Goal: Task Accomplishment & Management: Manage account settings

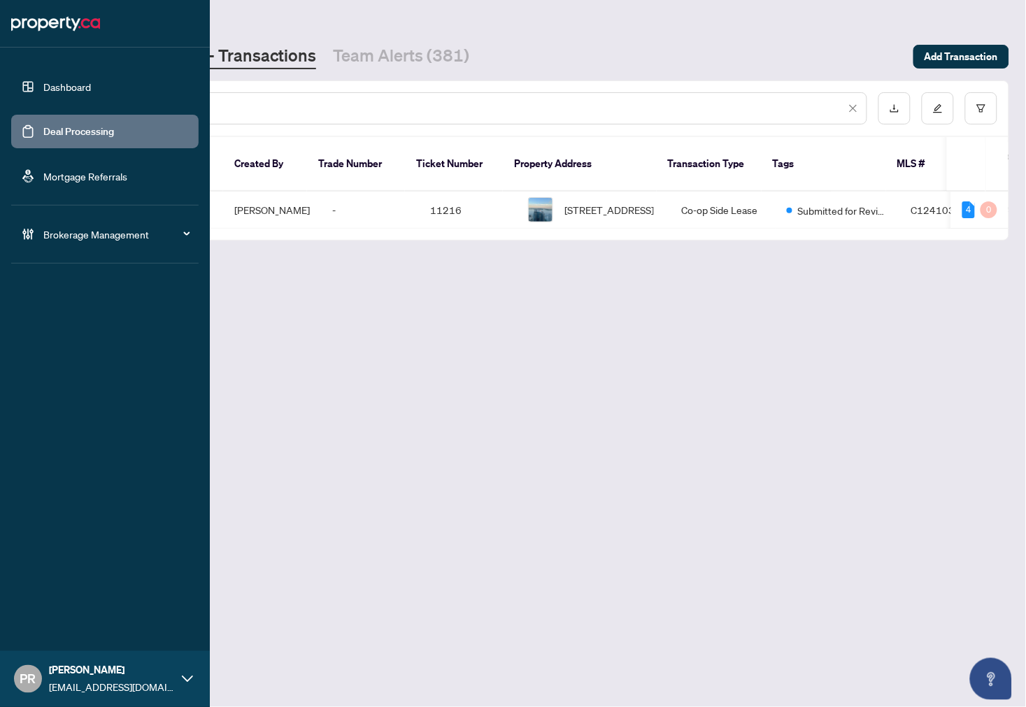
drag, startPoint x: 316, startPoint y: 107, endPoint x: 13, endPoint y: 115, distance: 303.0
click at [13, 115] on div "Dashboard Deal Processing Mortgage Referrals Brokerage Management PR [PERSON_NA…" at bounding box center [513, 353] width 1026 height 707
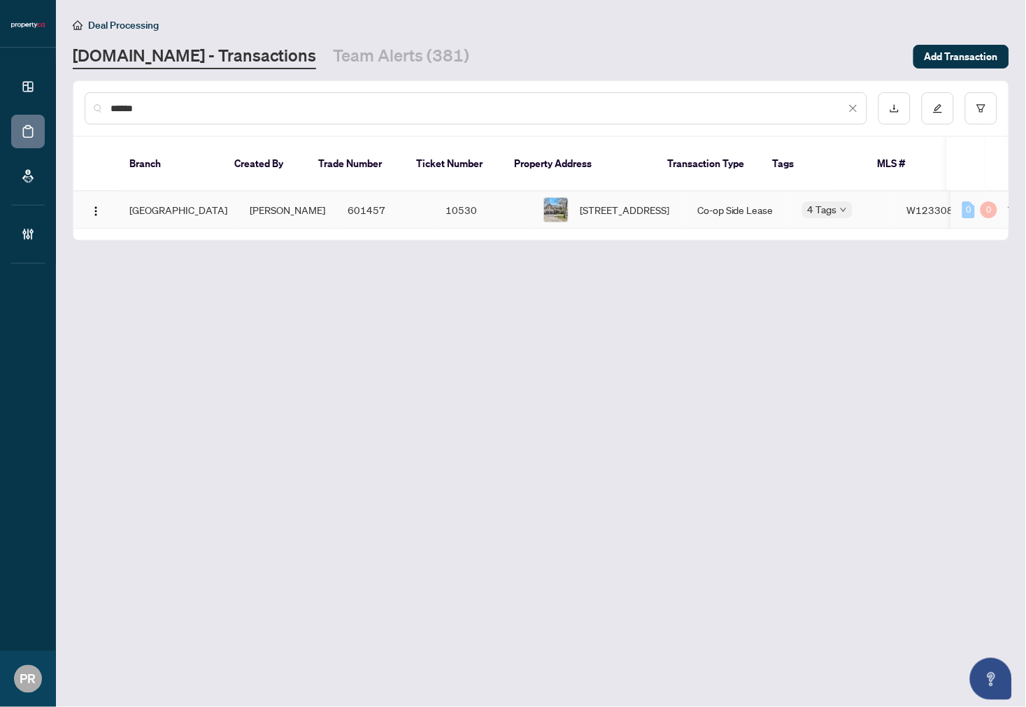
type input "******"
click at [469, 192] on td "10530" at bounding box center [483, 210] width 98 height 37
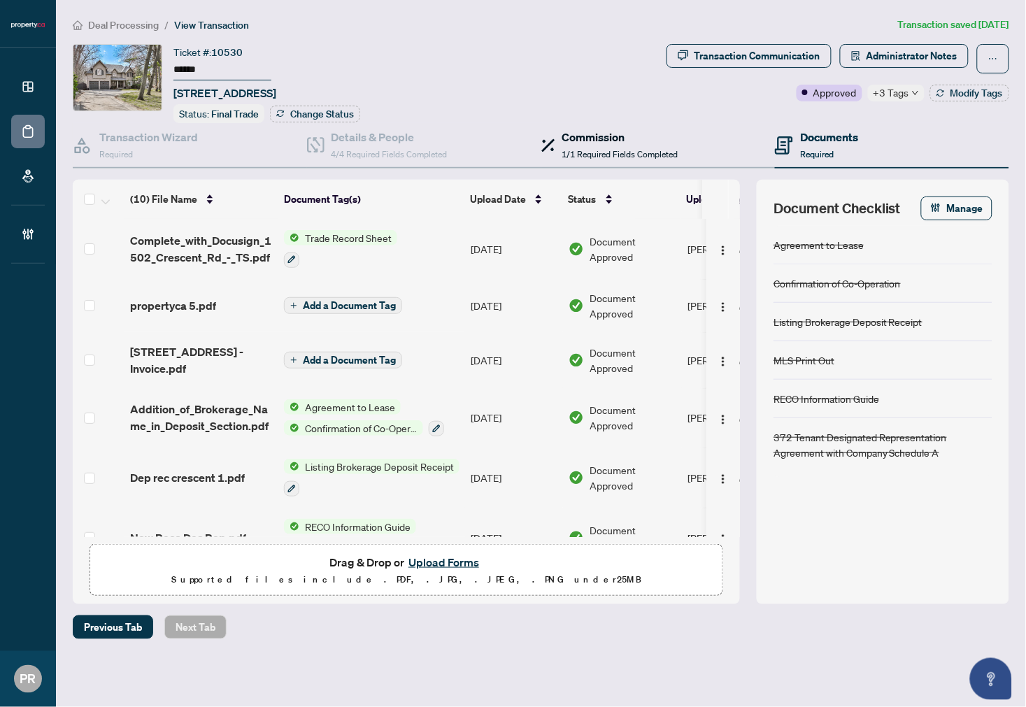
click at [560, 140] on div "Commission 1/1 Required Fields Completed" at bounding box center [609, 145] width 137 height 33
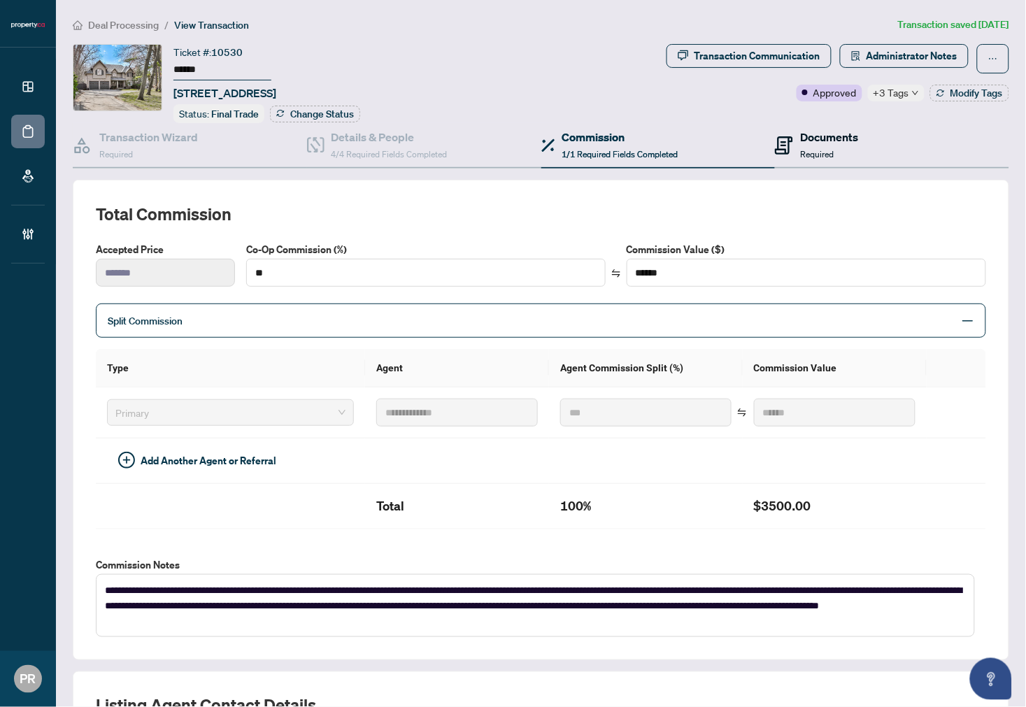
click at [831, 157] on div "Documents Required" at bounding box center [829, 145] width 58 height 33
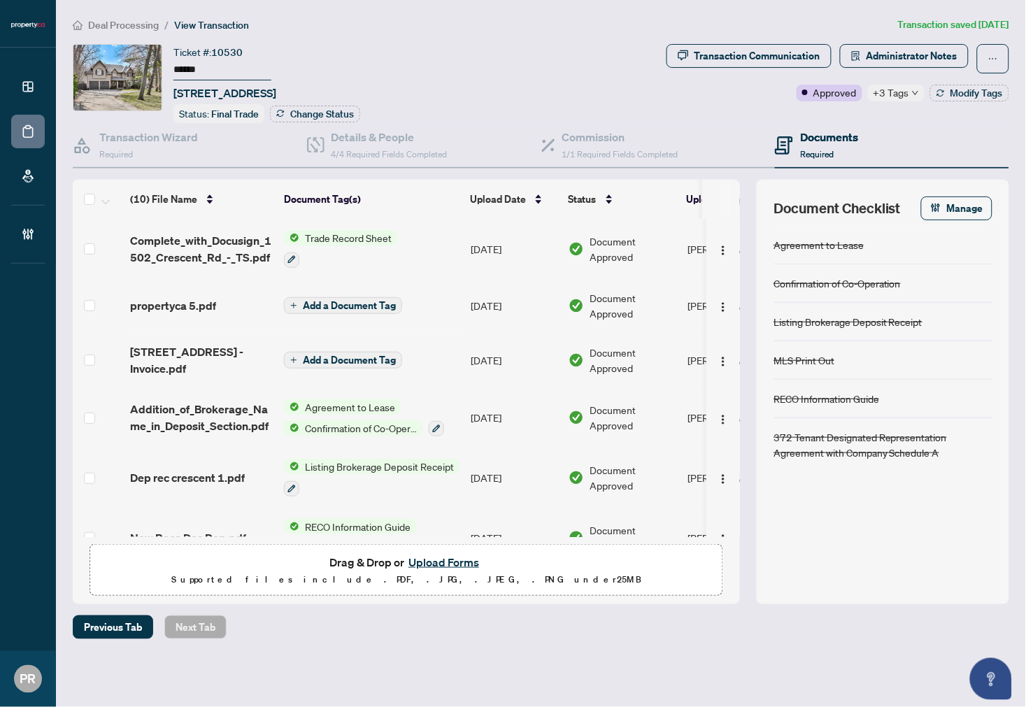
click at [488, 423] on td "Sep/04/2025" at bounding box center [514, 418] width 98 height 60
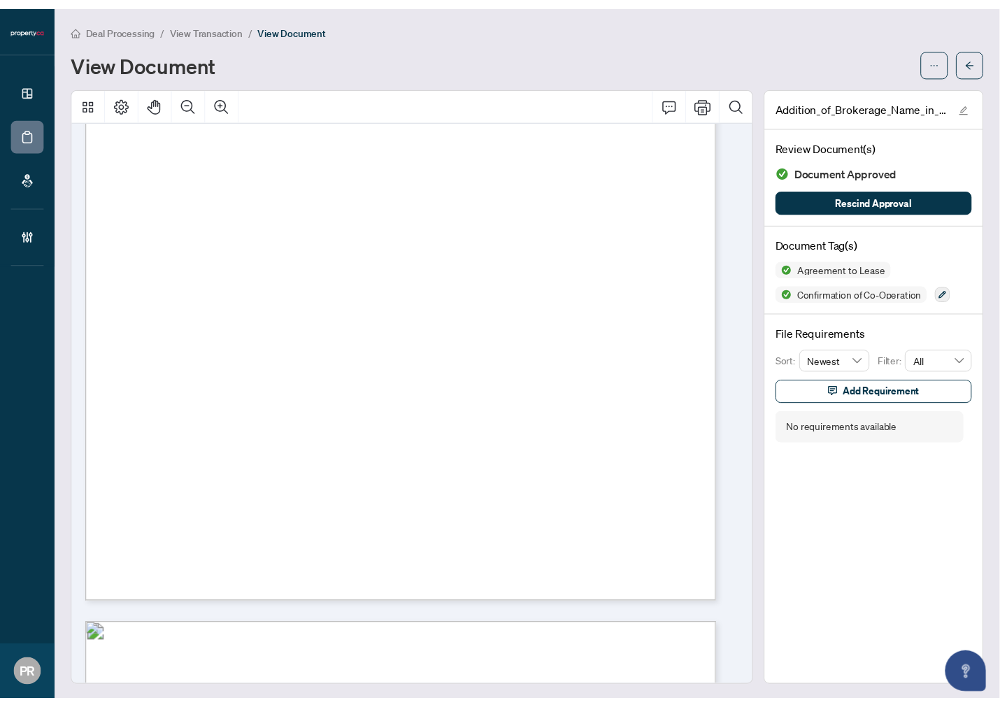
scroll to position [5441, 0]
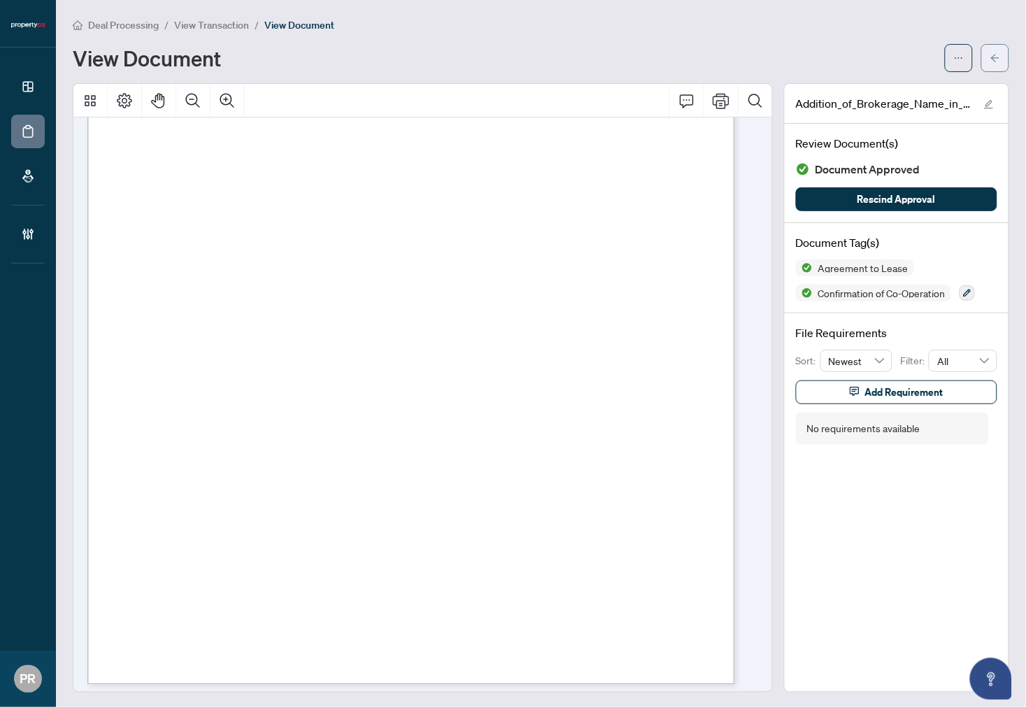
click at [985, 44] on button "button" at bounding box center [996, 58] width 28 height 28
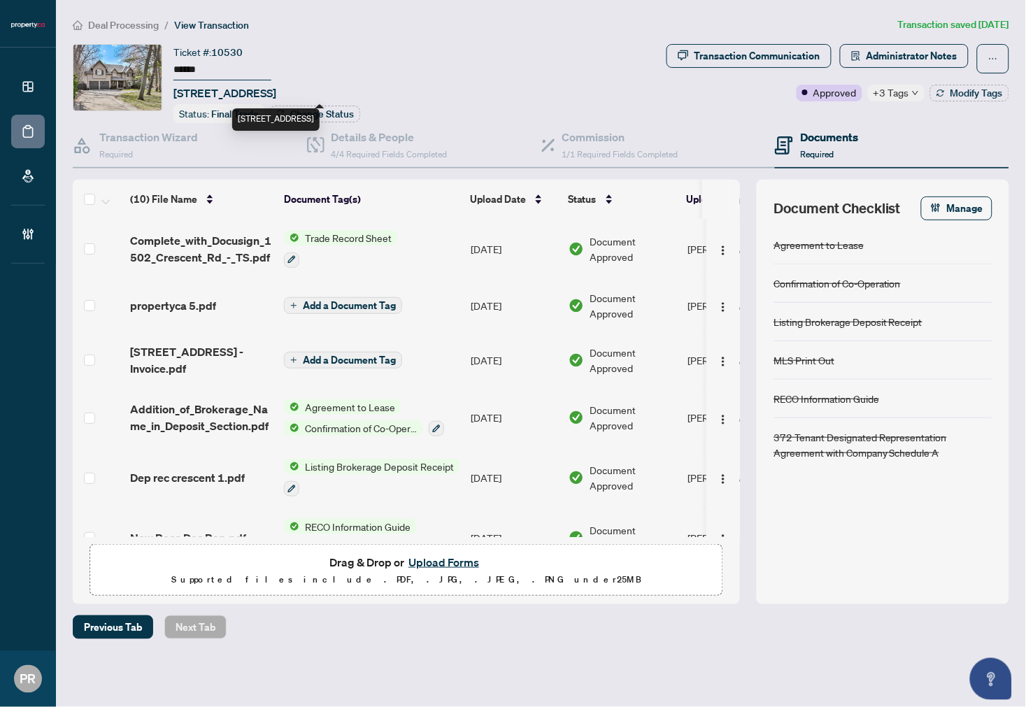
drag, startPoint x: 267, startPoint y: 95, endPoint x: 174, endPoint y: 92, distance: 93.8
click at [174, 92] on span "1502 Crescent Rd, Mississauga, Ontario L5H 4M1, Canada" at bounding box center [225, 93] width 103 height 17
copy span "1502 Crescent Rd,"
click at [912, 57] on span "Administrator Notes" at bounding box center [912, 56] width 91 height 22
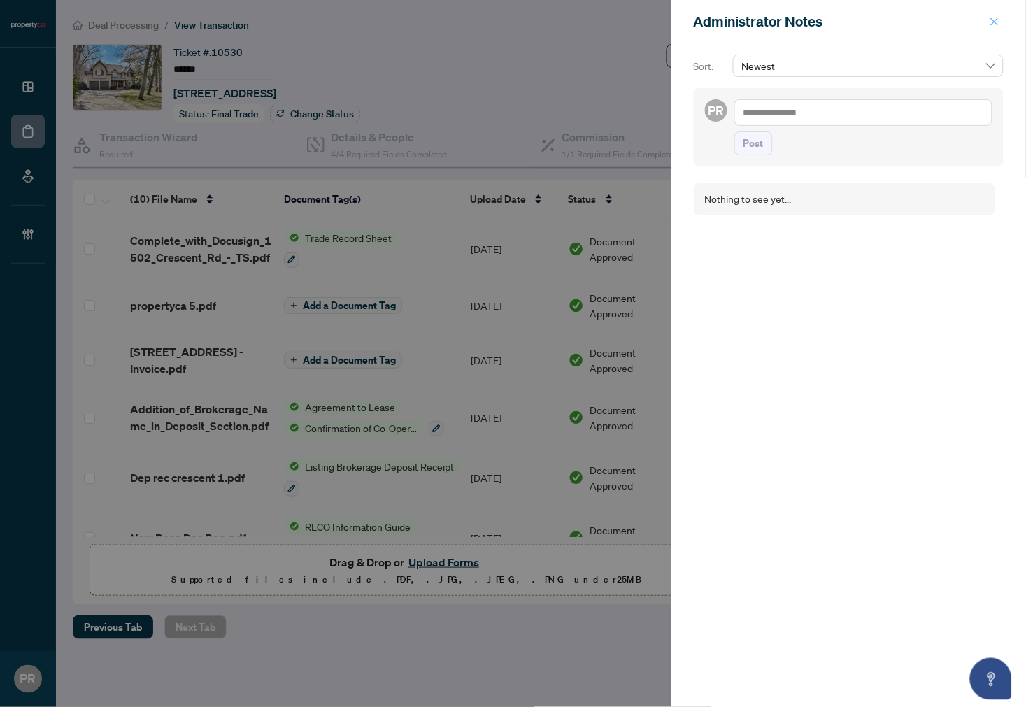
click at [996, 21] on icon "close" at bounding box center [995, 21] width 8 height 8
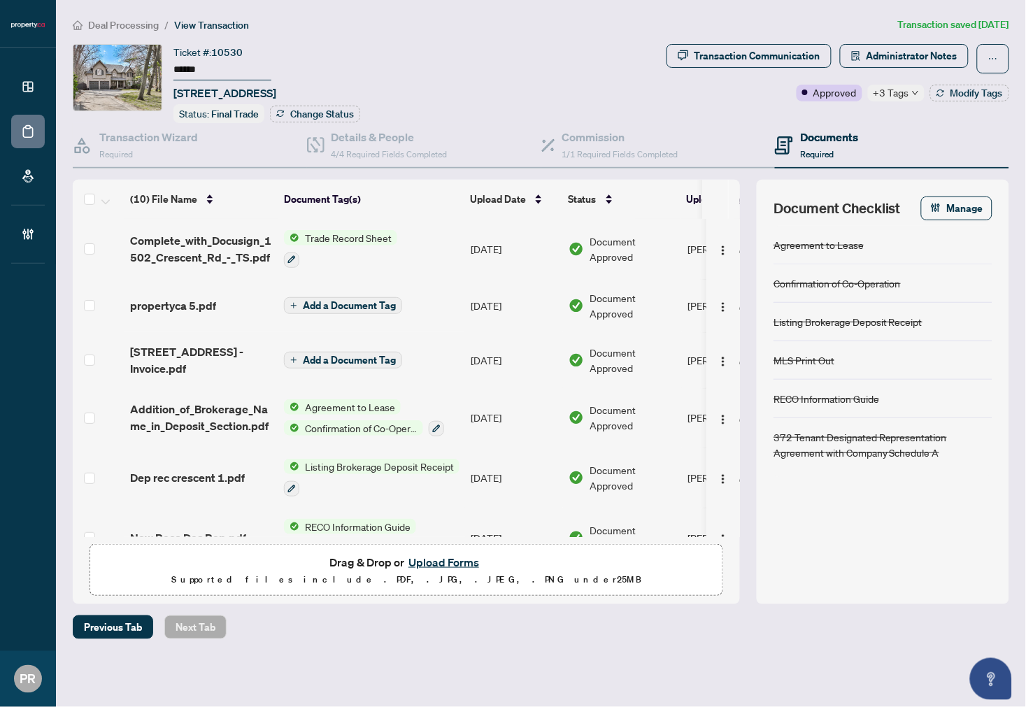
click at [898, 95] on span "+3 Tags" at bounding box center [892, 93] width 36 height 16
click at [749, 67] on span "Transaction Communication" at bounding box center [749, 58] width 165 height 29
click at [743, 64] on div "Transaction Communication" at bounding box center [758, 56] width 126 height 22
type textarea "**********"
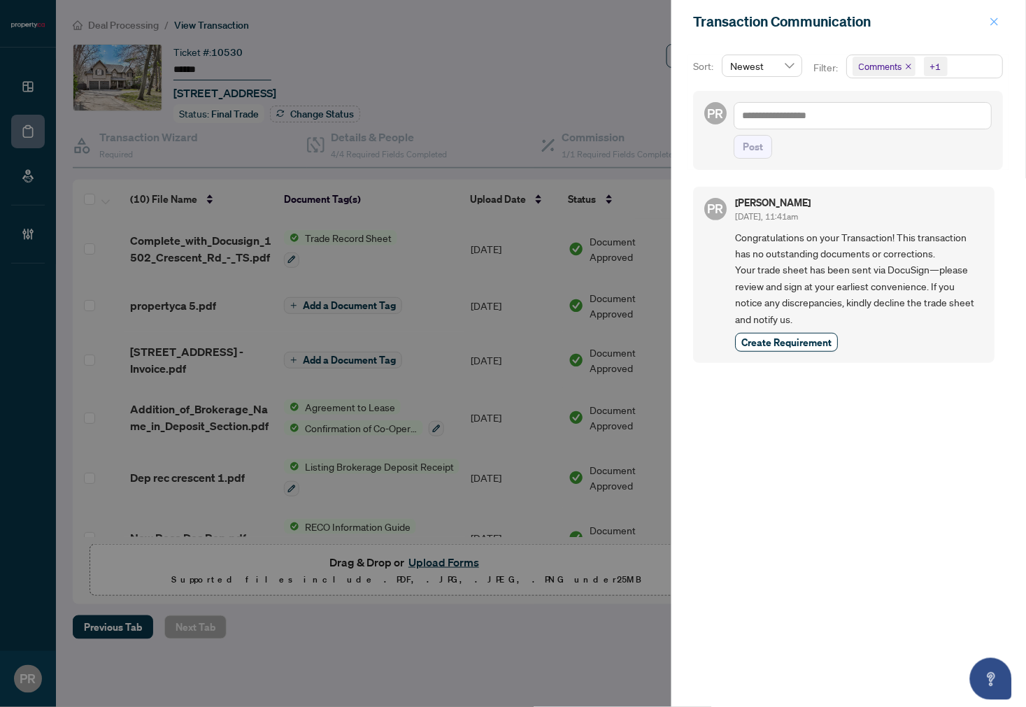
click at [993, 19] on icon "close" at bounding box center [995, 21] width 8 height 8
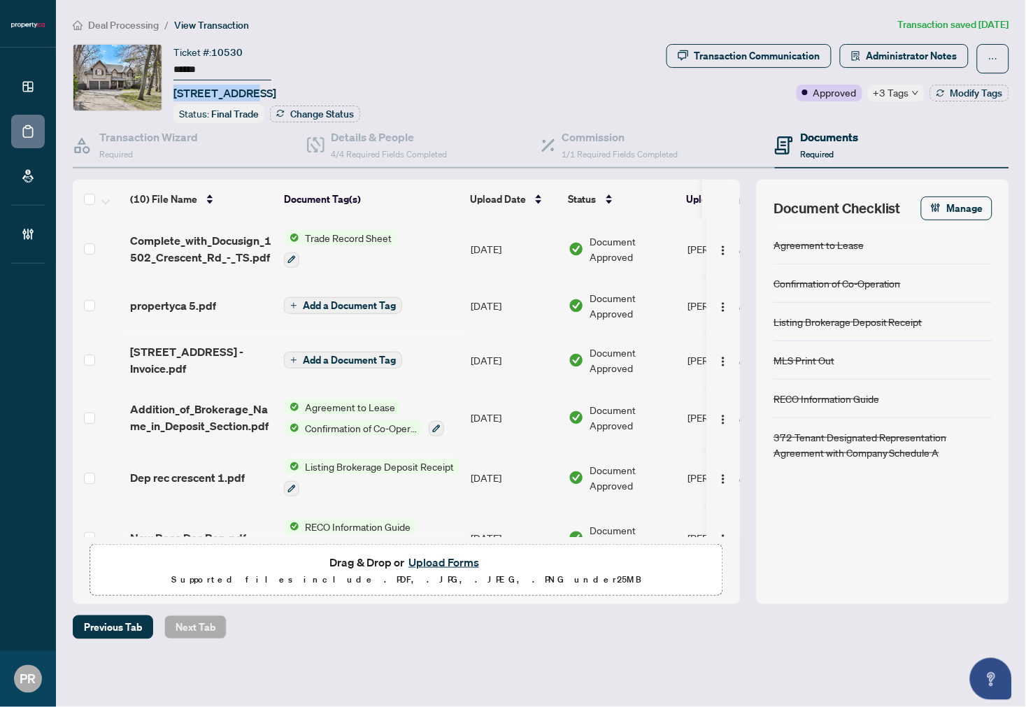
drag, startPoint x: 248, startPoint y: 89, endPoint x: 171, endPoint y: 85, distance: 77.1
click at [171, 85] on div "Ticket #: 10530 ****** 1502 Crescent Rd, Mississauga, Ontario L5H 4M1, Canada S…" at bounding box center [367, 83] width 588 height 79
copy span "1502 Crescent"
click at [139, 22] on span "Deal Processing" at bounding box center [123, 25] width 71 height 13
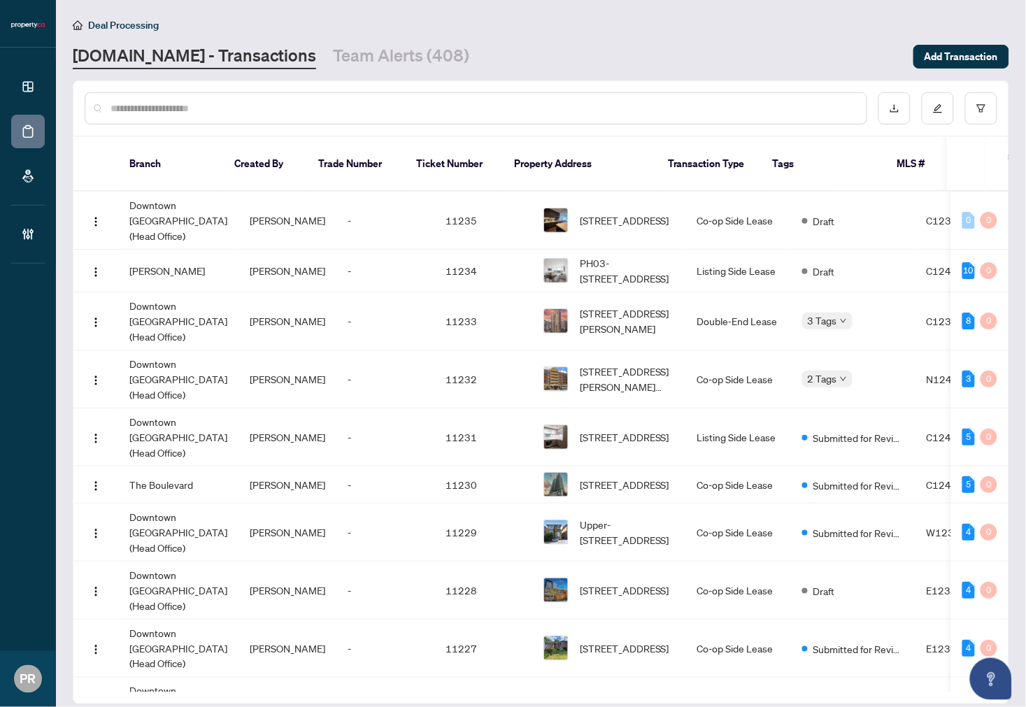
click at [309, 106] on input "text" at bounding box center [483, 108] width 745 height 15
paste input "*****"
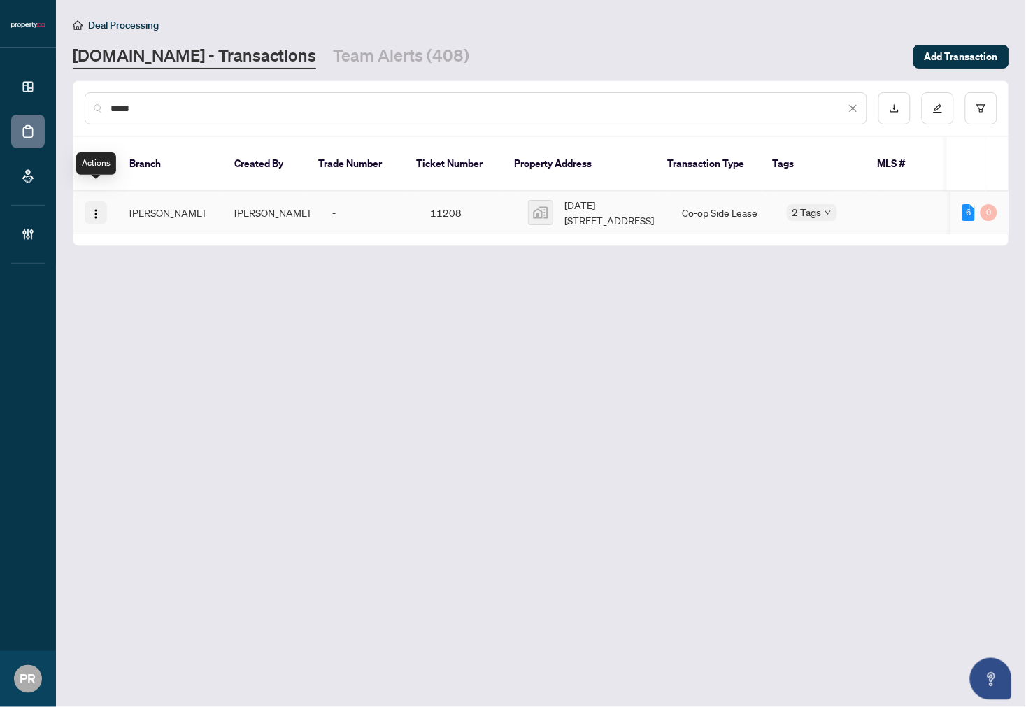
type input "*****"
click at [98, 208] on img "button" at bounding box center [95, 213] width 11 height 11
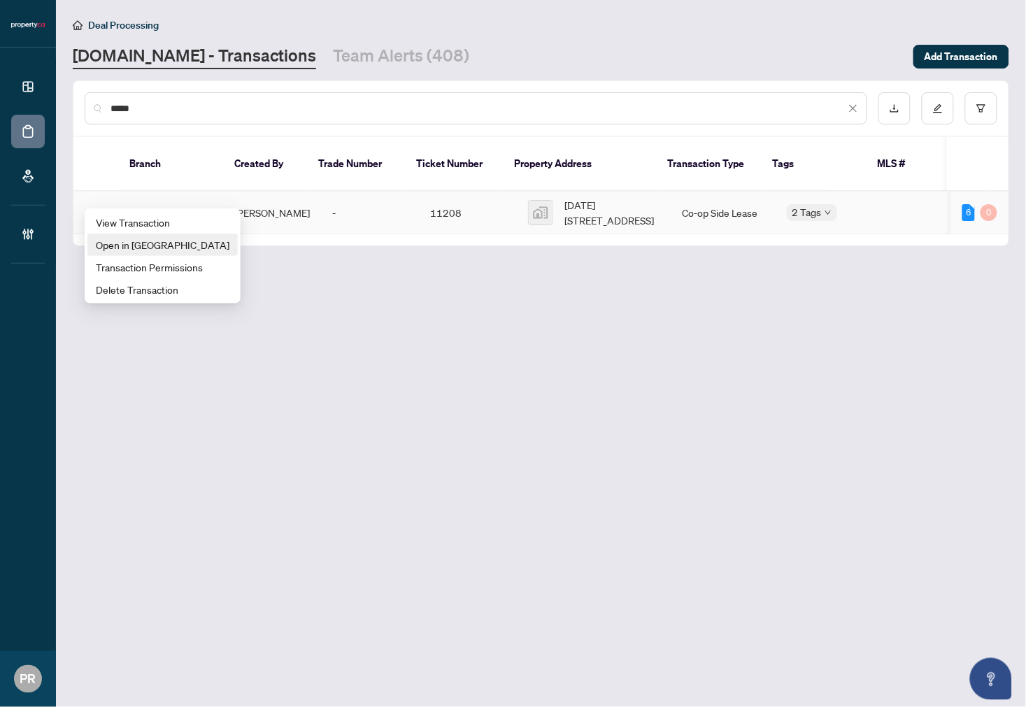
click at [155, 243] on span "Open in New Tab" at bounding box center [163, 244] width 134 height 15
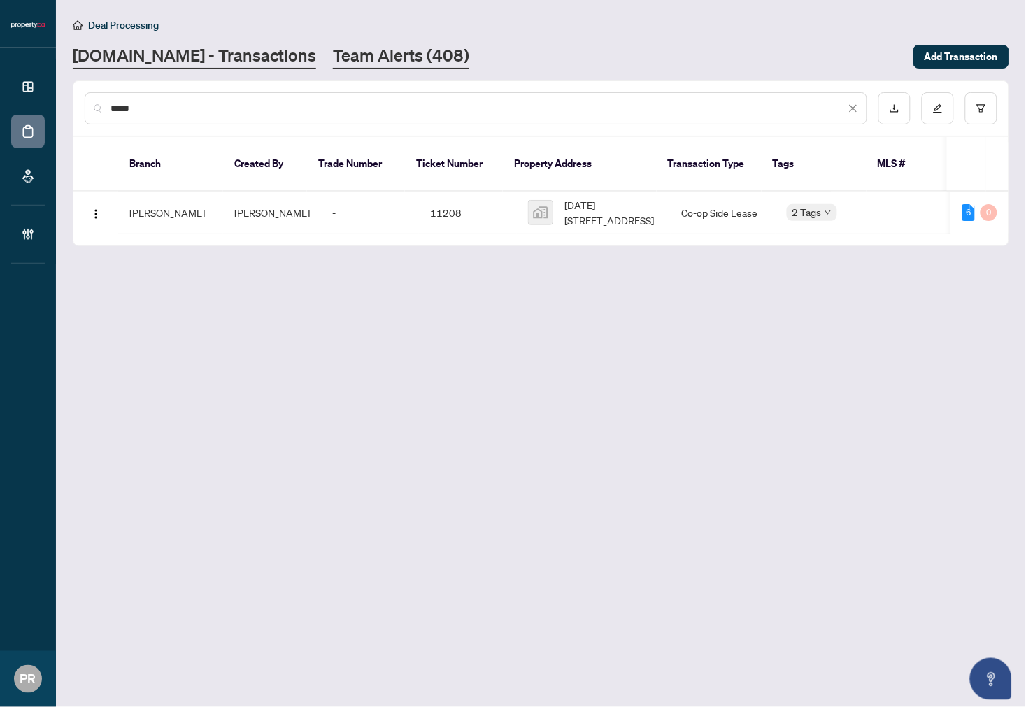
click at [333, 62] on link "Team Alerts (408)" at bounding box center [401, 56] width 136 height 25
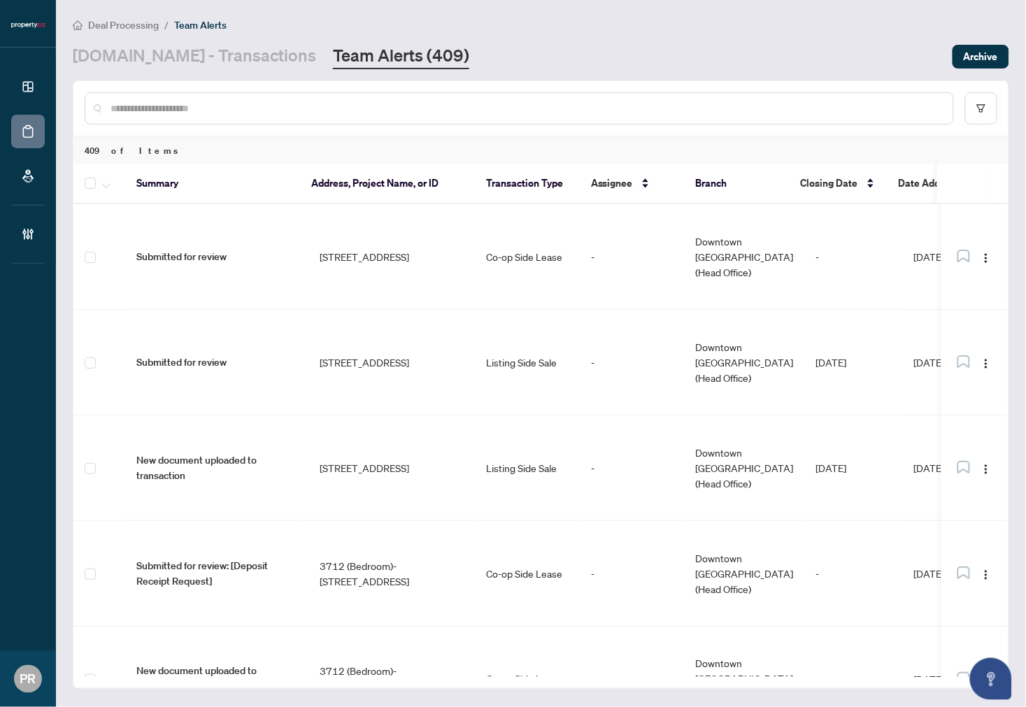
click at [208, 106] on input "text" at bounding box center [527, 108] width 832 height 15
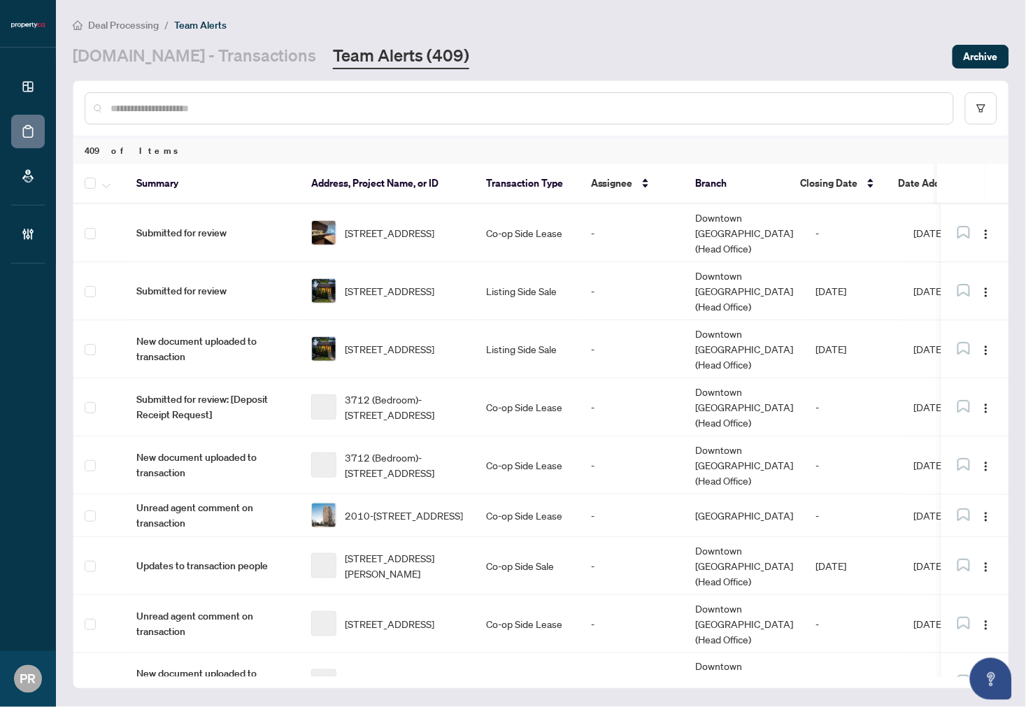
paste input "**********"
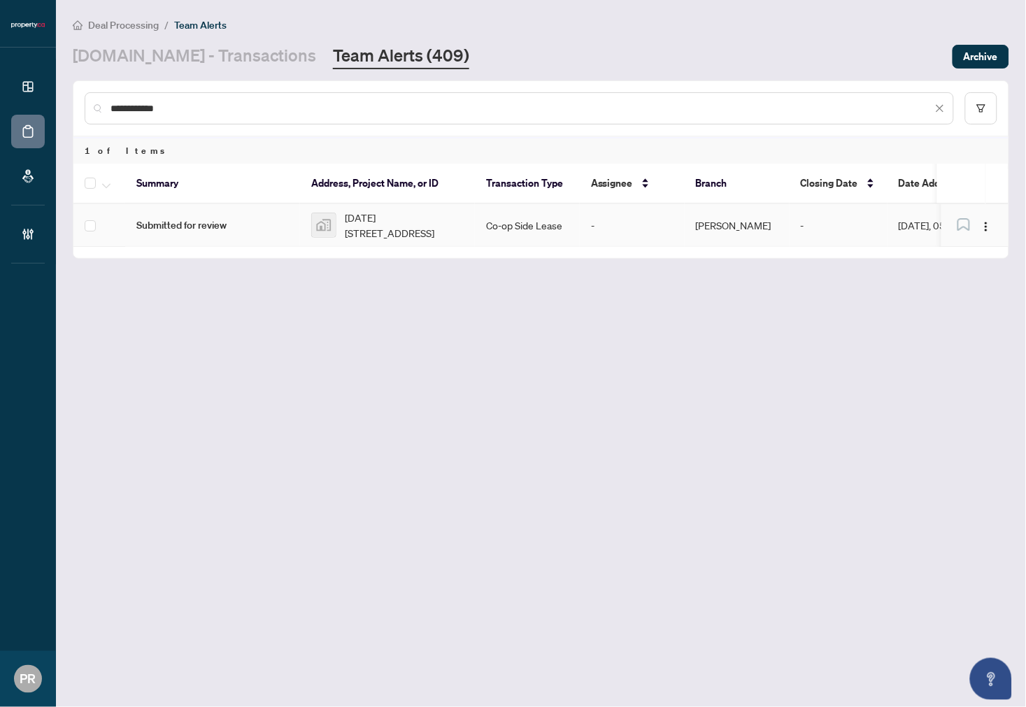
type input "**********"
click at [295, 215] on td "Submitted for review" at bounding box center [212, 225] width 175 height 43
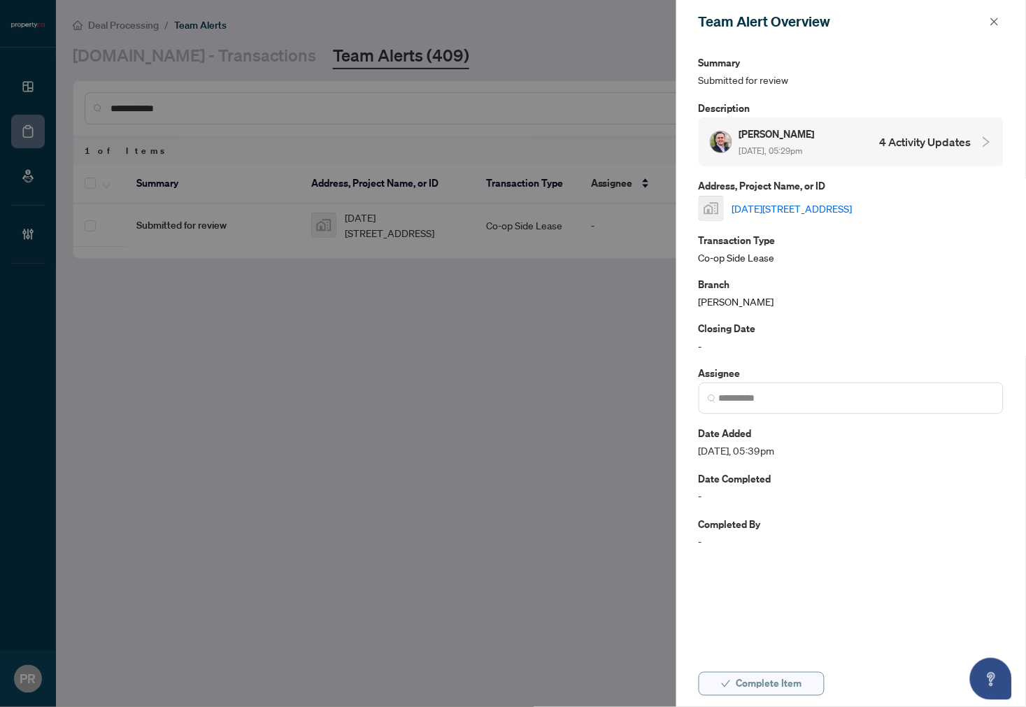
click at [777, 675] on span "Complete Item" at bounding box center [770, 684] width 66 height 22
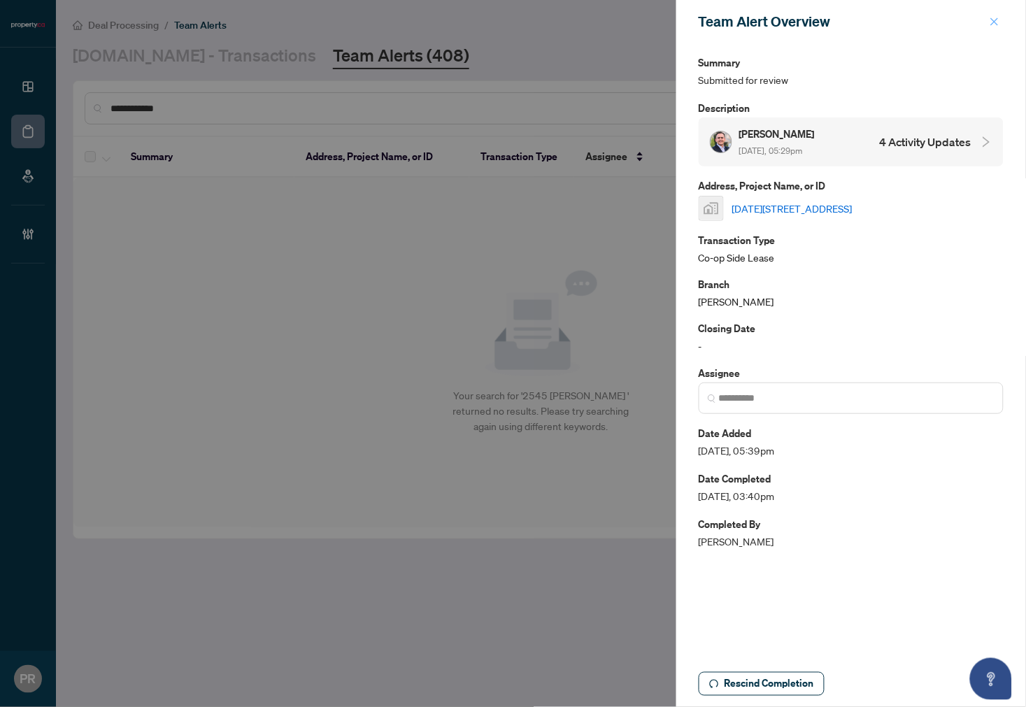
click at [999, 24] on icon "close" at bounding box center [995, 22] width 10 height 10
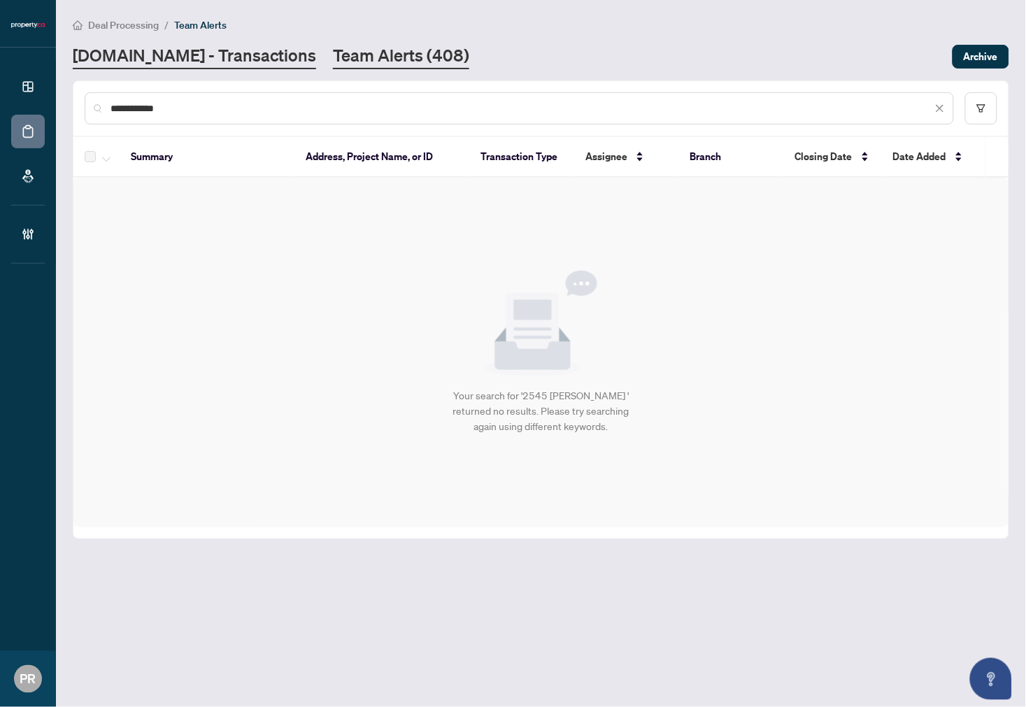
click at [159, 45] on link "Property.ca - Transactions" at bounding box center [194, 56] width 243 height 25
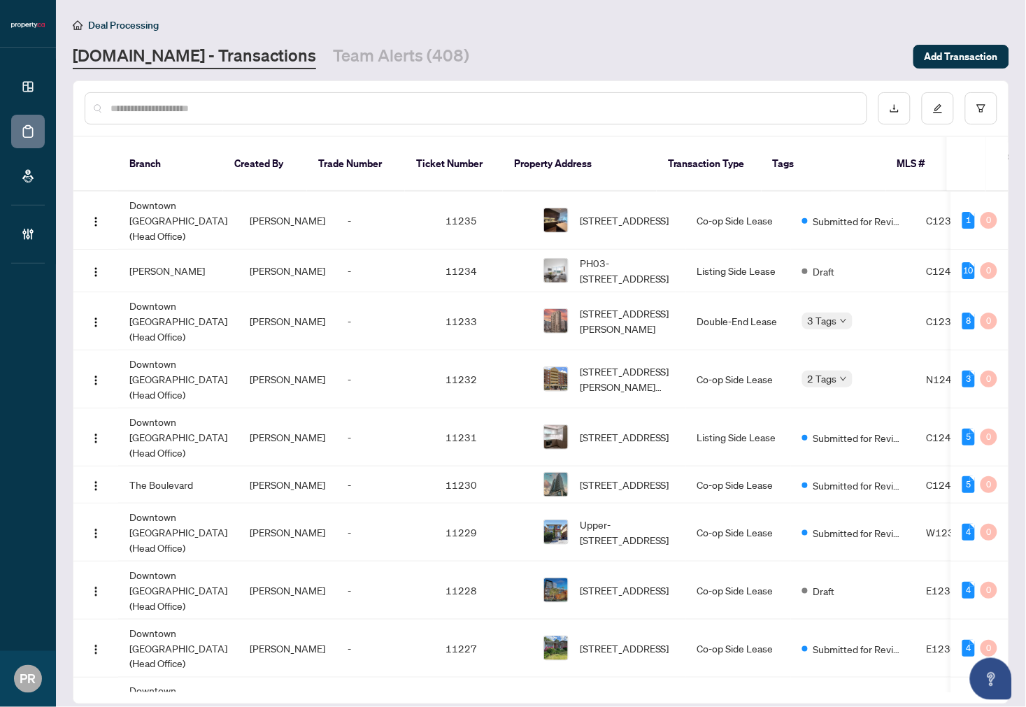
click at [217, 101] on input "text" at bounding box center [483, 108] width 745 height 15
paste input "*****"
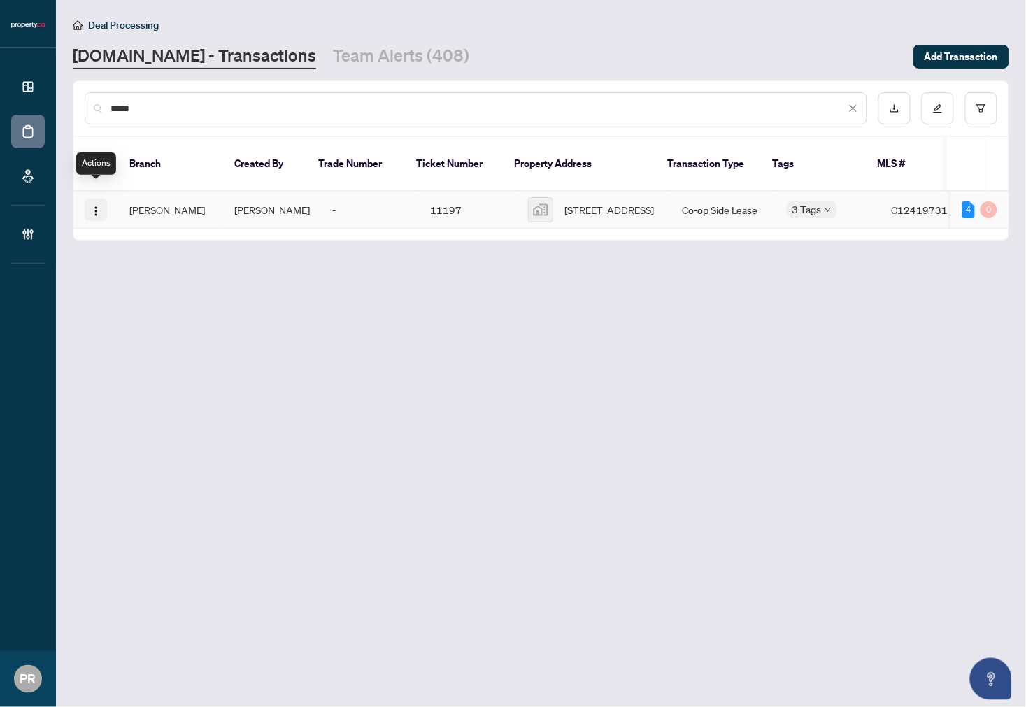
type input "*****"
click at [92, 206] on img "button" at bounding box center [95, 211] width 11 height 11
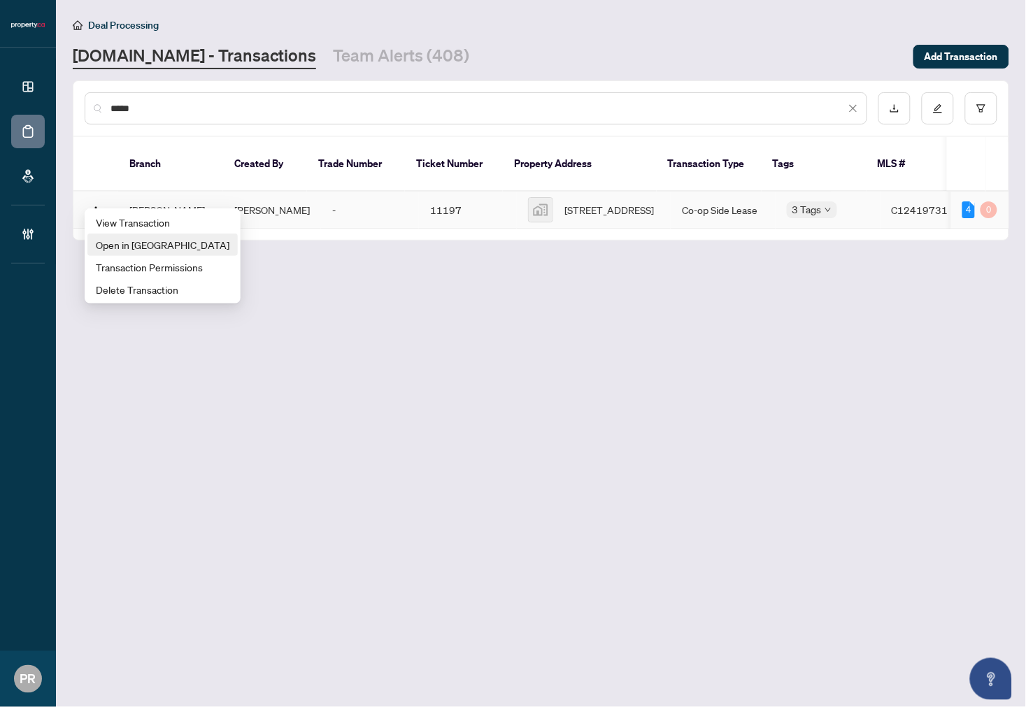
click at [137, 240] on span "Open in New Tab" at bounding box center [163, 244] width 134 height 15
drag, startPoint x: 333, startPoint y: 49, endPoint x: 309, endPoint y: 79, distance: 38.8
click at [333, 49] on link "Team Alerts (408)" at bounding box center [401, 56] width 136 height 25
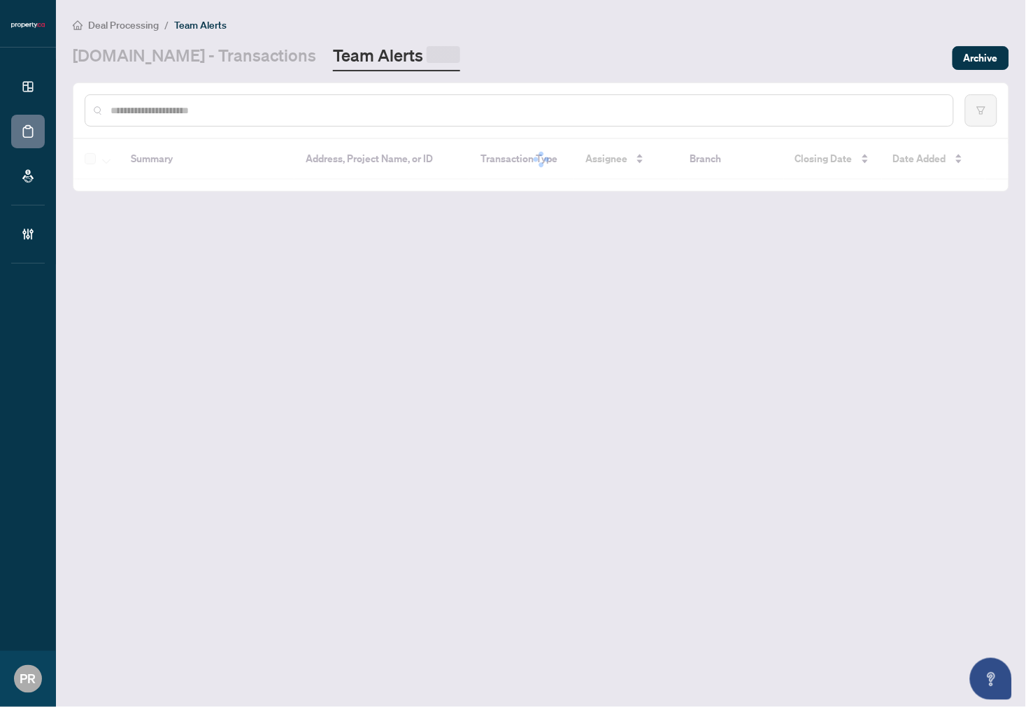
click at [268, 92] on div at bounding box center [540, 110] width 935 height 55
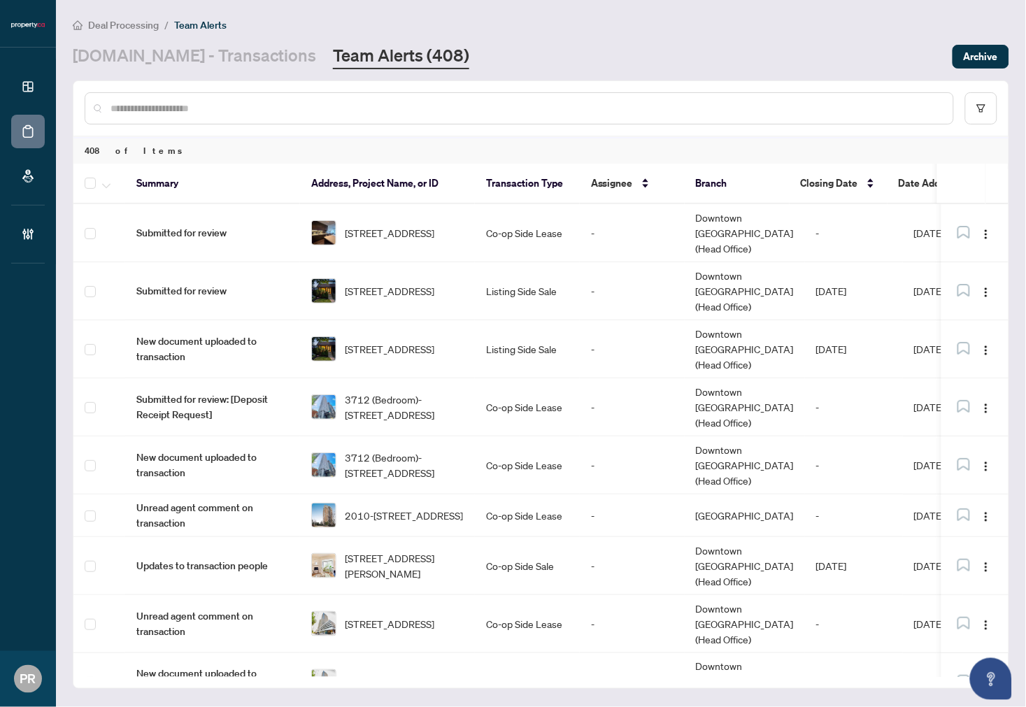
click at [206, 109] on input "text" at bounding box center [527, 108] width 832 height 15
paste input "**********"
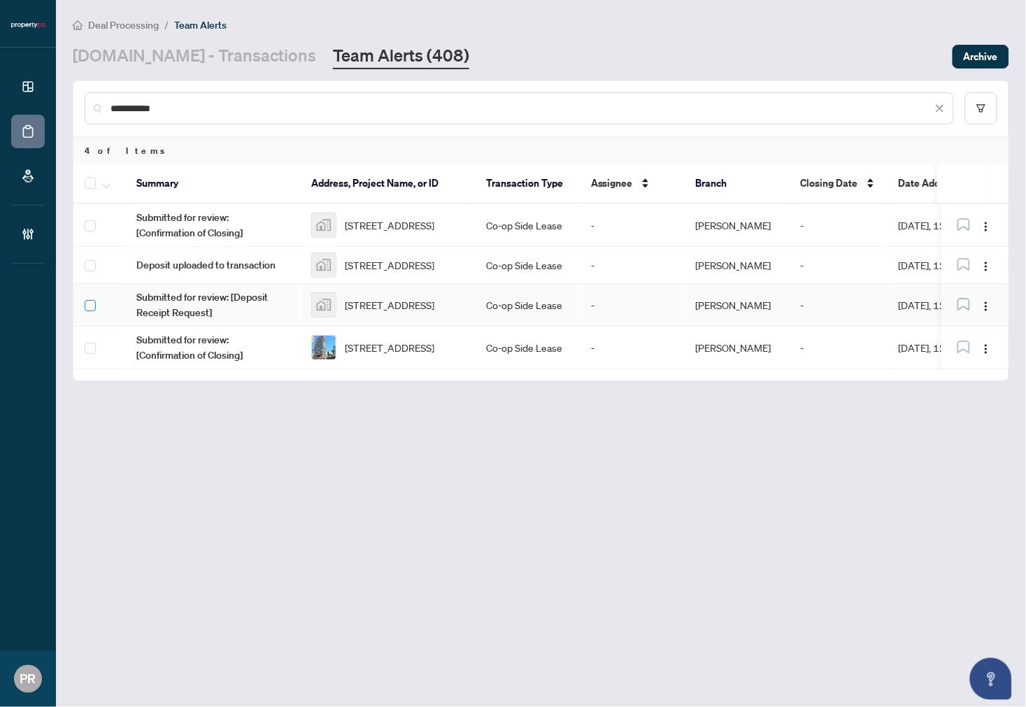
type input "**********"
click at [105, 183] on icon "button" at bounding box center [106, 185] width 8 height 5
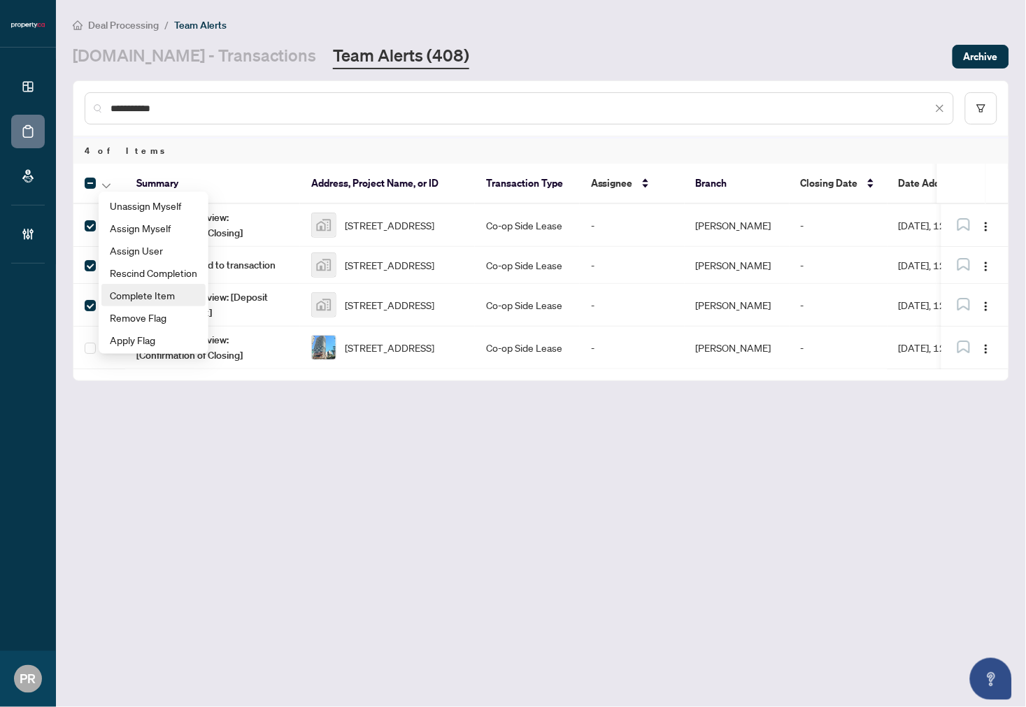
click at [178, 288] on span "Complete Item" at bounding box center [153, 295] width 87 height 15
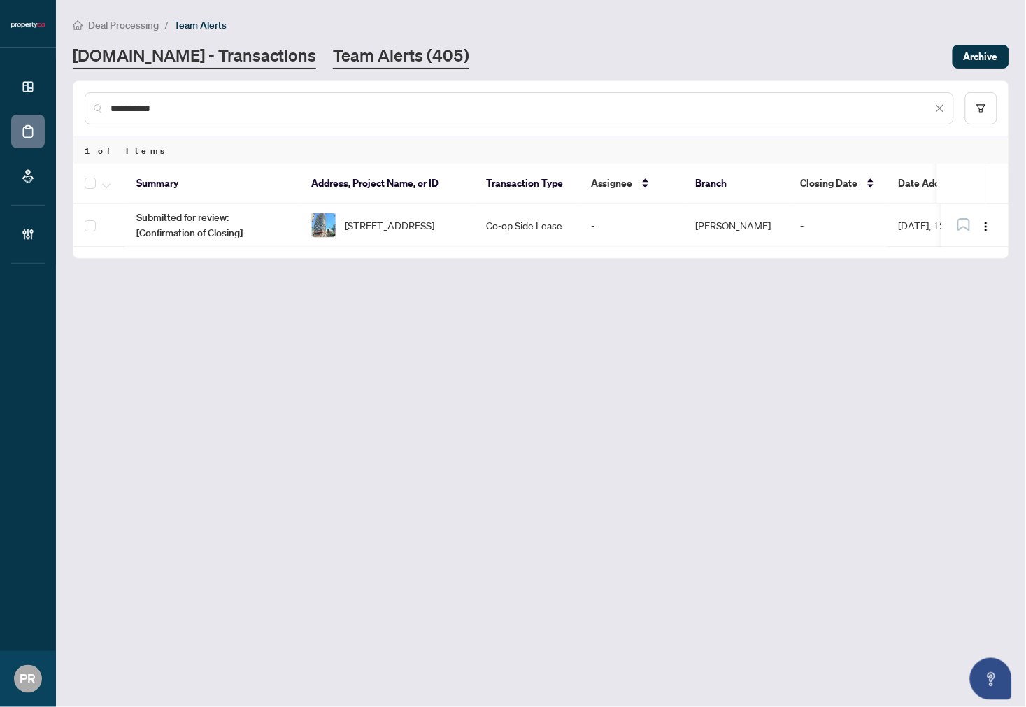
click at [194, 58] on link "Property.ca - Transactions" at bounding box center [194, 56] width 243 height 25
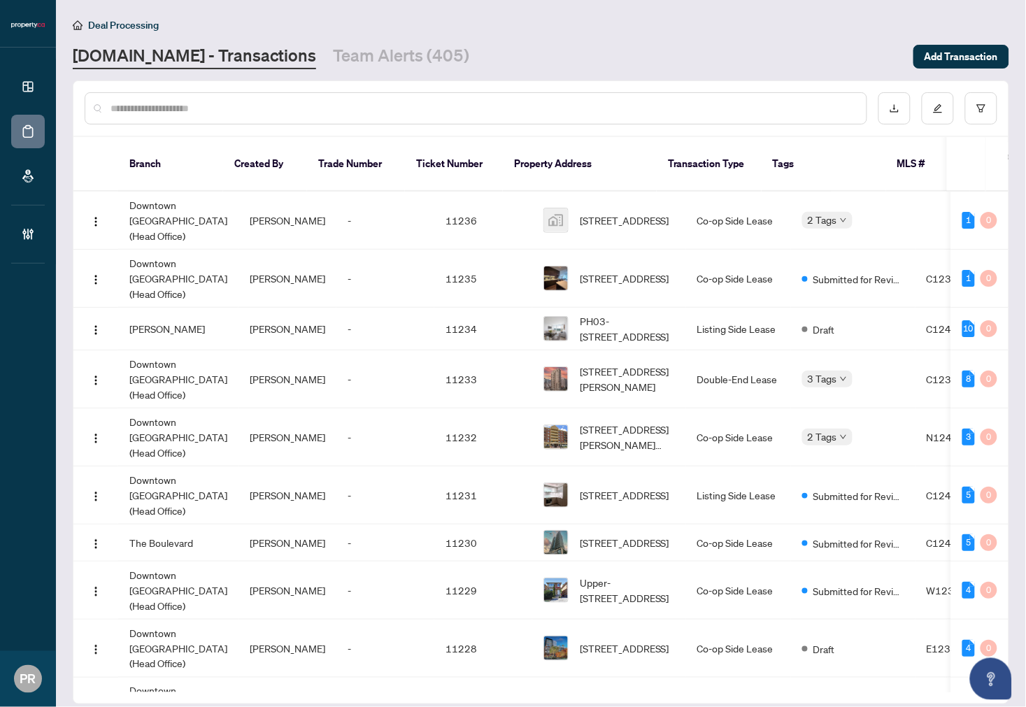
click at [253, 101] on input "text" at bounding box center [483, 108] width 745 height 15
paste input "*****"
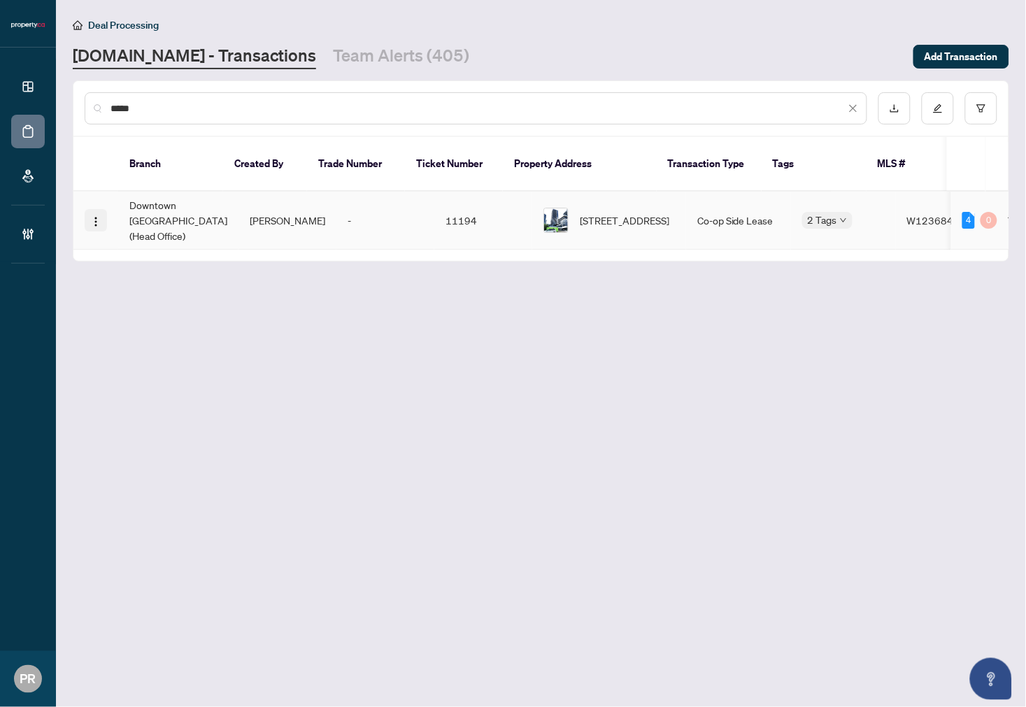
type input "*****"
click at [99, 216] on img "button" at bounding box center [95, 221] width 11 height 11
click at [152, 239] on span "Open in New Tab" at bounding box center [163, 244] width 134 height 15
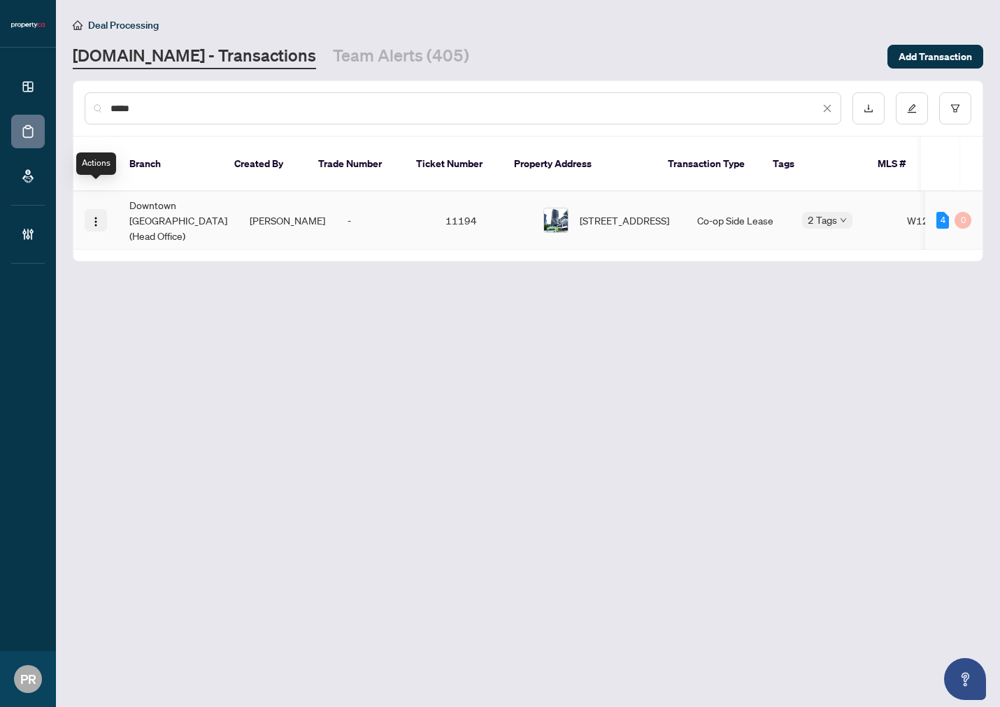
click at [97, 216] on img "button" at bounding box center [95, 221] width 11 height 11
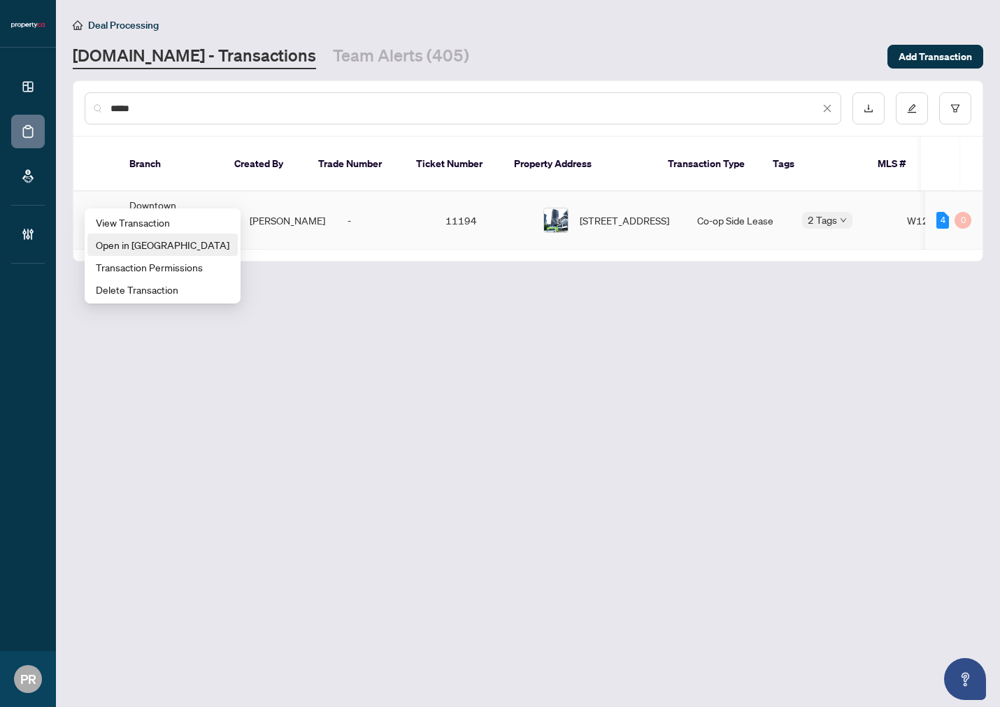
click at [133, 236] on li "Open in New Tab" at bounding box center [162, 245] width 150 height 22
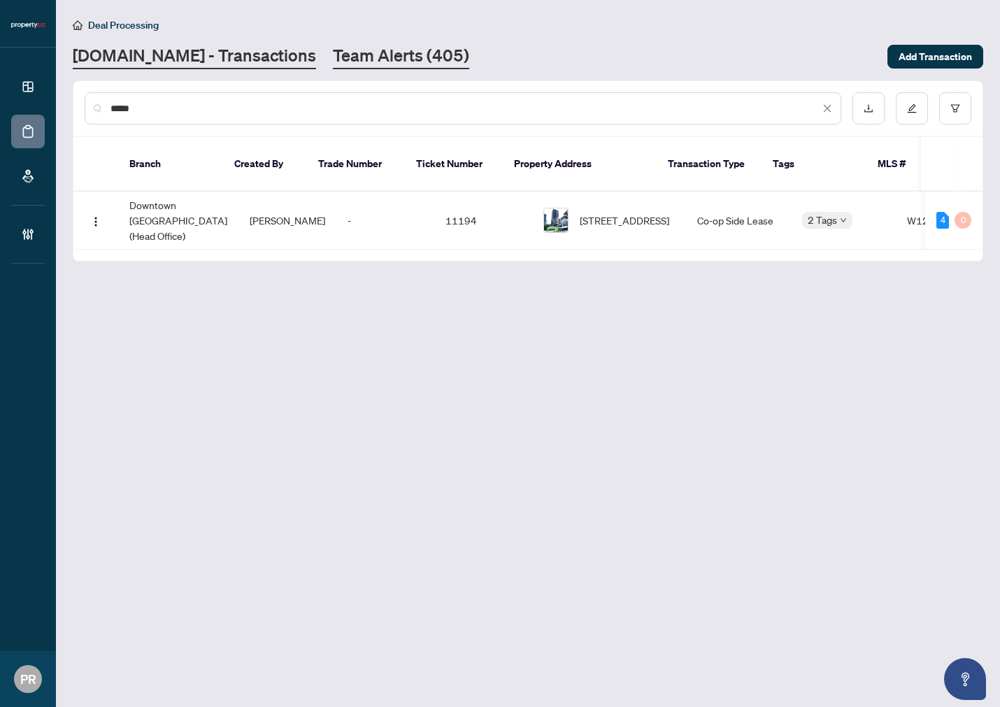
click at [336, 63] on link "Team Alerts (405)" at bounding box center [401, 56] width 136 height 25
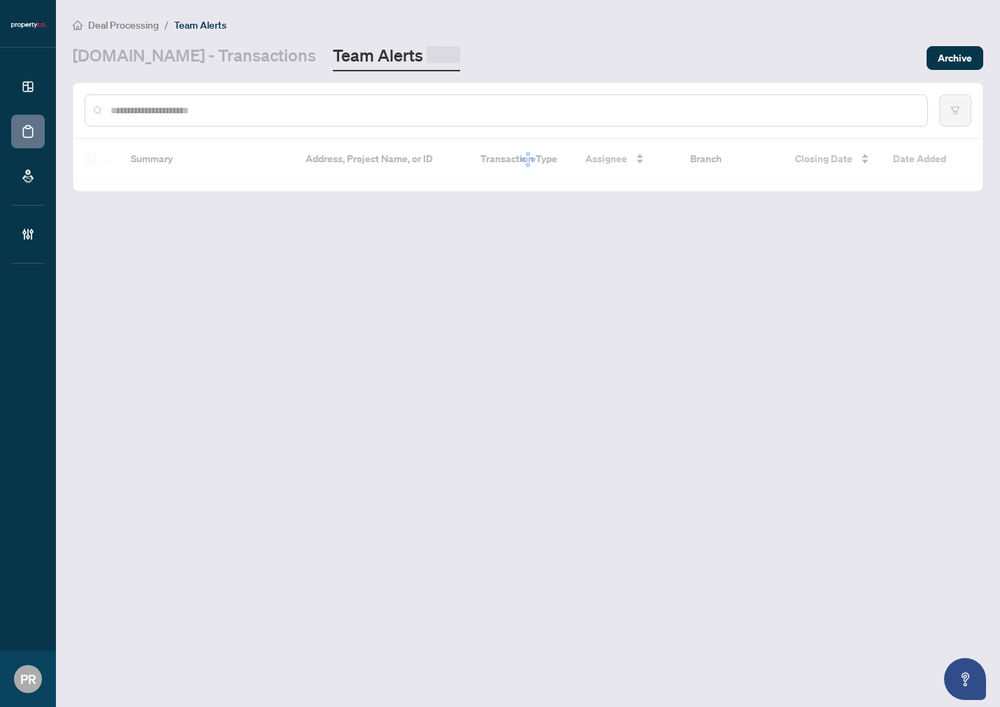
click at [263, 92] on div at bounding box center [527, 110] width 909 height 55
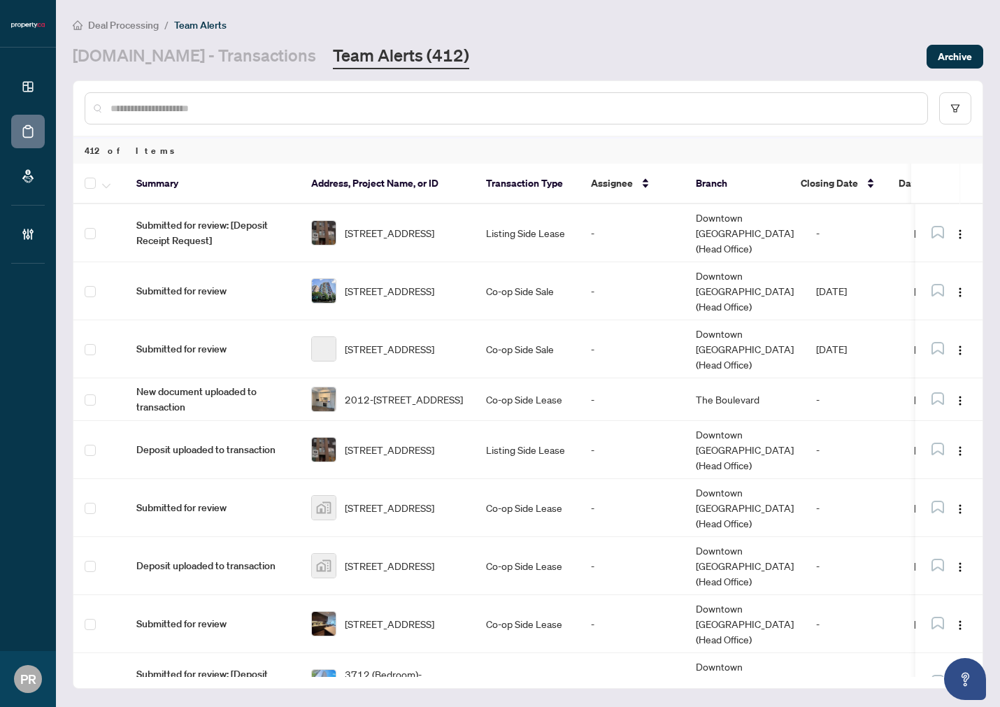
click at [234, 103] on input "text" at bounding box center [514, 108] width 806 height 15
paste input "**********"
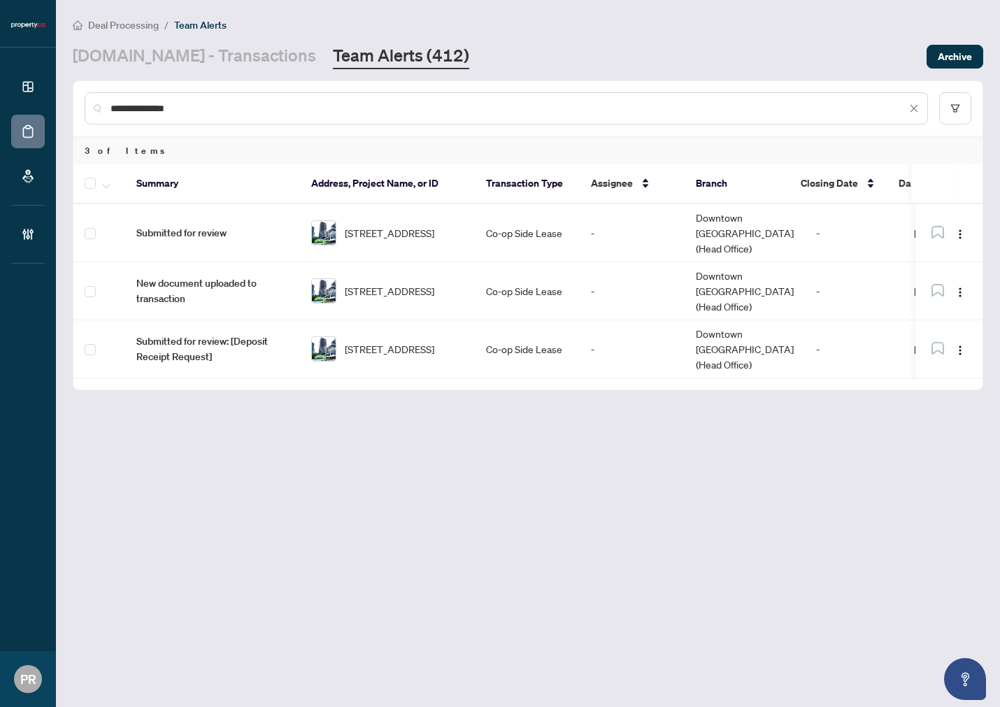
type input "**********"
click at [108, 189] on button "button" at bounding box center [106, 183] width 15 height 17
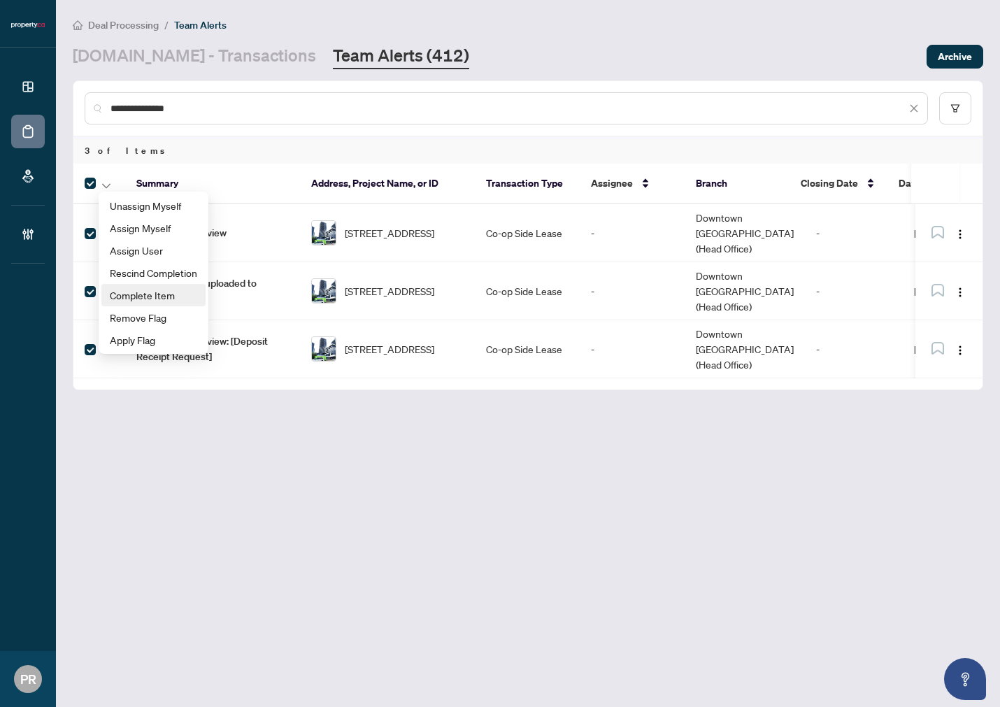
click at [136, 285] on li "Complete Item" at bounding box center [153, 295] width 104 height 22
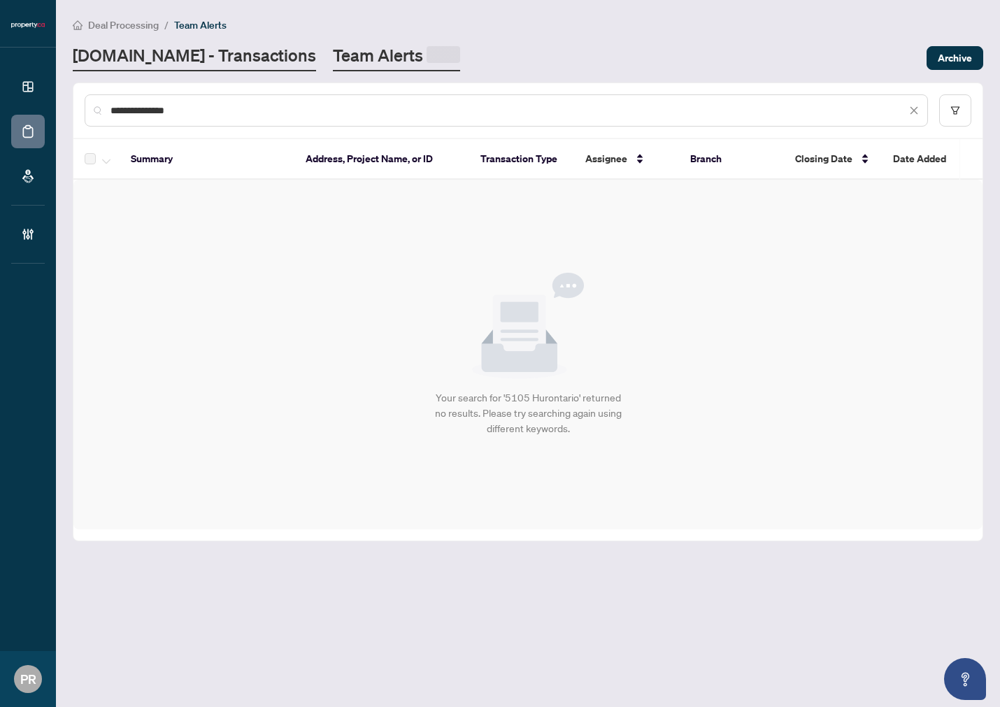
click at [190, 64] on link "Property.ca - Transactions" at bounding box center [194, 57] width 243 height 27
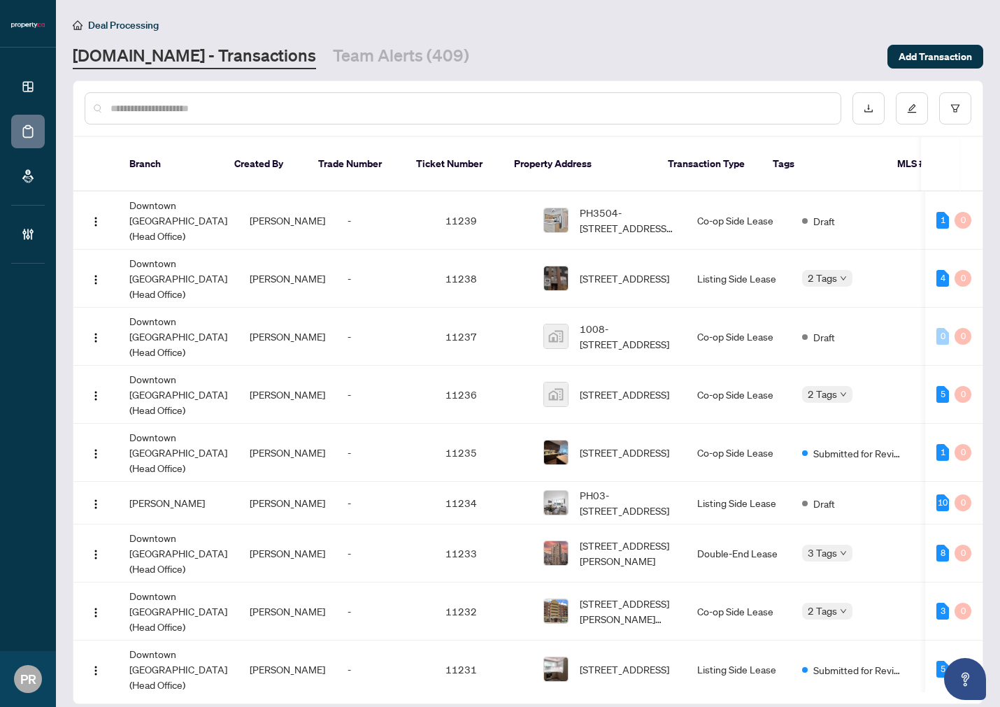
click at [158, 102] on input "text" at bounding box center [470, 108] width 719 height 15
paste input "*****"
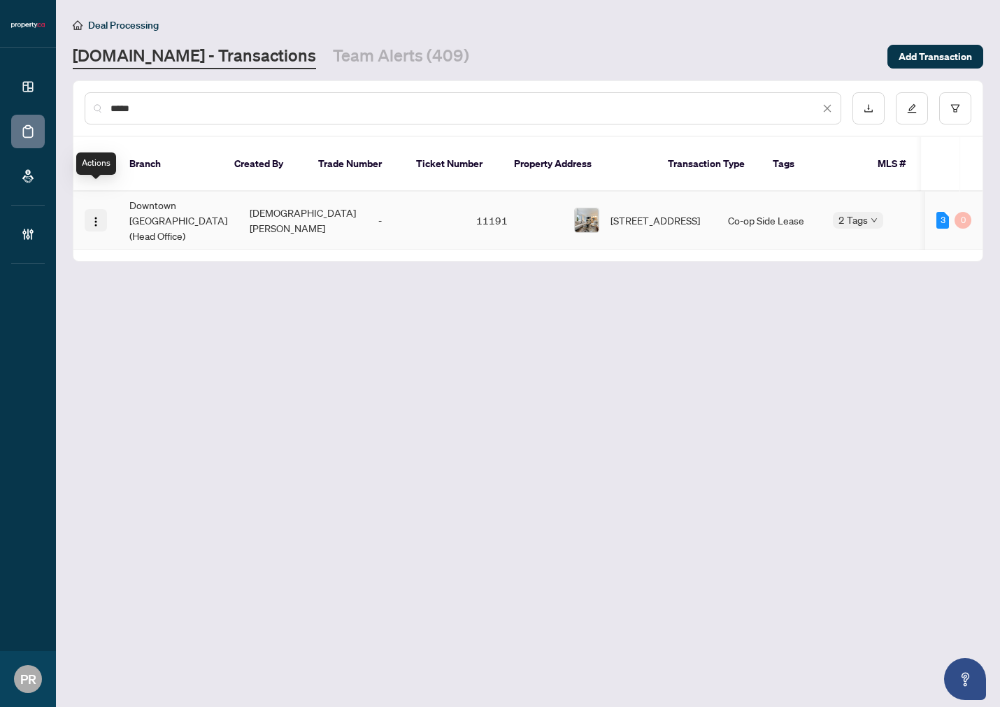
click at [98, 216] on img "button" at bounding box center [95, 221] width 11 height 11
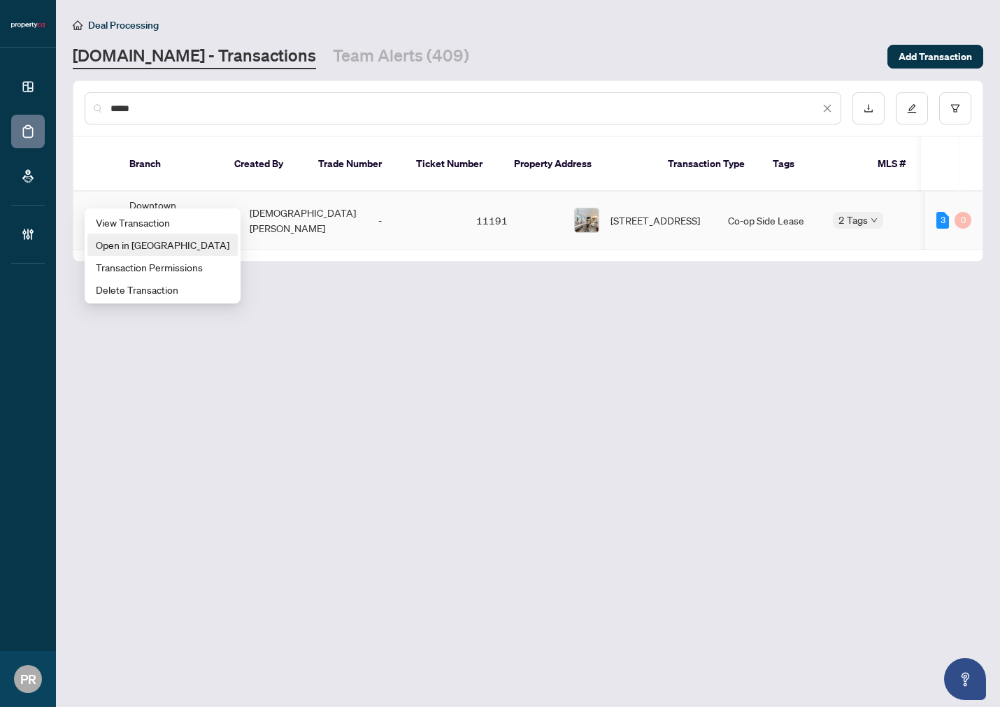
click at [162, 243] on span "Open in New Tab" at bounding box center [163, 244] width 134 height 15
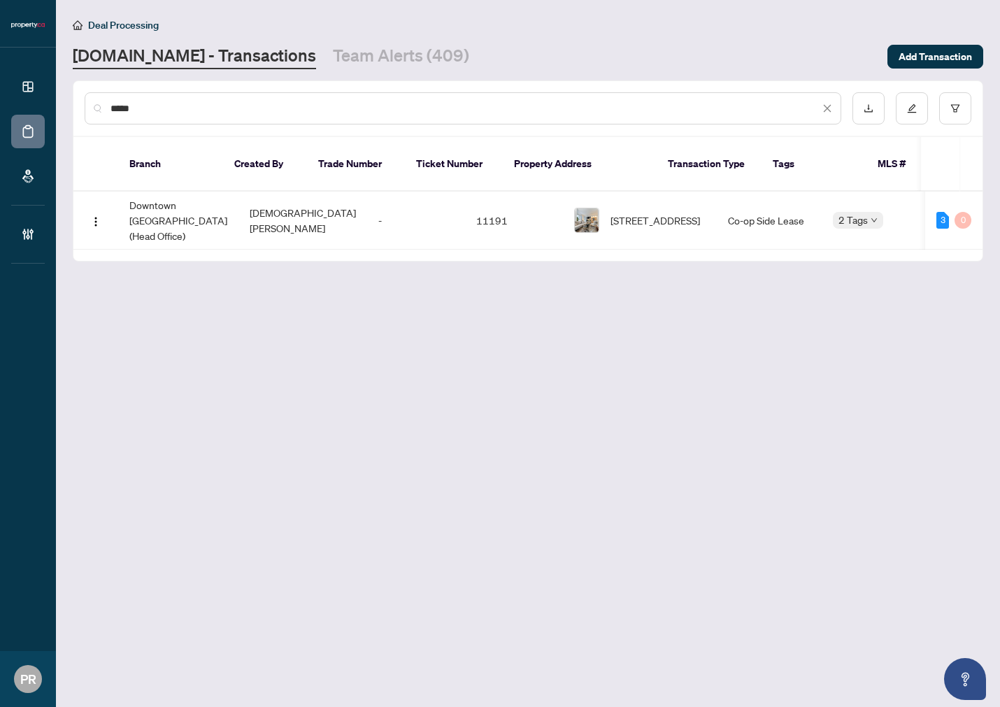
drag, startPoint x: 172, startPoint y: 100, endPoint x: 60, endPoint y: 101, distance: 111.9
click at [59, 101] on main "Deal Processing Property.ca - Transactions Team Alerts (409) Add Transaction **…" at bounding box center [528, 353] width 944 height 707
paste input "********"
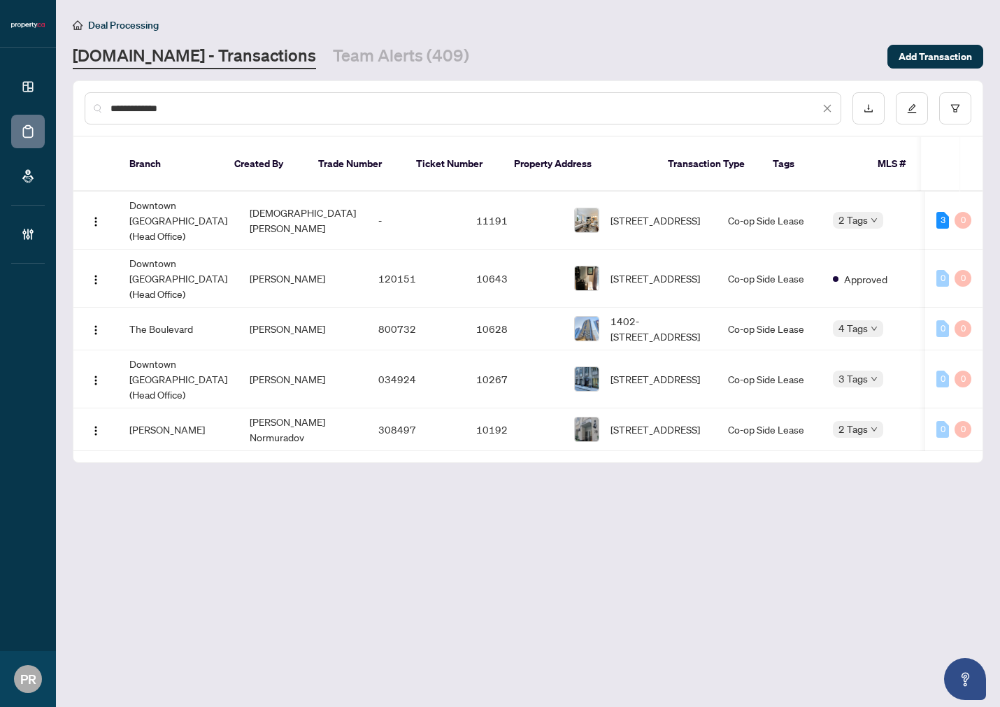
type input "**********"
drag, startPoint x: 325, startPoint y: 54, endPoint x: 310, endPoint y: 71, distance: 22.8
click at [333, 54] on link "Team Alerts (409)" at bounding box center [401, 56] width 136 height 25
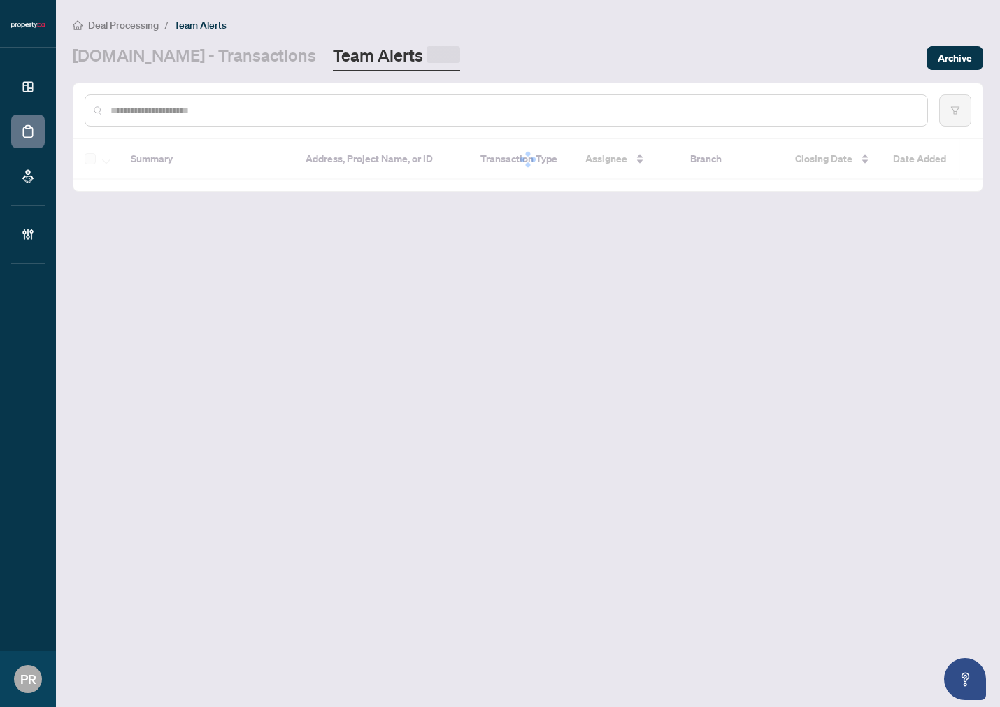
click at [185, 126] on div at bounding box center [527, 110] width 909 height 55
click at [186, 115] on div at bounding box center [507, 108] width 844 height 32
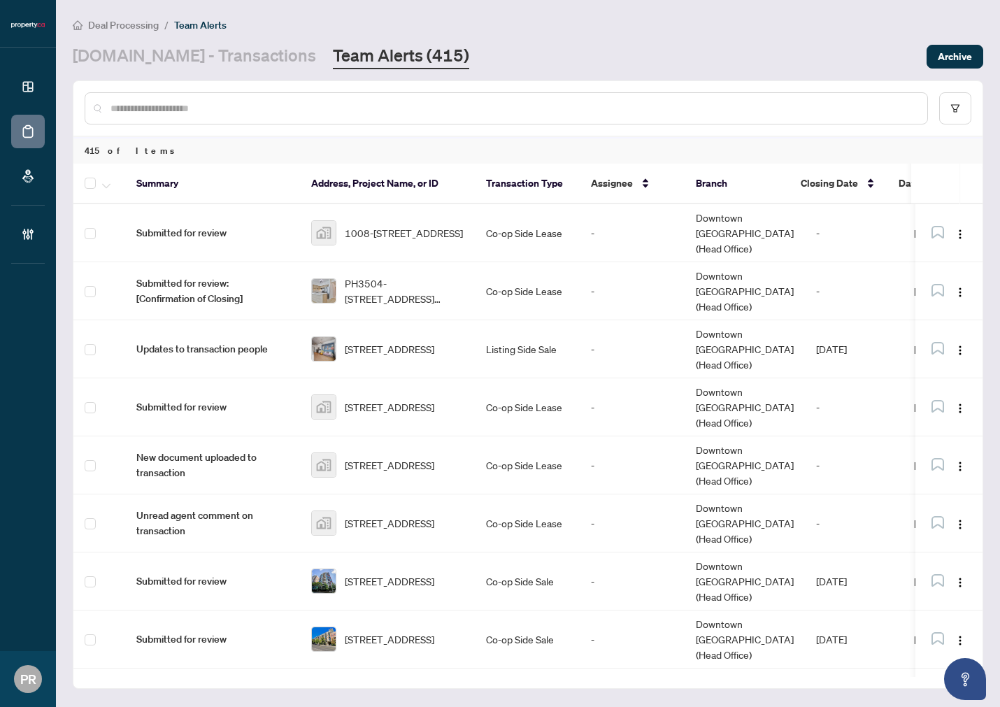
click at [190, 105] on input "text" at bounding box center [514, 108] width 806 height 15
paste input "**********"
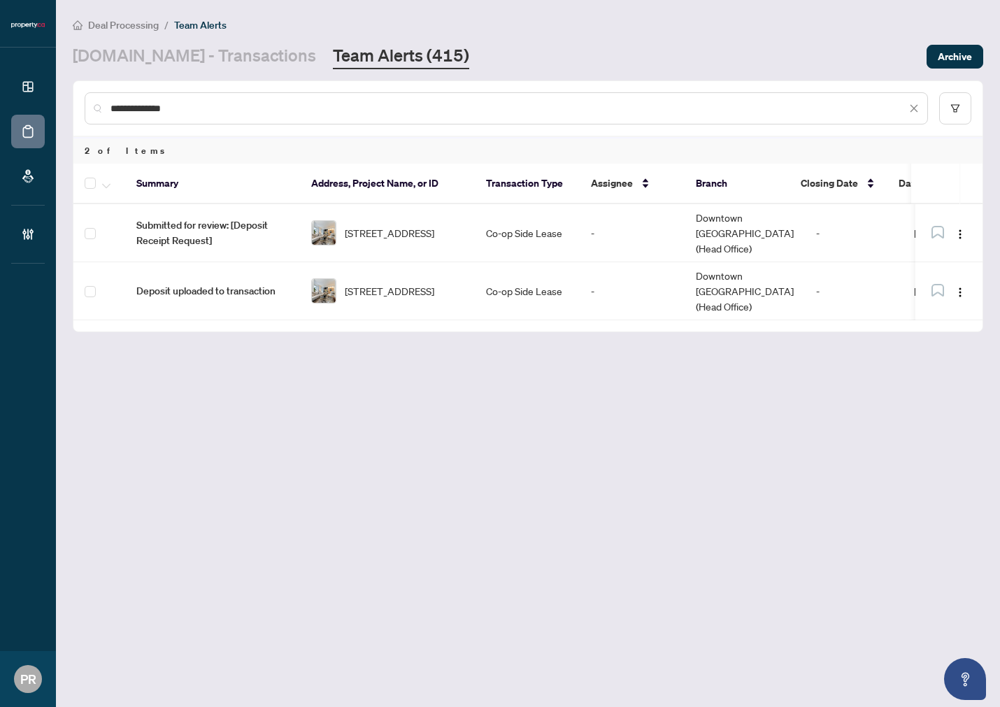
type input "**********"
click at [113, 182] on button "button" at bounding box center [106, 183] width 15 height 17
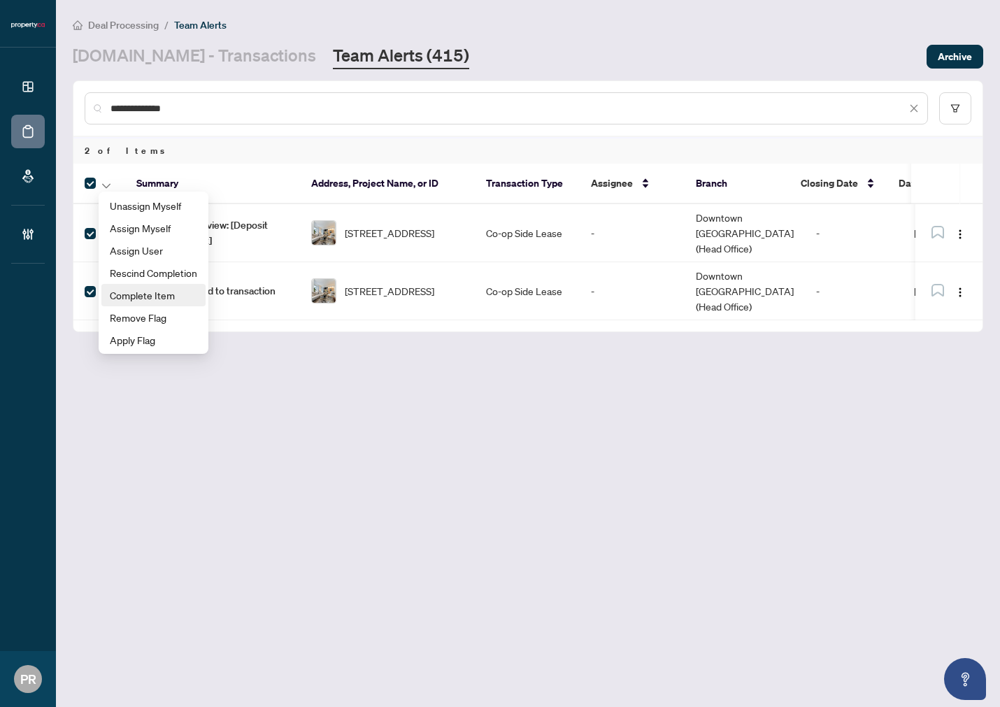
click at [184, 292] on span "Complete Item" at bounding box center [153, 295] width 87 height 15
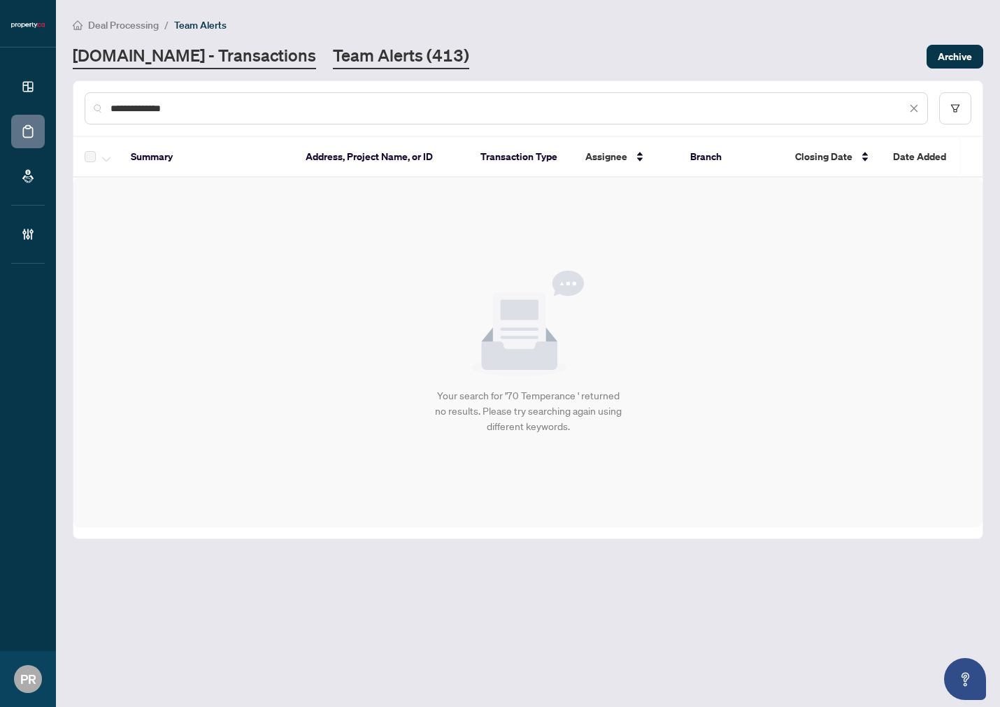
click at [250, 57] on link "Property.ca - Transactions" at bounding box center [194, 56] width 243 height 25
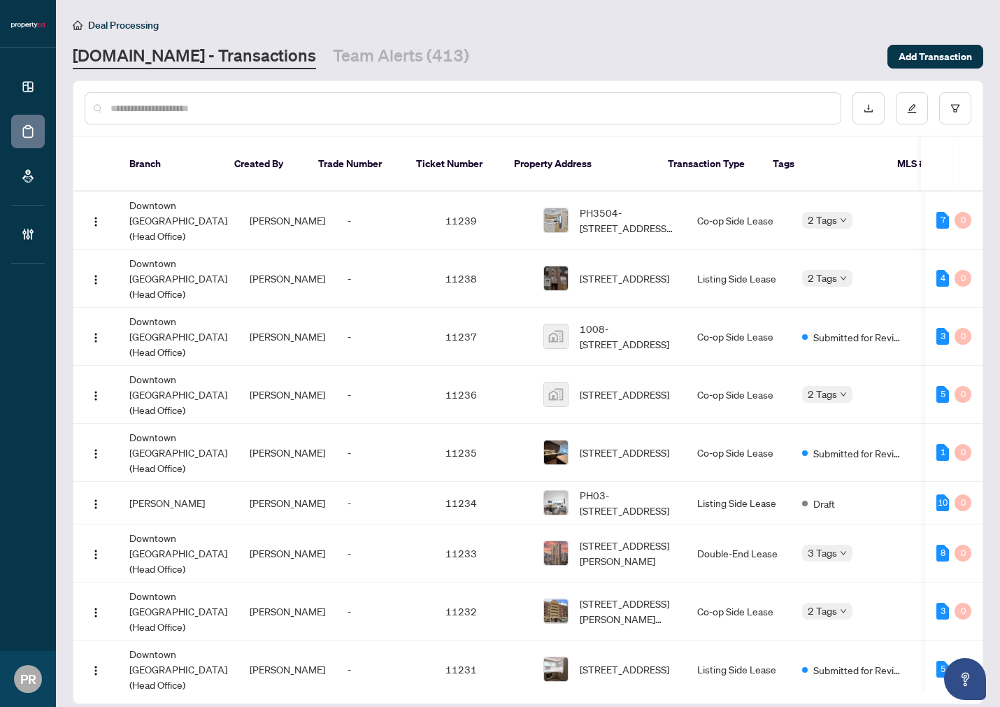
click at [179, 109] on input "text" at bounding box center [470, 108] width 719 height 15
paste input "*****"
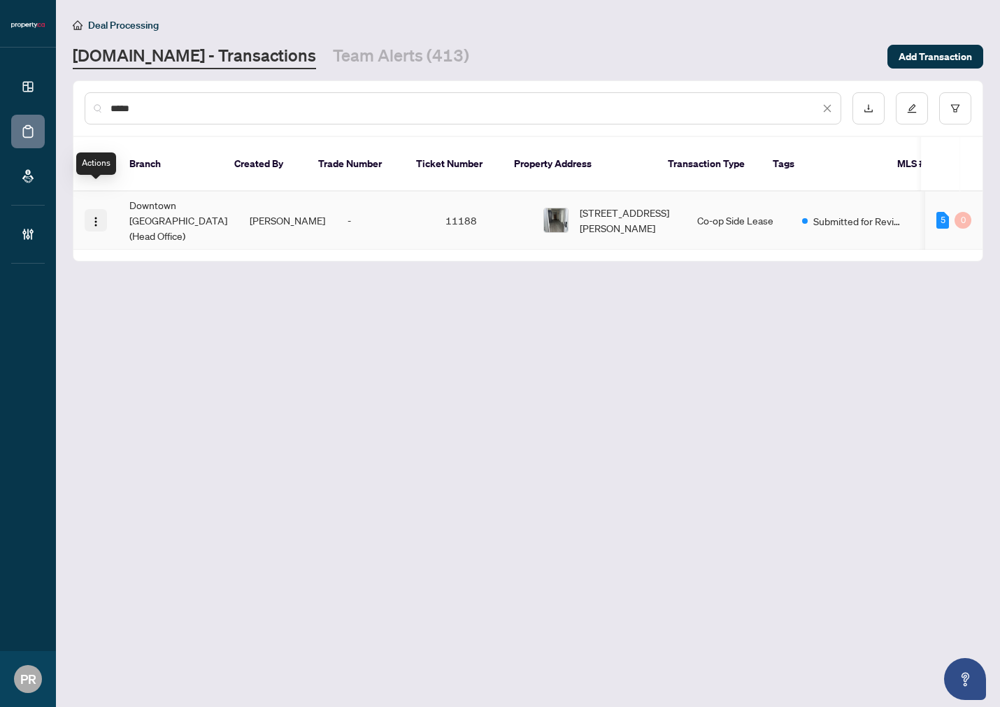
type input "*****"
click at [93, 216] on img "button" at bounding box center [95, 221] width 11 height 11
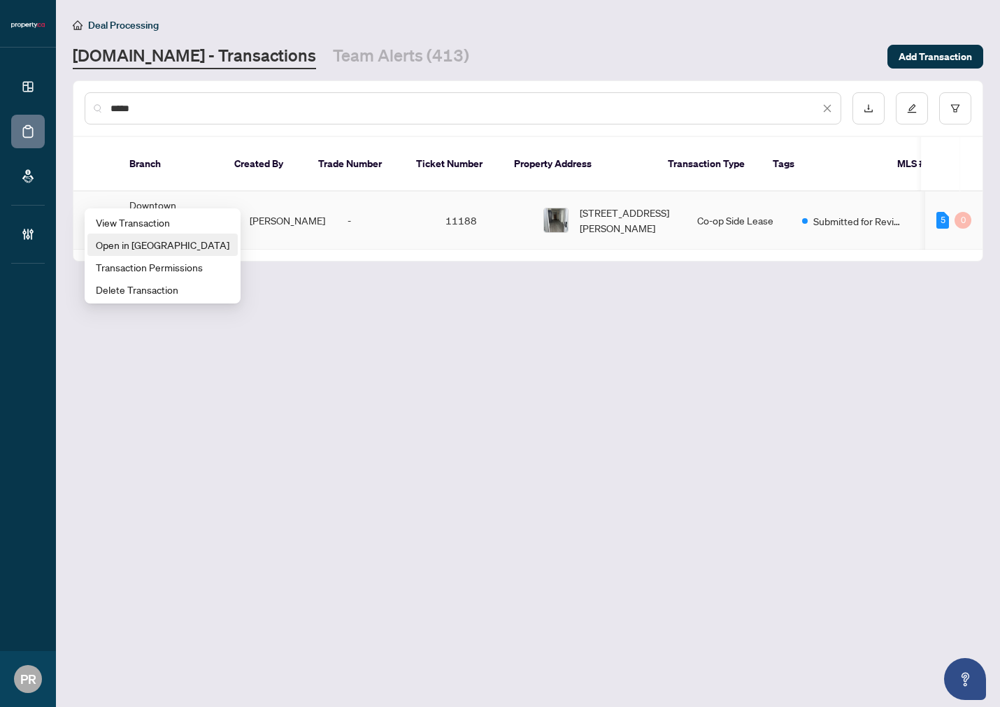
click at [162, 240] on span "Open in New Tab" at bounding box center [163, 244] width 134 height 15
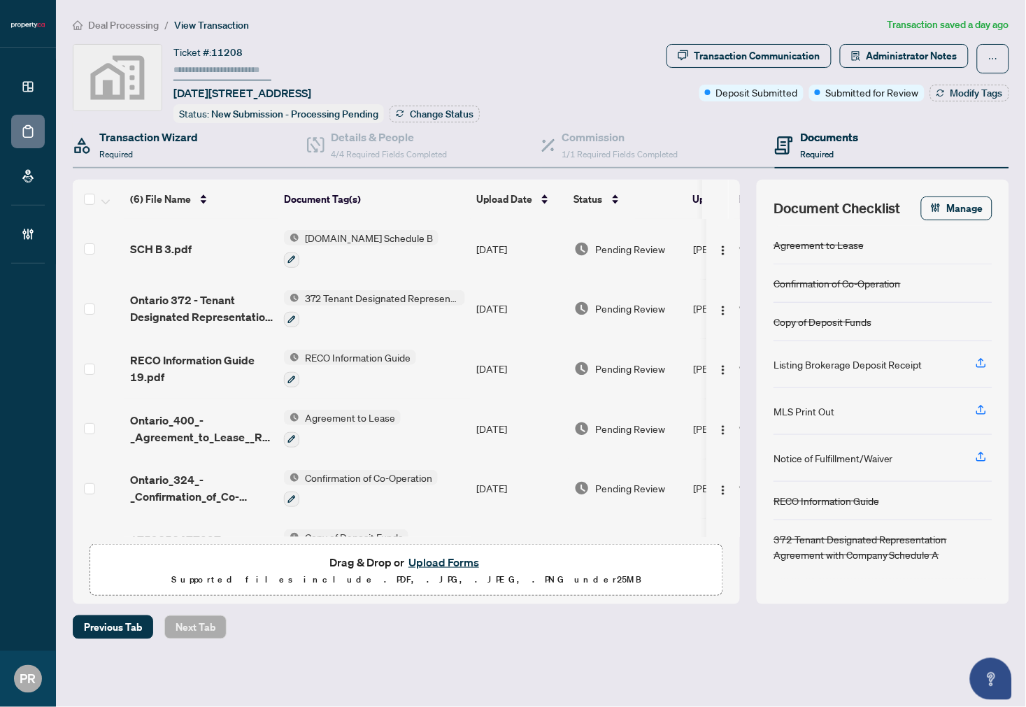
click at [220, 155] on div "Transaction Wizard Required" at bounding box center [190, 145] width 234 height 45
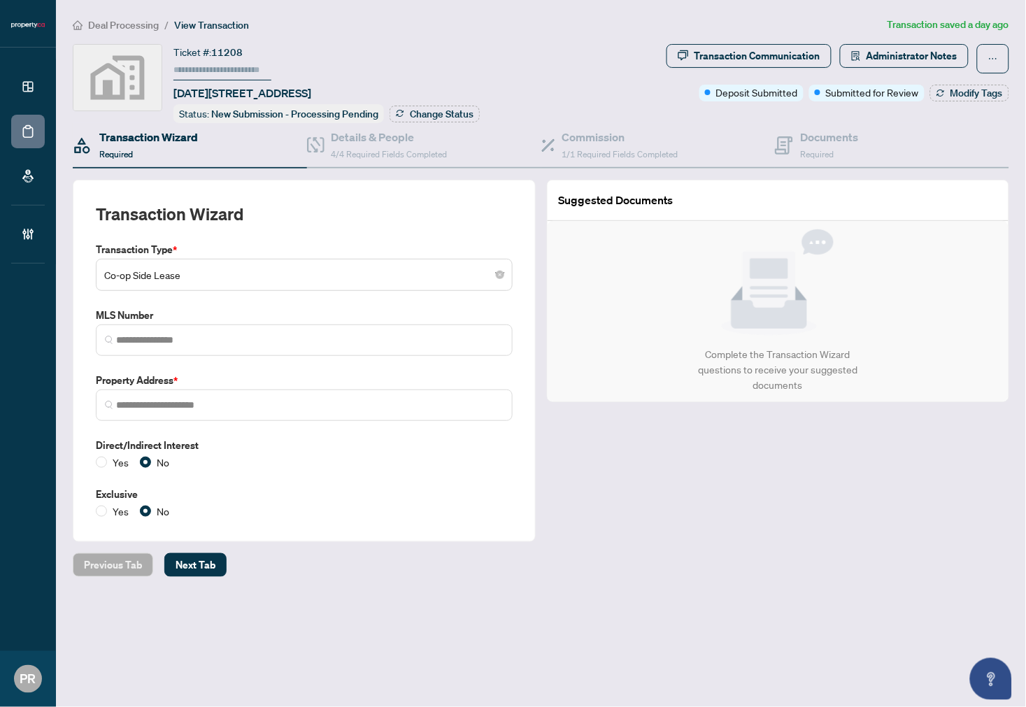
type input "**********"
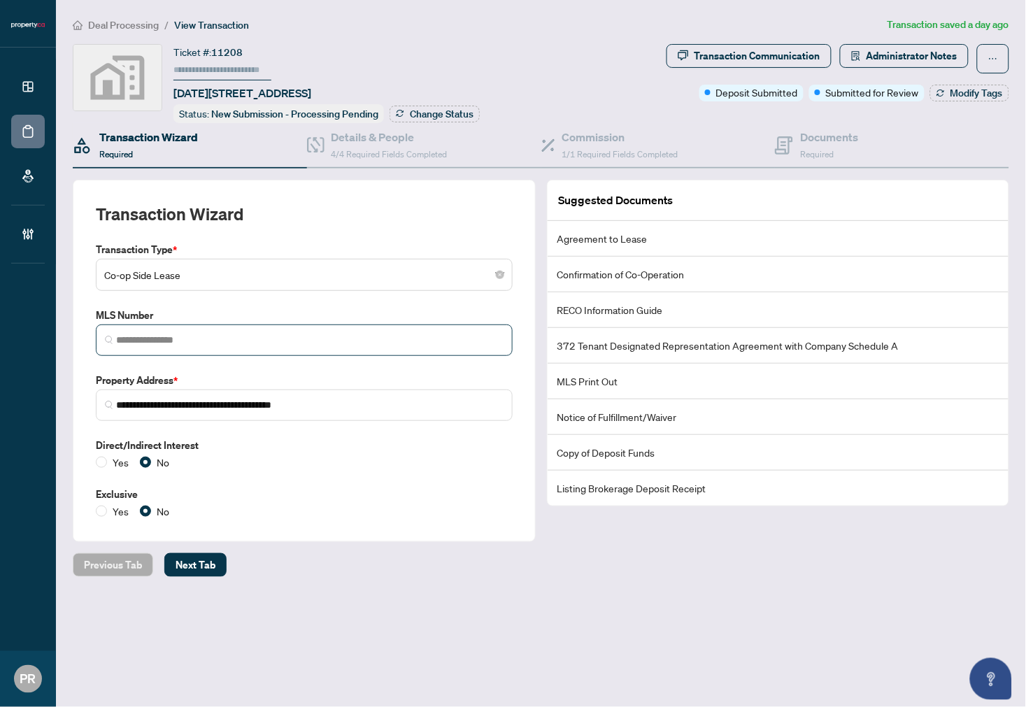
click at [194, 348] on span at bounding box center [304, 340] width 417 height 31
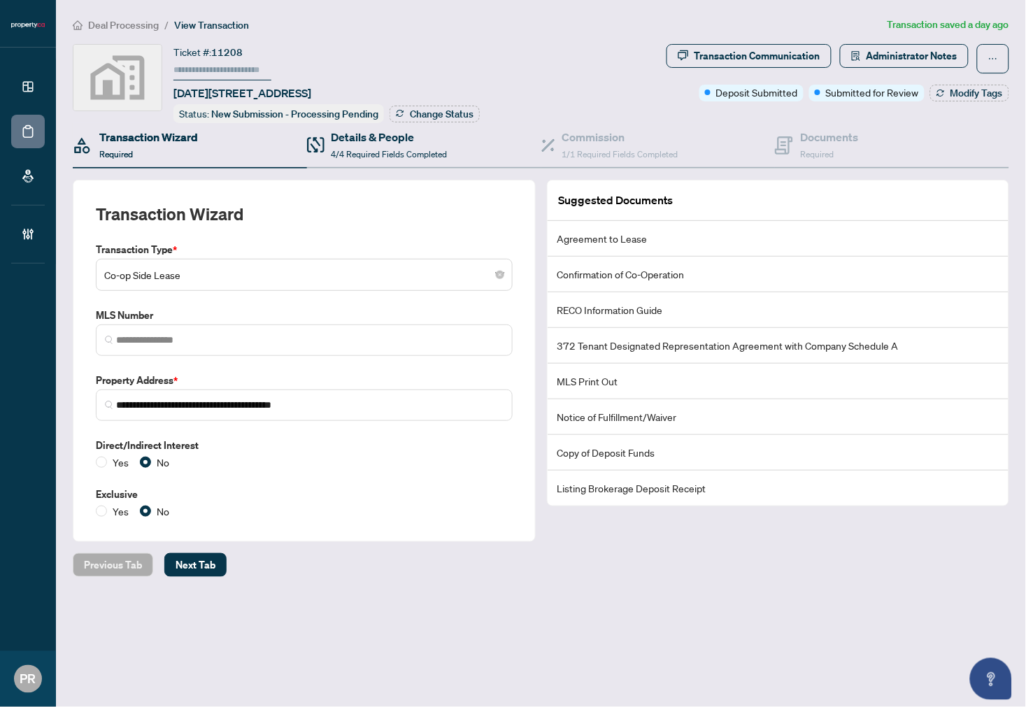
click at [337, 161] on div "Details & People 4/4 Required Fields Completed" at bounding box center [424, 145] width 234 height 45
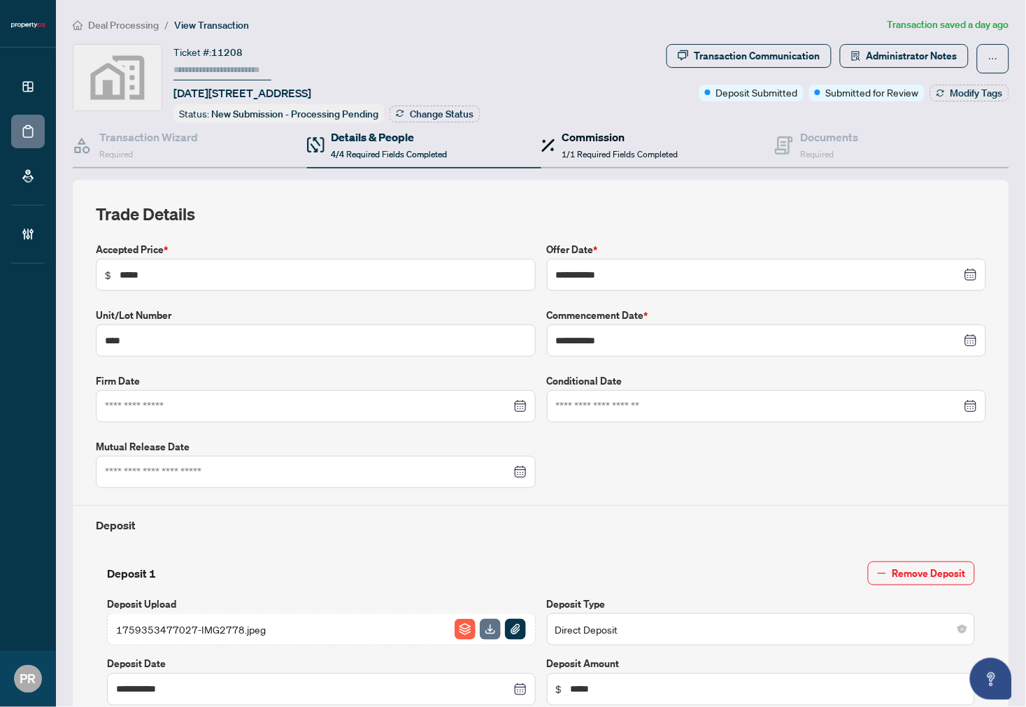
click at [651, 149] on span "1/1 Required Fields Completed" at bounding box center [620, 154] width 116 height 10
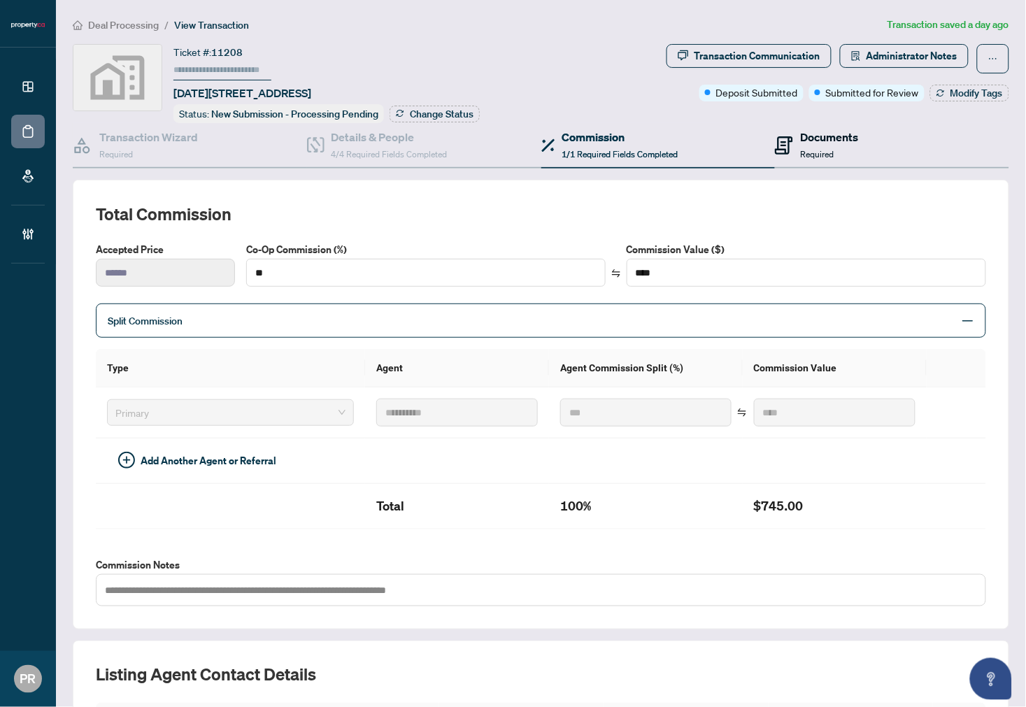
click at [817, 149] on span "Required" at bounding box center [817, 154] width 34 height 10
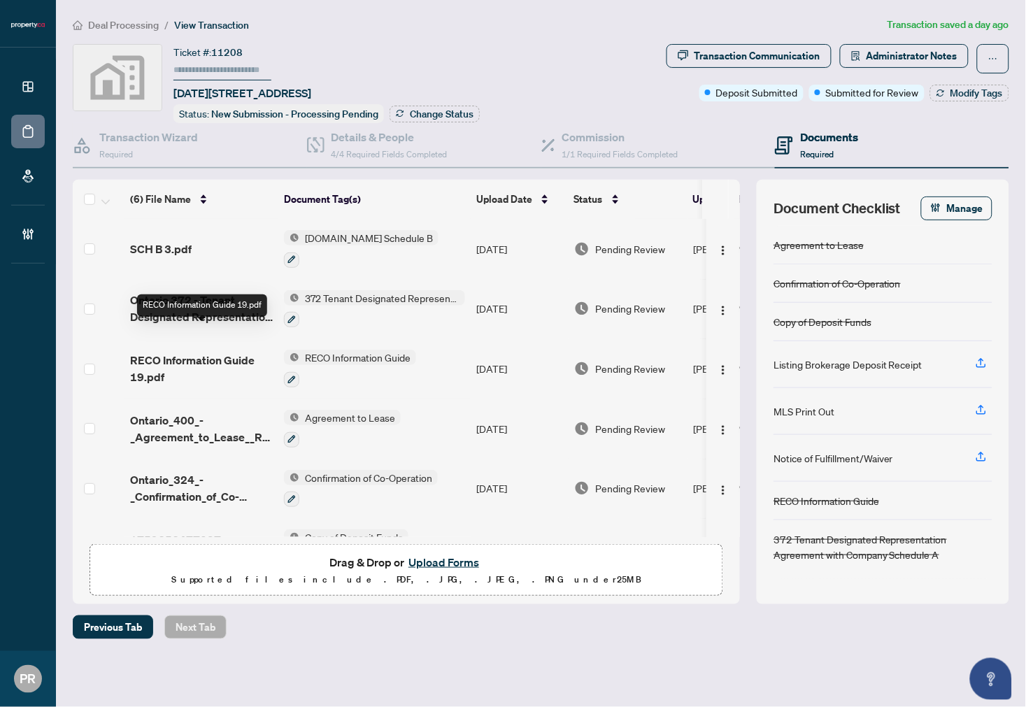
scroll to position [39, 0]
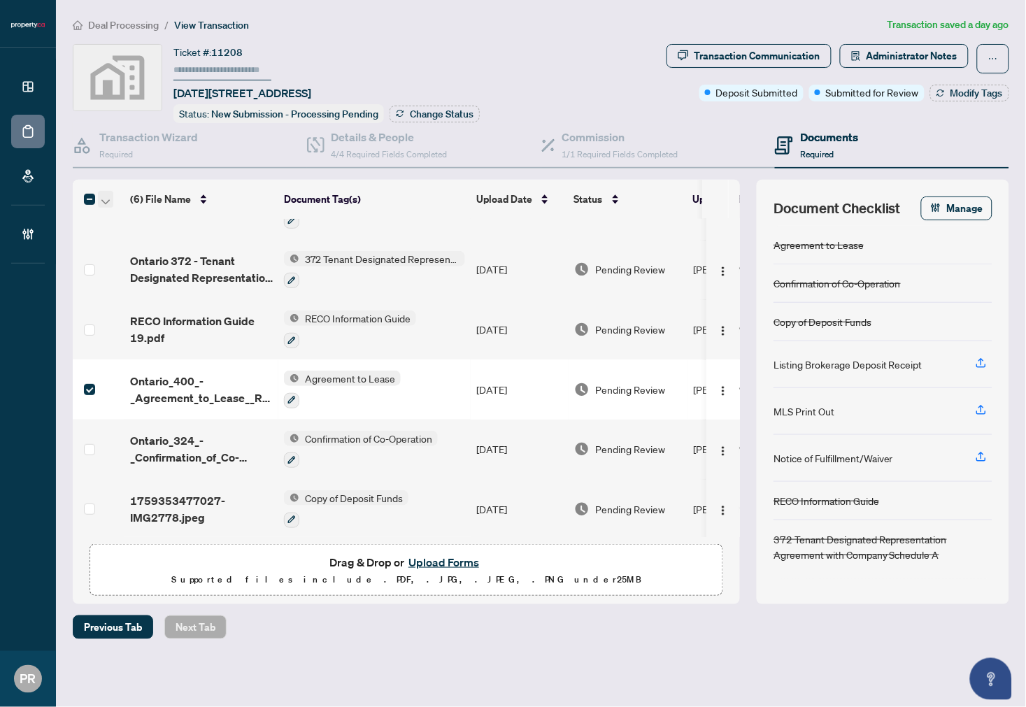
click at [106, 192] on span "button" at bounding box center [105, 199] width 8 height 15
click at [134, 213] on span "Open Selected in New Tab(s)" at bounding box center [171, 220] width 125 height 15
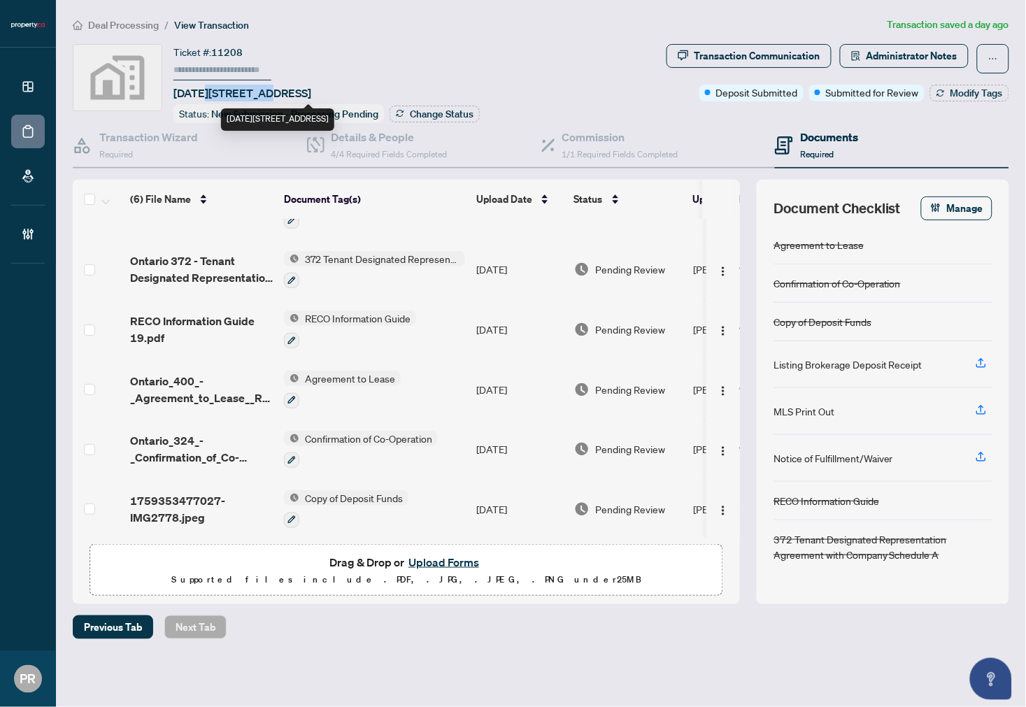
drag, startPoint x: 269, startPoint y: 93, endPoint x: 206, endPoint y: 85, distance: 64.2
click at [206, 85] on span "[DATE][STREET_ADDRESS]" at bounding box center [243, 93] width 138 height 17
copy span "2545 Simcoe"
click at [670, 129] on h4 "Commission" at bounding box center [620, 137] width 116 height 17
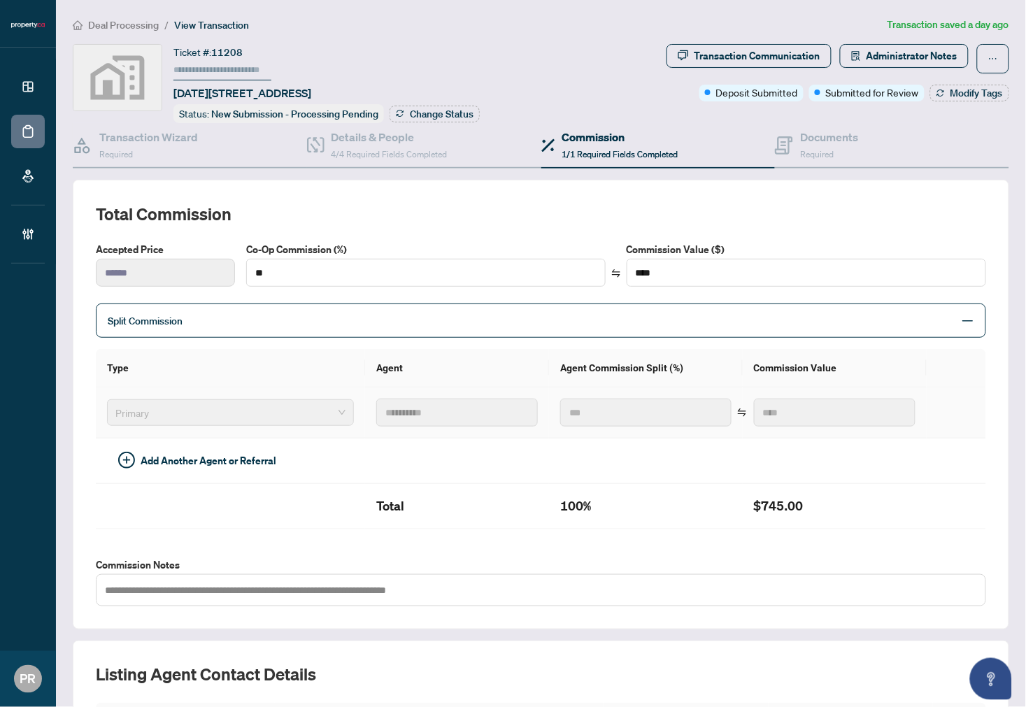
click at [365, 409] on td "**********" at bounding box center [457, 413] width 184 height 51
click at [838, 129] on h4 "Documents" at bounding box center [829, 137] width 58 height 17
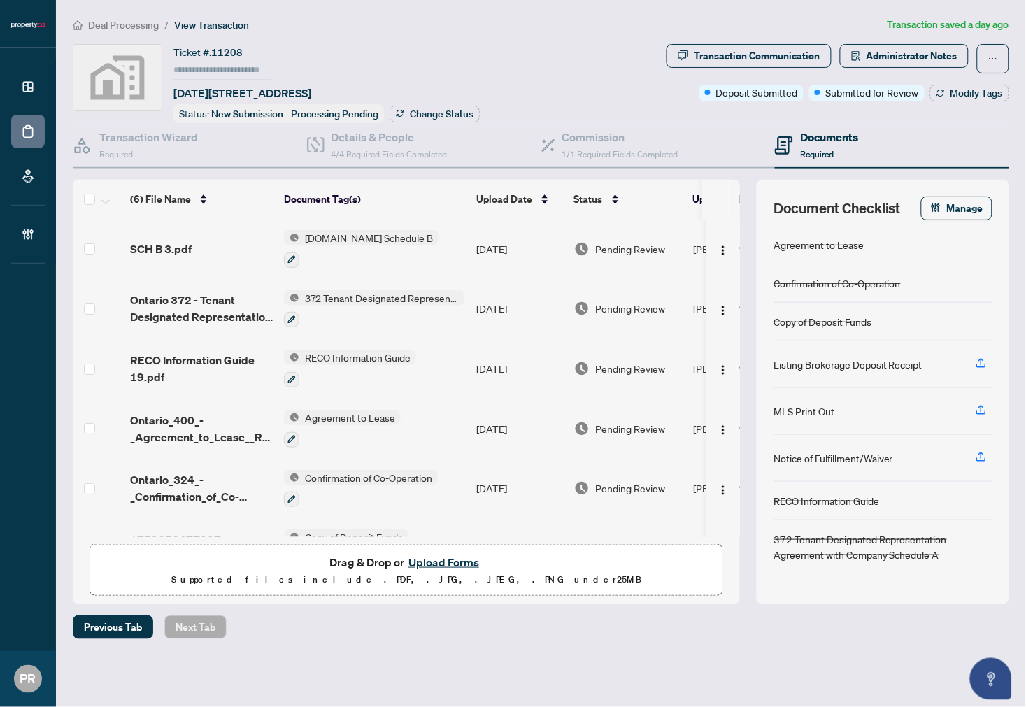
click at [494, 234] on td "Oct/01/2025" at bounding box center [520, 249] width 98 height 60
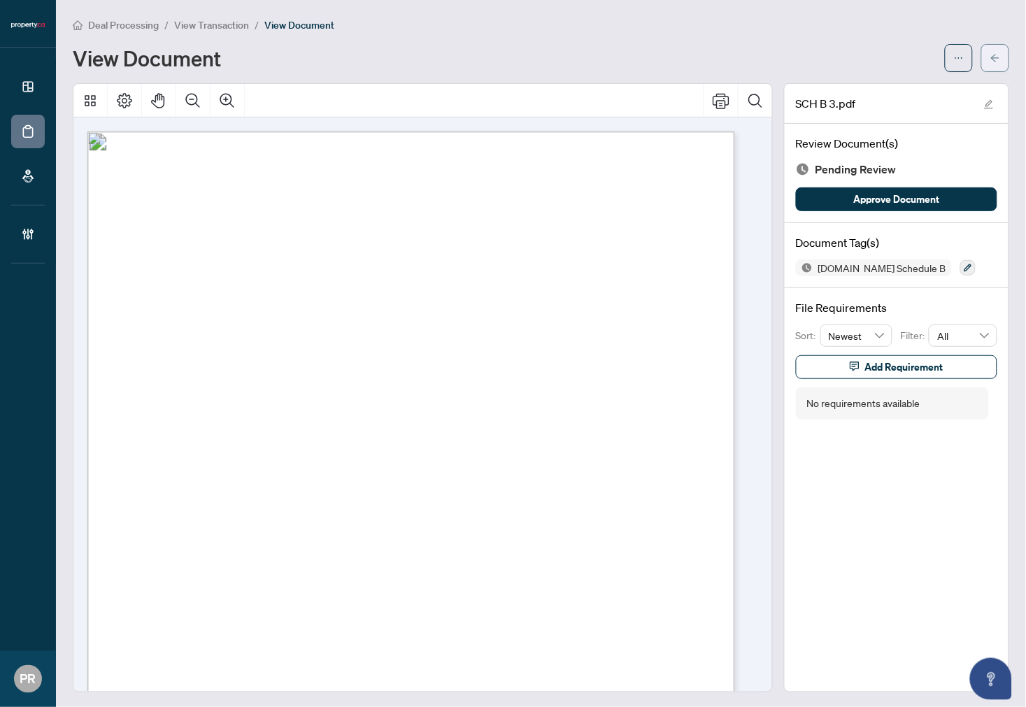
click at [991, 60] on icon "arrow-left" at bounding box center [996, 58] width 10 height 10
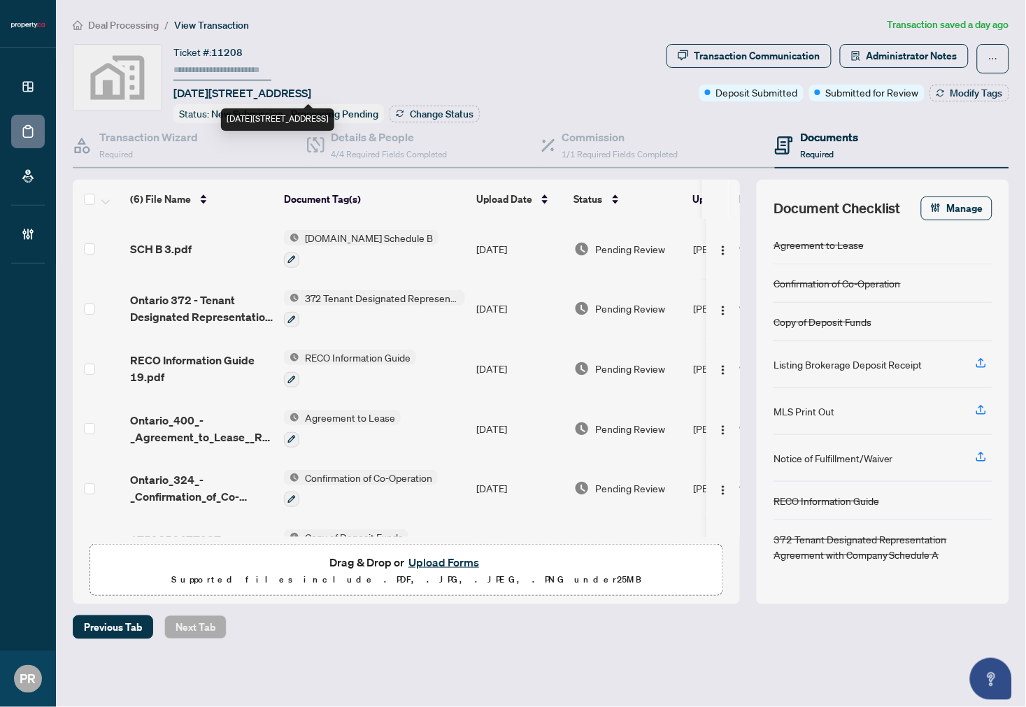
click at [278, 87] on span "1130-2545 Simcoe Street North, Oshawa, ON, Canada" at bounding box center [243, 93] width 138 height 17
drag, startPoint x: 282, startPoint y: 87, endPoint x: 173, endPoint y: 94, distance: 109.3
click at [174, 94] on span "1130-2545 Simcoe Street North, Oshawa, ON, Canada" at bounding box center [243, 93] width 138 height 17
copy span "1130-2545 Simcoe S"
click at [392, 143] on div "Details & People 4/4 Required Fields Completed" at bounding box center [390, 145] width 116 height 33
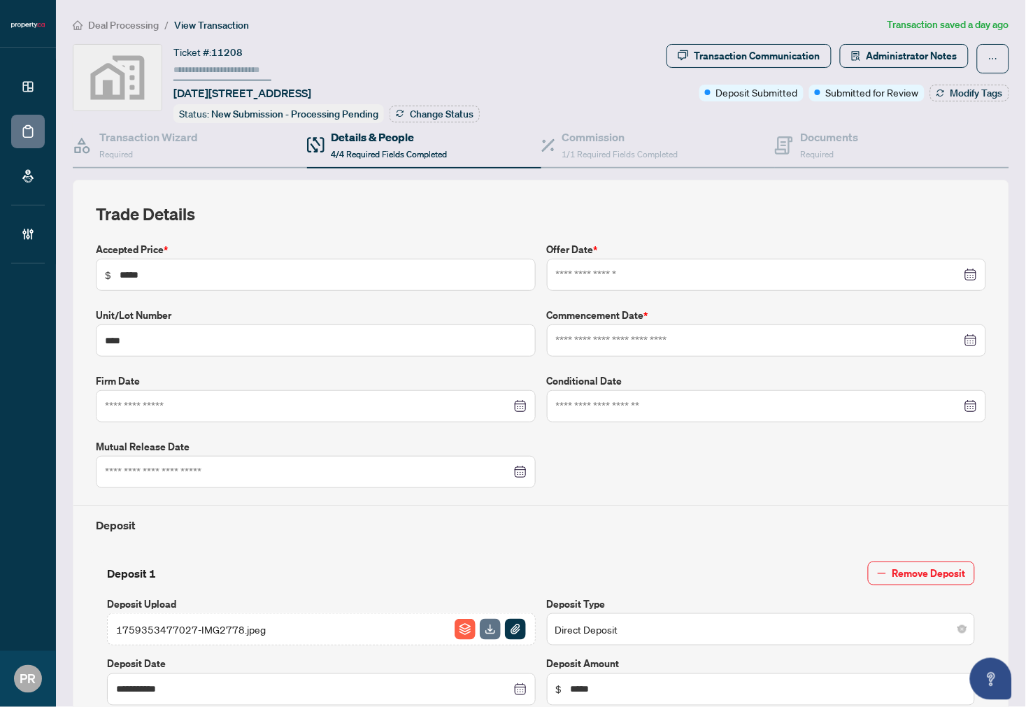
type input "**********"
click at [858, 140] on div "Documents Required" at bounding box center [892, 145] width 234 height 45
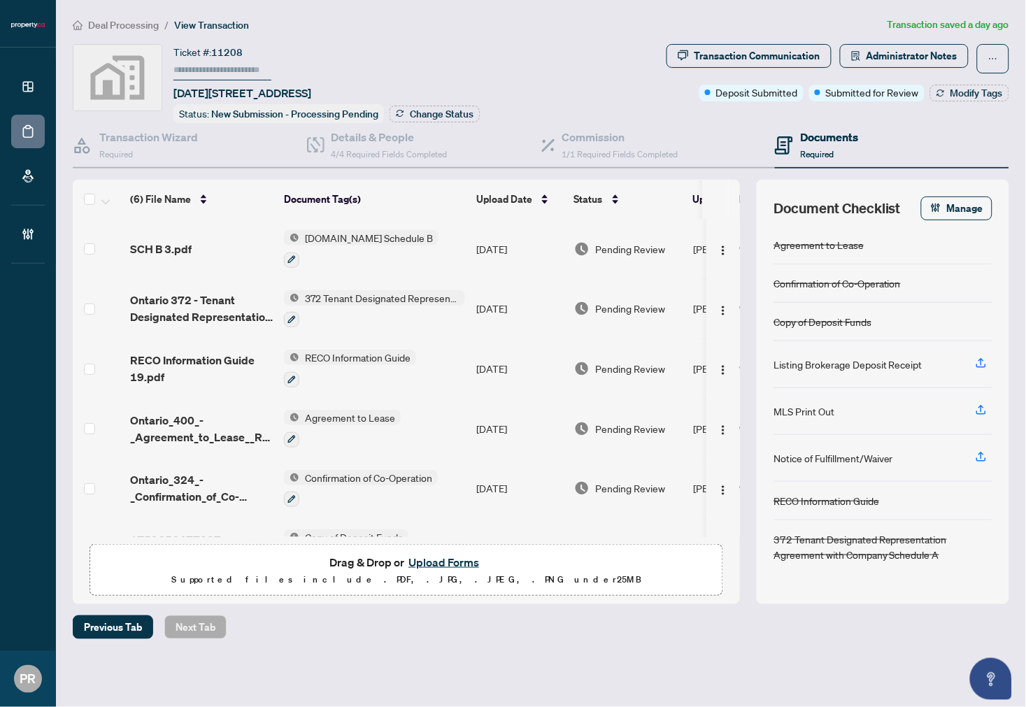
scroll to position [39, 0]
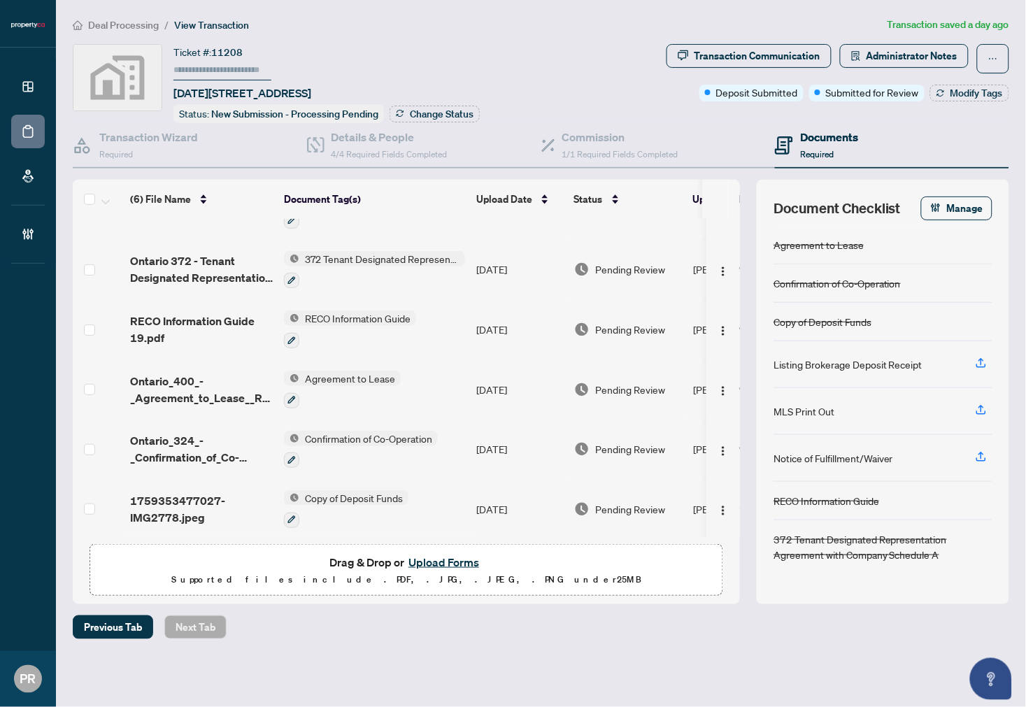
click at [208, 432] on span "Ontario_324_-_Confirmation_of_Co-operation_and_Representation__TenantLandlord_9…" at bounding box center [201, 449] width 143 height 34
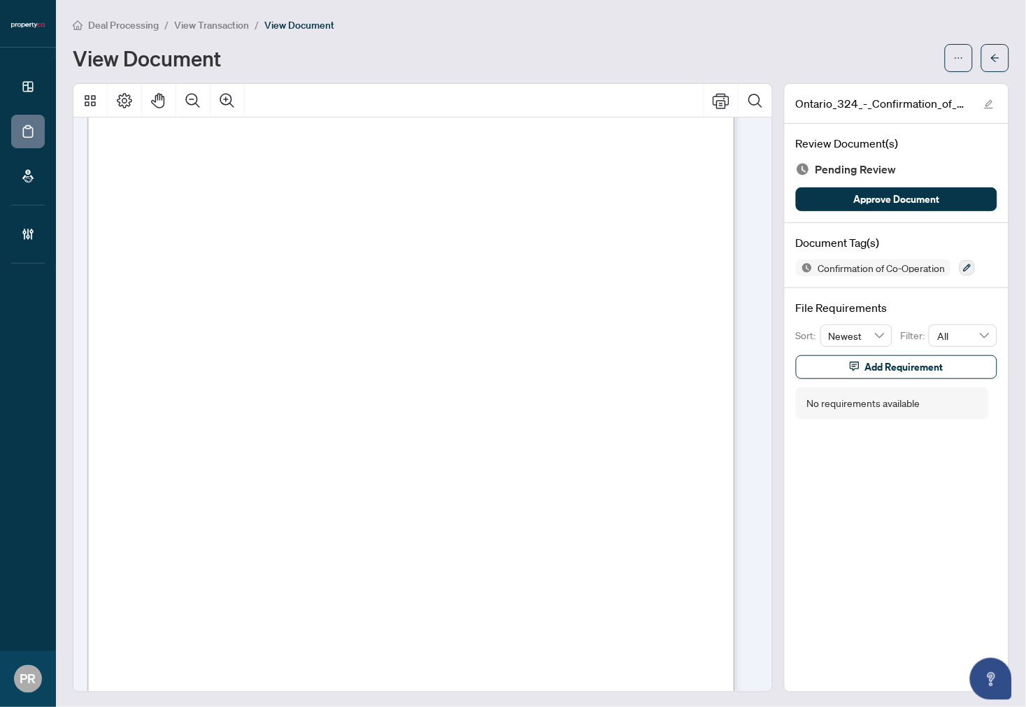
scroll to position [1010, 0]
click at [963, 267] on icon "button" at bounding box center [967, 268] width 8 height 8
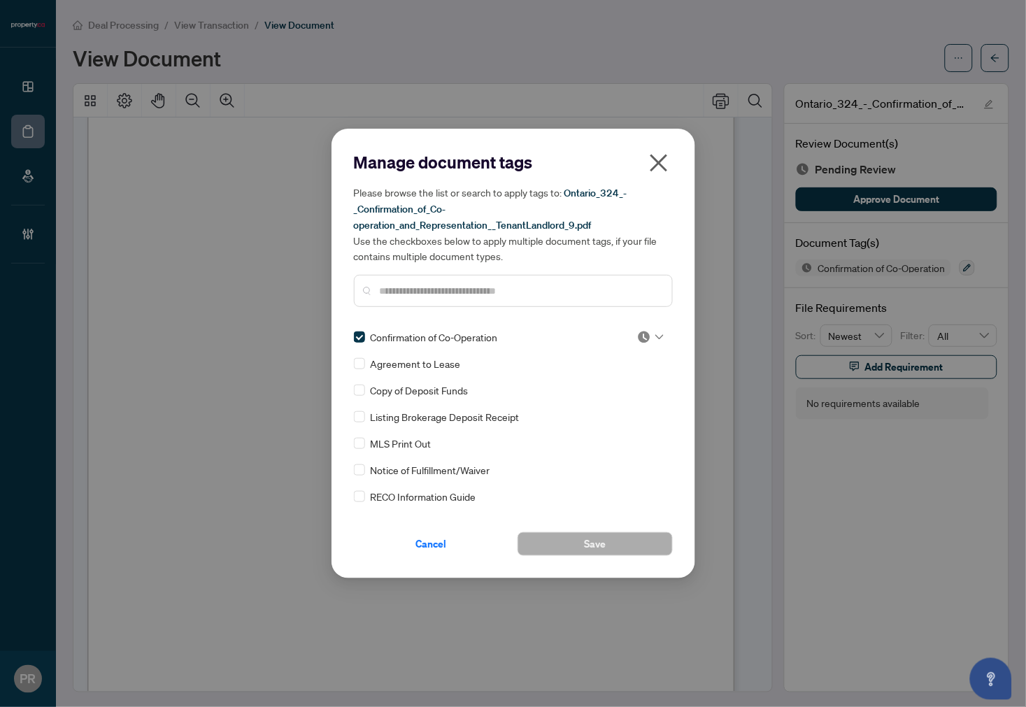
click at [639, 334] on img at bounding box center [644, 337] width 14 height 14
click at [607, 395] on div "Approved" at bounding box center [604, 404] width 106 height 22
click at [583, 549] on button "Save" at bounding box center [595, 544] width 155 height 24
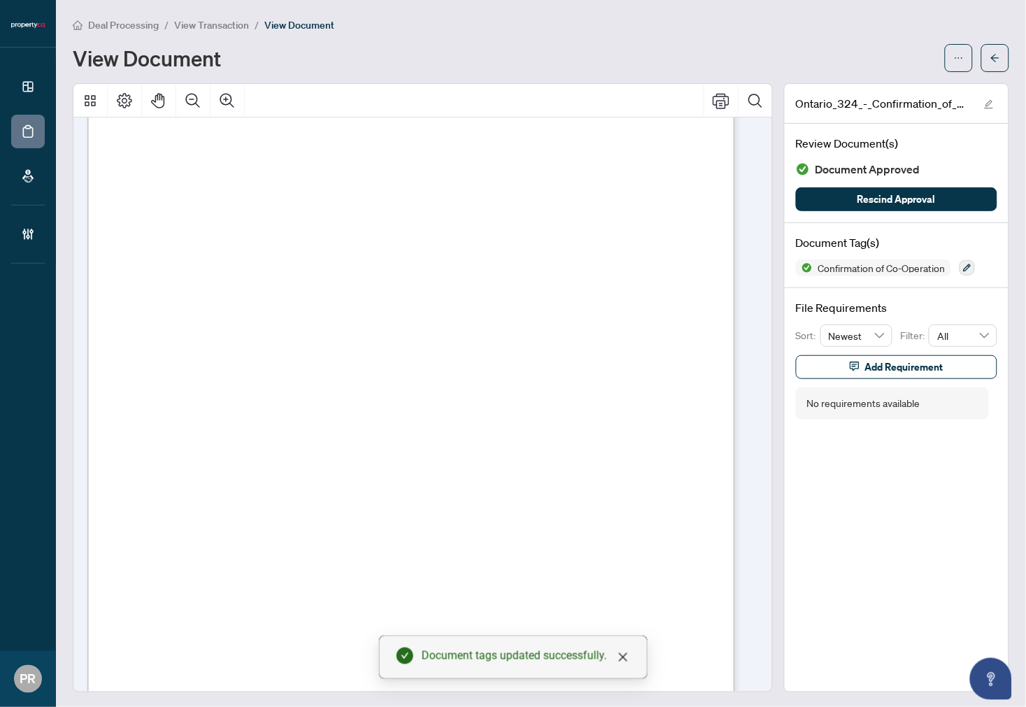
click at [991, 61] on icon "arrow-left" at bounding box center [996, 58] width 10 height 10
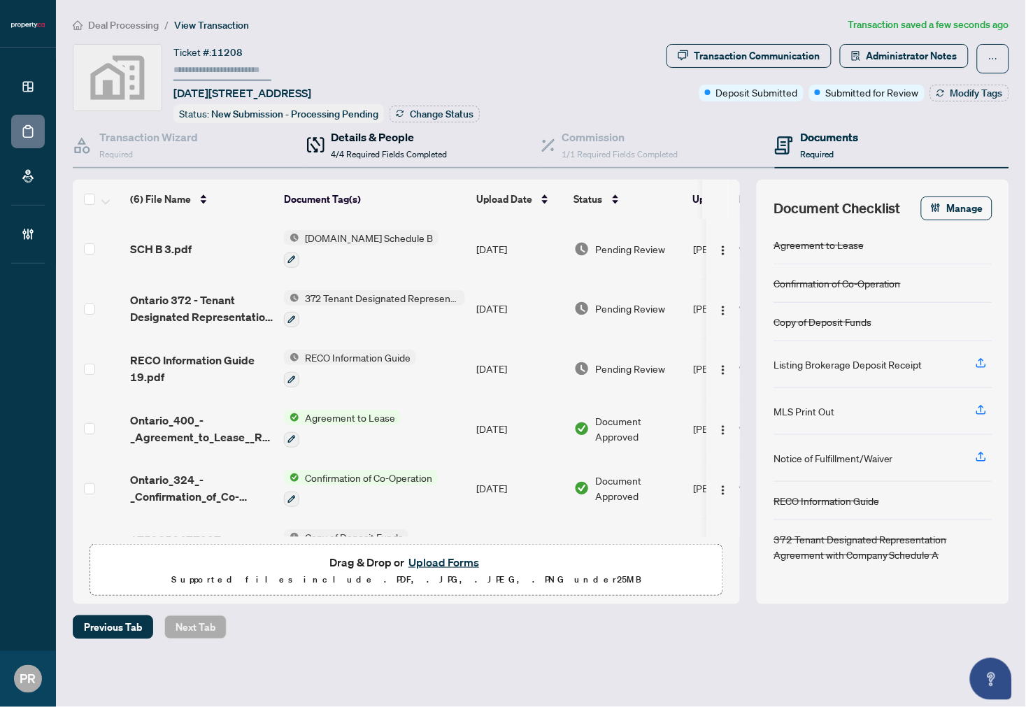
click at [416, 149] on span "4/4 Required Fields Completed" at bounding box center [390, 154] width 116 height 10
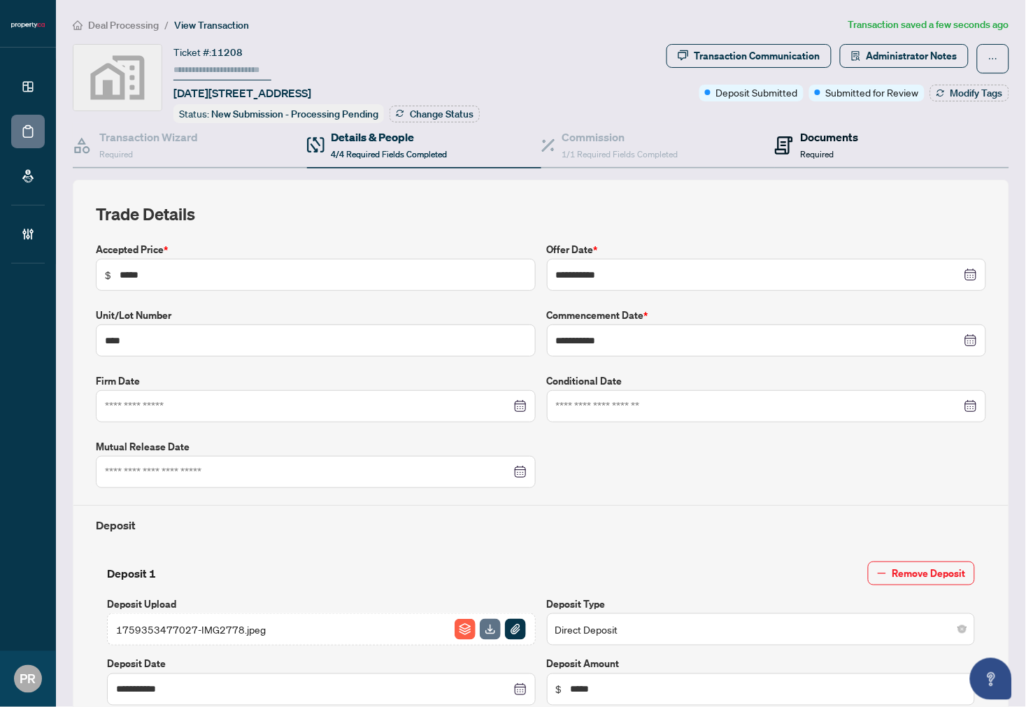
click at [781, 141] on icon at bounding box center [784, 141] width 6 height 1
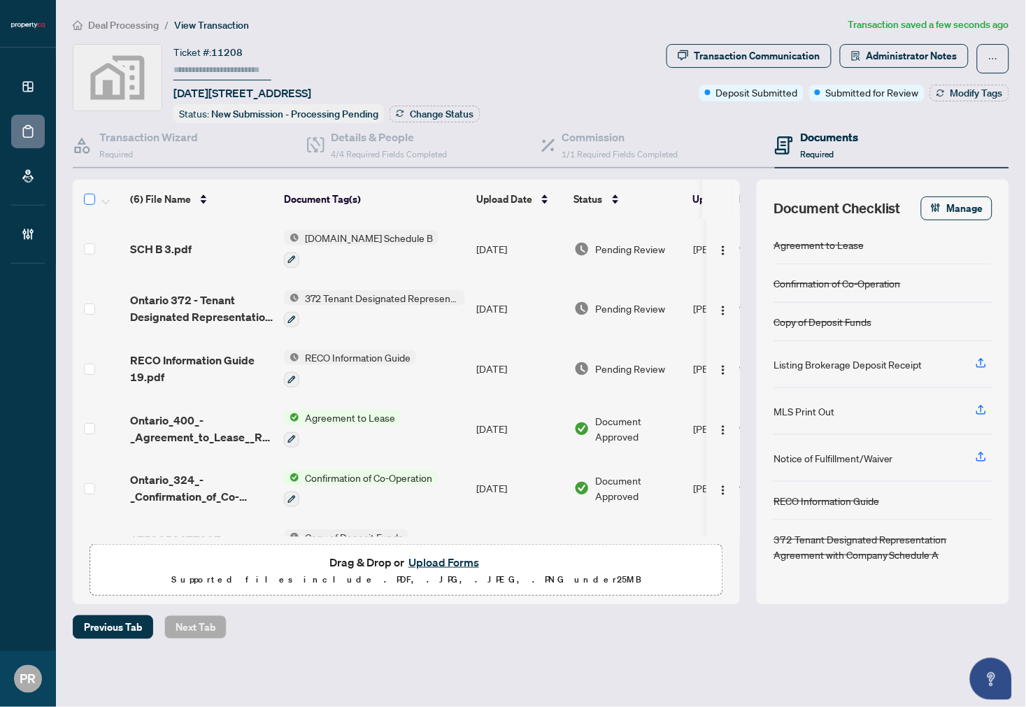
click at [85, 191] on label at bounding box center [89, 199] width 11 height 17
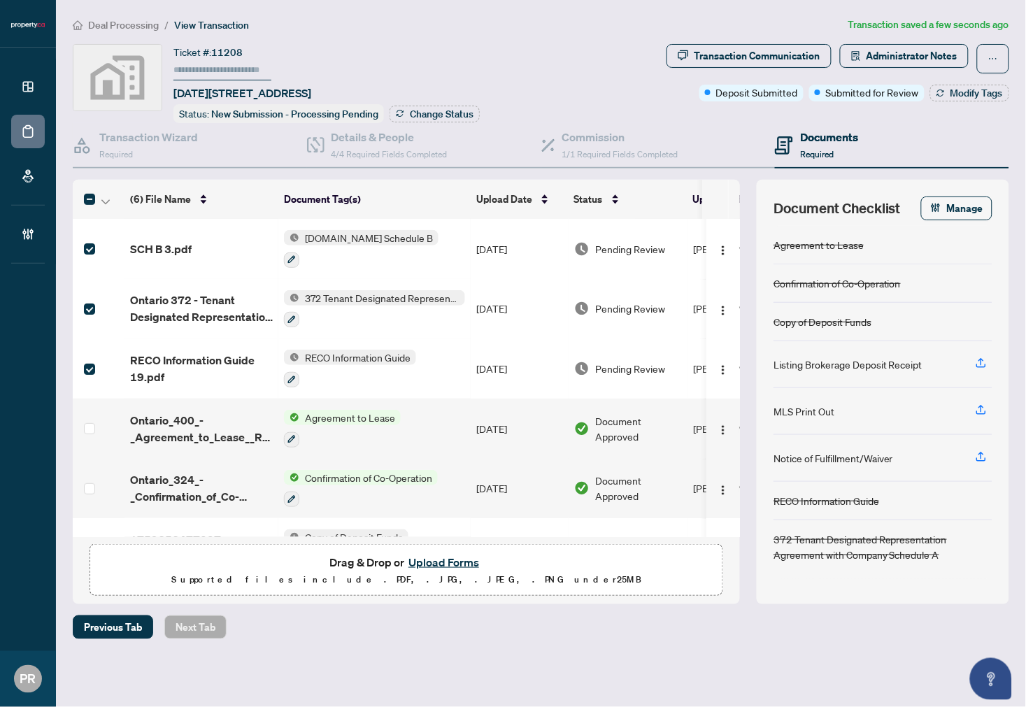
scroll to position [39, 0]
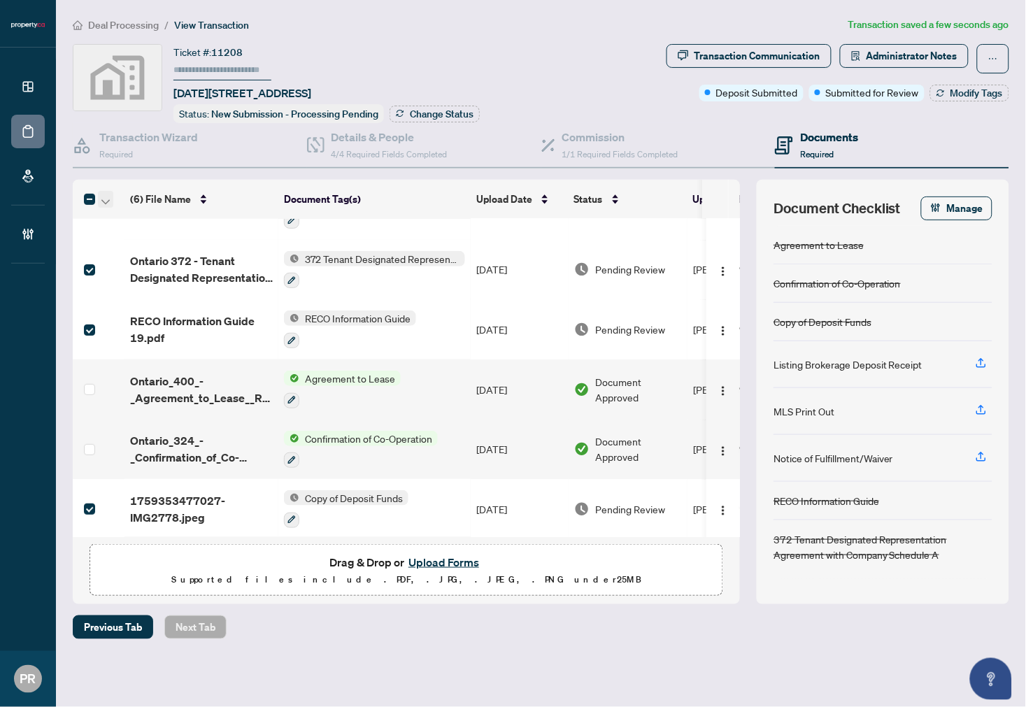
click at [107, 199] on icon "button" at bounding box center [105, 201] width 8 height 5
click at [127, 219] on span "Open Selected in New Tab(s)" at bounding box center [171, 220] width 125 height 15
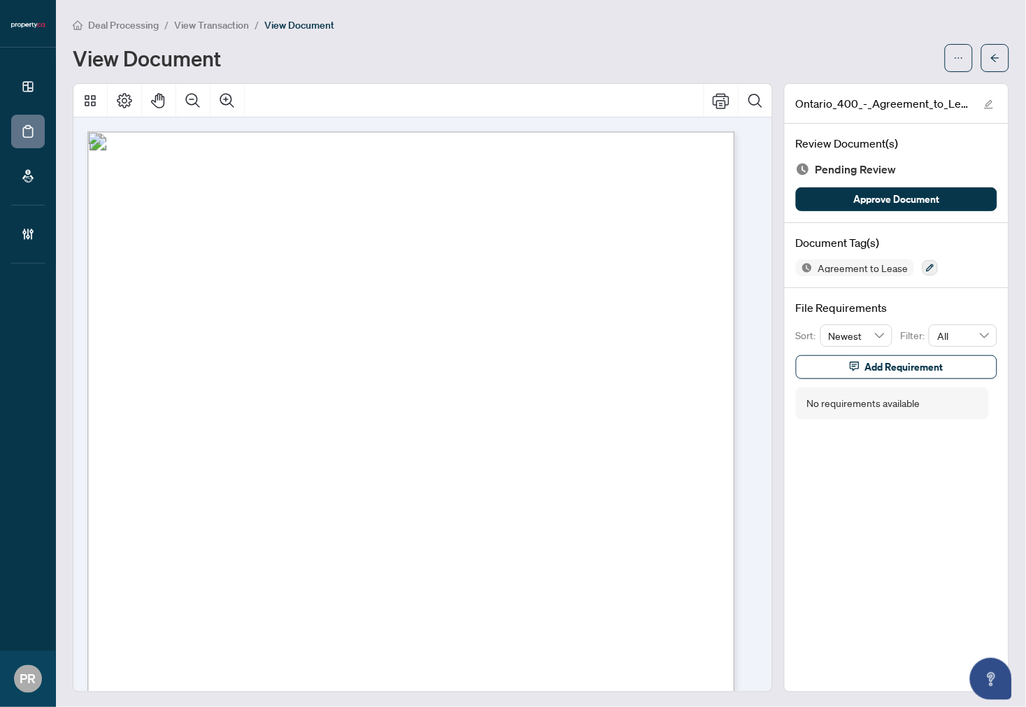
drag, startPoint x: 264, startPoint y: 264, endPoint x: 366, endPoint y: 264, distance: 102.1
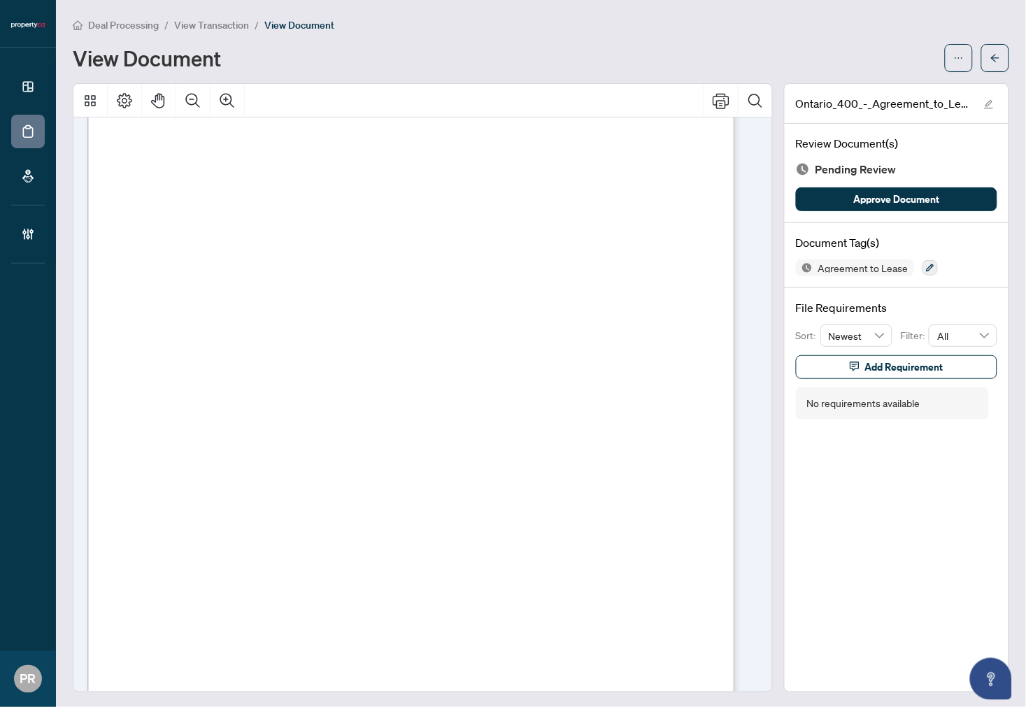
scroll to position [59, 0]
click at [926, 264] on icon "button" at bounding box center [930, 268] width 8 height 8
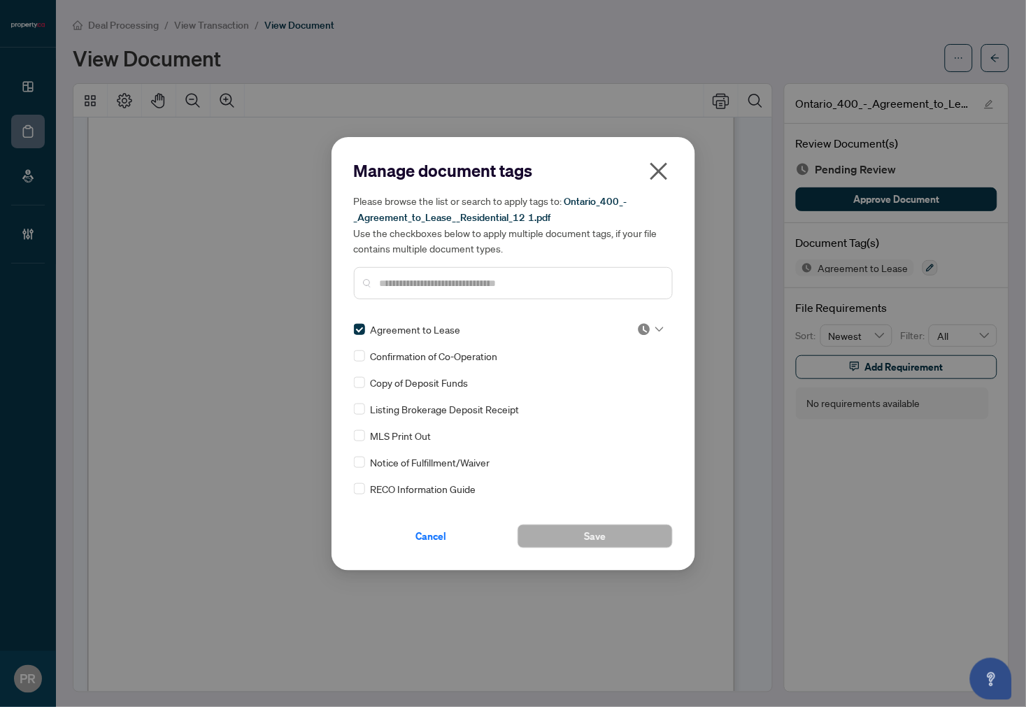
click at [637, 327] on img at bounding box center [644, 330] width 14 height 14
click at [596, 390] on div "Approved" at bounding box center [605, 396] width 90 height 15
click at [579, 535] on button "Save" at bounding box center [595, 537] width 155 height 24
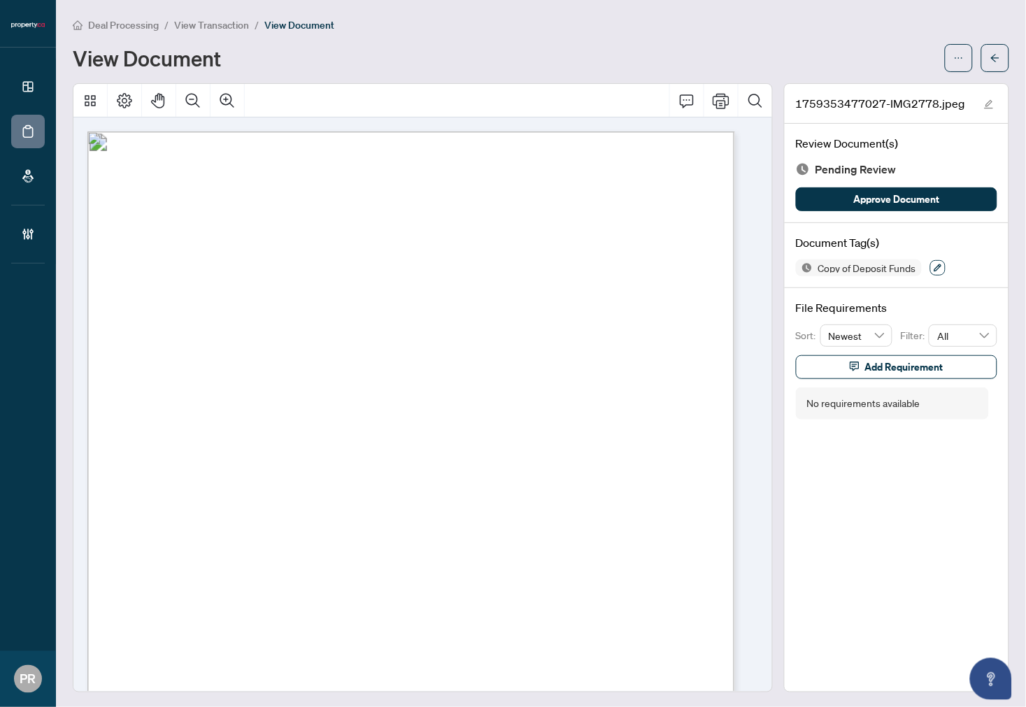
click at [934, 266] on button "button" at bounding box center [937, 267] width 15 height 15
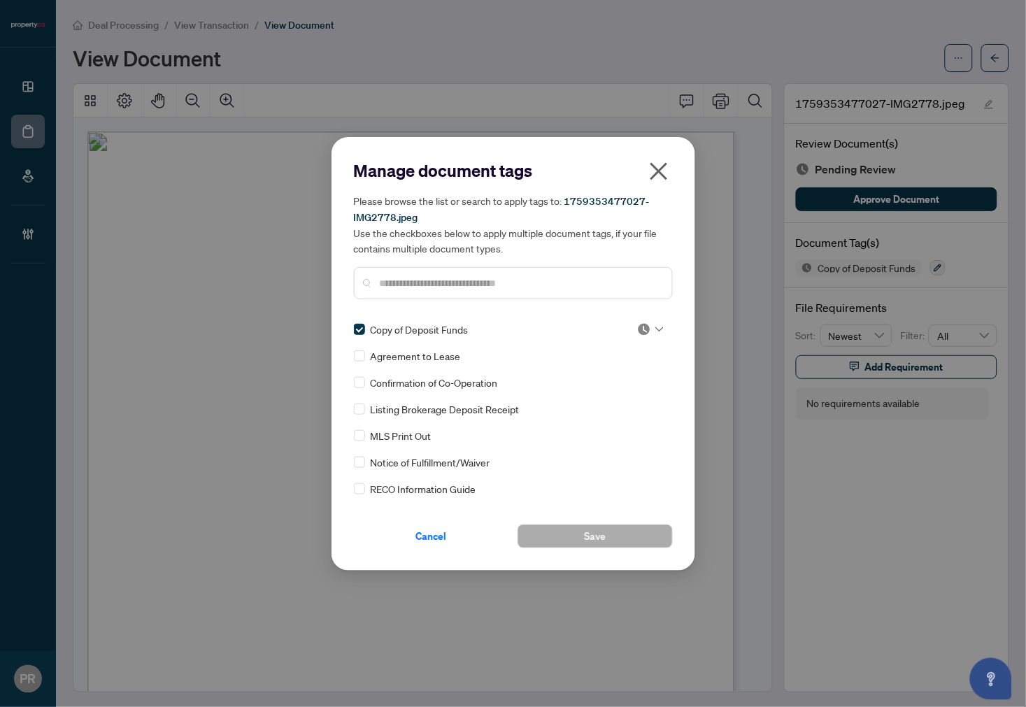
click at [644, 329] on img at bounding box center [644, 330] width 14 height 14
click at [613, 399] on div "Approved" at bounding box center [605, 396] width 90 height 15
click at [556, 532] on button "Save" at bounding box center [595, 537] width 155 height 24
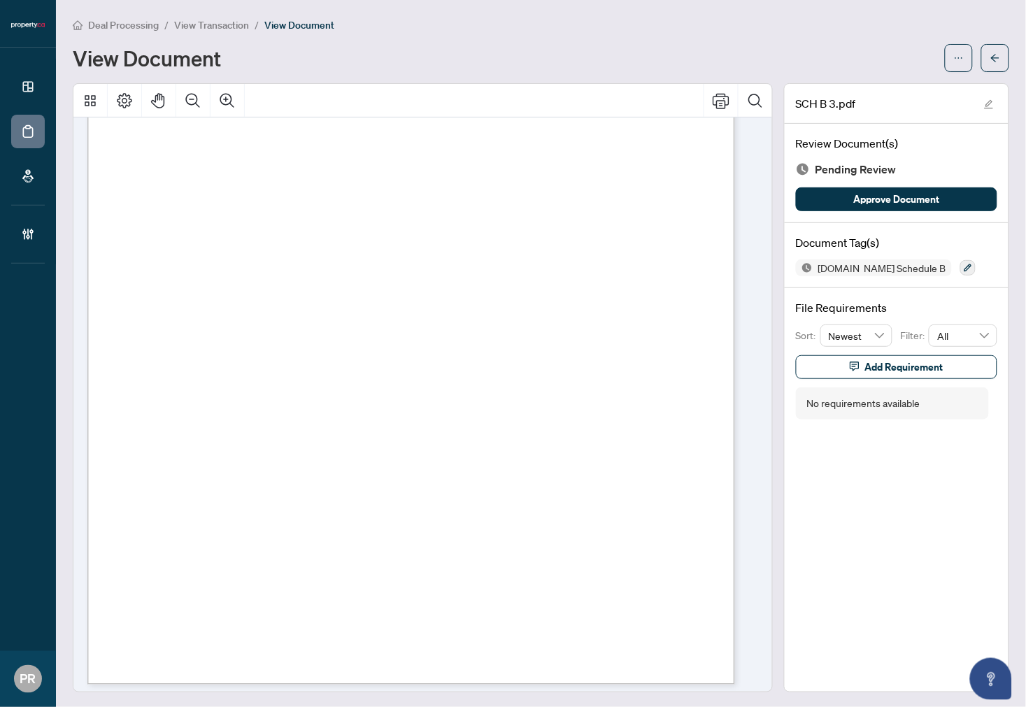
scroll to position [4586, 0]
click at [923, 273] on button "button" at bounding box center [968, 267] width 15 height 15
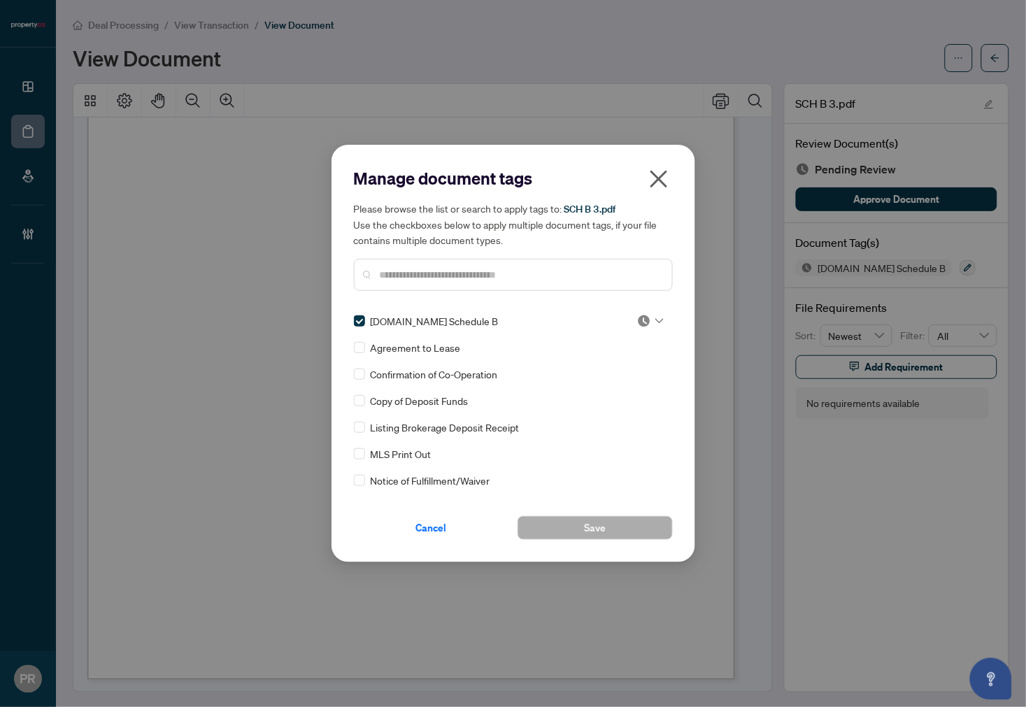
click at [348, 320] on div "Manage document tags Please browse the list or search to apply tags to: SCH B 3…" at bounding box center [514, 354] width 364 height 418
click at [589, 519] on span "Save" at bounding box center [595, 528] width 22 height 22
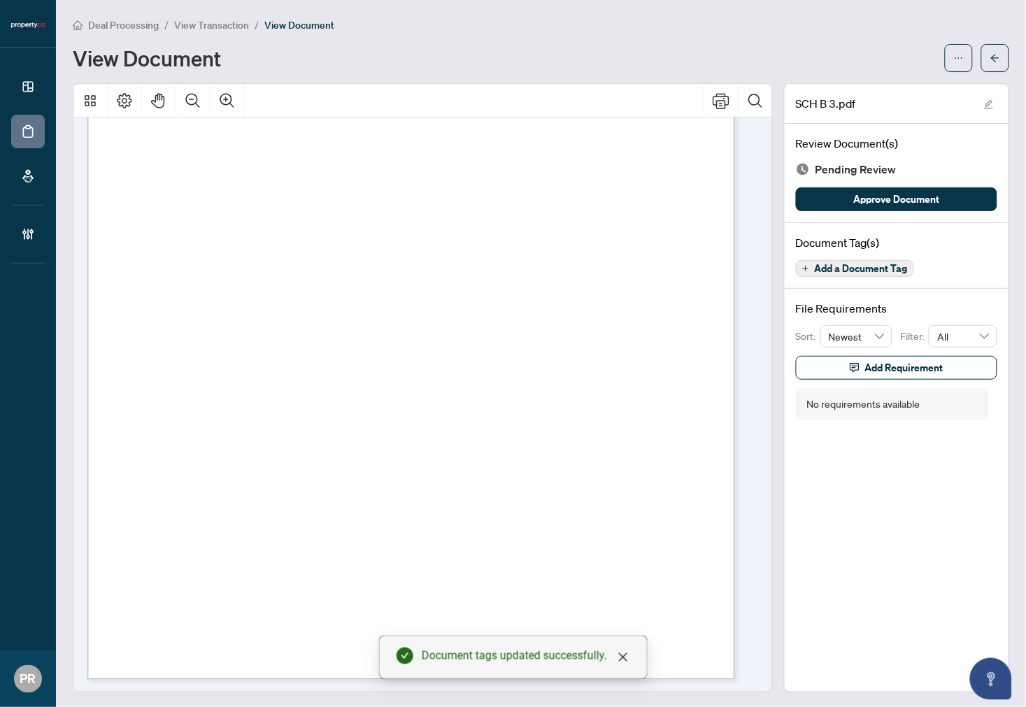
click at [837, 201] on button "Approve Document" at bounding box center [896, 199] width 201 height 24
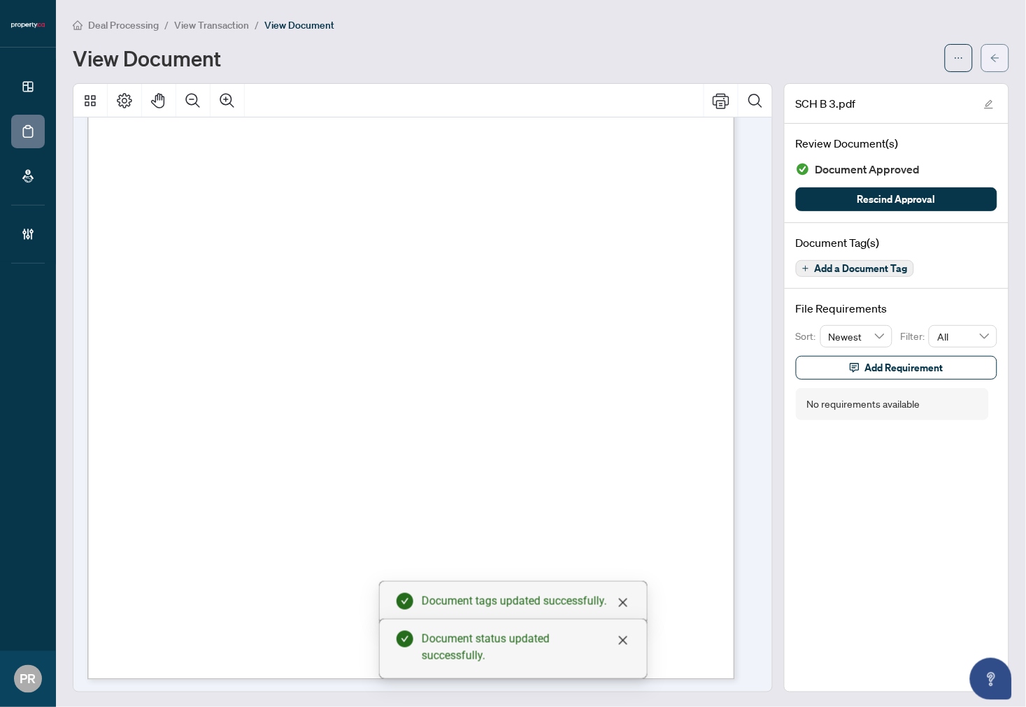
click at [923, 62] on span "button" at bounding box center [996, 58] width 10 height 22
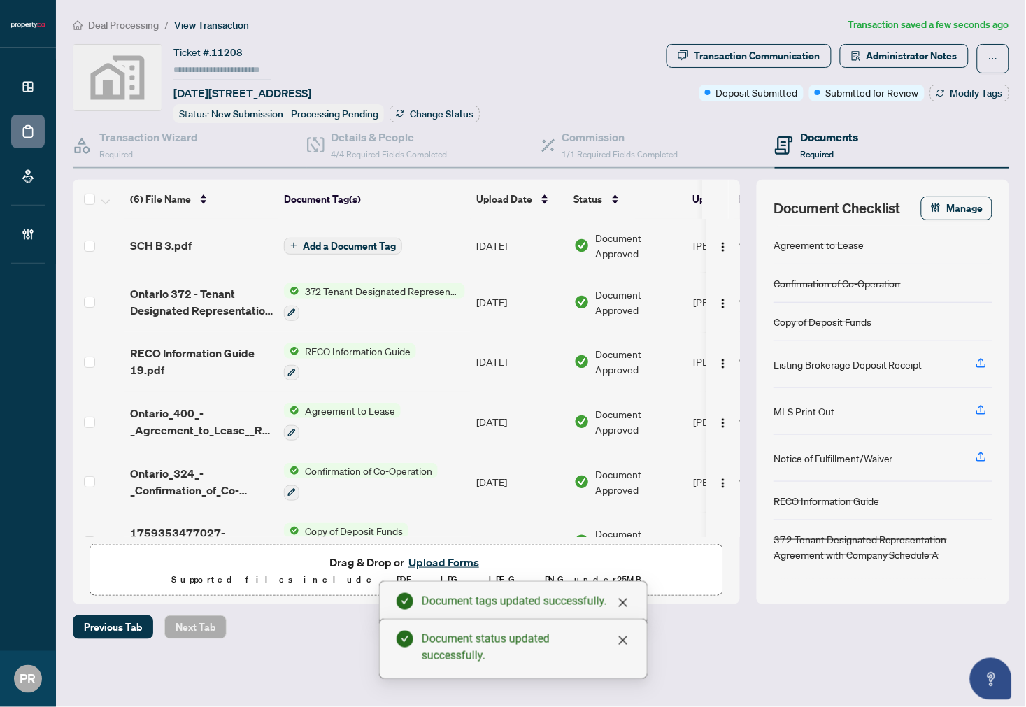
click at [229, 64] on input "text" at bounding box center [223, 70] width 98 height 20
type input "******"
click at [437, 110] on span "Change Status" at bounding box center [442, 114] width 64 height 10
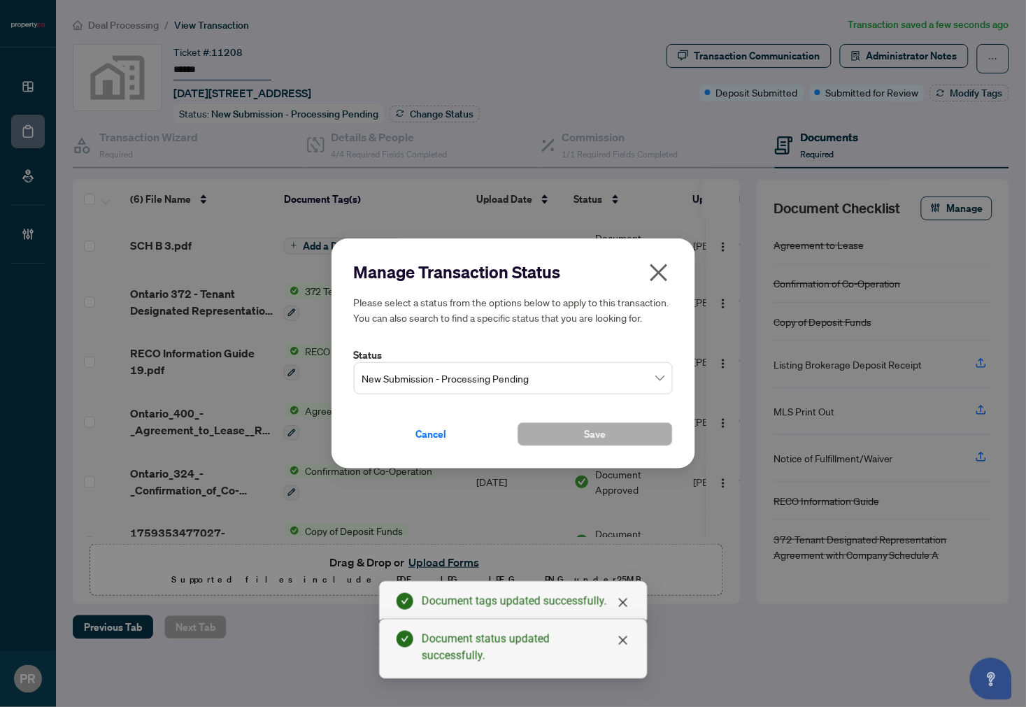
click at [509, 373] on span "New Submission - Processing Pending" at bounding box center [513, 378] width 302 height 27
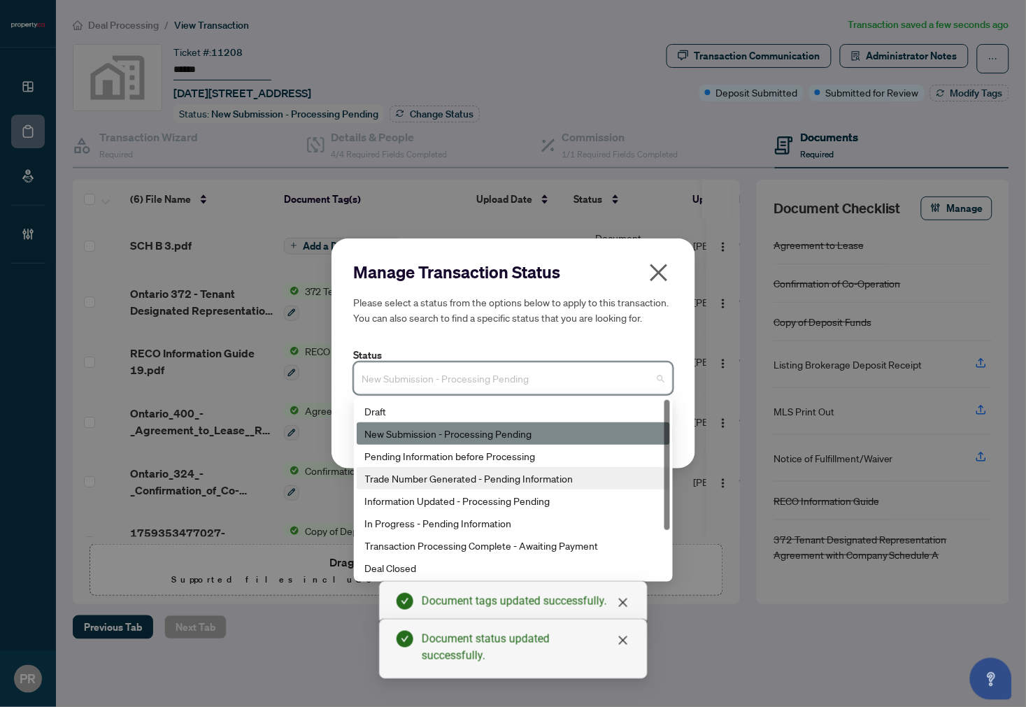
click at [569, 483] on div "Trade Number Generated - Pending Information" at bounding box center [513, 478] width 297 height 15
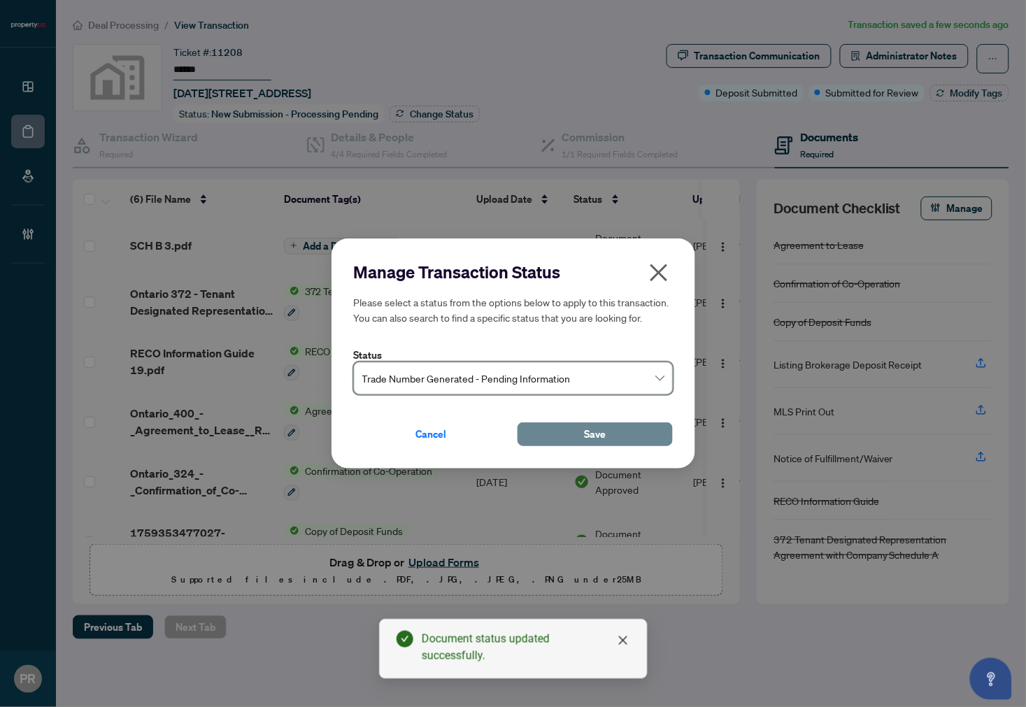
click at [551, 445] on button "Save" at bounding box center [595, 435] width 155 height 24
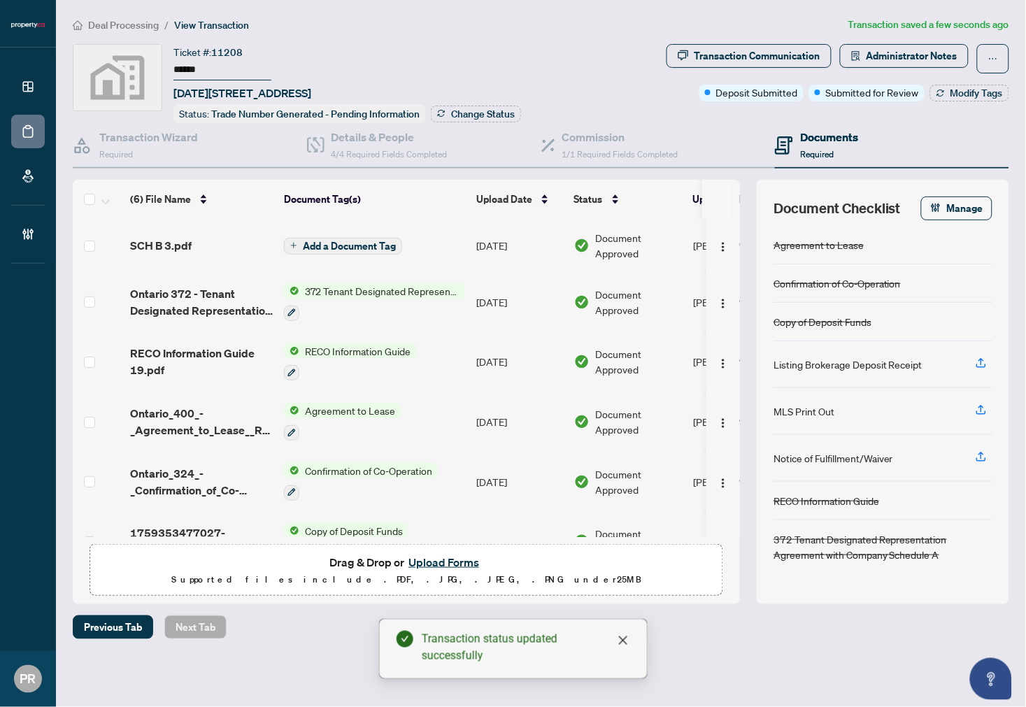
click at [923, 103] on div "Transaction Communication Administrator Notes Deposit Submitted Submitted for R…" at bounding box center [838, 83] width 348 height 79
click at [923, 98] on button "Modify Tags" at bounding box center [969, 93] width 79 height 17
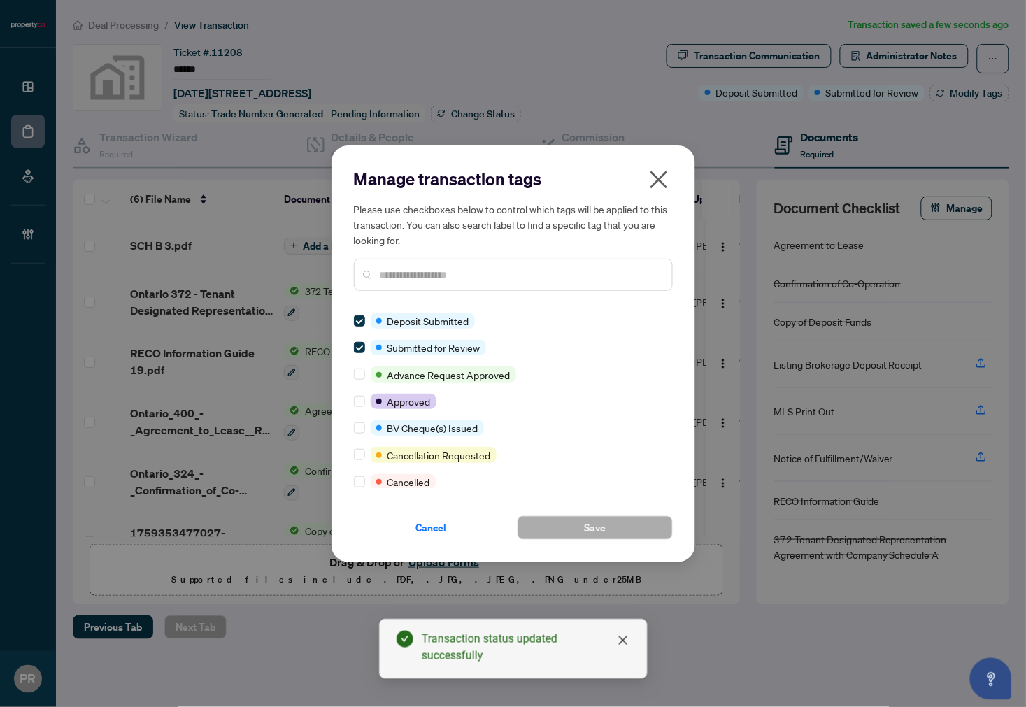
click at [362, 311] on div "Manage transaction tags Please use checkboxes below to control which tags will …" at bounding box center [513, 354] width 319 height 372
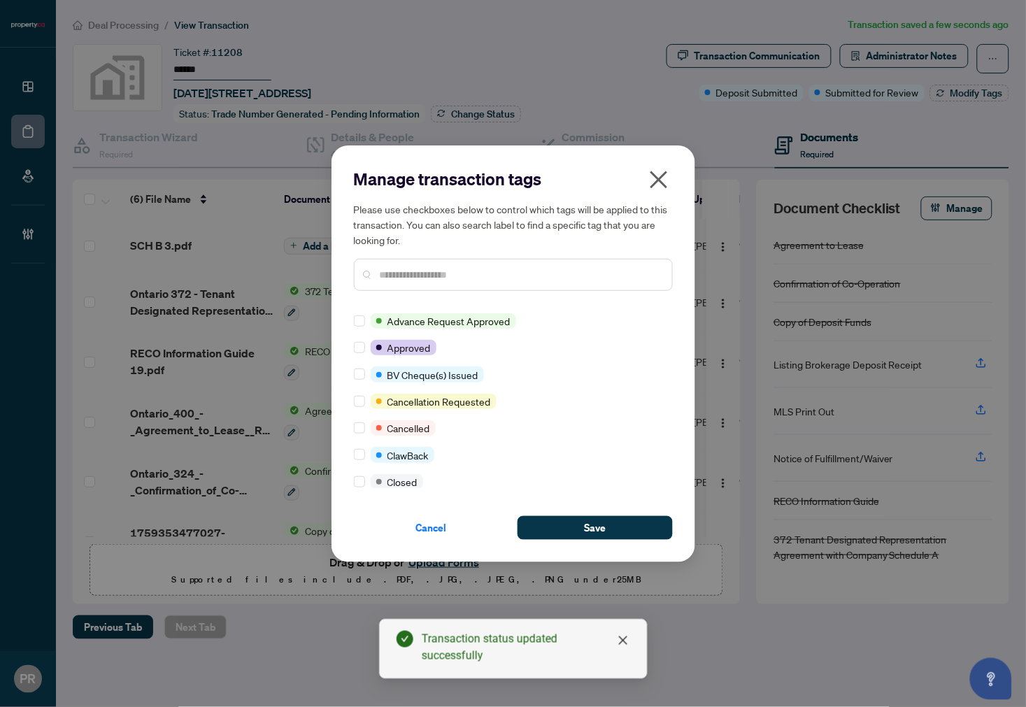
click at [404, 267] on input "text" at bounding box center [520, 274] width 281 height 15
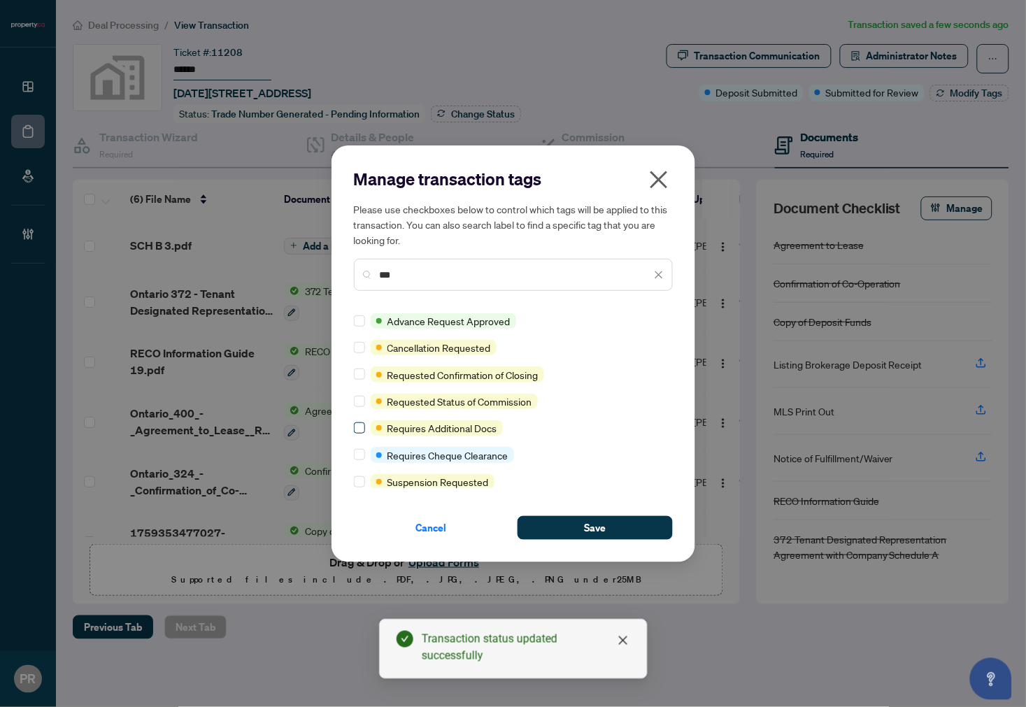
type input "***"
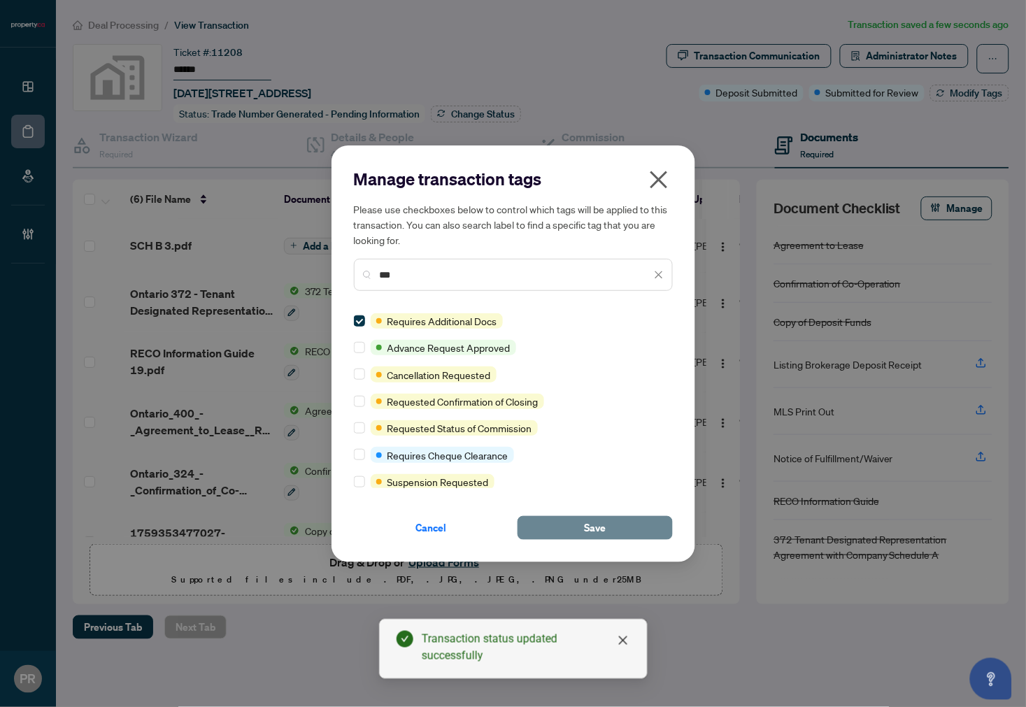
click at [595, 523] on span "Save" at bounding box center [595, 528] width 22 height 22
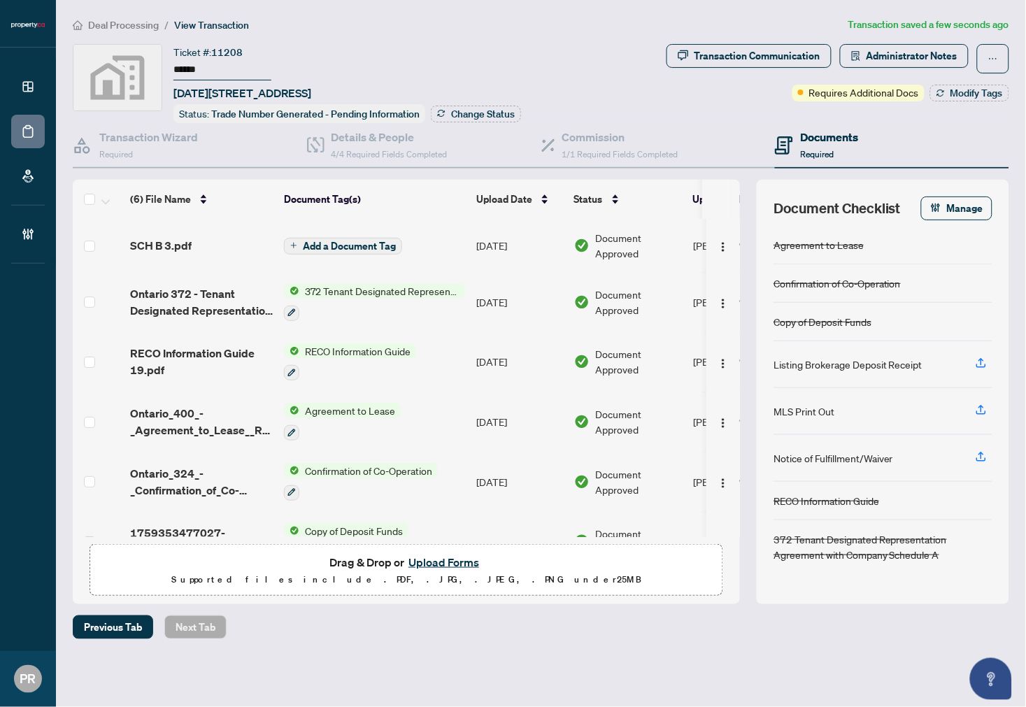
click at [451, 565] on button "Upload Forms" at bounding box center [443, 562] width 79 height 18
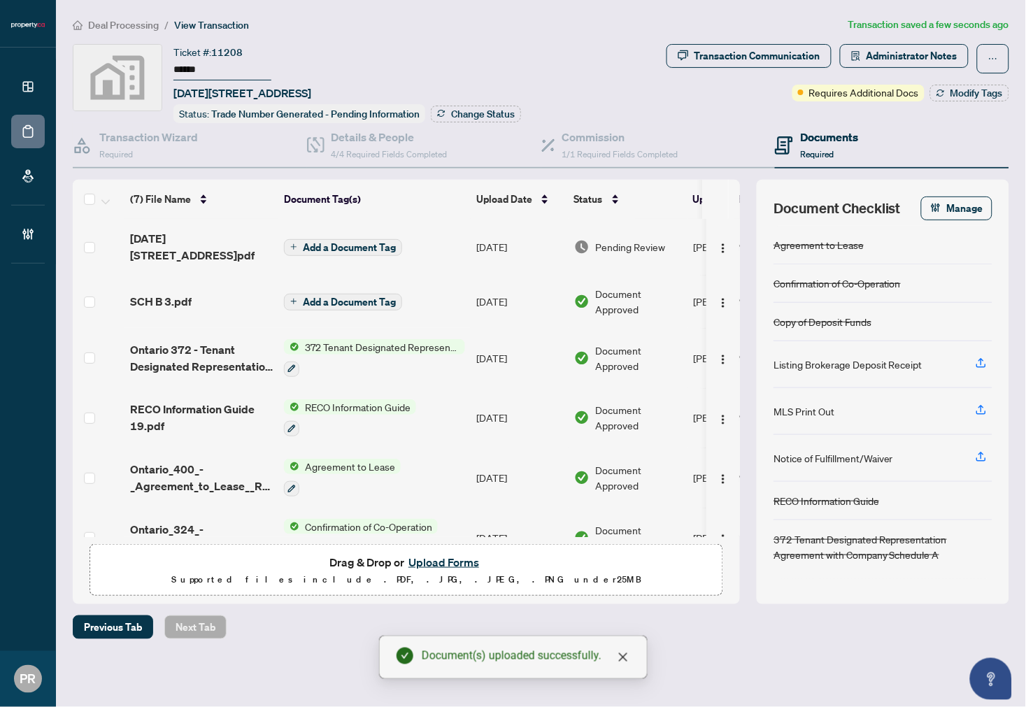
click at [472, 233] on td "Oct/02/2025" at bounding box center [520, 247] width 98 height 56
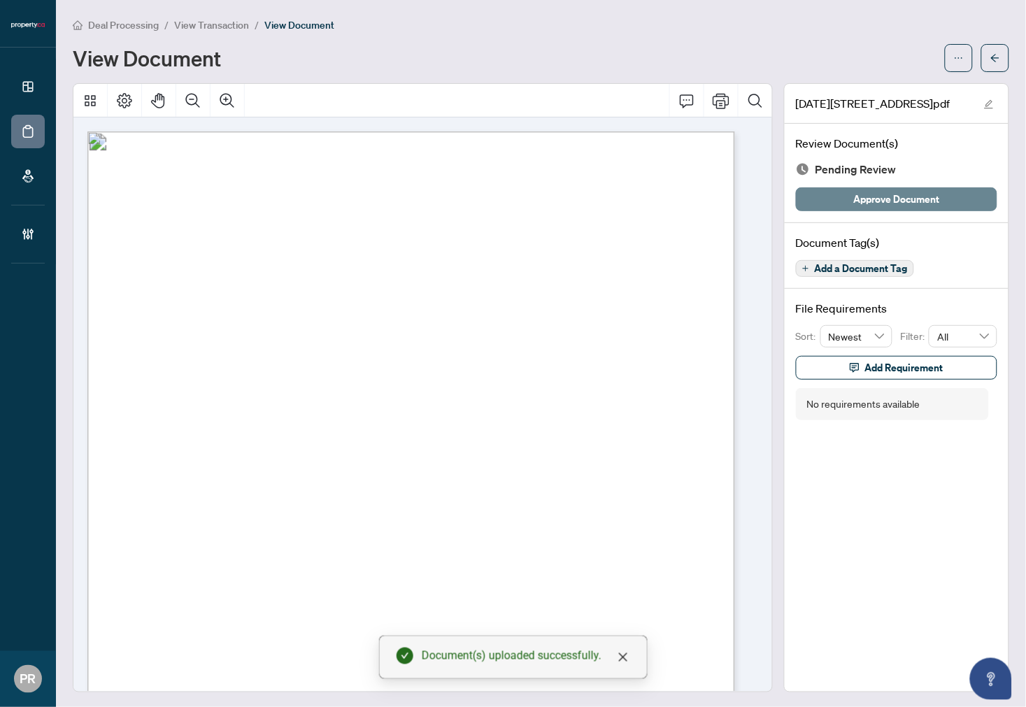
click at [911, 204] on span "Approve Document" at bounding box center [897, 199] width 86 height 22
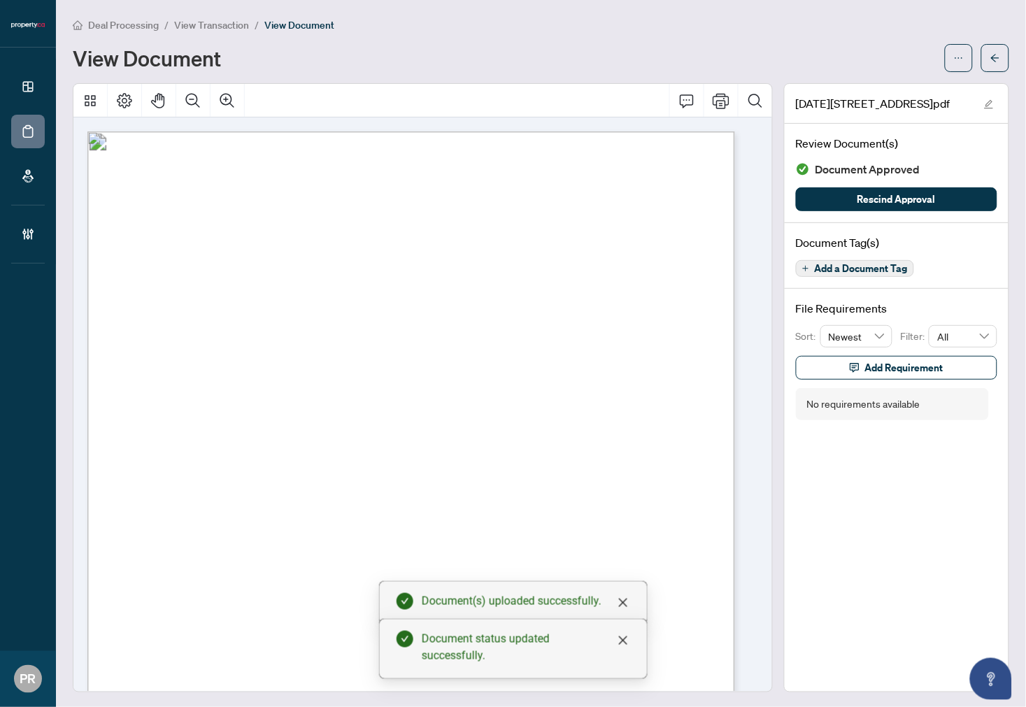
click at [923, 59] on icon "arrow-left" at bounding box center [996, 58] width 10 height 10
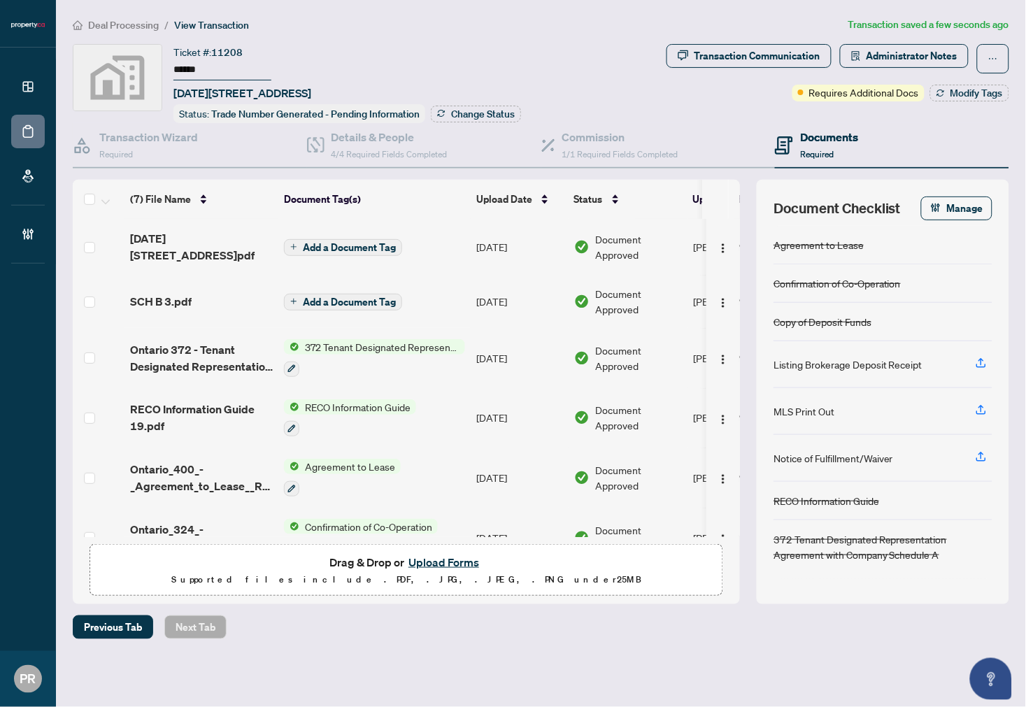
click at [923, 198] on div "Document Checklist Manage Agreement to Lease Confirmation of Co-Operation Copy …" at bounding box center [883, 392] width 253 height 425
click at [923, 203] on span "Manage" at bounding box center [965, 208] width 36 height 22
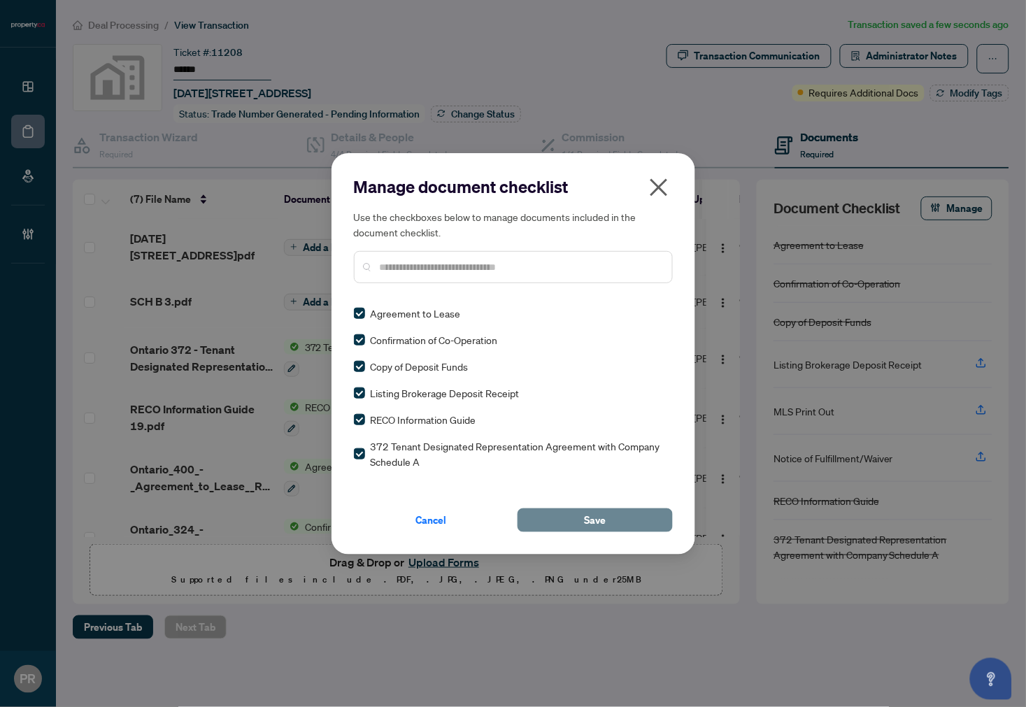
click at [558, 515] on button "Save" at bounding box center [595, 521] width 155 height 24
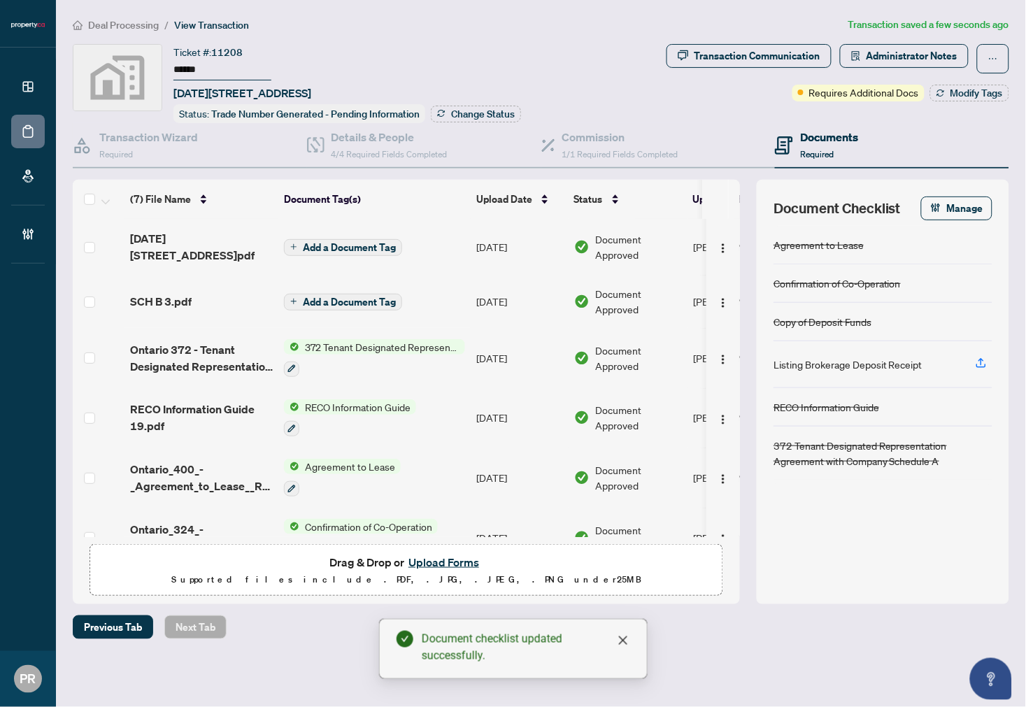
click at [723, 71] on span "Transaction Communication" at bounding box center [749, 58] width 165 height 29
click at [719, 57] on div "Transaction Communication" at bounding box center [758, 56] width 126 height 22
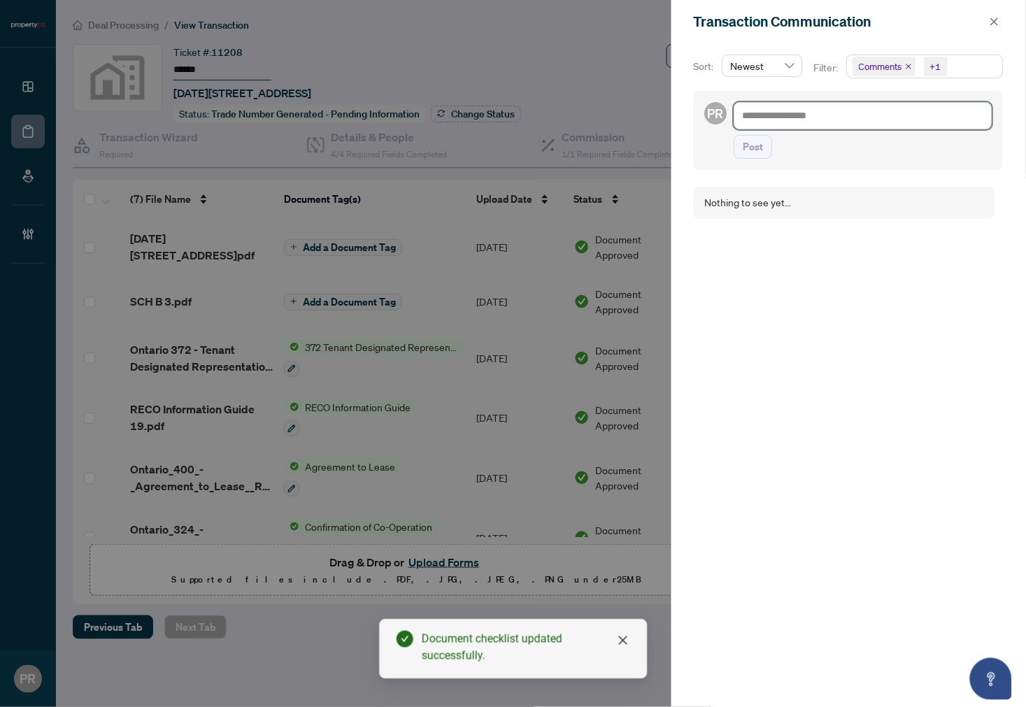
click at [868, 122] on textarea at bounding box center [864, 115] width 258 height 27
paste textarea "**********"
type textarea "**********"
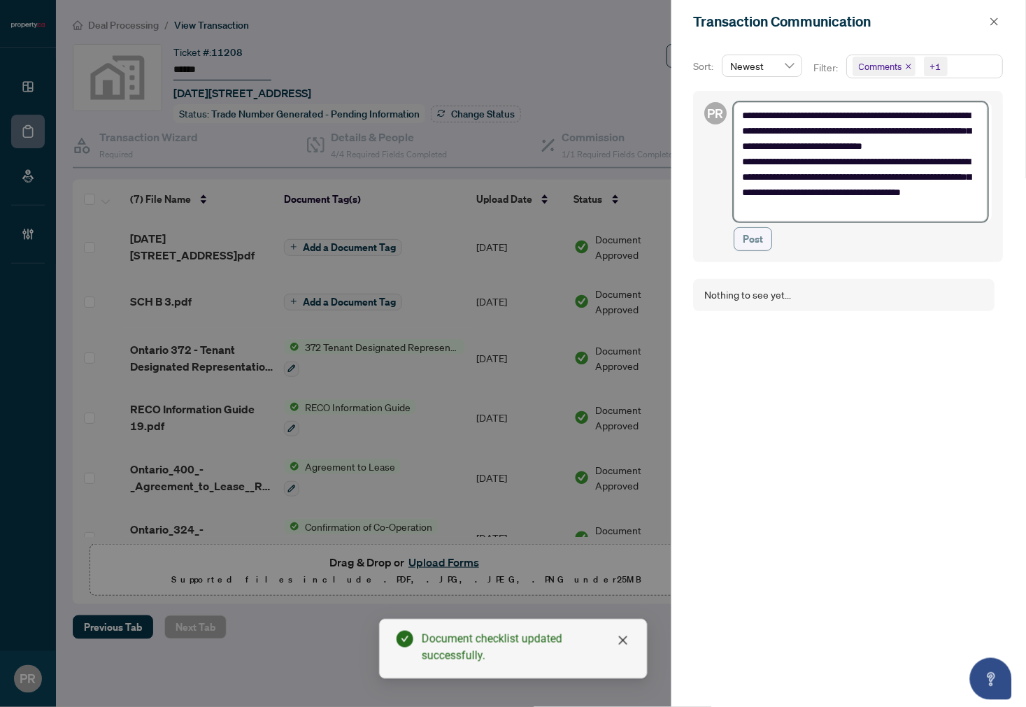
type textarea "**********"
click at [758, 245] on span "Post" at bounding box center [754, 239] width 20 height 22
type textarea "**********"
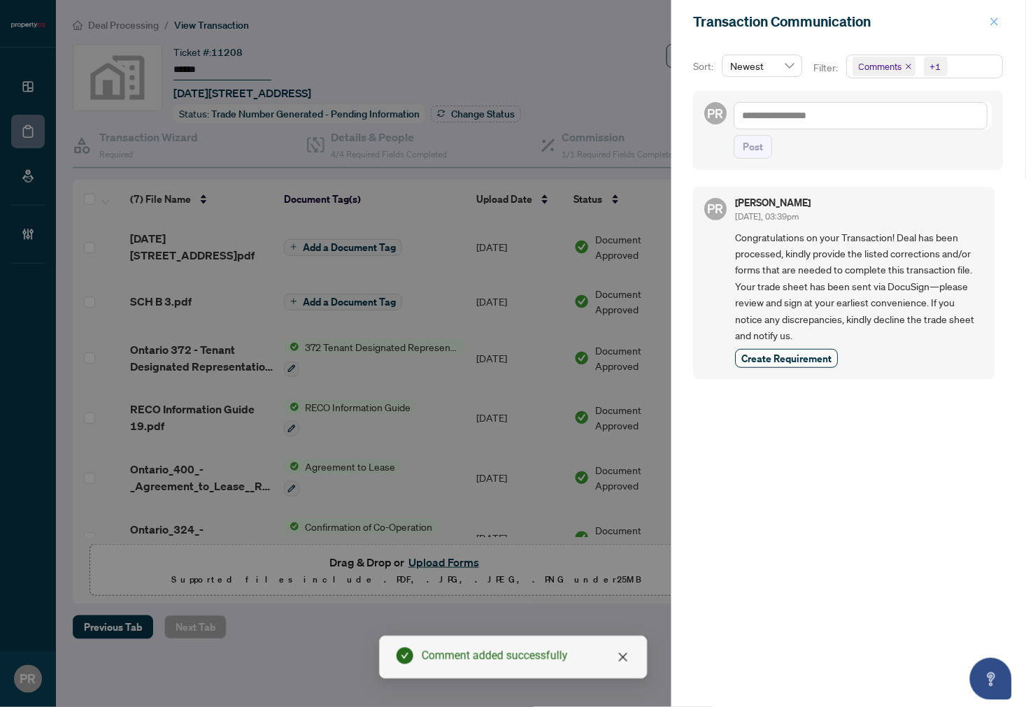
click at [923, 18] on div "Transaction Communication" at bounding box center [849, 21] width 355 height 43
click at [923, 18] on button "button" at bounding box center [995, 21] width 18 height 17
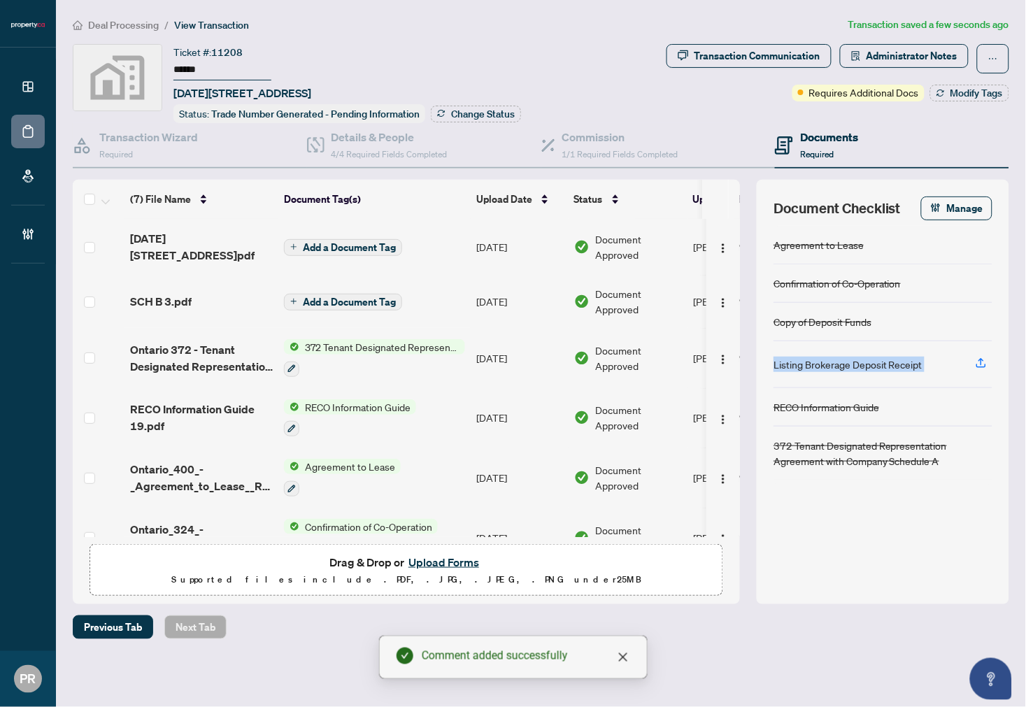
drag, startPoint x: 947, startPoint y: 365, endPoint x: 752, endPoint y: 369, distance: 194.5
click at [752, 369] on div "(7) File Name Document Tag(s) Upload Date Status Uploaded By (7) File Name Docu…" at bounding box center [541, 392] width 937 height 425
copy div "Listing Brokerage Deposit Receipt"
click at [747, 52] on div "Transaction Communication" at bounding box center [758, 56] width 126 height 22
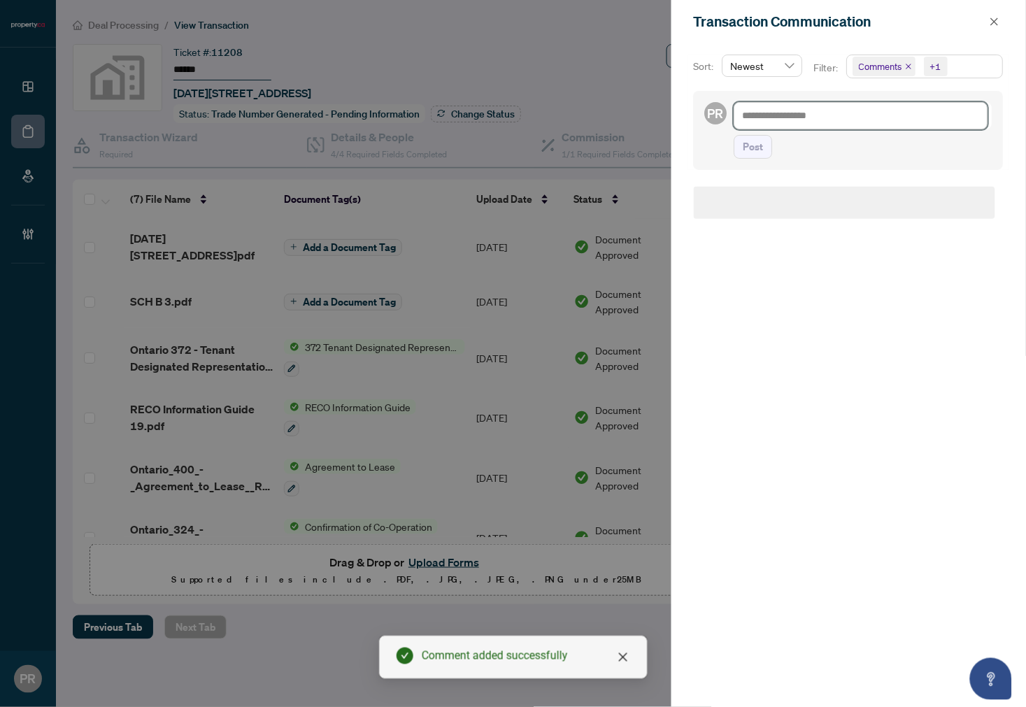
click at [820, 122] on textarea at bounding box center [862, 115] width 254 height 27
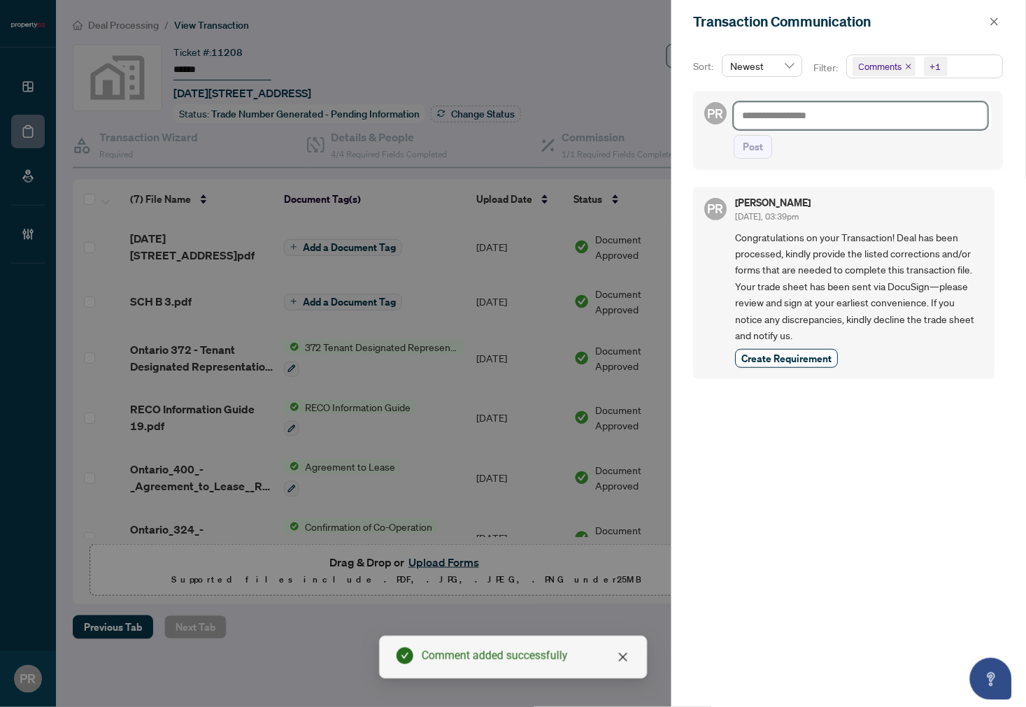
paste textarea "**********"
type textarea "**********"
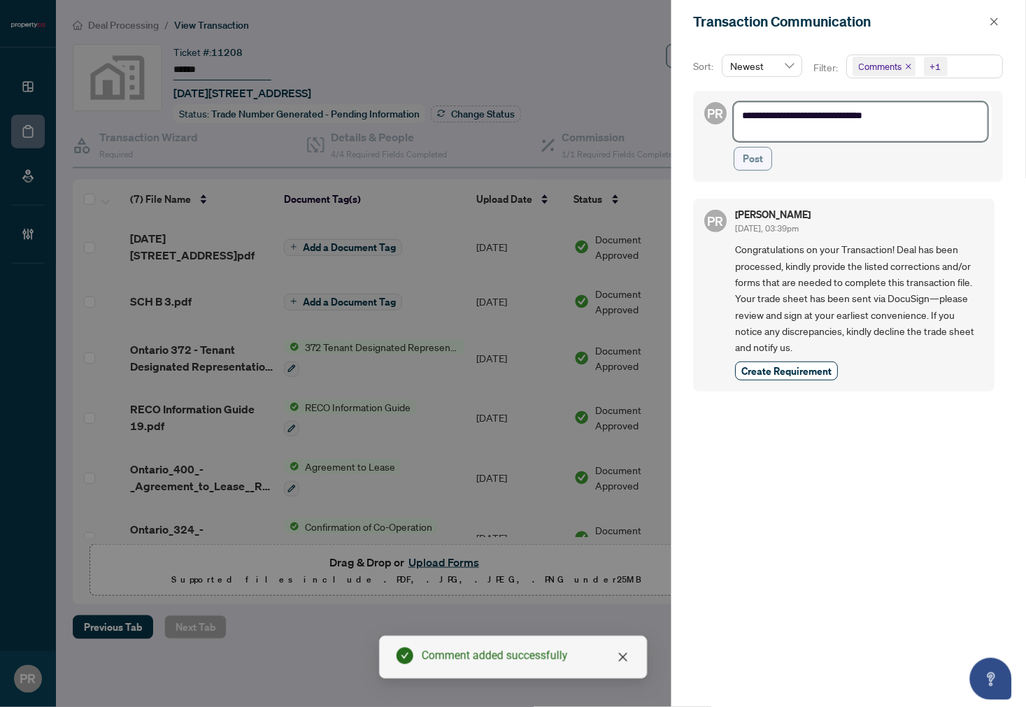
type textarea "**********"
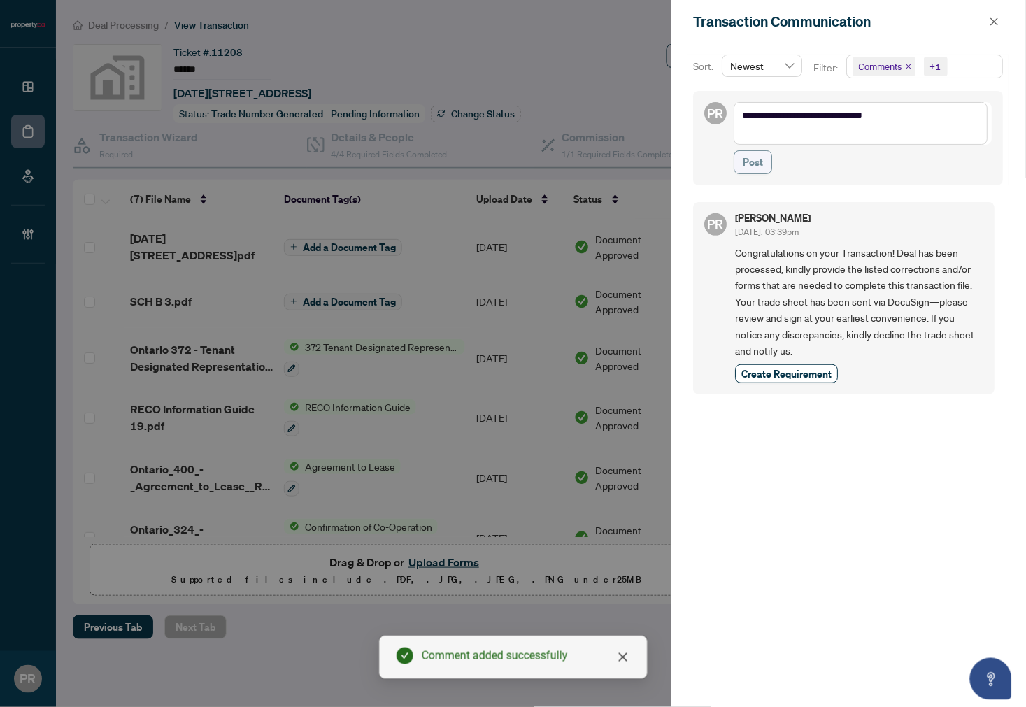
click at [754, 156] on span "Post" at bounding box center [754, 162] width 20 height 22
type textarea "**********"
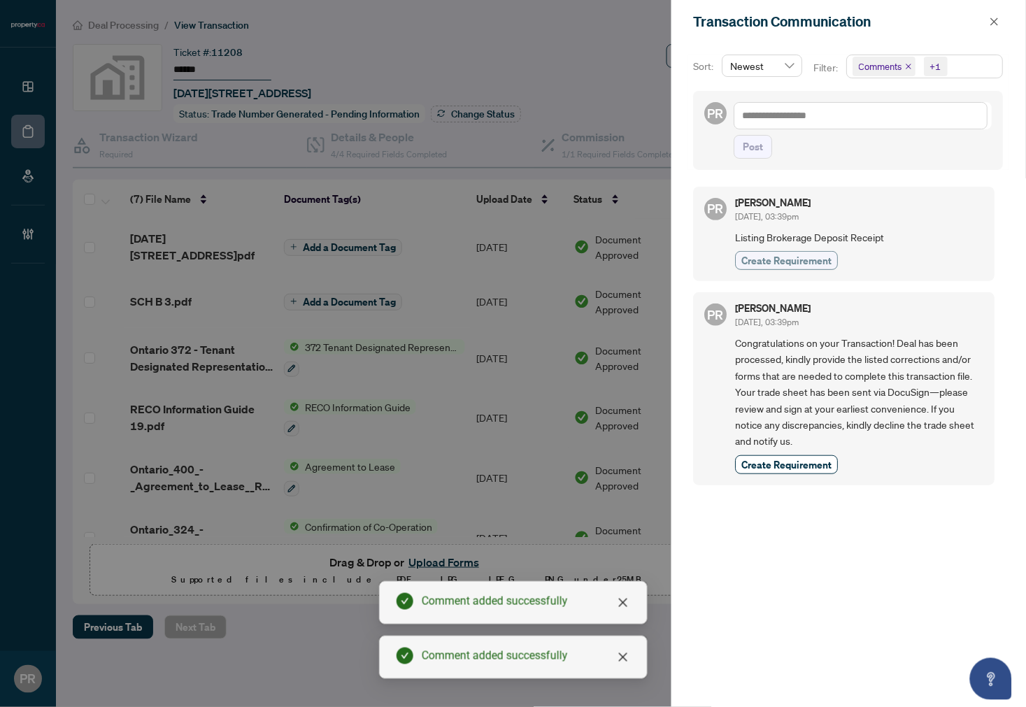
click at [805, 262] on span "Create Requirement" at bounding box center [787, 260] width 90 height 15
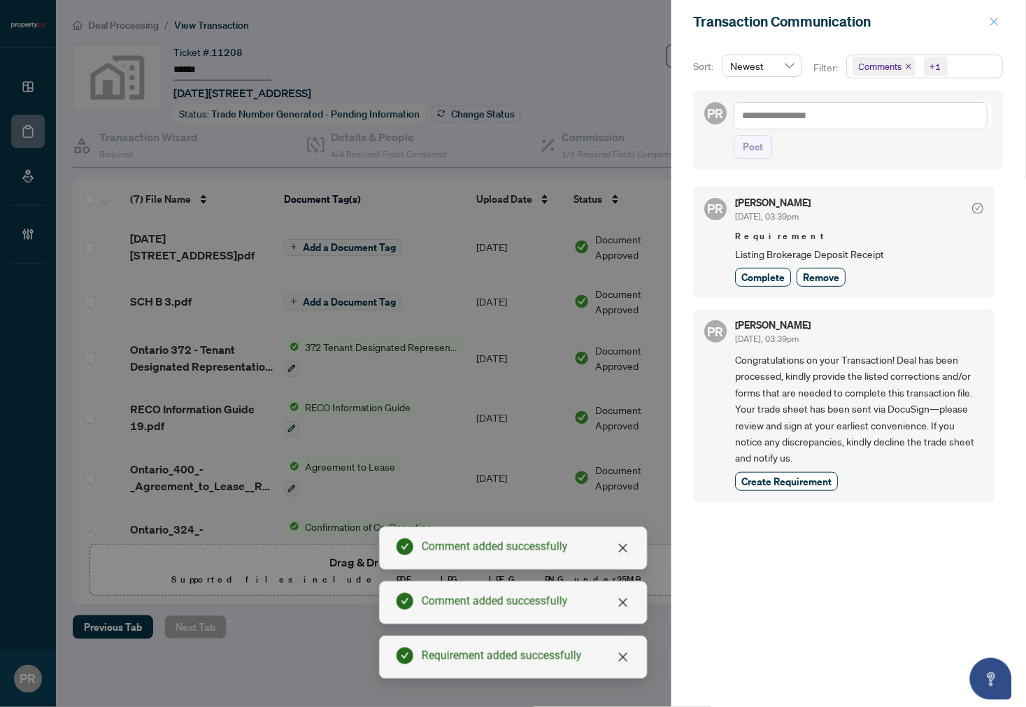
click at [923, 25] on icon "close" at bounding box center [995, 22] width 10 height 10
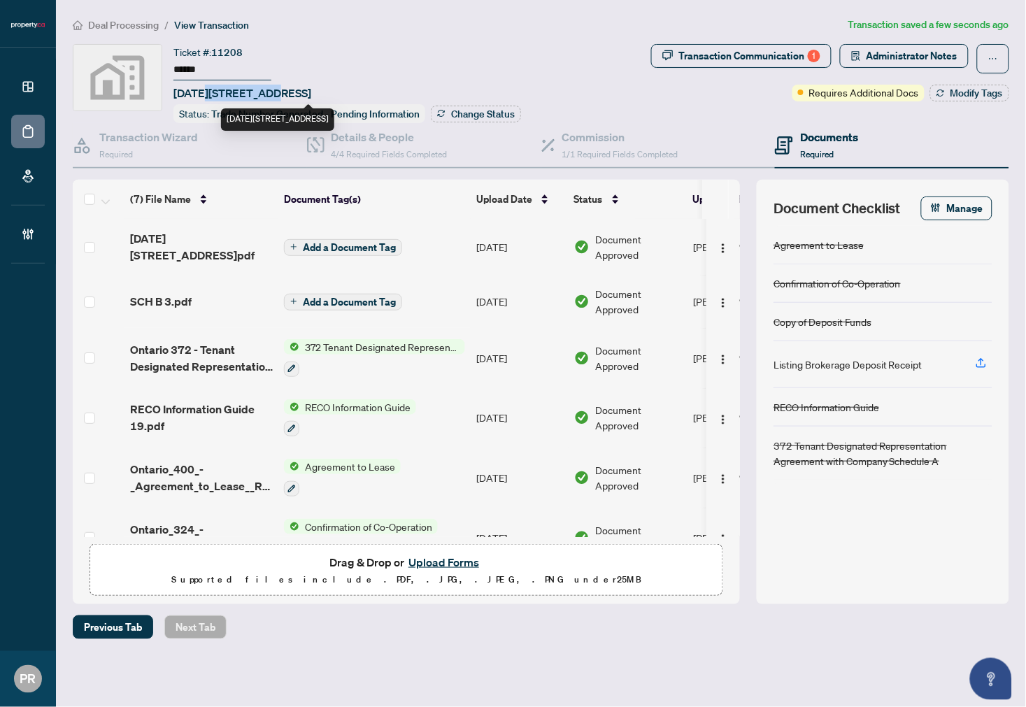
drag, startPoint x: 273, startPoint y: 86, endPoint x: 206, endPoint y: 89, distance: 66.5
click at [206, 89] on span "1130-2545 Simcoe Street North, Oshawa, ON, Canada" at bounding box center [243, 93] width 138 height 17
copy span "2545 Simcoe"
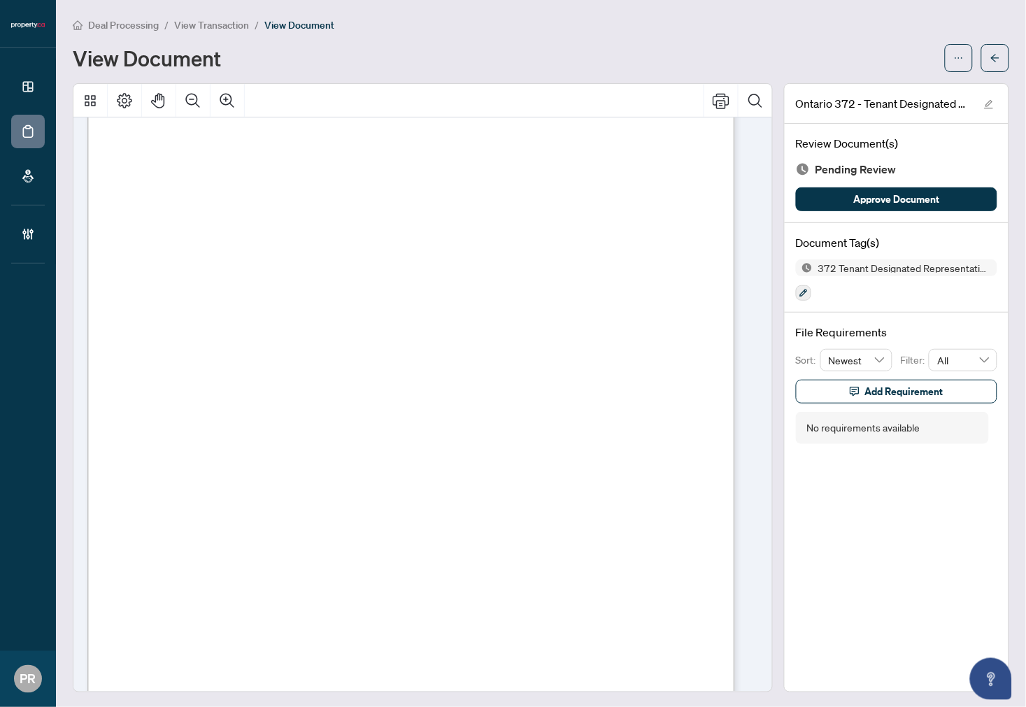
scroll to position [2870, 0]
click at [800, 291] on icon "button" at bounding box center [804, 293] width 8 height 8
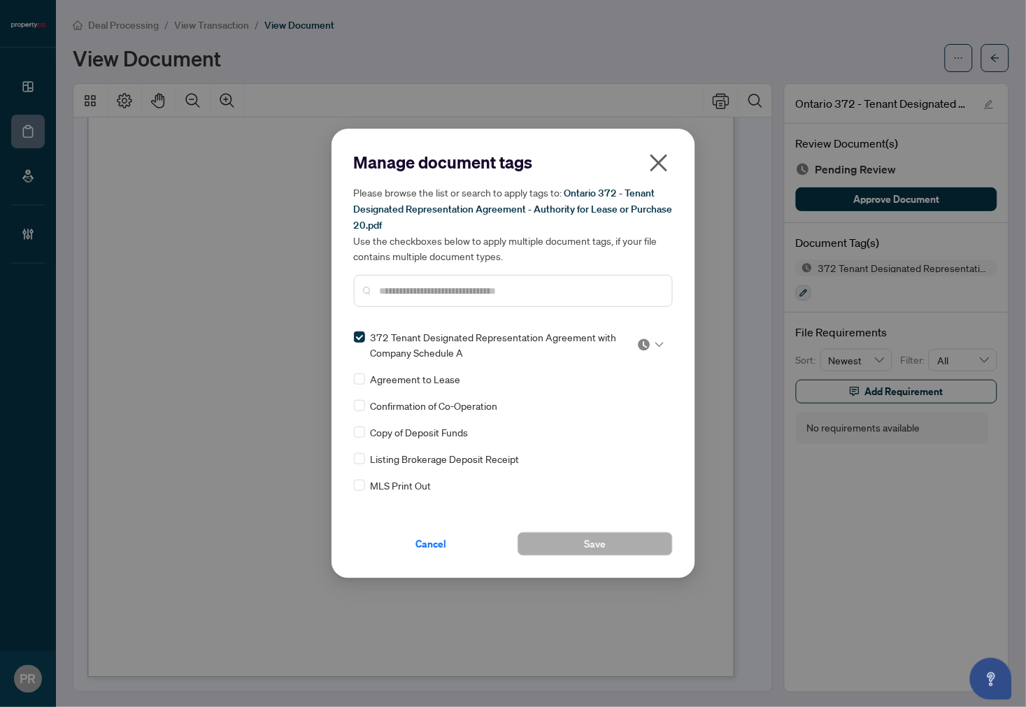
click at [637, 343] on img at bounding box center [644, 345] width 14 height 14
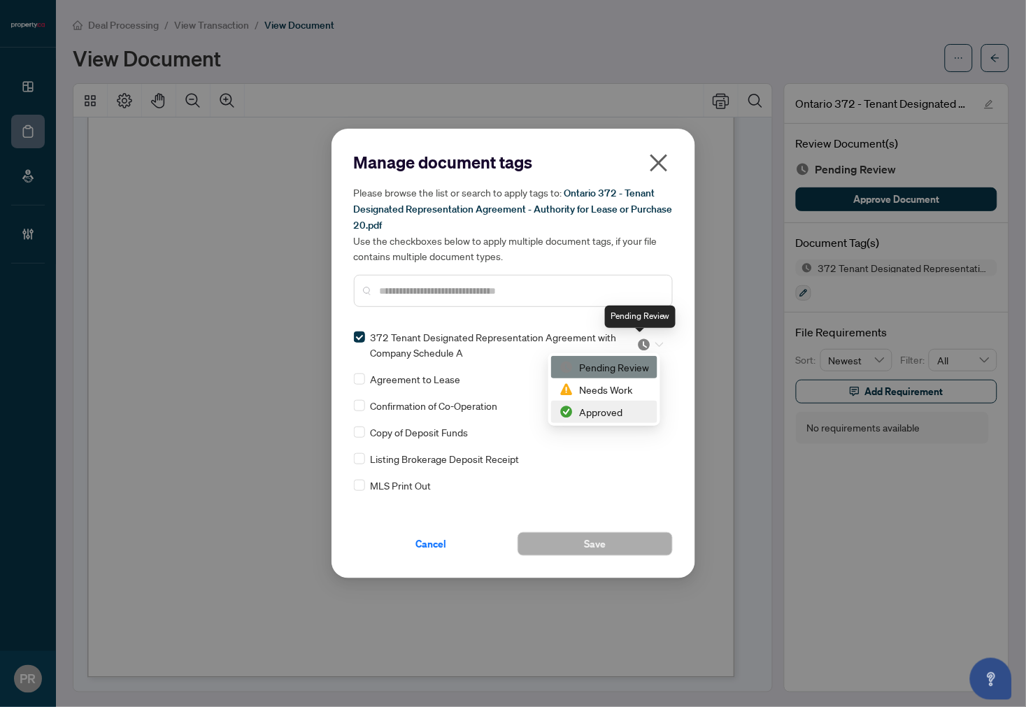
click at [612, 408] on div "Approved" at bounding box center [605, 411] width 90 height 15
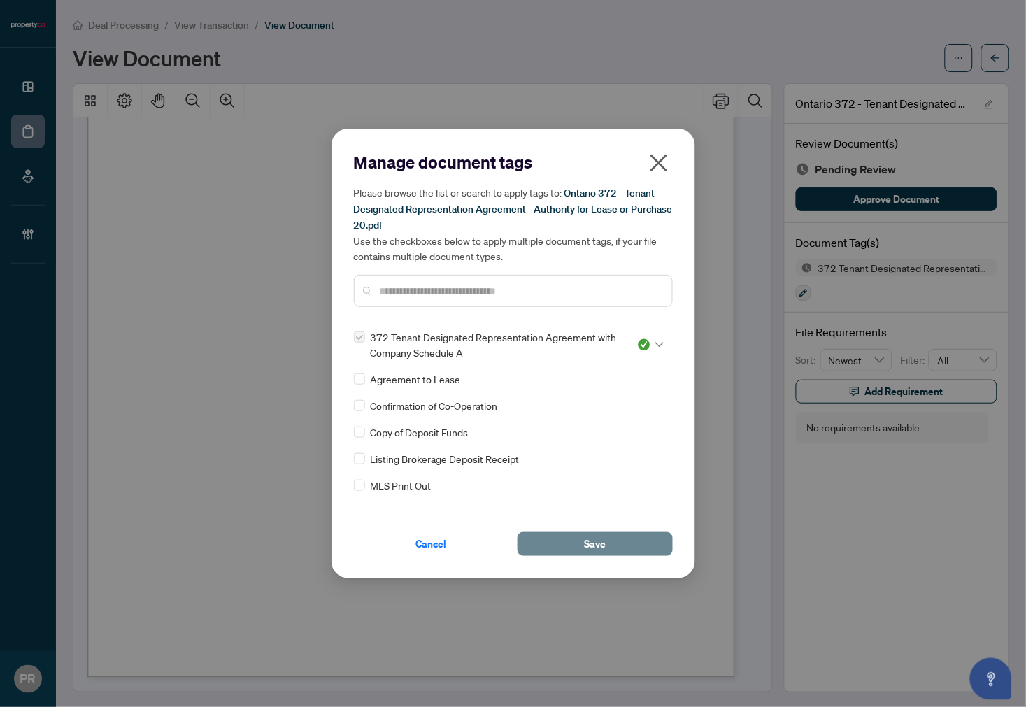
click at [582, 539] on button "Save" at bounding box center [595, 544] width 155 height 24
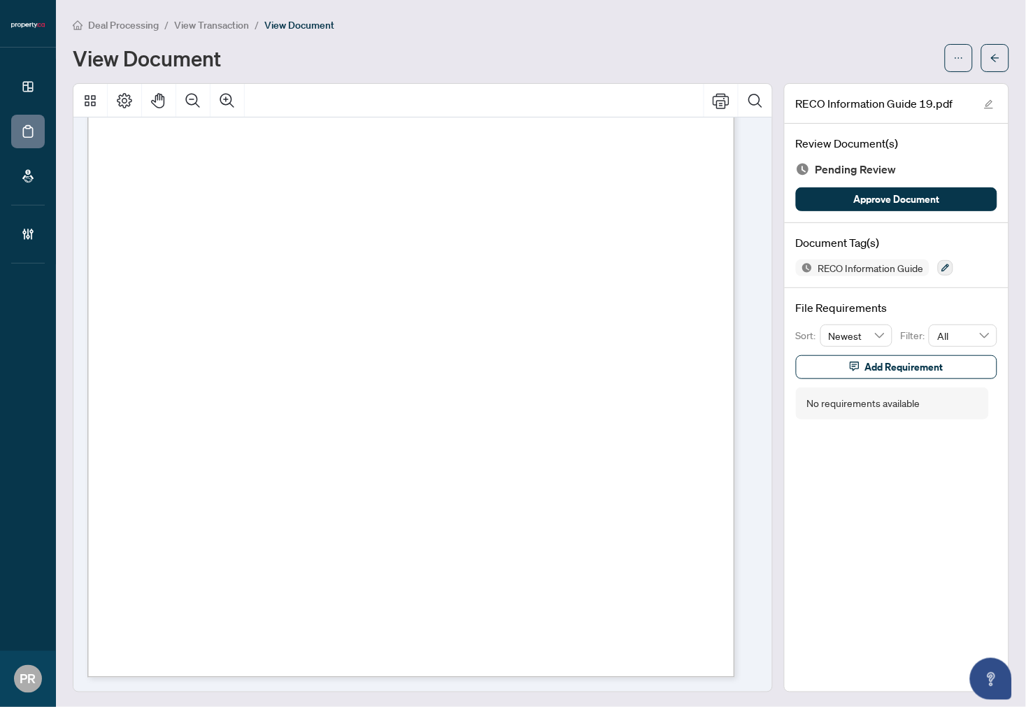
scroll to position [10293, 0]
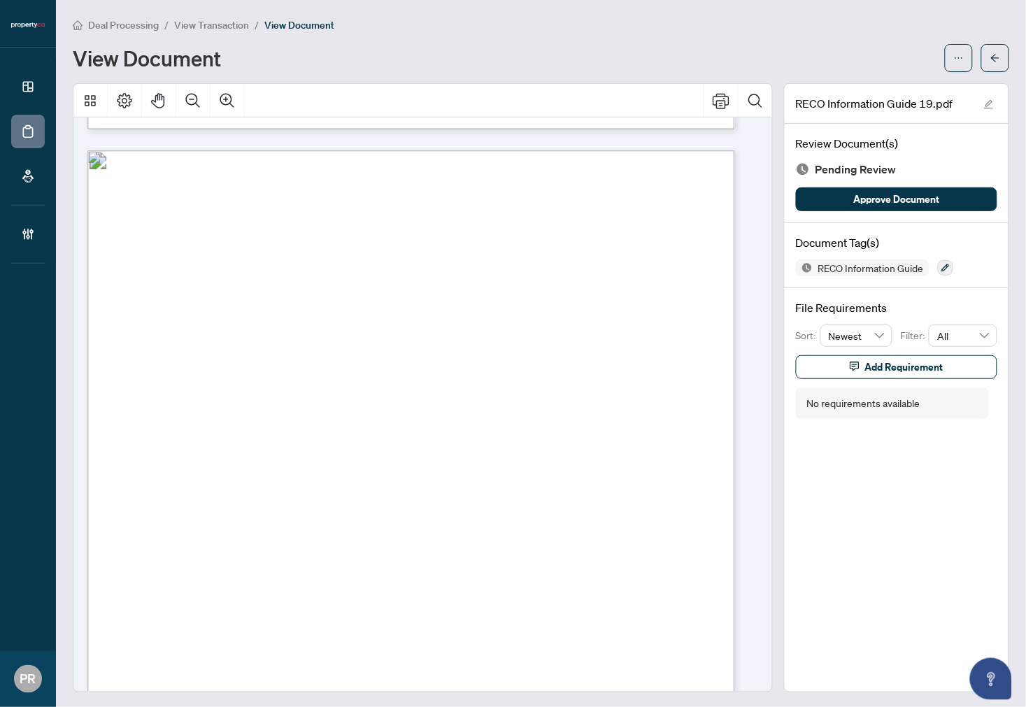
click at [923, 264] on div "RECO Information Guide" at bounding box center [896, 268] width 201 height 17
click at [923, 267] on button "button" at bounding box center [945, 267] width 15 height 15
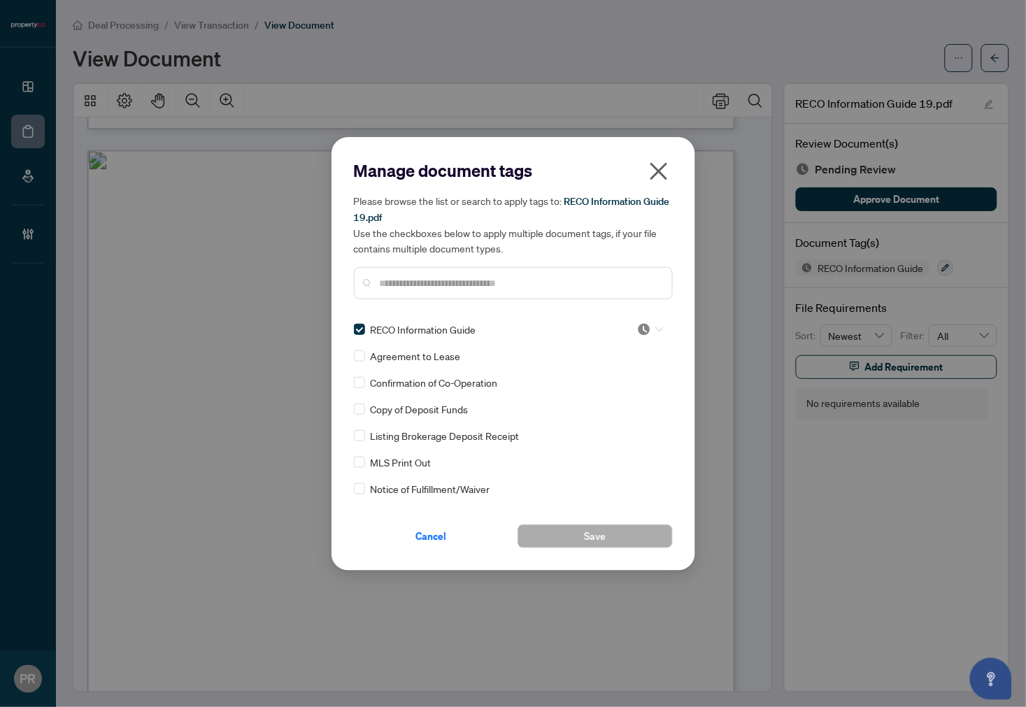
click at [640, 327] on img at bounding box center [644, 330] width 14 height 14
click at [621, 395] on div "Approved" at bounding box center [605, 396] width 90 height 15
click at [574, 526] on button "Save" at bounding box center [595, 537] width 155 height 24
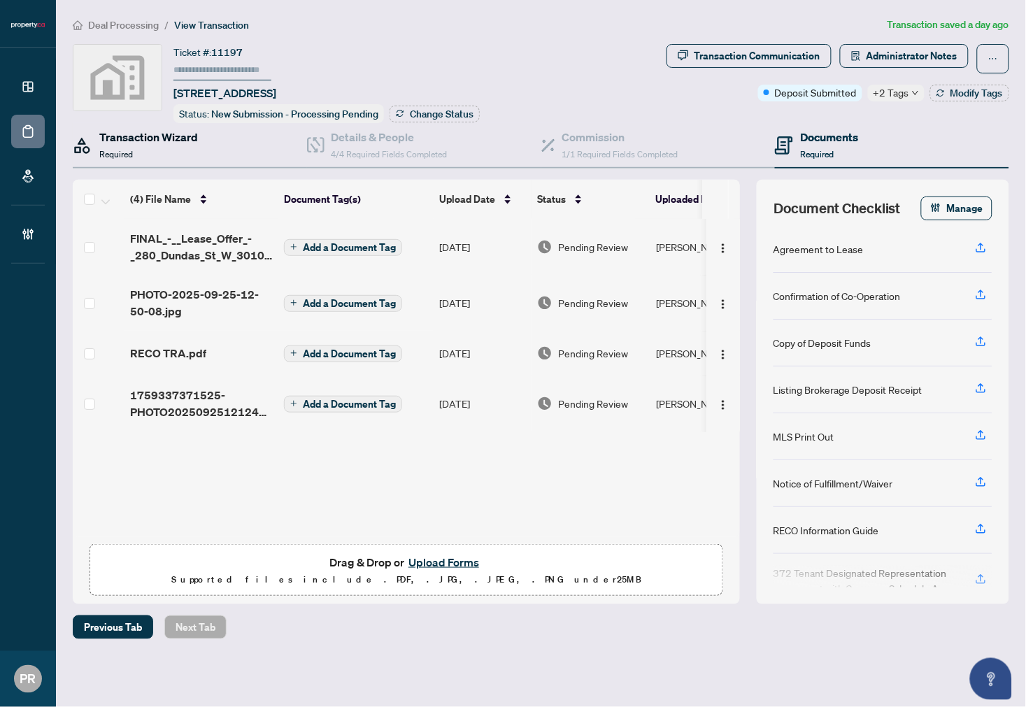
click at [186, 139] on h4 "Transaction Wizard" at bounding box center [148, 137] width 99 height 17
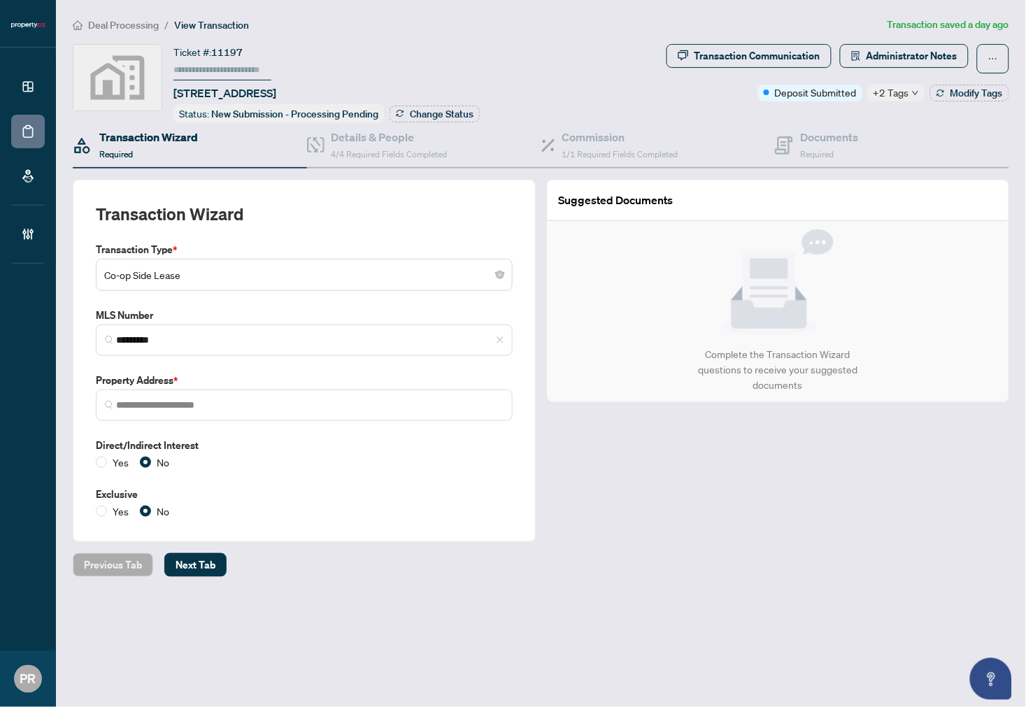
type input "**********"
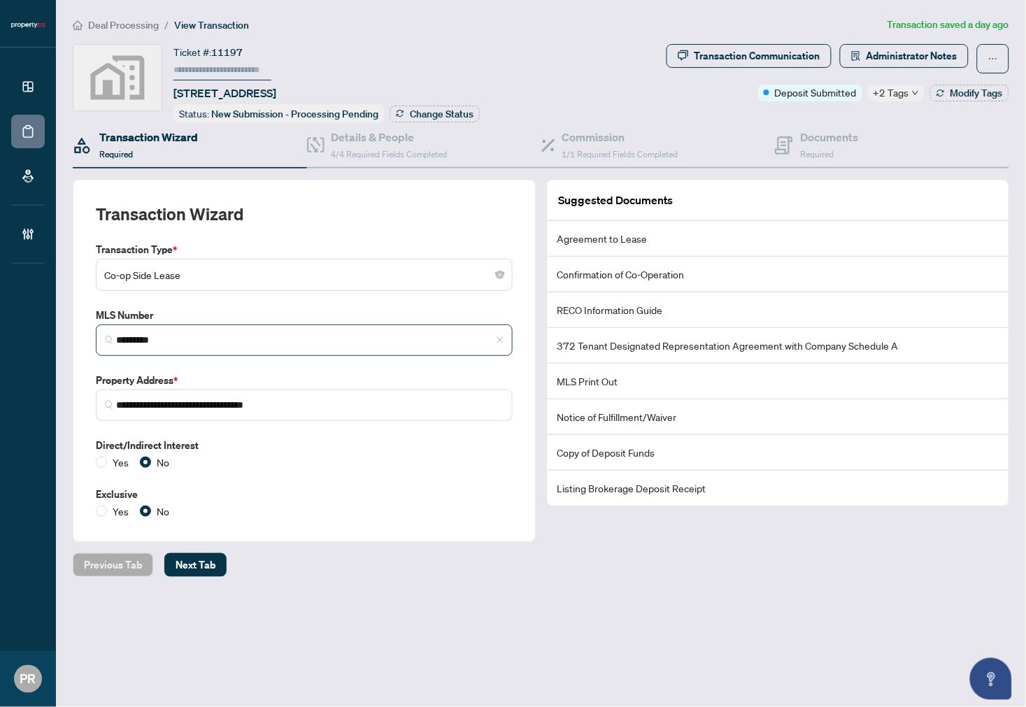
click at [187, 346] on span "*********" at bounding box center [304, 340] width 417 height 31
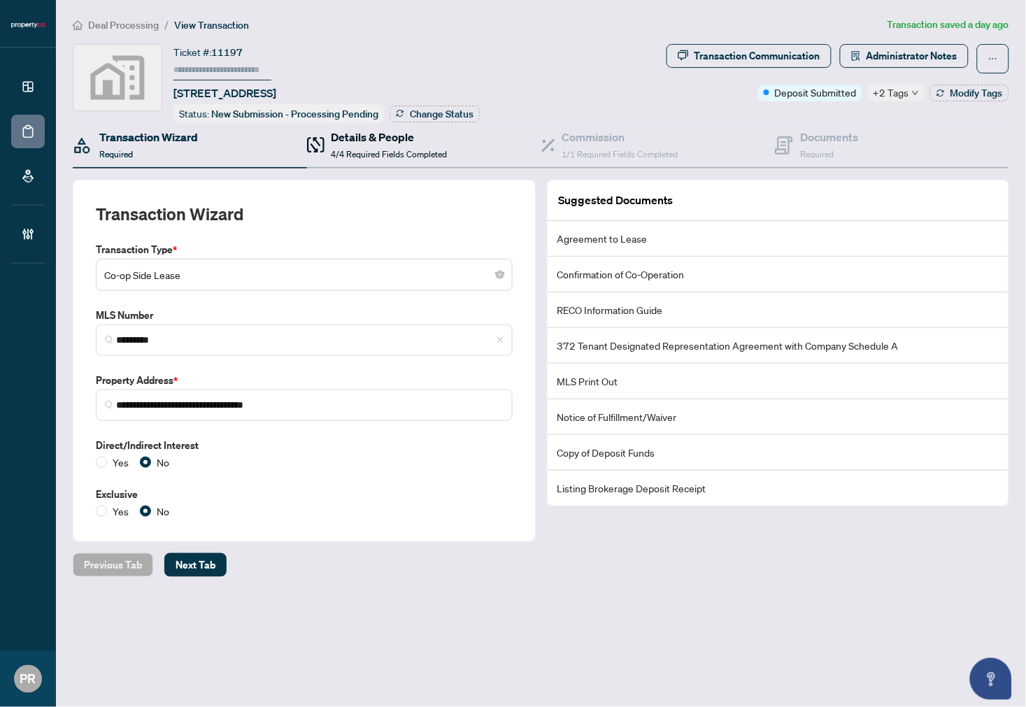
click at [362, 149] on span "4/4 Required Fields Completed" at bounding box center [390, 154] width 116 height 10
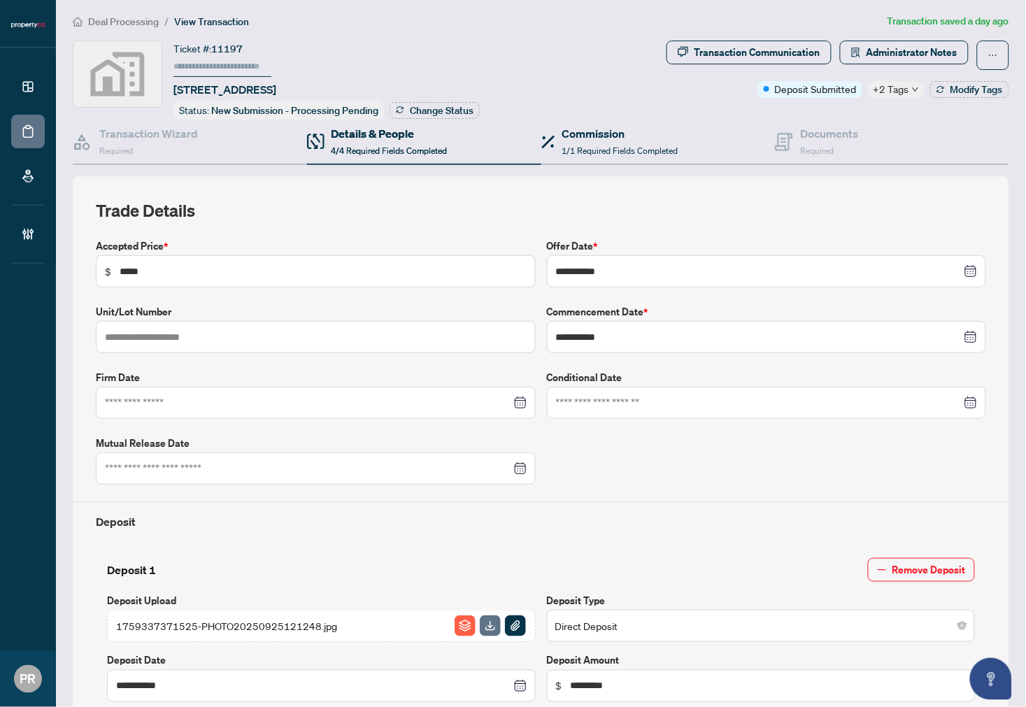
scroll to position [2, 0]
click at [628, 121] on div "Commission 1/1 Required Fields Completed" at bounding box center [658, 143] width 234 height 45
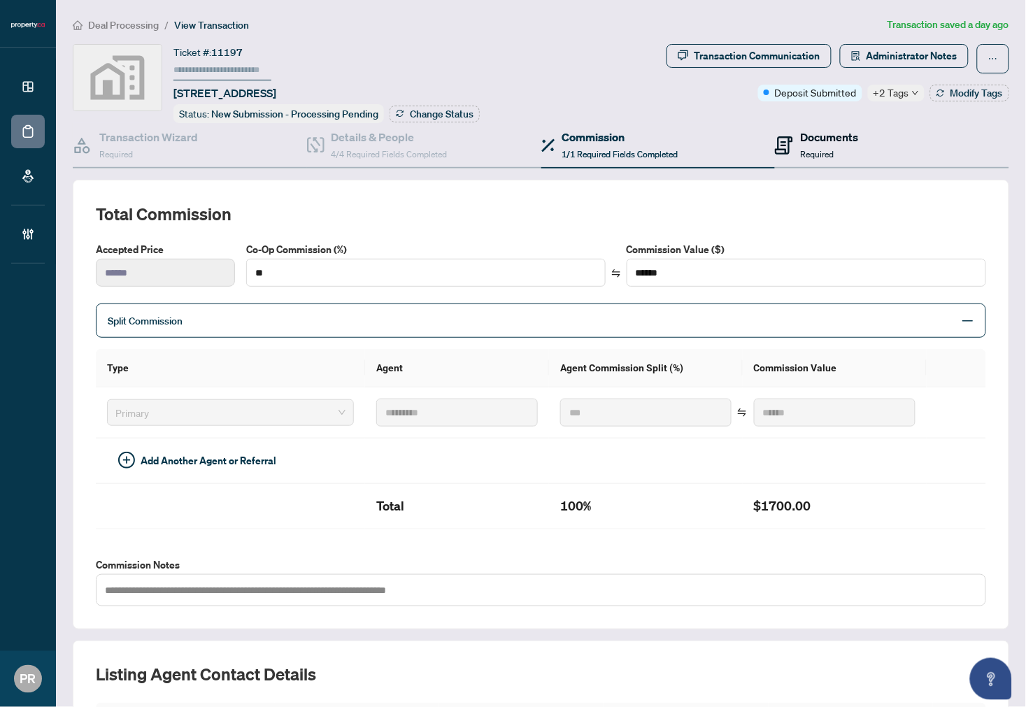
click at [785, 140] on icon at bounding box center [784, 145] width 18 height 18
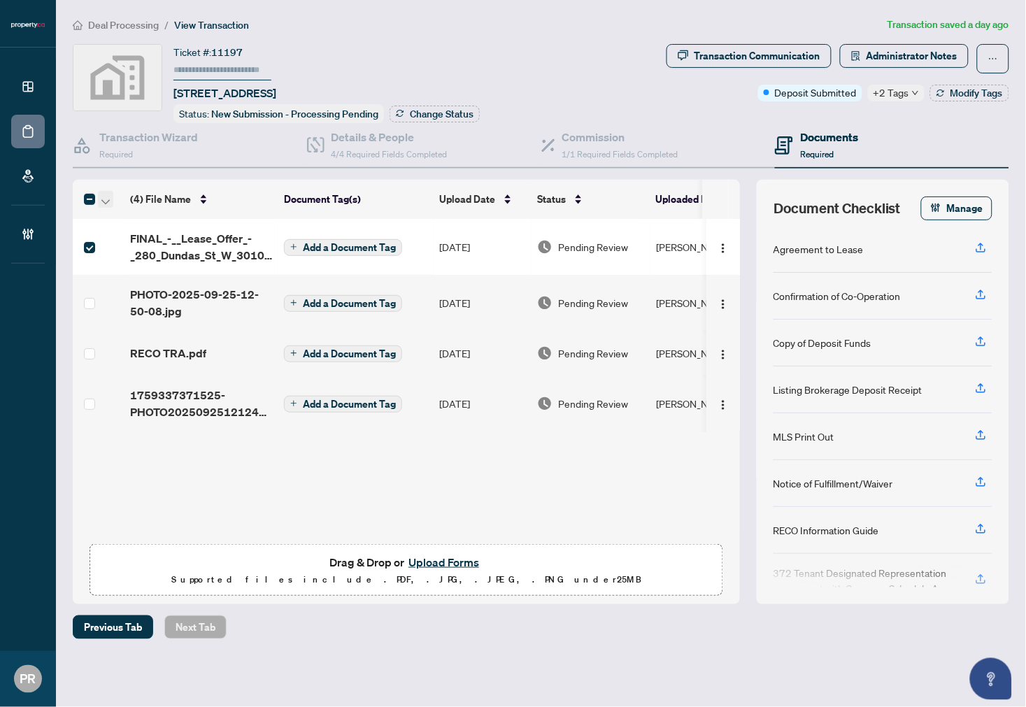
click at [100, 194] on button "button" at bounding box center [105, 199] width 15 height 17
click at [127, 219] on span "Open Selected in New Tab(s)" at bounding box center [171, 220] width 125 height 15
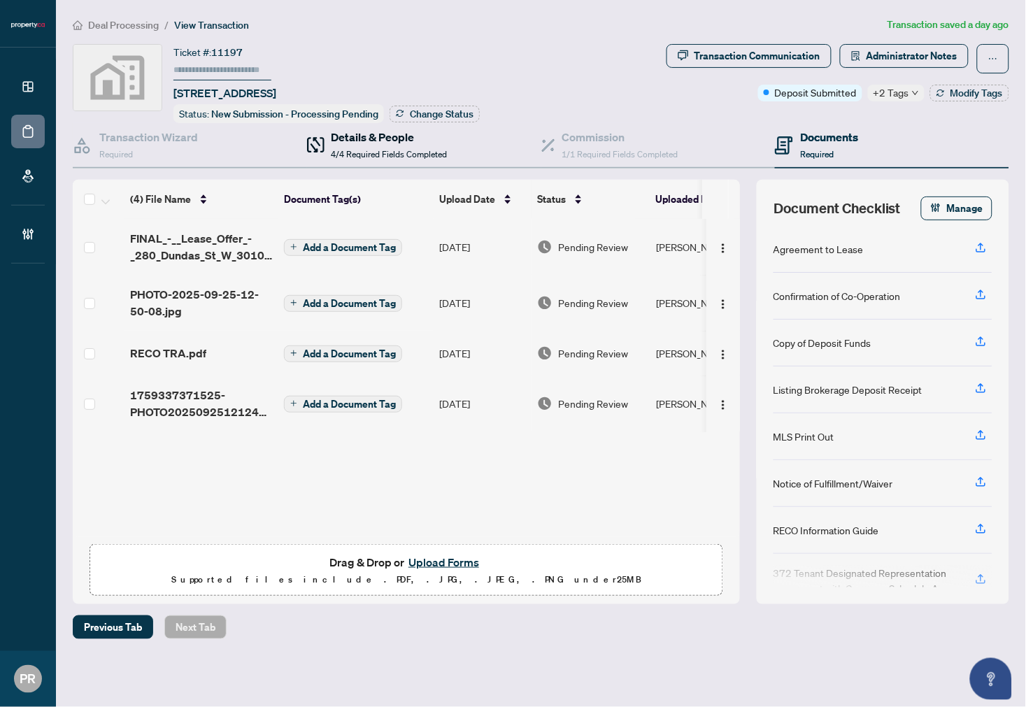
click at [421, 155] on span "4/4 Required Fields Completed" at bounding box center [390, 154] width 116 height 10
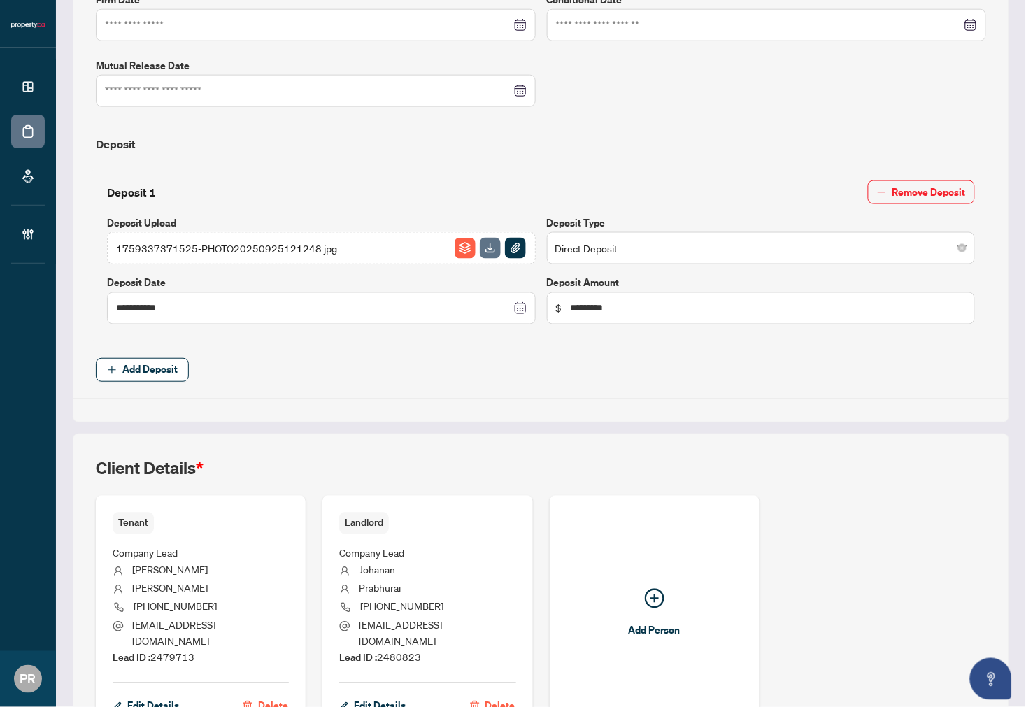
scroll to position [469, 0]
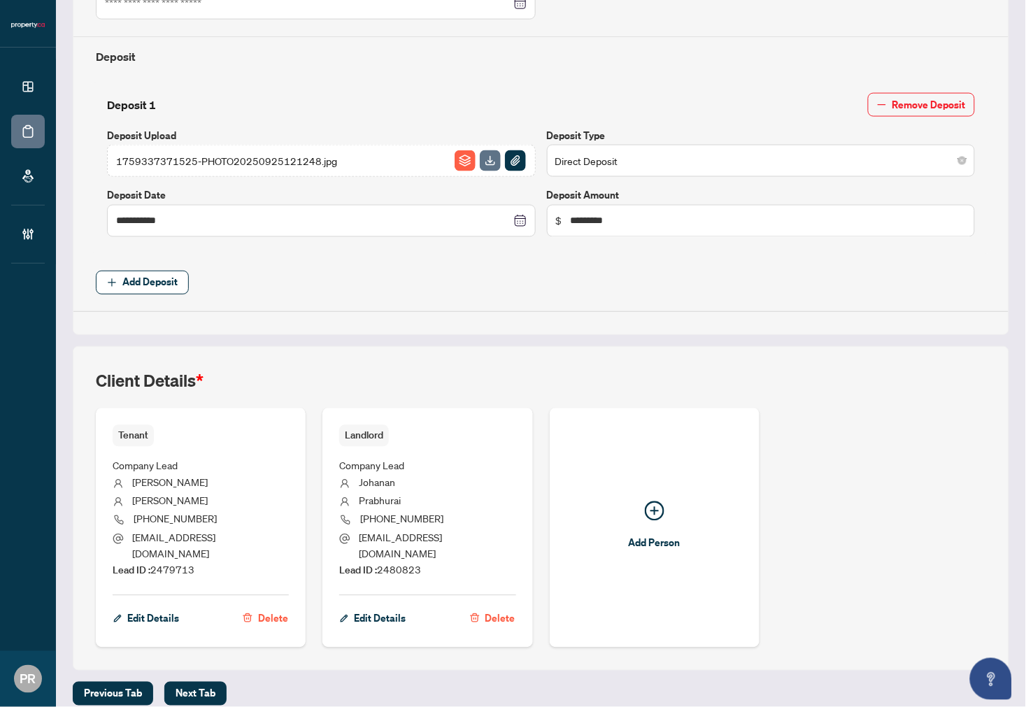
click at [178, 564] on span "Lead ID : 2479713" at bounding box center [154, 570] width 82 height 13
copy span "2479713"
click at [390, 564] on span "Lead ID : 2480823" at bounding box center [380, 570] width 82 height 13
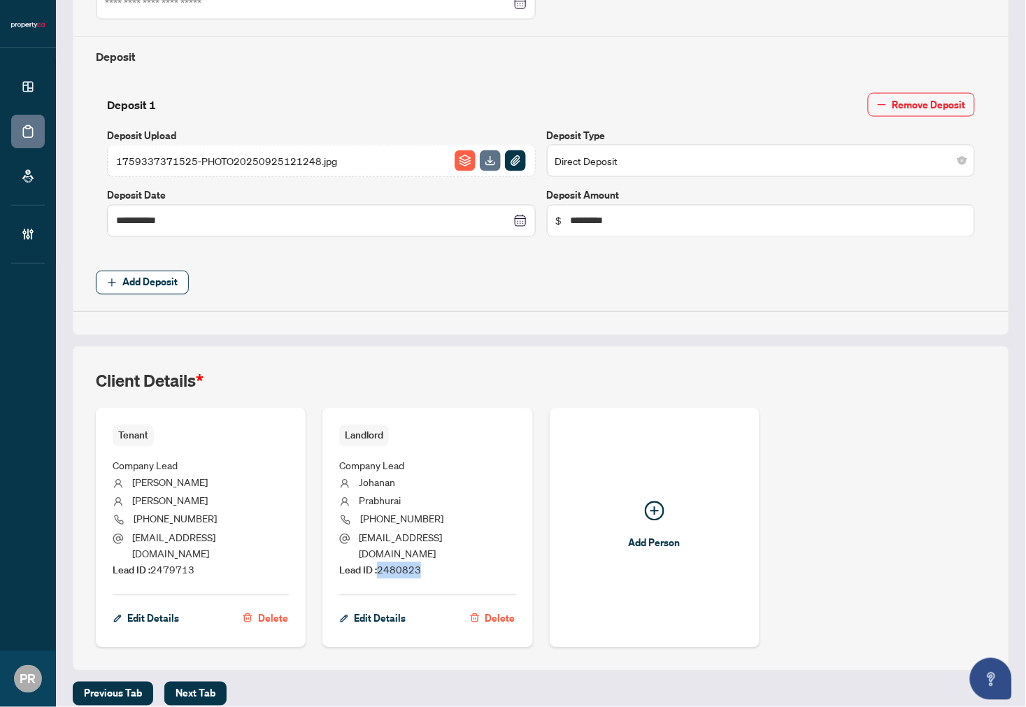
copy span "2480823"
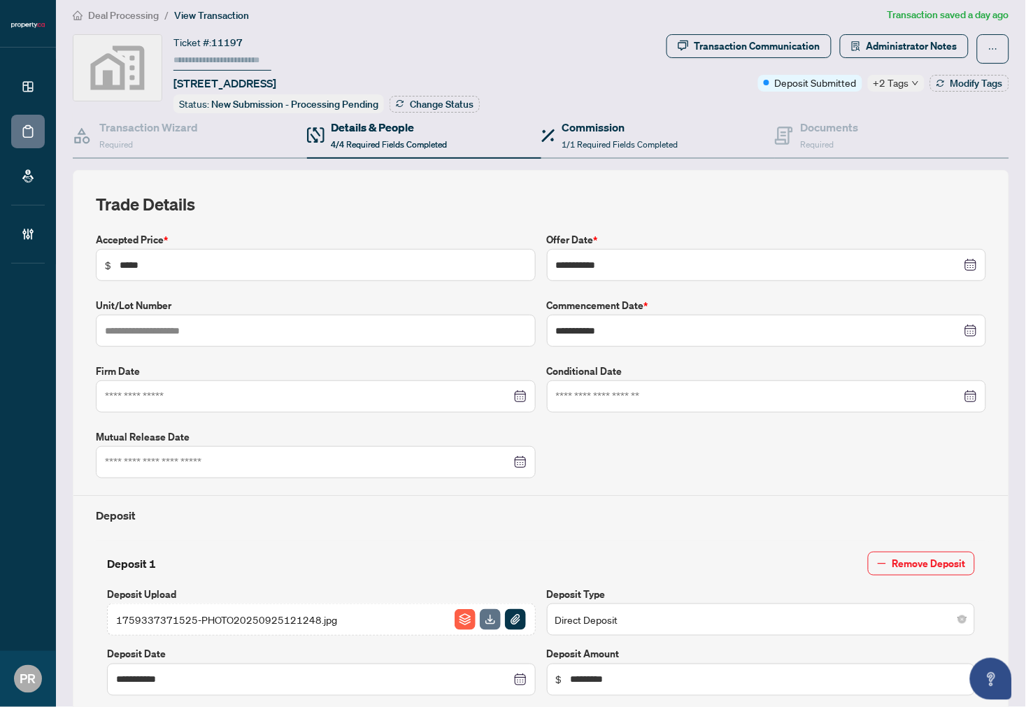
scroll to position [0, 0]
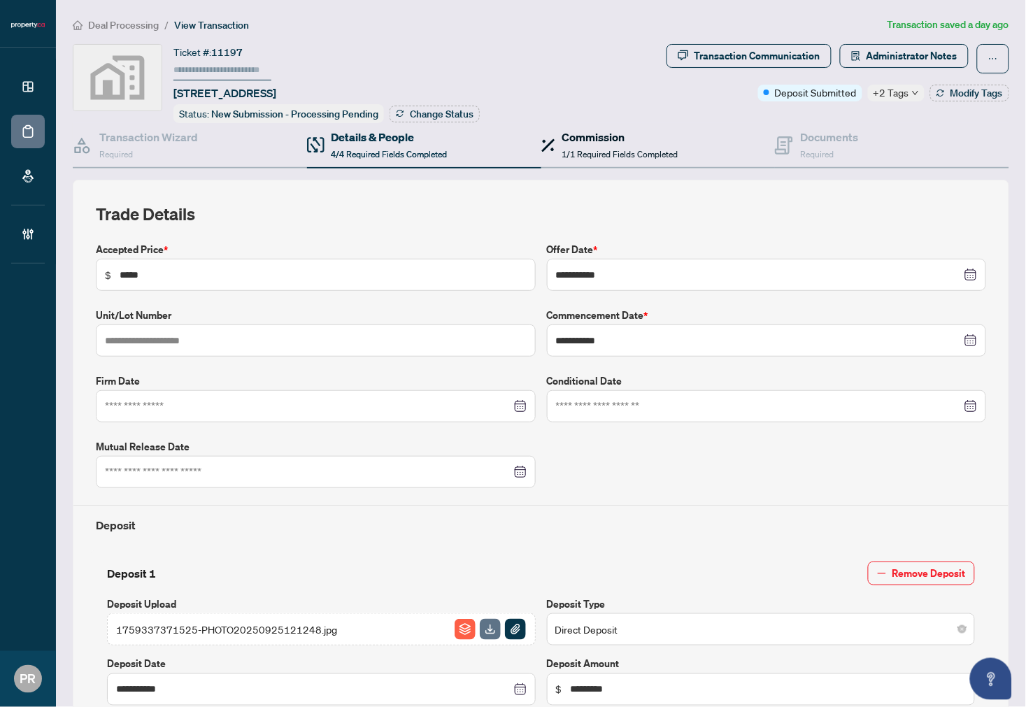
click at [623, 134] on h4 "Commission" at bounding box center [620, 137] width 116 height 17
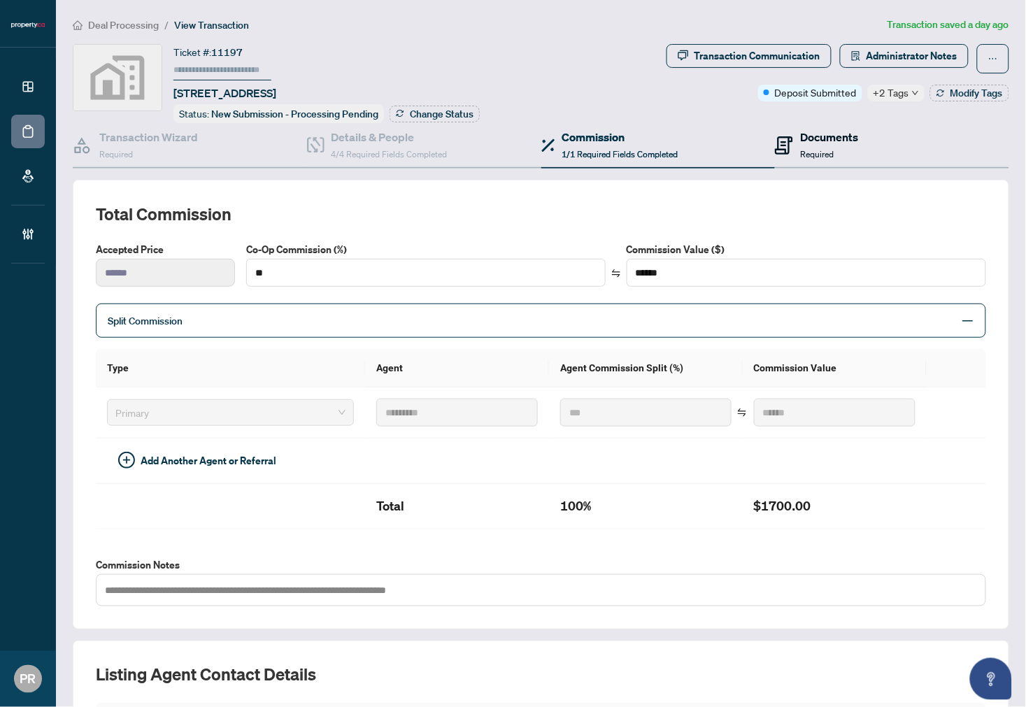
click at [800, 141] on h4 "Documents" at bounding box center [829, 137] width 58 height 17
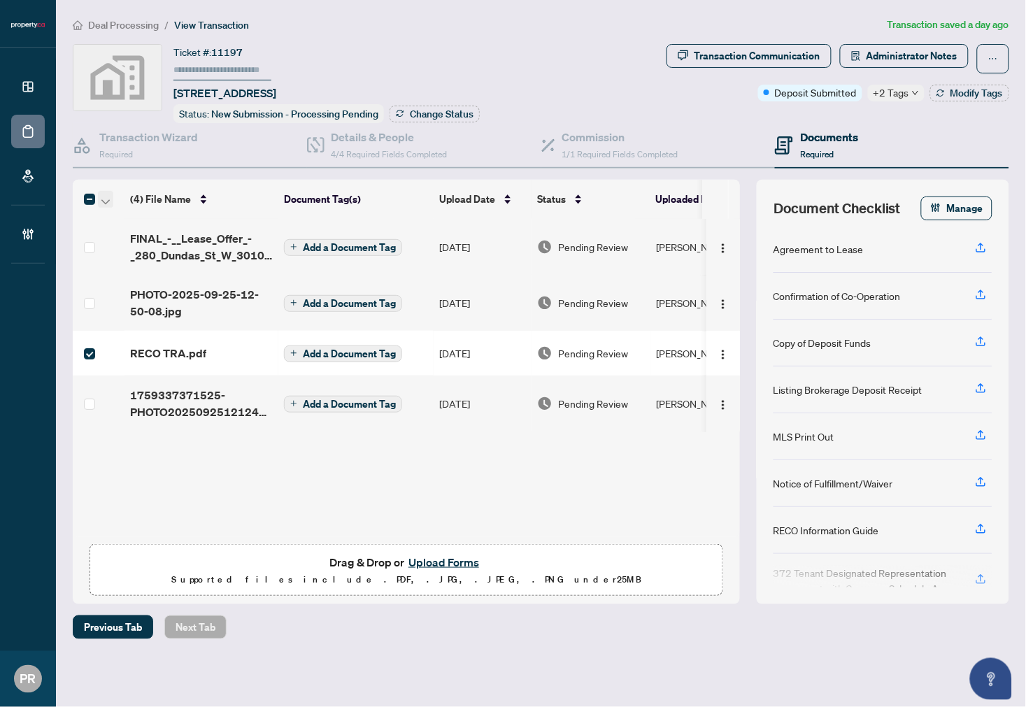
click at [111, 192] on button "button" at bounding box center [105, 199] width 15 height 17
click at [141, 225] on span "Open Selected in New Tab(s)" at bounding box center [171, 220] width 125 height 15
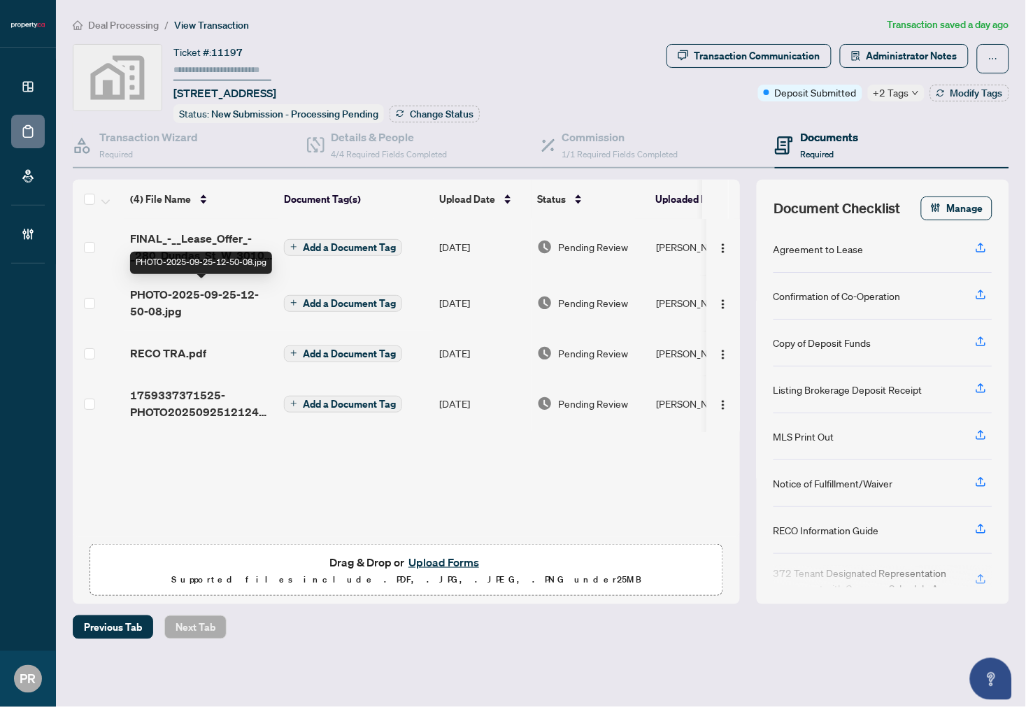
click at [206, 304] on span "PHOTO-2025-09-25-12-50-08.jpg" at bounding box center [201, 303] width 143 height 34
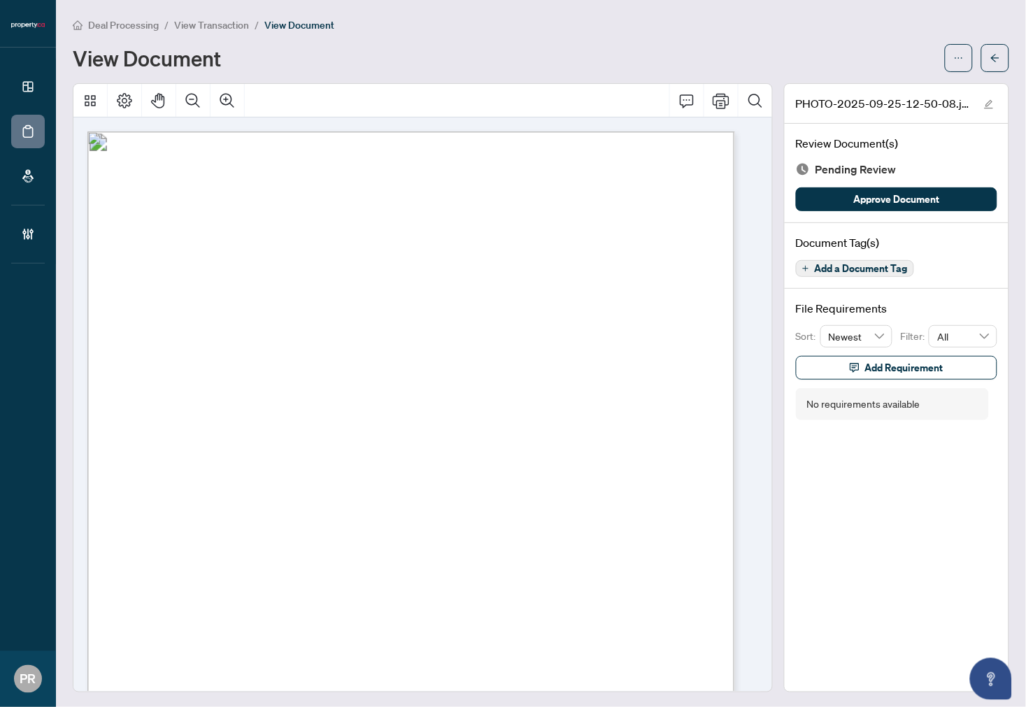
click at [861, 270] on span "Add a Document Tag" at bounding box center [861, 269] width 93 height 10
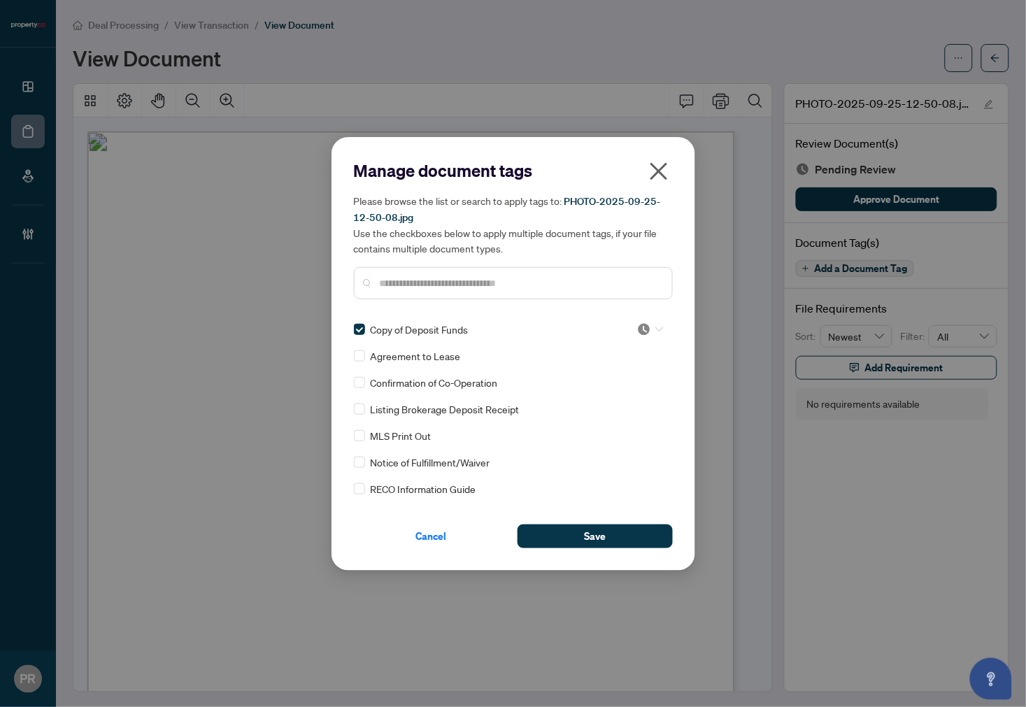
click at [656, 330] on icon at bounding box center [660, 330] width 8 height 6
click at [604, 402] on div "Approved" at bounding box center [605, 396] width 90 height 15
click at [628, 541] on button "Save" at bounding box center [595, 537] width 155 height 24
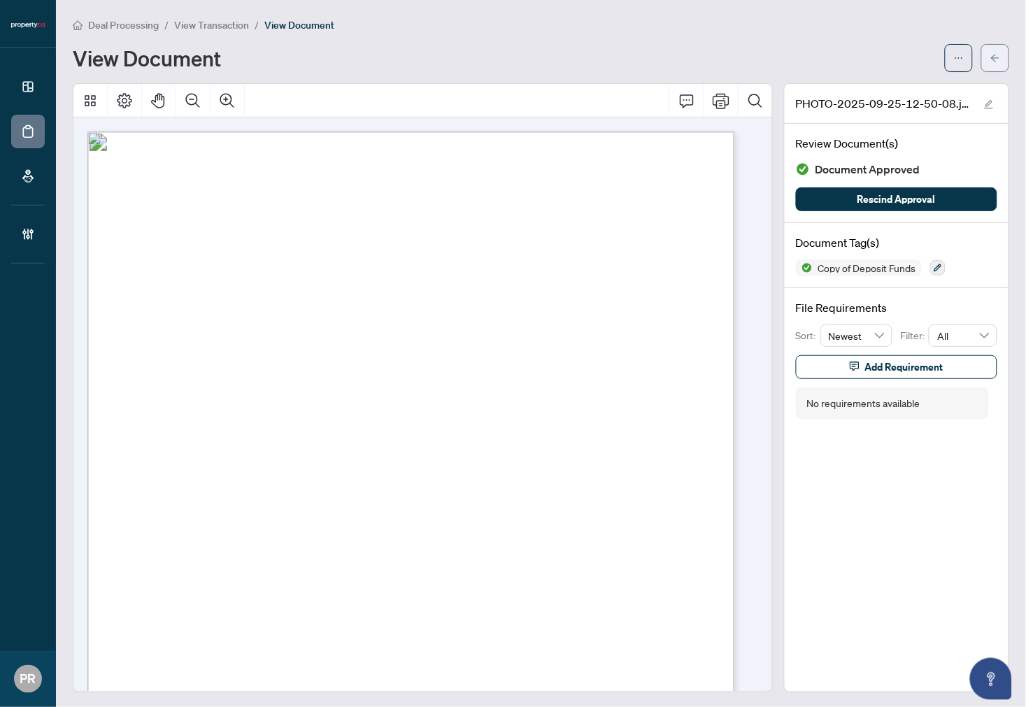
click at [991, 54] on icon "arrow-left" at bounding box center [996, 58] width 10 height 10
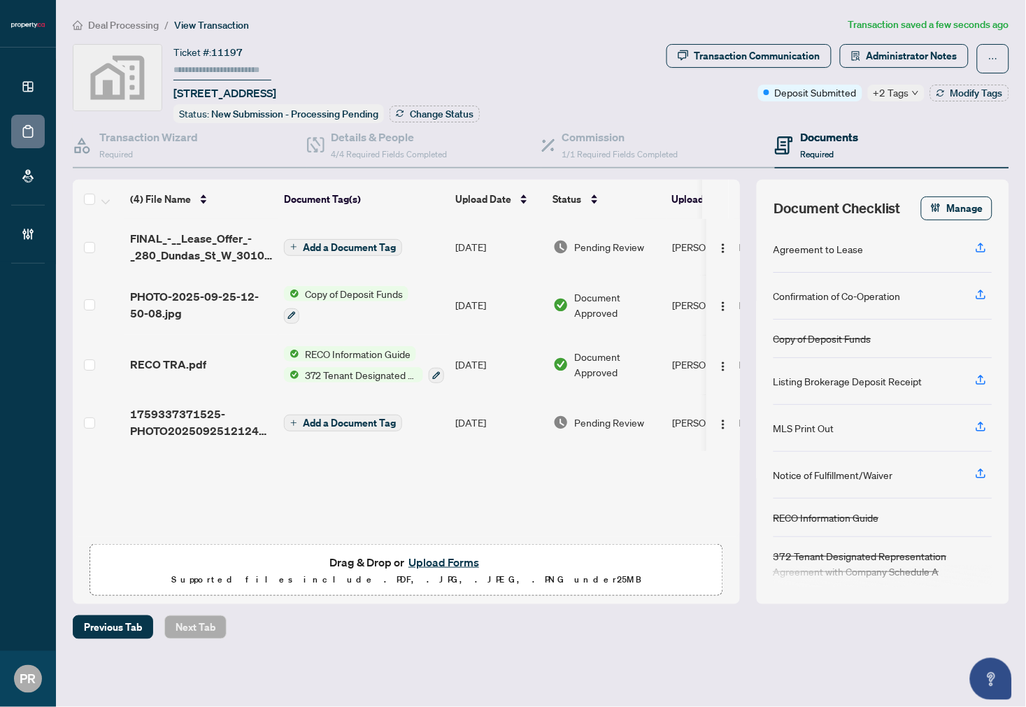
click at [473, 420] on td "[DATE]" at bounding box center [499, 423] width 98 height 56
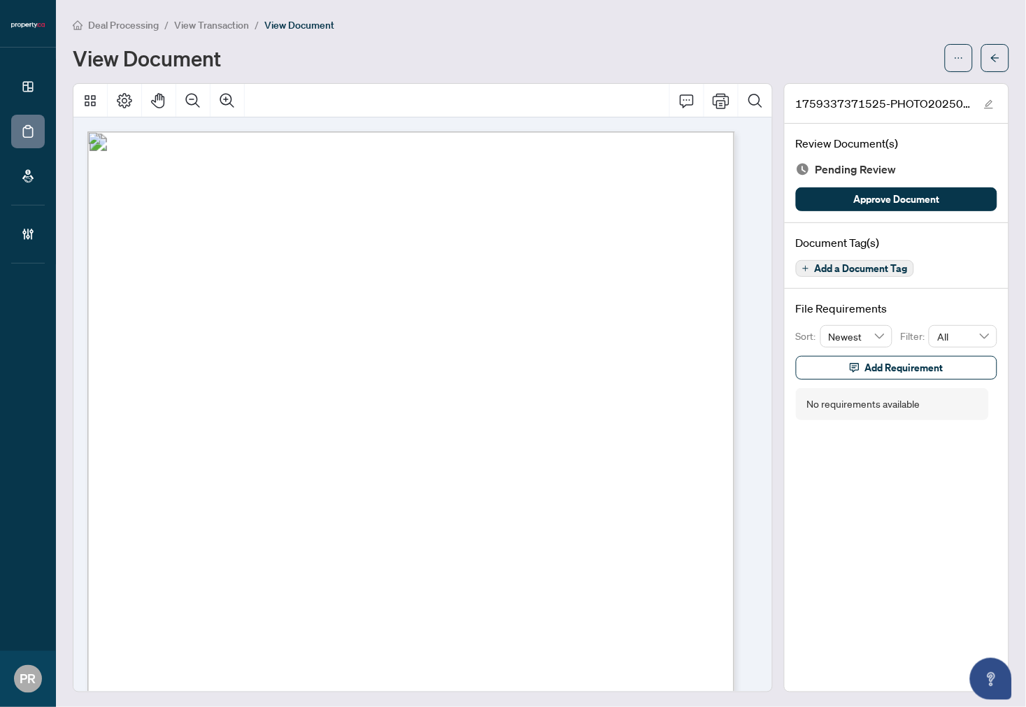
click at [844, 266] on span "Add a Document Tag" at bounding box center [861, 269] width 93 height 10
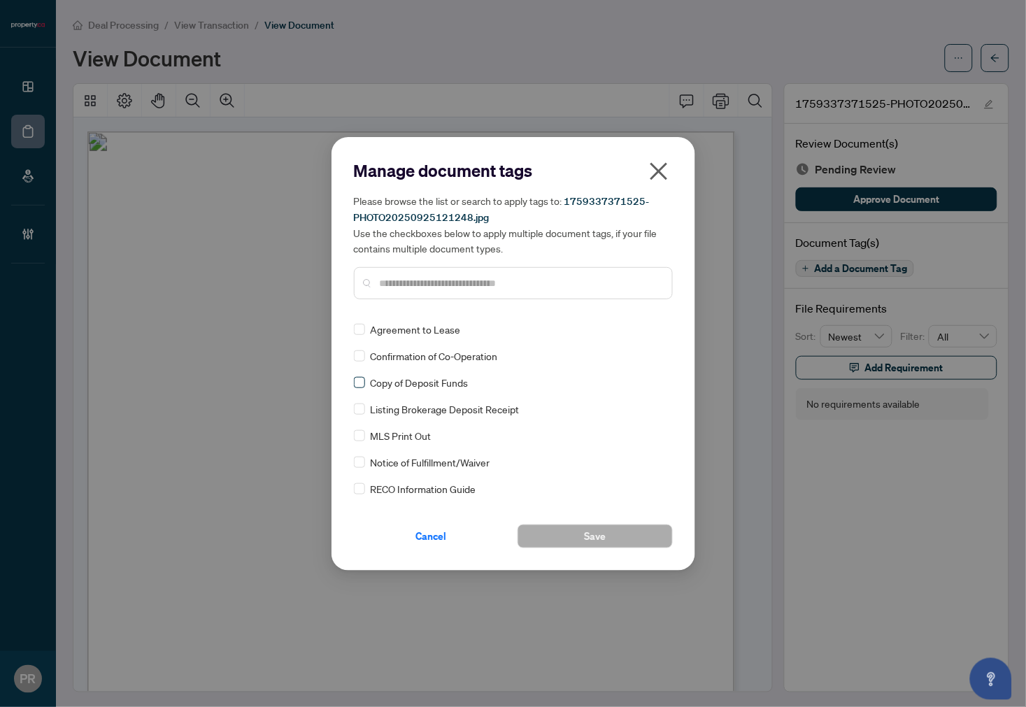
click at [364, 388] on label at bounding box center [359, 382] width 11 height 15
drag, startPoint x: 635, startPoint y: 330, endPoint x: 591, endPoint y: 416, distance: 97.0
click at [637, 330] on img at bounding box center [644, 330] width 14 height 14
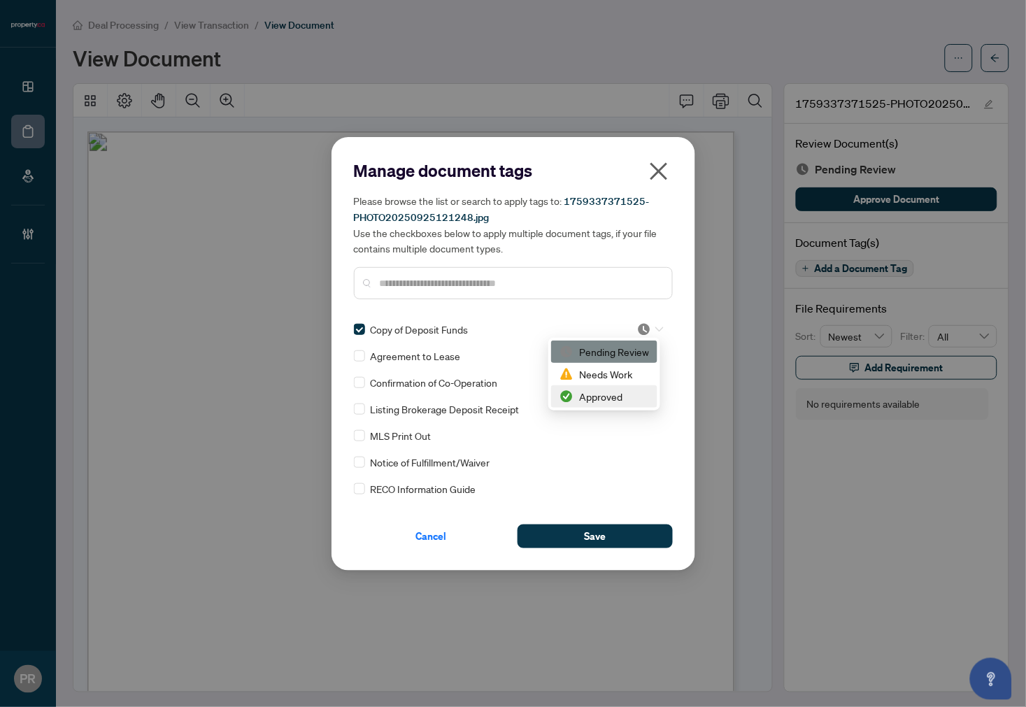
click at [583, 399] on div "Approved" at bounding box center [605, 396] width 90 height 15
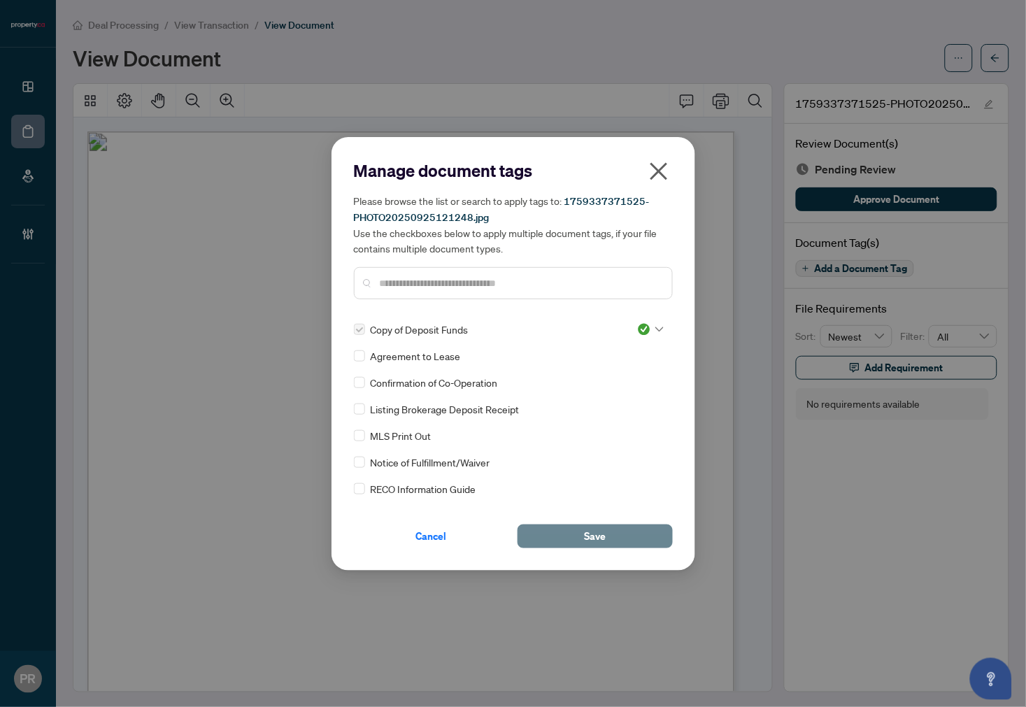
click at [576, 534] on button "Save" at bounding box center [595, 537] width 155 height 24
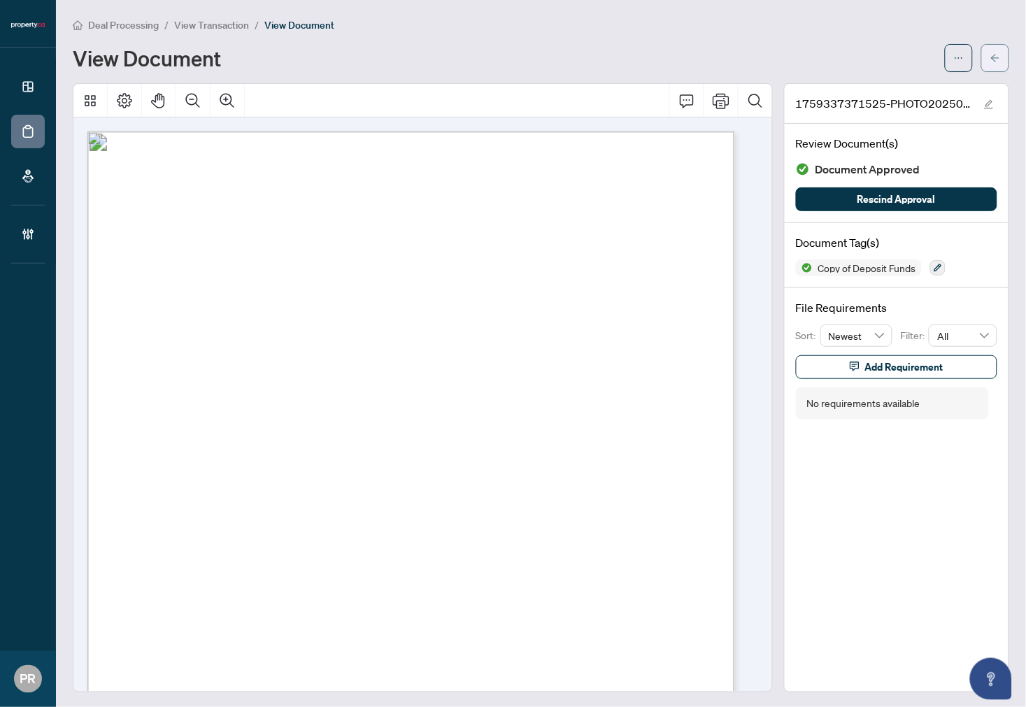
click at [989, 54] on button "button" at bounding box center [996, 58] width 28 height 28
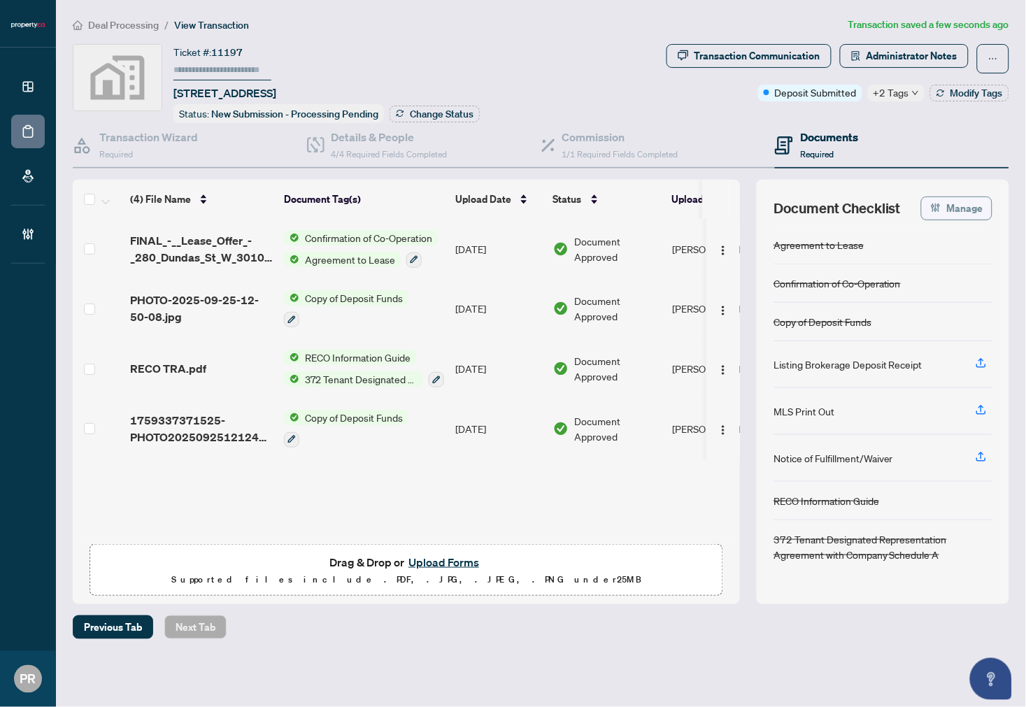
click at [956, 208] on span "Manage" at bounding box center [965, 208] width 36 height 22
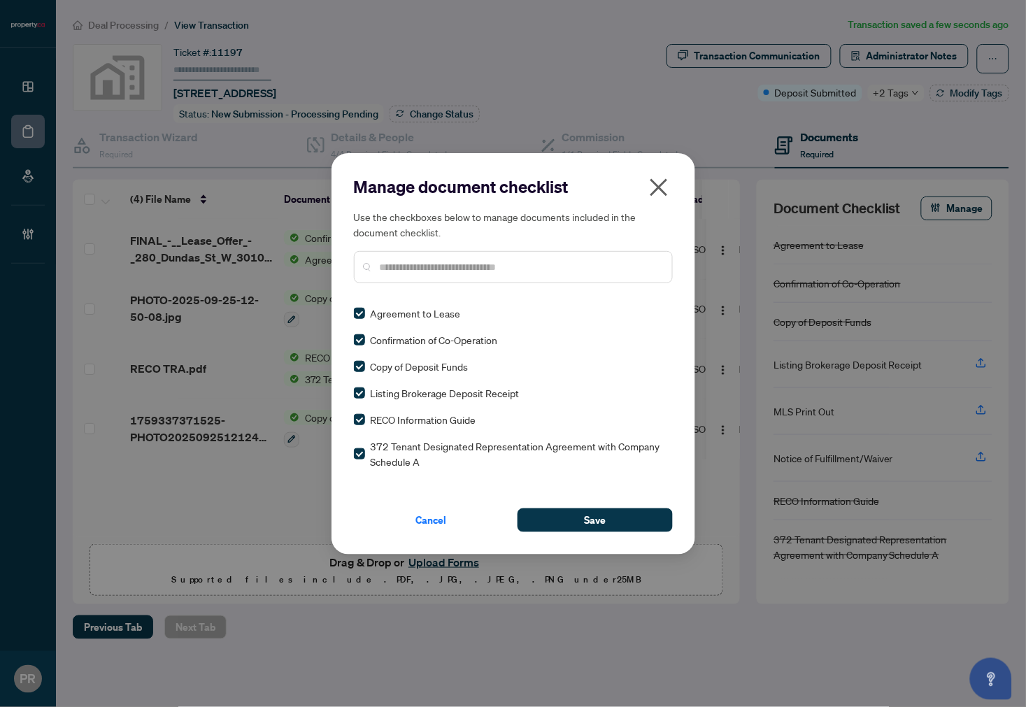
click at [627, 532] on div "Manage document checklist Use the checkboxes below to manage documents included…" at bounding box center [514, 354] width 364 height 402
click at [626, 520] on button "Save" at bounding box center [595, 521] width 155 height 24
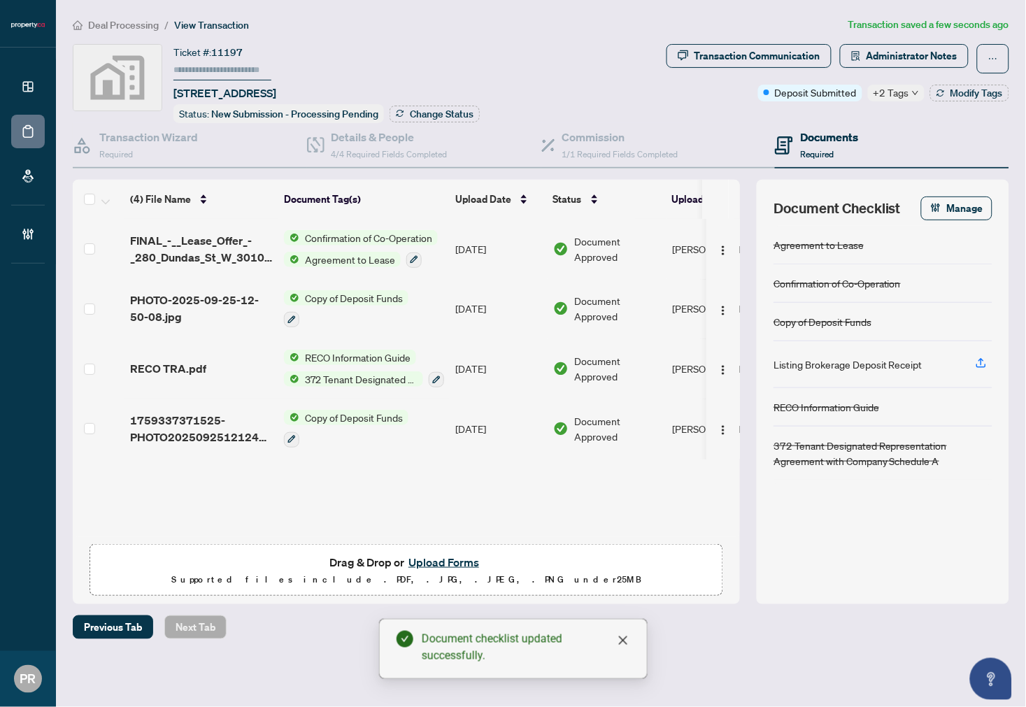
click at [241, 67] on input "text" at bounding box center [223, 70] width 98 height 20
type input "******"
click at [423, 113] on span "Change Status" at bounding box center [442, 114] width 64 height 10
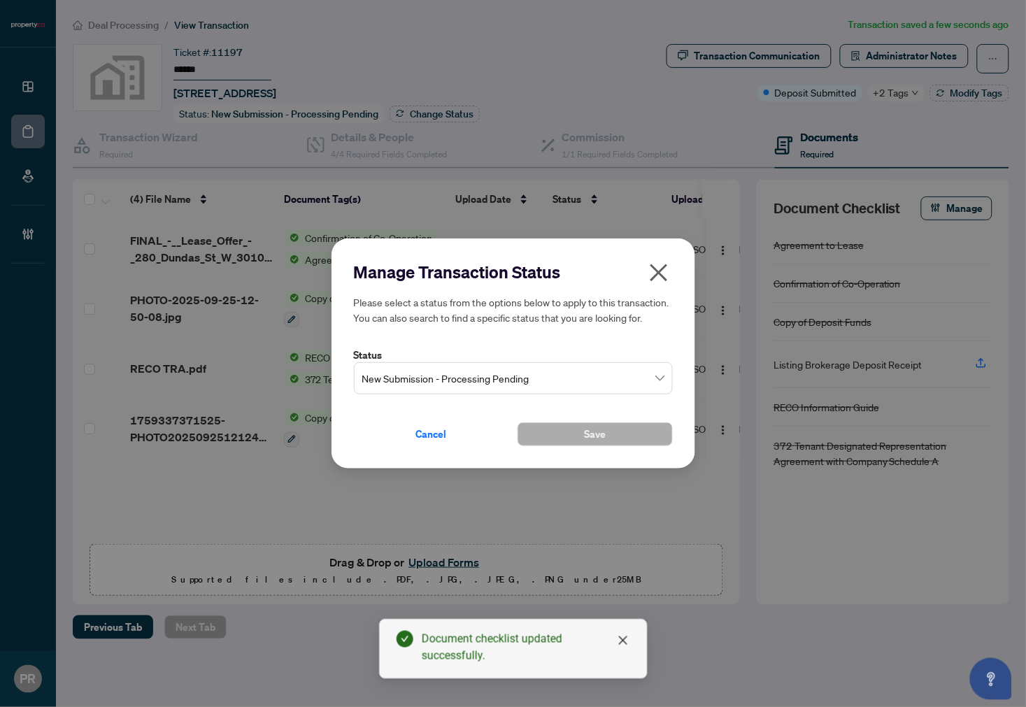
click at [509, 381] on span "New Submission - Processing Pending" at bounding box center [513, 378] width 302 height 27
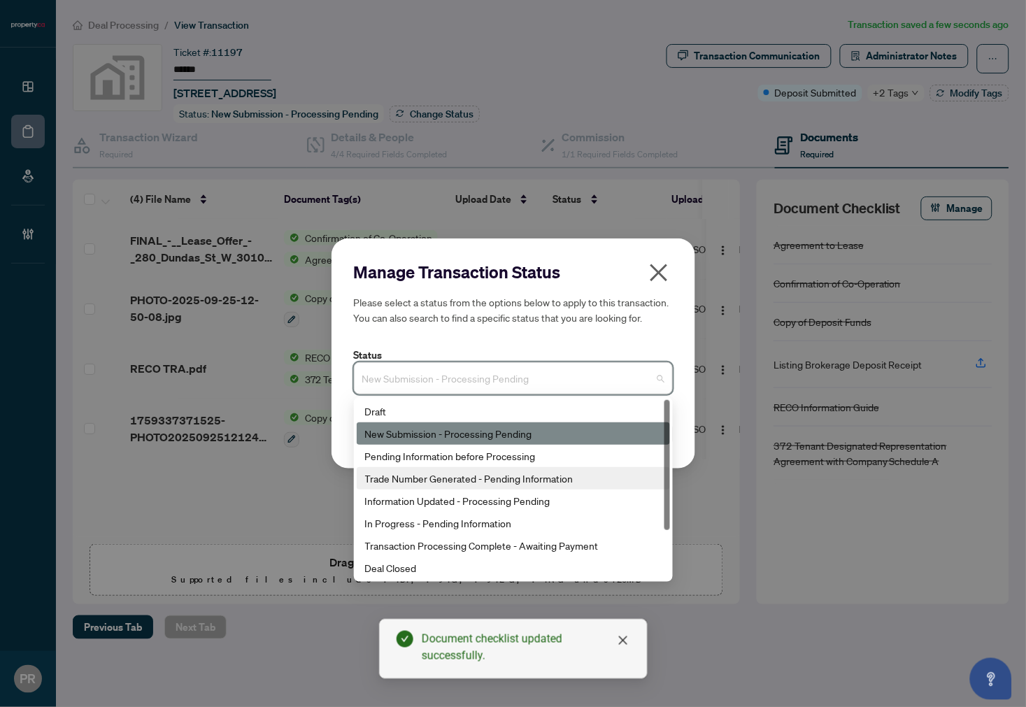
click at [576, 485] on div "Trade Number Generated - Pending Information" at bounding box center [513, 478] width 297 height 15
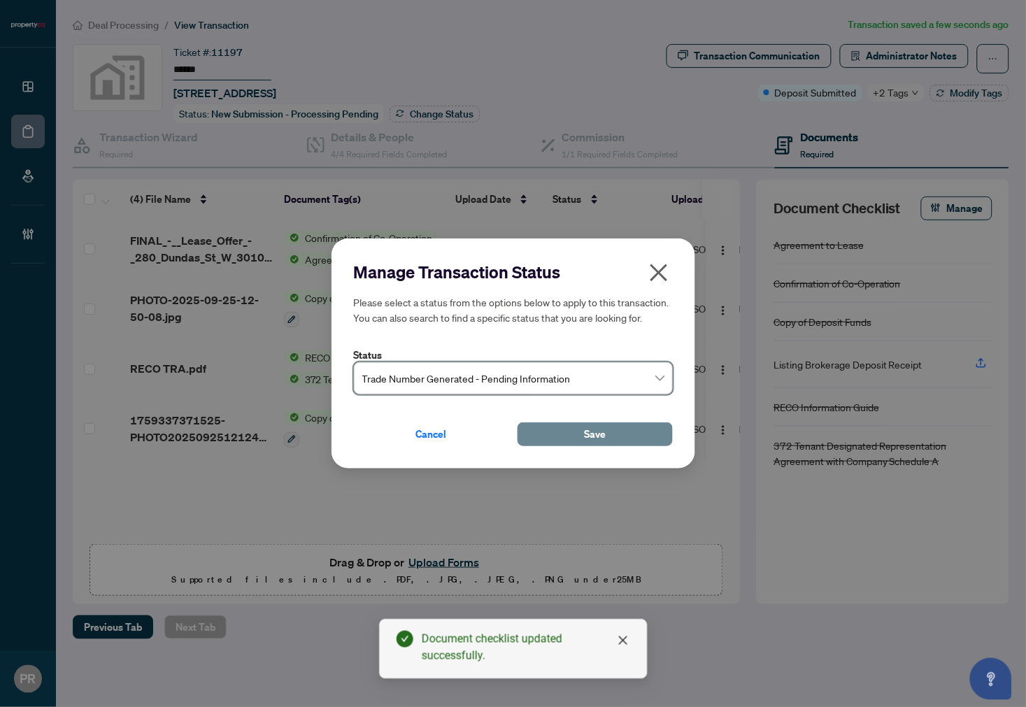
click at [604, 432] on span "Save" at bounding box center [595, 434] width 22 height 22
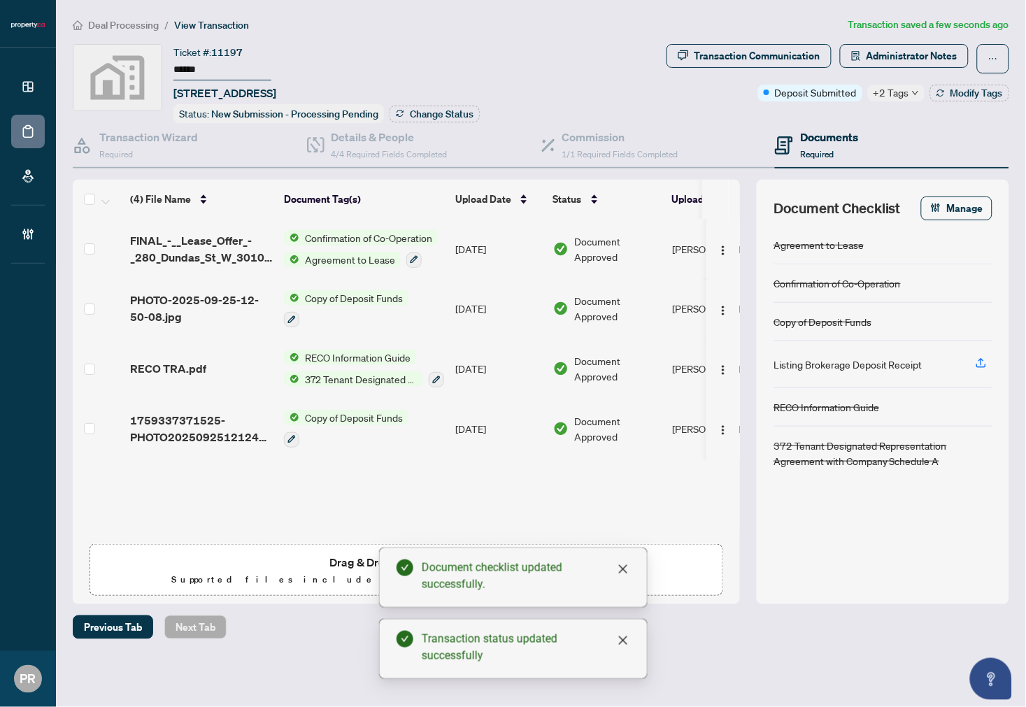
click at [949, 101] on div "Transaction Communication Administrator Notes Deposit Submitted +2 Tags Modify …" at bounding box center [838, 83] width 348 height 79
click at [956, 95] on span "Modify Tags" at bounding box center [977, 93] width 52 height 10
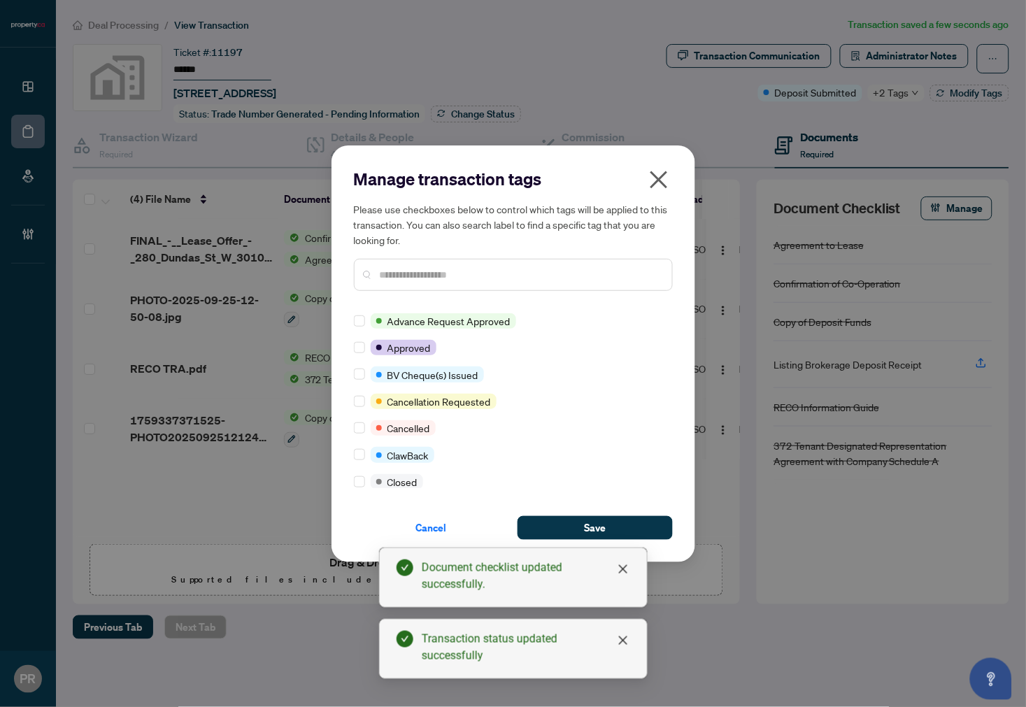
click at [390, 260] on div at bounding box center [513, 275] width 319 height 32
click at [409, 268] on input "text" at bounding box center [520, 274] width 281 height 15
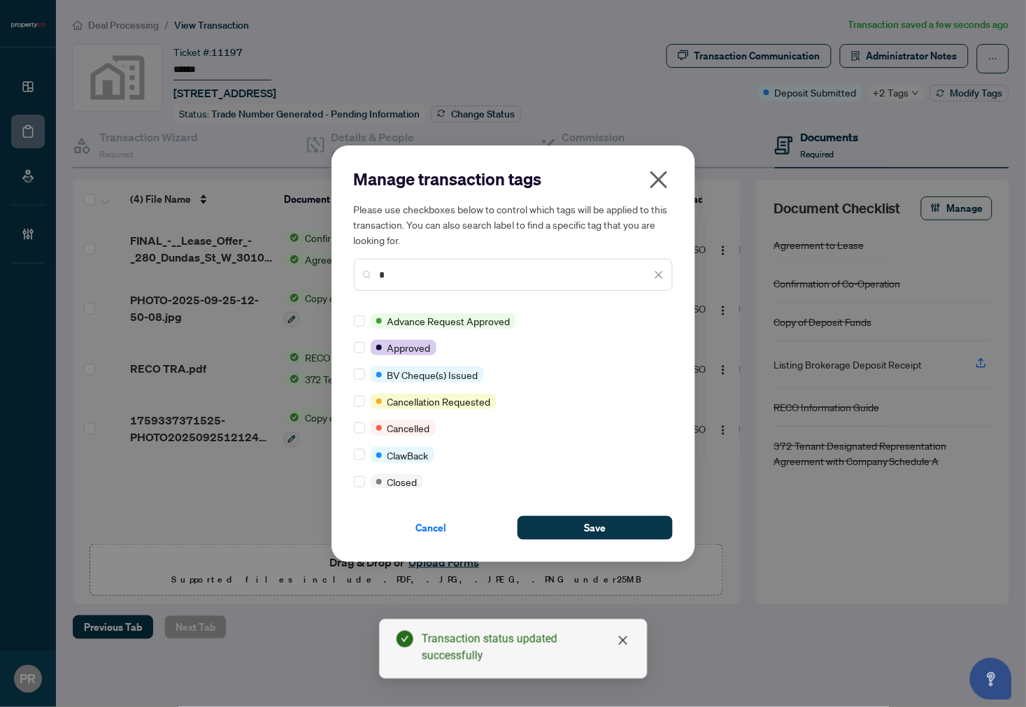
drag, startPoint x: 409, startPoint y: 268, endPoint x: 308, endPoint y: 281, distance: 101.5
click at [308, 281] on div "Manage transaction tags Please use checkboxes below to control which tags will …" at bounding box center [513, 353] width 1026 height 707
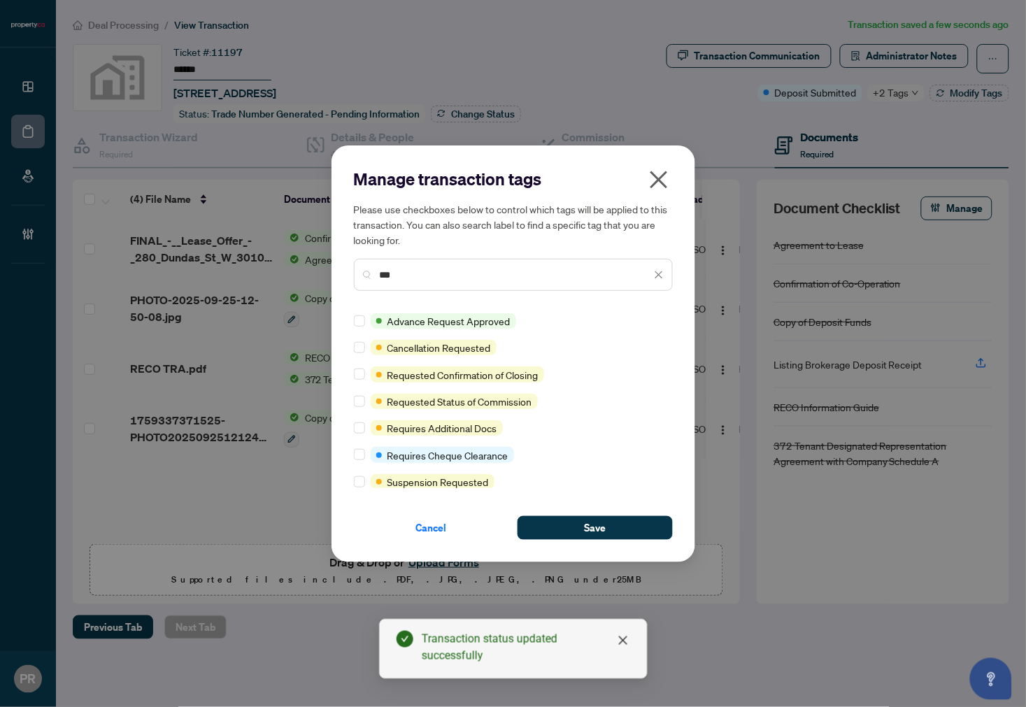
type input "***"
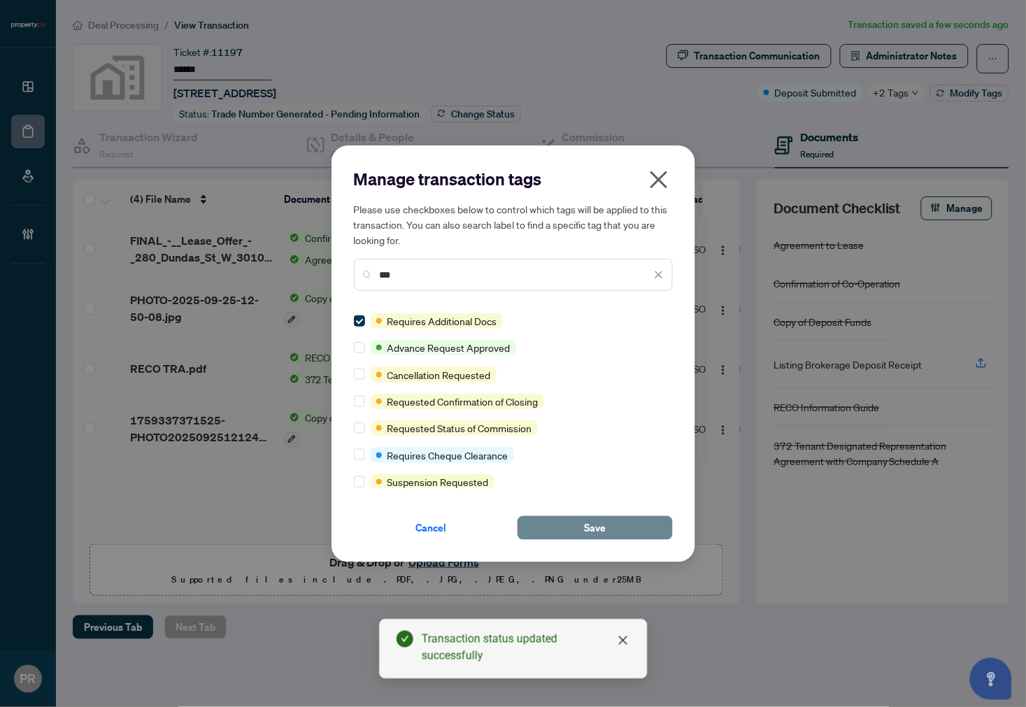
click at [600, 530] on span "Save" at bounding box center [595, 528] width 22 height 22
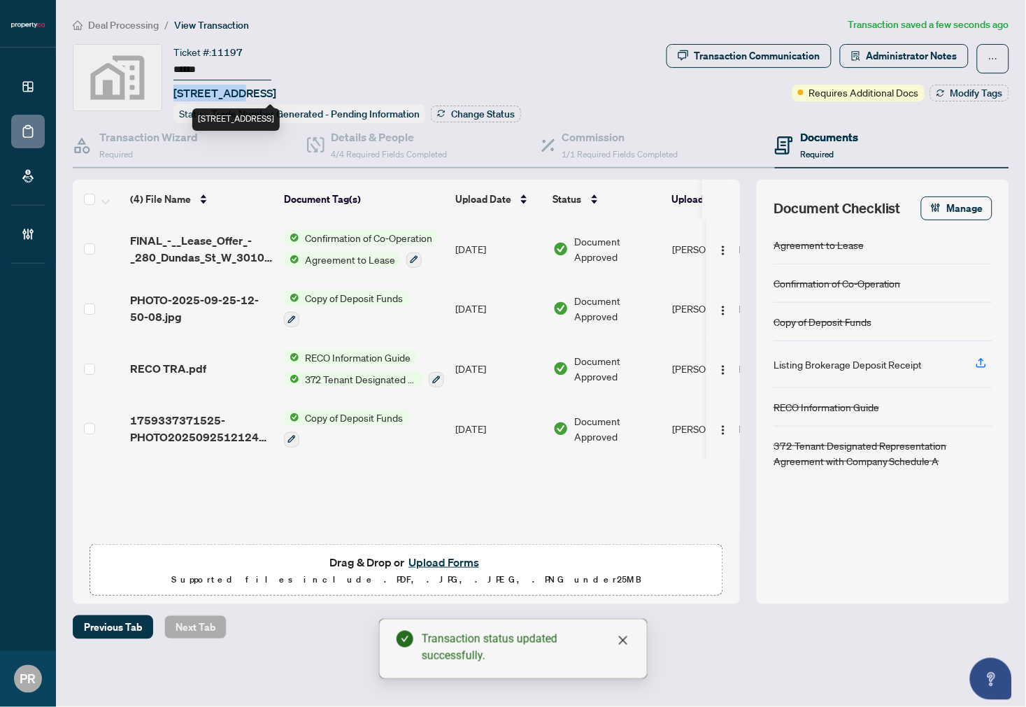
drag, startPoint x: 239, startPoint y: 87, endPoint x: 274, endPoint y: 11, distance: 83.0
click at [175, 88] on span "280 Dundas St W, Toronto, ON, Canada" at bounding box center [225, 93] width 103 height 17
copy span "280 Dundas"
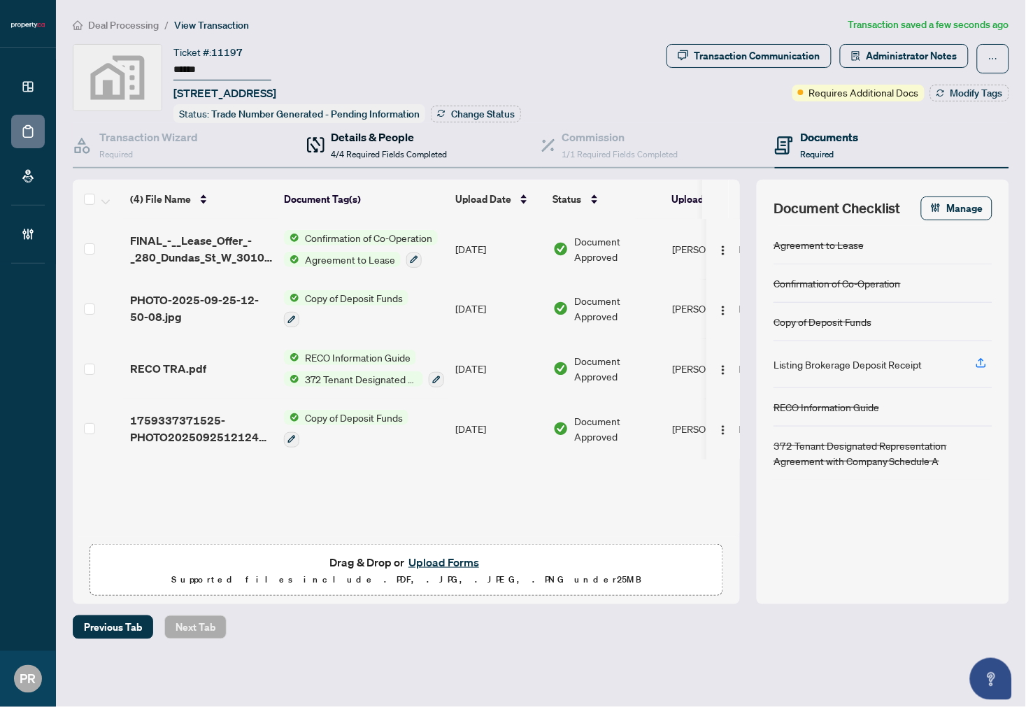
click at [428, 129] on h4 "Details & People" at bounding box center [390, 137] width 116 height 17
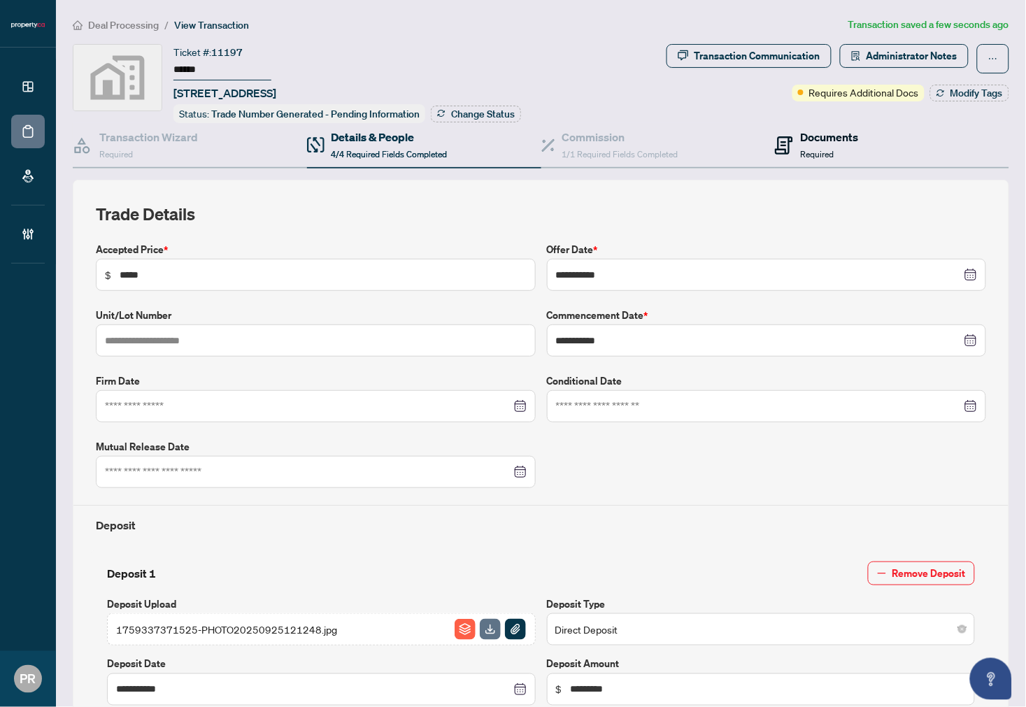
click at [809, 149] on span "Required" at bounding box center [817, 154] width 34 height 10
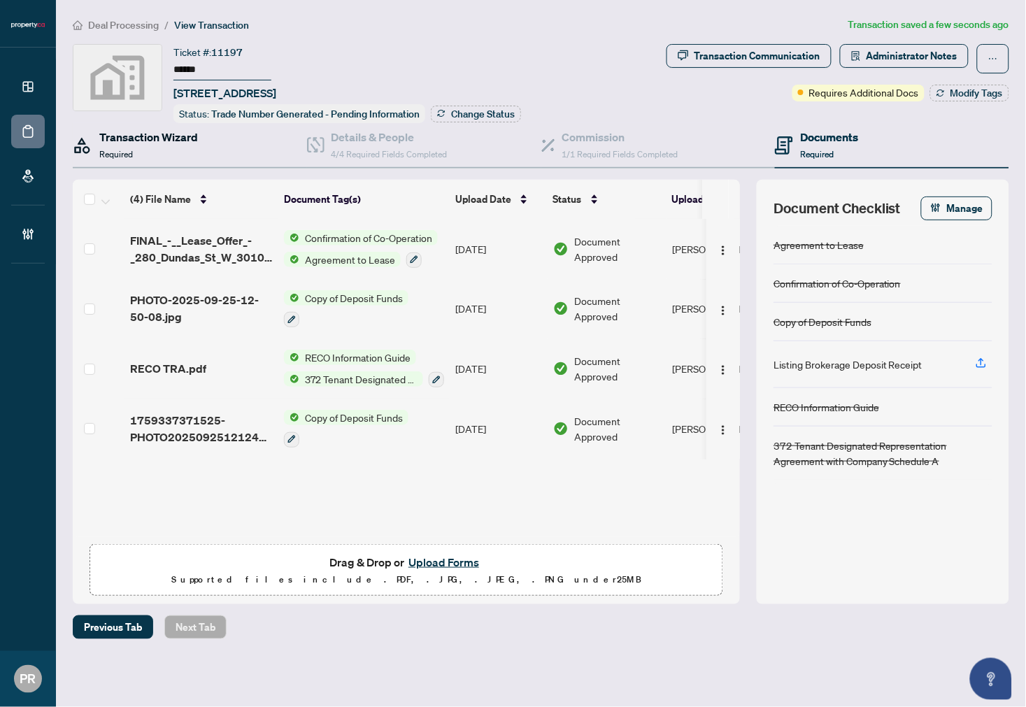
click at [197, 151] on div "Transaction Wizard Required" at bounding box center [148, 145] width 99 height 33
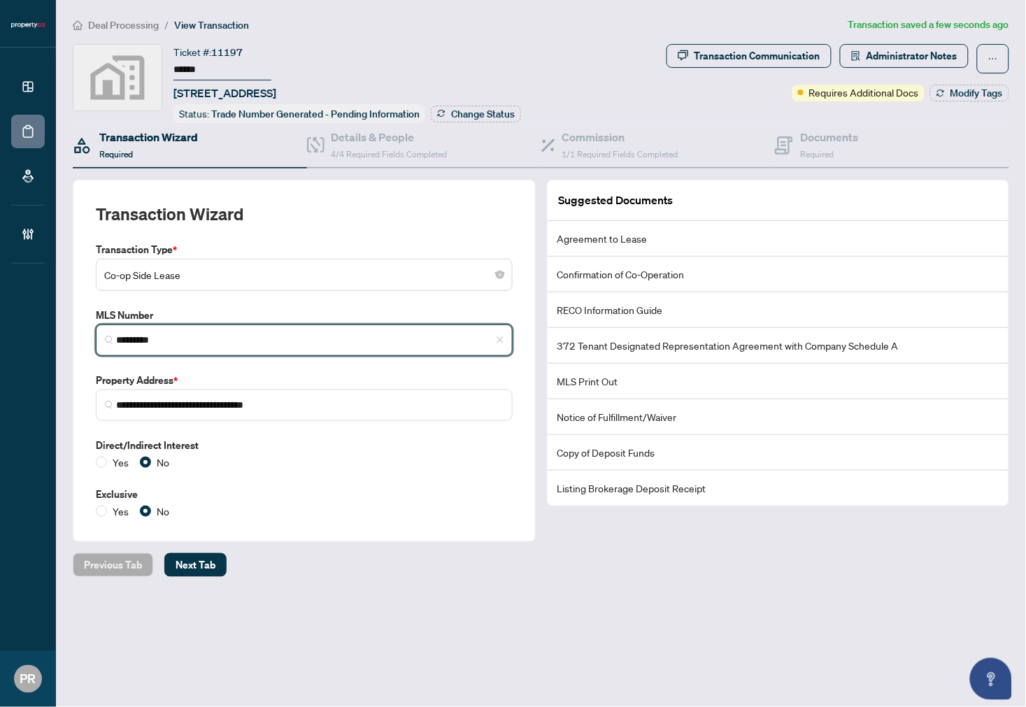
click at [215, 339] on input "*********" at bounding box center [310, 340] width 388 height 15
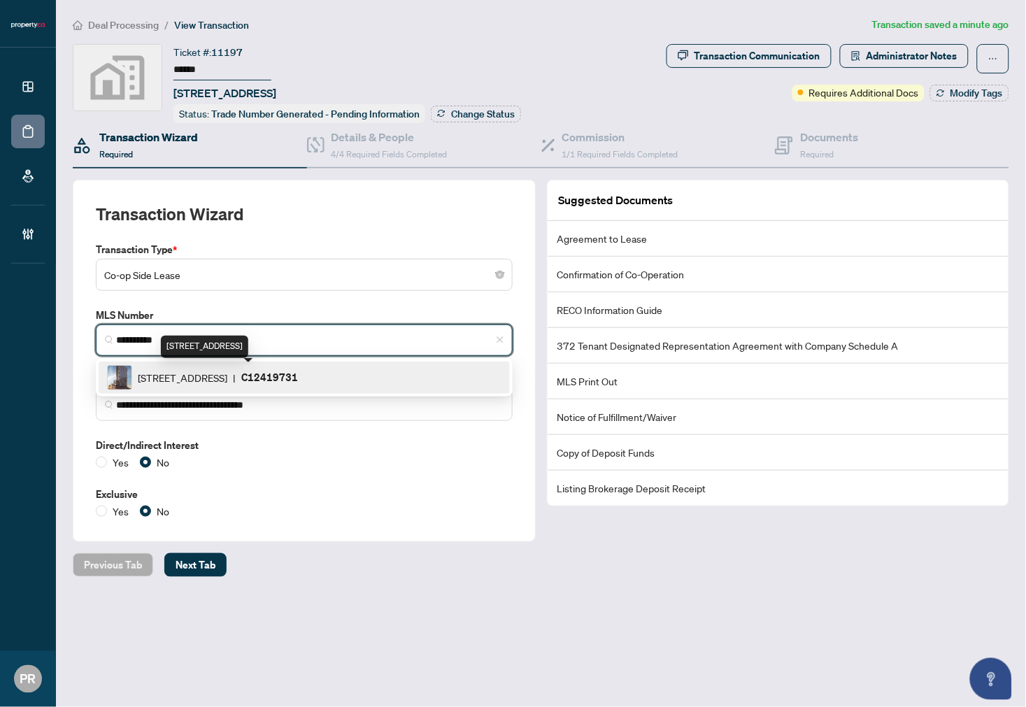
click at [210, 370] on span "280 Dundas St, Toronto, Ontario M5T 1G2, Canada" at bounding box center [183, 377] width 90 height 15
type input "*********"
type input "**********"
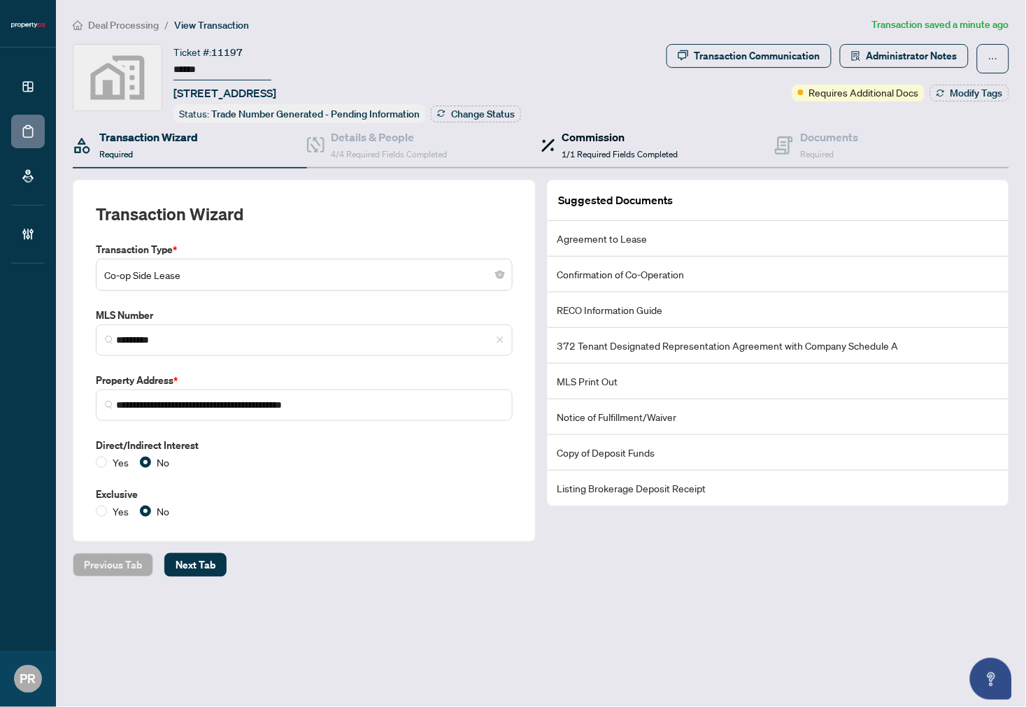
click at [604, 134] on h4 "Commission" at bounding box center [620, 137] width 116 height 17
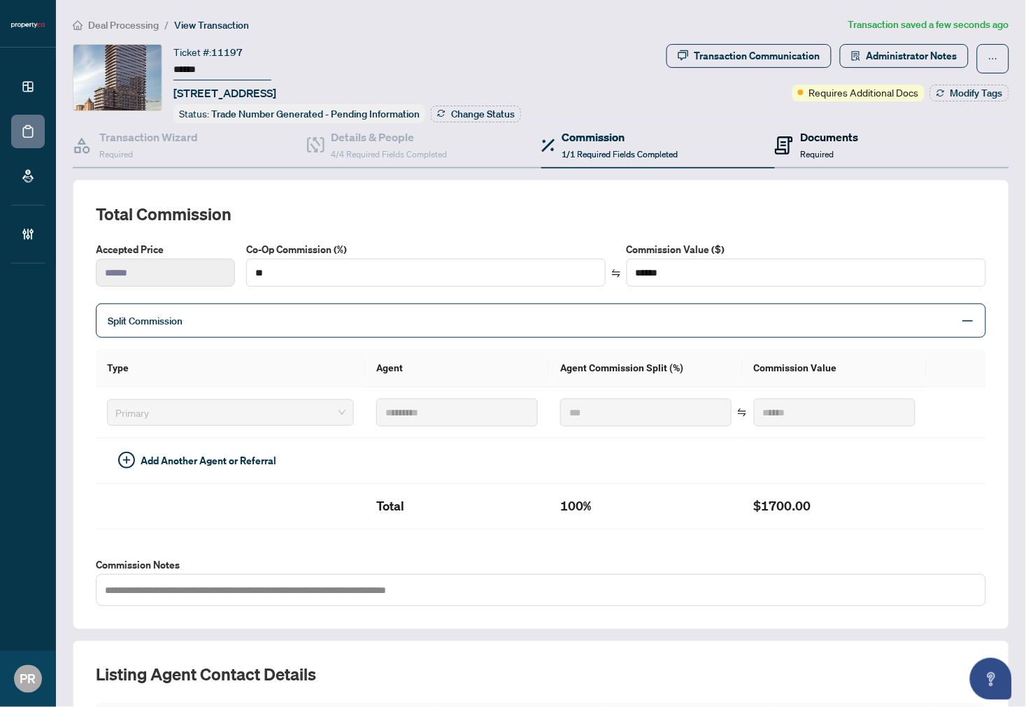
click at [801, 141] on h4 "Documents" at bounding box center [829, 137] width 58 height 17
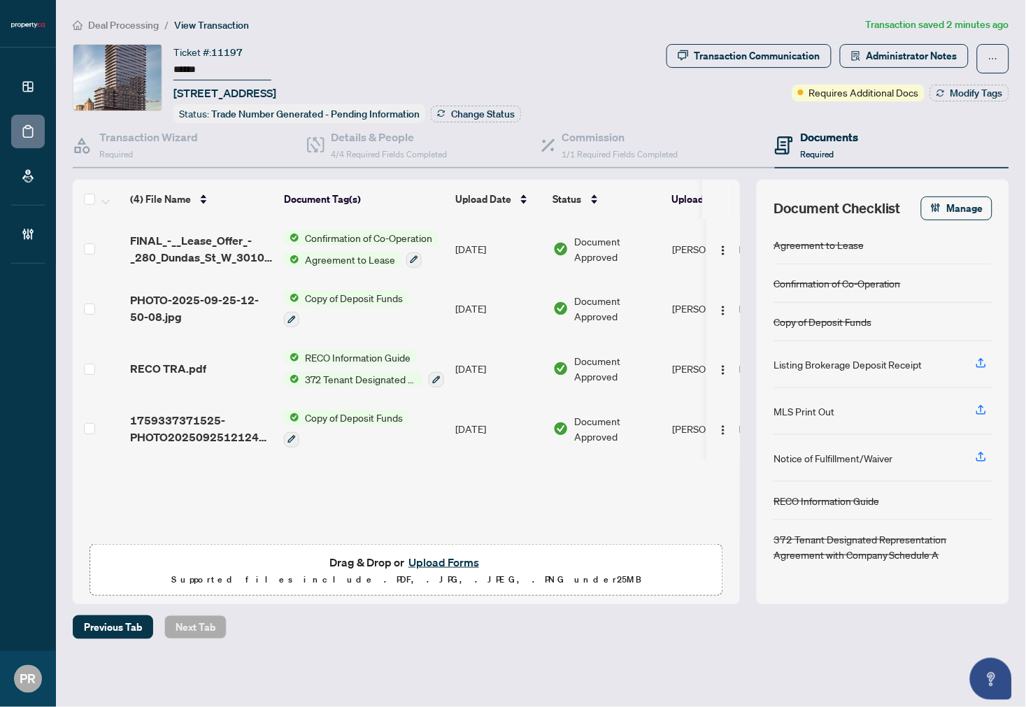
click at [457, 564] on button "Upload Forms" at bounding box center [443, 562] width 79 height 18
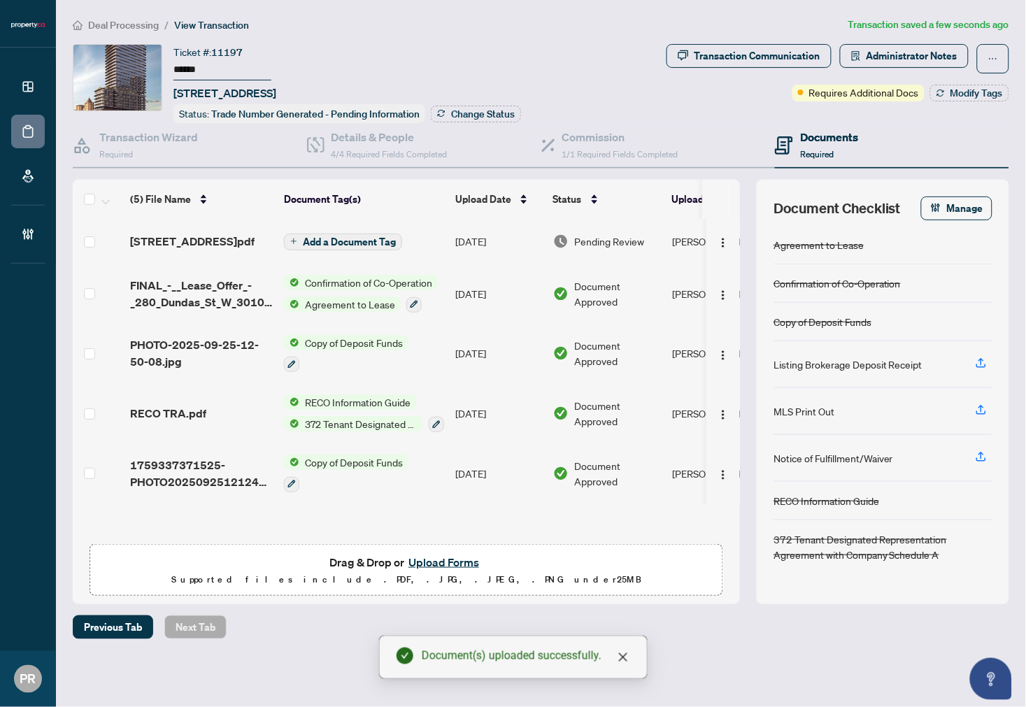
click at [505, 232] on td "Oct/02/2025" at bounding box center [499, 241] width 98 height 45
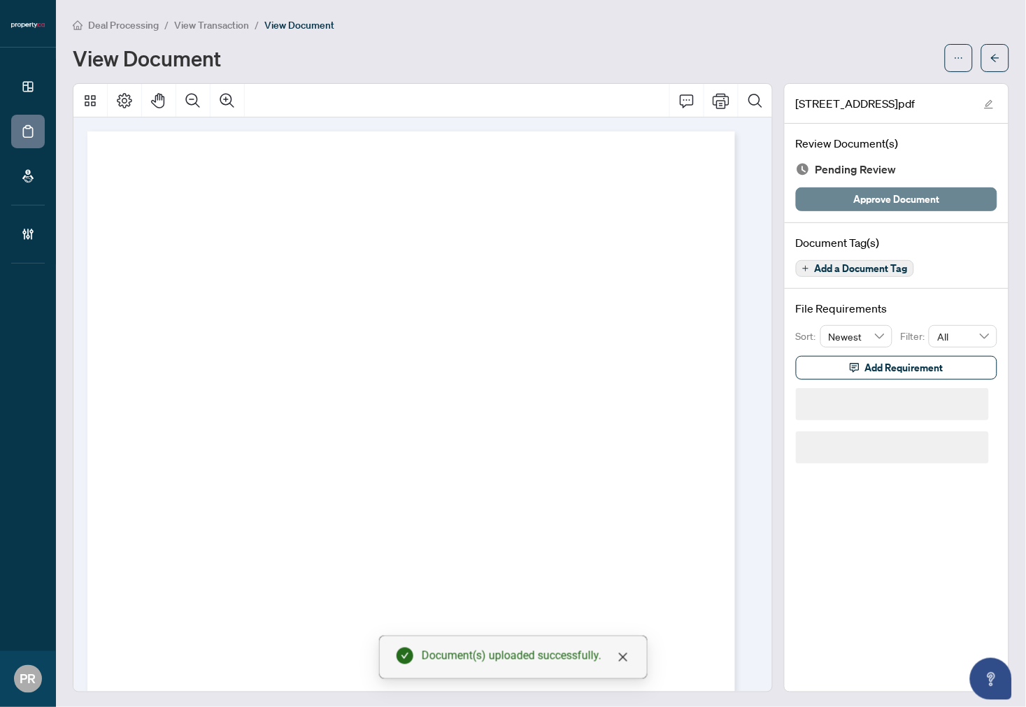
click at [933, 204] on button "Approve Document" at bounding box center [896, 199] width 201 height 24
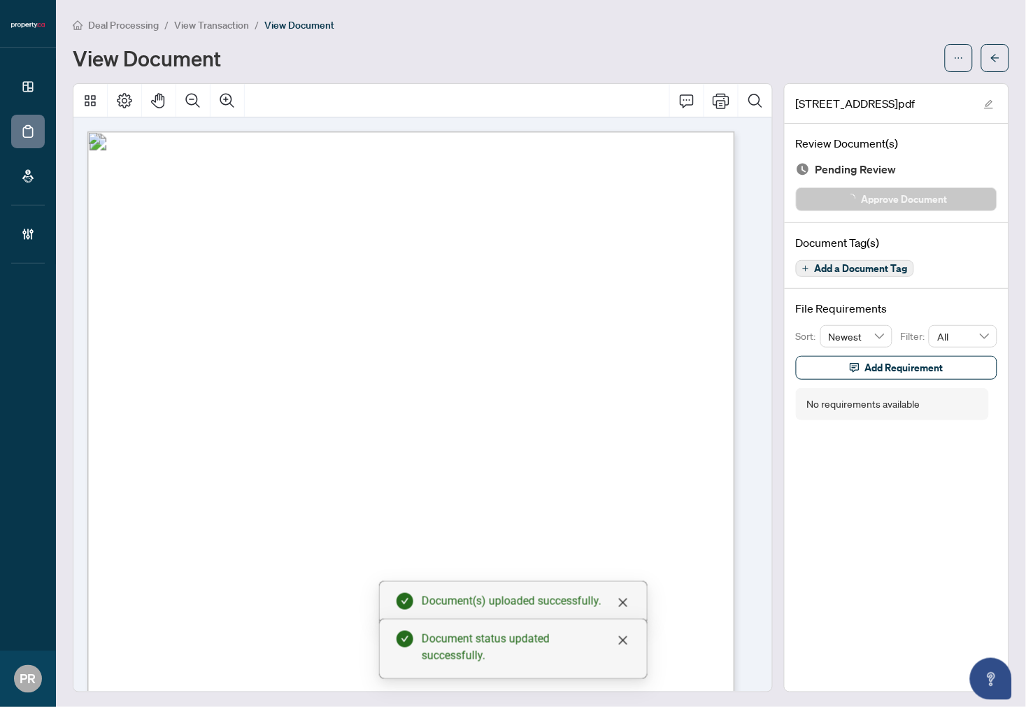
drag, startPoint x: 976, startPoint y: 62, endPoint x: 627, endPoint y: 10, distance: 352.9
click at [982, 59] on button "button" at bounding box center [996, 58] width 28 height 28
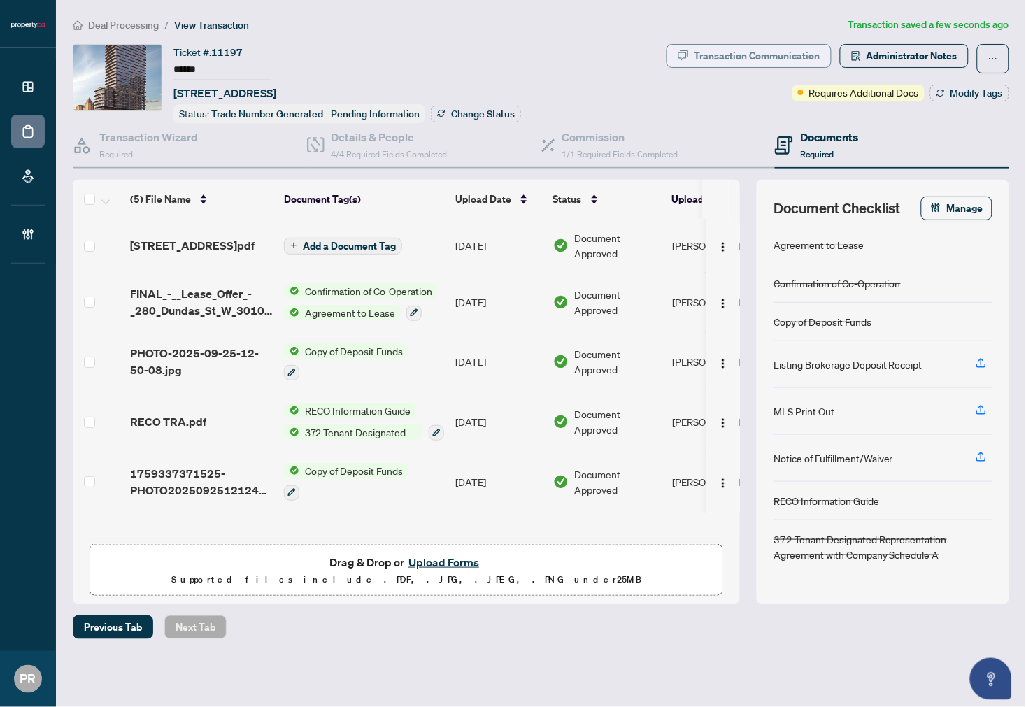
click at [756, 52] on div "Transaction Communication" at bounding box center [758, 56] width 126 height 22
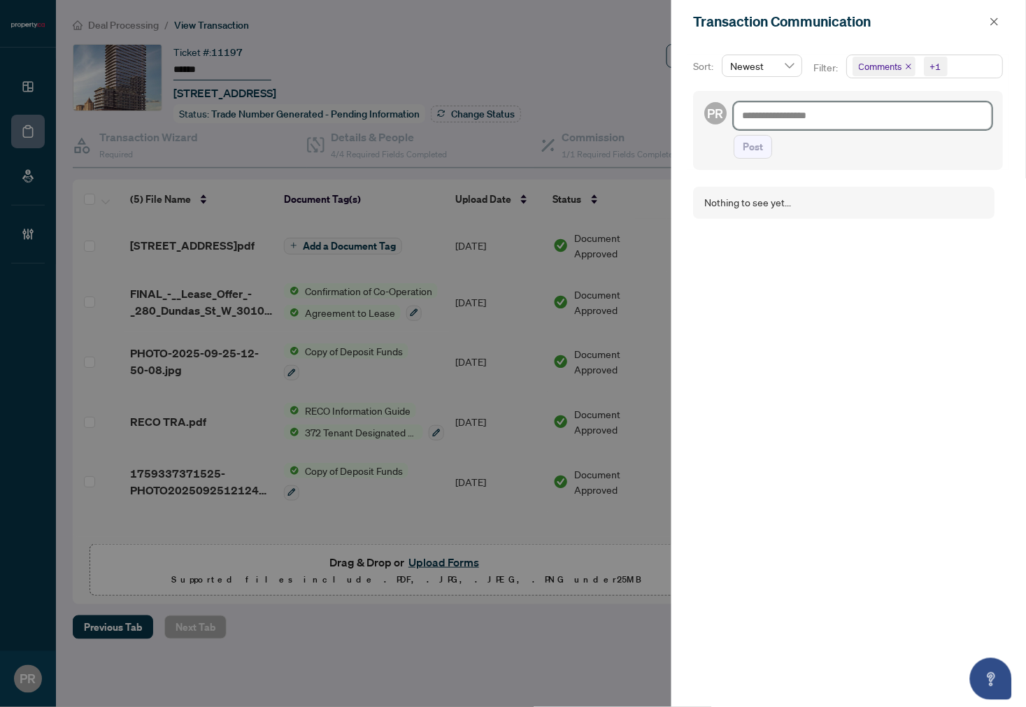
click at [766, 116] on textarea at bounding box center [864, 115] width 258 height 27
paste textarea "**********"
type textarea "**********"
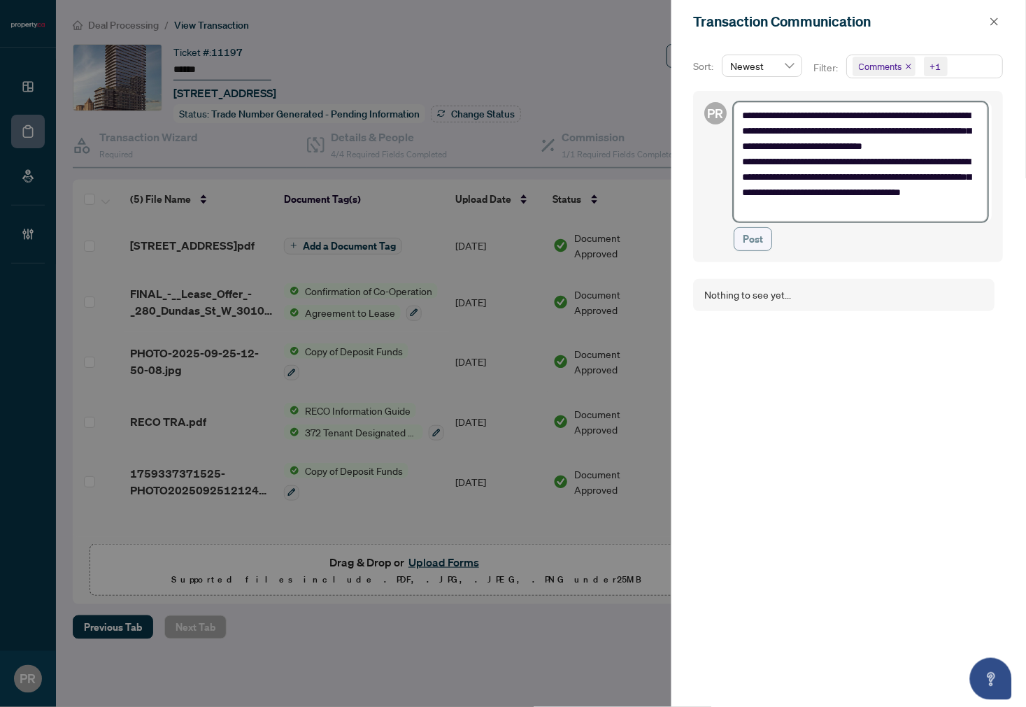
type textarea "**********"
drag, startPoint x: 753, startPoint y: 234, endPoint x: 984, endPoint y: 25, distance: 311.5
click at [753, 235] on span "Post" at bounding box center [754, 239] width 20 height 22
type textarea "**********"
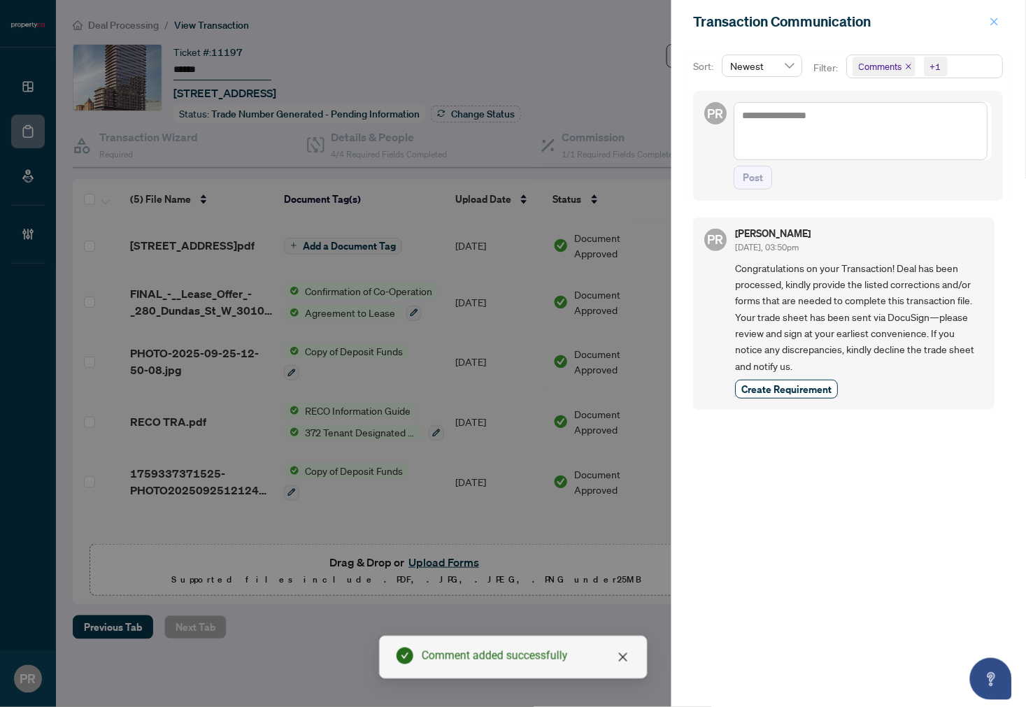
click at [997, 17] on icon "close" at bounding box center [995, 22] width 10 height 10
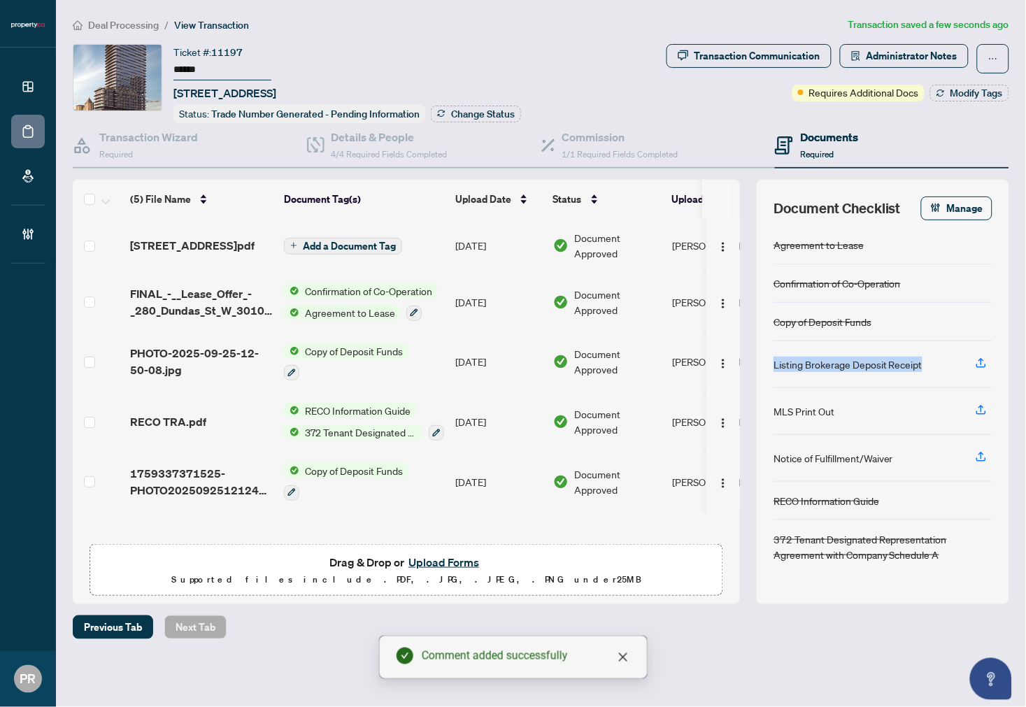
drag, startPoint x: 928, startPoint y: 360, endPoint x: 775, endPoint y: 361, distance: 153.2
click at [775, 361] on div "Listing Brokerage Deposit Receipt" at bounding box center [883, 364] width 219 height 47
copy div "Listing Brokerage Deposit Receipt"
click at [778, 62] on div "Transaction Communication" at bounding box center [758, 56] width 126 height 22
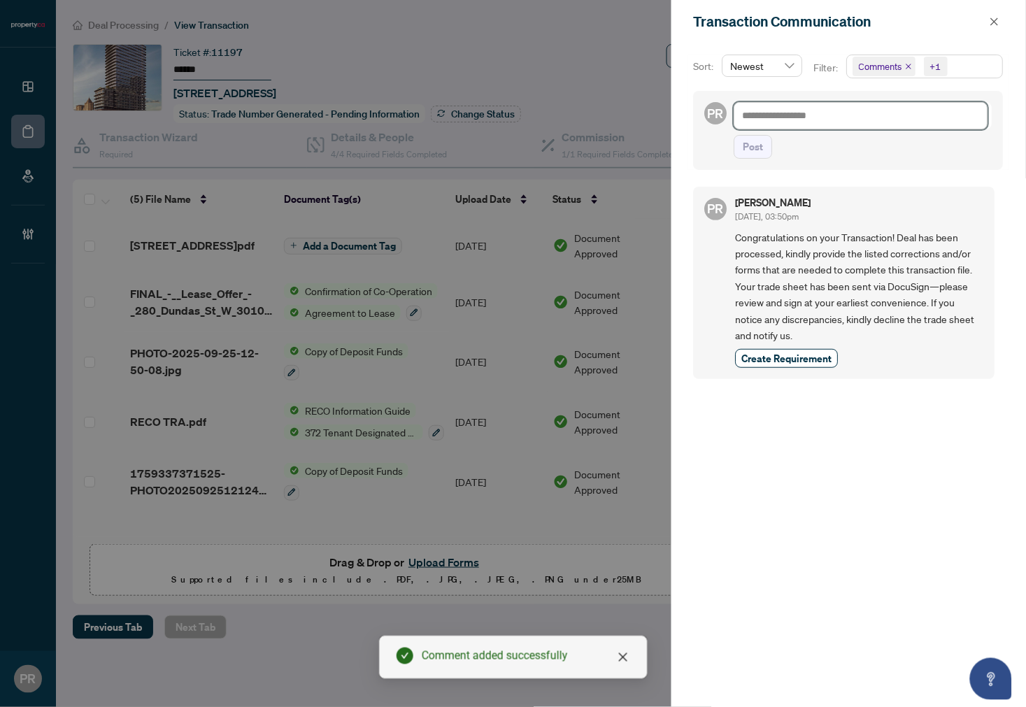
click at [847, 113] on textarea at bounding box center [862, 115] width 254 height 27
paste textarea "**********"
type textarea "**********"
click at [757, 148] on span "Post" at bounding box center [754, 147] width 20 height 22
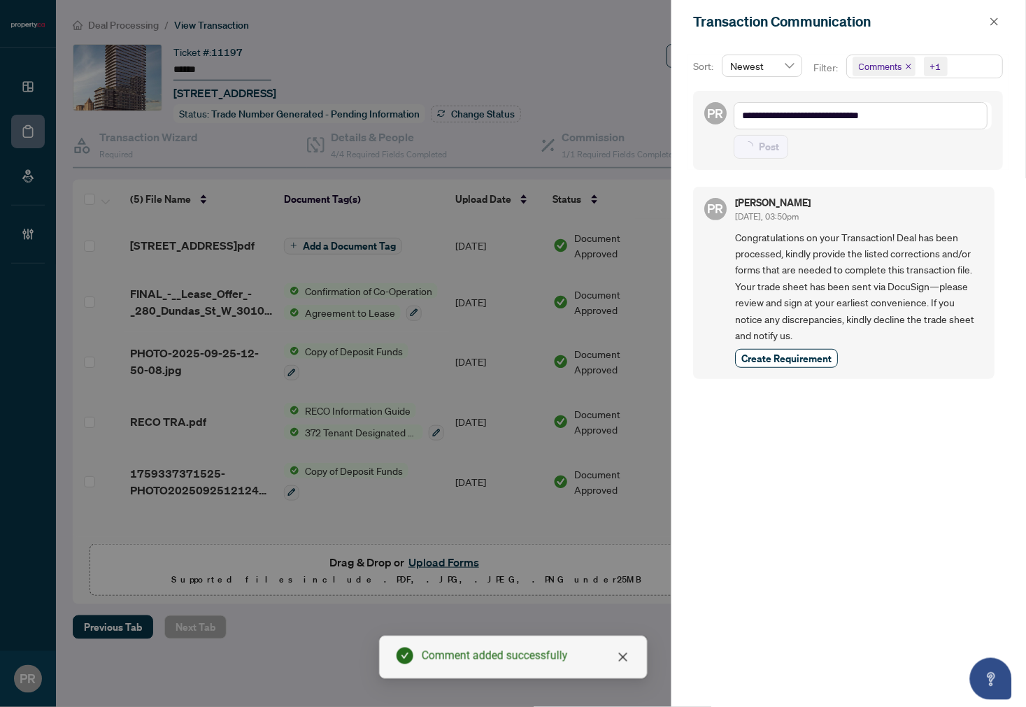
type textarea "**********"
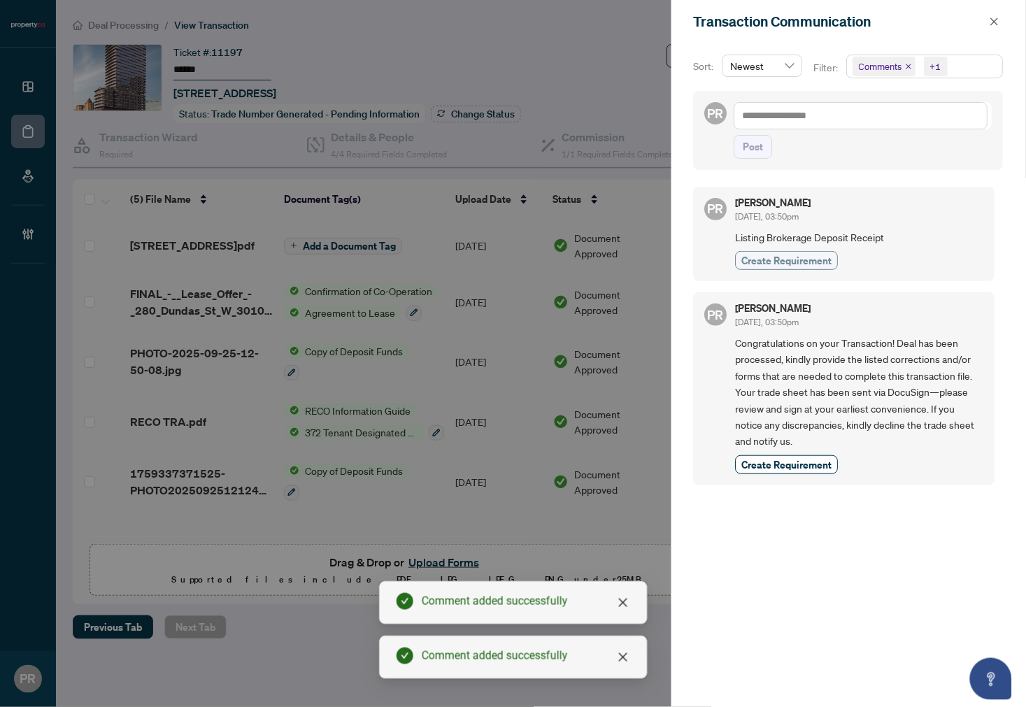
click at [806, 251] on button "Create Requirement" at bounding box center [787, 260] width 103 height 19
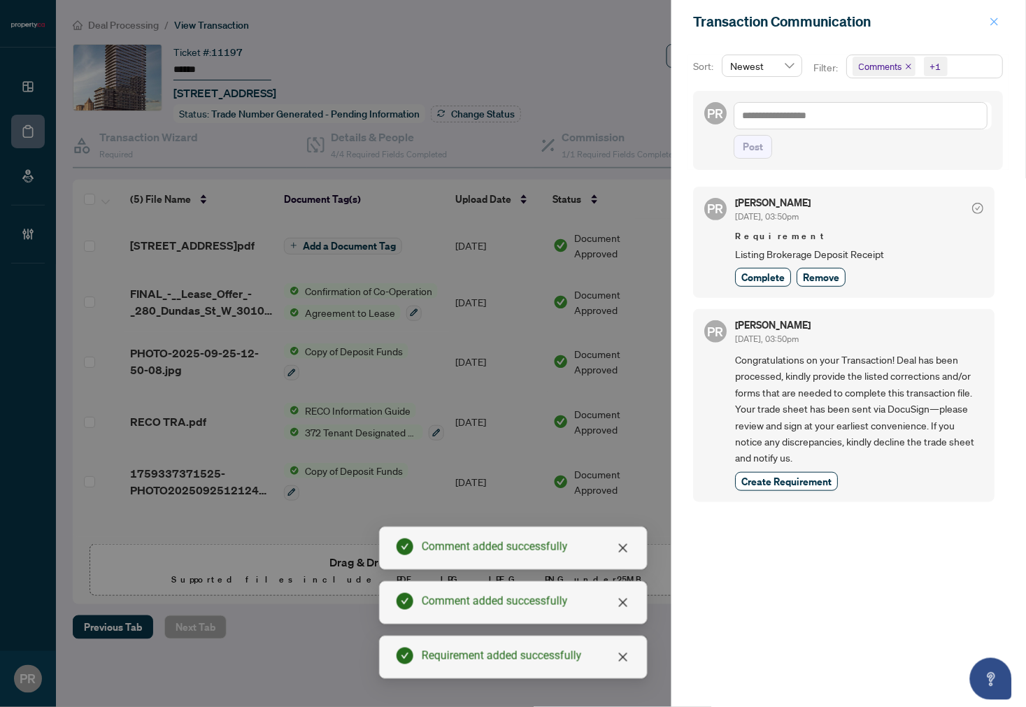
click at [1003, 16] on button "button" at bounding box center [995, 21] width 18 height 17
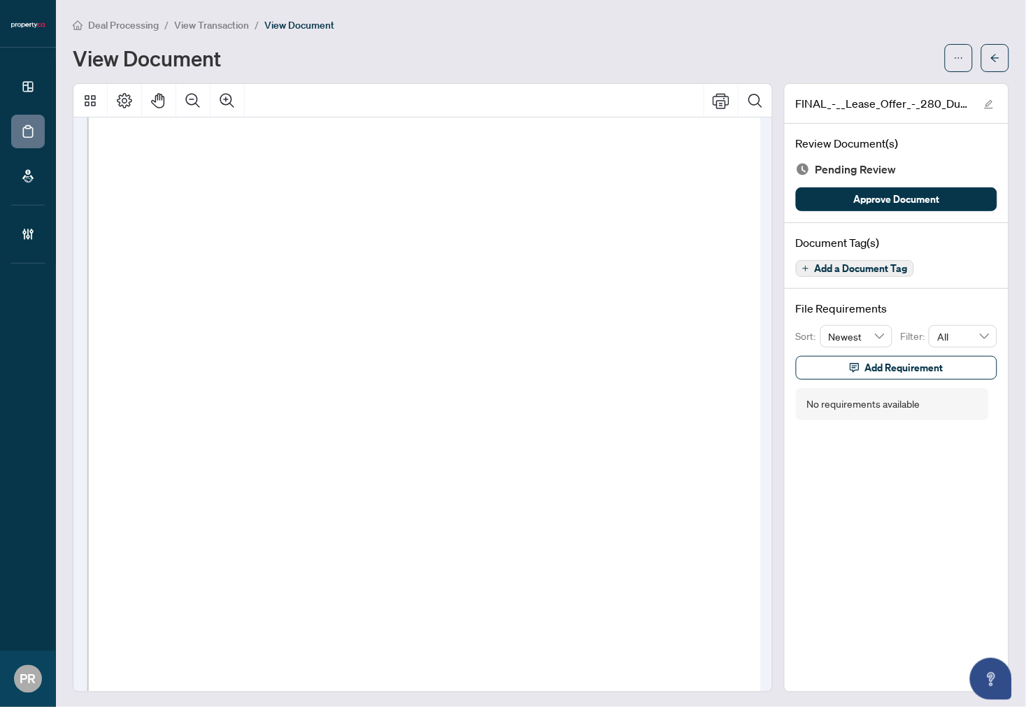
scroll to position [10216, 0]
click at [844, 276] on div "Document Tag(s) Add a Document Tag" at bounding box center [897, 256] width 224 height 66
click at [844, 273] on span "Add a Document Tag" at bounding box center [861, 269] width 93 height 10
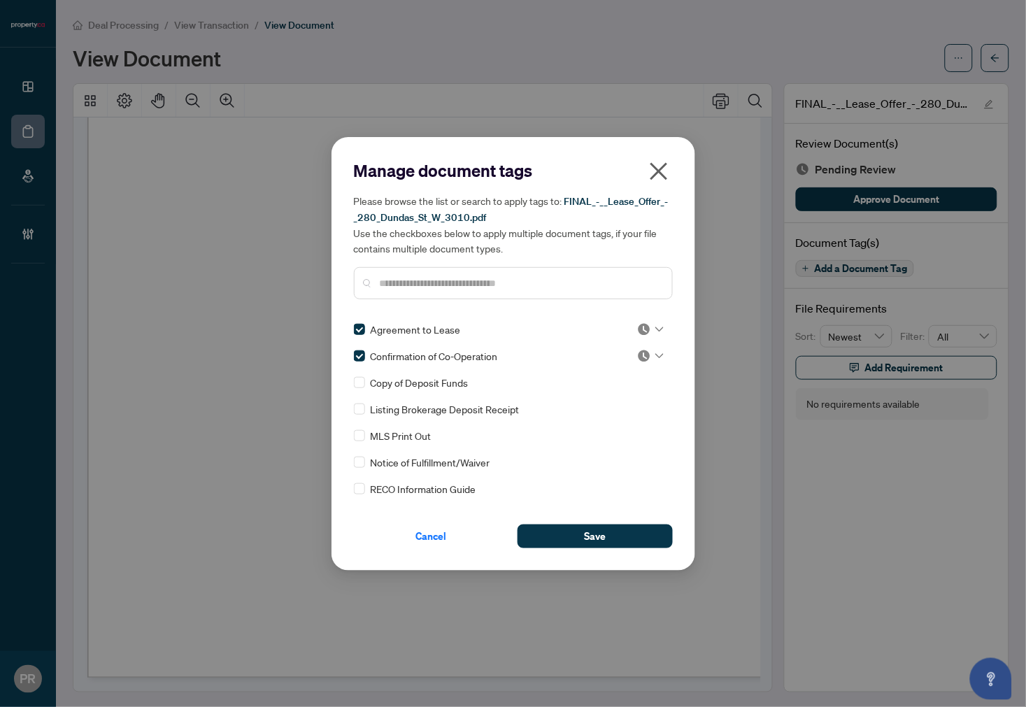
click at [642, 329] on img at bounding box center [644, 330] width 14 height 14
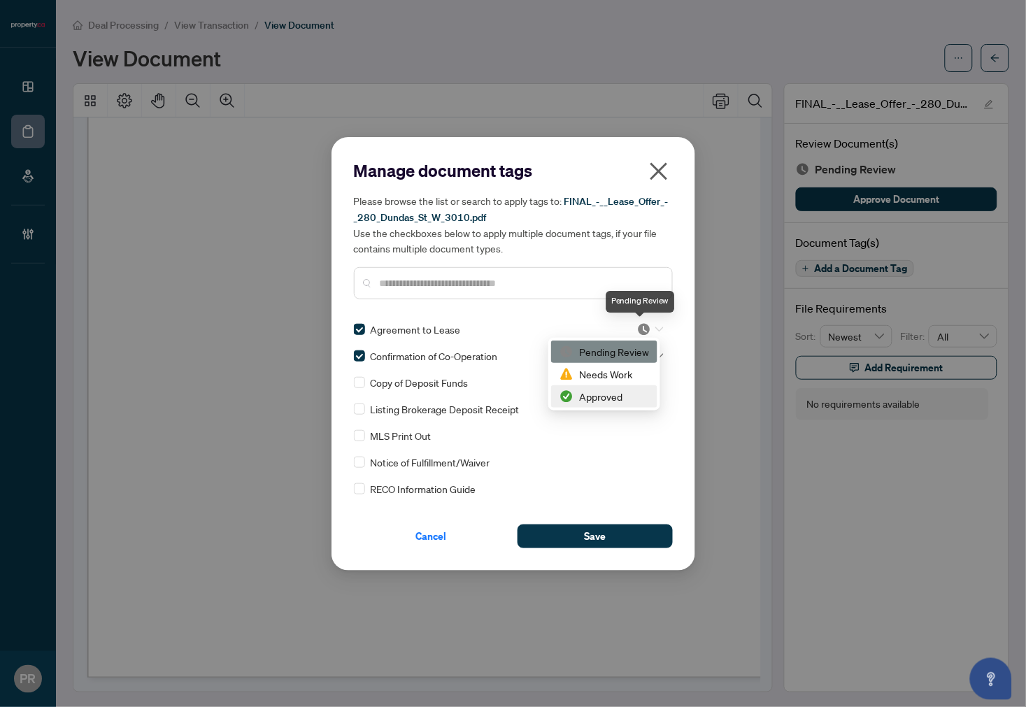
click at [588, 402] on div "Approved" at bounding box center [605, 396] width 90 height 15
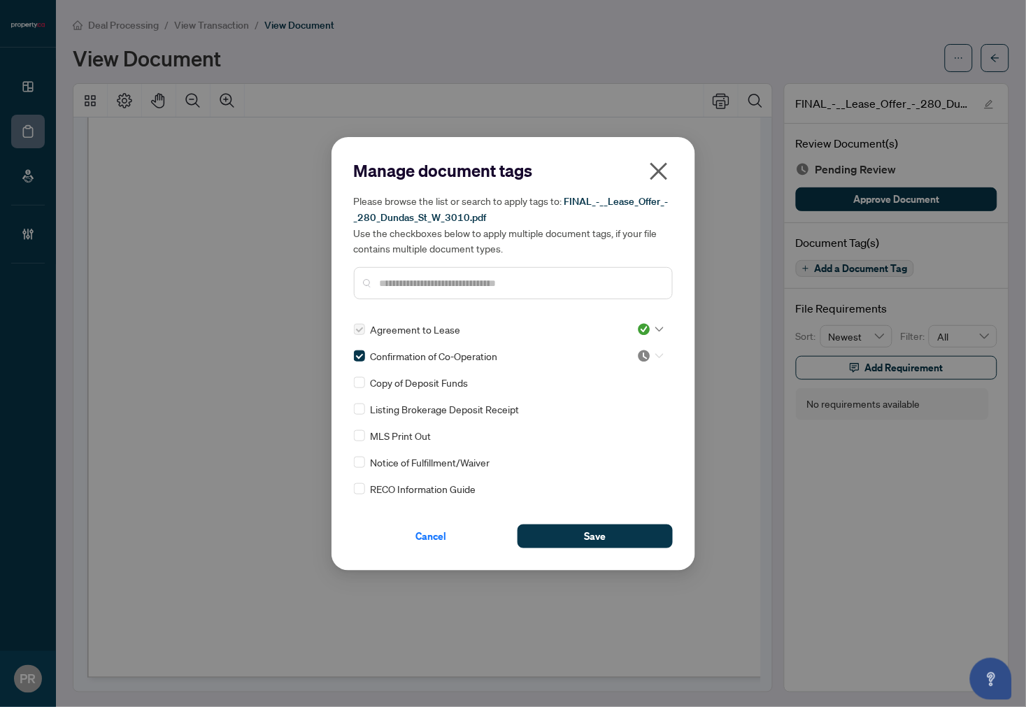
click at [642, 350] on img at bounding box center [644, 356] width 14 height 14
click at [597, 416] on div "Approved" at bounding box center [605, 423] width 90 height 15
click at [617, 539] on button "Save" at bounding box center [595, 537] width 155 height 24
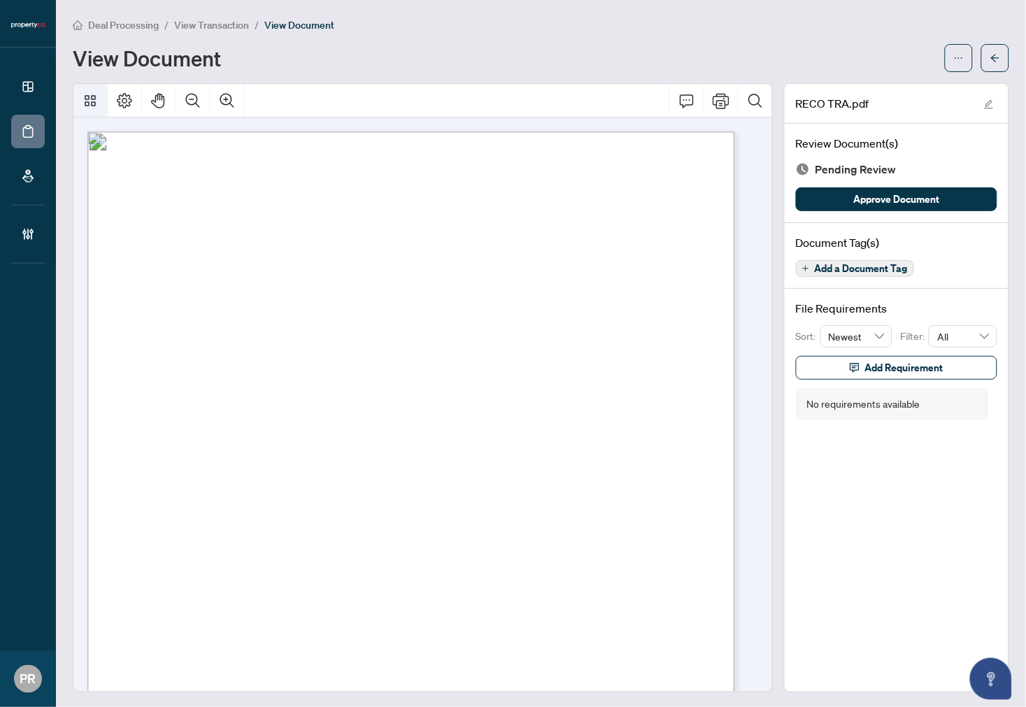
click at [93, 92] on icon "Thumbnails" at bounding box center [90, 100] width 17 height 17
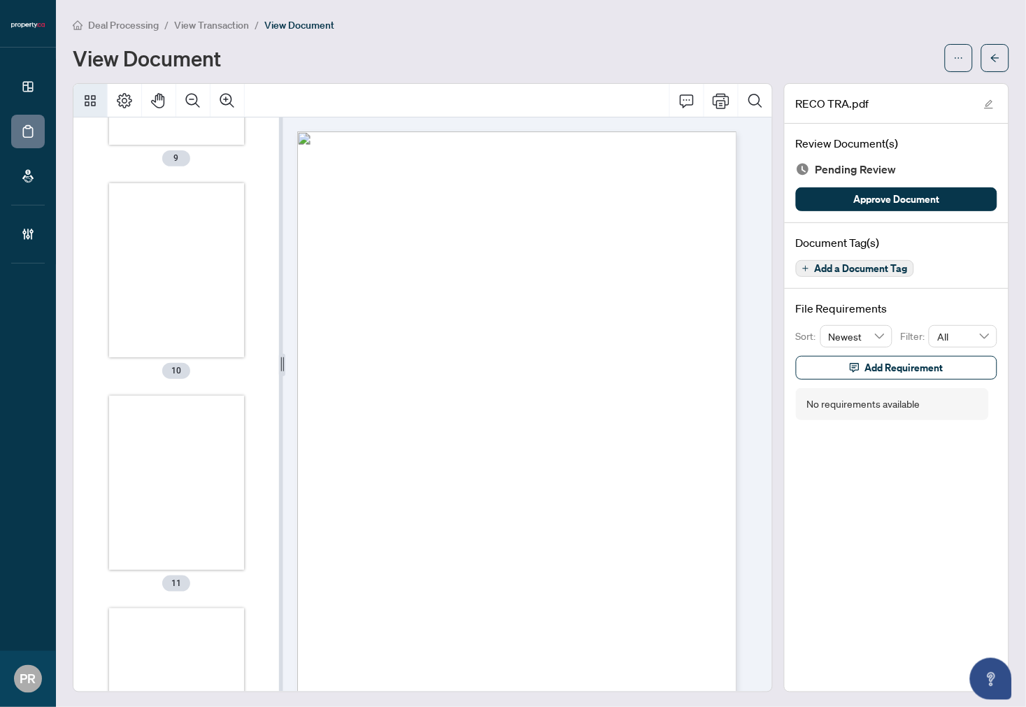
scroll to position [2176, 0]
click at [157, 518] on div "Thumbnails" at bounding box center [176, 597] width 135 height 175
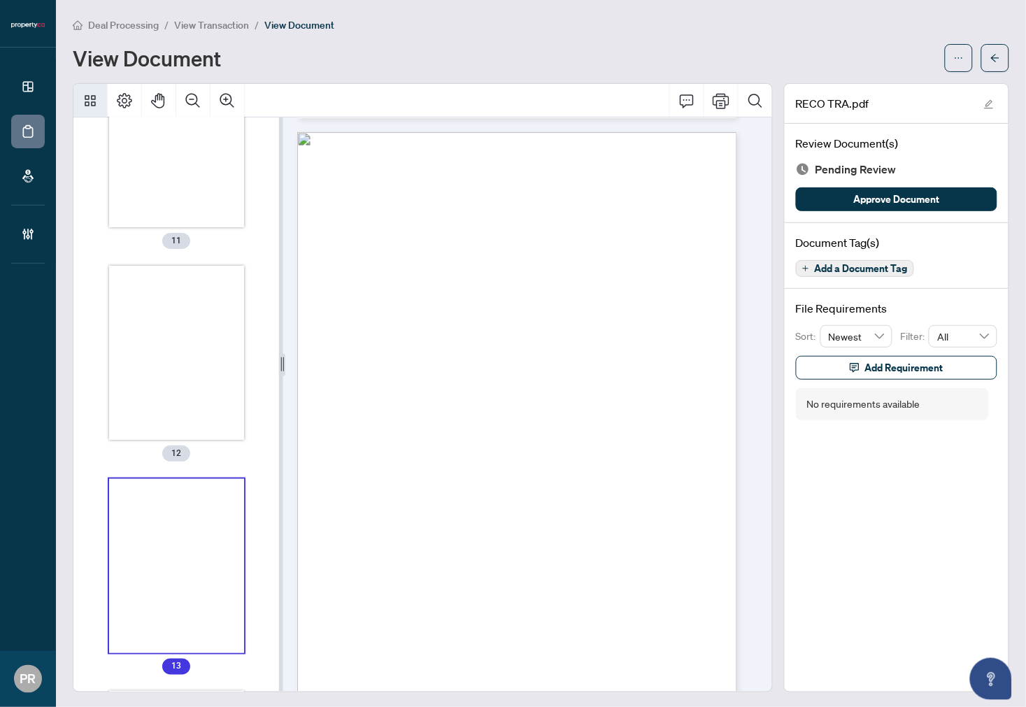
scroll to position [2237, 0]
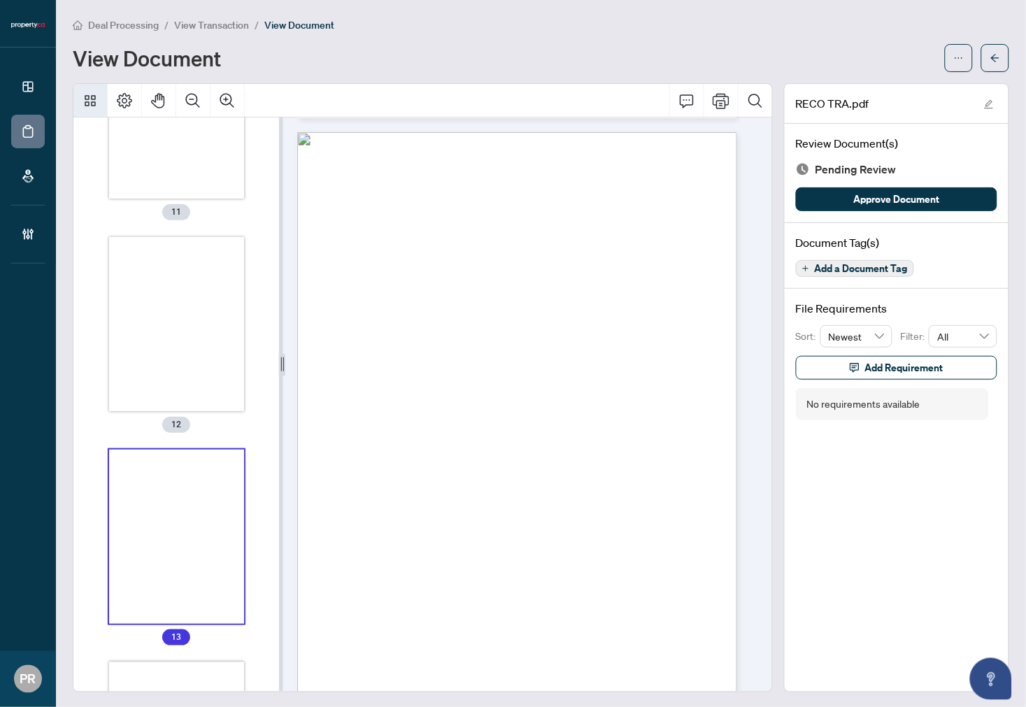
click at [88, 99] on icon "Thumbnails" at bounding box center [90, 100] width 11 height 11
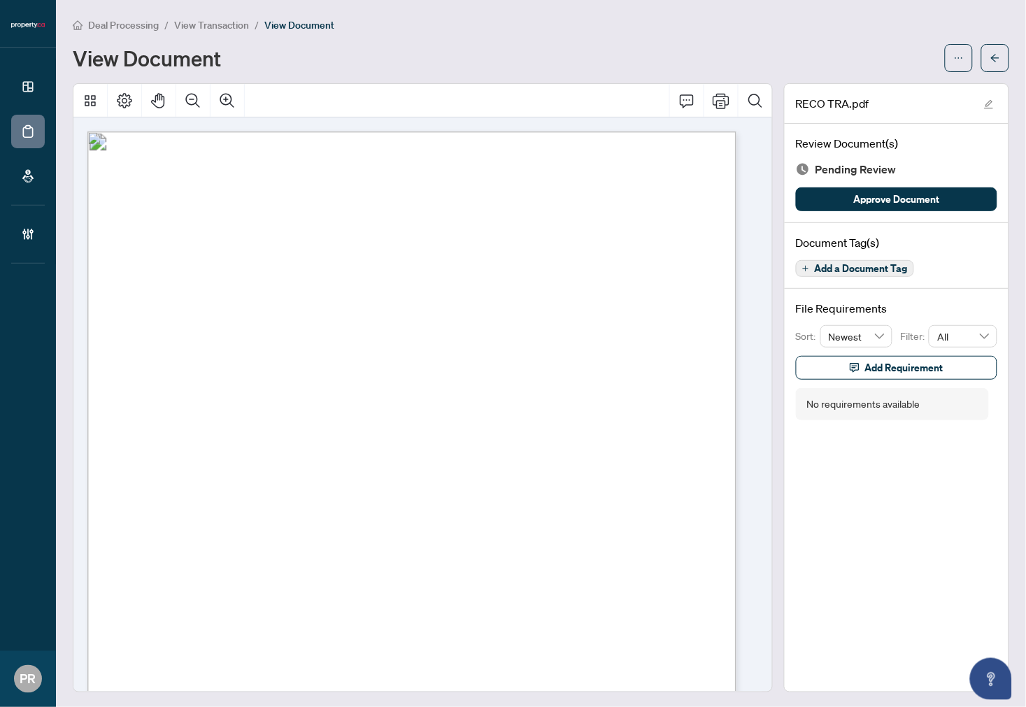
drag, startPoint x: 147, startPoint y: 451, endPoint x: 163, endPoint y: 450, distance: 16.2
click at [163, 450] on span "Neehar Parupalli Ramakrishna" at bounding box center [211, 449] width 149 height 10
click at [146, 445] on span "Neehar Parupalli Ramakrishna" at bounding box center [211, 449] width 149 height 10
drag, startPoint x: 141, startPoint y: 448, endPoint x: 228, endPoint y: 451, distance: 87.5
click at [228, 451] on span "Neehar Parupalli Ramakrishna" at bounding box center [211, 449] width 149 height 10
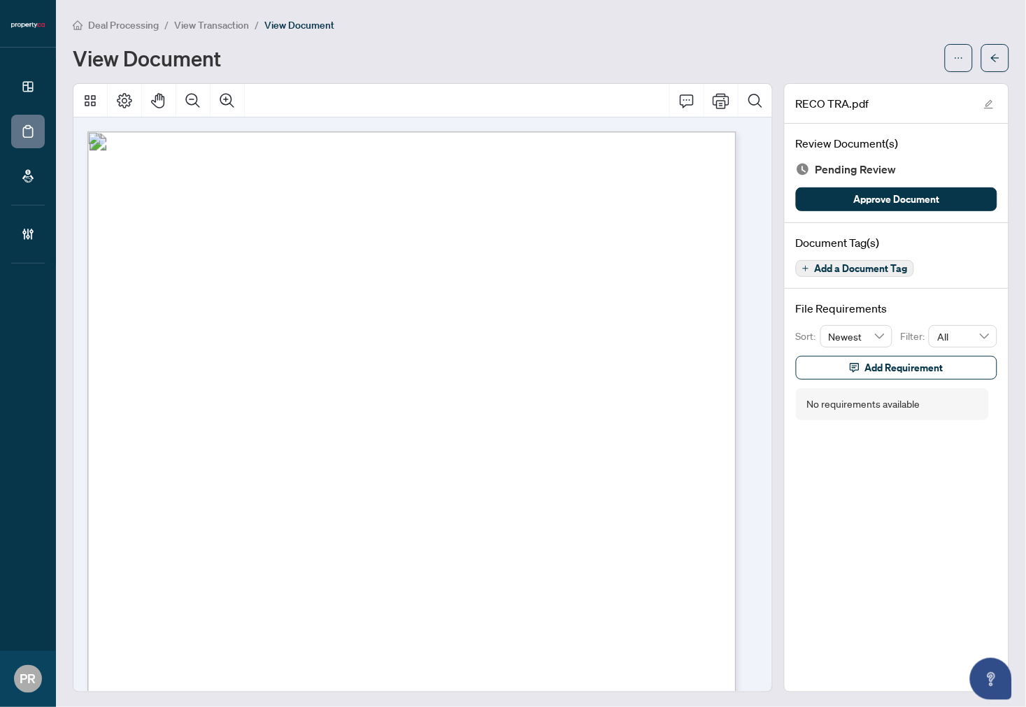
click at [286, 451] on span "Neehar Parupalli Ramakrishna" at bounding box center [211, 449] width 149 height 10
drag, startPoint x: 423, startPoint y: 448, endPoint x: 514, endPoint y: 448, distance: 91.0
click at [495, 448] on span "Johanan Abhishek Prabhurai" at bounding box center [458, 449] width 74 height 10
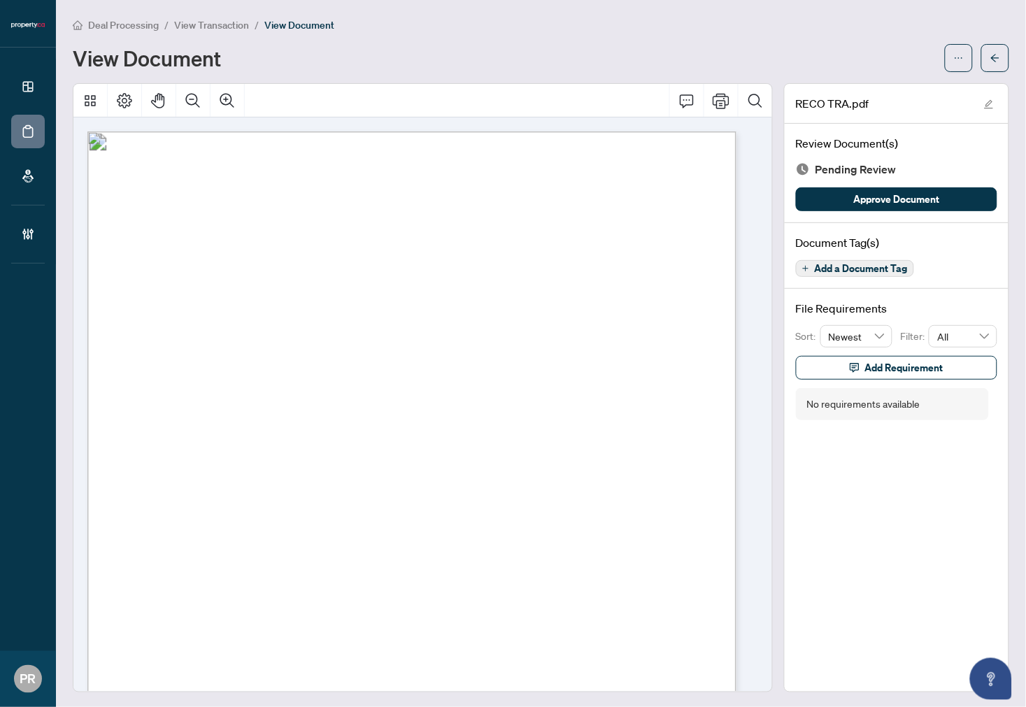
click at [495, 448] on span "Johanan Abhishek Prabhurai" at bounding box center [458, 449] width 74 height 10
click at [495, 444] on span "Johanan Abhishek Prabhurai" at bounding box center [458, 449] width 74 height 10
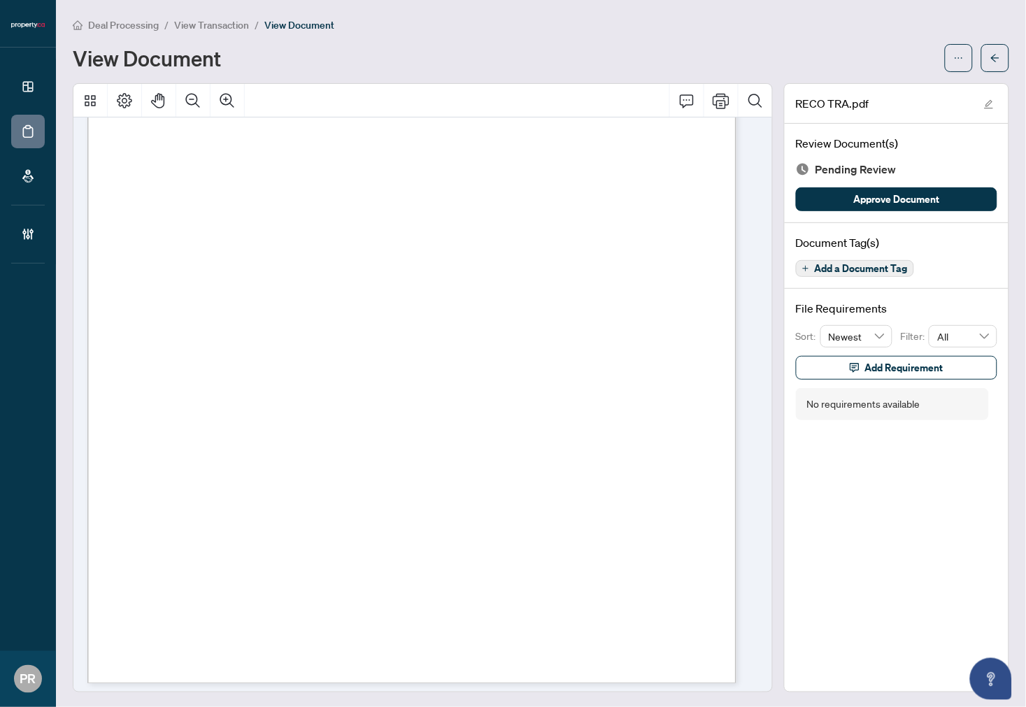
scroll to position [14075, 0]
click at [842, 264] on span "Add a Document Tag" at bounding box center [861, 269] width 93 height 10
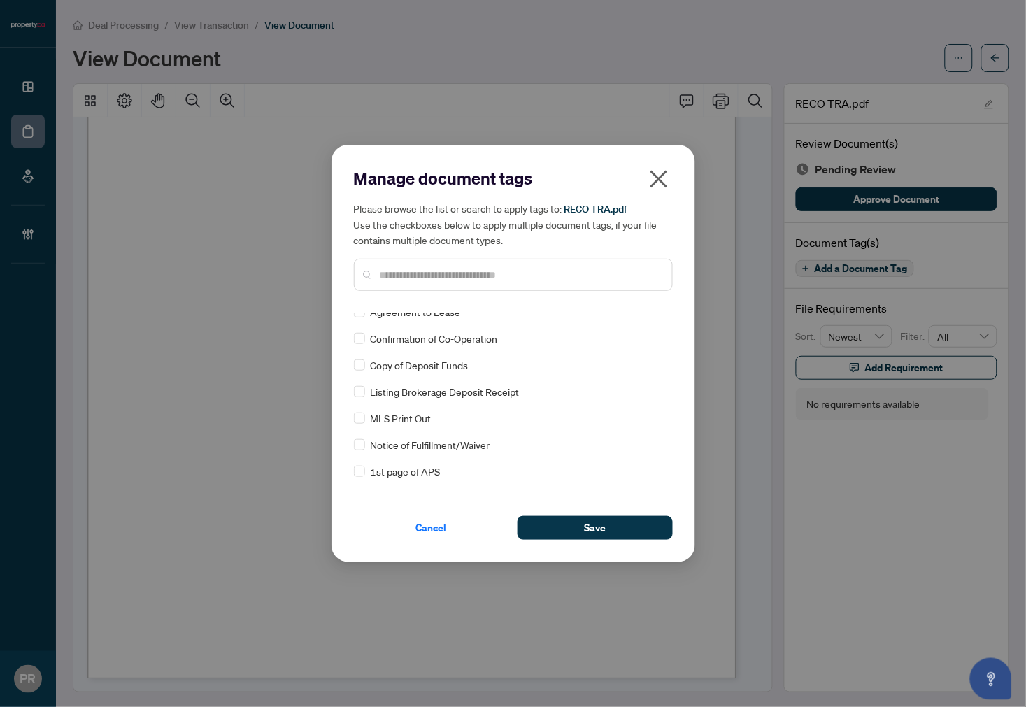
scroll to position [0, 0]
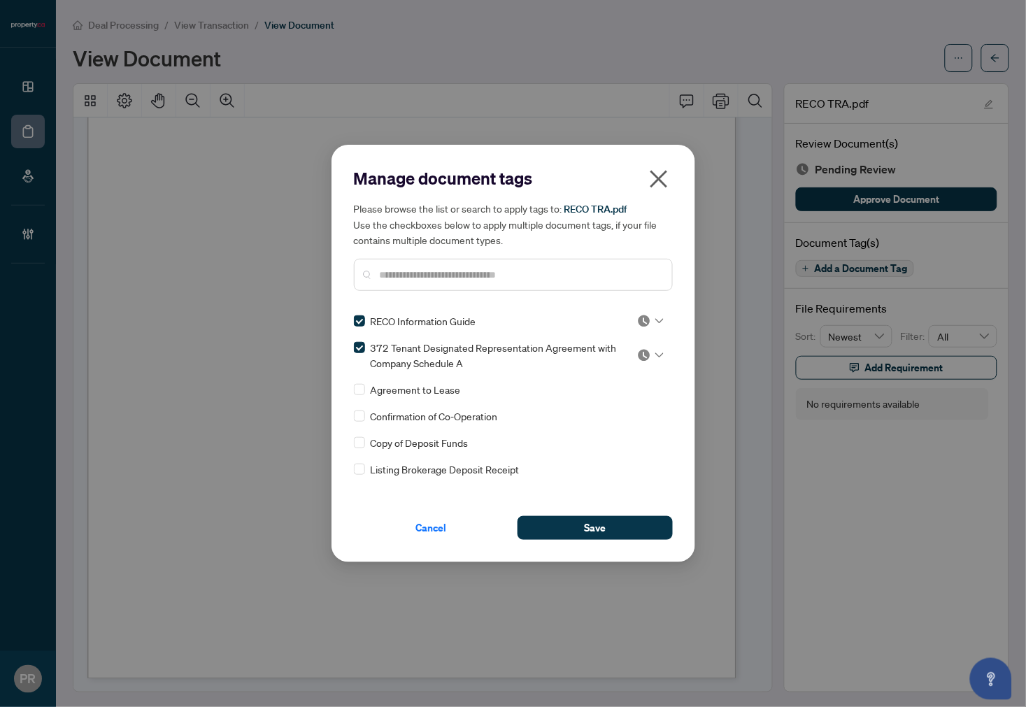
click at [641, 318] on img at bounding box center [644, 321] width 14 height 14
click at [591, 385] on div "Approved" at bounding box center [605, 388] width 90 height 15
drag, startPoint x: 637, startPoint y: 344, endPoint x: 641, endPoint y: 353, distance: 9.4
click at [637, 345] on input "search" at bounding box center [644, 355] width 14 height 21
click at [609, 418] on div "Approved" at bounding box center [605, 423] width 90 height 15
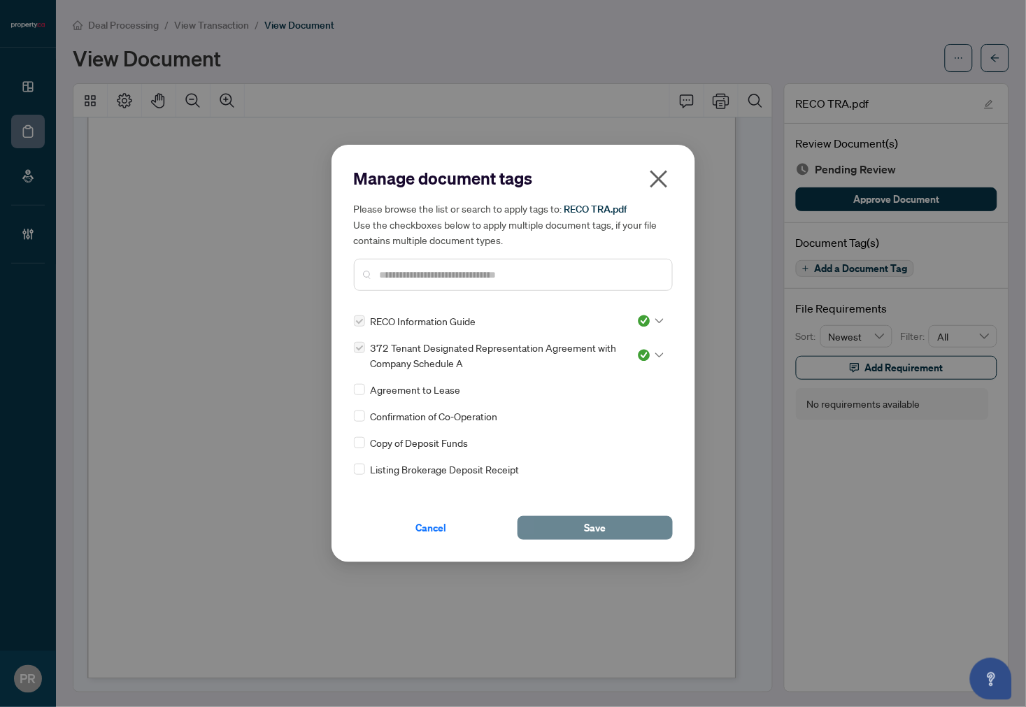
click at [616, 537] on button "Save" at bounding box center [595, 528] width 155 height 24
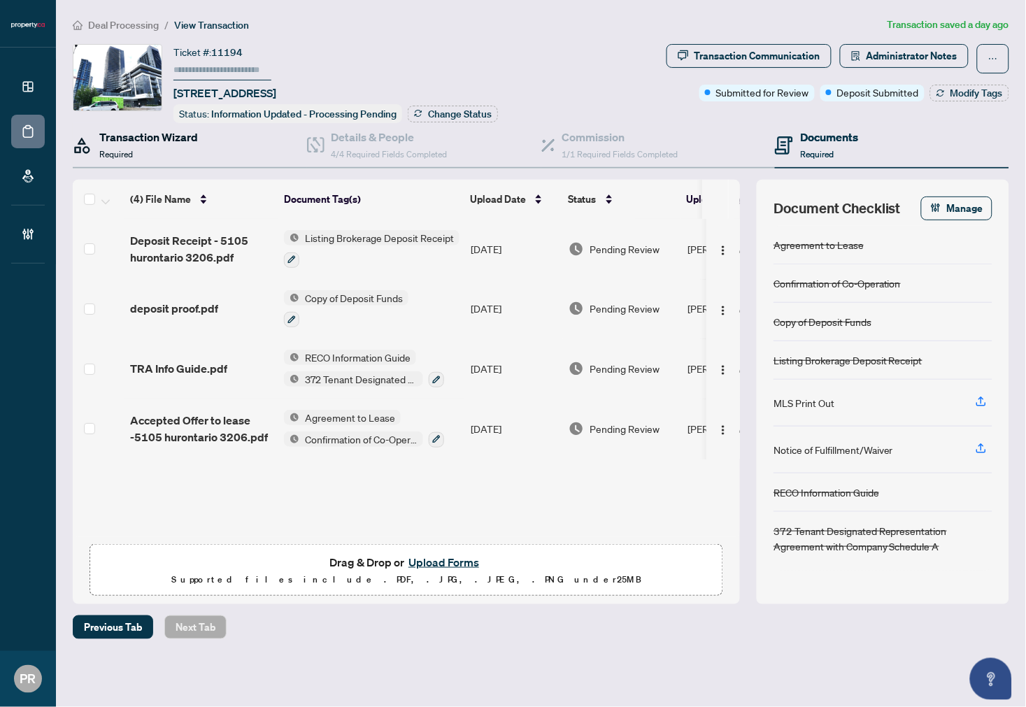
click at [163, 136] on h4 "Transaction Wizard" at bounding box center [148, 137] width 99 height 17
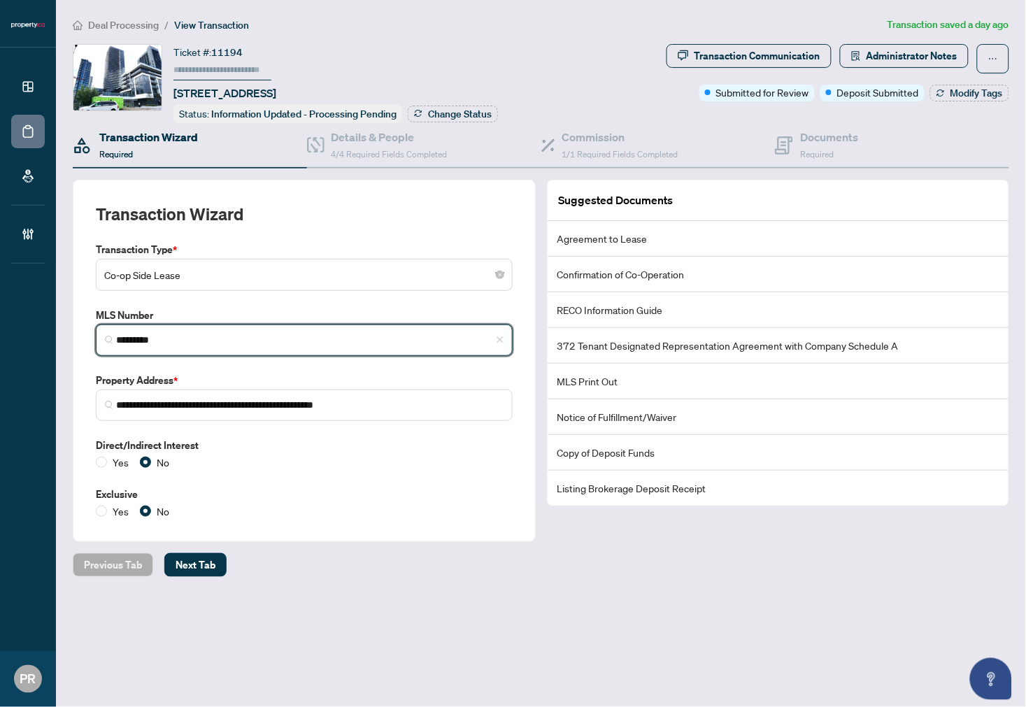
click at [210, 344] on input "*********" at bounding box center [310, 340] width 388 height 15
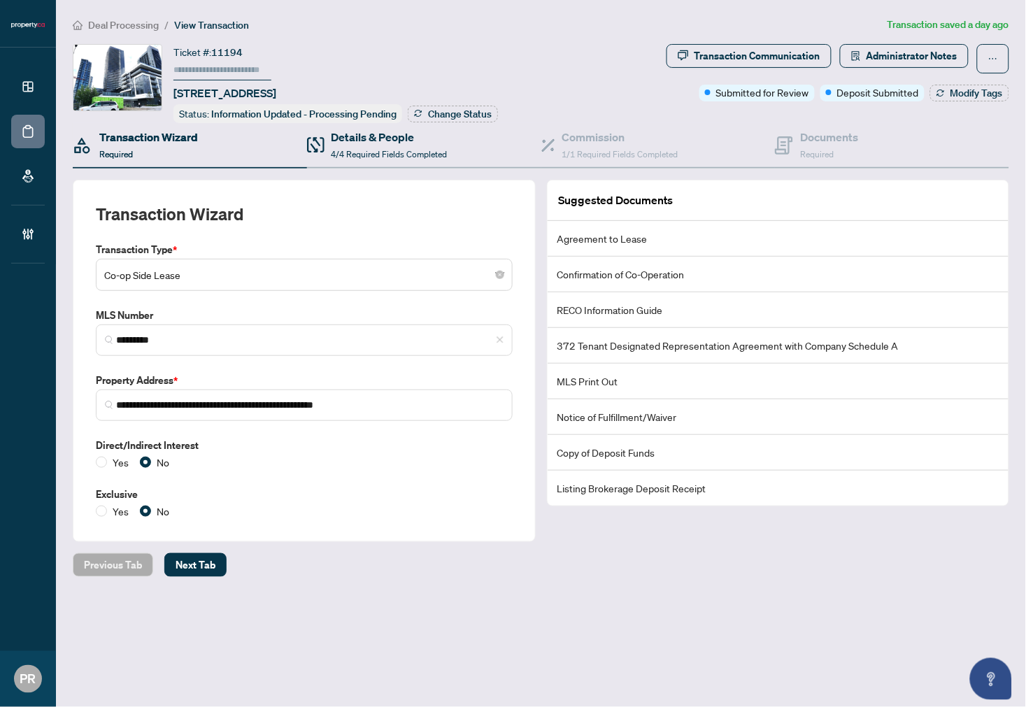
click at [365, 125] on div "Details & People 4/4 Required Fields Completed" at bounding box center [424, 145] width 234 height 45
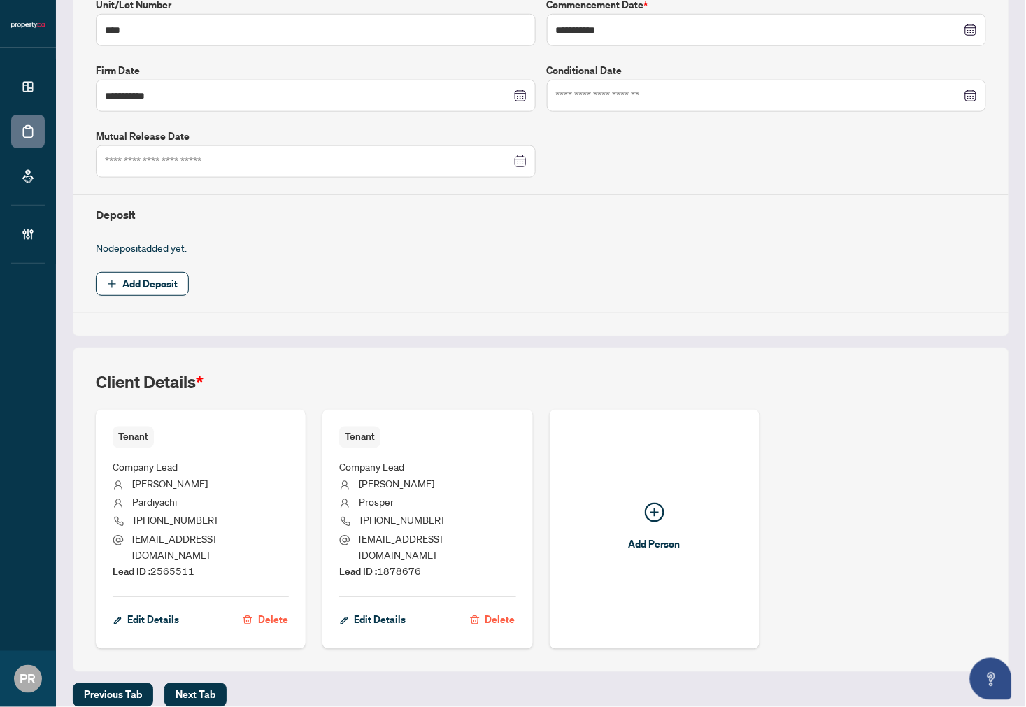
scroll to position [311, 0]
click at [169, 565] on span "Lead ID : 2565511" at bounding box center [154, 571] width 82 height 13
copy span "2565511"
click at [393, 565] on span "Lead ID : 1878676" at bounding box center [380, 571] width 82 height 13
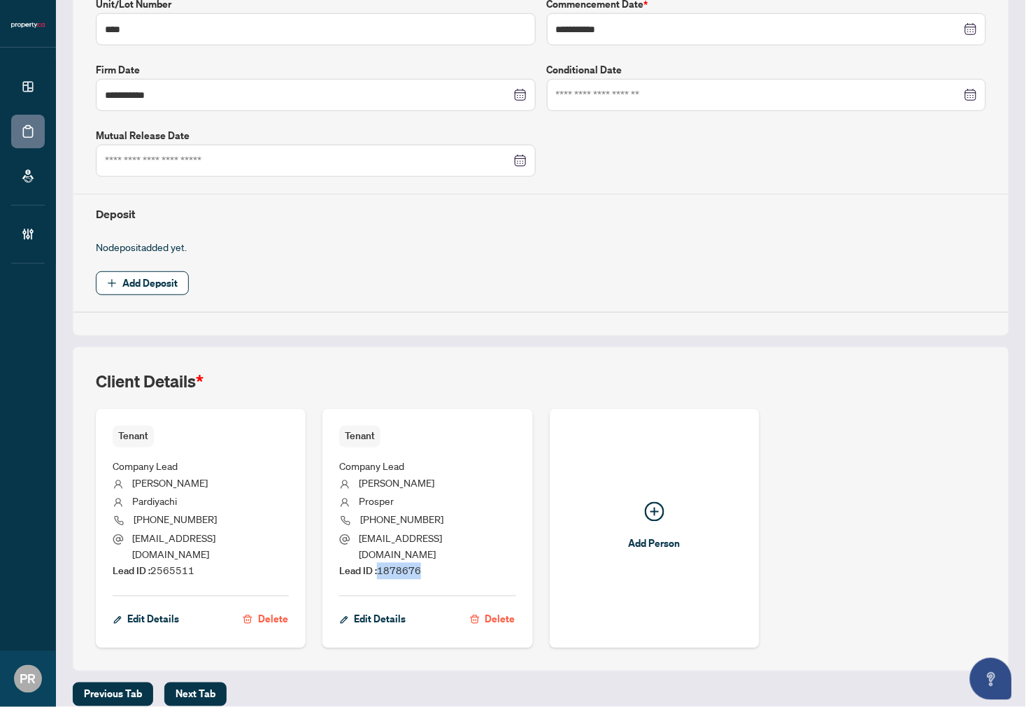
click at [393, 565] on span "Lead ID : 1878676" at bounding box center [380, 571] width 82 height 13
copy span "1878676"
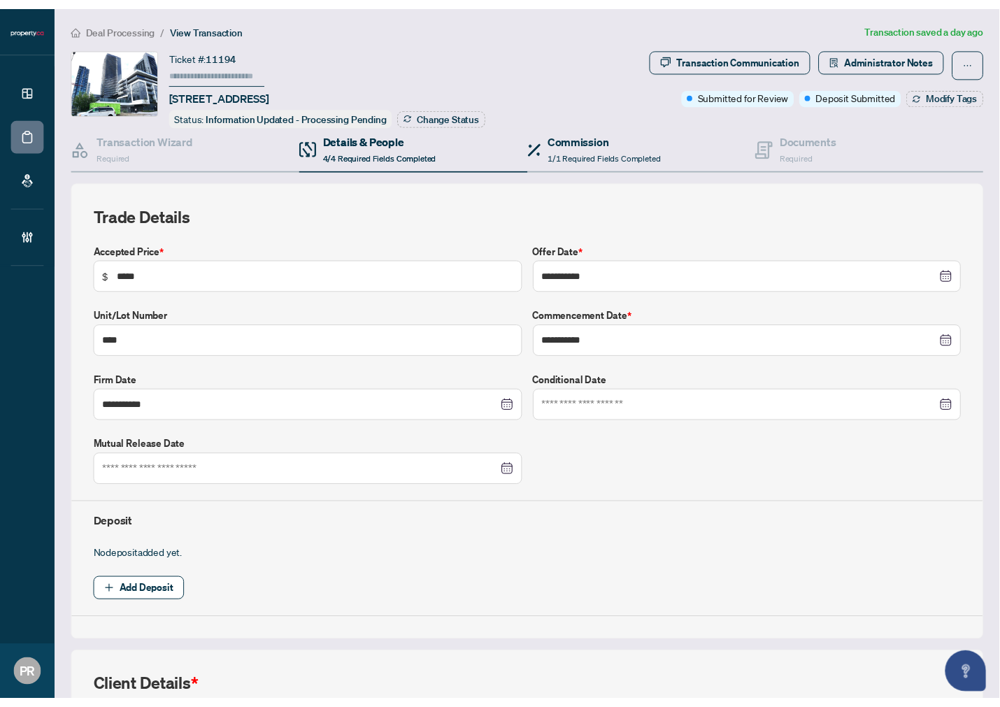
scroll to position [0, 0]
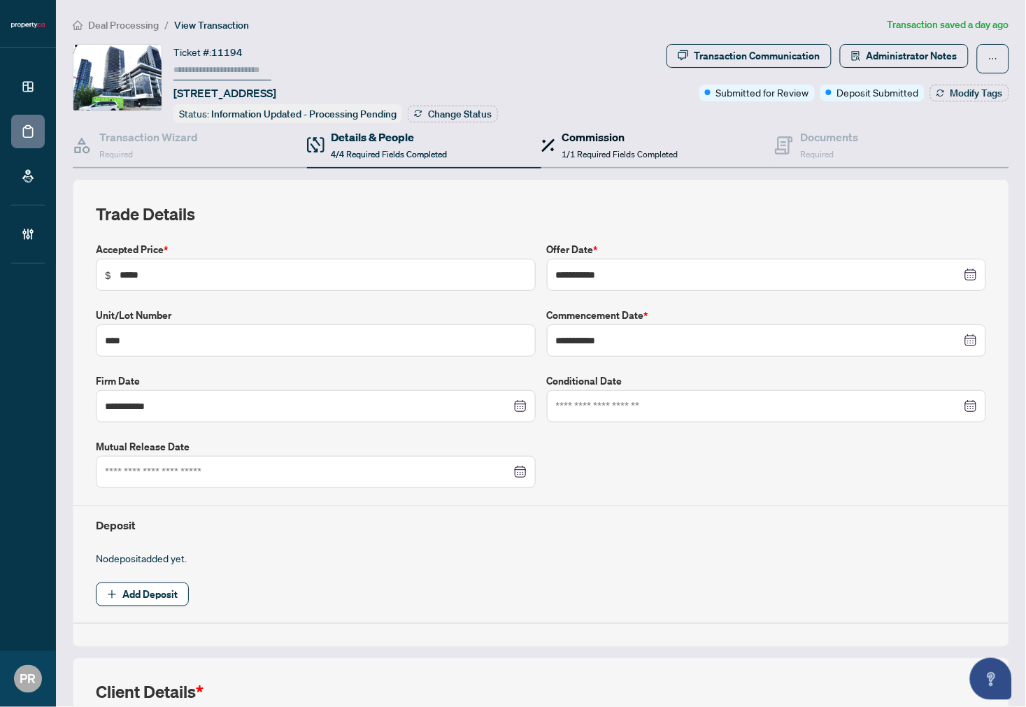
click at [602, 143] on div "Commission 1/1 Required Fields Completed" at bounding box center [620, 145] width 116 height 33
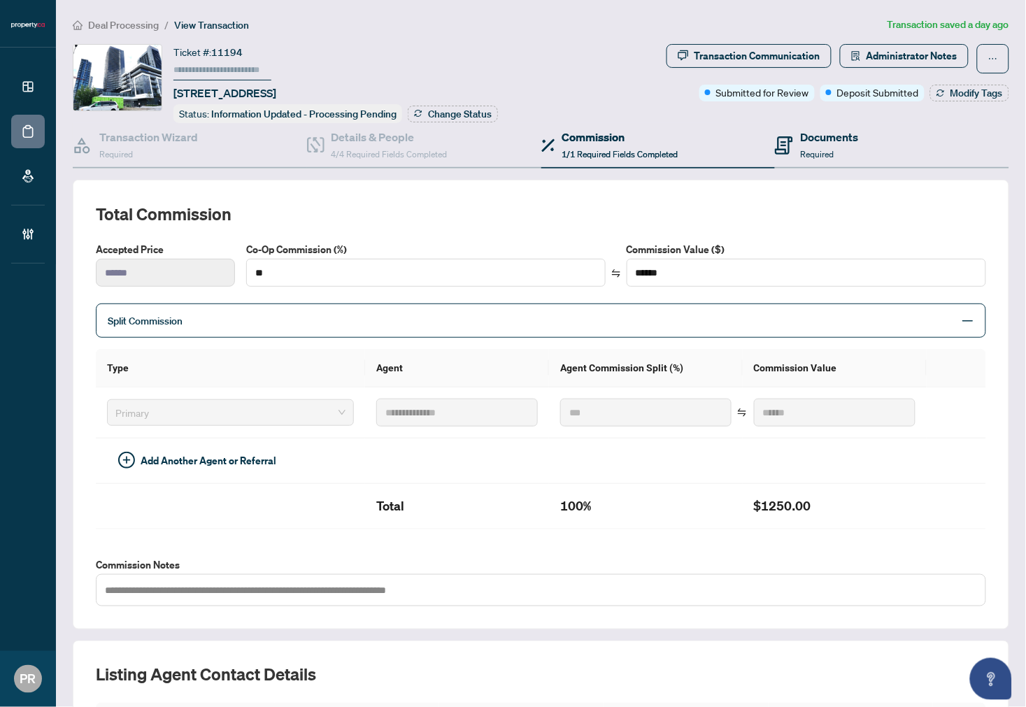
drag, startPoint x: 890, startPoint y: 138, endPoint x: 877, endPoint y: 138, distance: 13.3
click at [890, 138] on div "Documents Required" at bounding box center [892, 145] width 234 height 45
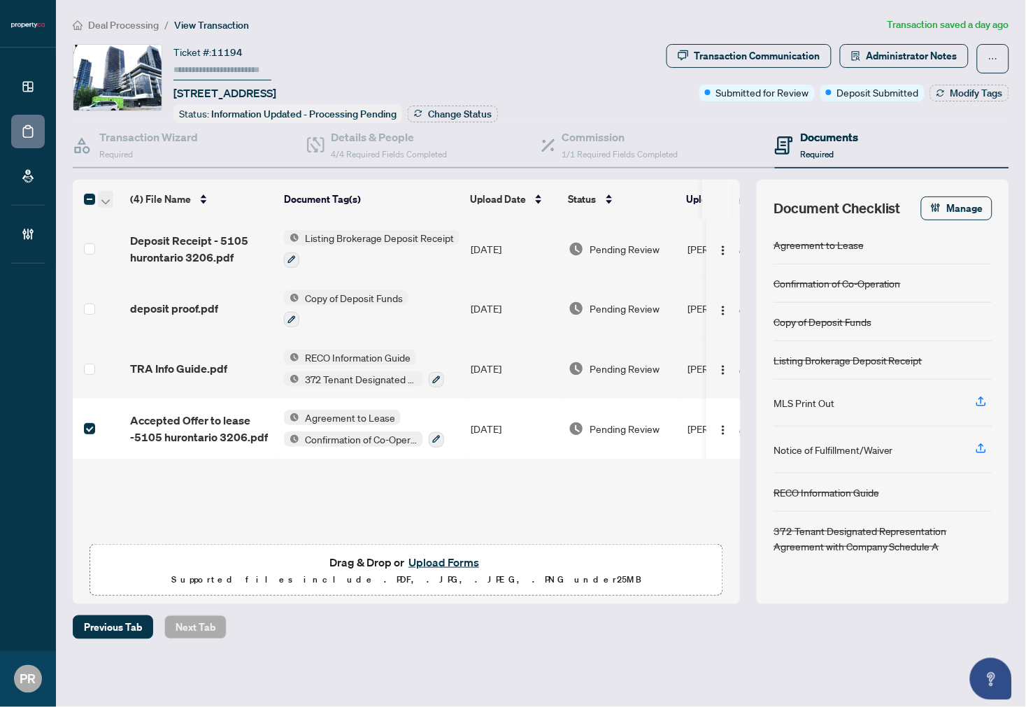
click at [106, 192] on span "button" at bounding box center [105, 199] width 8 height 15
click at [136, 220] on span "Open Selected in New Tab(s)" at bounding box center [171, 220] width 125 height 15
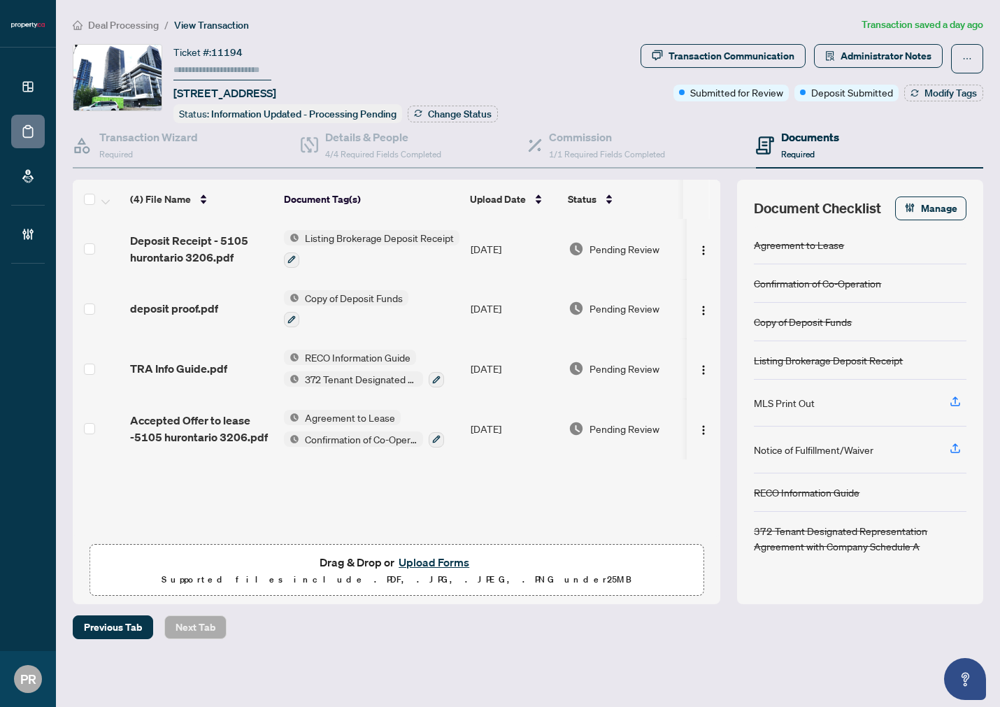
click at [521, 255] on td "[DATE]" at bounding box center [514, 249] width 98 height 60
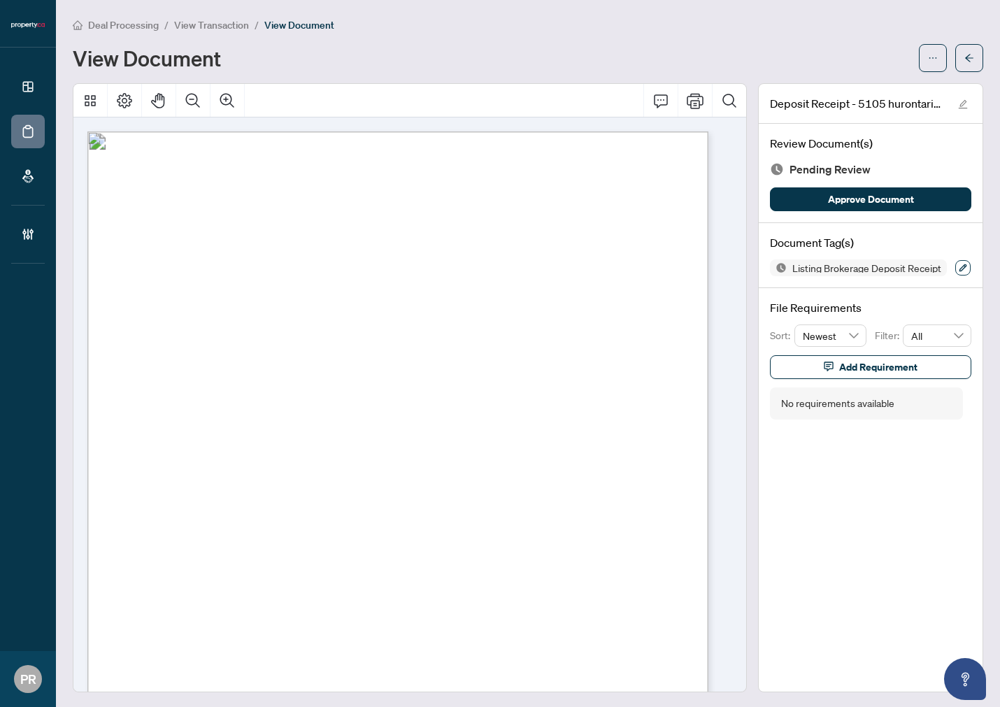
click at [959, 269] on icon "button" at bounding box center [963, 268] width 8 height 8
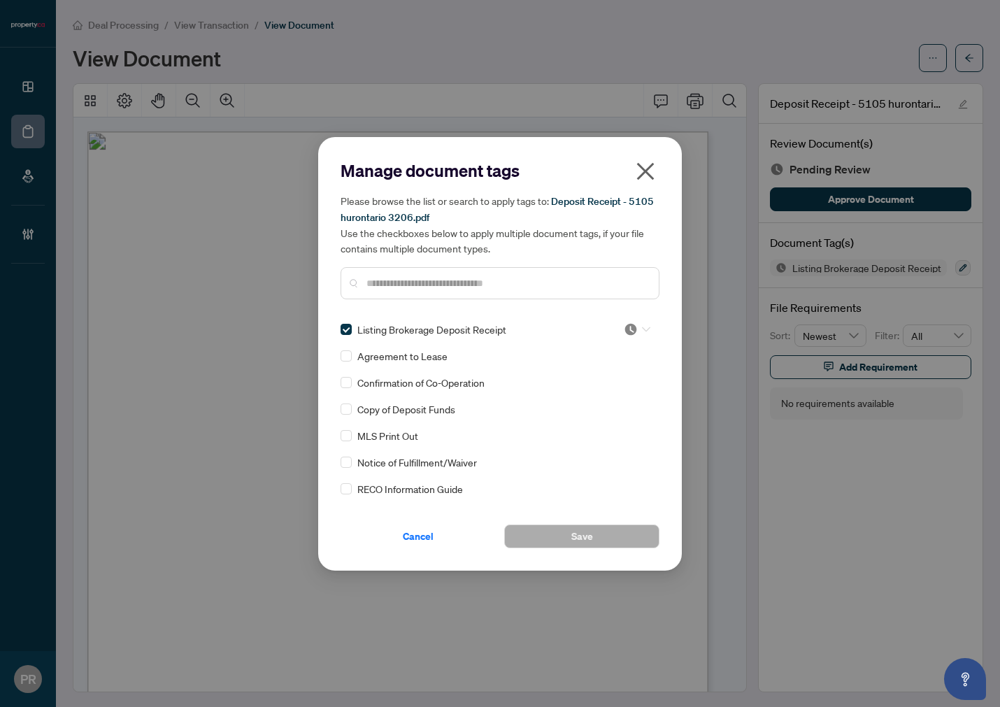
click at [637, 333] on div at bounding box center [637, 330] width 27 height 14
click at [611, 399] on div "Approved" at bounding box center [591, 396] width 90 height 15
click at [597, 536] on button "Save" at bounding box center [581, 537] width 155 height 24
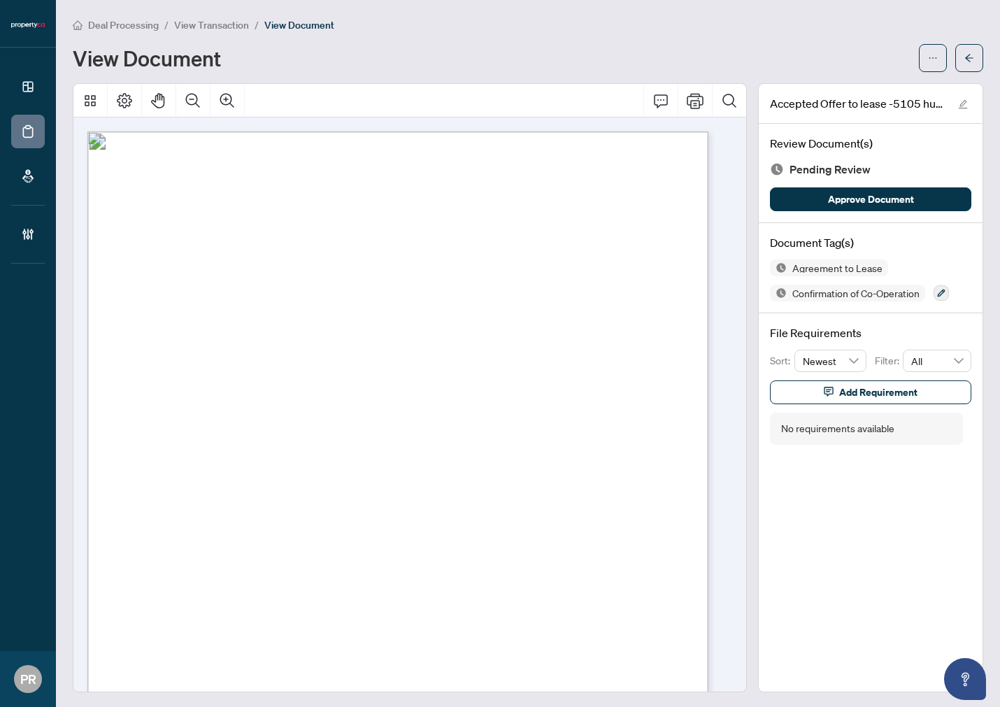
click at [457, 364] on span "[GEOGRAPHIC_DATA]" at bounding box center [485, 368] width 108 height 13
click at [197, 259] on span "[PERSON_NAME] & [PERSON_NAME]" at bounding box center [268, 259] width 197 height 13
click at [227, 259] on span "[PERSON_NAME] & [PERSON_NAME]" at bounding box center [268, 259] width 197 height 13
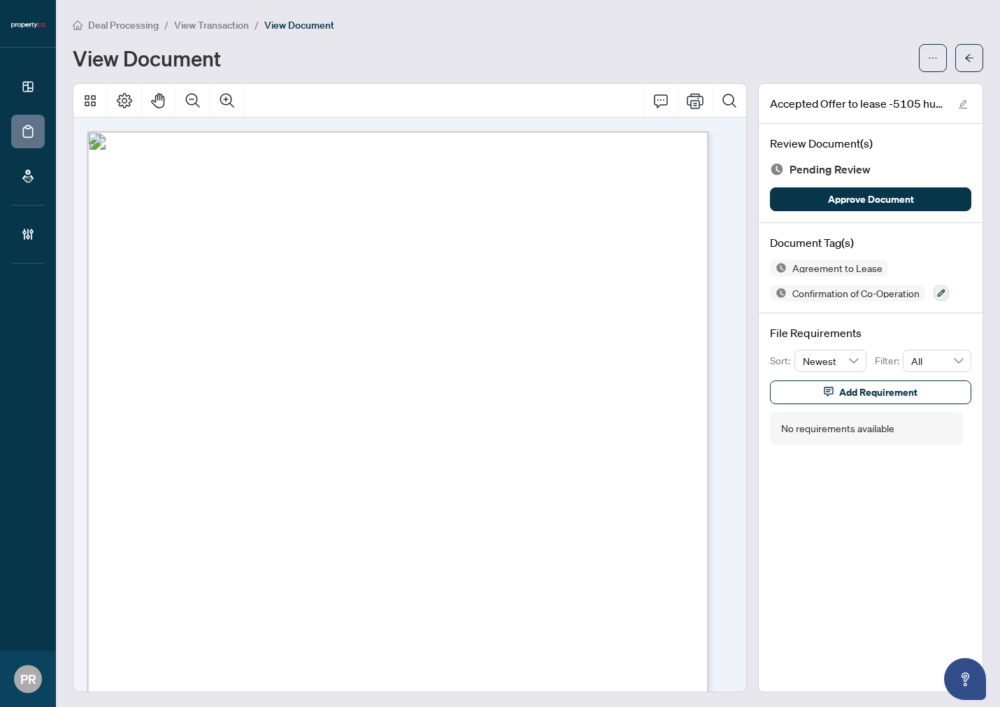
click at [227, 259] on span "[PERSON_NAME] & [PERSON_NAME]" at bounding box center [268, 259] width 197 height 13
click at [299, 253] on span "[PERSON_NAME] & [PERSON_NAME]" at bounding box center [268, 259] width 197 height 13
click at [327, 257] on span "[PERSON_NAME] & [PERSON_NAME]" at bounding box center [268, 259] width 197 height 13
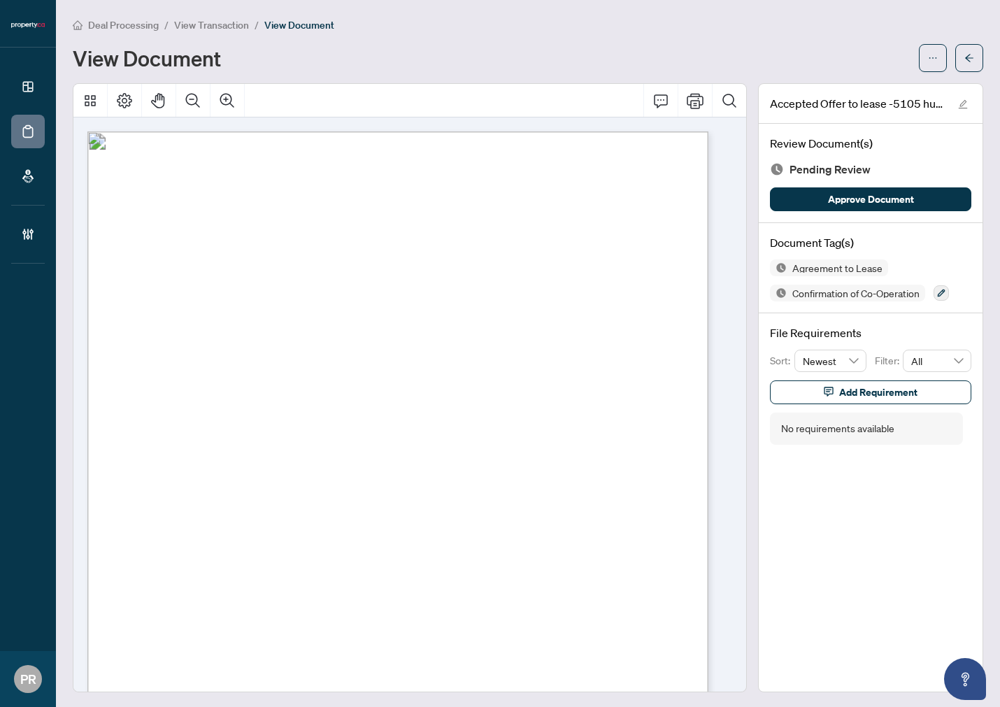
click at [199, 281] on span "[PERSON_NAME]" at bounding box center [230, 280] width 90 height 13
click at [234, 281] on span "[PERSON_NAME]" at bounding box center [230, 280] width 90 height 13
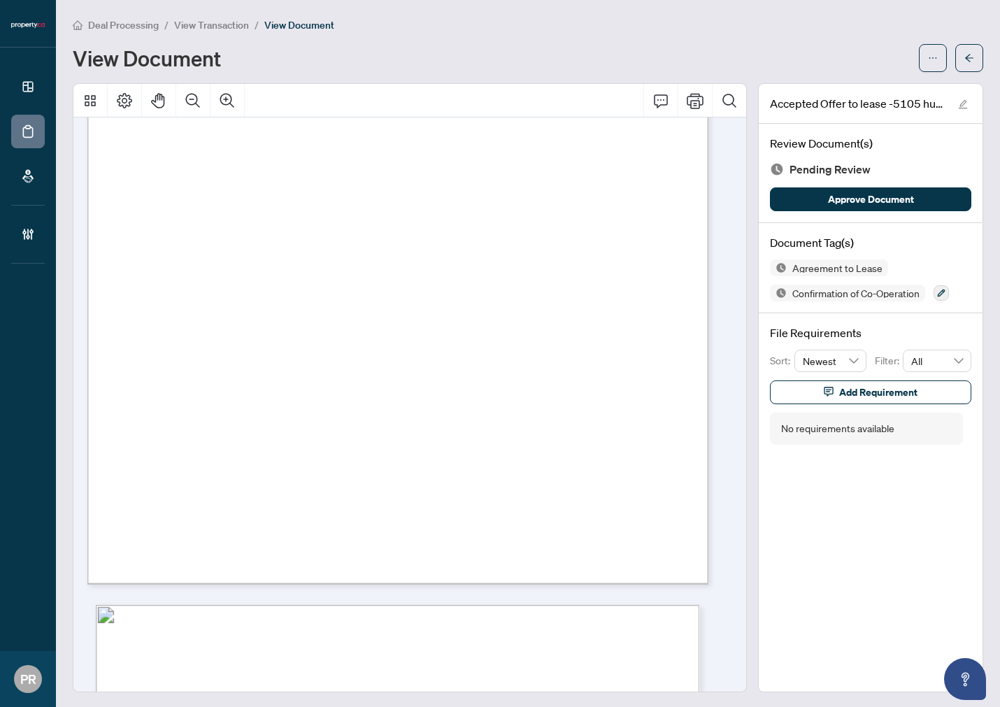
scroll to position [8006, 0]
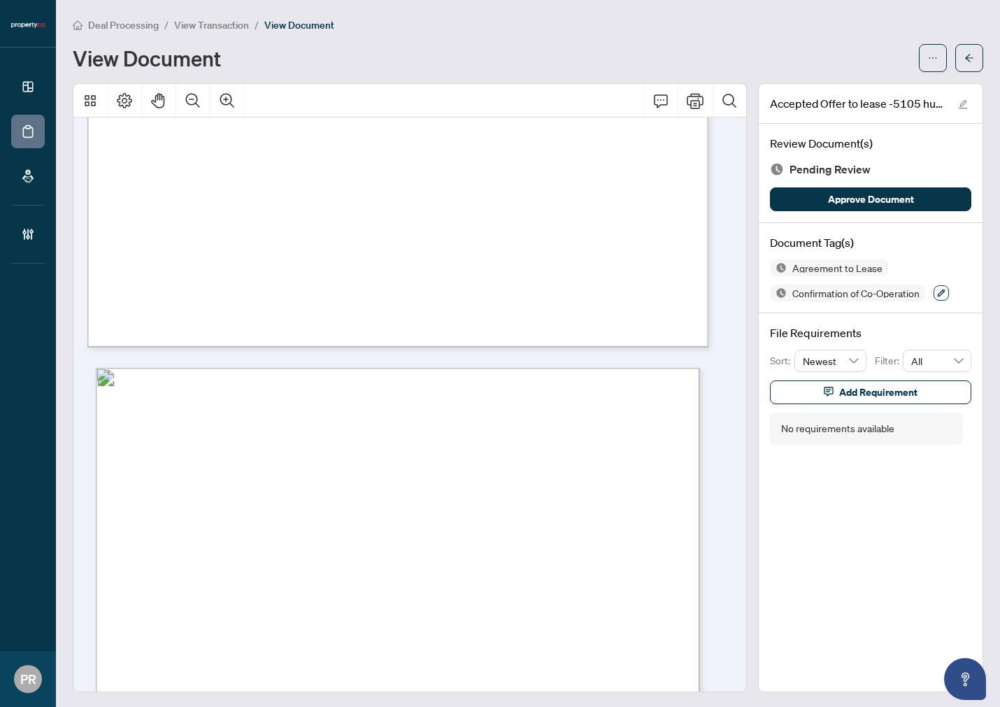
click at [937, 289] on icon "button" at bounding box center [941, 293] width 8 height 8
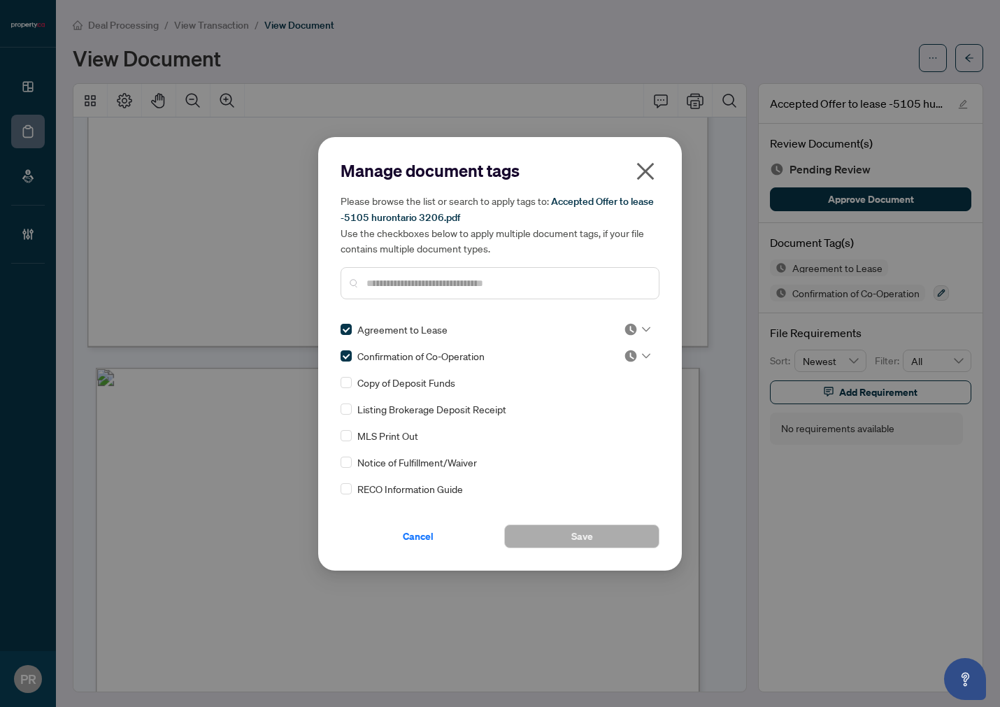
click at [624, 336] on input "search" at bounding box center [631, 329] width 14 height 21
click at [586, 395] on div "Approved" at bounding box center [591, 396] width 90 height 15
click at [625, 349] on img at bounding box center [631, 356] width 14 height 14
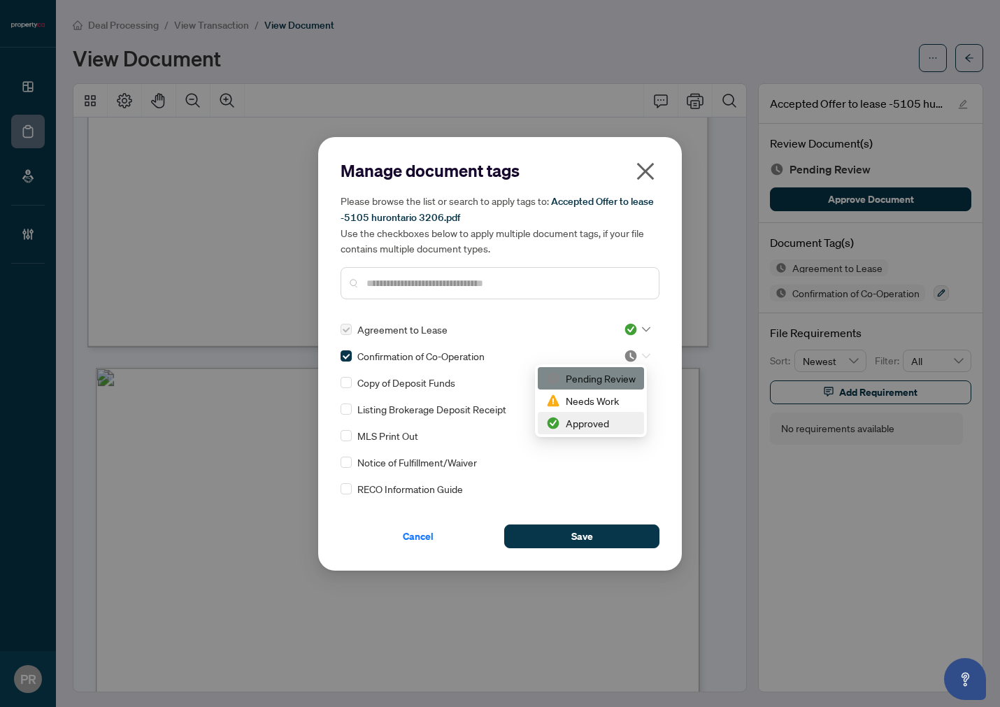
click at [593, 430] on div "Approved" at bounding box center [591, 423] width 90 height 15
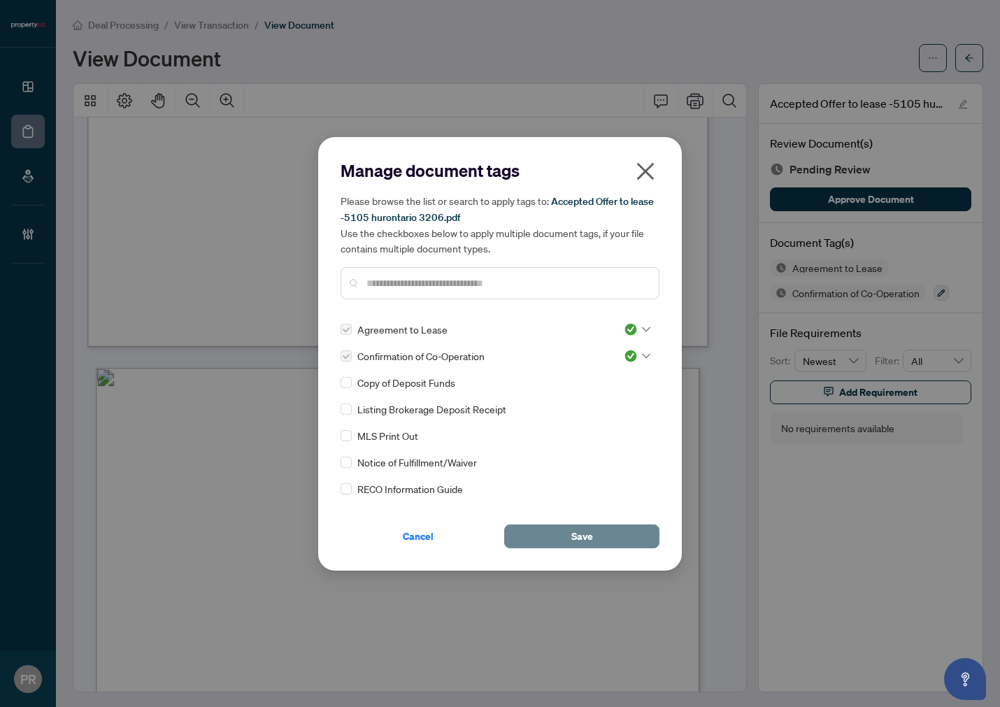
click at [623, 529] on button "Save" at bounding box center [581, 537] width 155 height 24
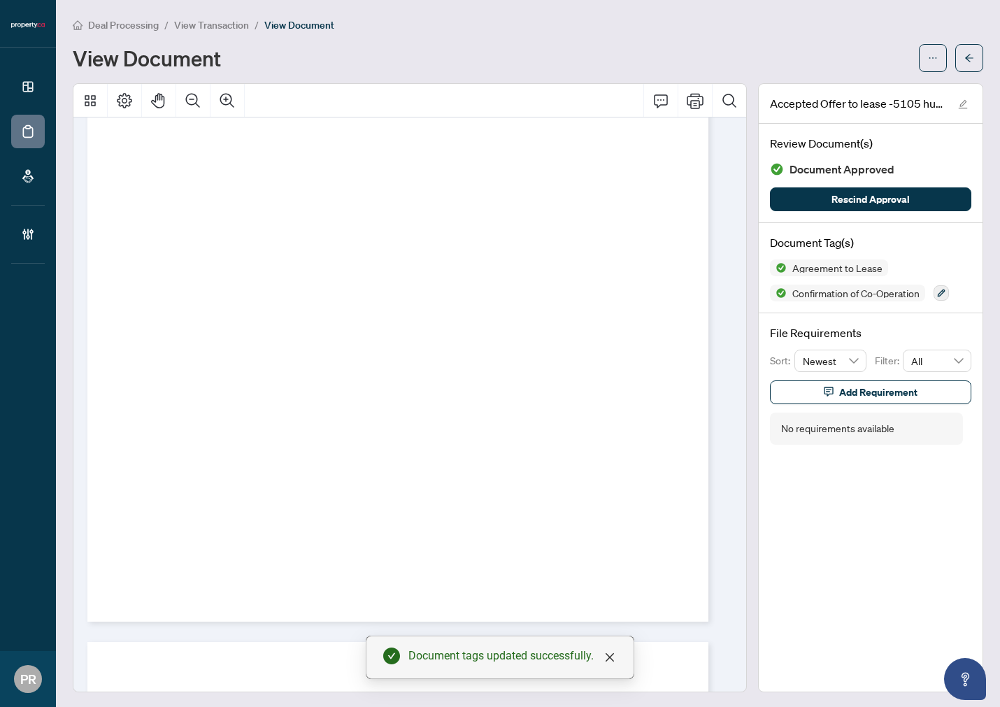
scroll to position [0, 0]
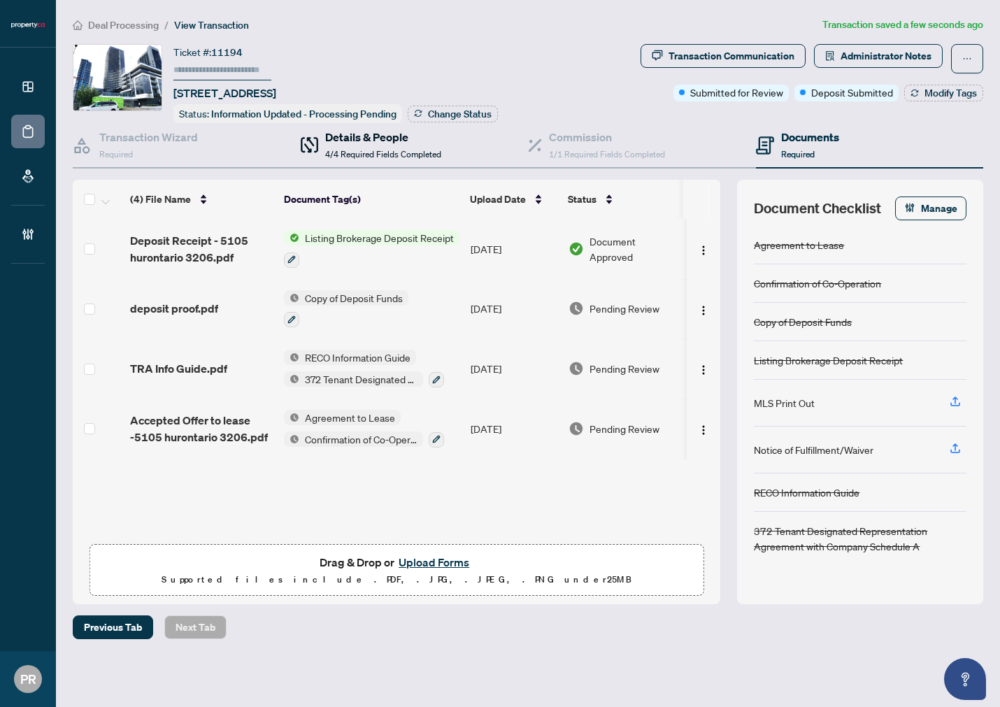
click at [380, 150] on span "4/4 Required Fields Completed" at bounding box center [383, 154] width 116 height 10
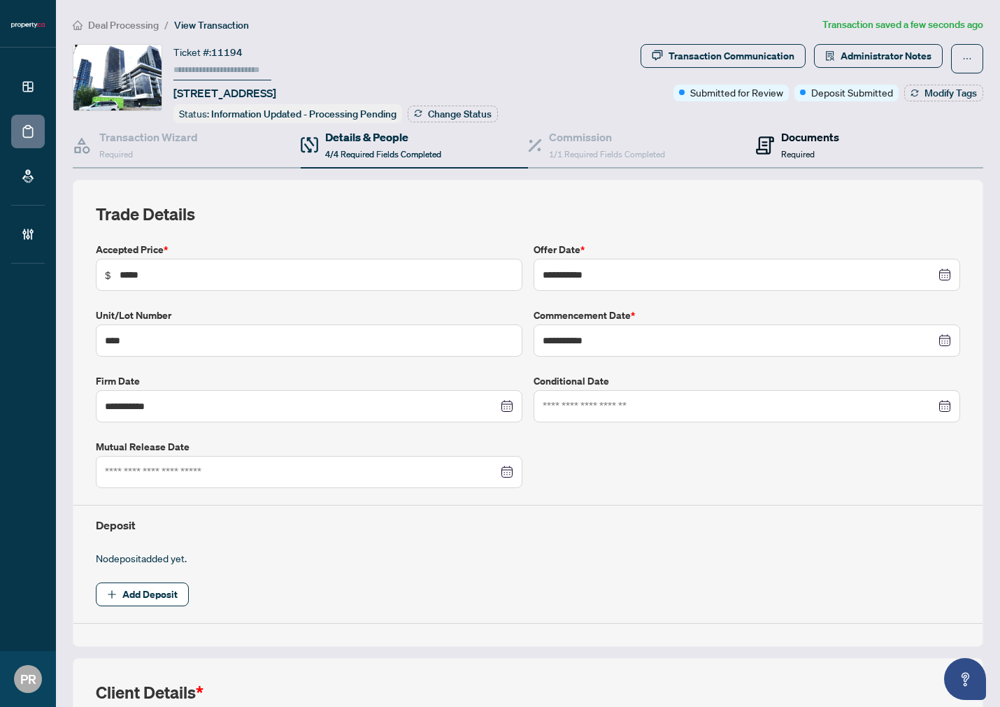
drag, startPoint x: 798, startPoint y: 150, endPoint x: 988, endPoint y: 129, distance: 190.8
click at [798, 150] on span "Required" at bounding box center [798, 154] width 34 height 10
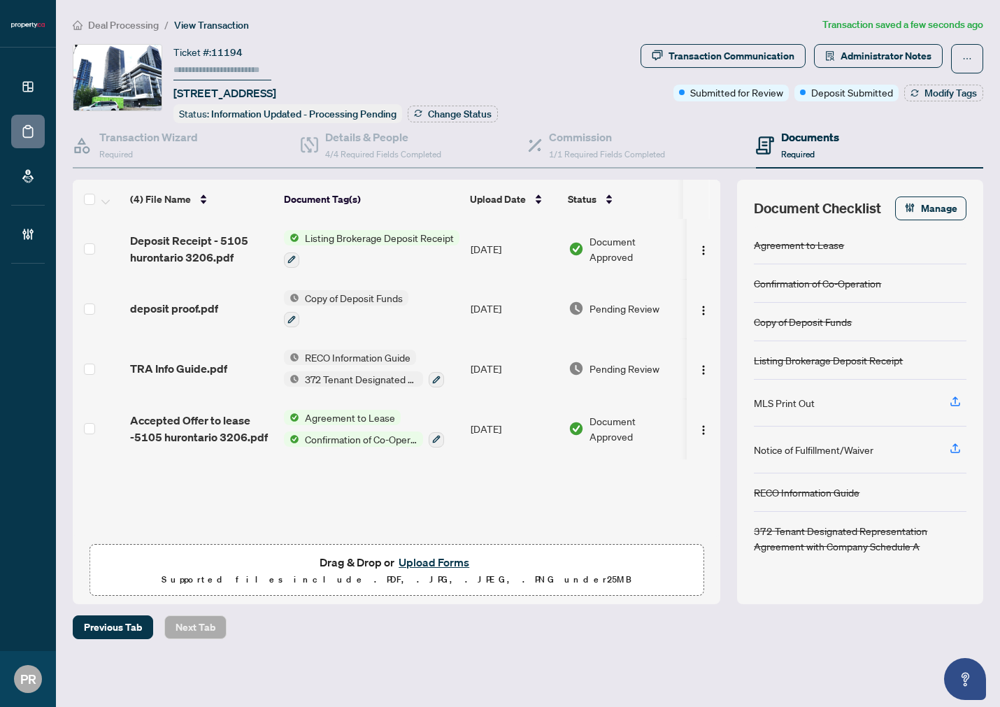
click at [98, 366] on td at bounding box center [99, 369] width 52 height 60
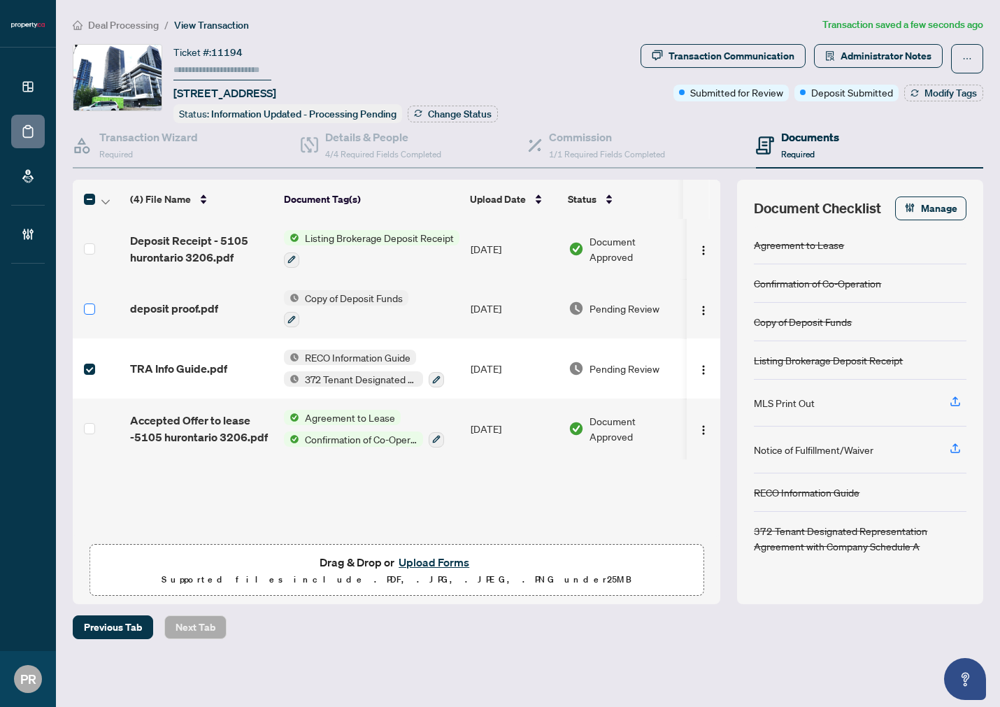
click at [93, 302] on label at bounding box center [89, 309] width 11 height 15
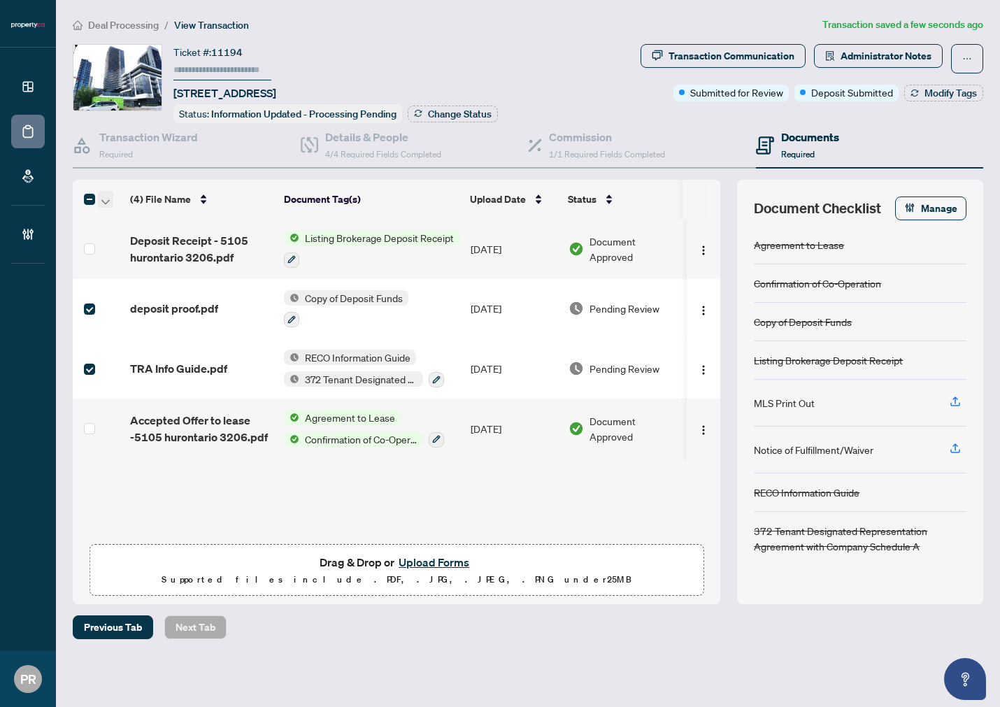
click at [101, 201] on span "button" at bounding box center [105, 199] width 8 height 15
click at [131, 224] on span "Open Selected in New Tab(s)" at bounding box center [171, 220] width 125 height 15
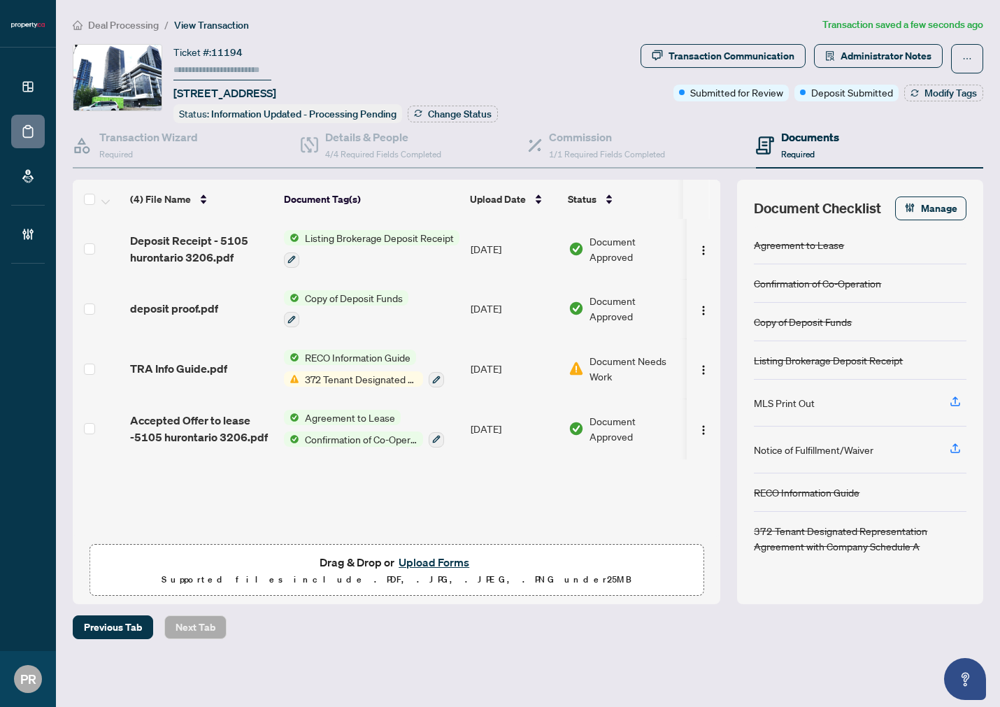
click at [257, 62] on input "text" at bounding box center [223, 70] width 98 height 20
click at [218, 70] on input "text" at bounding box center [223, 70] width 98 height 20
type input "******"
click at [483, 117] on span "Change Status" at bounding box center [460, 114] width 64 height 10
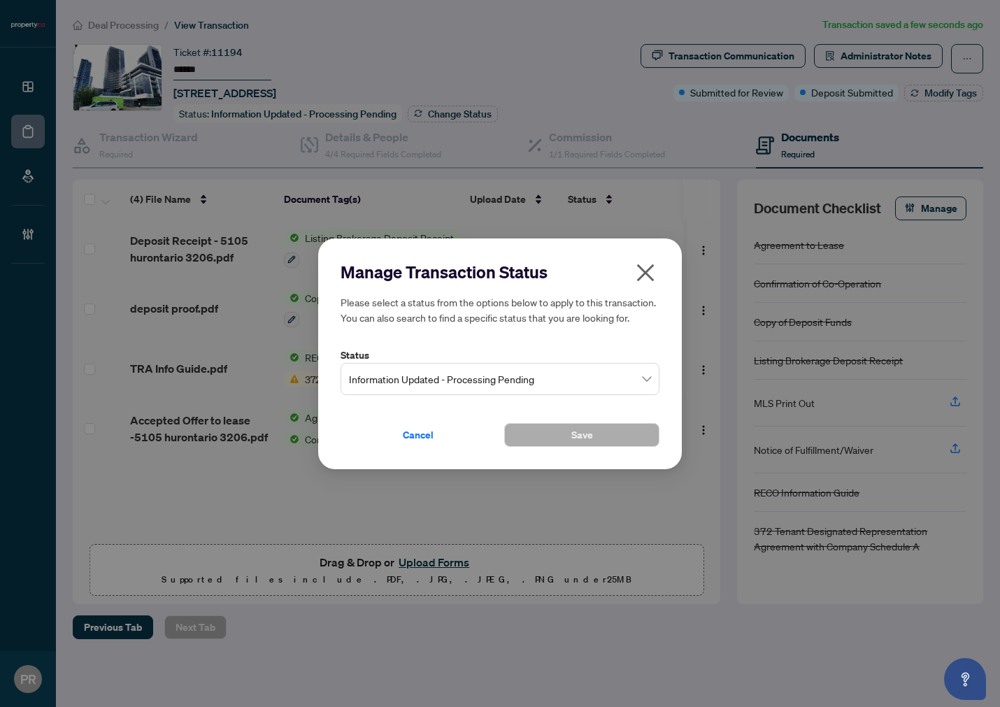
click at [514, 381] on span "Information Updated - Processing Pending" at bounding box center [500, 378] width 302 height 27
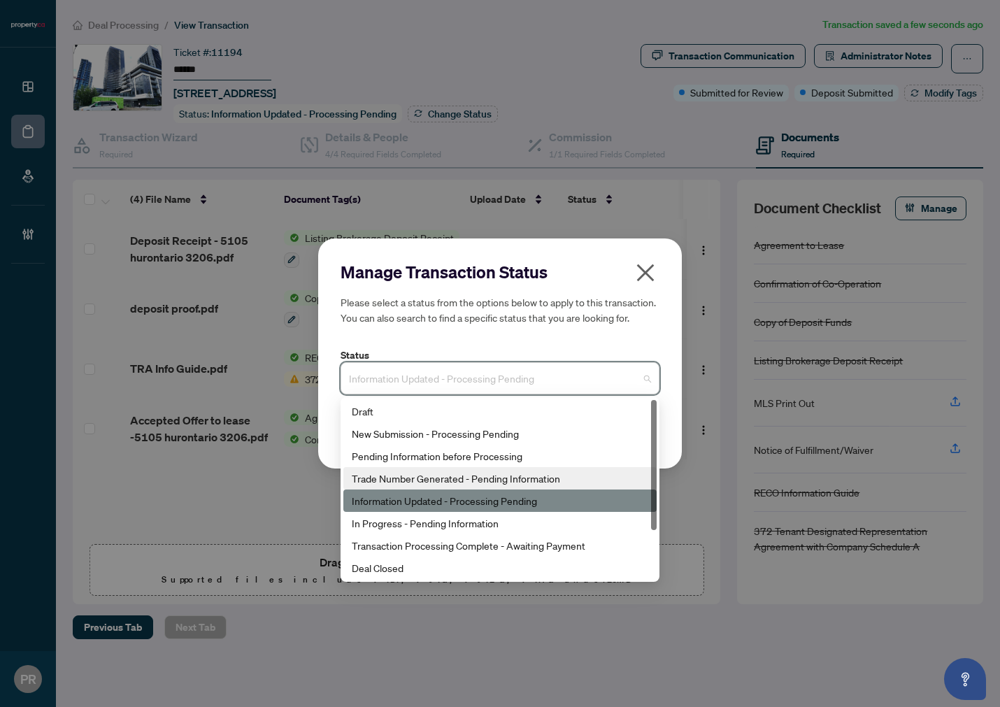
click at [527, 476] on div "Trade Number Generated - Pending Information" at bounding box center [500, 478] width 297 height 15
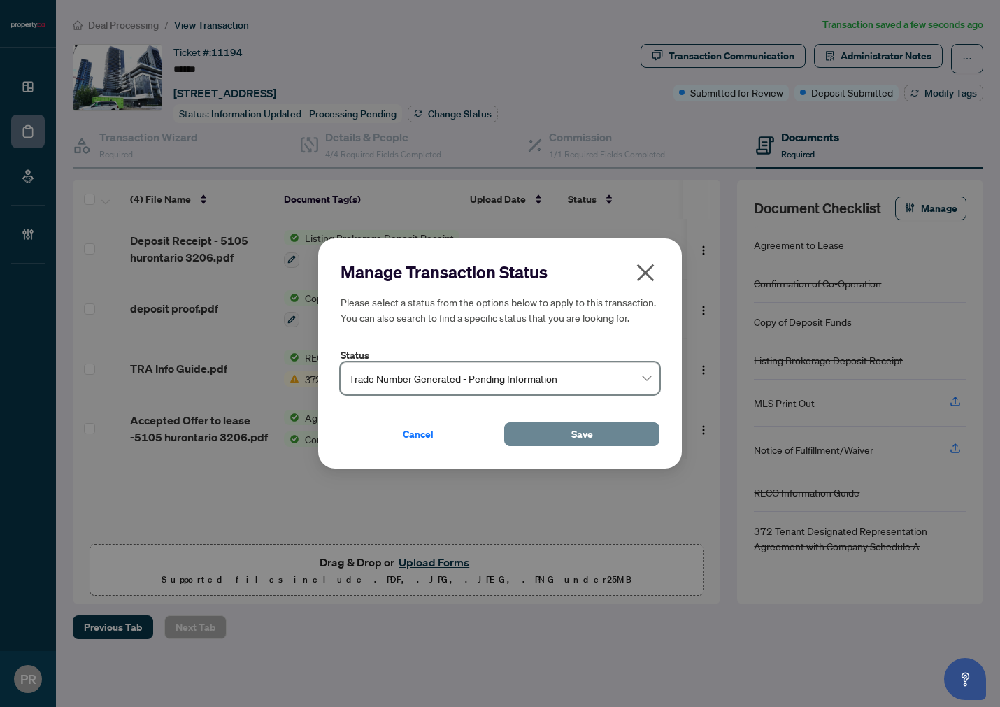
click at [567, 441] on button "Save" at bounding box center [581, 435] width 155 height 24
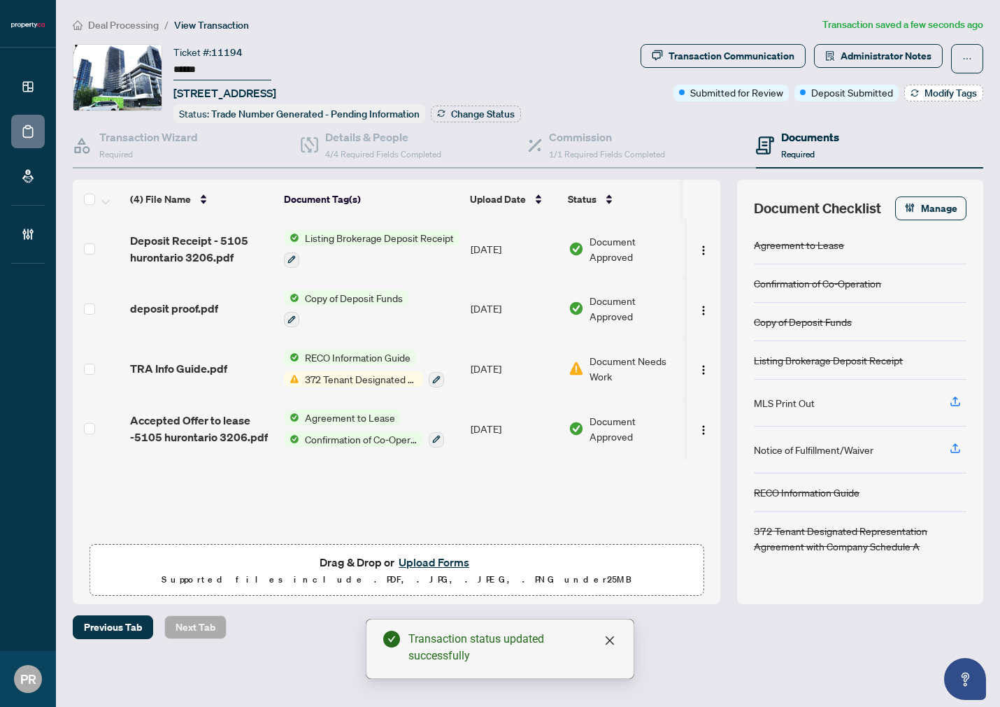
click at [914, 92] on icon "button" at bounding box center [915, 93] width 8 height 8
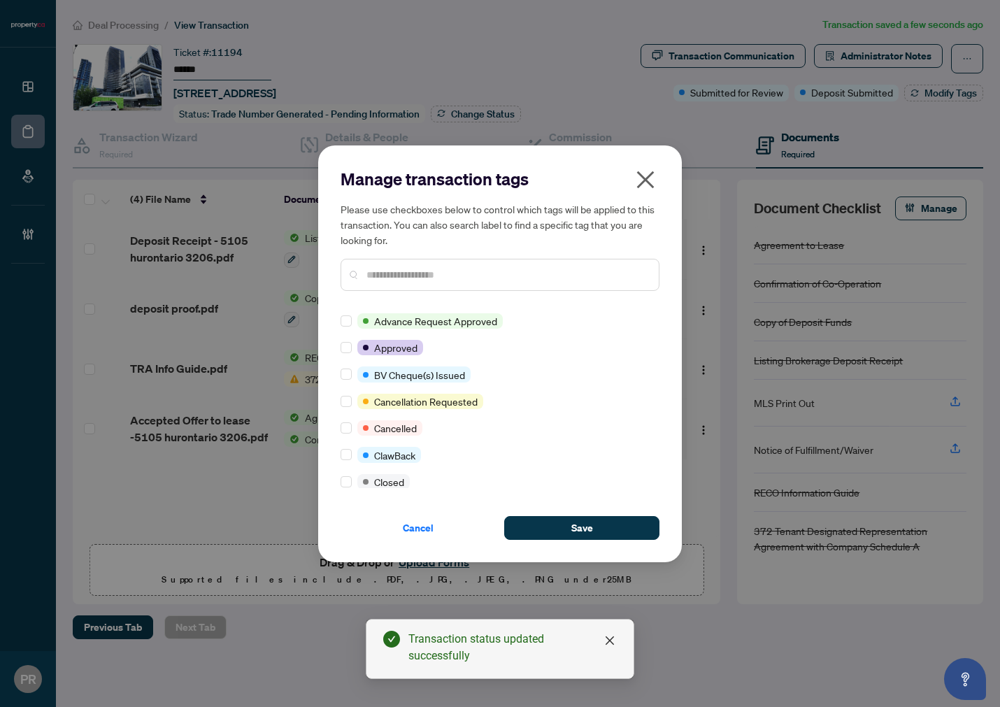
click at [401, 276] on input "text" at bounding box center [507, 274] width 281 height 15
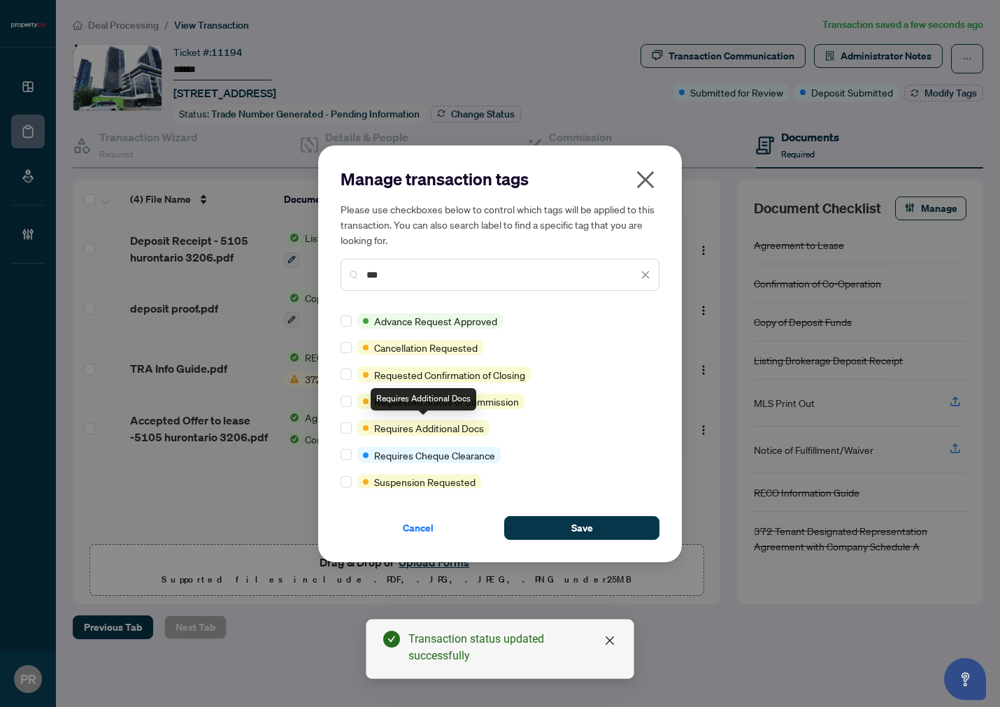
type input "***"
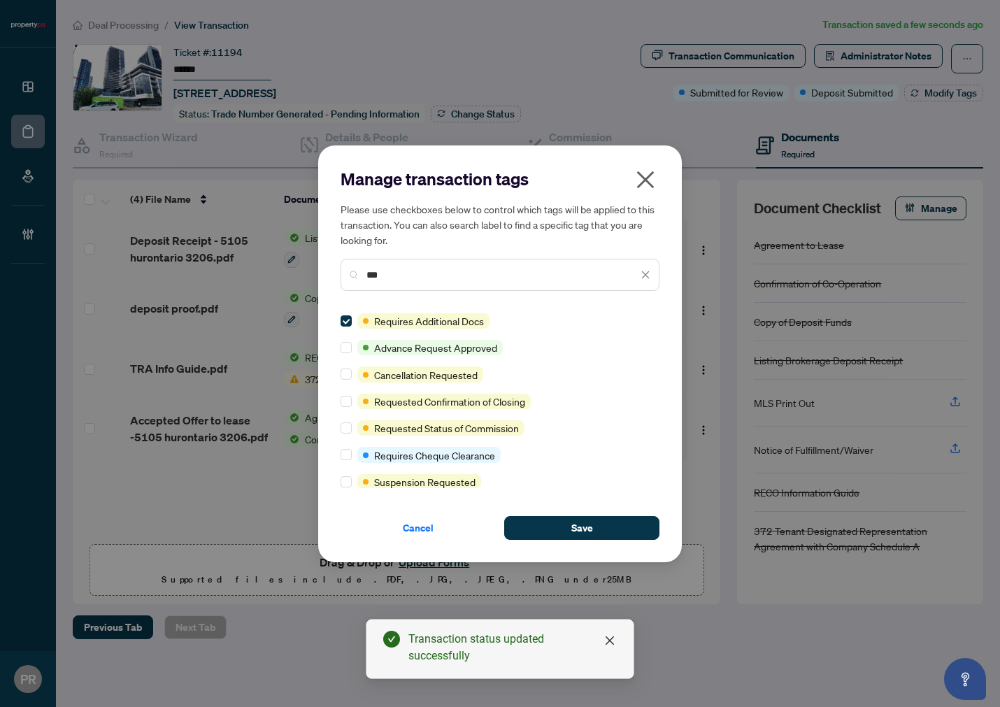
click at [543, 542] on div "Manage transaction tags Please use checkboxes below to control which tags will …" at bounding box center [500, 354] width 364 height 417
click at [548, 528] on button "Save" at bounding box center [581, 528] width 155 height 24
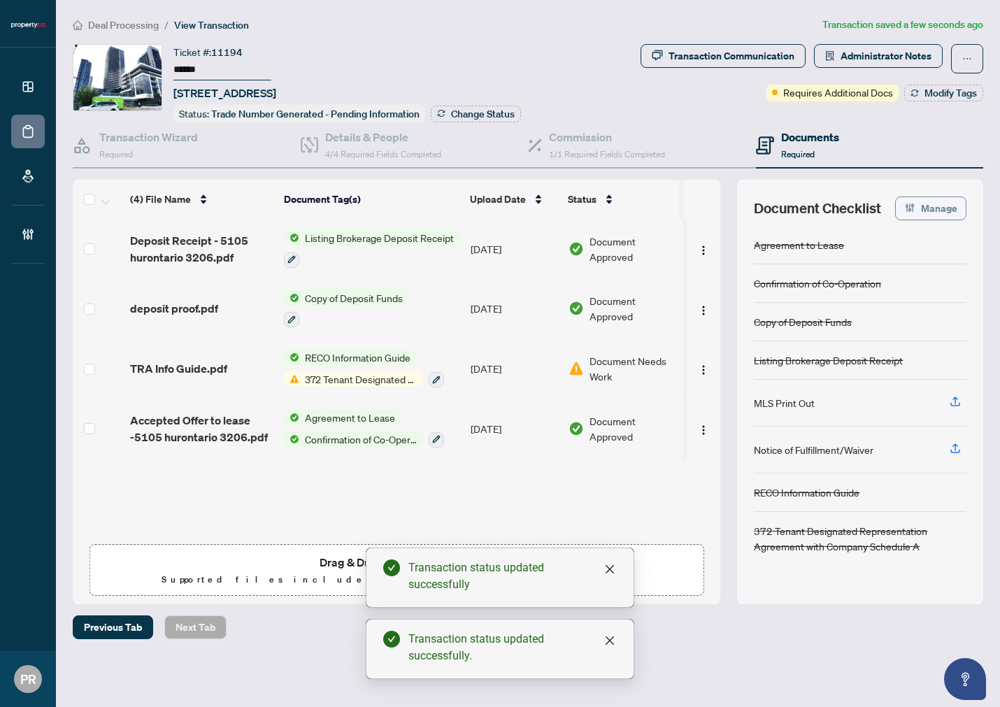
click at [921, 215] on span "Manage" at bounding box center [939, 208] width 36 height 22
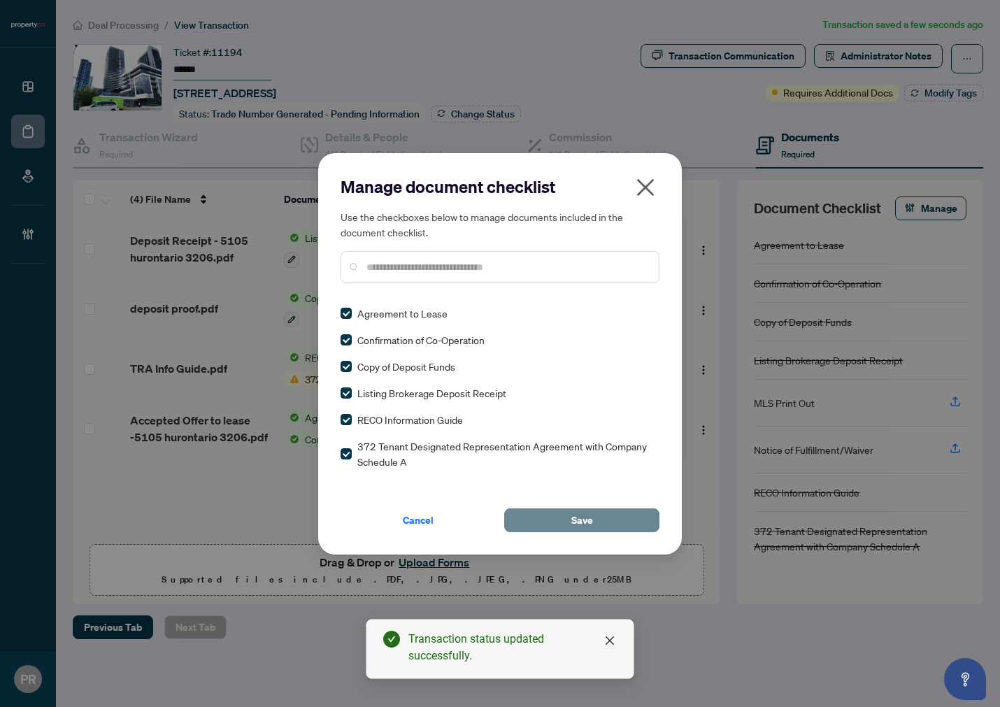
click at [525, 509] on button "Save" at bounding box center [581, 521] width 155 height 24
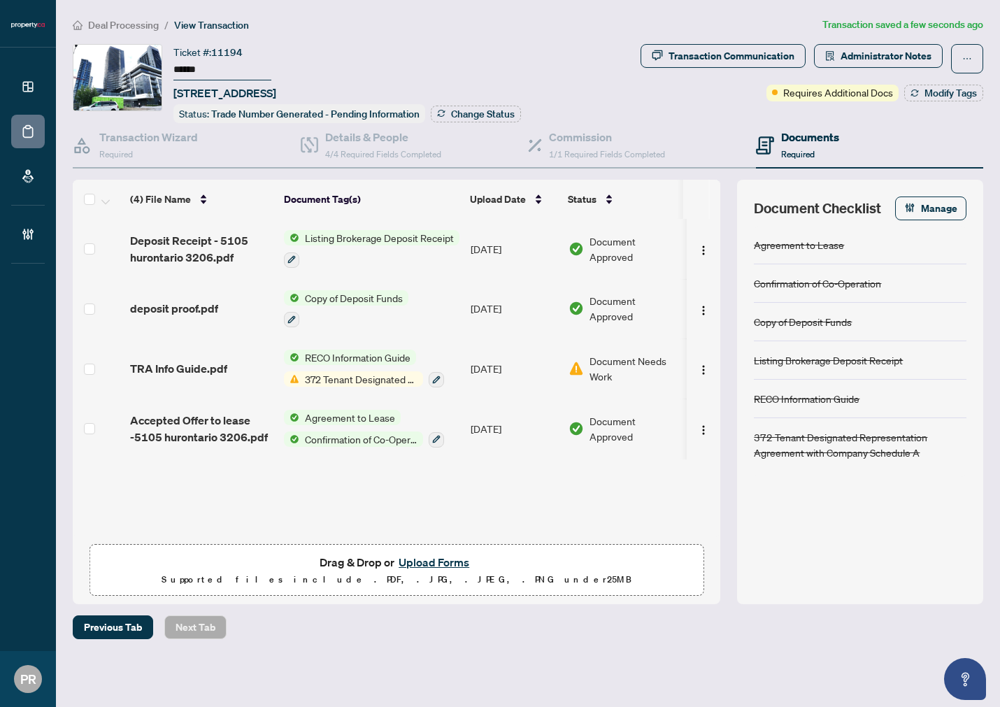
click at [415, 562] on button "Upload Forms" at bounding box center [434, 562] width 79 height 18
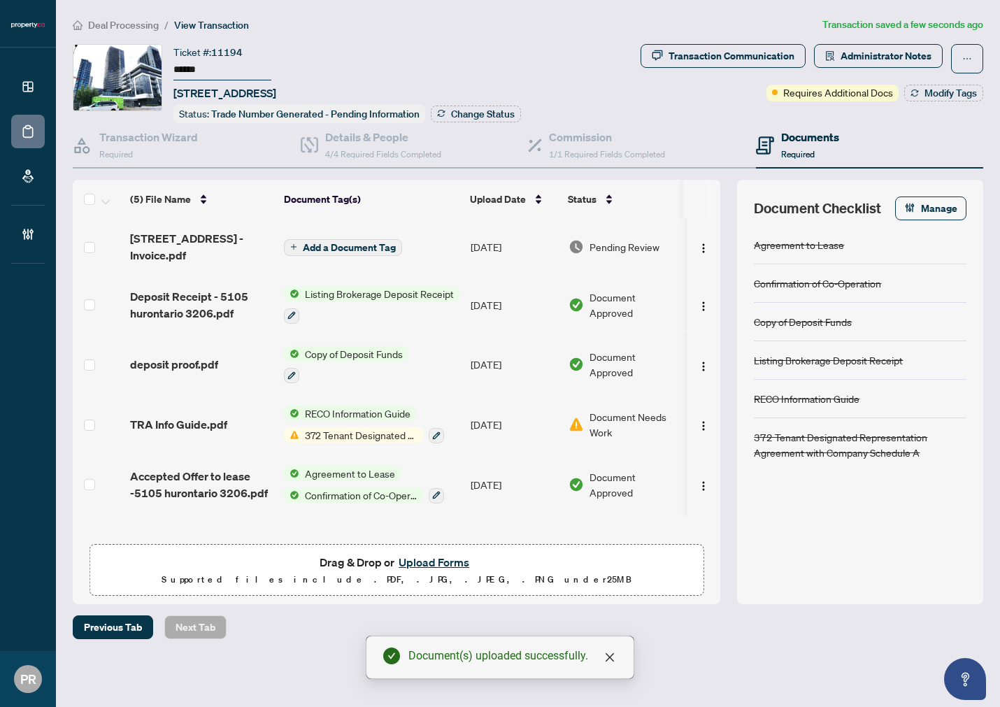
click at [478, 234] on td "[DATE]" at bounding box center [514, 247] width 98 height 56
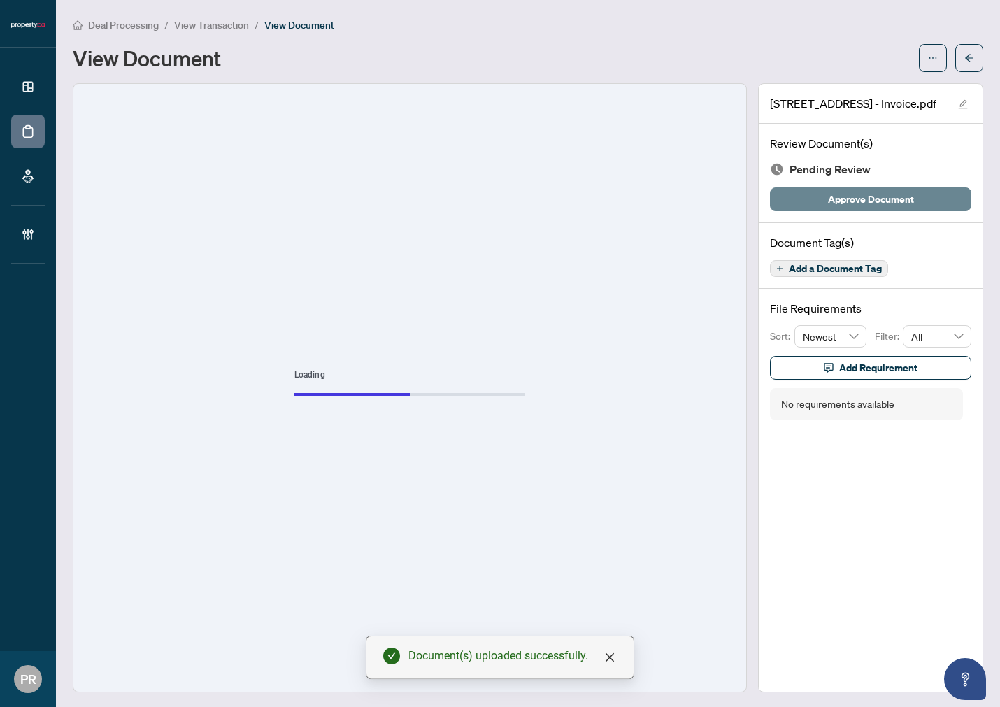
click at [877, 207] on span "Approve Document" at bounding box center [871, 199] width 86 height 22
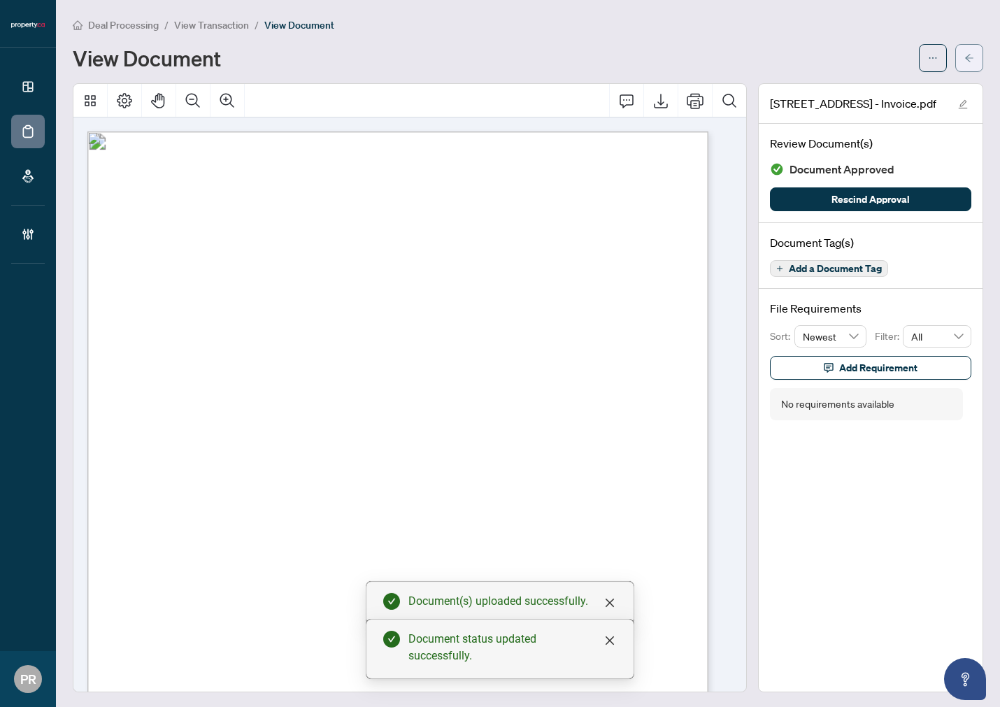
click at [965, 50] on span "button" at bounding box center [970, 58] width 10 height 22
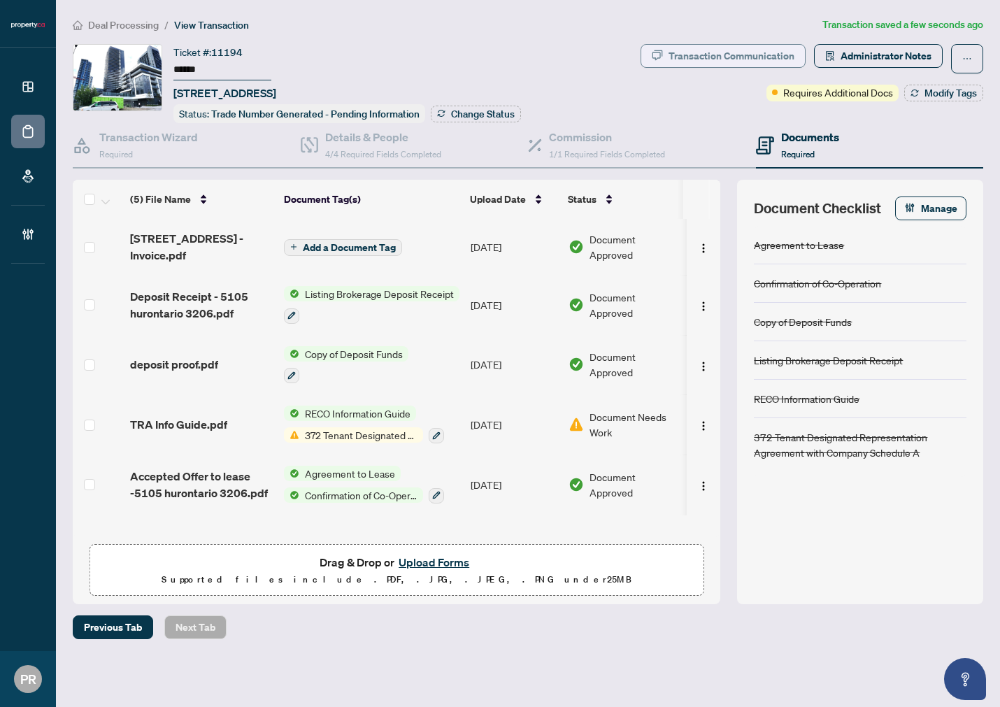
click at [735, 58] on div "Transaction Communication" at bounding box center [732, 56] width 126 height 22
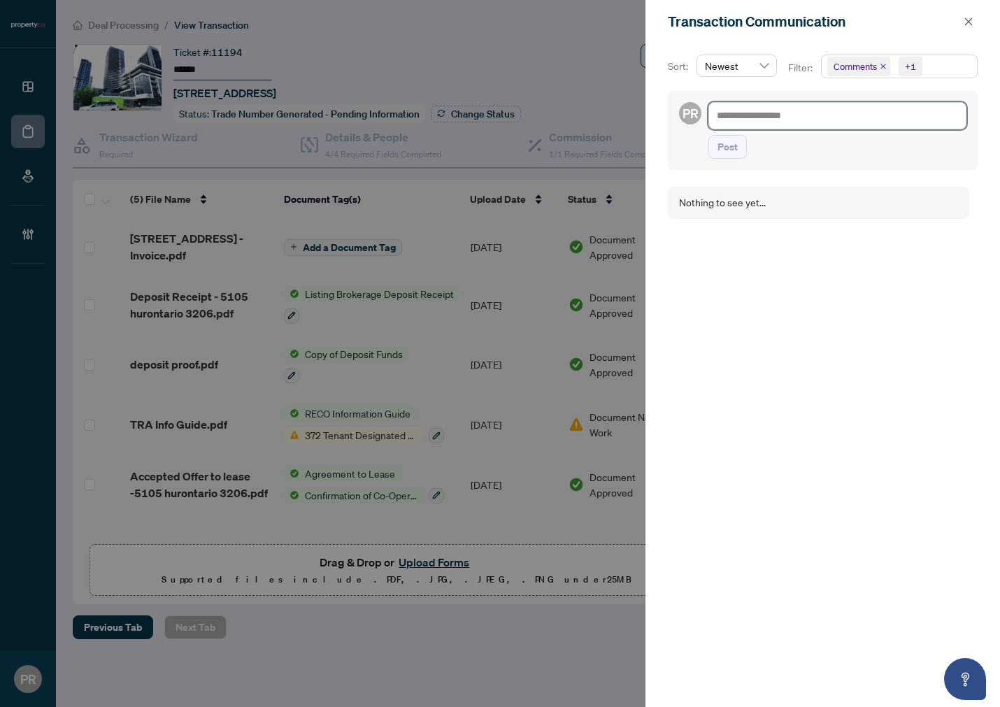
click at [847, 110] on textarea at bounding box center [838, 115] width 258 height 27
paste textarea "**********"
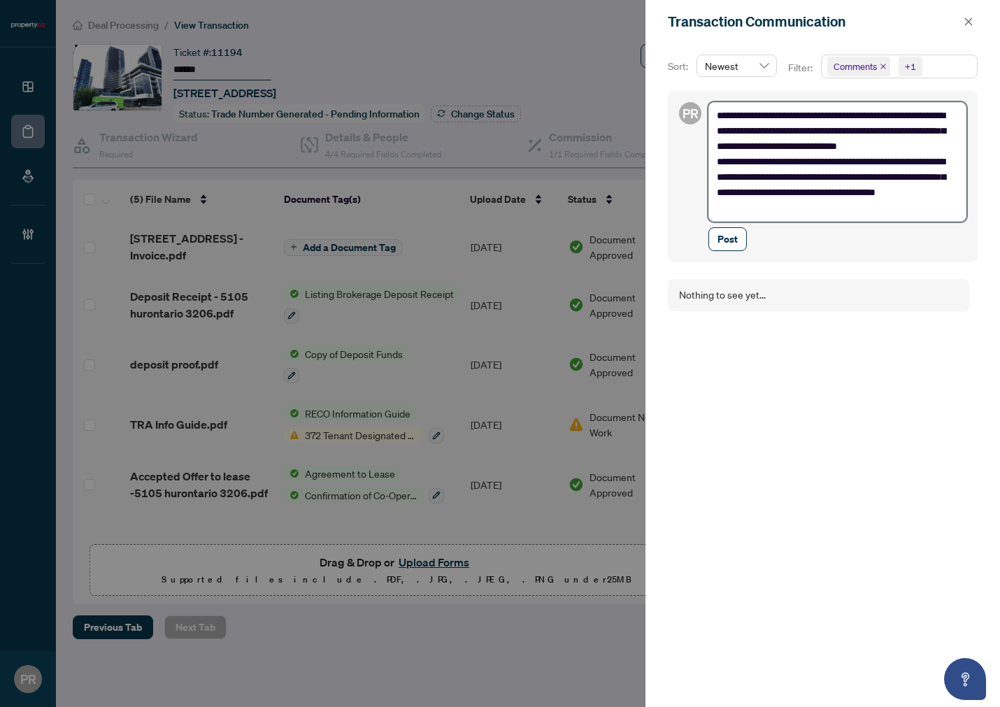
type textarea "**********"
click at [731, 241] on span "Post" at bounding box center [728, 239] width 20 height 22
type textarea "**********"
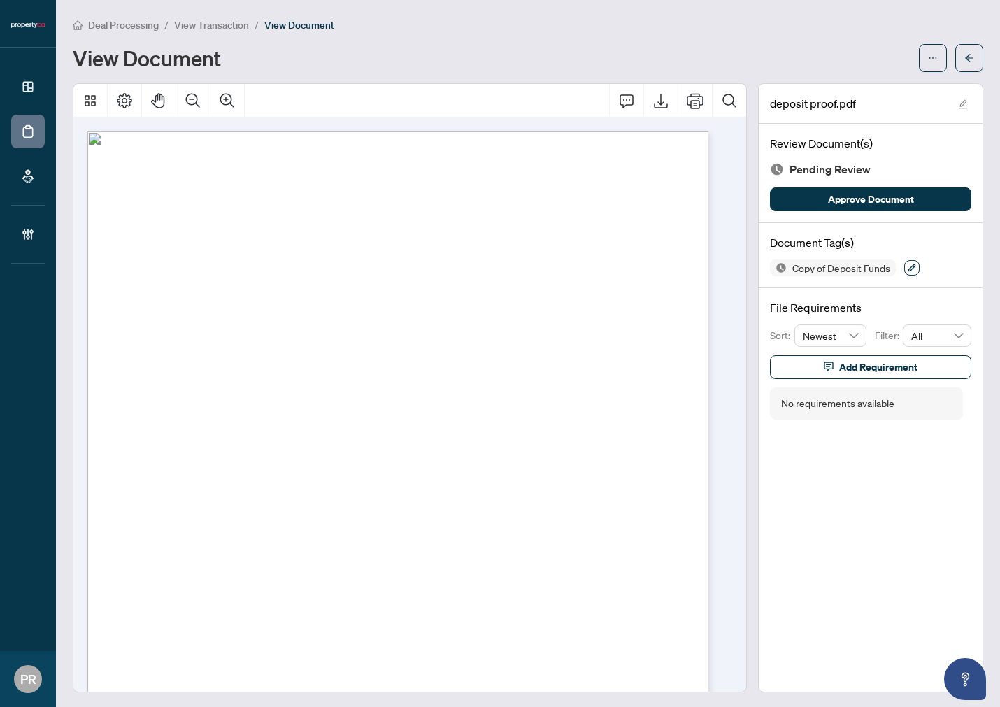
click at [908, 264] on icon "button" at bounding box center [912, 268] width 8 height 8
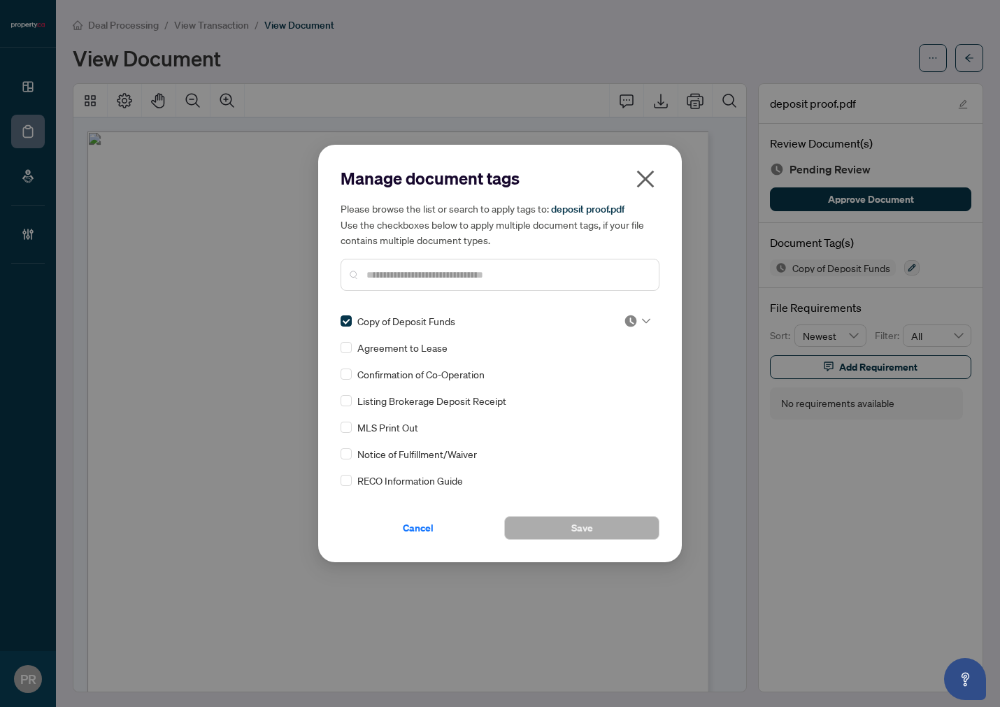
click at [634, 320] on div at bounding box center [637, 321] width 27 height 14
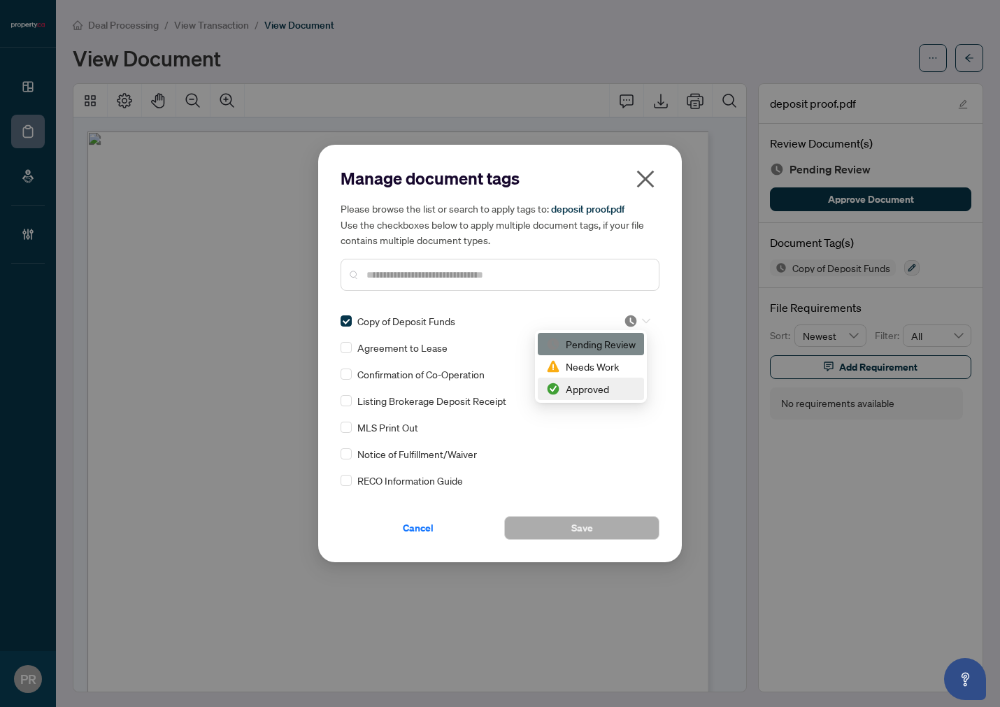
click at [586, 381] on div "Approved" at bounding box center [591, 388] width 90 height 15
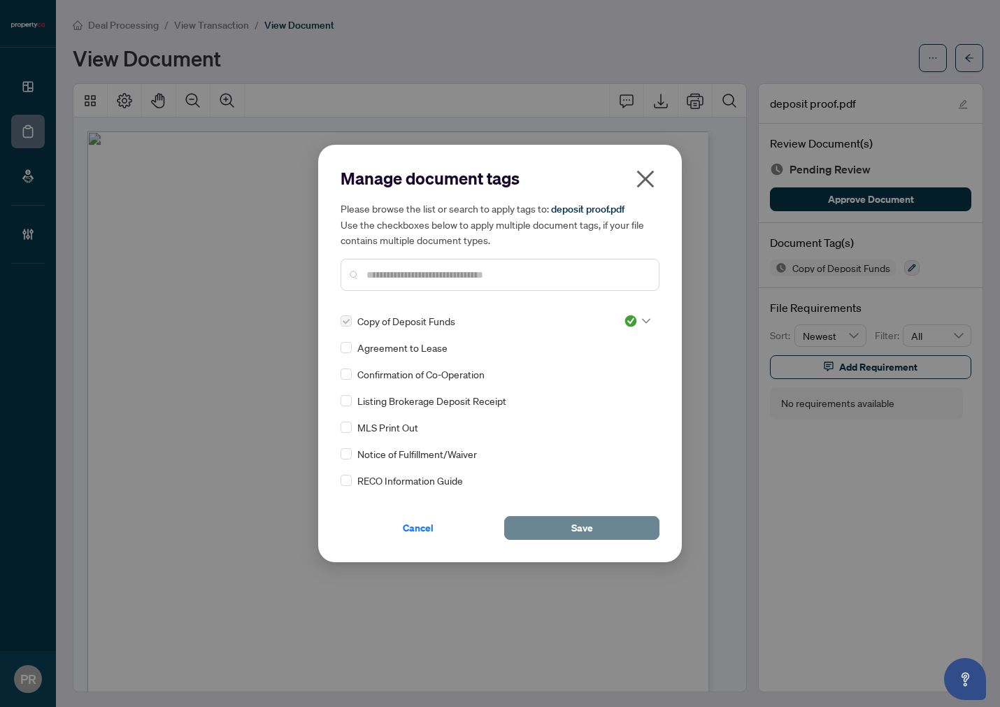
click at [572, 532] on span "Save" at bounding box center [583, 528] width 22 height 22
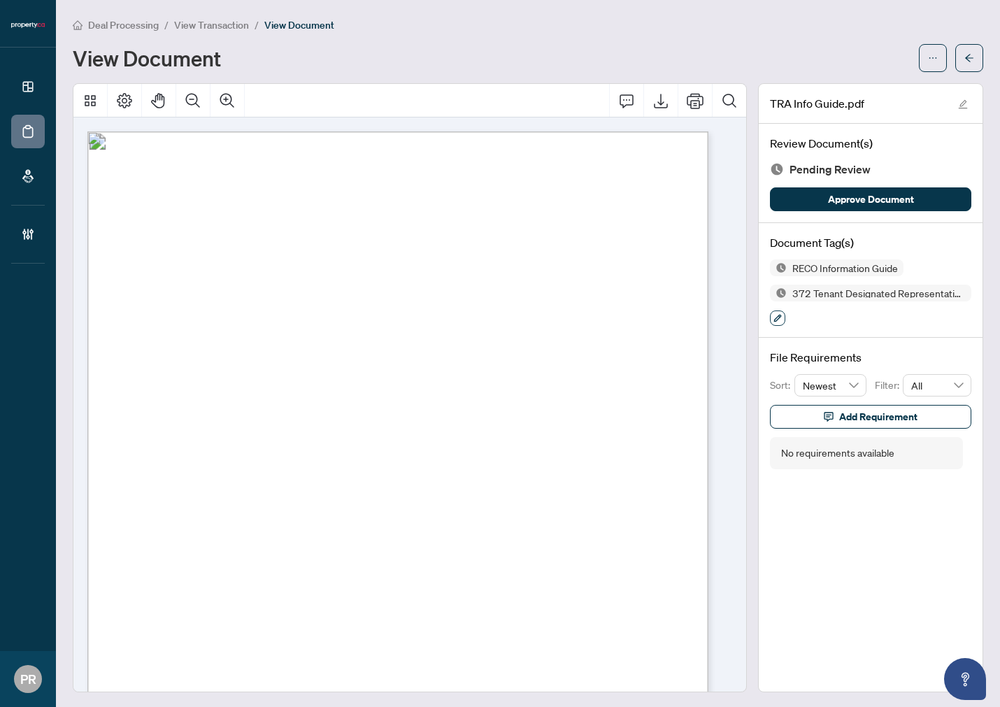
click at [770, 311] on button "button" at bounding box center [777, 318] width 15 height 15
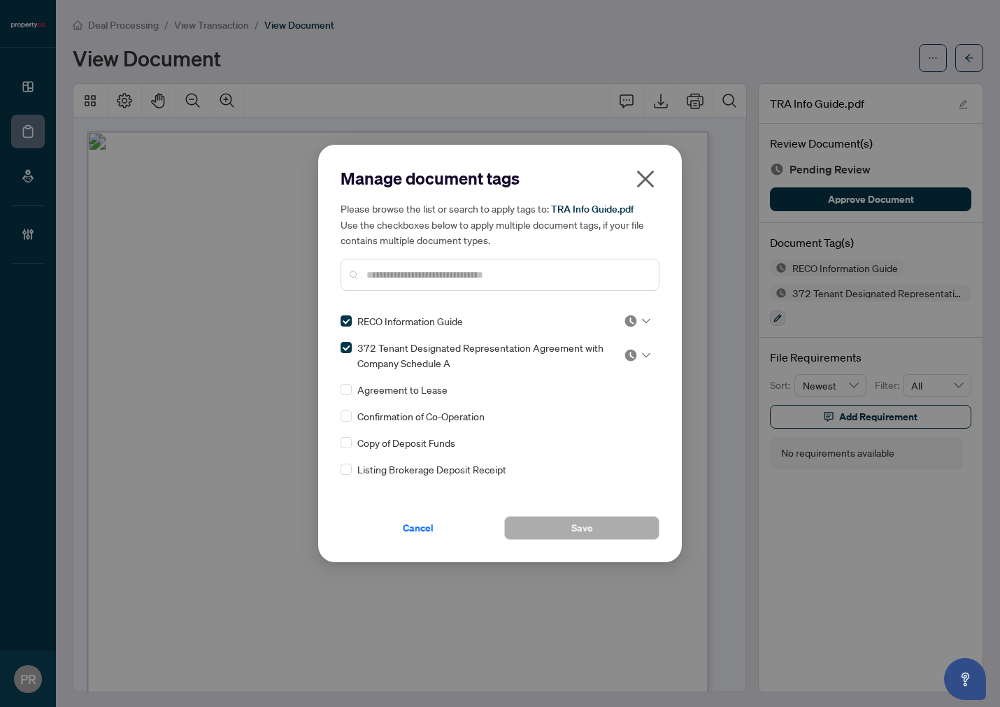
click at [630, 322] on img at bounding box center [631, 321] width 14 height 14
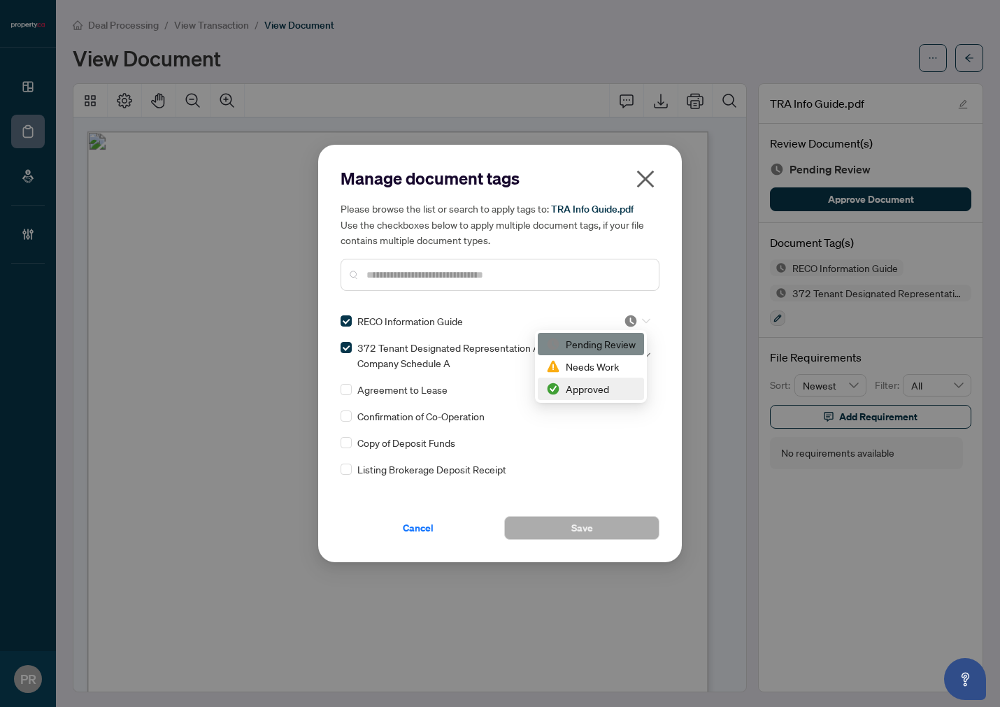
click at [565, 383] on div "Approved" at bounding box center [591, 388] width 90 height 15
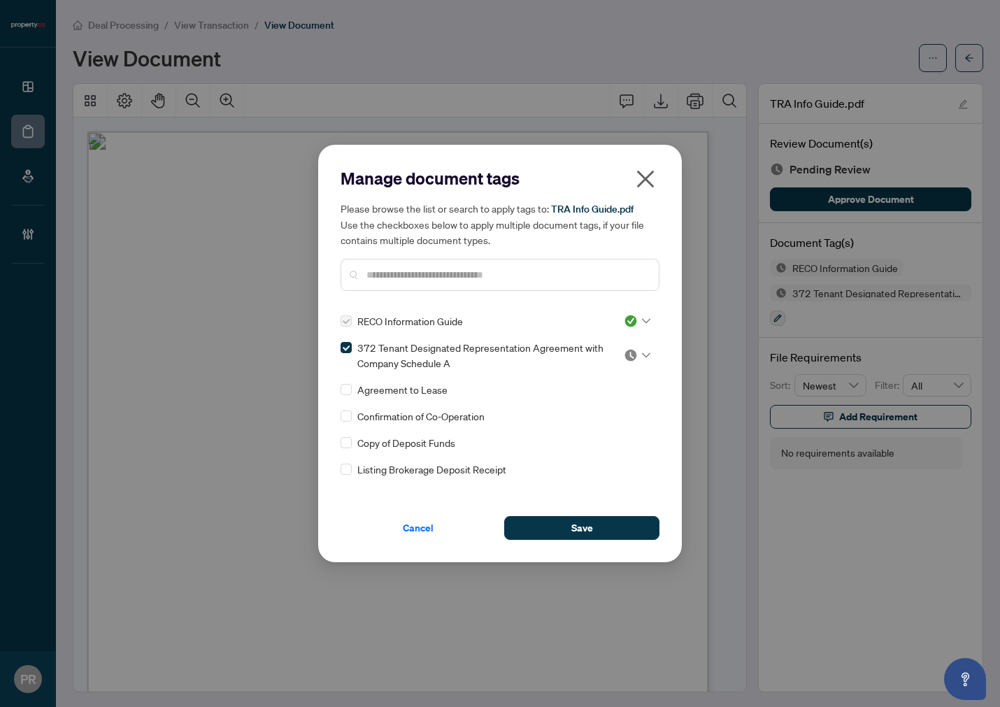
click at [632, 351] on img at bounding box center [631, 355] width 14 height 14
click at [586, 402] on div "Needs Work" at bounding box center [591, 400] width 90 height 15
click at [575, 522] on span "Save" at bounding box center [583, 528] width 22 height 22
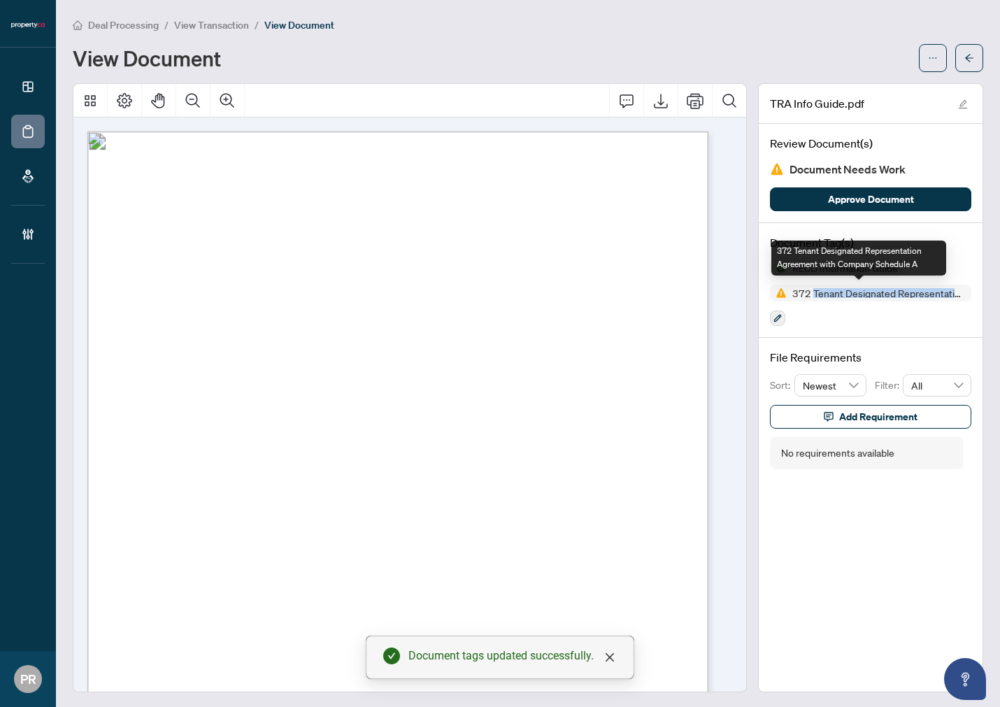
drag, startPoint x: 800, startPoint y: 289, endPoint x: 1011, endPoint y: 281, distance: 210.7
click at [900, 281] on html "Dashboard Deal Processing Mortgage Referrals Brokerage Management PR Puvitha Ra…" at bounding box center [500, 353] width 1000 height 707
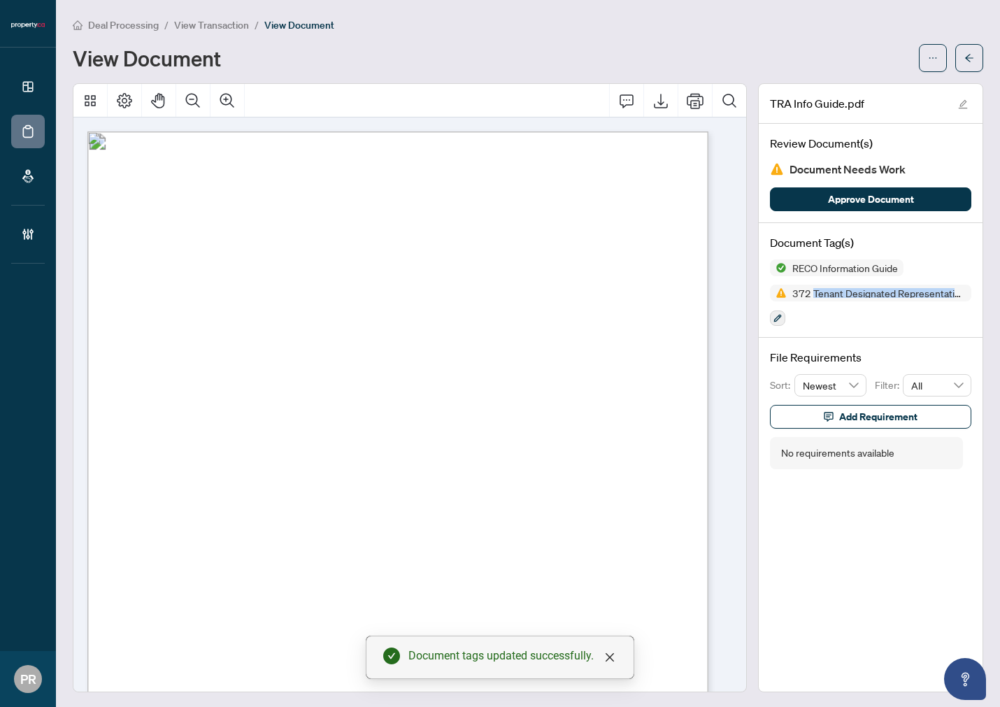
copy span "Tenant Designated Representation Agreement w"
click at [824, 407] on span "button" at bounding box center [829, 417] width 10 height 22
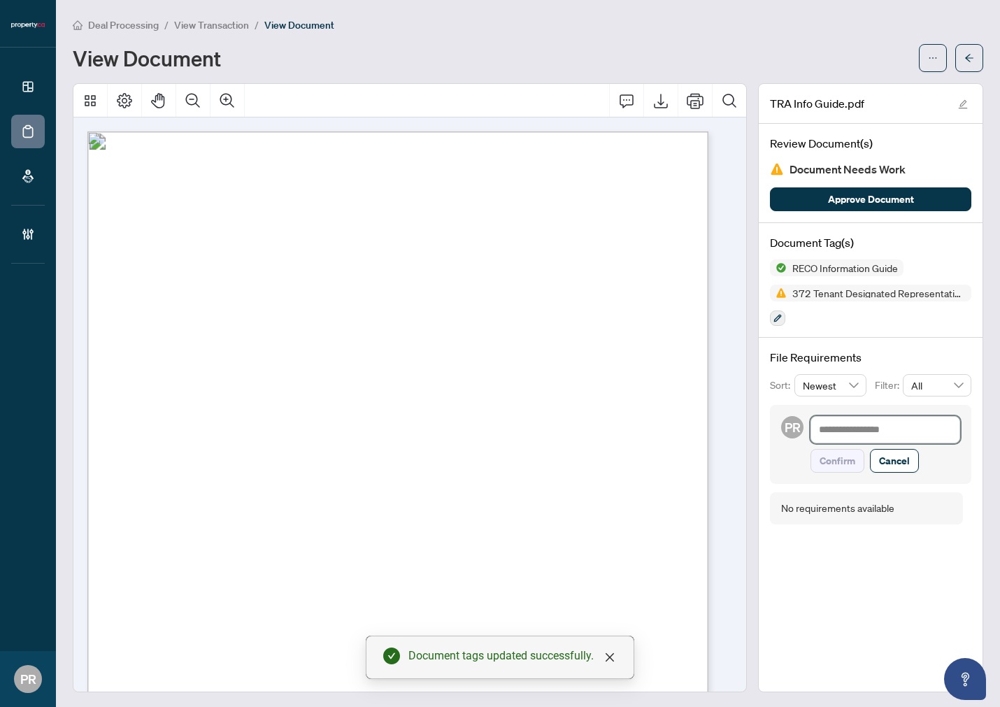
click at [833, 424] on textarea at bounding box center [886, 429] width 150 height 27
paste textarea "**********"
type textarea "**********"
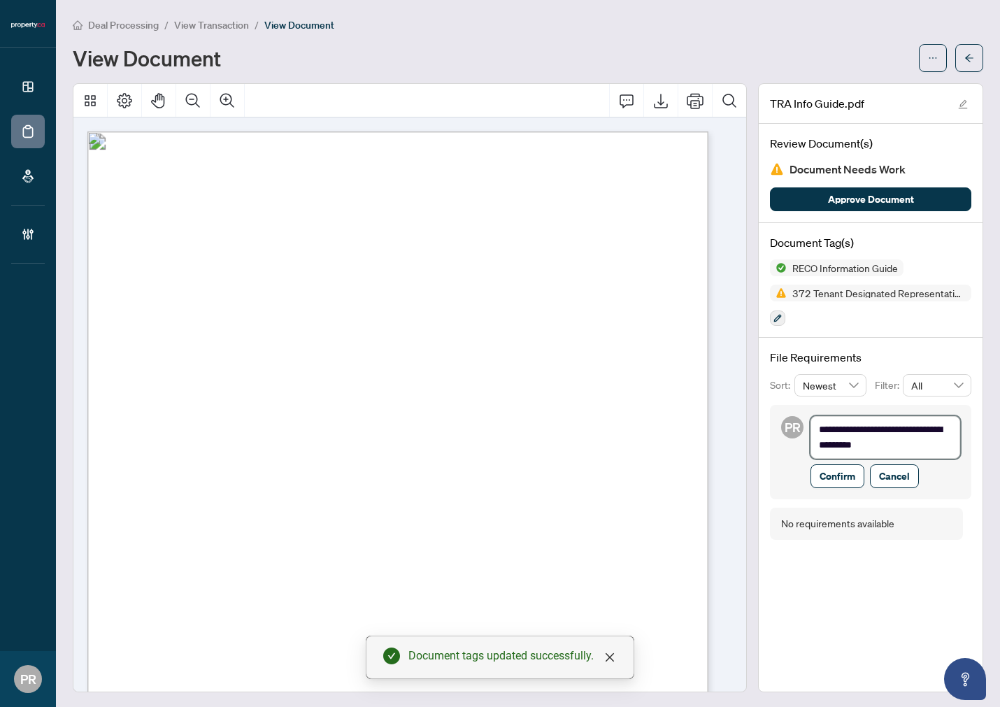
type textarea "**********"
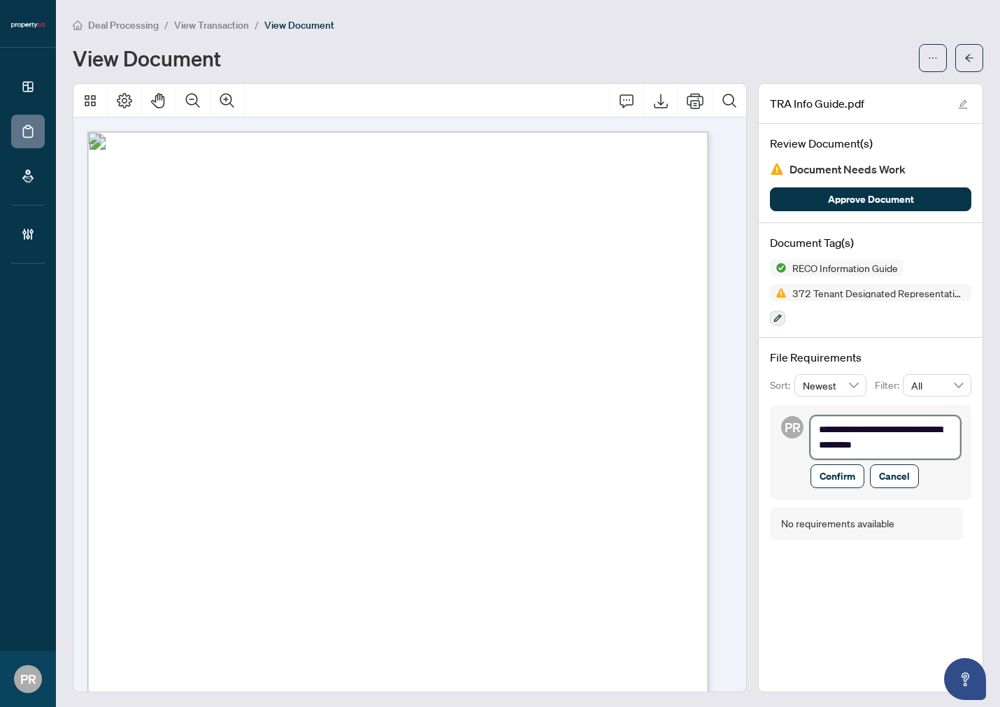
type textarea "**********"
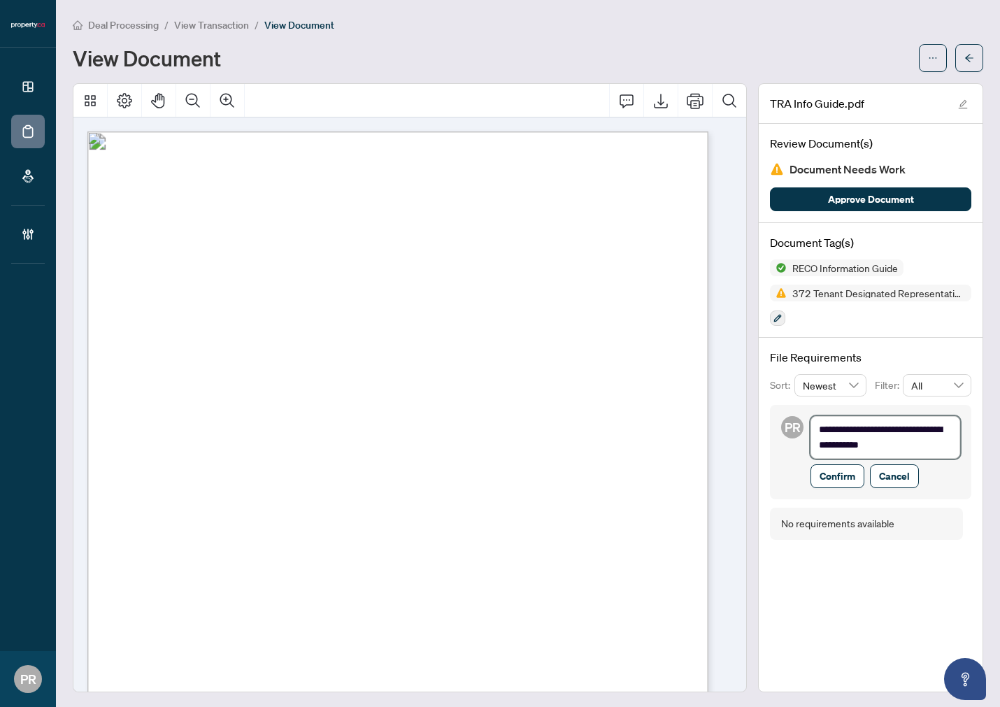
type textarea "**********"
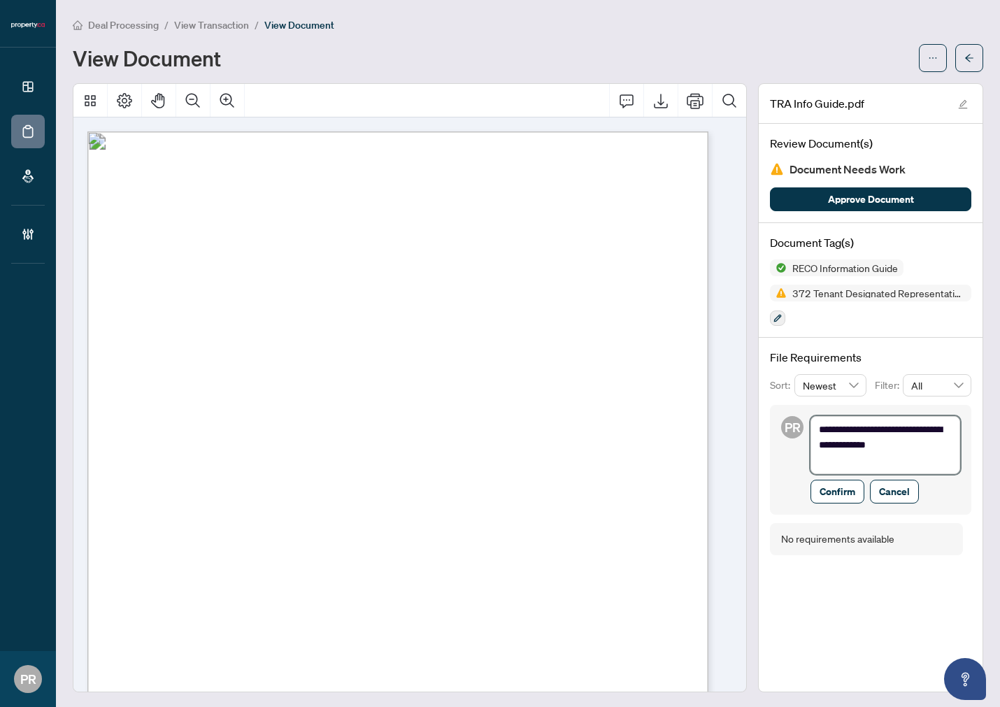
type textarea "**********"
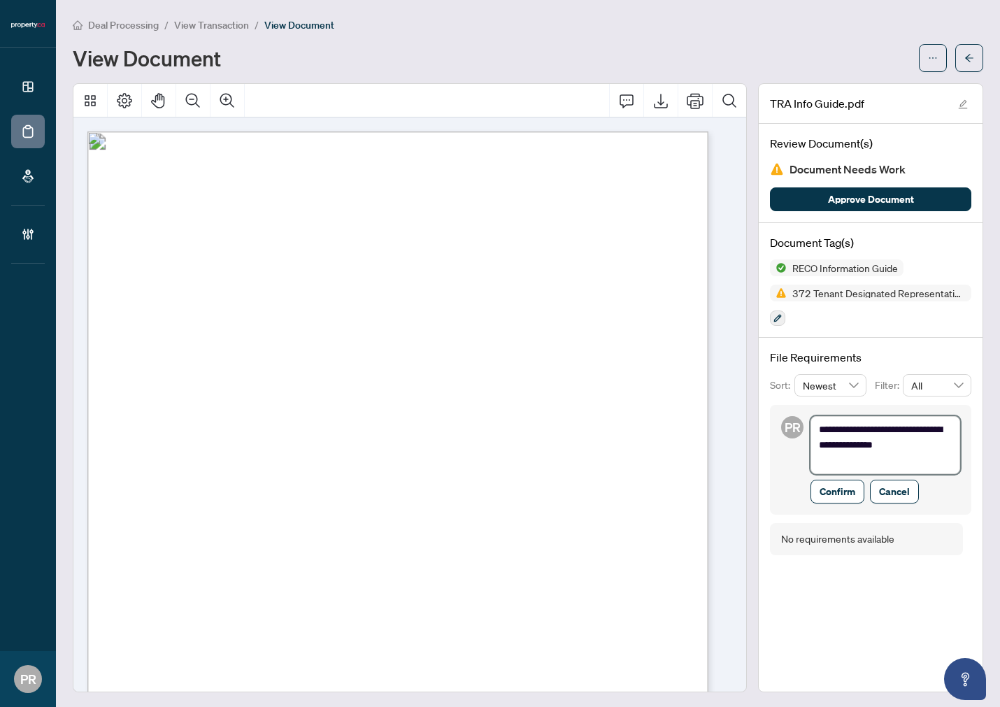
type textarea "**********"
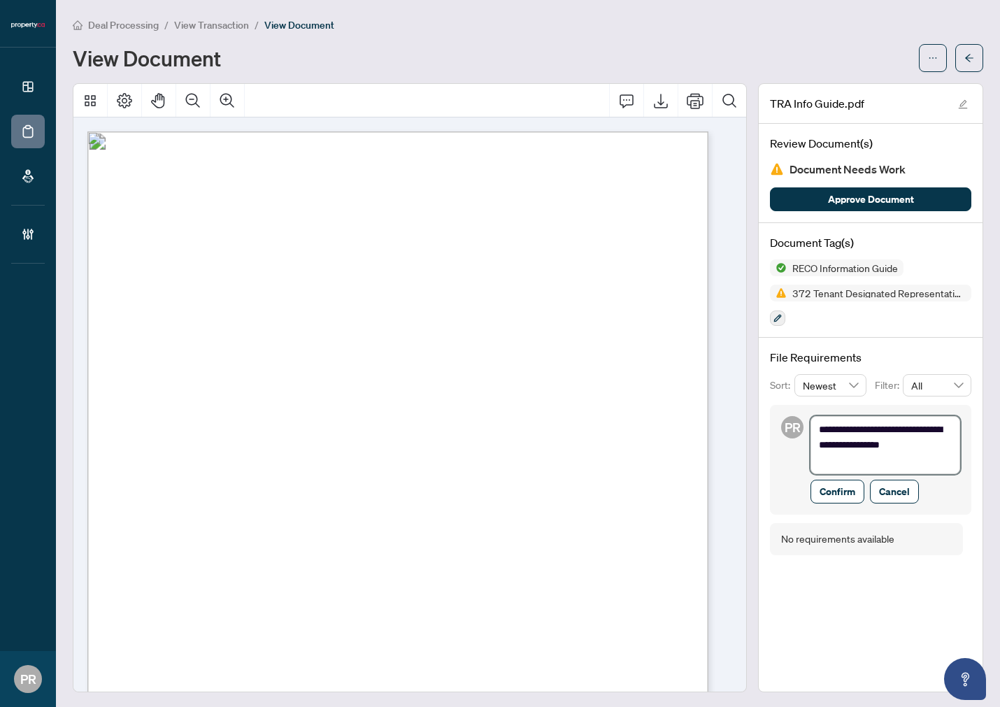
type textarea "**********"
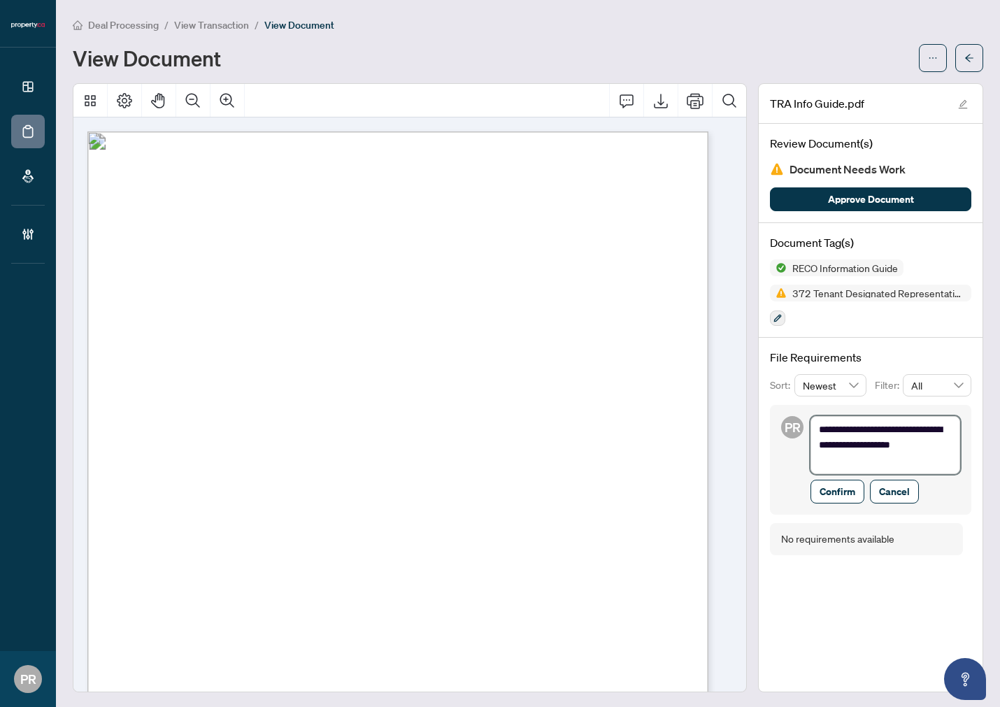
type textarea "**********"
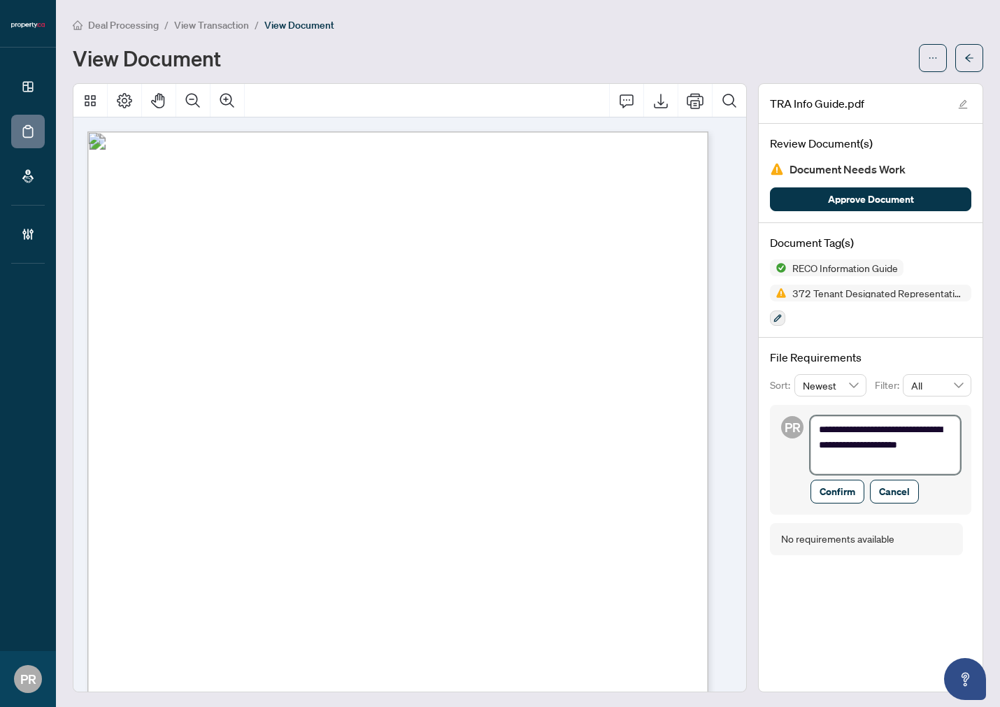
type textarea "**********"
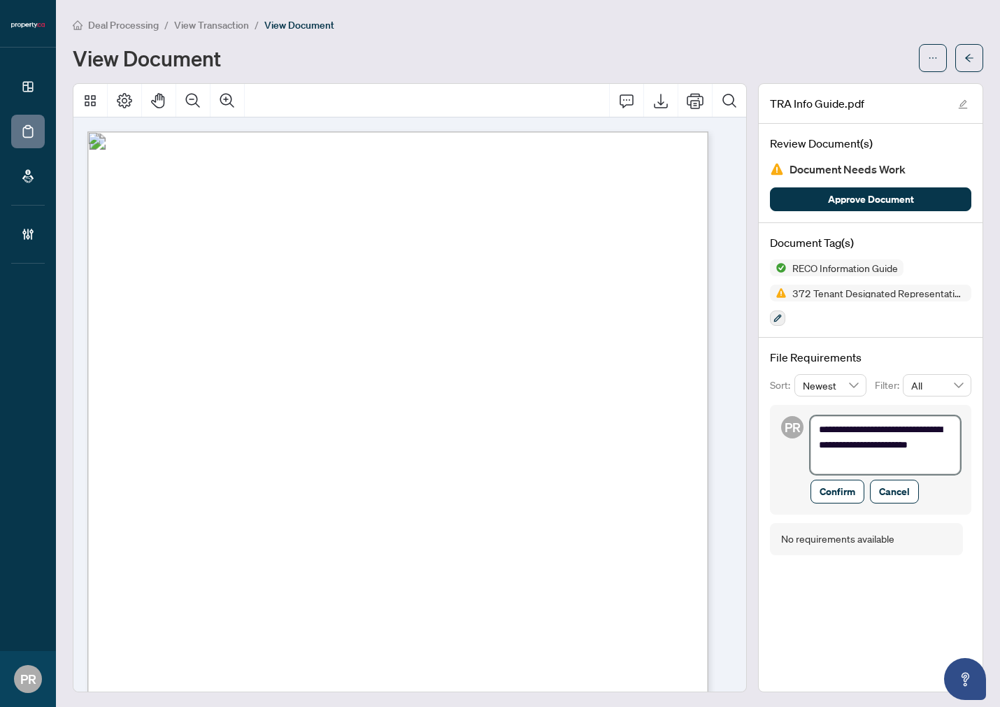
type textarea "**********"
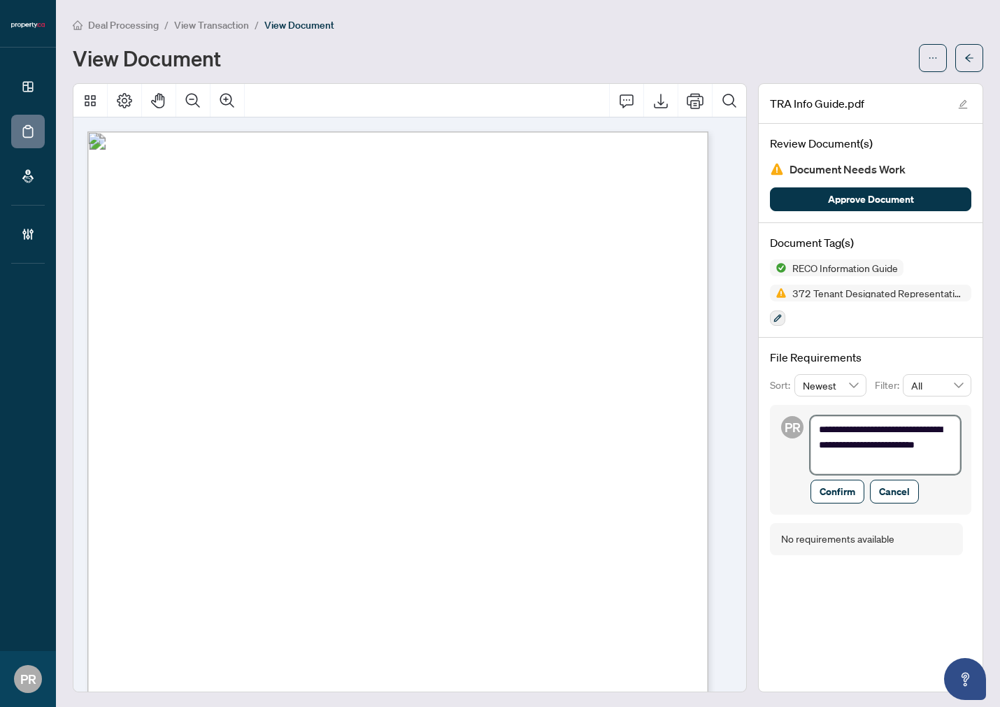
type textarea "**********"
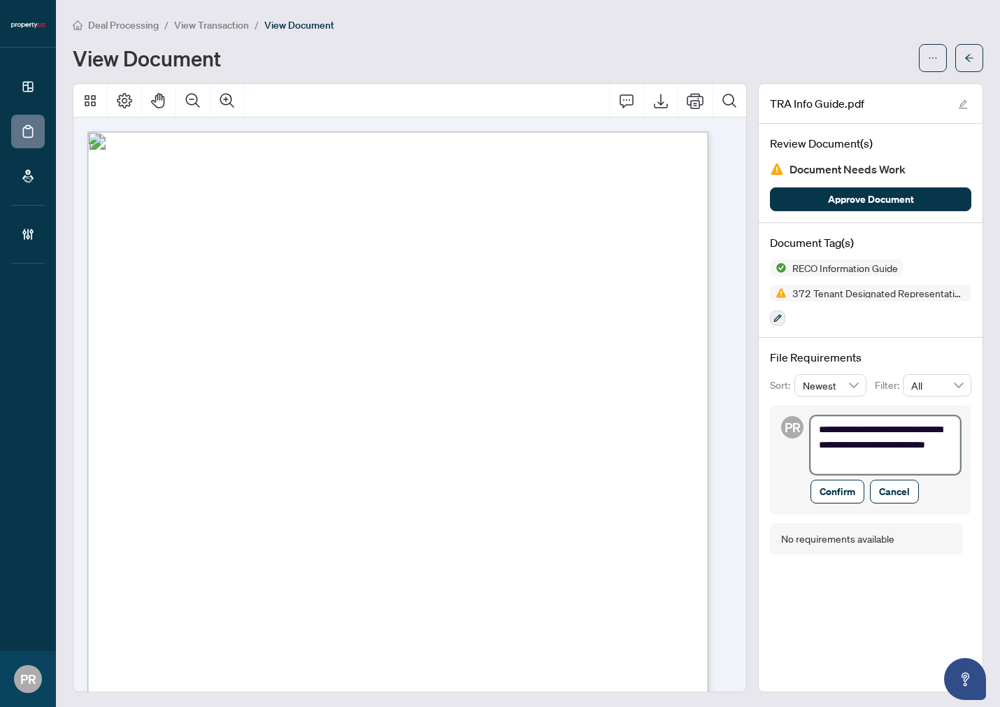
type textarea "**********"
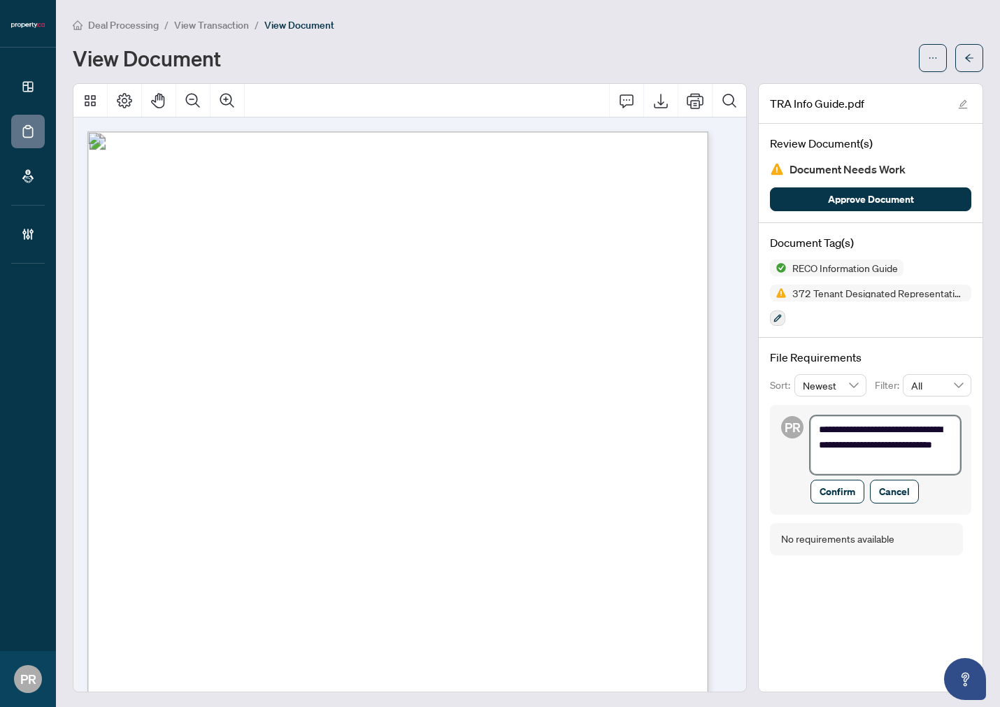
type textarea "**********"
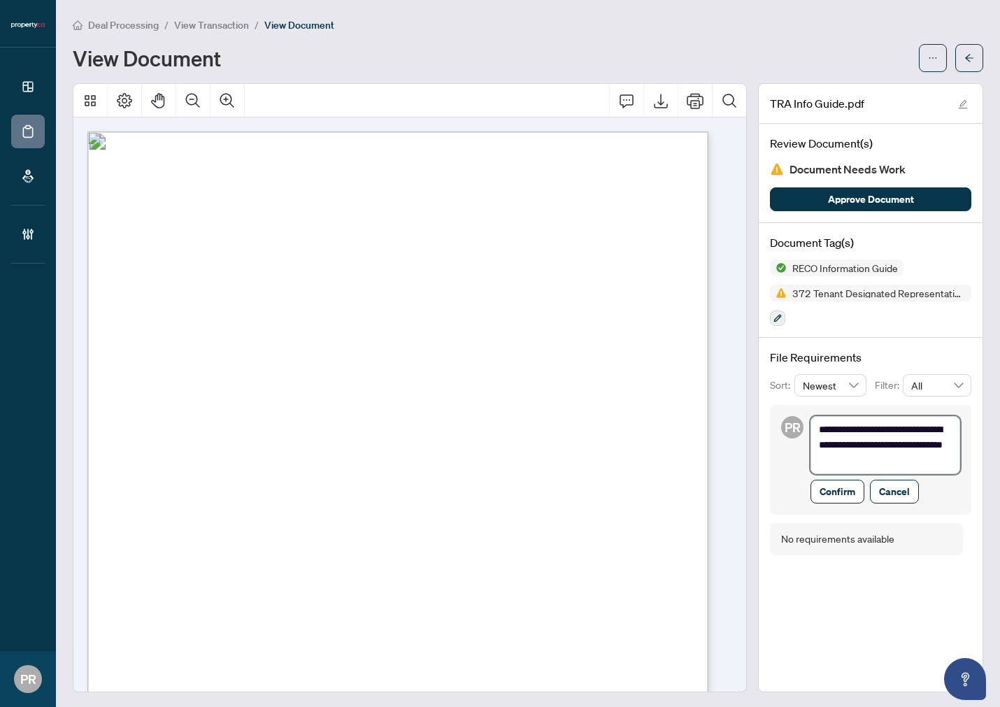
type textarea "**********"
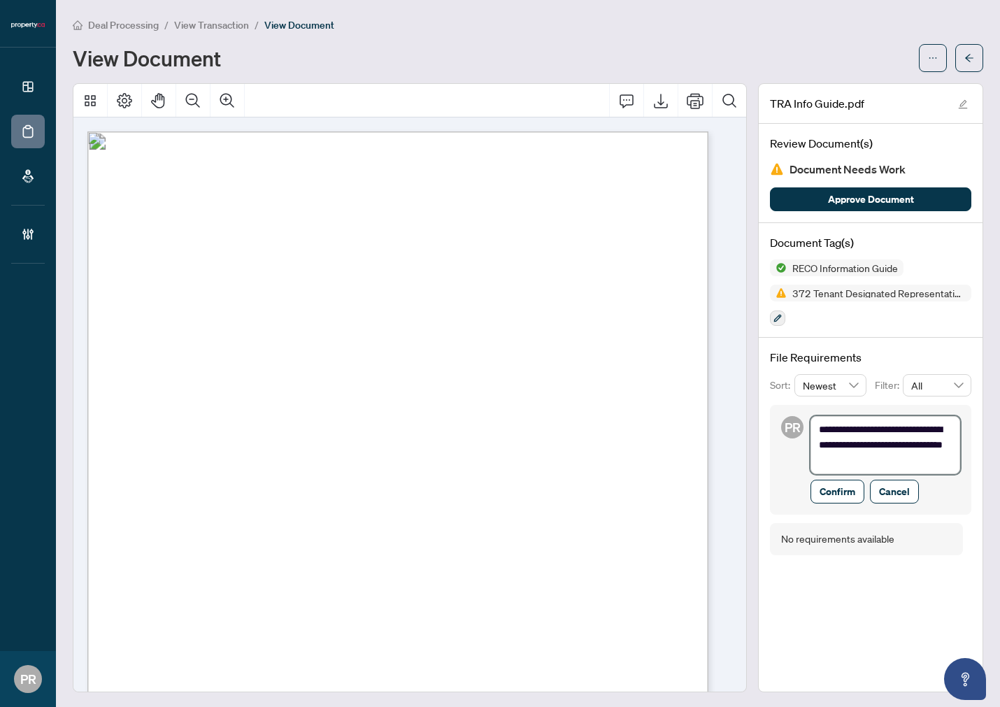
type textarea "**********"
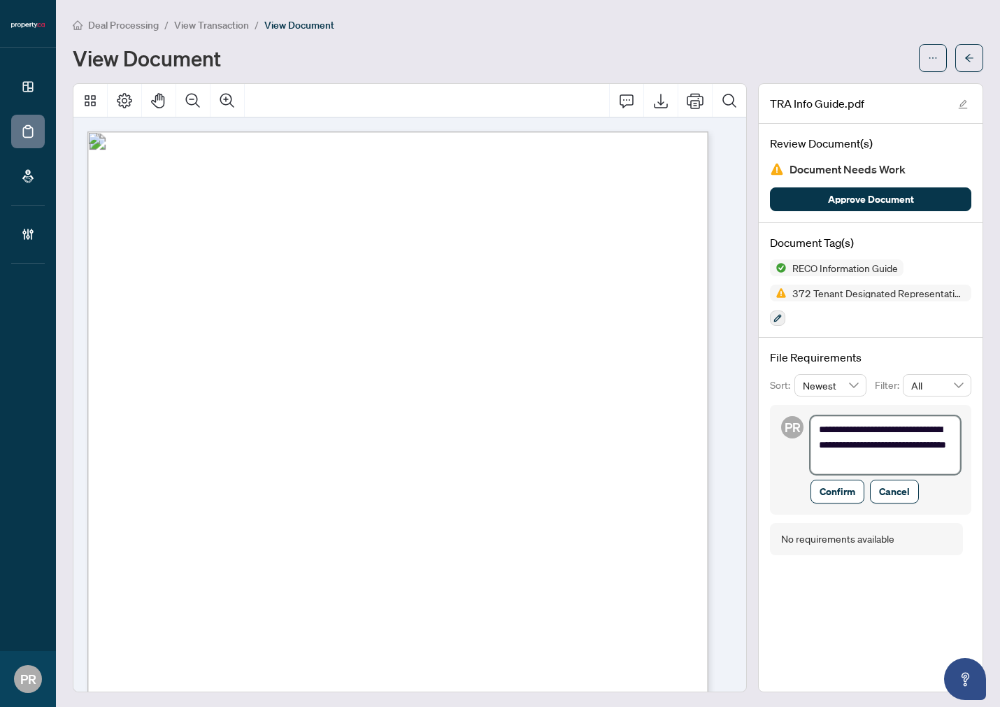
type textarea "**********"
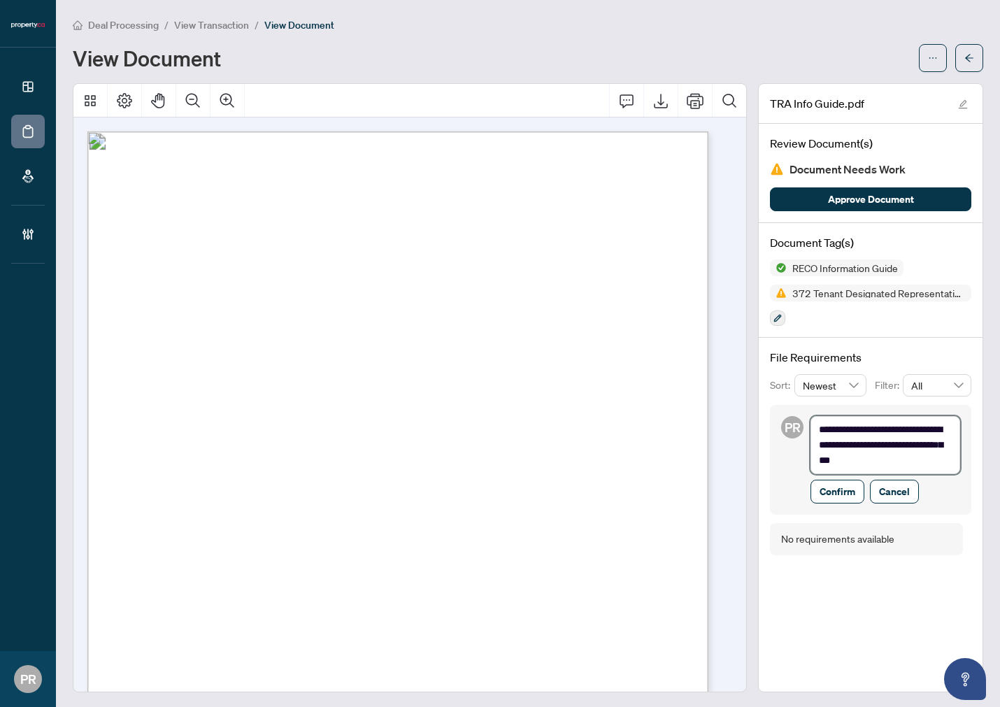
type textarea "**********"
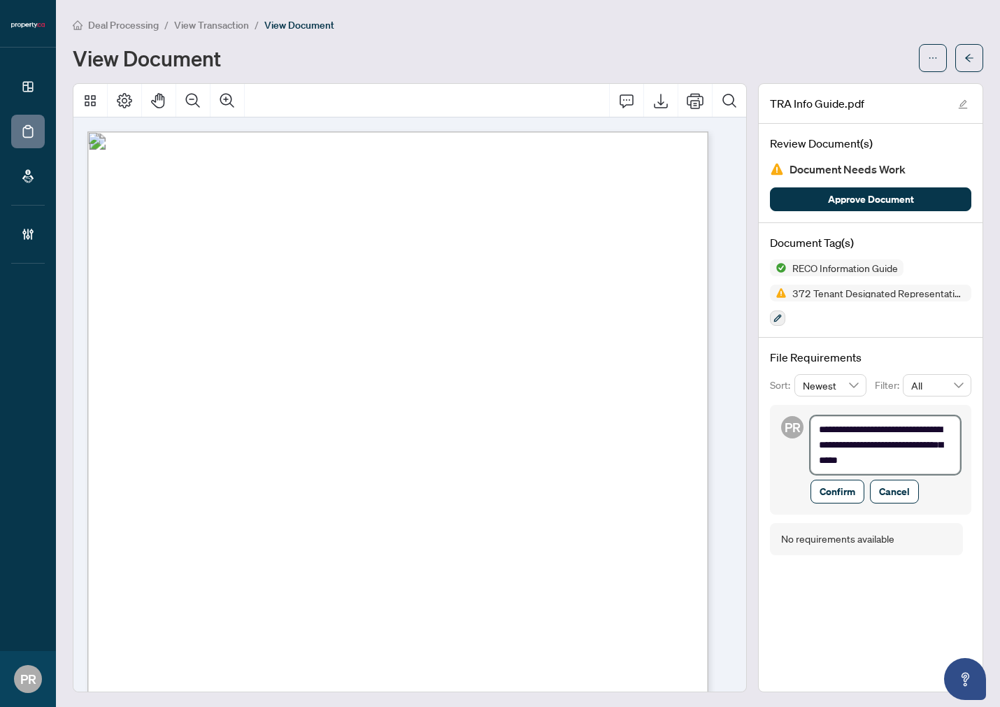
type textarea "**********"
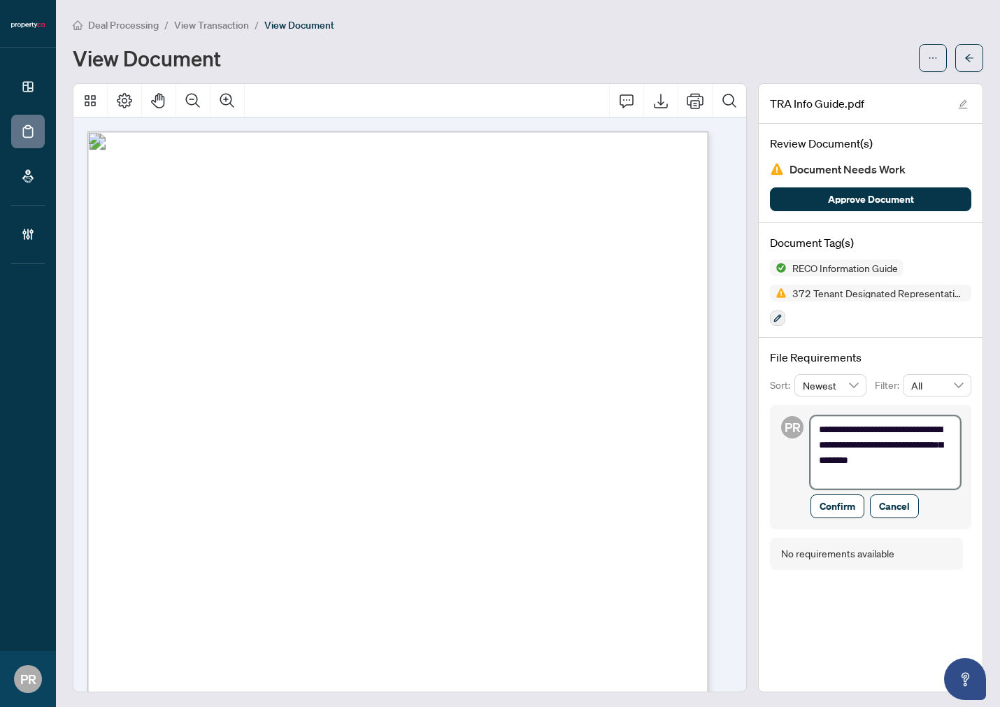
scroll to position [0, 0]
type textarea "**********"
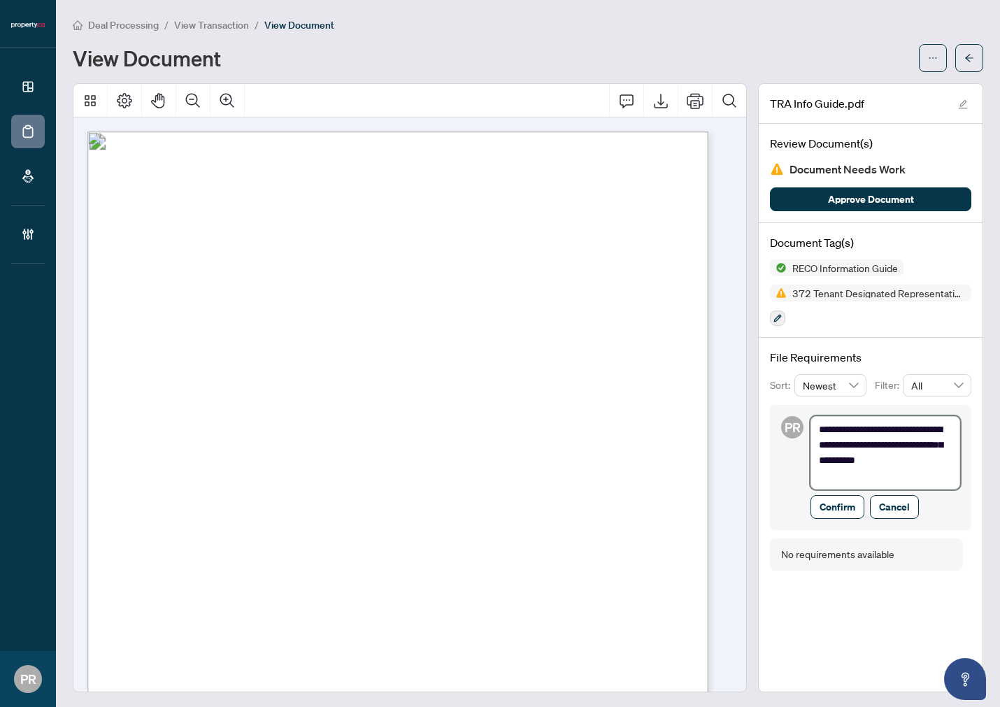
type textarea "**********"
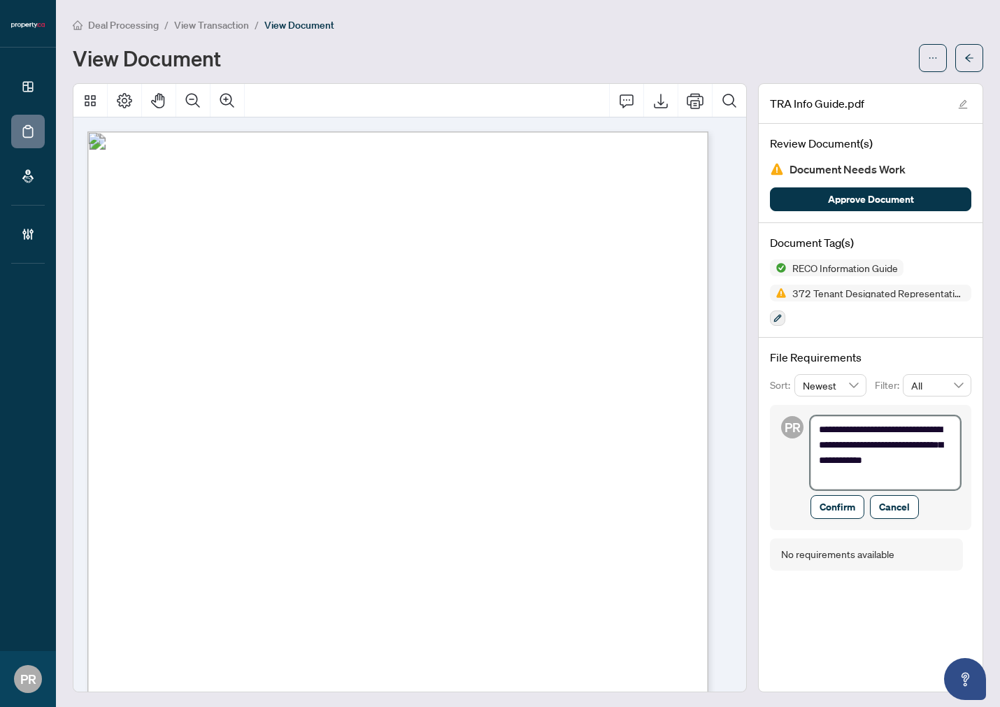
type textarea "**********"
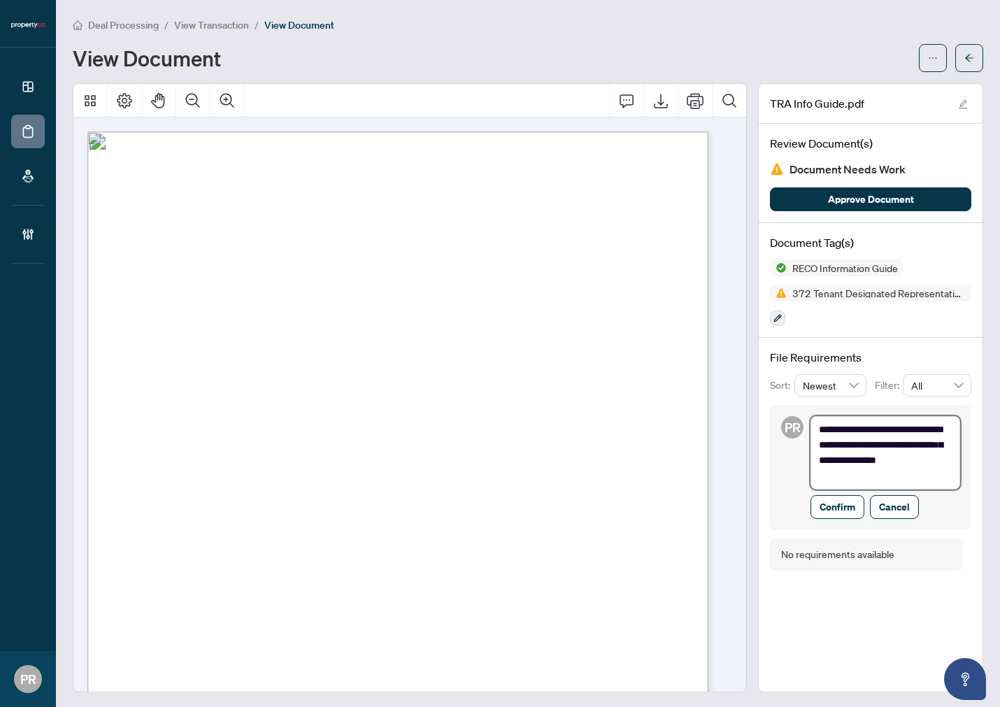
type textarea "**********"
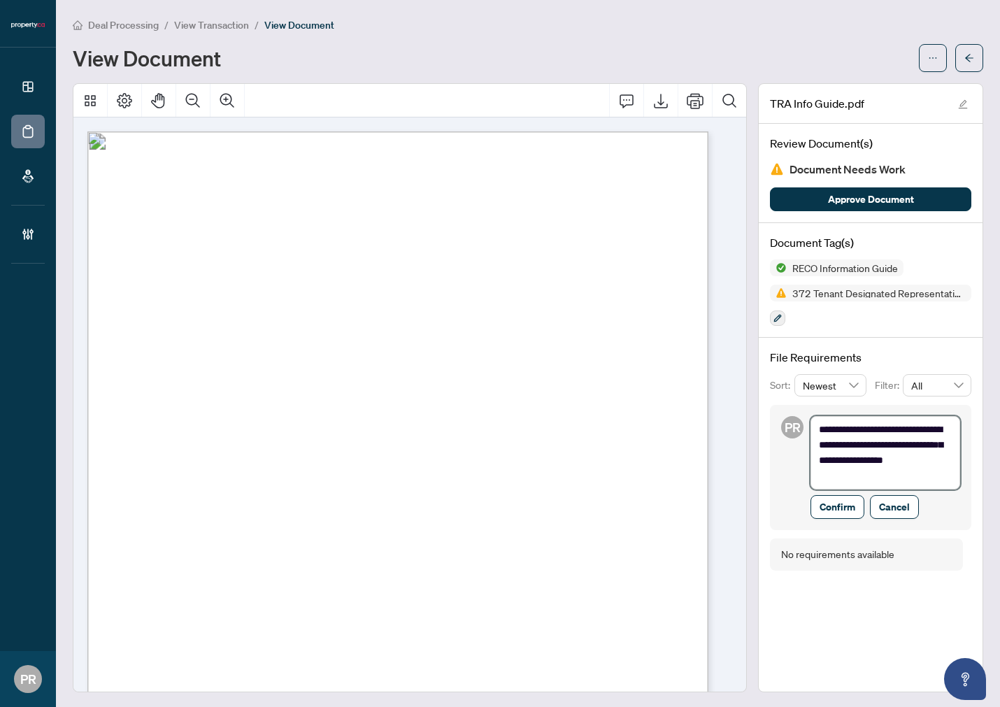
type textarea "**********"
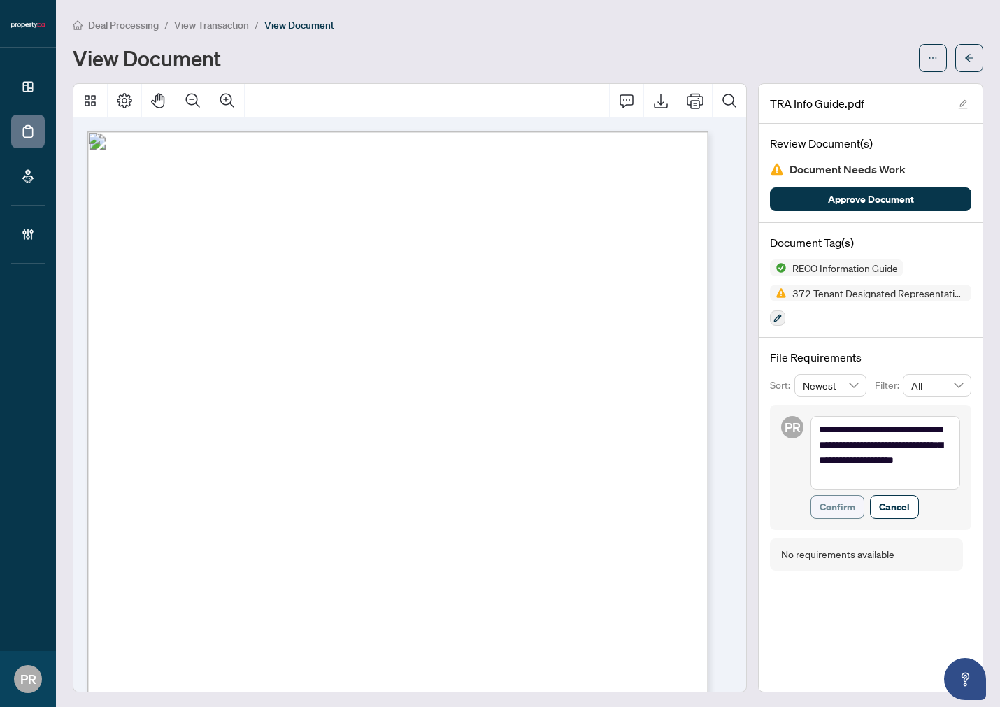
click at [838, 502] on span "Confirm" at bounding box center [838, 507] width 36 height 22
type textarea "**********"
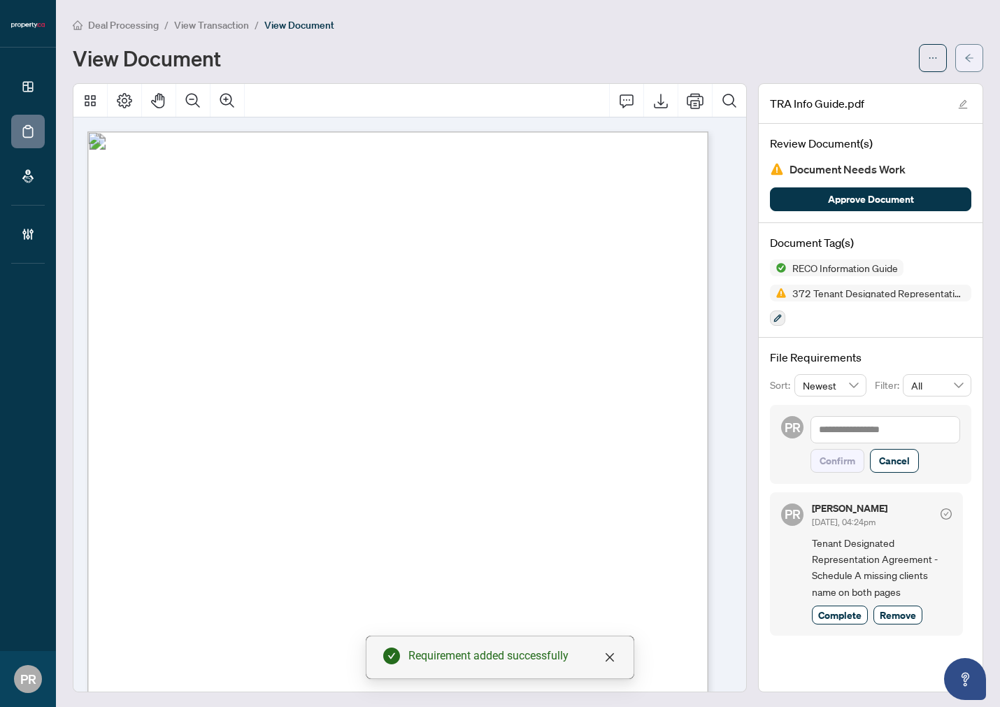
click at [900, 62] on span "button" at bounding box center [970, 58] width 10 height 22
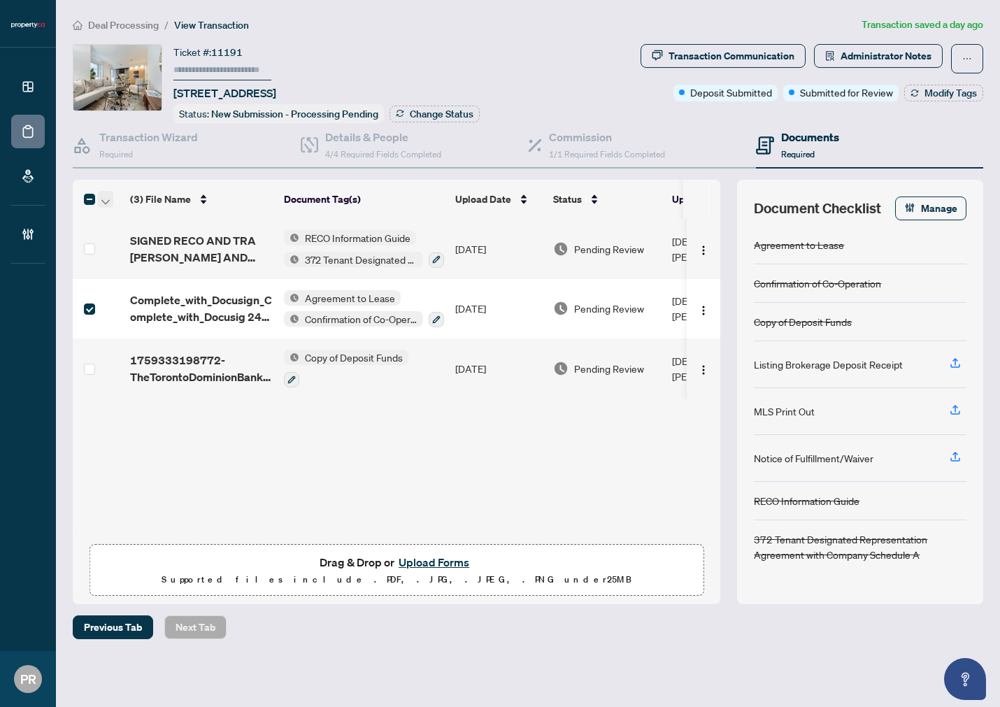
click at [107, 201] on span "button" at bounding box center [105, 199] width 8 height 15
click at [136, 217] on span "Open Selected in New Tab(s)" at bounding box center [171, 220] width 125 height 15
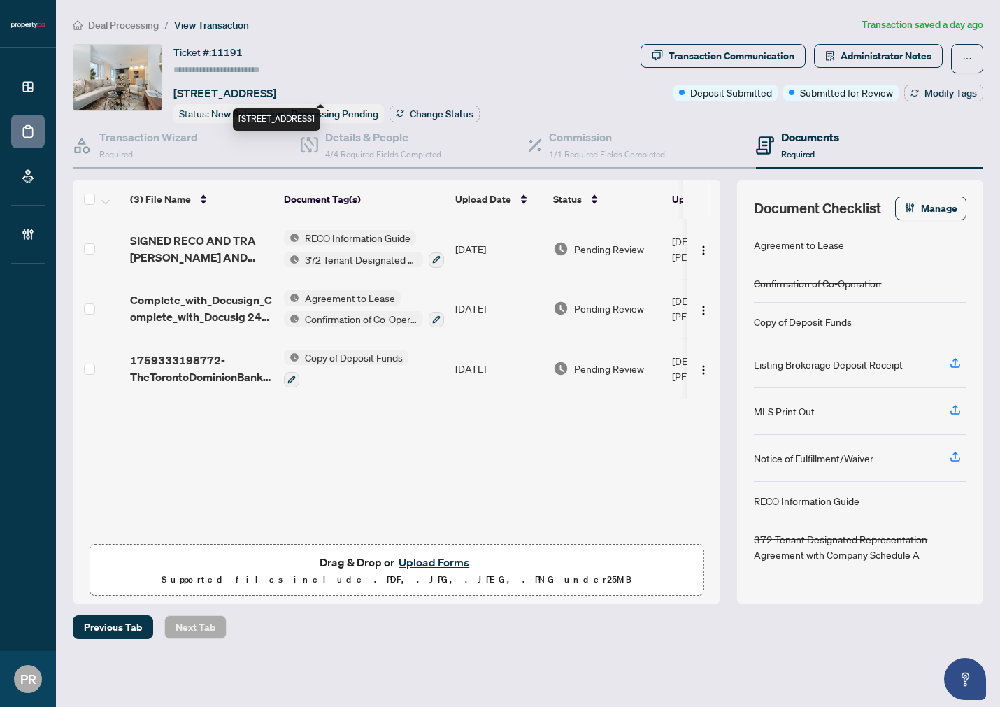
drag, startPoint x: 288, startPoint y: 87, endPoint x: 174, endPoint y: 94, distance: 114.2
click at [174, 94] on span "[STREET_ADDRESS]" at bounding box center [225, 93] width 103 height 17
copy span "[STREET_ADDRESS]"
click at [150, 151] on div "Transaction Wizard Required" at bounding box center [148, 145] width 99 height 33
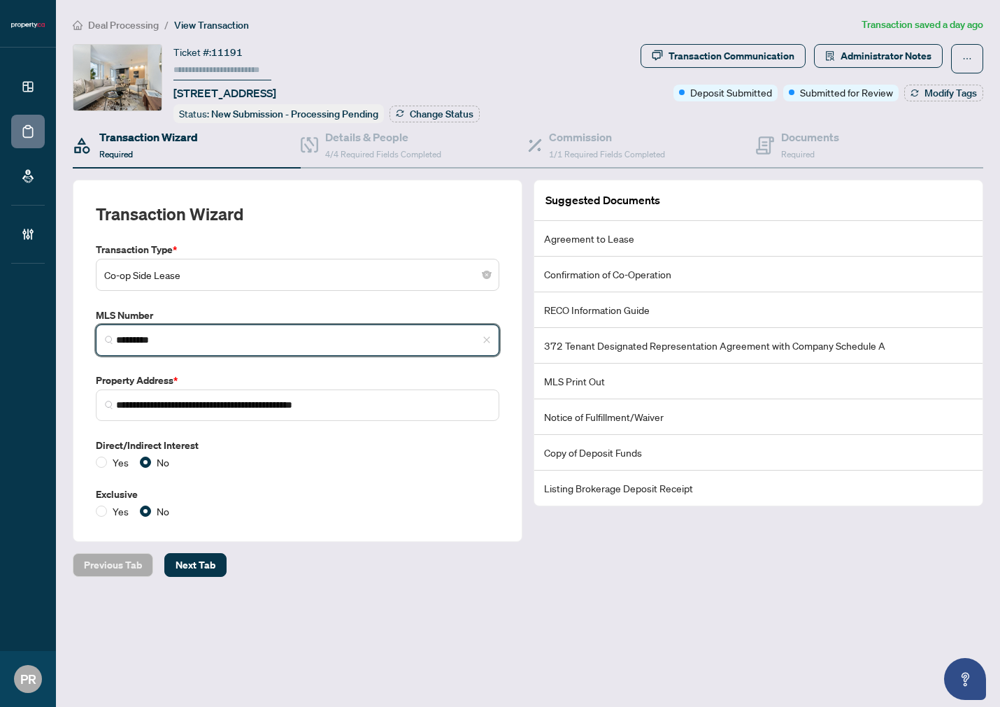
click at [243, 333] on input "*********" at bounding box center [303, 340] width 374 height 15
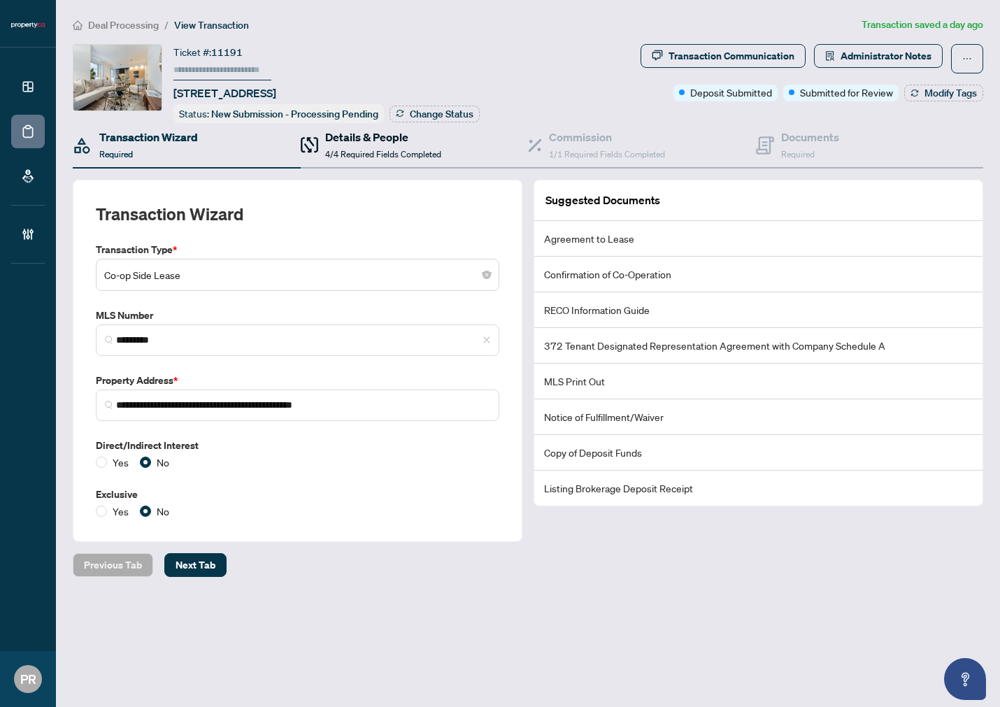
click at [365, 131] on h4 "Details & People" at bounding box center [383, 137] width 116 height 17
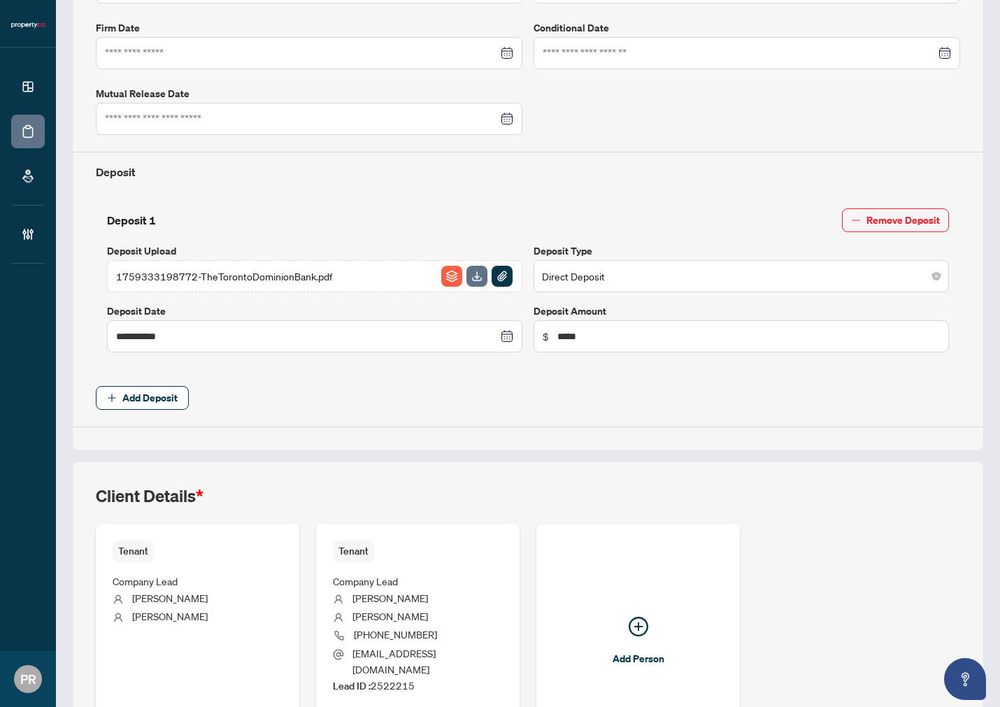
scroll to position [483, 0]
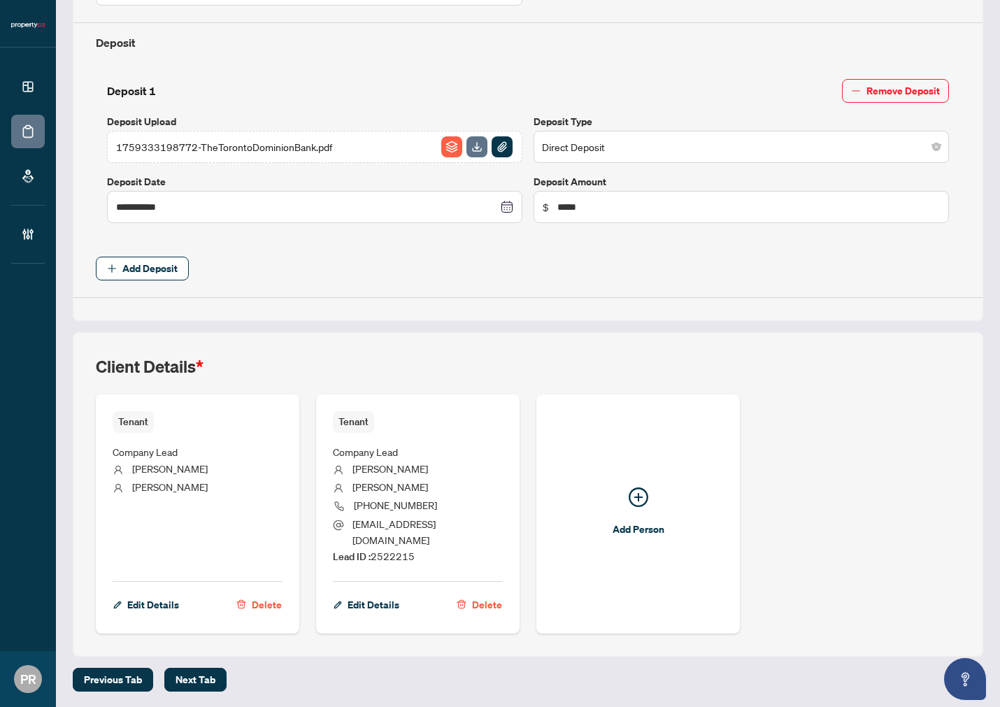
click at [397, 547] on span "[EMAIL_ADDRESS][DOMAIN_NAME]" at bounding box center [428, 532] width 150 height 33
click at [393, 553] on span "Lead ID : 2522215" at bounding box center [374, 556] width 82 height 13
copy span "2522215"
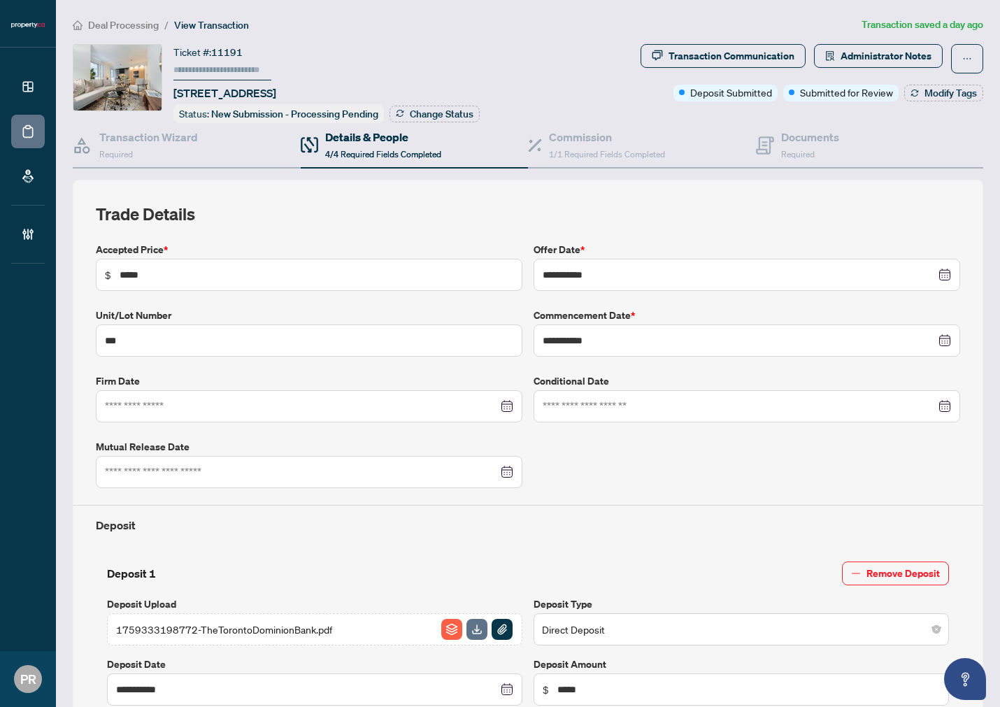
scroll to position [78, 0]
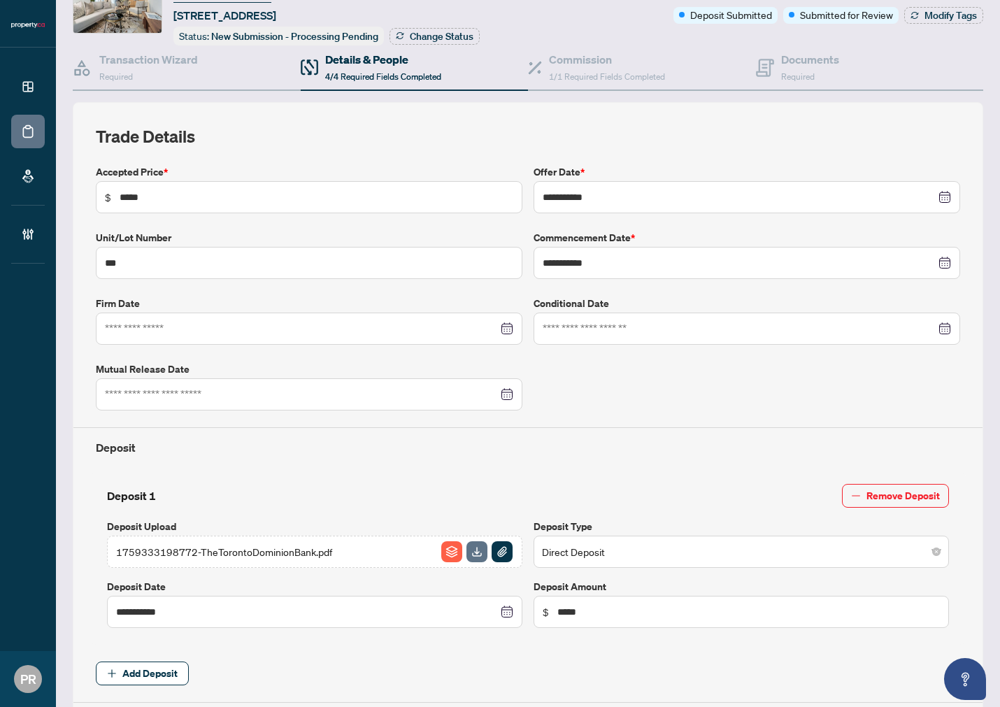
drag, startPoint x: 644, startPoint y: 143, endPoint x: 635, endPoint y: 134, distance: 11.9
click at [642, 142] on h2 "Trade Details" at bounding box center [528, 136] width 865 height 22
click at [593, 66] on div "Commission 1/1 Required Fields Completed" at bounding box center [607, 67] width 116 height 33
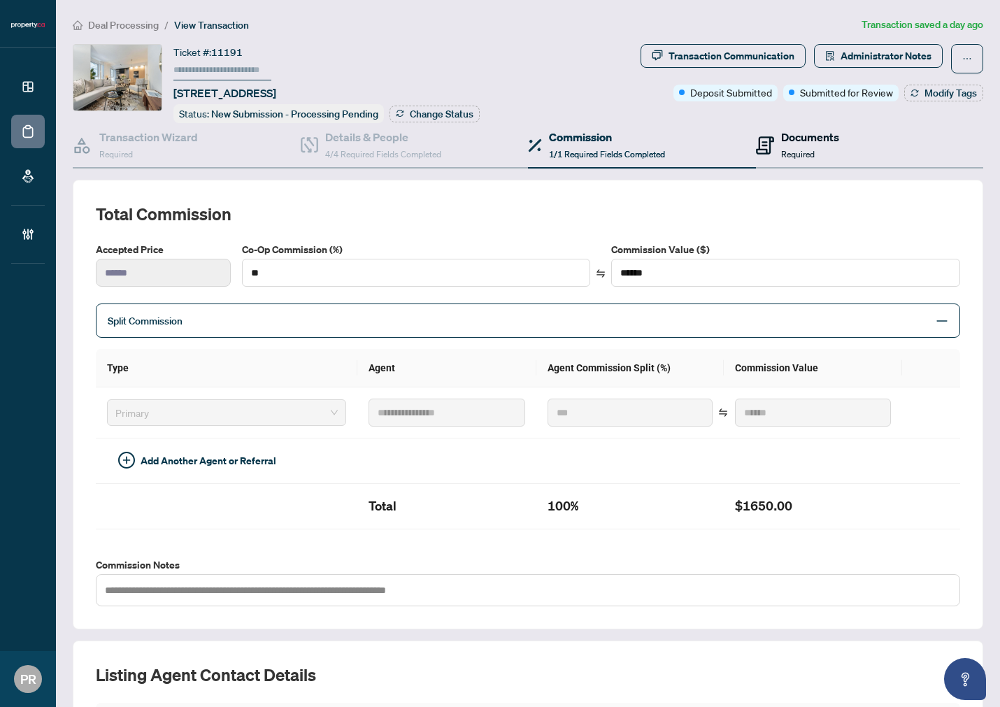
drag, startPoint x: 757, startPoint y: 141, endPoint x: 739, endPoint y: 127, distance: 22.0
click at [757, 141] on icon at bounding box center [765, 145] width 18 height 18
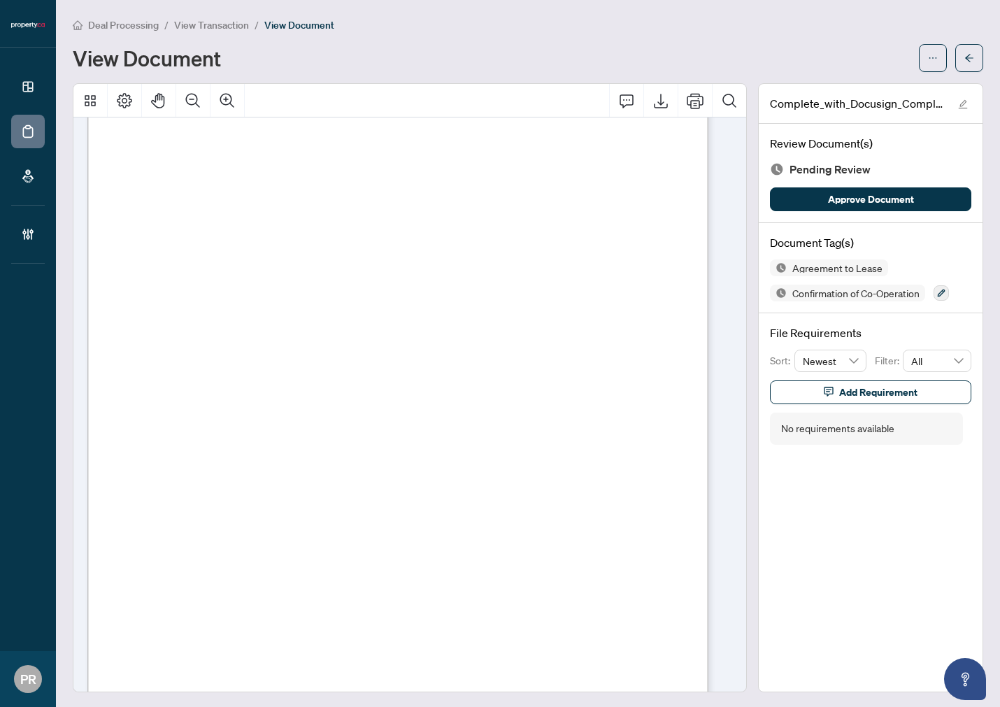
scroll to position [1632, 0]
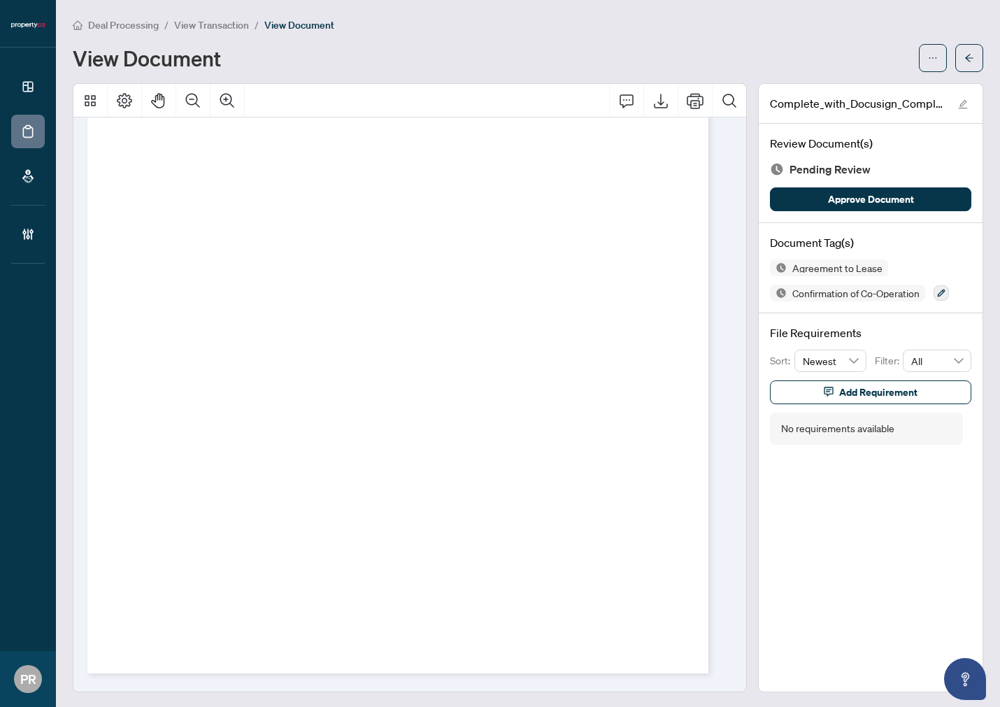
scroll to position [0, 0]
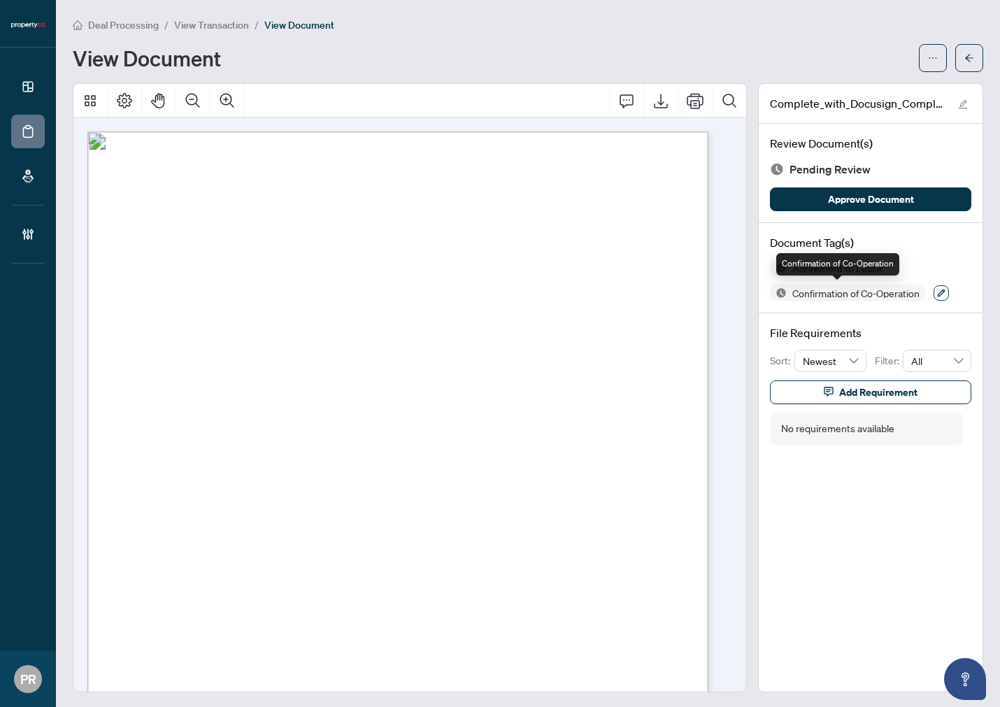
click at [937, 294] on icon "button" at bounding box center [941, 293] width 8 height 8
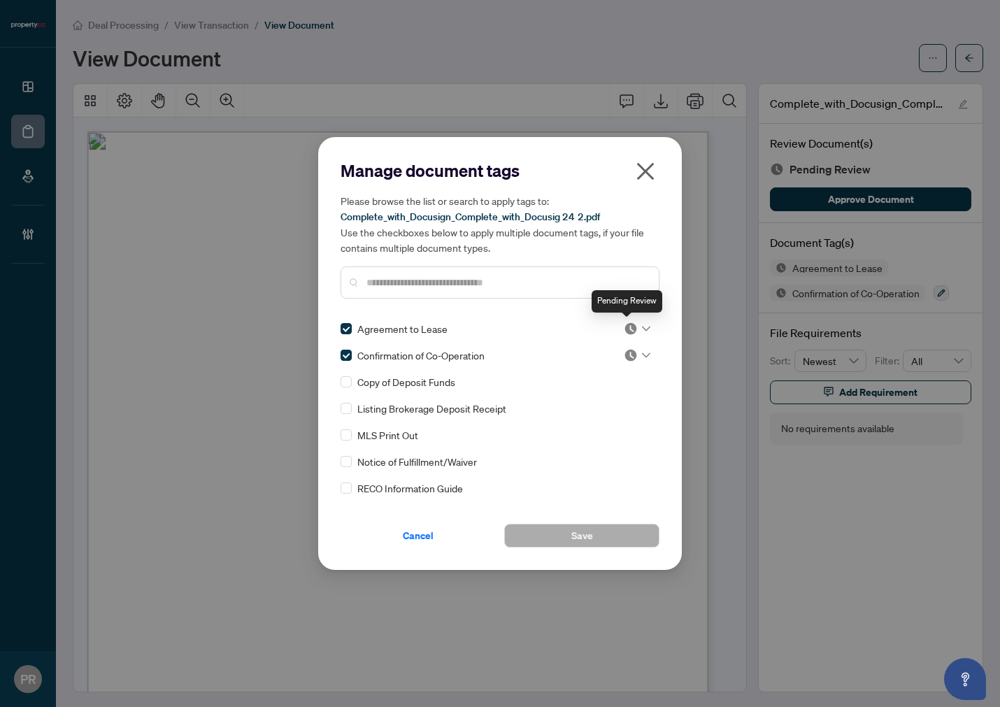
click at [625, 323] on img at bounding box center [631, 329] width 14 height 14
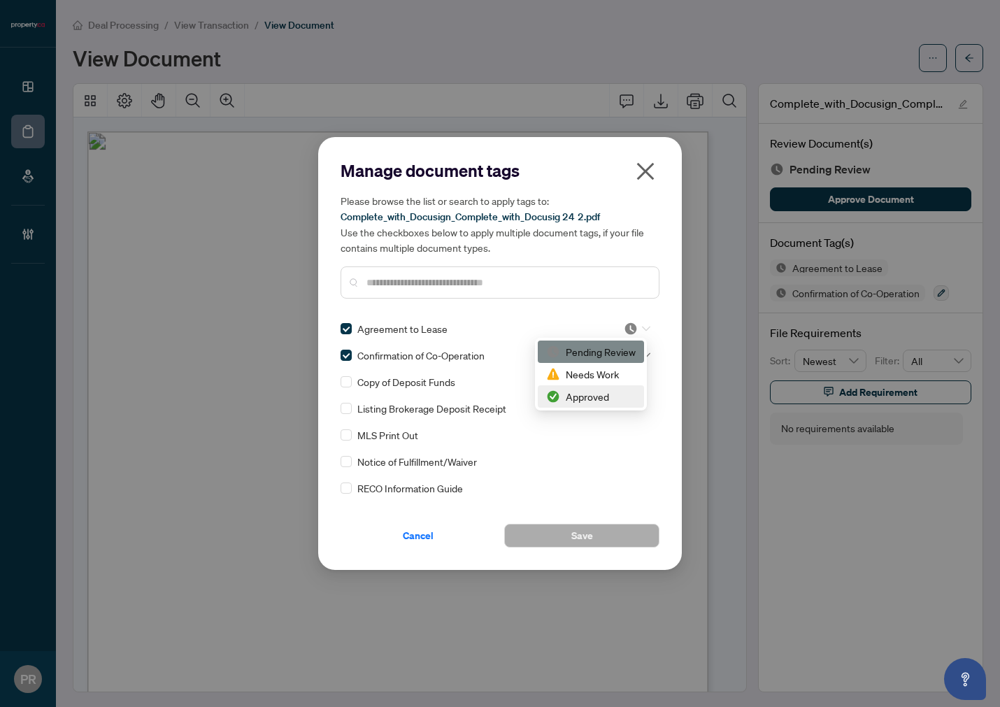
click at [577, 397] on div "Approved" at bounding box center [591, 396] width 90 height 15
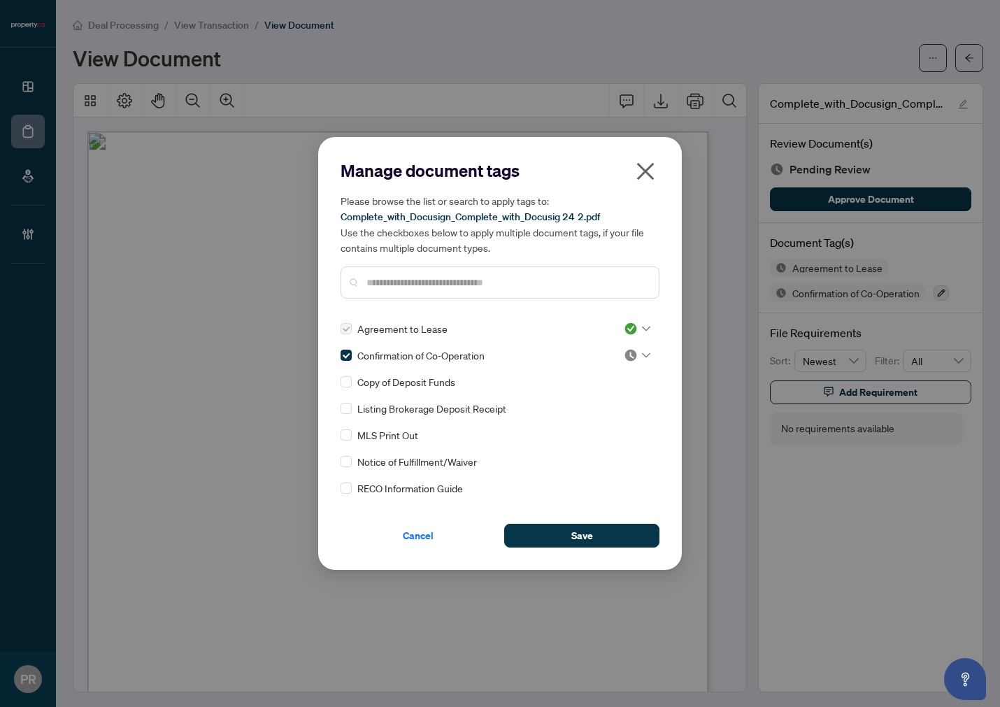
click at [618, 359] on div at bounding box center [634, 355] width 36 height 14
click at [602, 423] on div "Approved" at bounding box center [591, 423] width 90 height 15
click at [604, 522] on div "Cancel Save" at bounding box center [500, 527] width 319 height 41
click at [605, 524] on button "Save" at bounding box center [581, 536] width 155 height 24
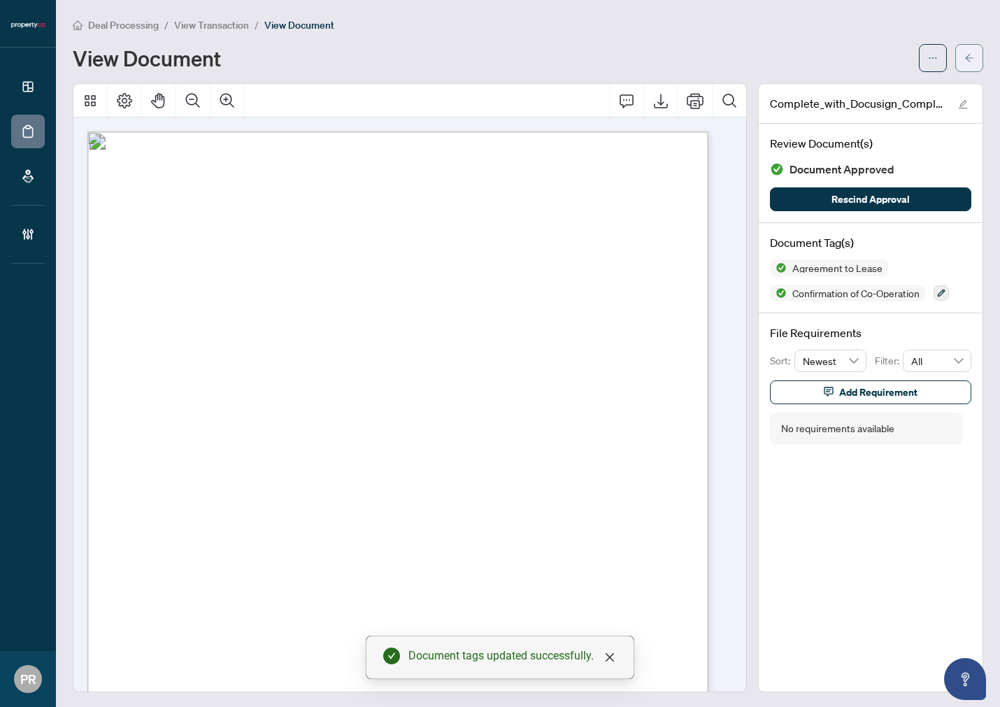
click at [963, 56] on button "button" at bounding box center [970, 58] width 28 height 28
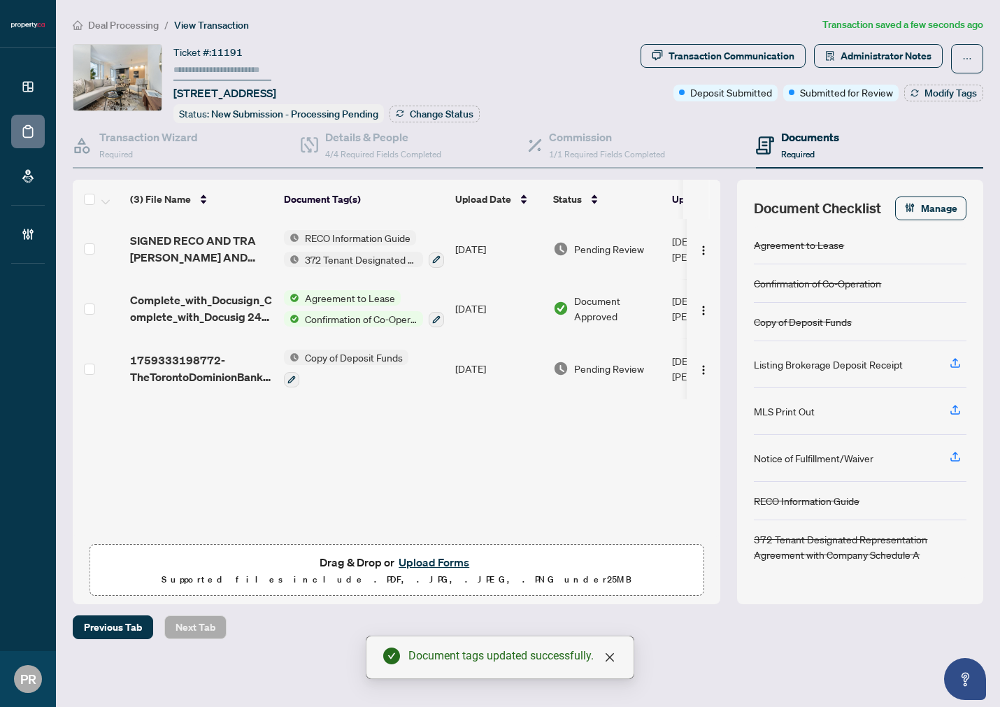
click at [476, 250] on td "Oct/01/2025" at bounding box center [499, 249] width 98 height 60
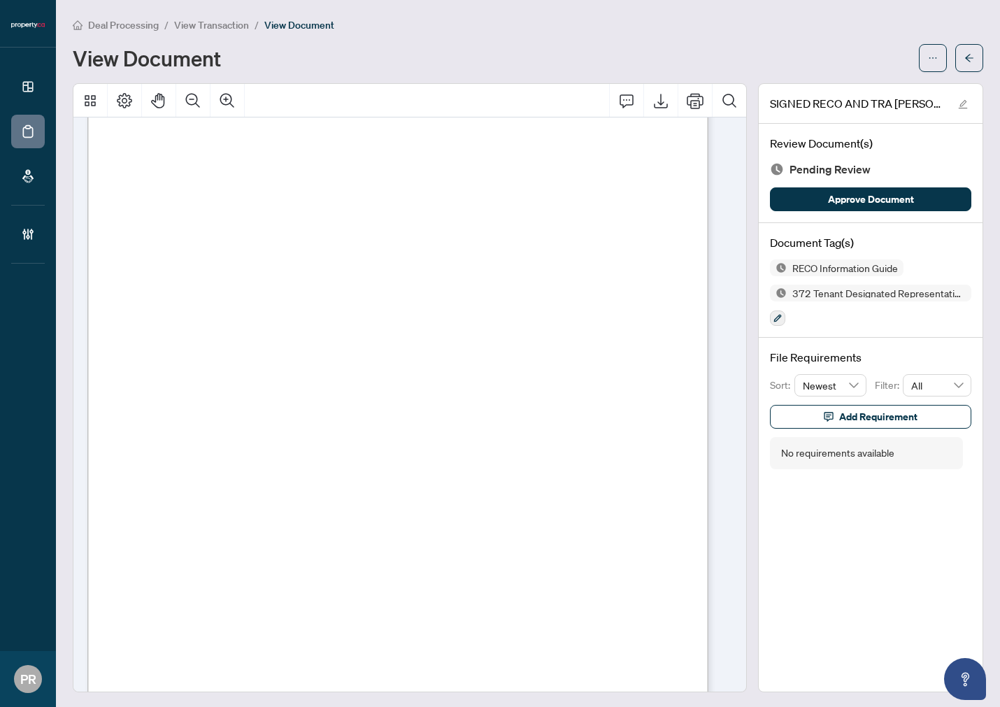
scroll to position [13445, 0]
click at [772, 313] on button "button" at bounding box center [777, 318] width 15 height 15
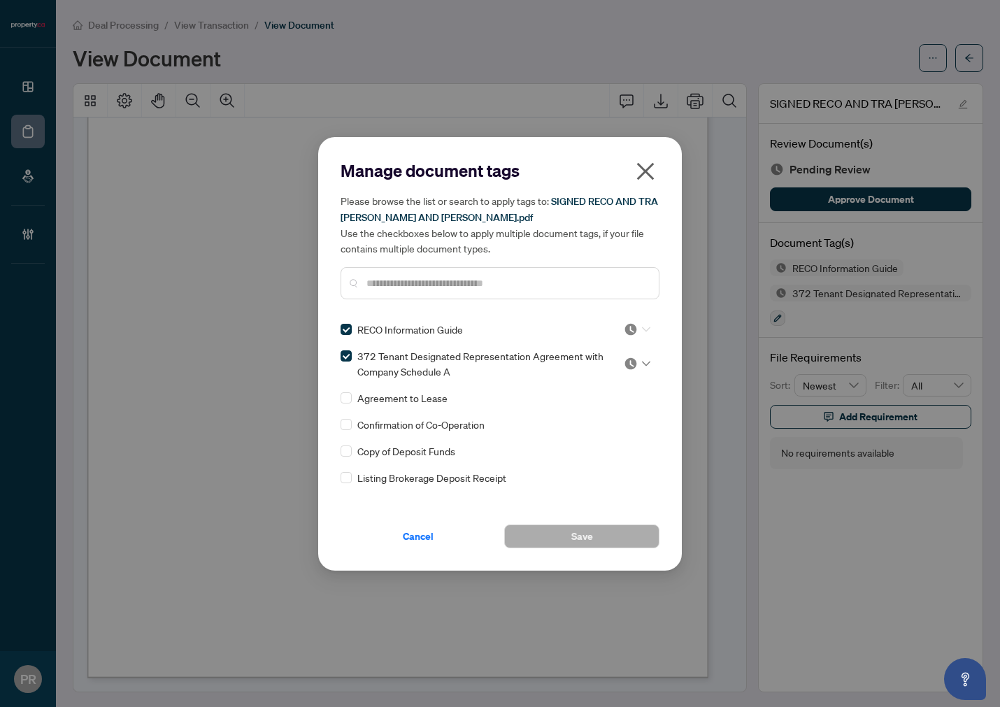
click at [633, 332] on img at bounding box center [631, 330] width 14 height 14
click at [565, 399] on div "Approved" at bounding box center [591, 396] width 90 height 15
click at [624, 360] on img at bounding box center [631, 364] width 14 height 14
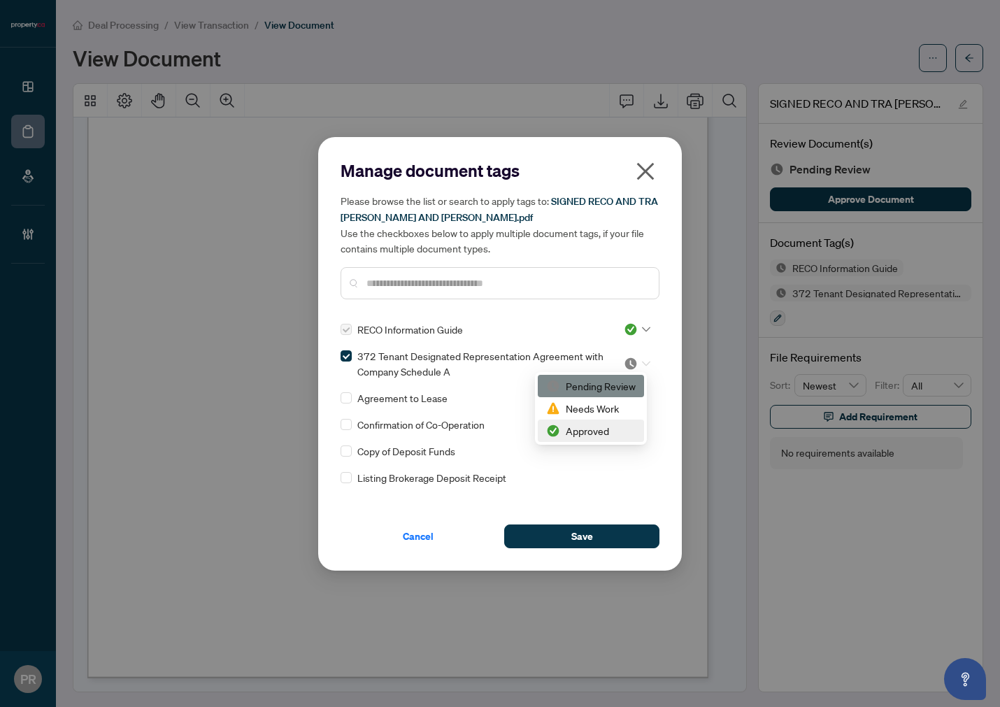
click at [546, 432] on div "Approved" at bounding box center [591, 431] width 106 height 22
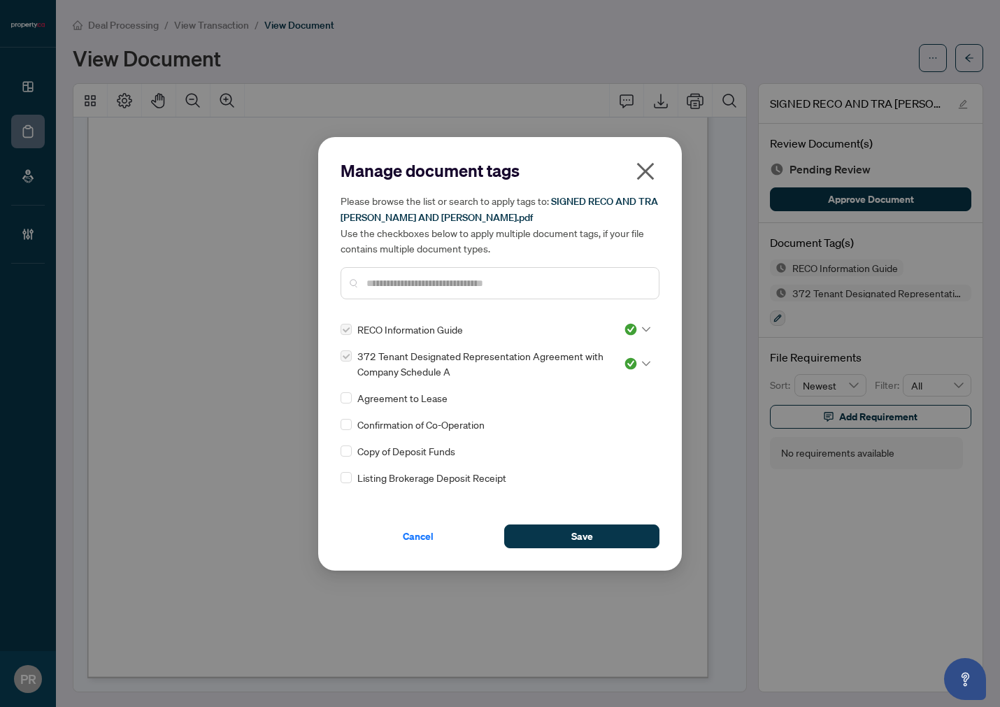
click at [612, 550] on div "Manage document tags Please browse the list or search to apply tags to: SIGNED …" at bounding box center [500, 354] width 364 height 434
drag, startPoint x: 621, startPoint y: 537, endPoint x: 588, endPoint y: 533, distance: 33.8
click at [621, 537] on button "Save" at bounding box center [581, 537] width 155 height 24
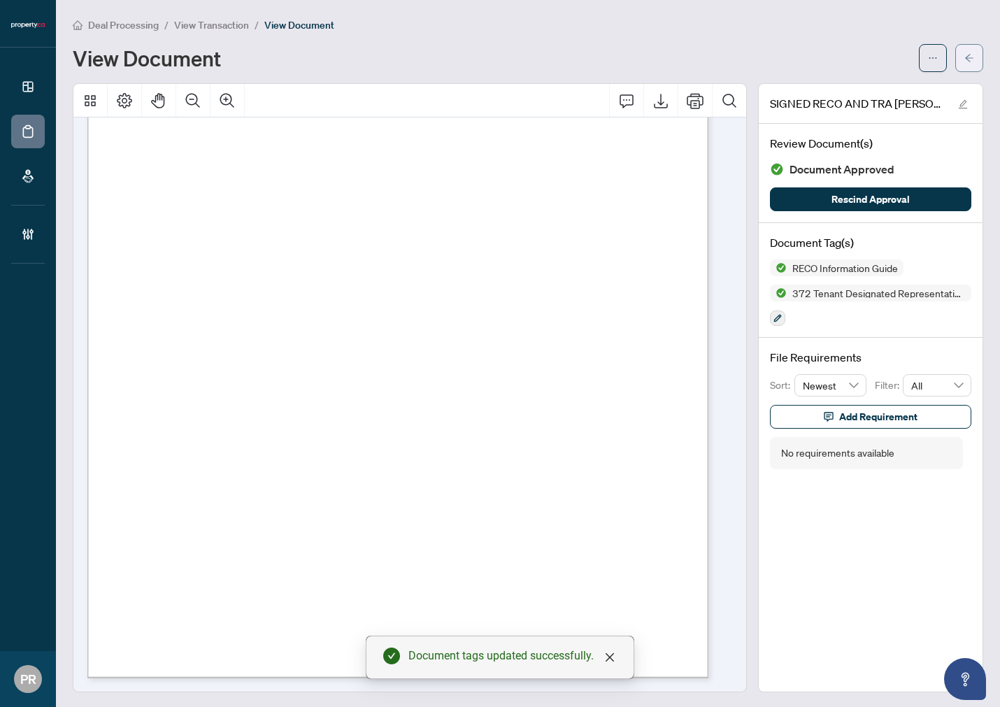
click at [965, 55] on icon "arrow-left" at bounding box center [970, 58] width 10 height 10
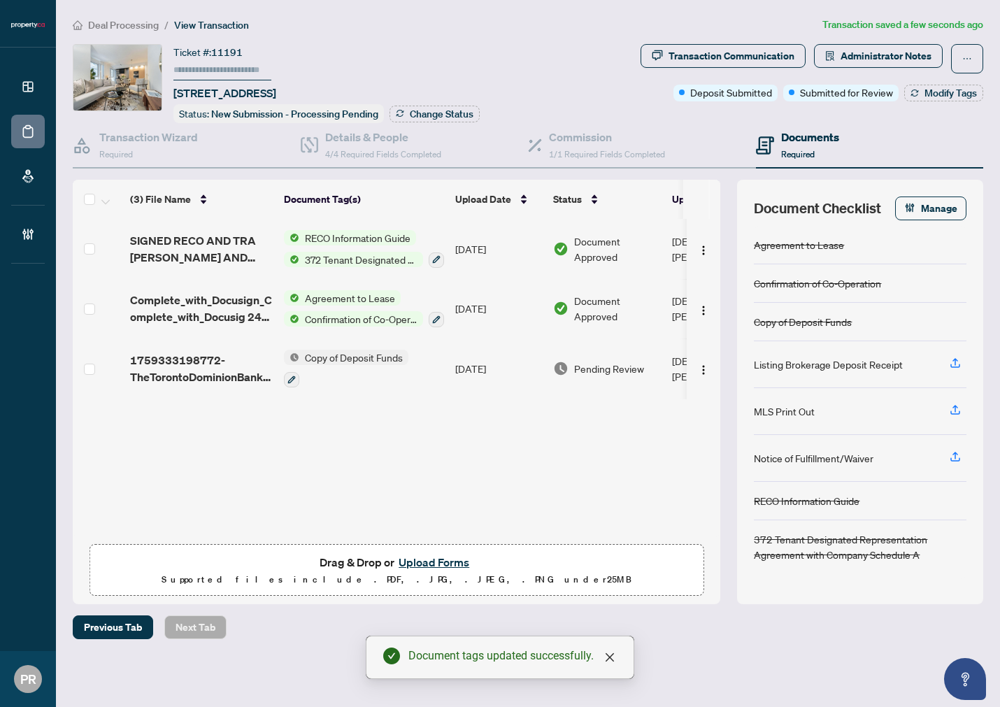
click at [474, 348] on td "Oct/01/2025" at bounding box center [499, 369] width 98 height 60
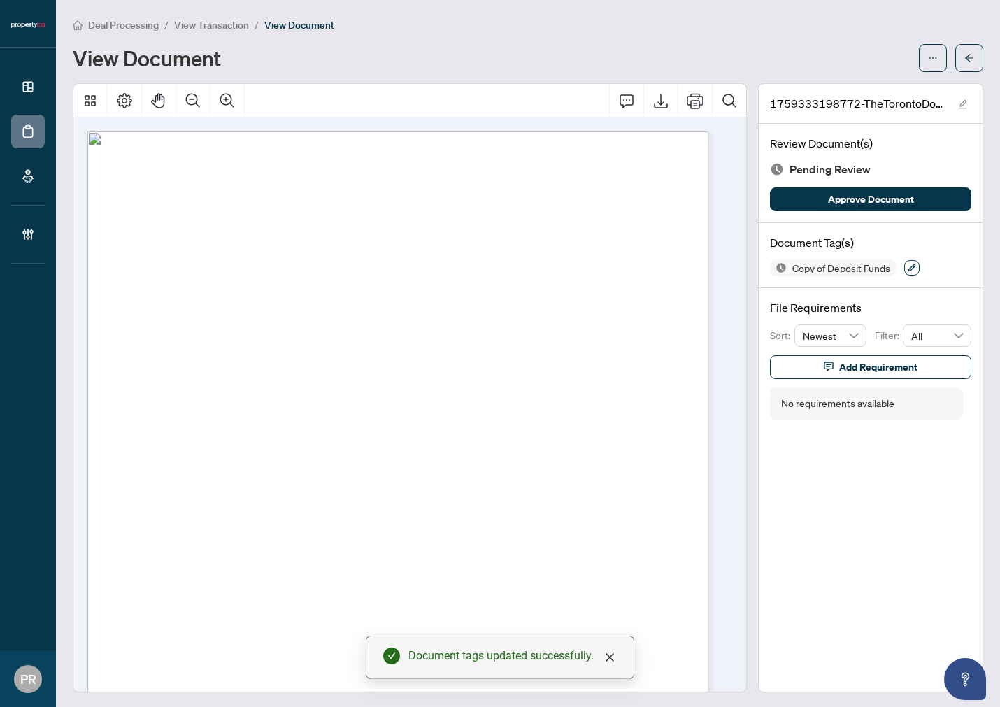
click at [908, 266] on icon "button" at bounding box center [912, 268] width 8 height 8
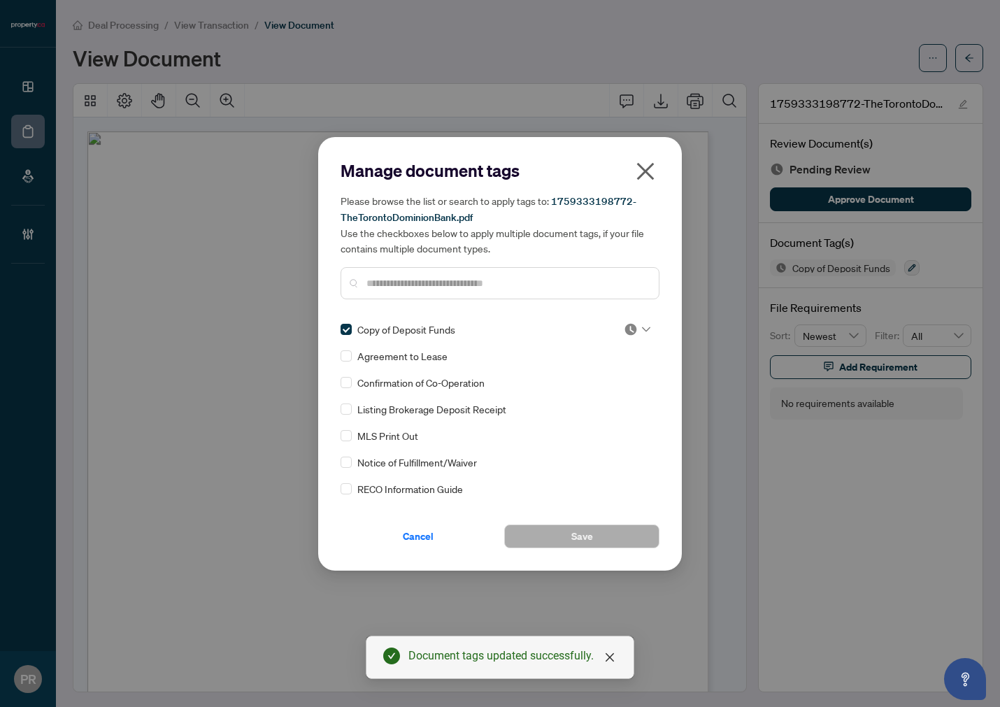
click at [632, 327] on img at bounding box center [631, 330] width 14 height 14
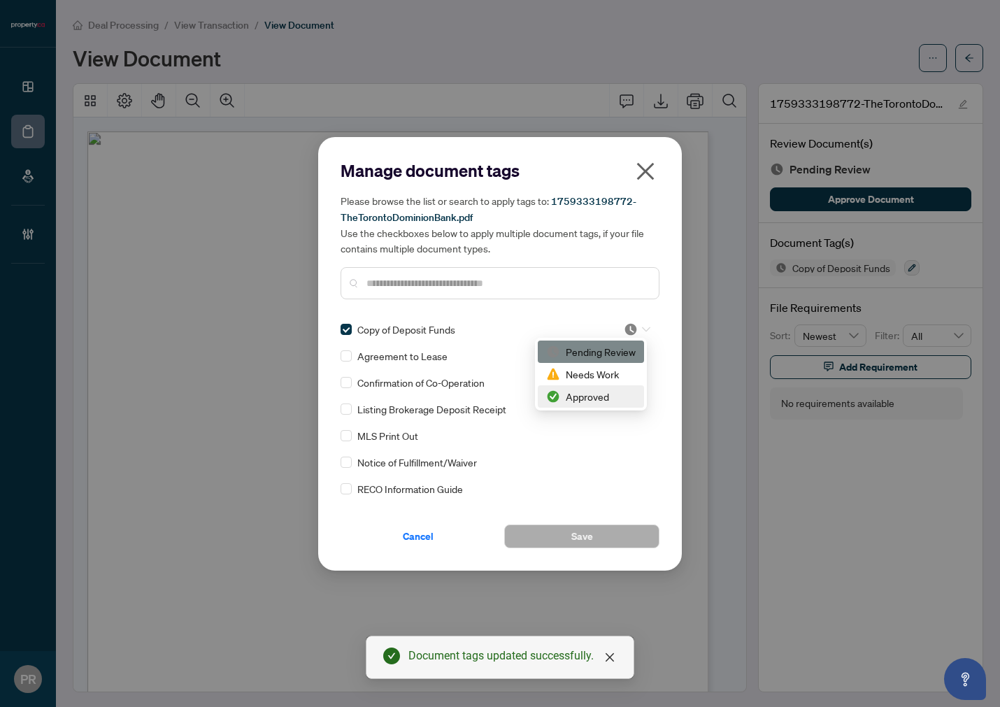
click at [616, 389] on div "Approved" at bounding box center [591, 396] width 90 height 15
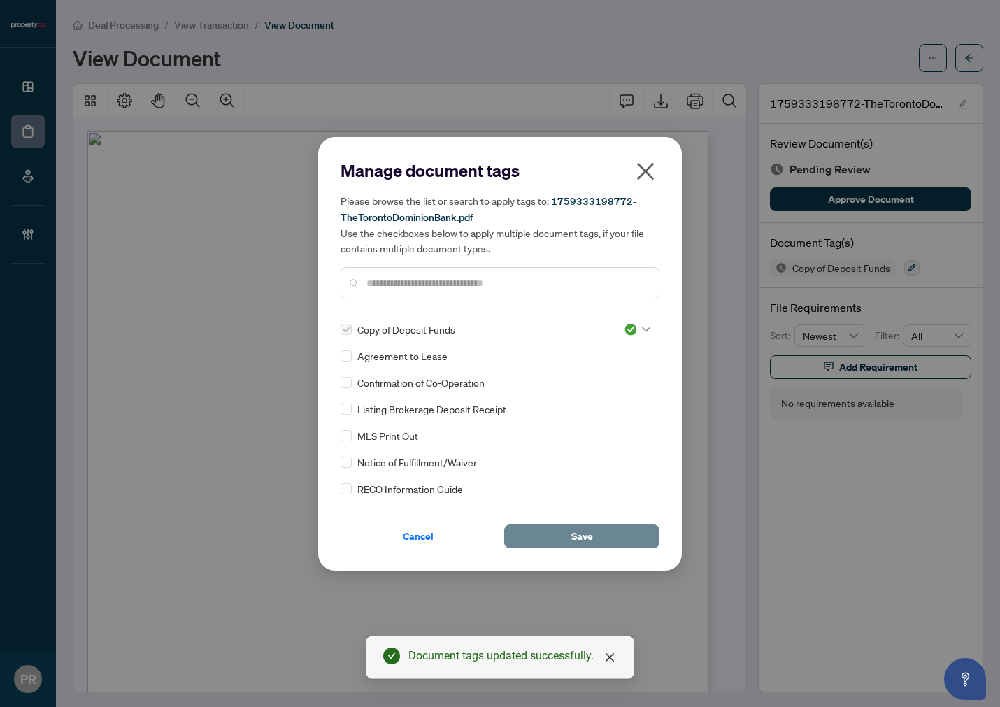
click at [579, 541] on span "Save" at bounding box center [583, 536] width 22 height 22
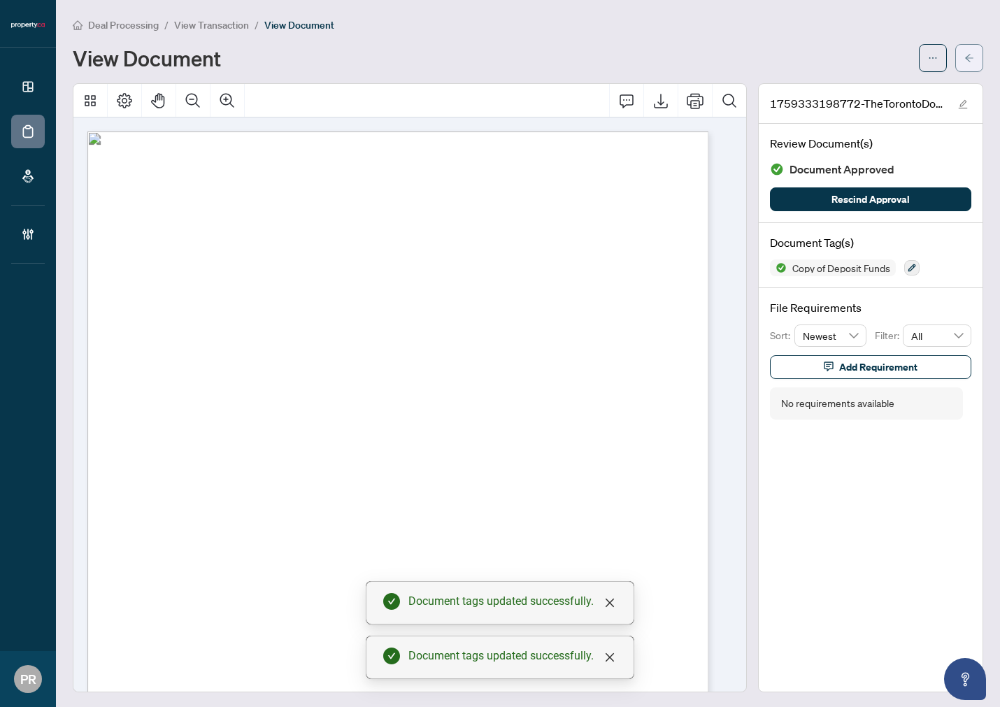
click at [956, 60] on button "button" at bounding box center [970, 58] width 28 height 28
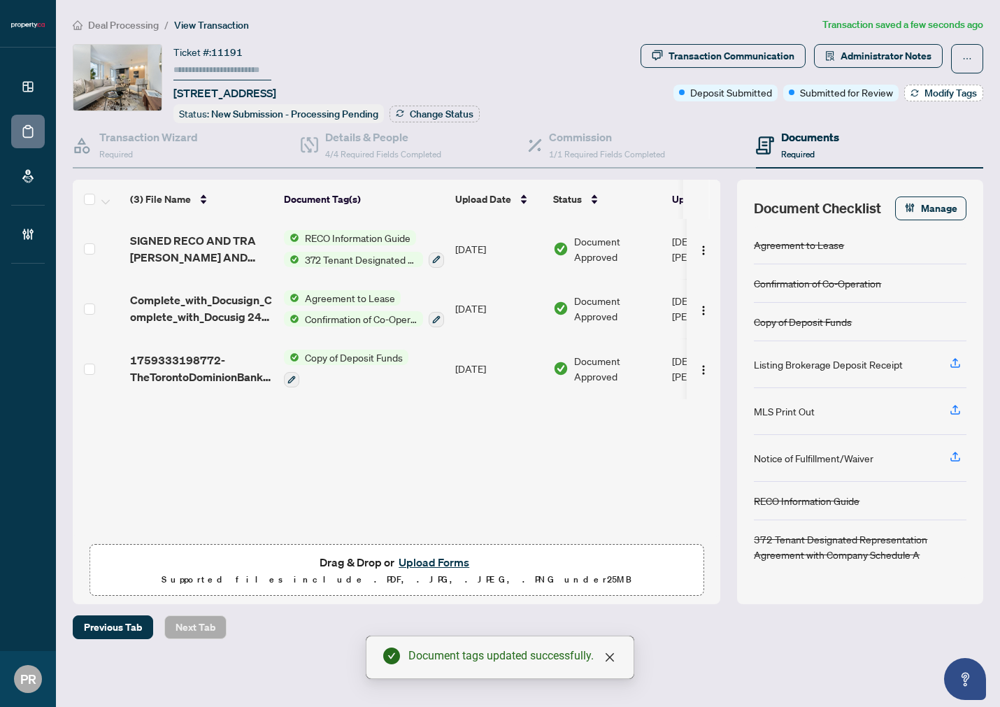
click at [912, 89] on icon "button" at bounding box center [915, 93] width 8 height 8
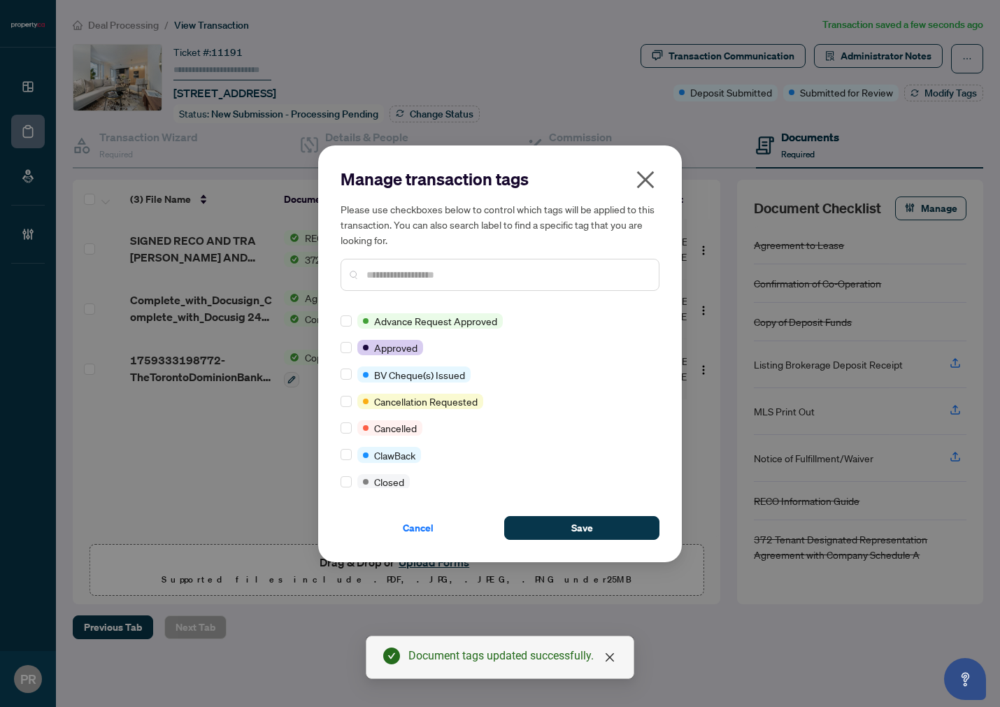
click at [399, 280] on input "text" at bounding box center [507, 274] width 281 height 15
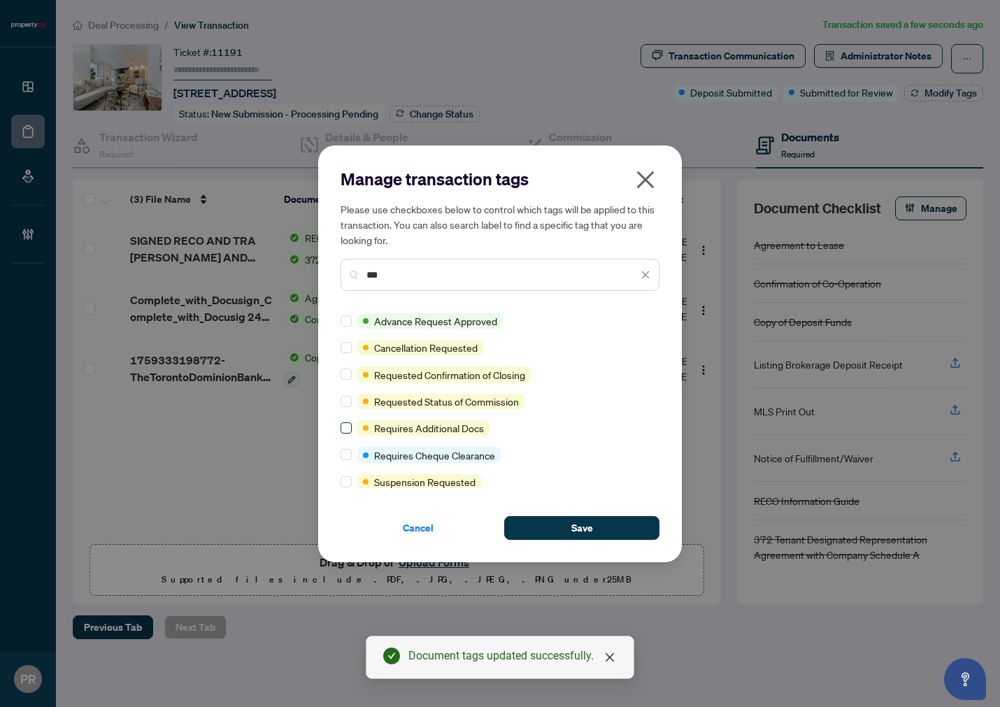
type input "***"
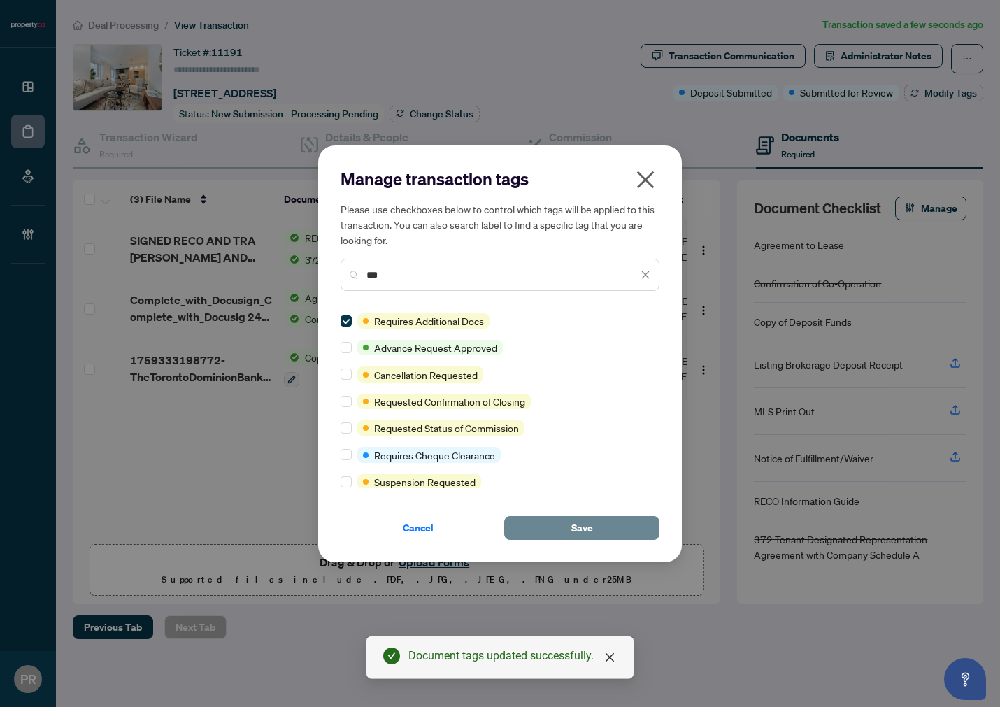
click at [562, 535] on button "Save" at bounding box center [581, 528] width 155 height 24
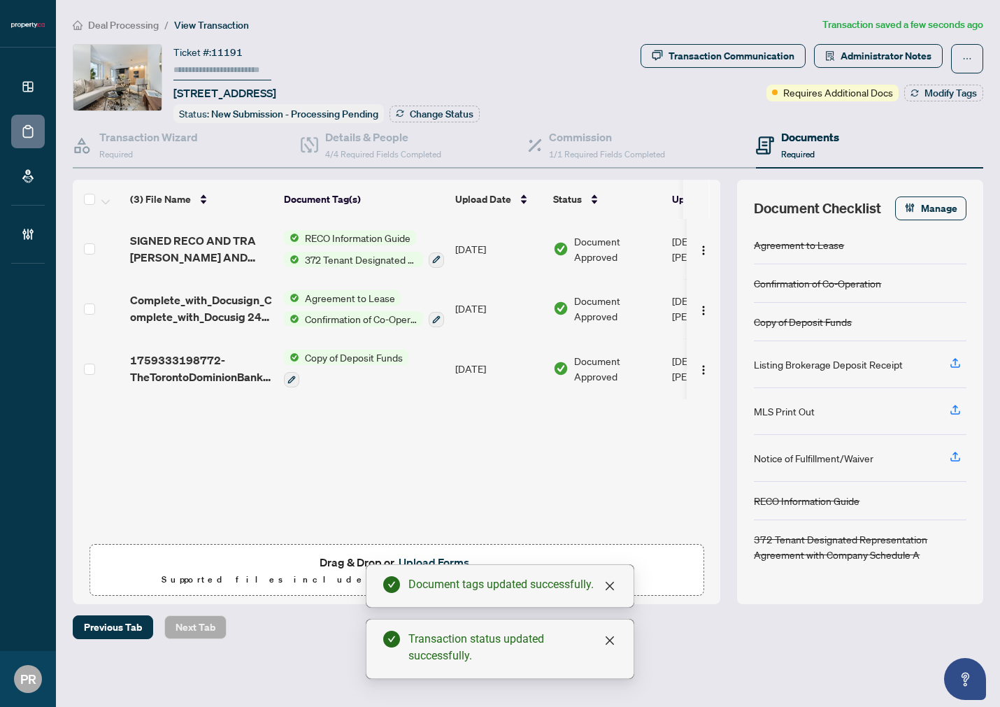
click at [239, 70] on input "text" at bounding box center [223, 70] width 98 height 20
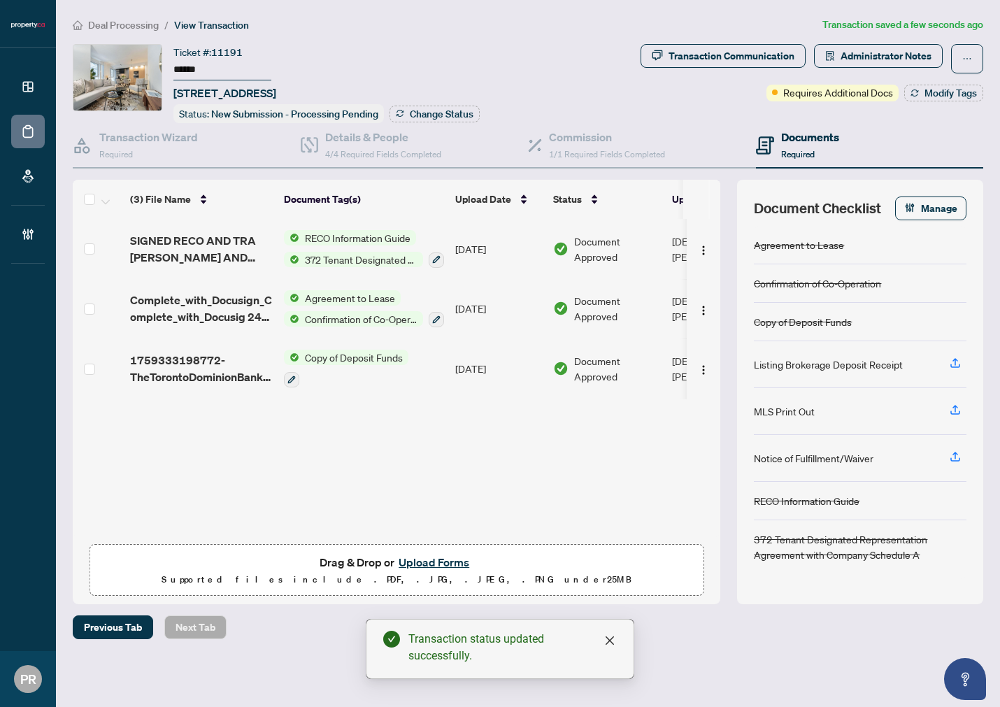
type input "******"
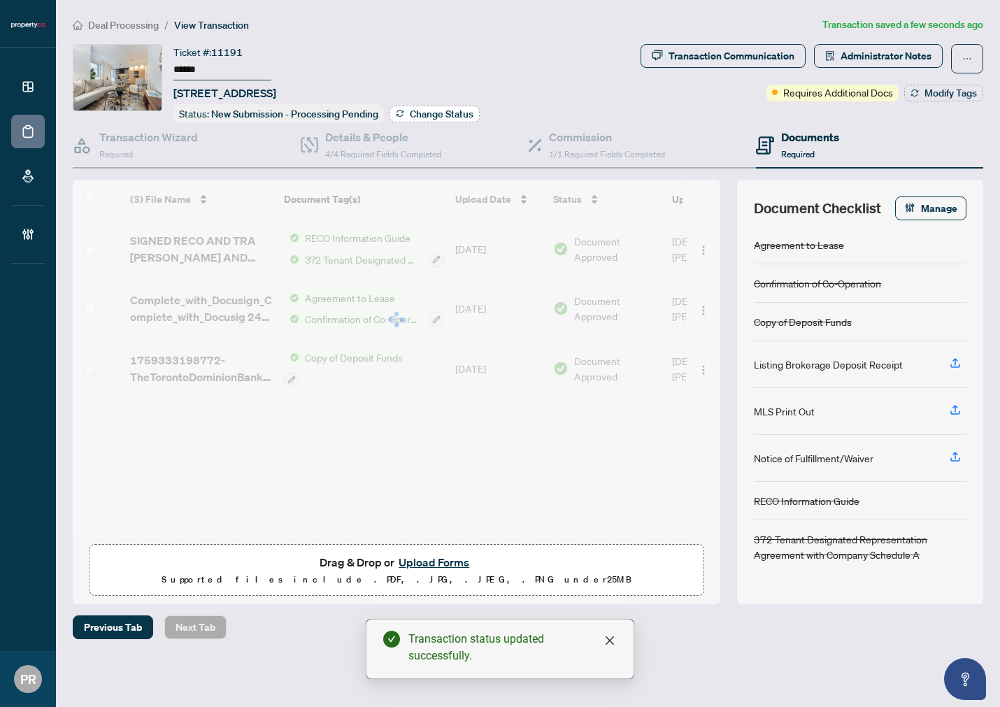
click at [446, 117] on span "Change Status" at bounding box center [442, 114] width 64 height 10
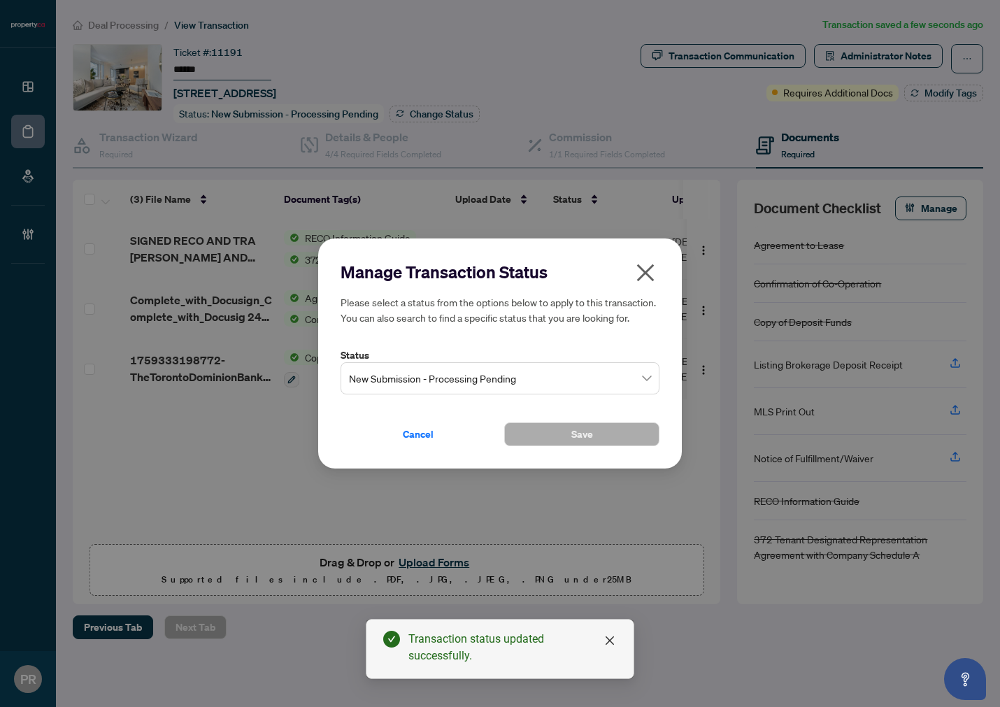
drag, startPoint x: 509, startPoint y: 353, endPoint x: 512, endPoint y: 381, distance: 28.2
click at [509, 354] on label "Status" at bounding box center [500, 355] width 319 height 15
click at [512, 381] on span "New Submission - Processing Pending" at bounding box center [500, 378] width 302 height 27
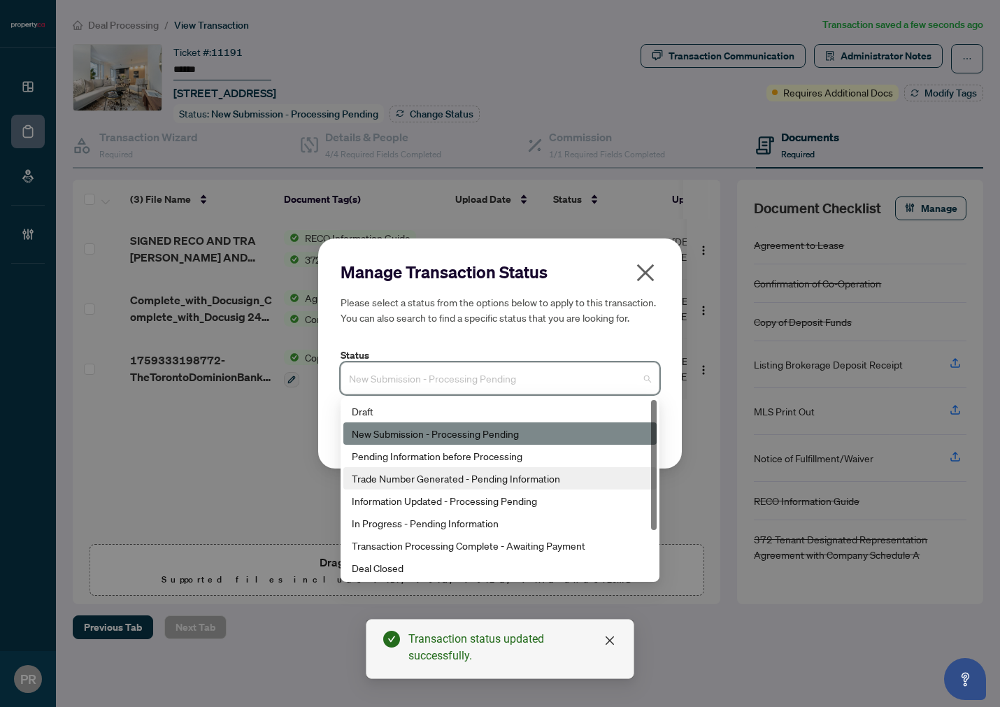
click at [527, 472] on div "Trade Number Generated - Pending Information" at bounding box center [500, 478] width 297 height 15
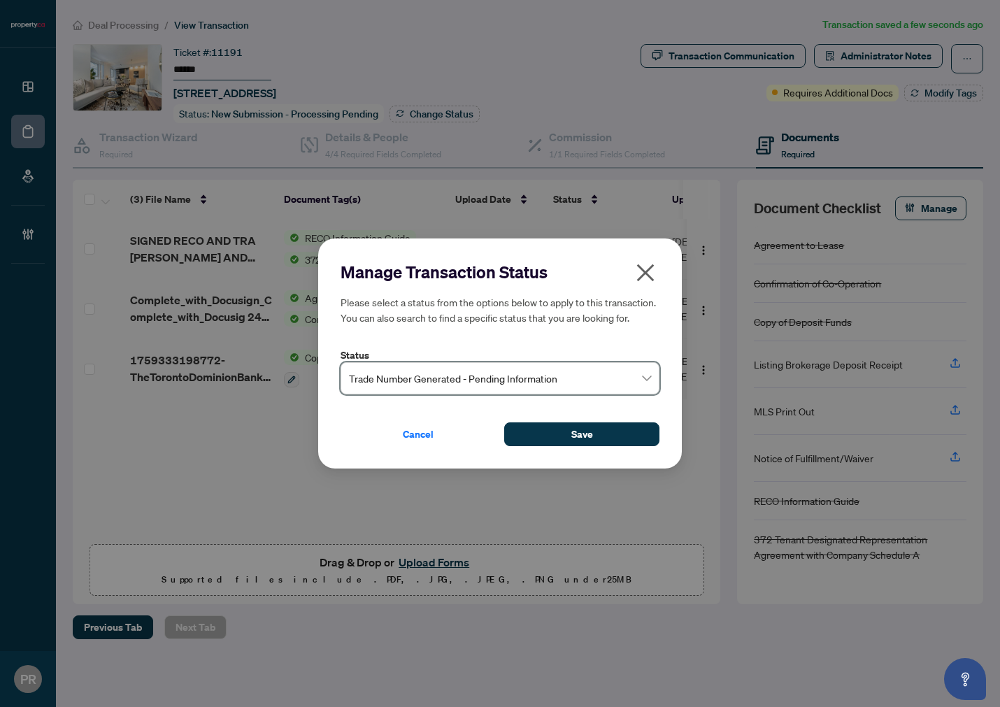
click at [575, 446] on div "Manage Transaction Status Please select a status from the options below to appl…" at bounding box center [500, 354] width 364 height 231
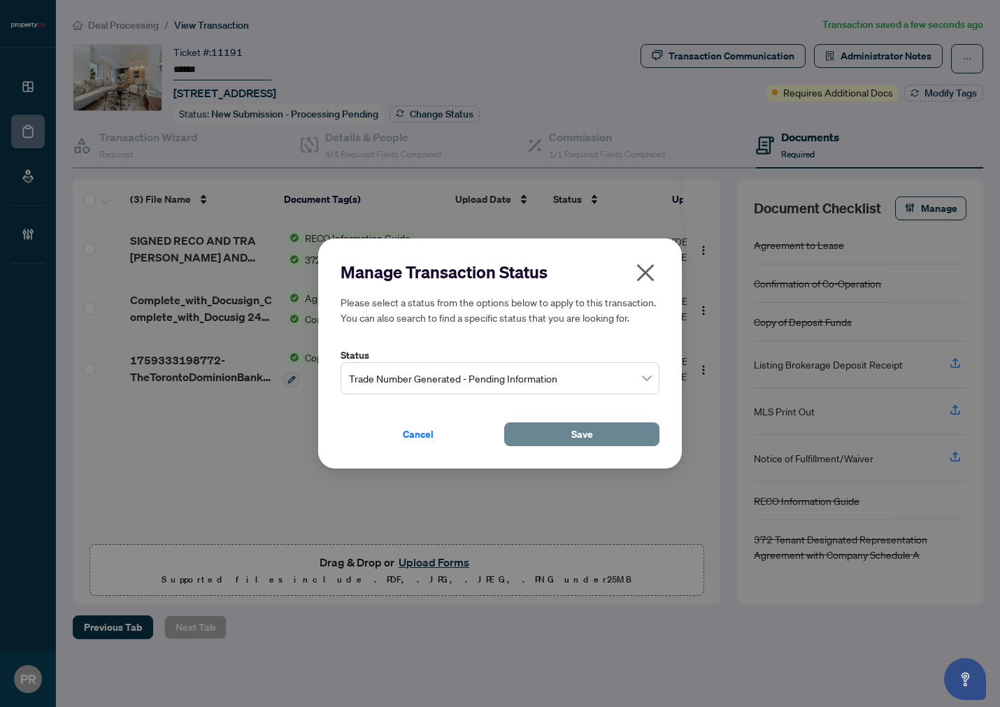
click at [586, 434] on span "Save" at bounding box center [583, 434] width 22 height 22
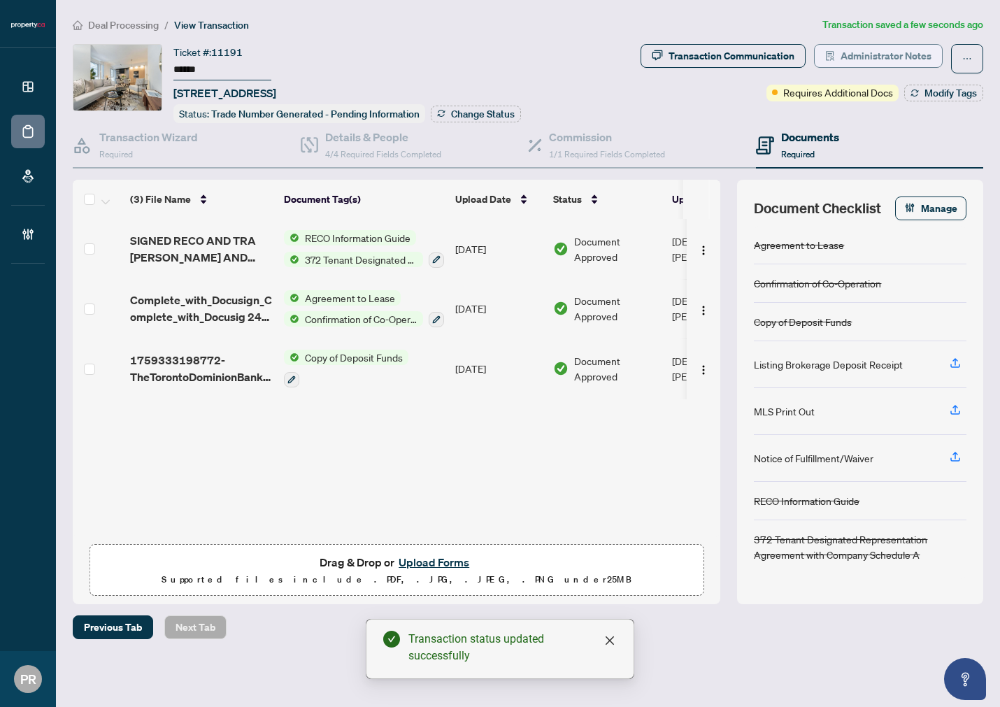
click at [862, 59] on span "Administrator Notes" at bounding box center [886, 56] width 91 height 22
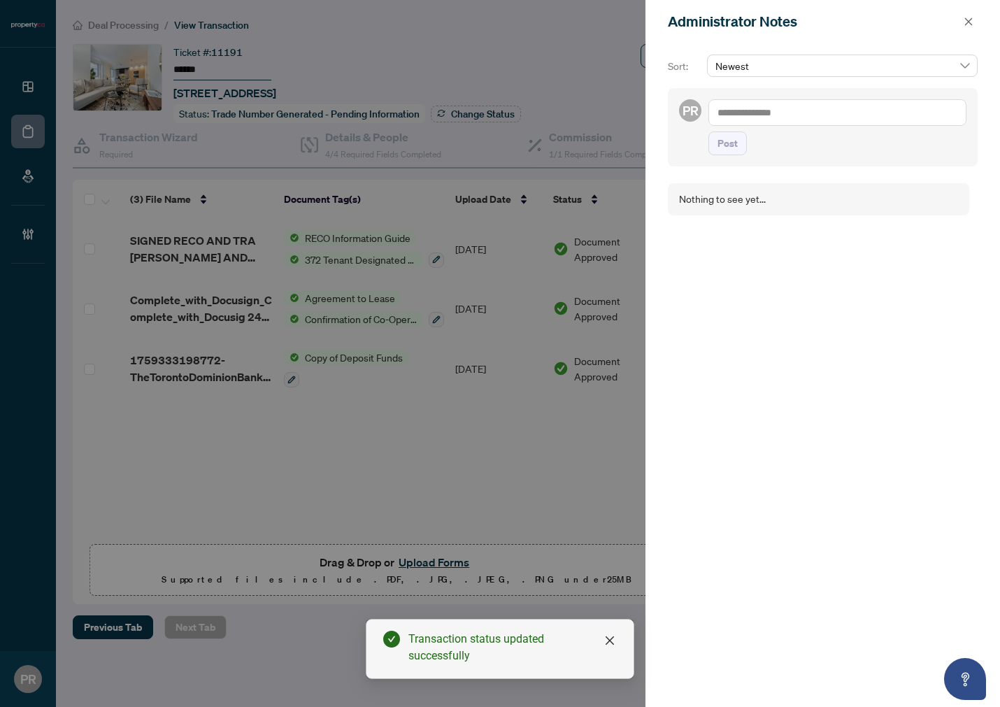
click at [800, 113] on textarea at bounding box center [838, 112] width 258 height 27
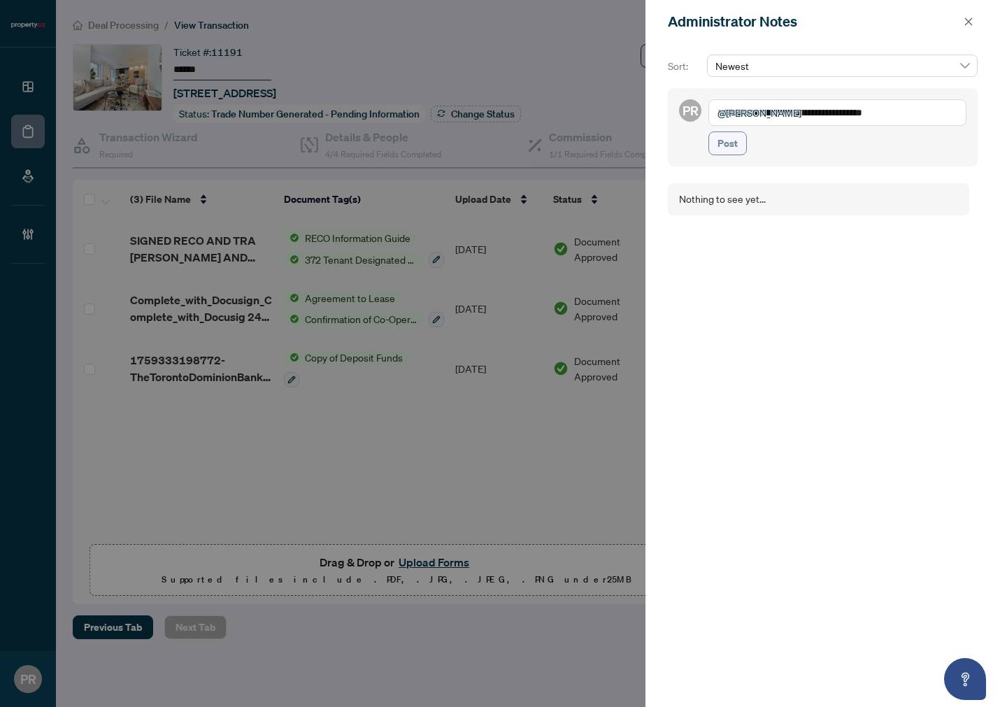
type textarea "**********"
click at [743, 139] on button "Post" at bounding box center [728, 144] width 38 height 24
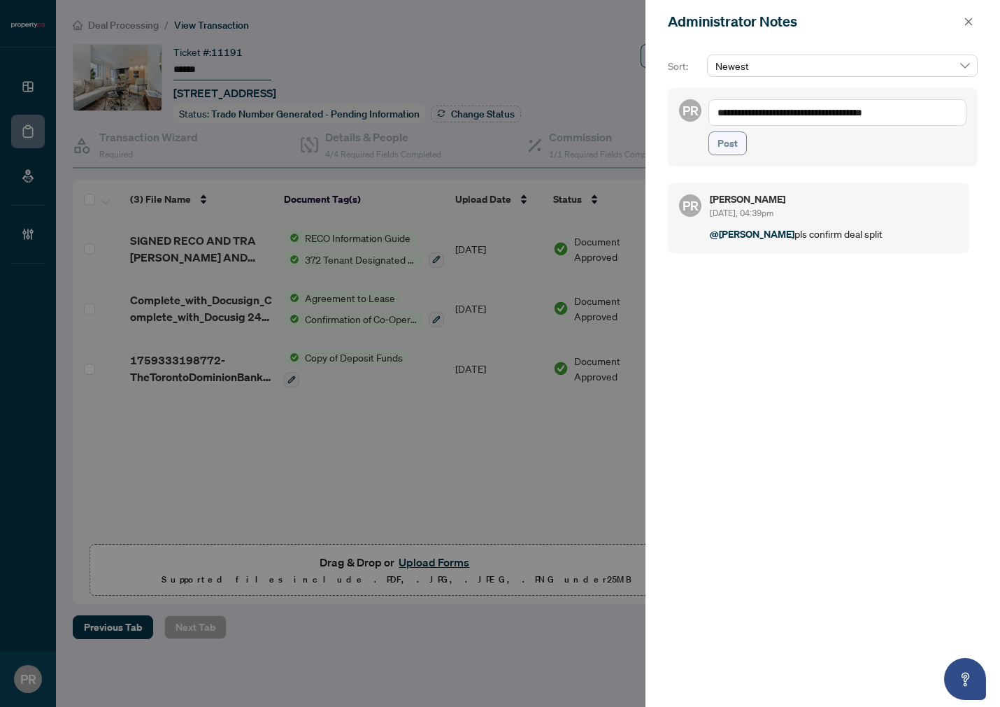
type textarea "**********"
click at [735, 148] on span "Post" at bounding box center [728, 143] width 20 height 22
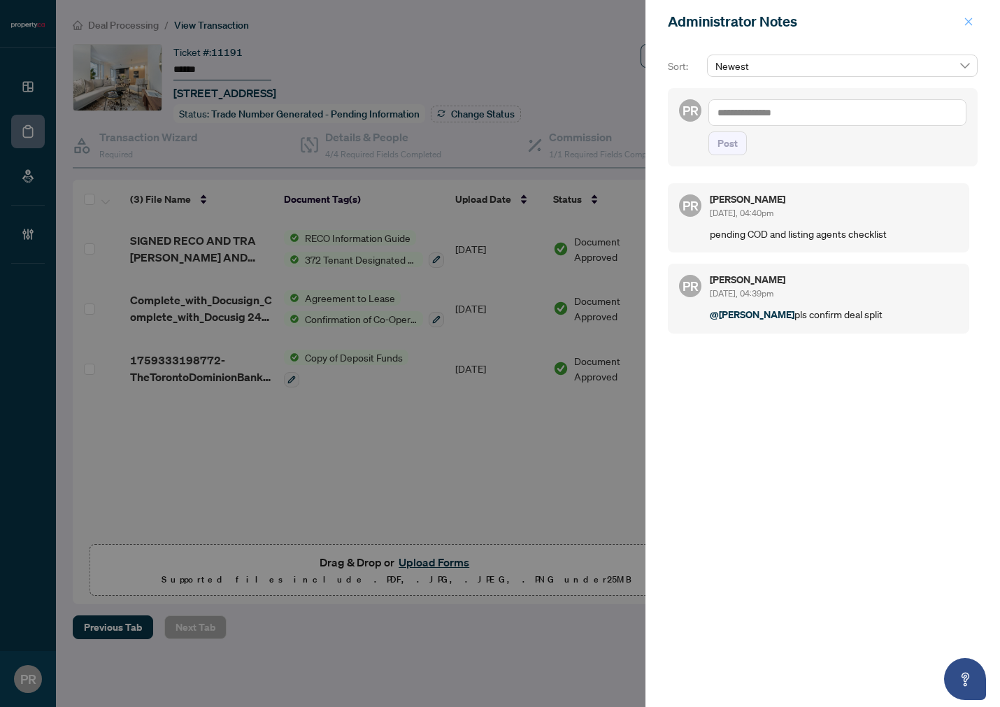
click at [968, 17] on icon "close" at bounding box center [969, 22] width 10 height 10
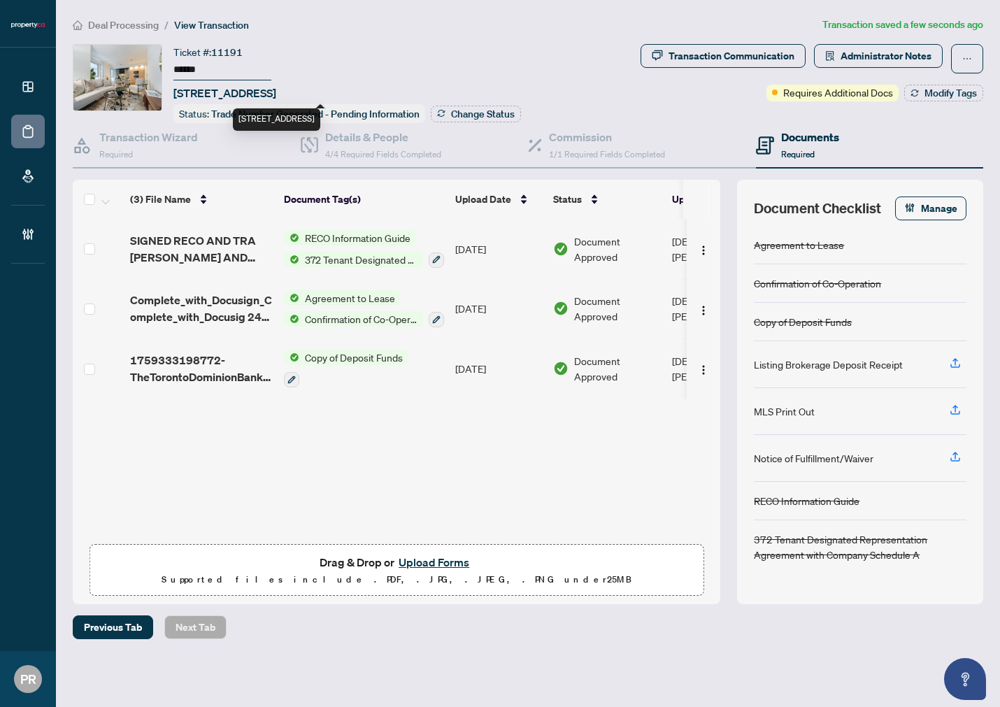
drag, startPoint x: 278, startPoint y: 85, endPoint x: 199, endPoint y: 86, distance: 79.1
click at [199, 86] on span "306-70 Temperance St, Toronto, Ontario M5H 0B1, Canada" at bounding box center [225, 93] width 103 height 17
copy span "70 Temperance"
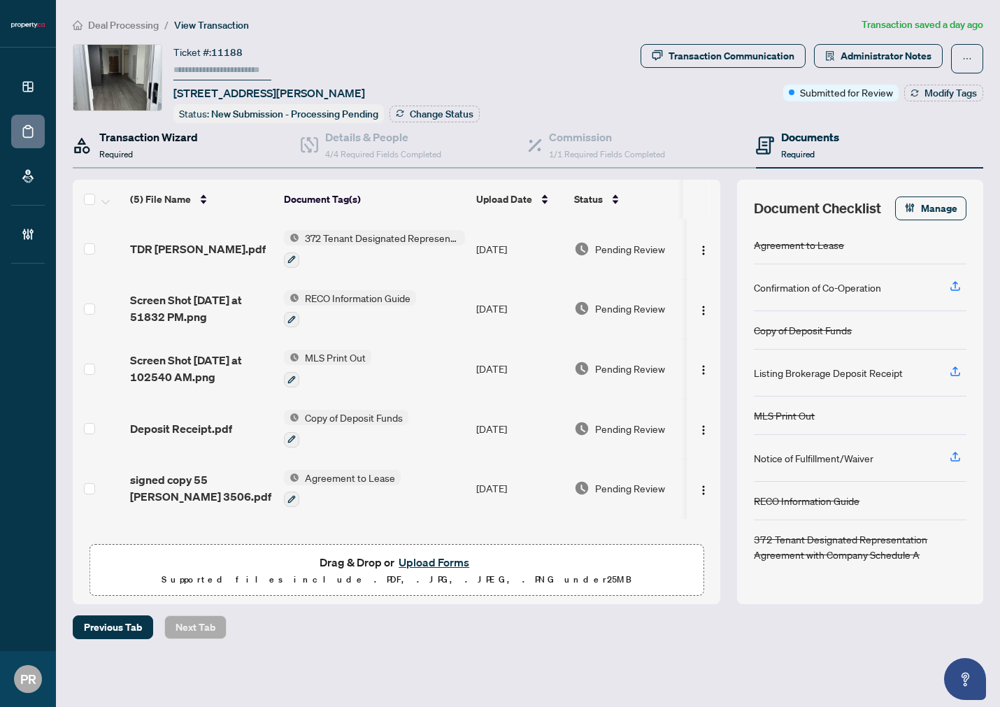
click at [144, 143] on div "Transaction Wizard Required" at bounding box center [148, 145] width 99 height 33
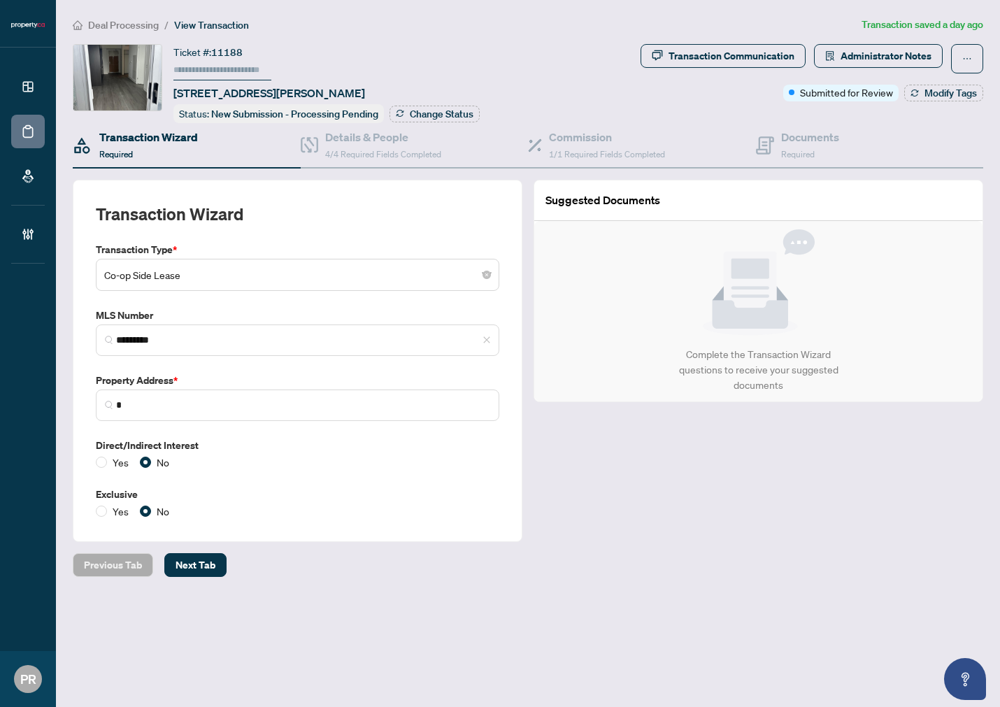
type input "**********"
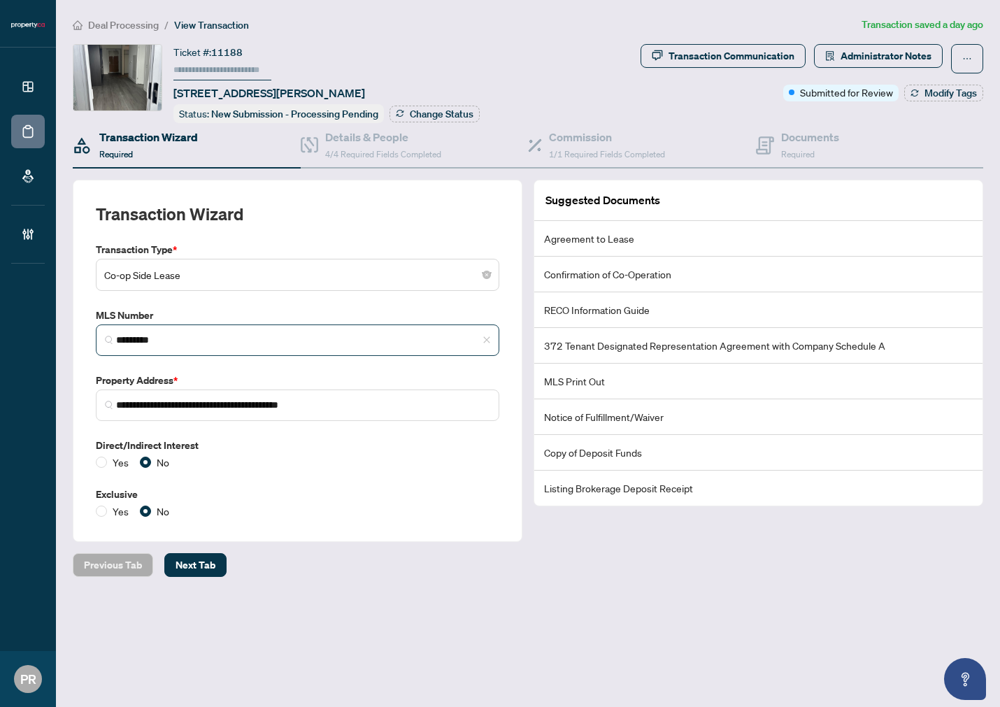
click at [204, 325] on span "*********" at bounding box center [298, 340] width 404 height 31
click at [199, 339] on input "*********" at bounding box center [303, 340] width 374 height 15
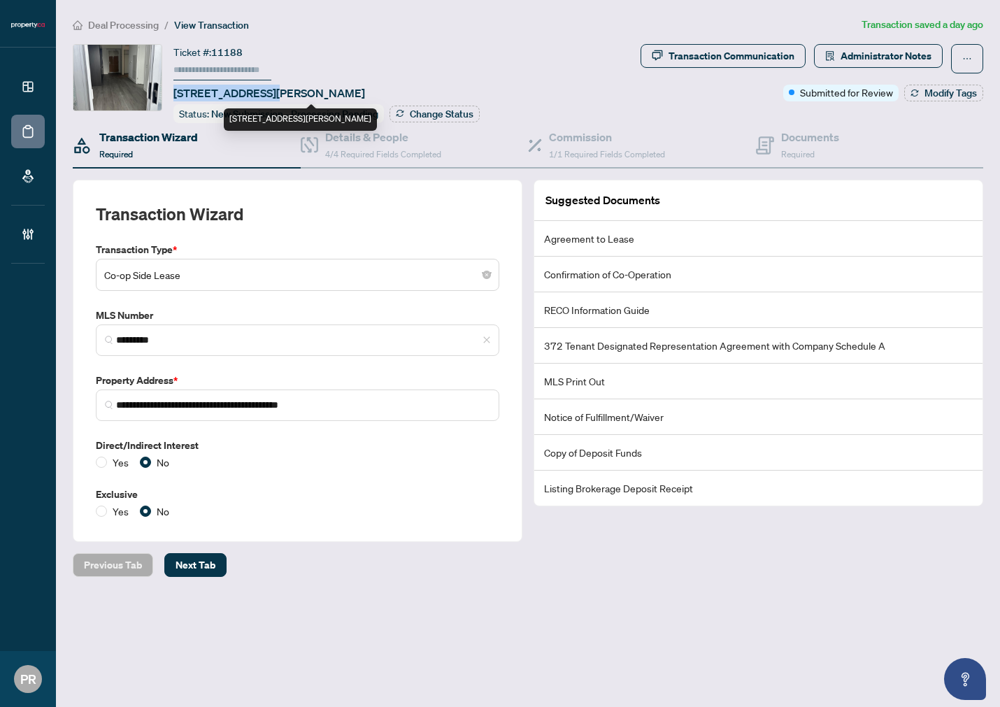
drag, startPoint x: 173, startPoint y: 85, endPoint x: 271, endPoint y: 87, distance: 98.0
click at [271, 87] on span "[STREET_ADDRESS][PERSON_NAME]" at bounding box center [270, 93] width 192 height 17
copy span "[STREET_ADDRESS][PERSON_NAME]"
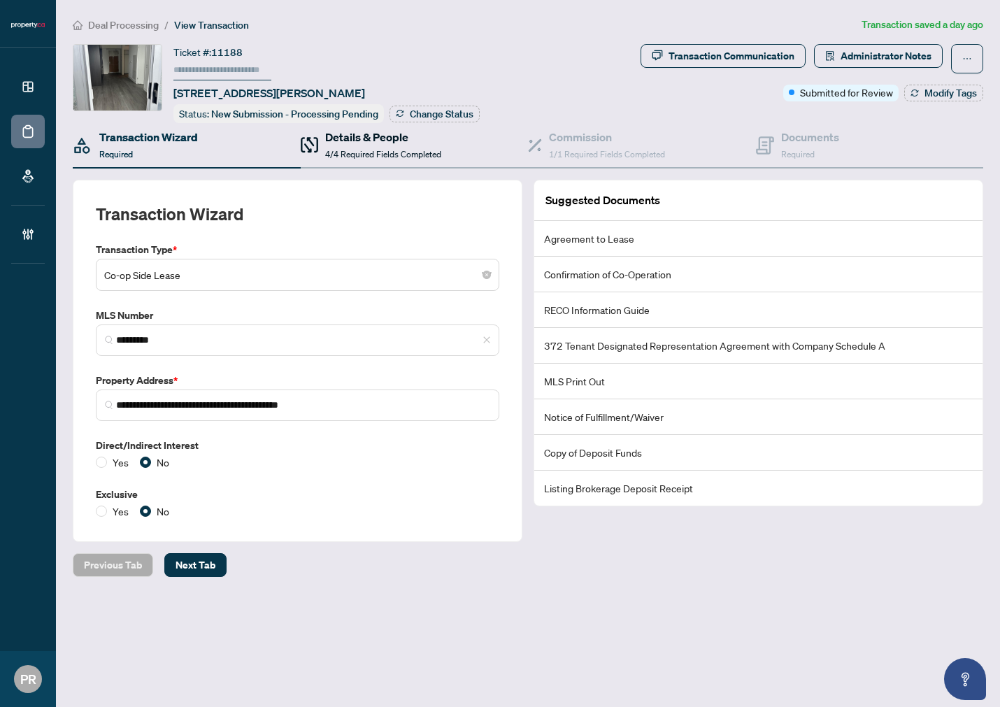
click at [344, 149] on span "4/4 Required Fields Completed" at bounding box center [383, 154] width 116 height 10
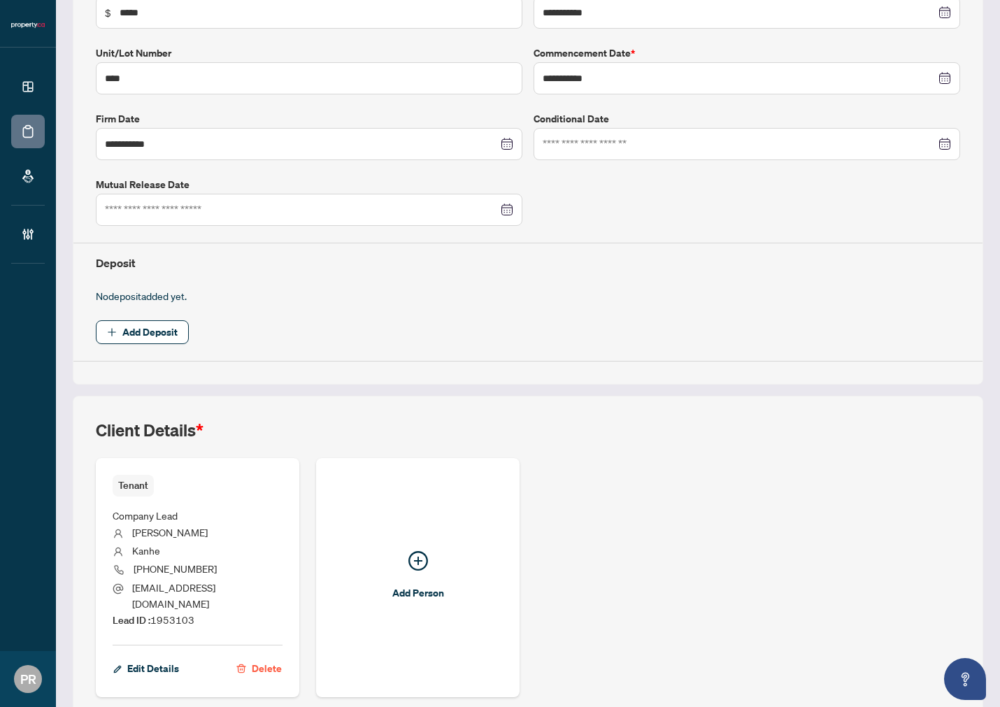
scroll to position [311, 0]
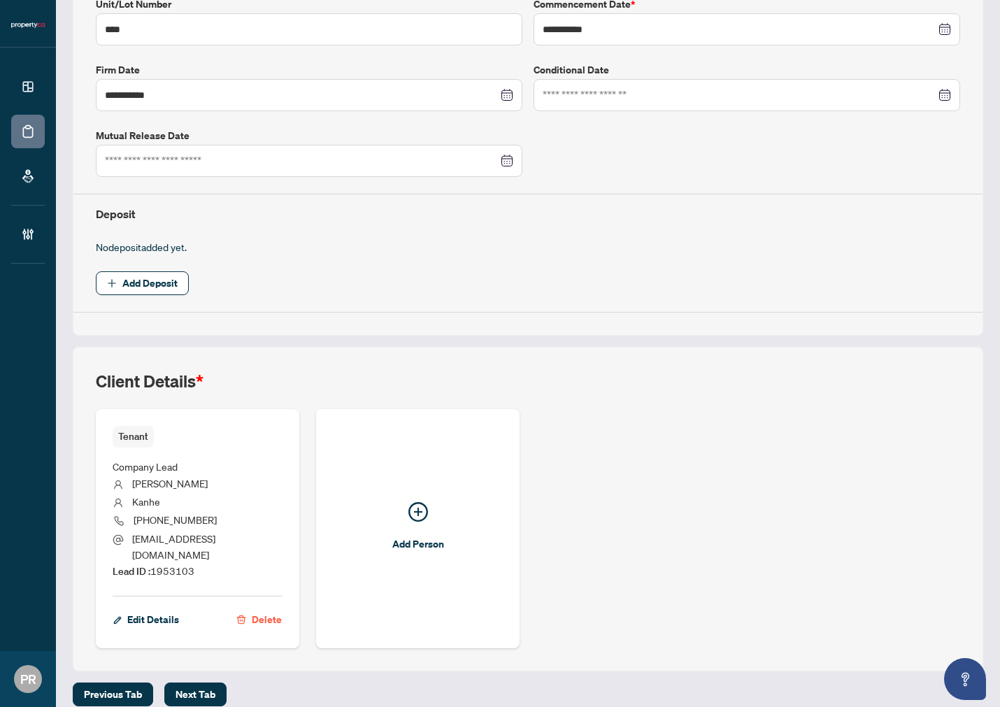
click at [165, 565] on span "Lead ID : 1953103" at bounding box center [154, 571] width 82 height 13
copy span "1953103"
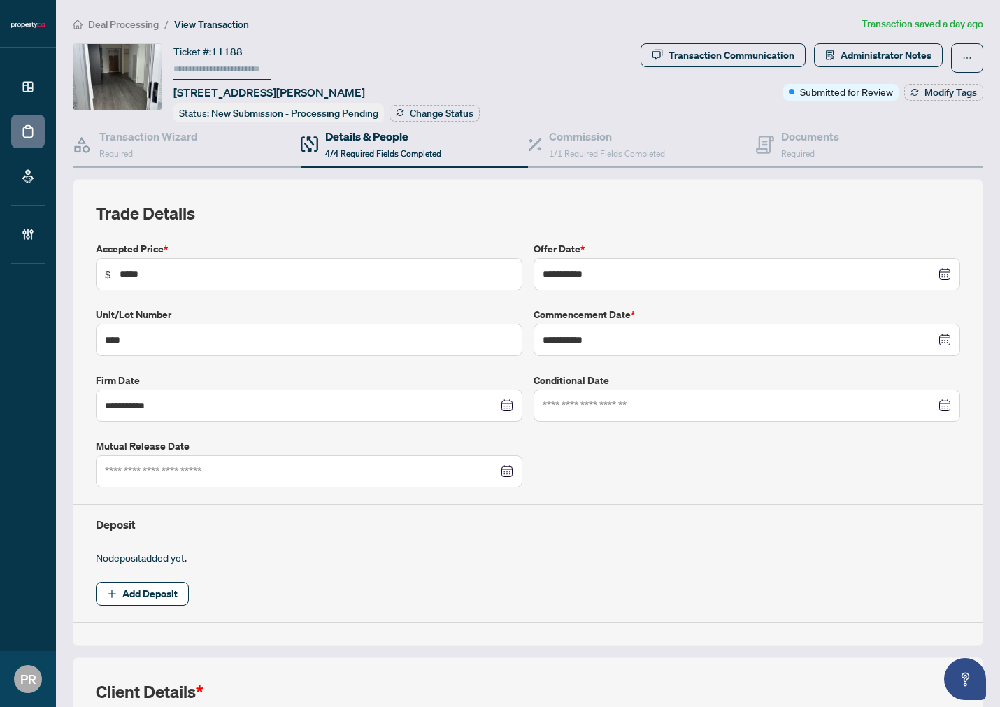
scroll to position [0, 0]
click at [602, 160] on div "Commission 1/1 Required Fields Completed" at bounding box center [642, 145] width 228 height 45
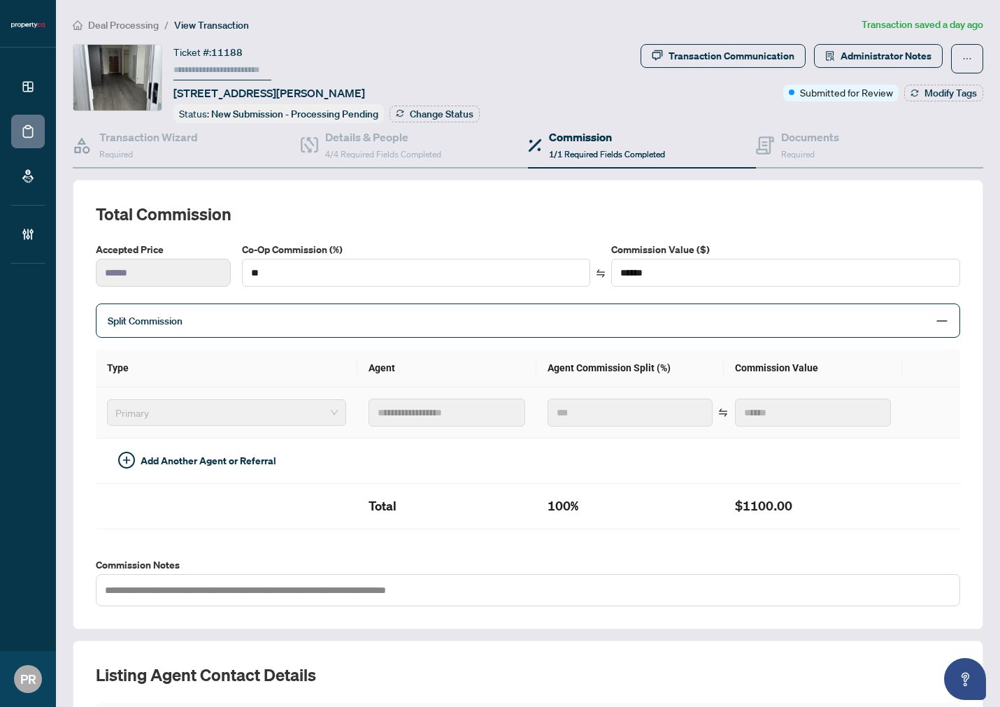
click at [357, 413] on td "**********" at bounding box center [446, 413] width 178 height 51
click at [823, 143] on div "Documents Required" at bounding box center [810, 145] width 58 height 33
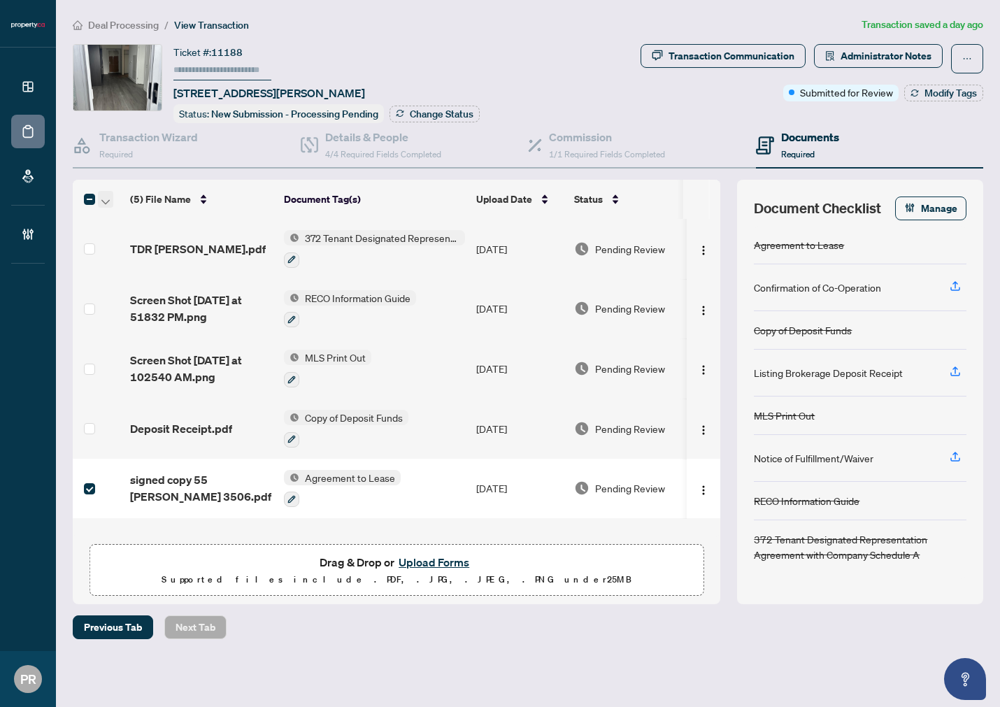
click at [105, 192] on span "button" at bounding box center [105, 199] width 8 height 15
click at [134, 215] on span "Open Selected in New Tab(s)" at bounding box center [171, 220] width 125 height 15
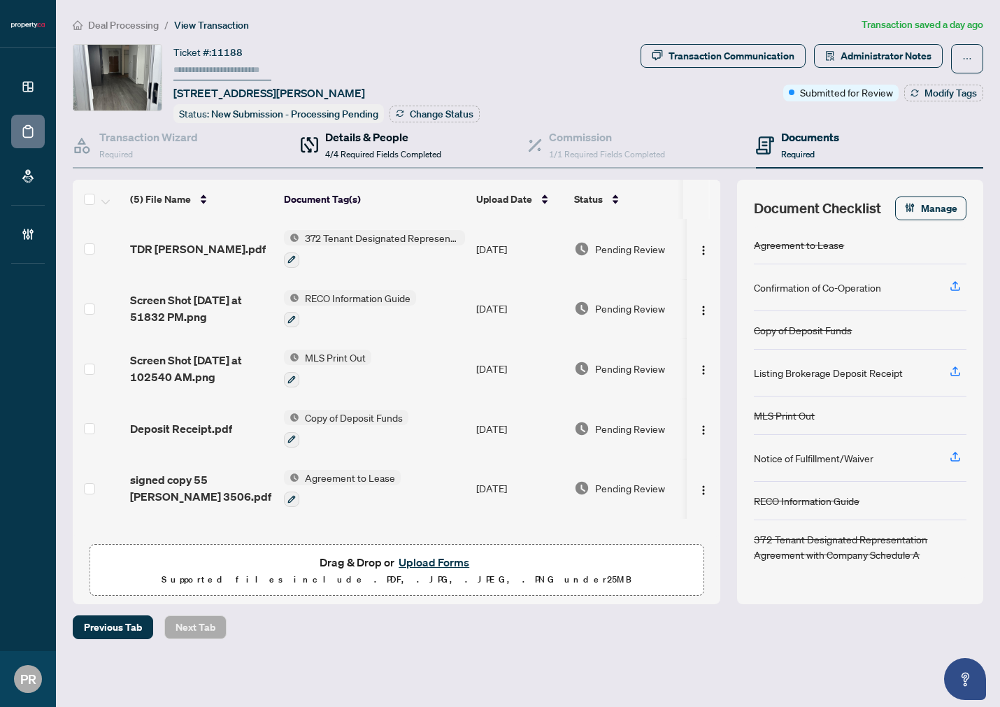
click at [422, 144] on div "Details & People 4/4 Required Fields Completed" at bounding box center [383, 145] width 116 height 33
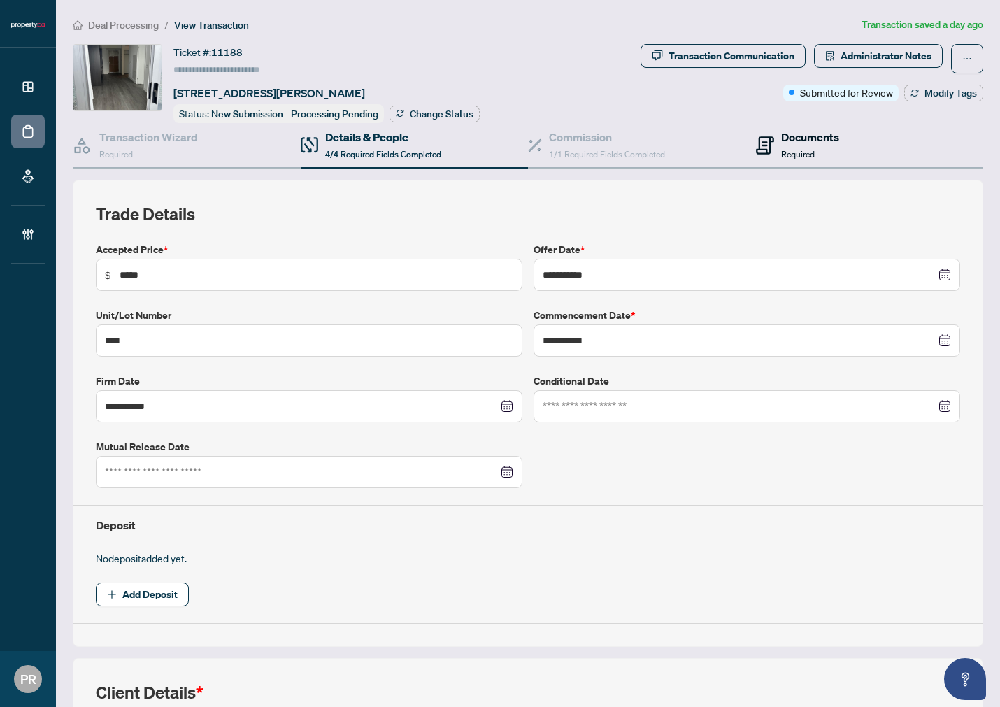
drag, startPoint x: 826, startPoint y: 131, endPoint x: 674, endPoint y: 5, distance: 197.2
click at [826, 131] on h4 "Documents" at bounding box center [810, 137] width 58 height 17
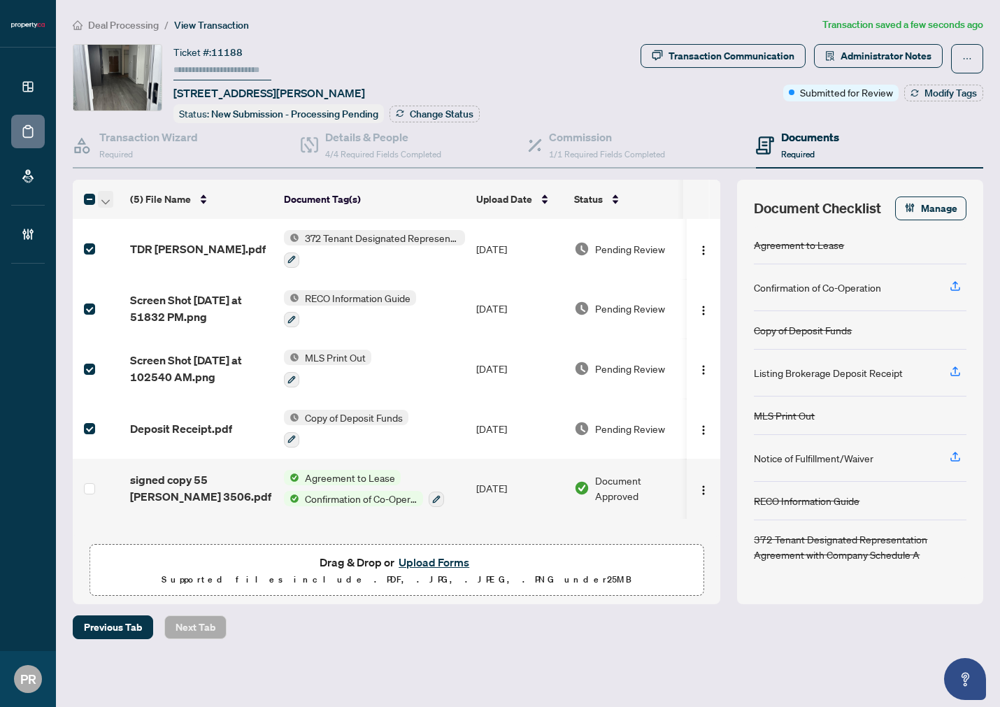
click at [106, 192] on span "button" at bounding box center [105, 199] width 8 height 15
click at [141, 220] on span "Open Selected in New Tab(s)" at bounding box center [171, 220] width 125 height 15
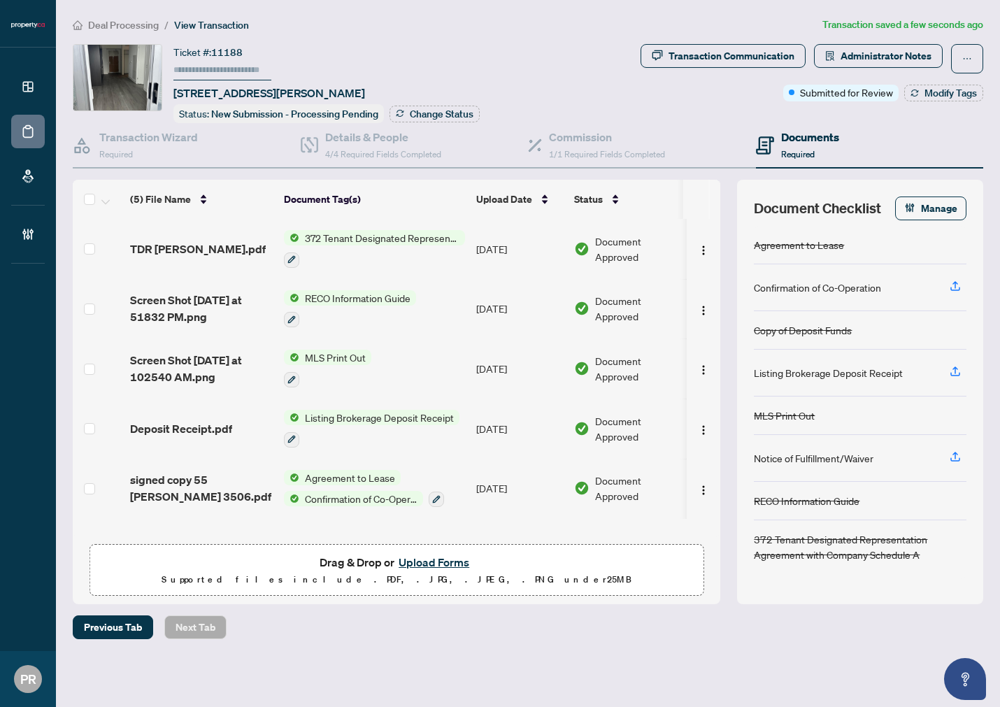
click at [257, 80] on div "Ticket #: 11188 3506-55 Cooper St, Toronto, Ontario M5E 0G1, Canada" at bounding box center [270, 72] width 192 height 57
click at [253, 68] on input "text" at bounding box center [223, 70] width 98 height 20
type input "******"
click at [439, 115] on span "Change Status" at bounding box center [442, 114] width 64 height 10
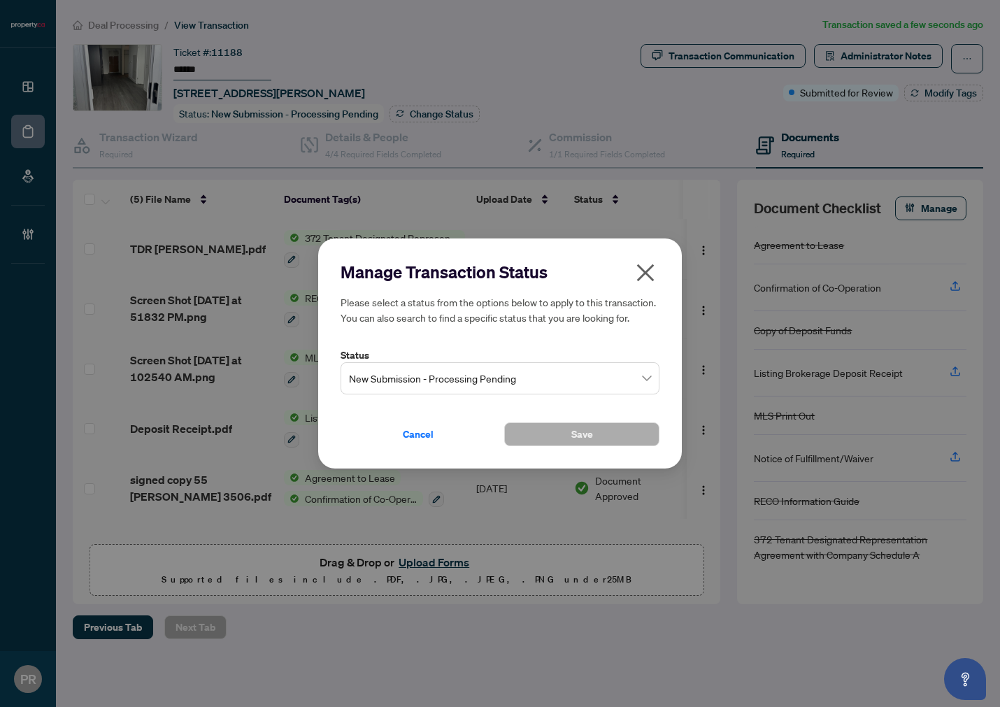
click at [549, 387] on span "New Submission - Processing Pending" at bounding box center [500, 378] width 302 height 27
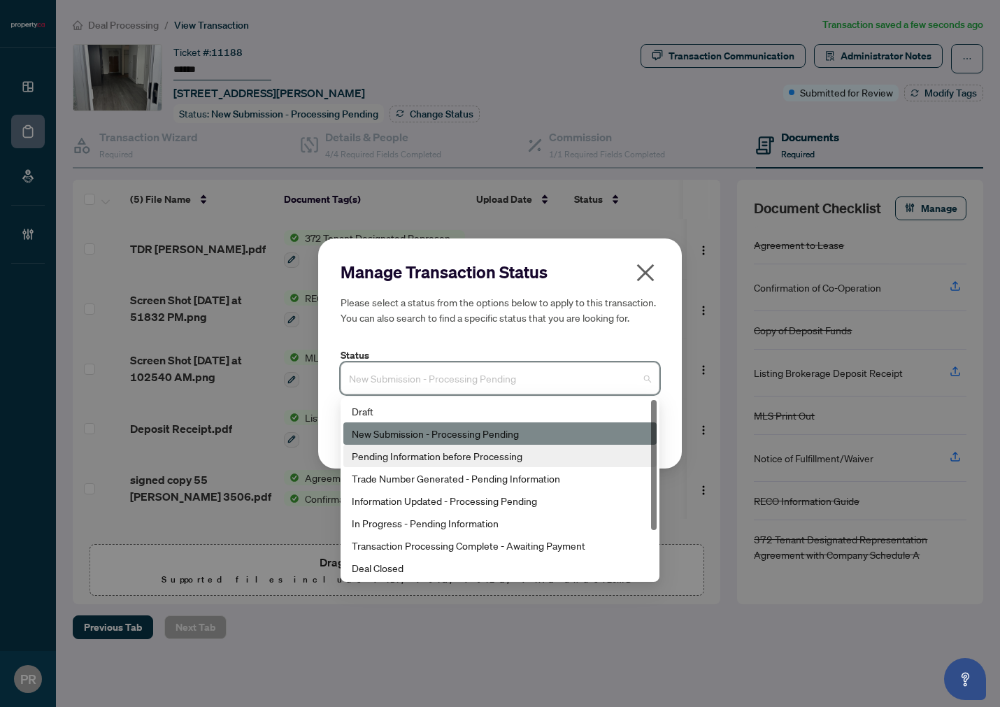
click at [453, 469] on div "Trade Number Generated - Pending Information" at bounding box center [500, 478] width 313 height 22
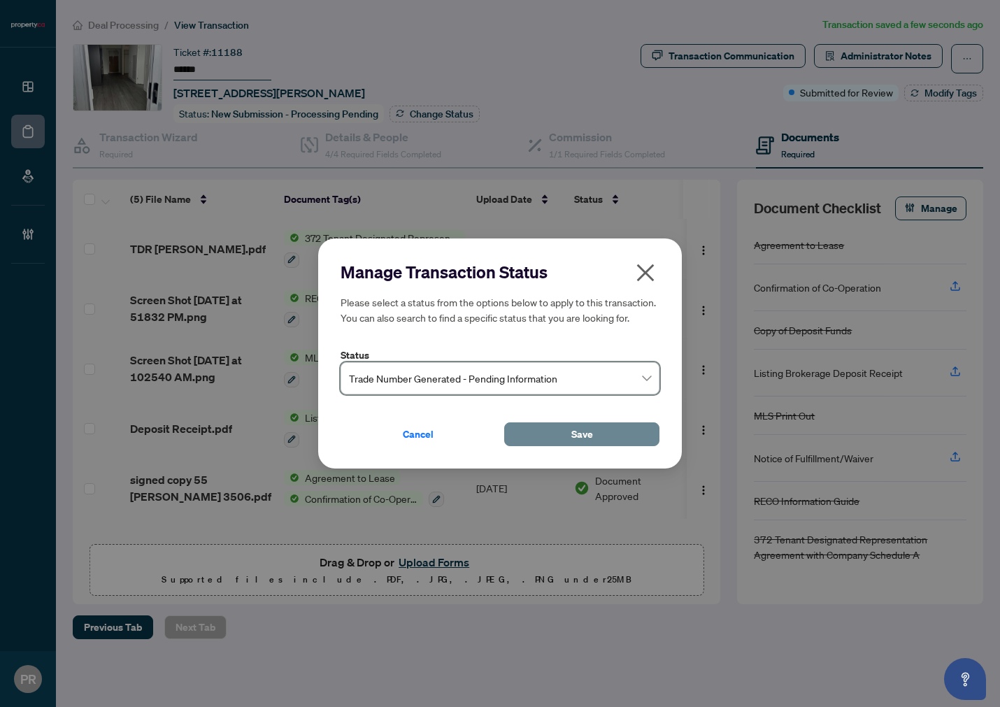
click at [567, 432] on button "Save" at bounding box center [581, 435] width 155 height 24
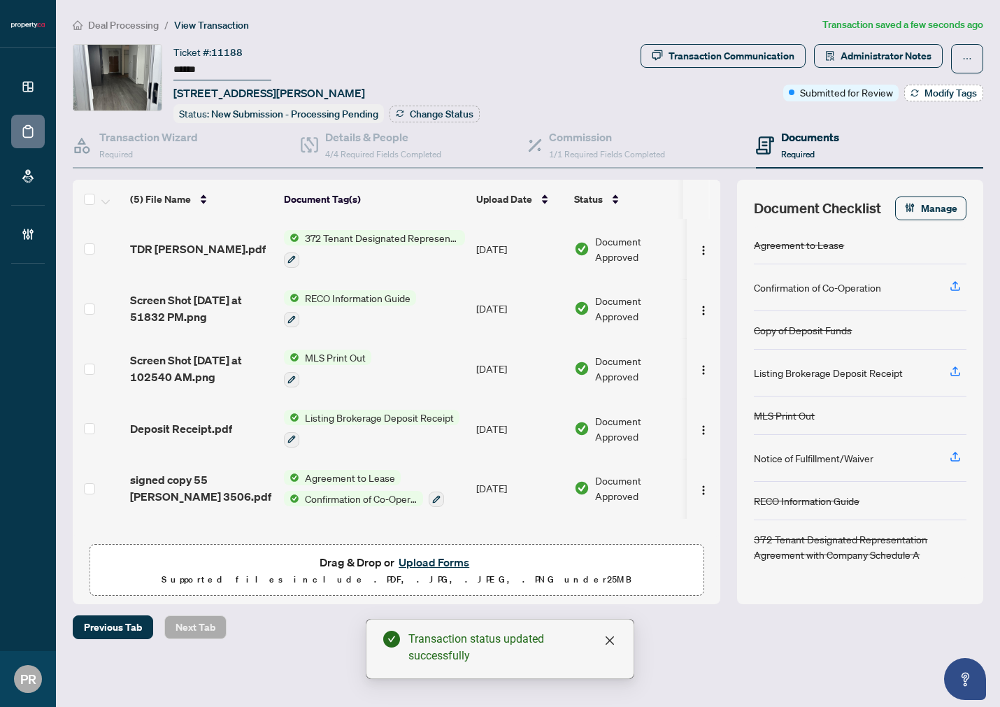
click at [921, 89] on button "Modify Tags" at bounding box center [944, 93] width 79 height 17
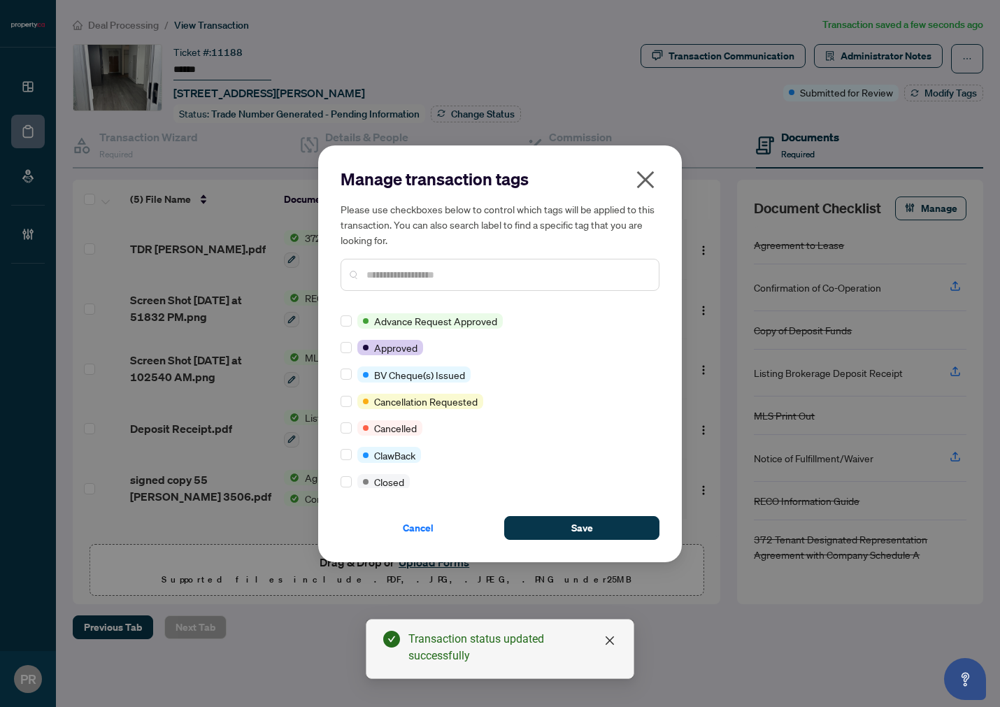
click at [351, 360] on div "Advance Request Approved Approved BV Cheque(s) Issued Cancellation Requested Ca…" at bounding box center [500, 400] width 319 height 175
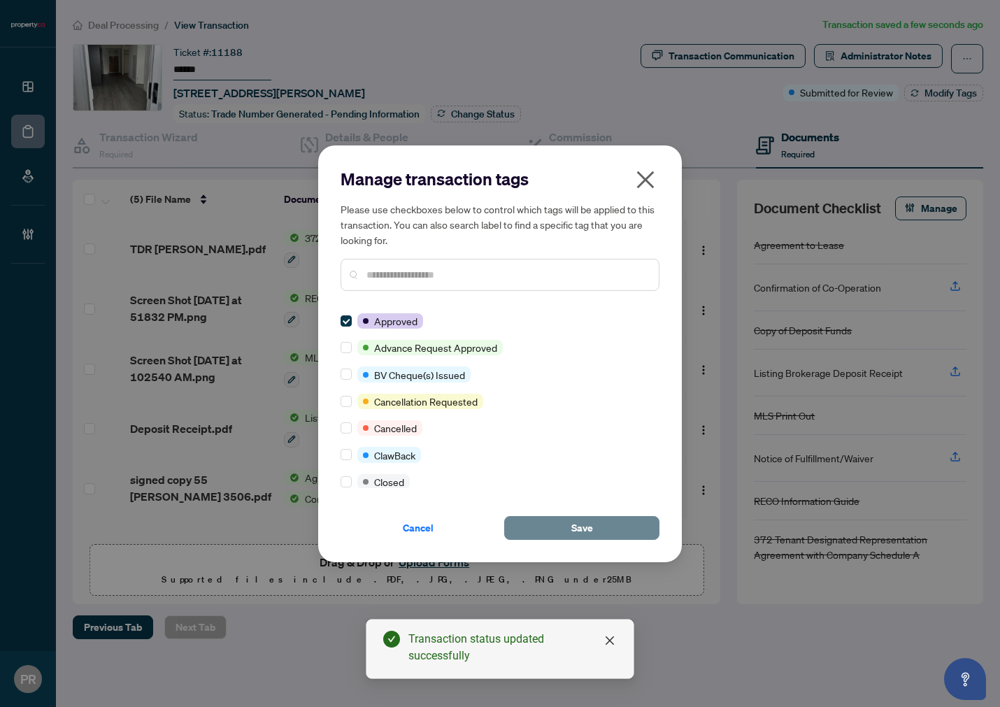
click at [560, 535] on button "Save" at bounding box center [581, 528] width 155 height 24
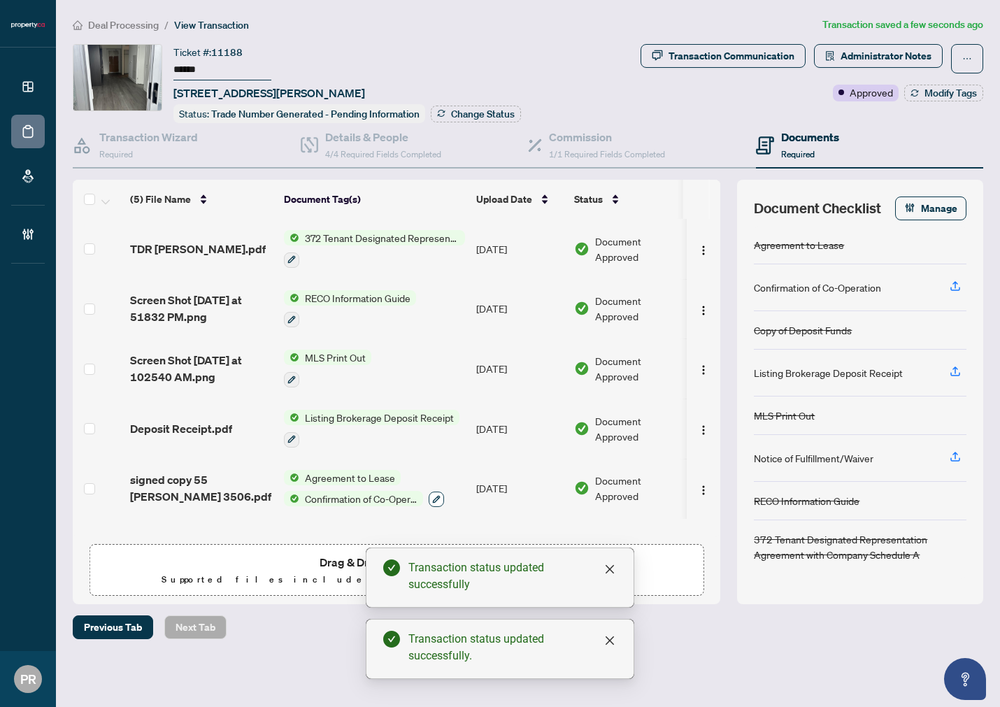
click at [431, 492] on button "button" at bounding box center [436, 499] width 15 height 15
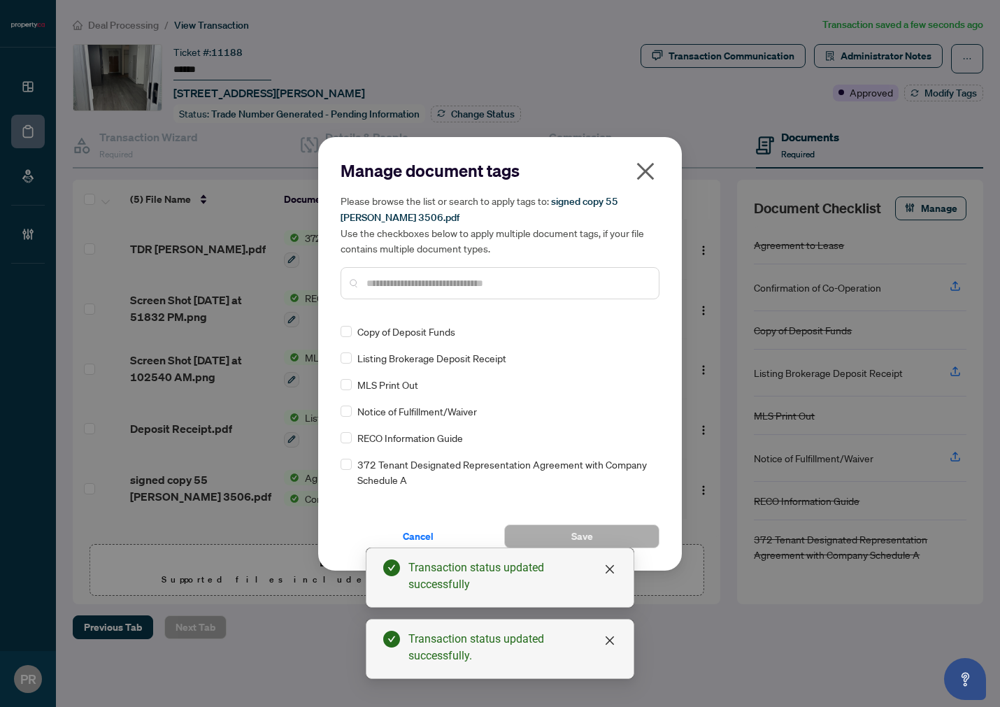
scroll to position [78, 0]
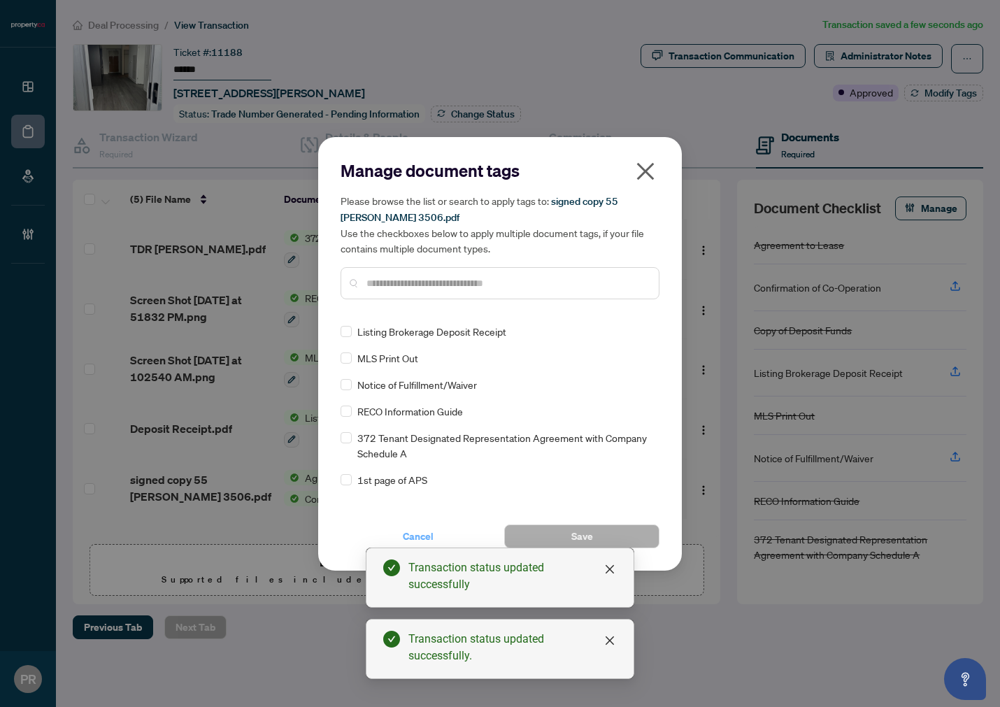
click at [418, 530] on span "Cancel" at bounding box center [418, 536] width 31 height 22
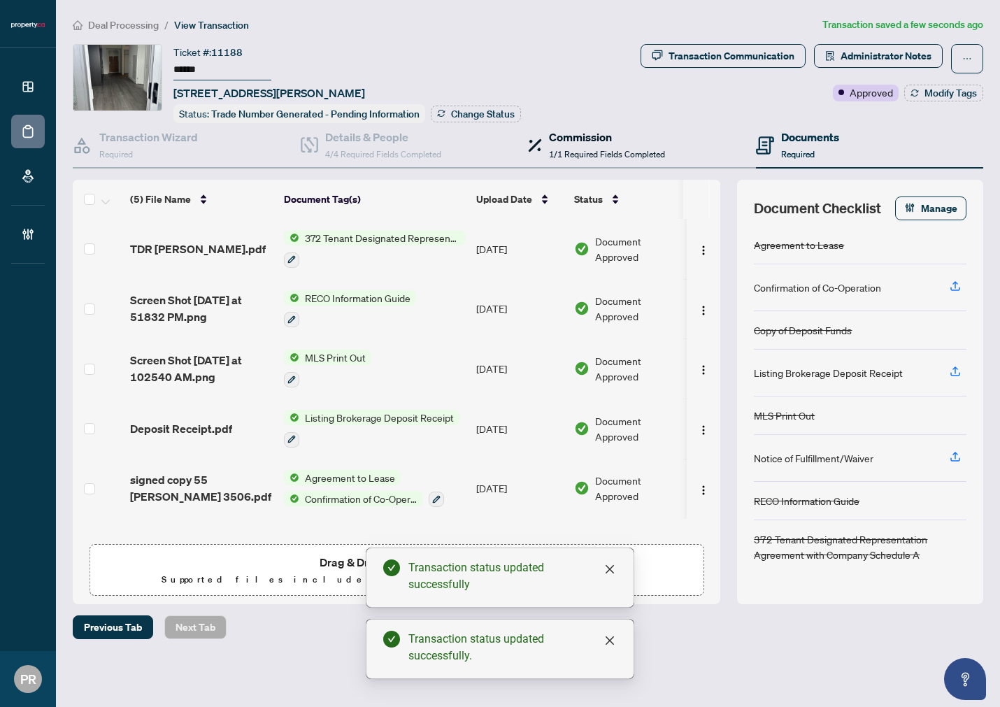
click at [539, 155] on span at bounding box center [535, 145] width 14 height 33
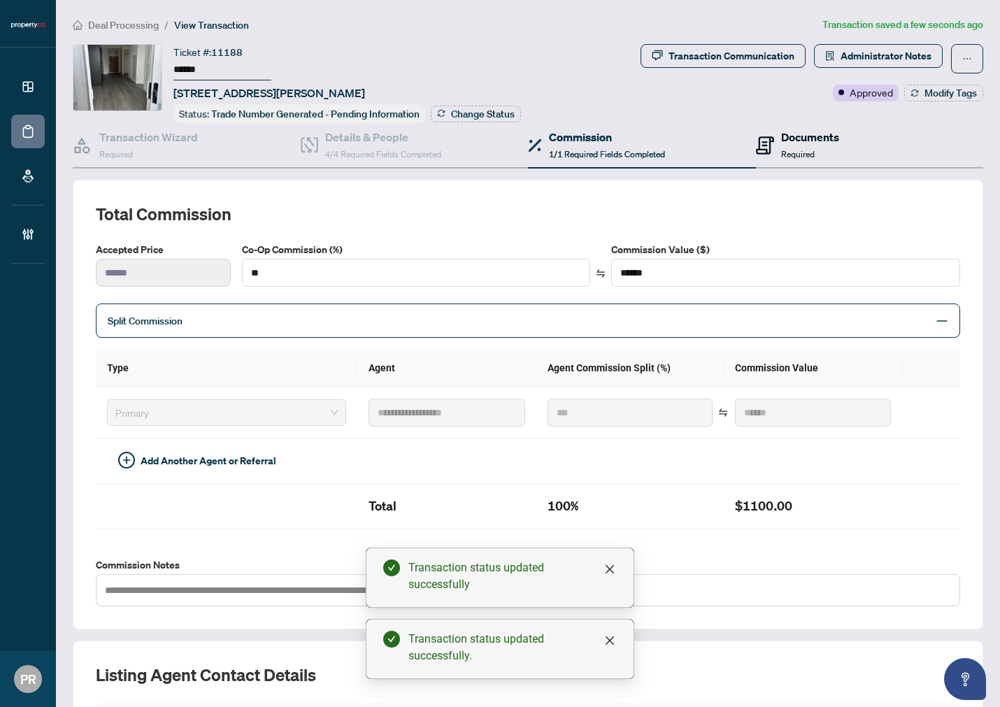
click at [781, 139] on h4 "Documents" at bounding box center [810, 137] width 58 height 17
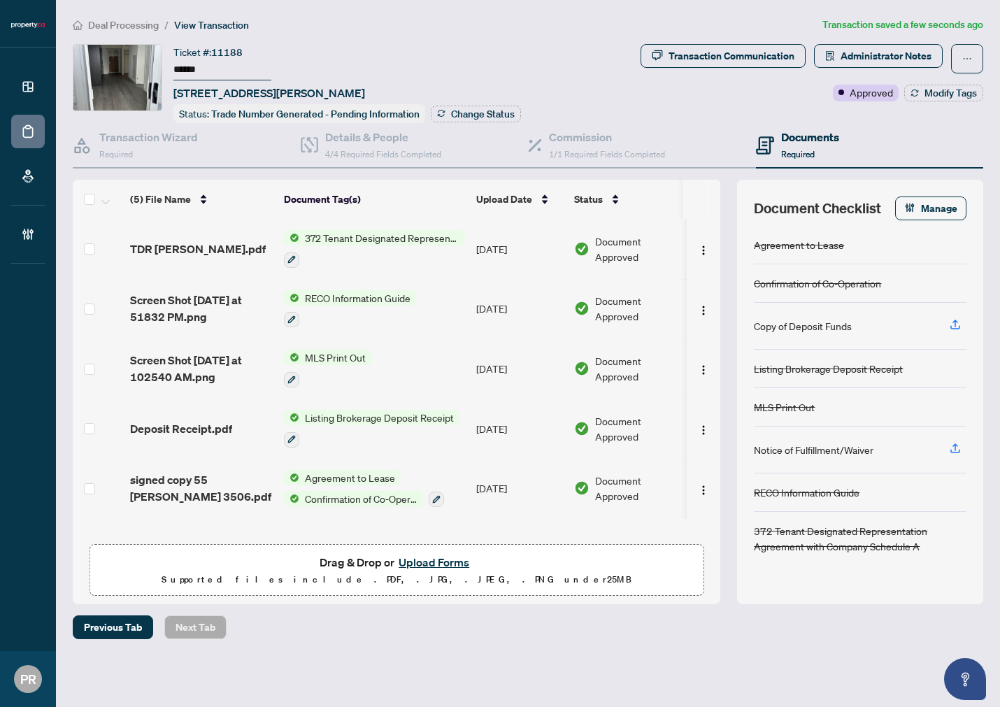
click at [411, 557] on button "Upload Forms" at bounding box center [434, 562] width 79 height 18
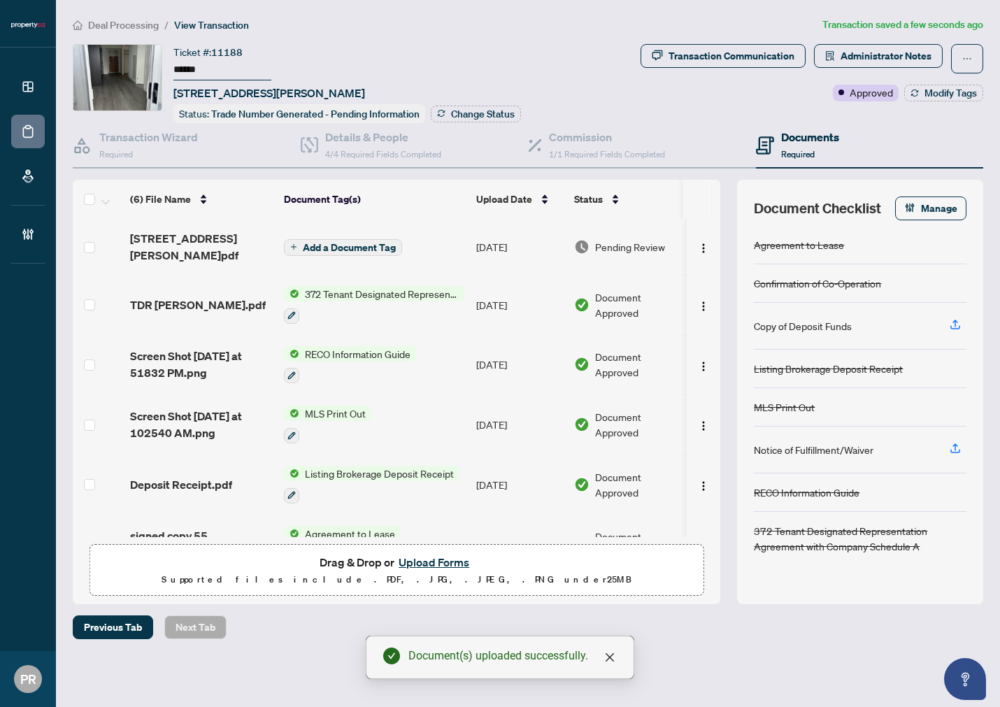
click at [427, 238] on td "Add a Document Tag" at bounding box center [374, 247] width 192 height 56
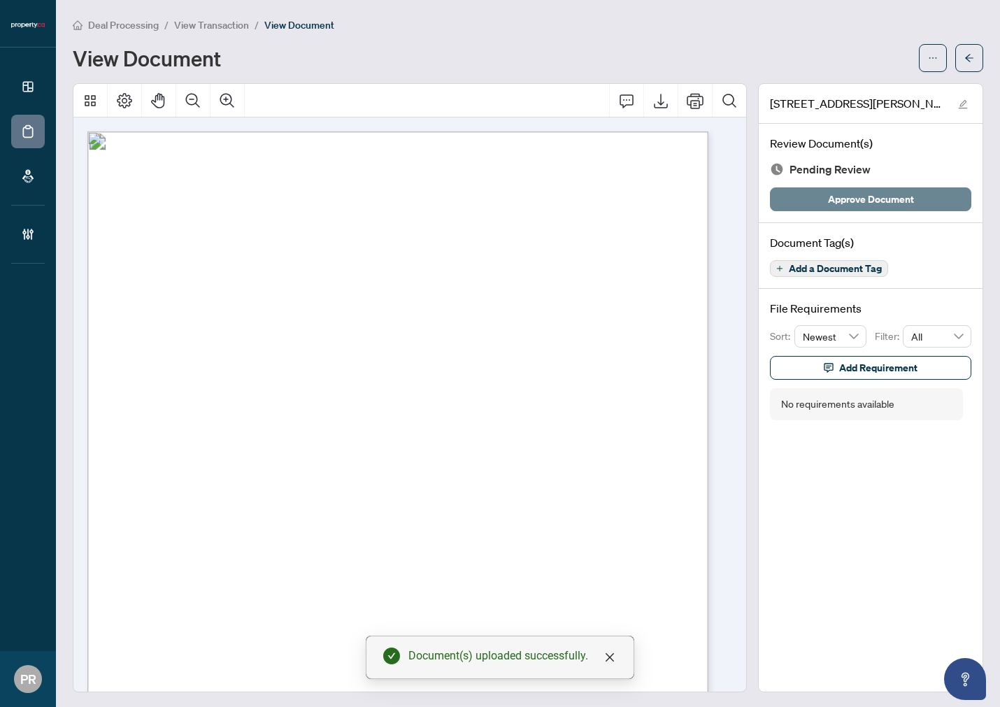
click at [842, 194] on span "Approve Document" at bounding box center [871, 199] width 86 height 22
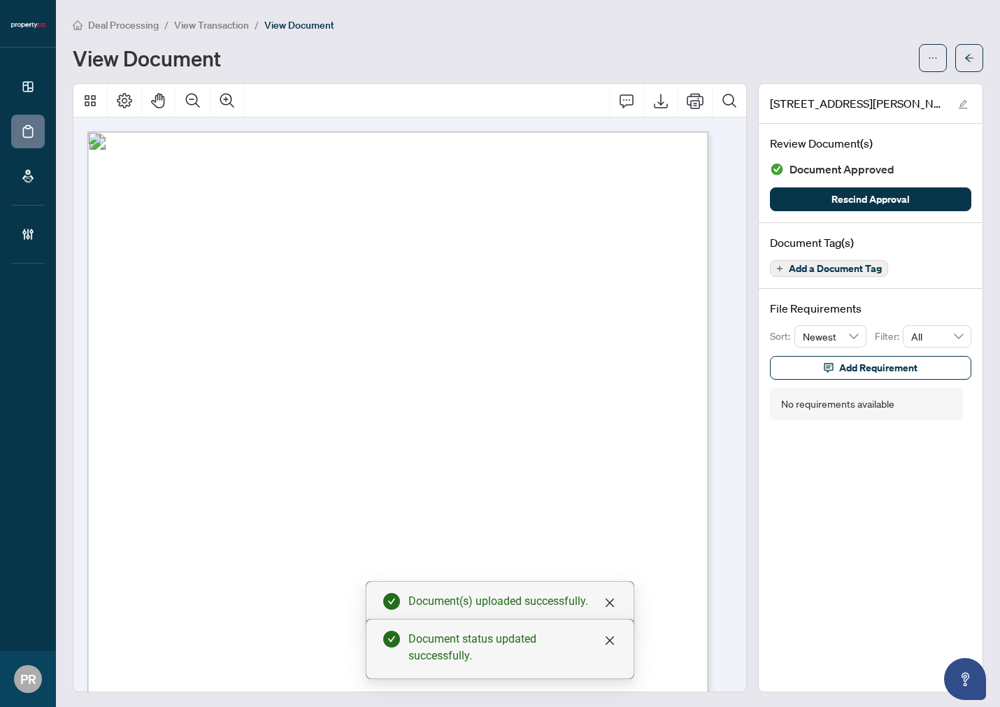
click at [965, 64] on span "button" at bounding box center [970, 58] width 10 height 22
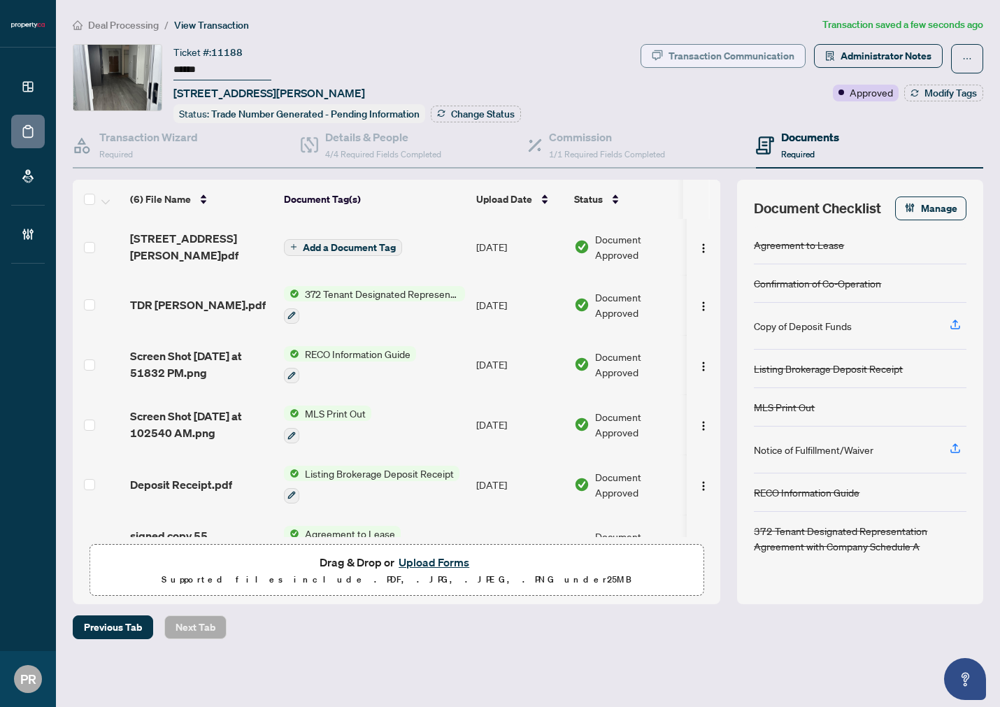
click at [681, 59] on div "Transaction Communication" at bounding box center [732, 56] width 126 height 22
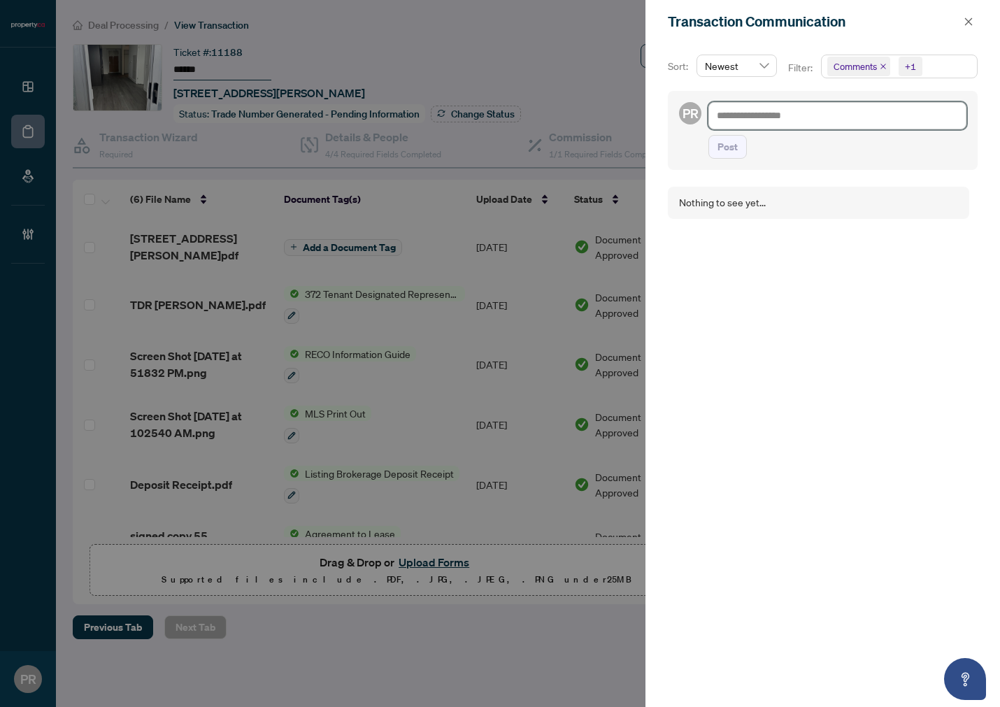
click at [757, 117] on textarea at bounding box center [838, 115] width 258 height 27
paste textarea "**********"
type textarea "**********"
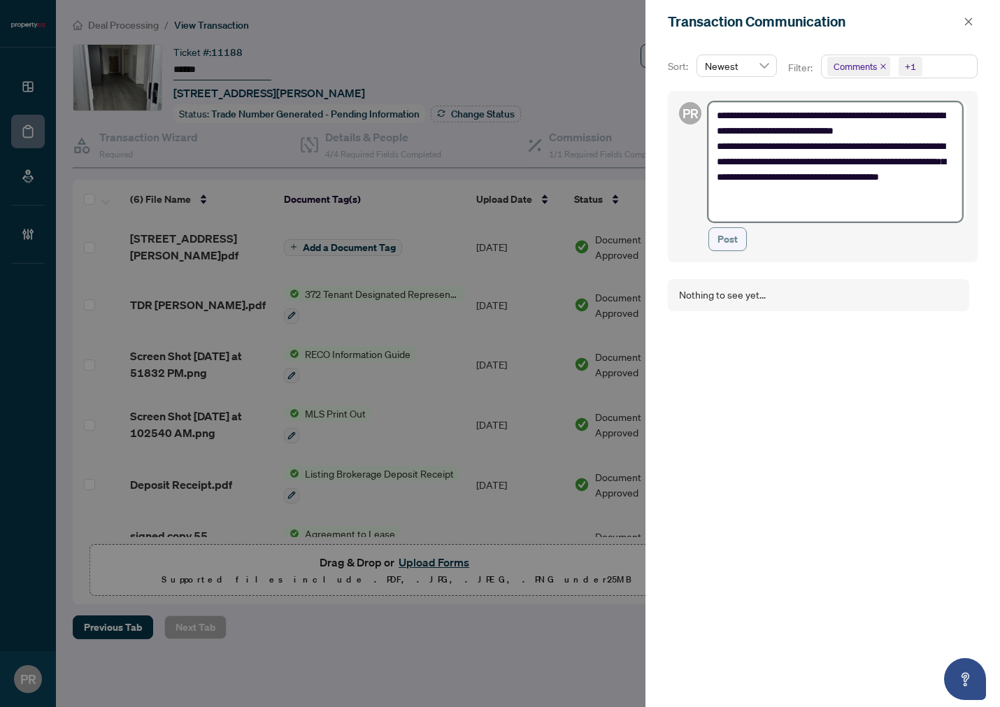
type textarea "**********"
click at [712, 242] on button "Post" at bounding box center [728, 239] width 38 height 24
type textarea "**********"
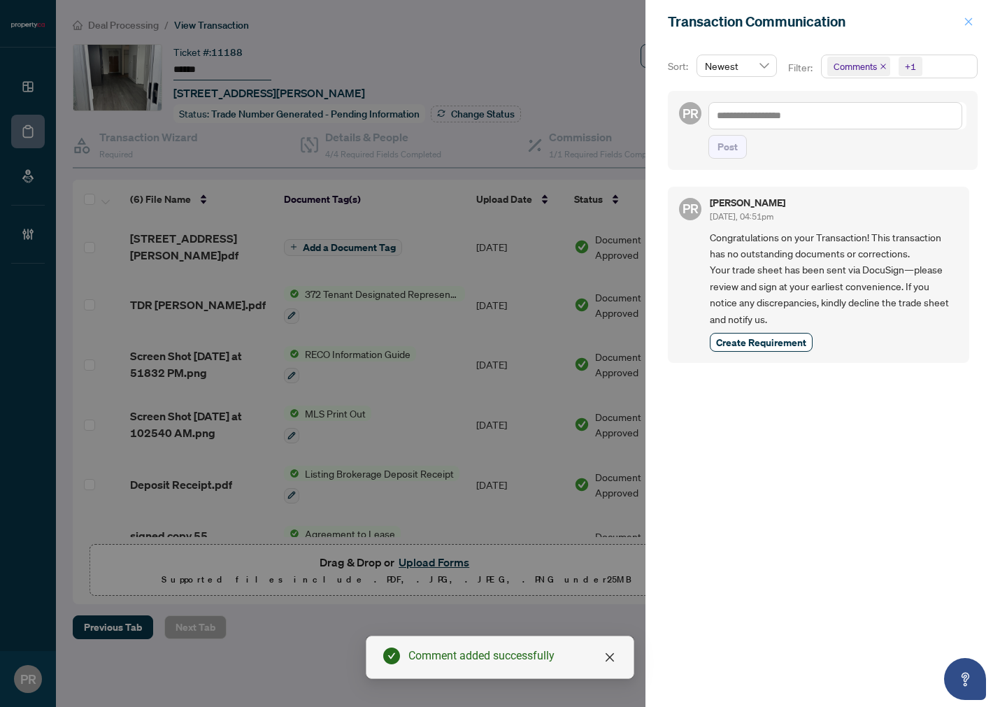
click at [965, 19] on icon "close" at bounding box center [969, 22] width 10 height 10
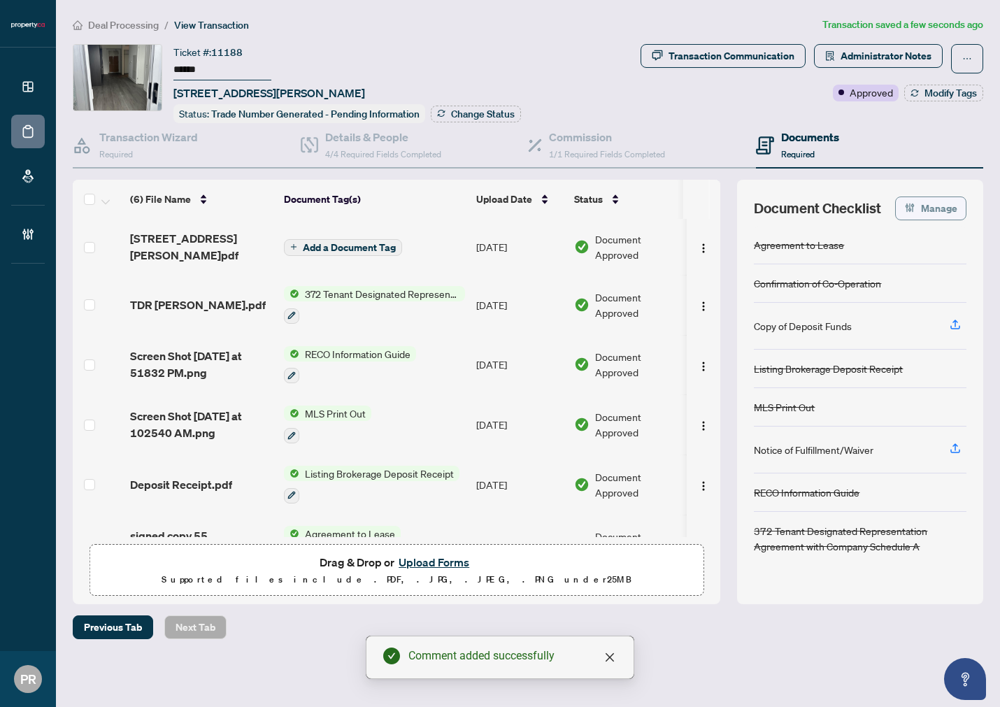
click at [912, 206] on icon "button" at bounding box center [910, 208] width 3 height 8
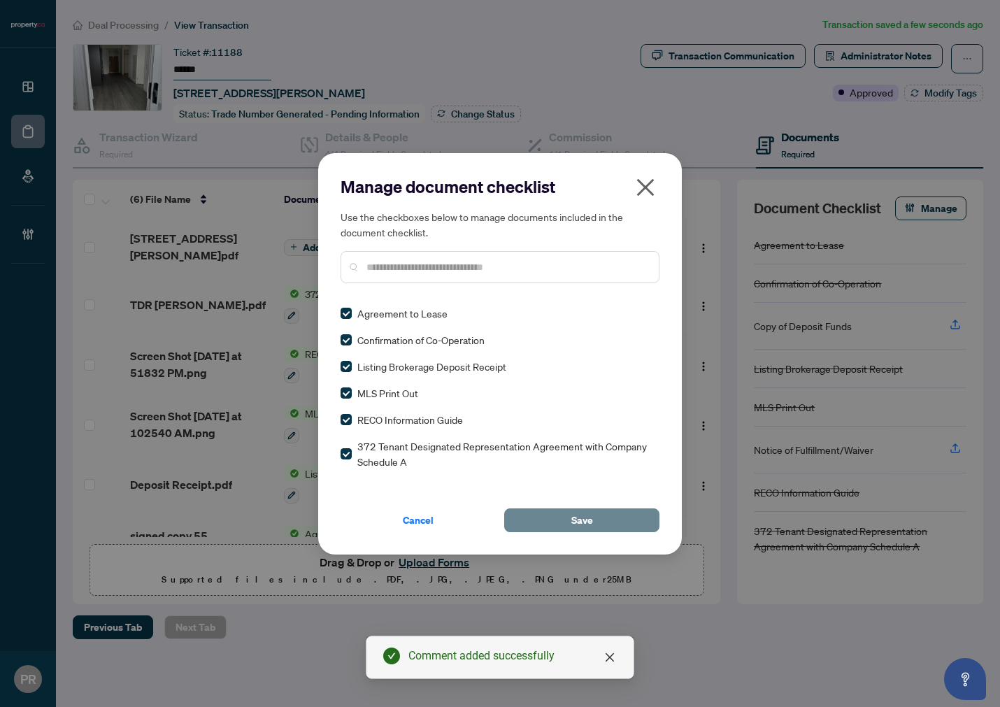
click at [614, 520] on button "Save" at bounding box center [581, 521] width 155 height 24
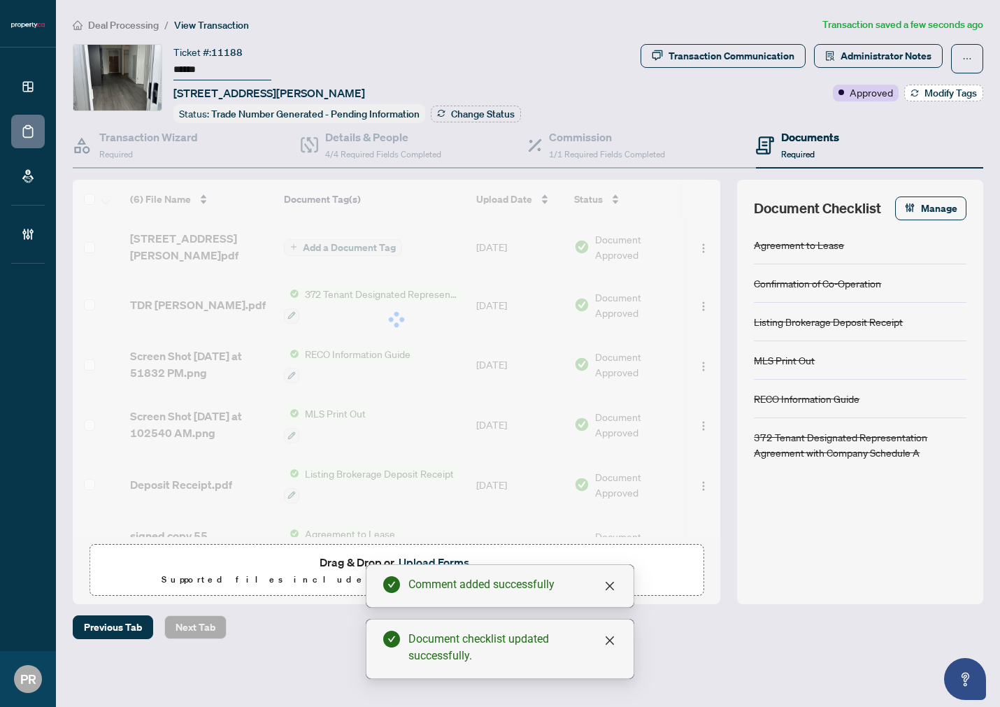
click at [955, 98] on button "Modify Tags" at bounding box center [944, 93] width 79 height 17
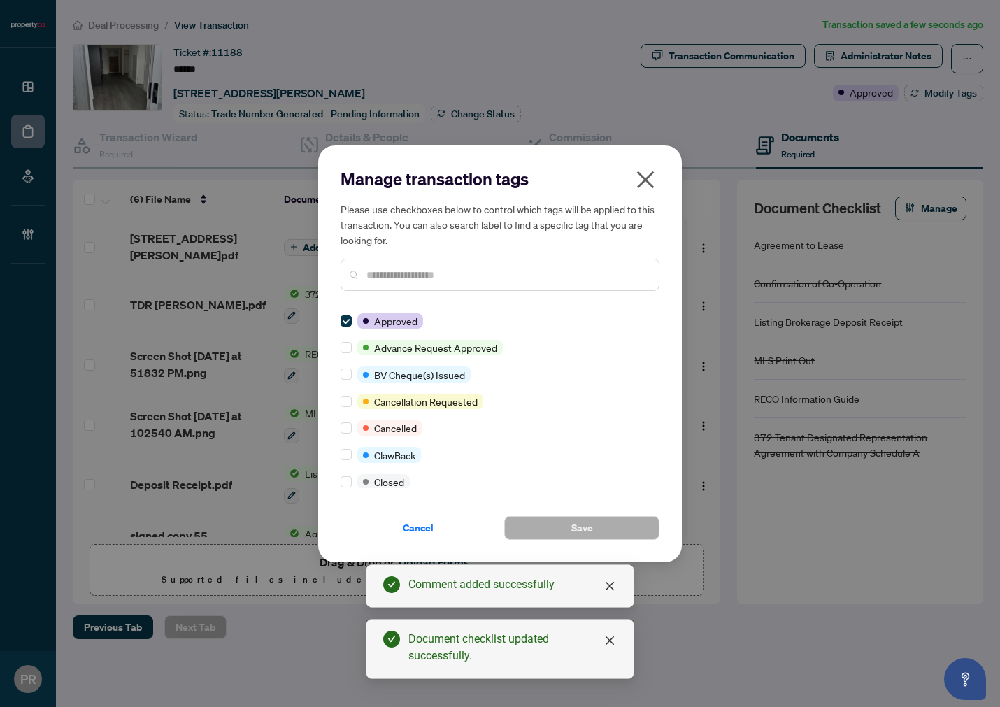
click at [560, 275] on input "text" at bounding box center [507, 274] width 281 height 15
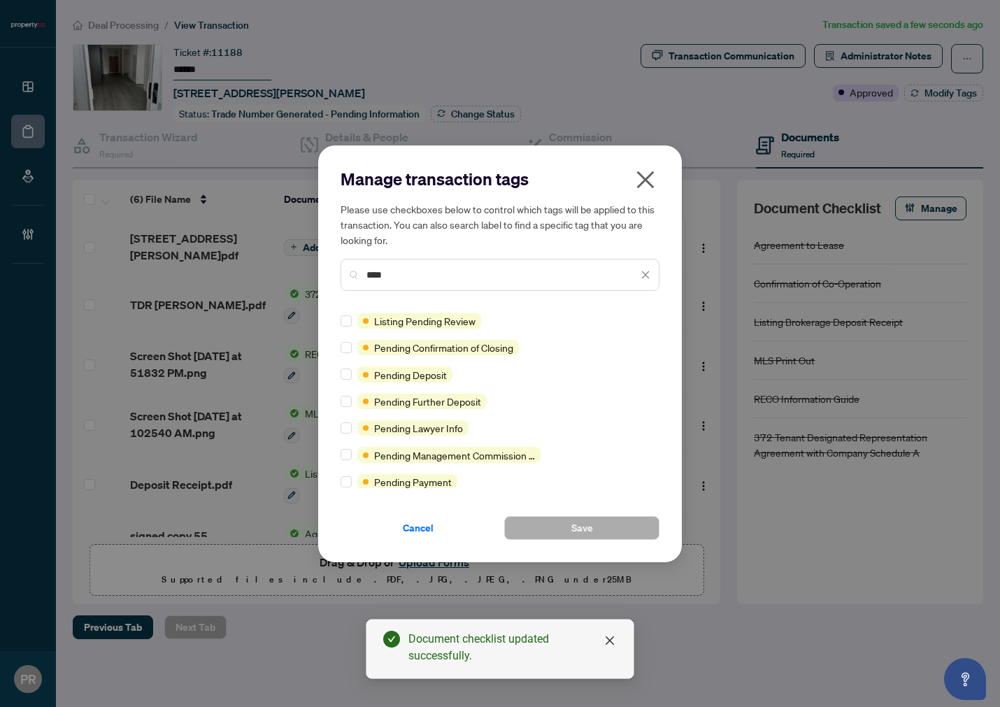
type input "****"
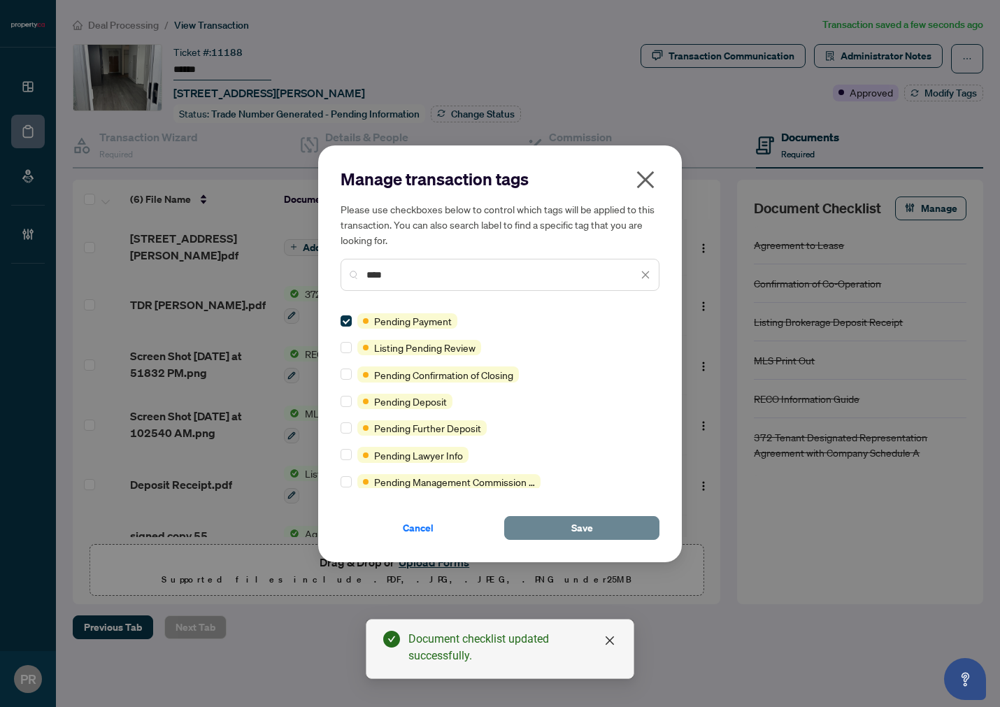
click at [567, 528] on button "Save" at bounding box center [581, 528] width 155 height 24
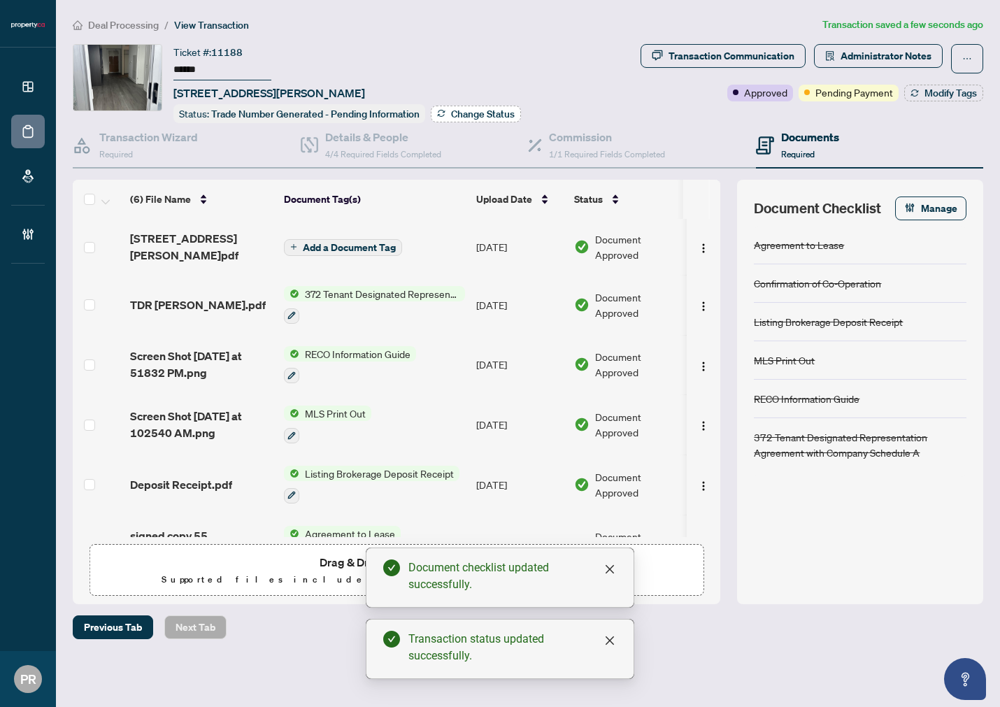
click at [467, 118] on button "Change Status" at bounding box center [476, 114] width 90 height 17
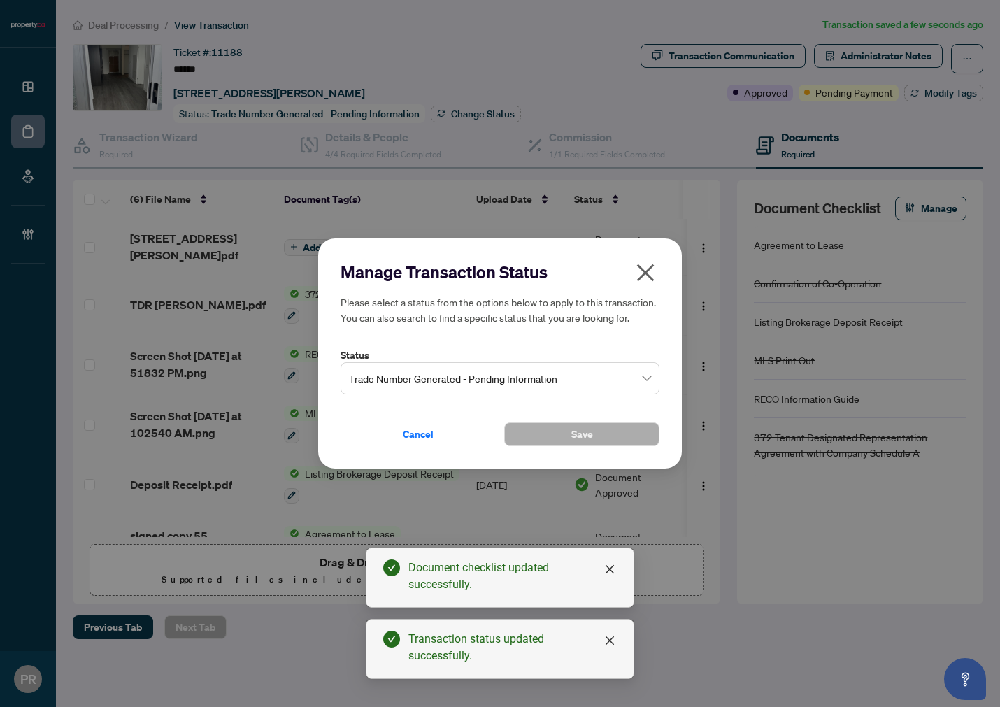
click at [467, 369] on span "Trade Number Generated - Pending Information" at bounding box center [500, 378] width 302 height 27
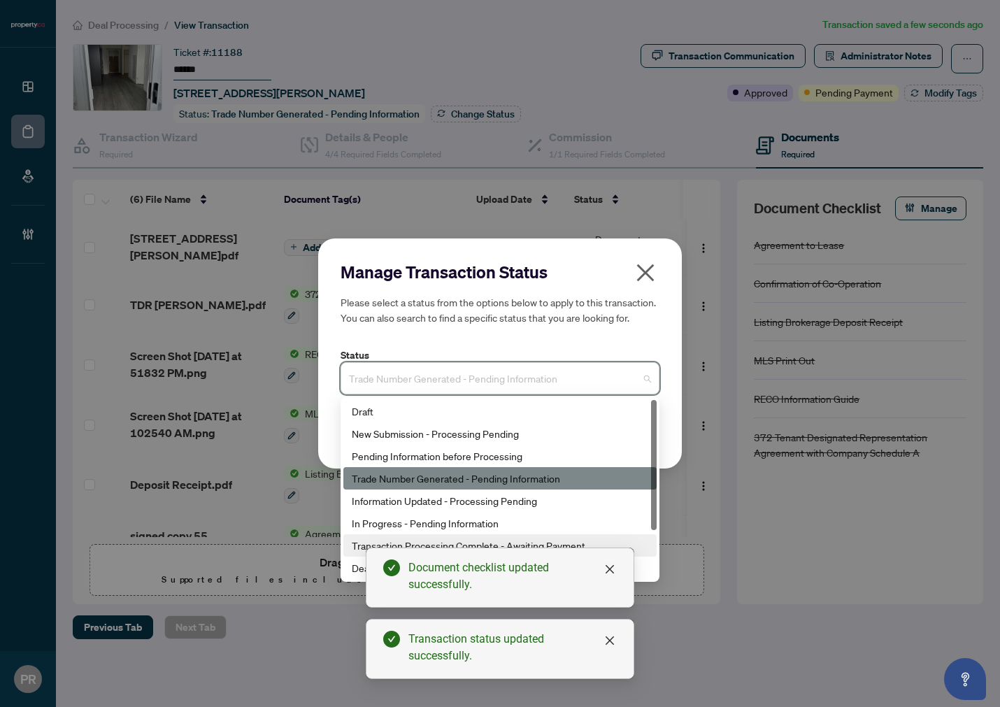
click at [362, 546] on div "Transaction Processing Complete - Awaiting Payment" at bounding box center [500, 545] width 297 height 15
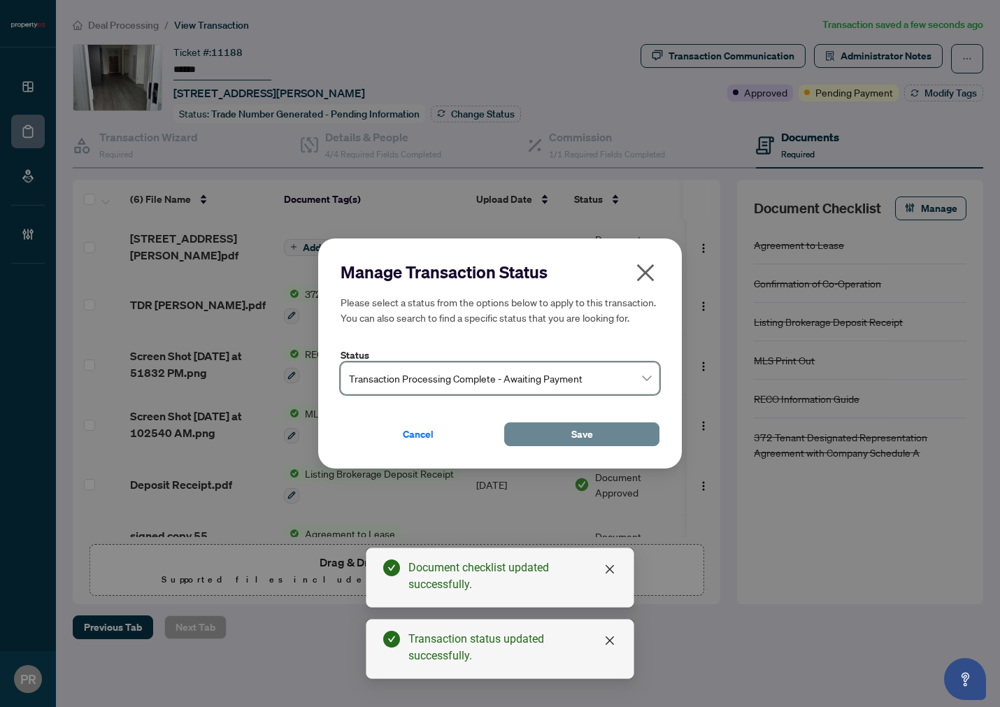
click at [589, 437] on span "Save" at bounding box center [583, 434] width 22 height 22
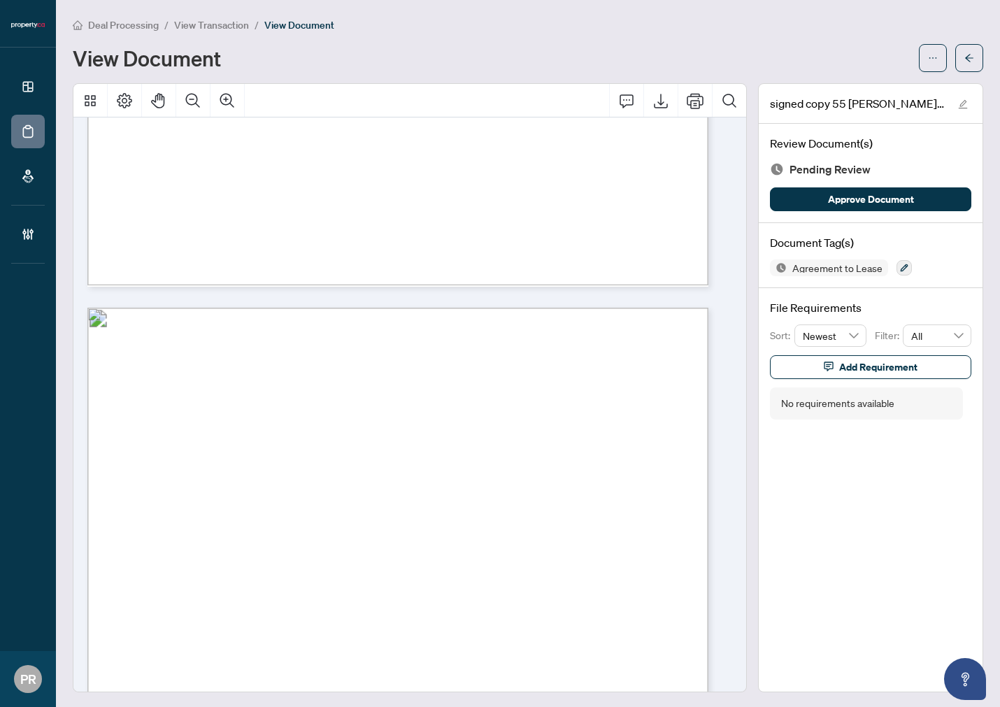
scroll to position [5130, 0]
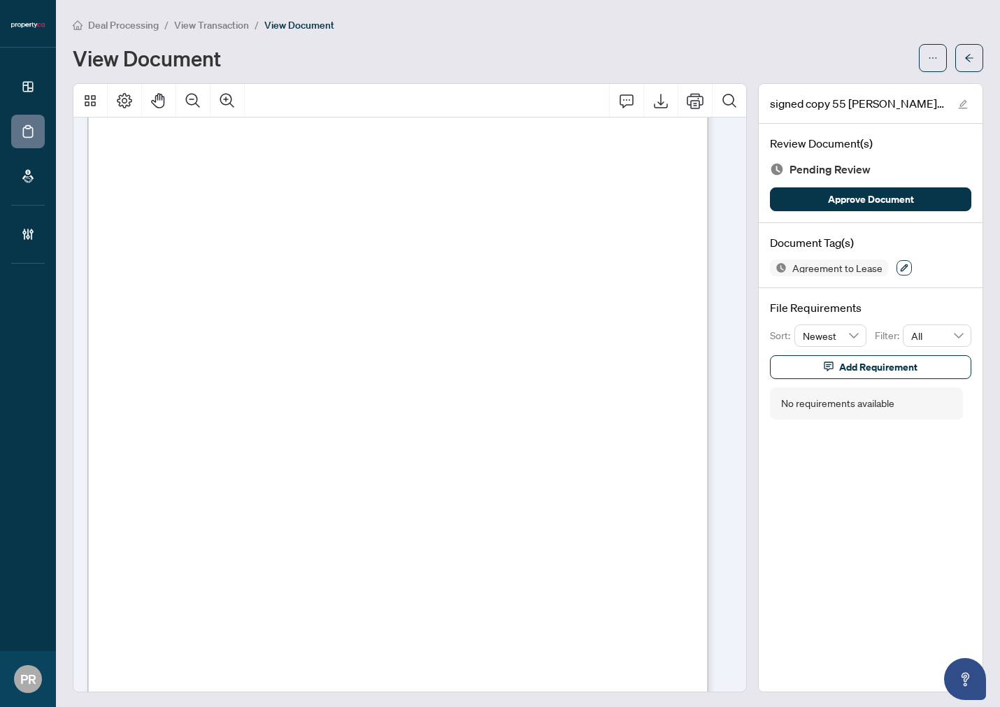
click at [897, 268] on button "button" at bounding box center [904, 267] width 15 height 15
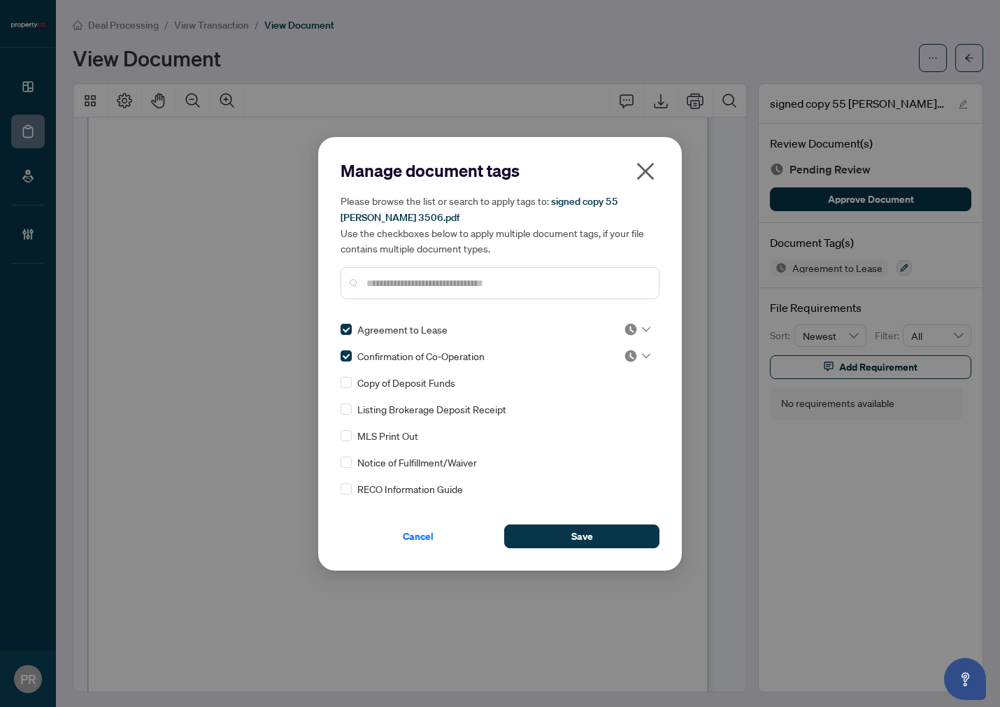
click at [628, 324] on img at bounding box center [631, 330] width 14 height 14
click at [593, 397] on div "Approved" at bounding box center [591, 396] width 90 height 15
click at [637, 355] on div at bounding box center [637, 356] width 27 height 14
click at [579, 427] on div "Approved" at bounding box center [591, 423] width 90 height 15
click at [602, 528] on button "Save" at bounding box center [581, 537] width 155 height 24
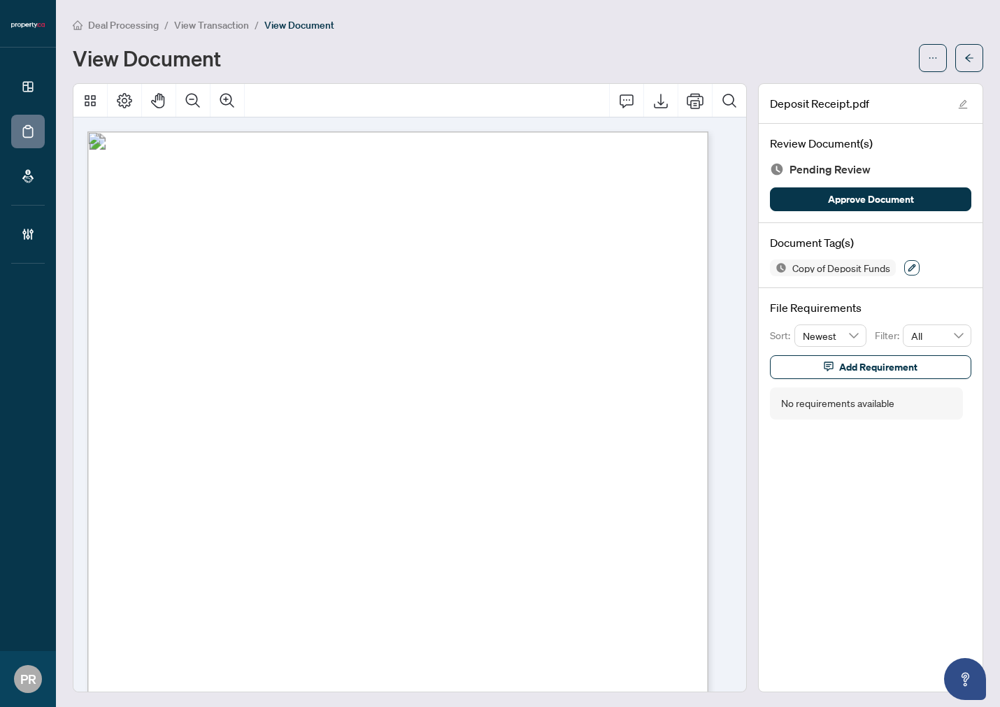
click at [905, 261] on button "button" at bounding box center [912, 267] width 15 height 15
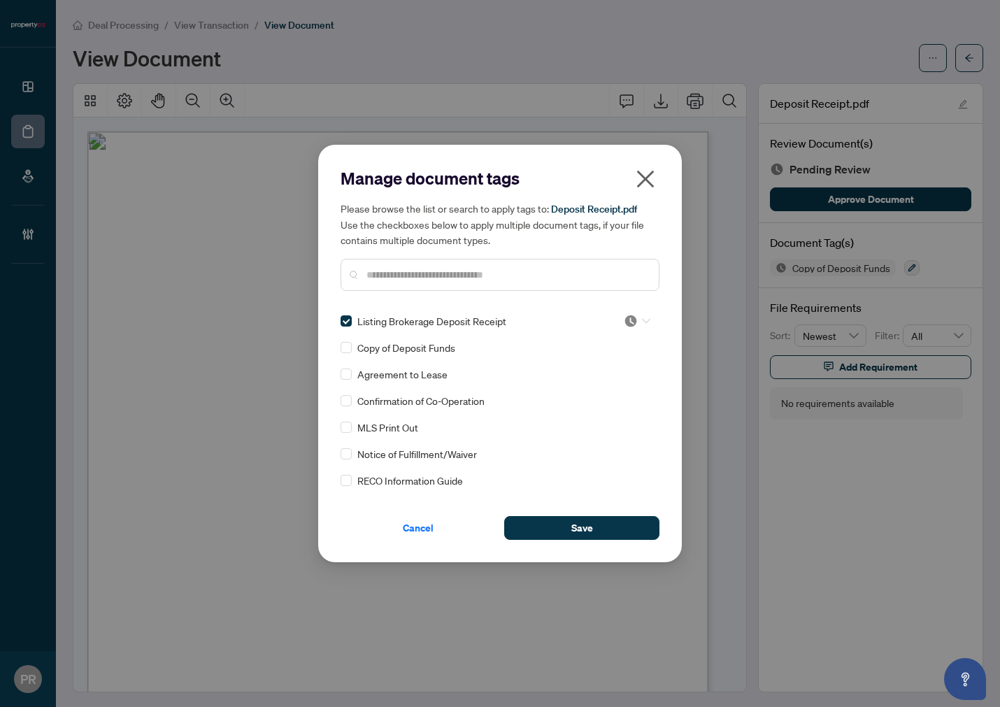
click at [637, 319] on div at bounding box center [637, 321] width 27 height 14
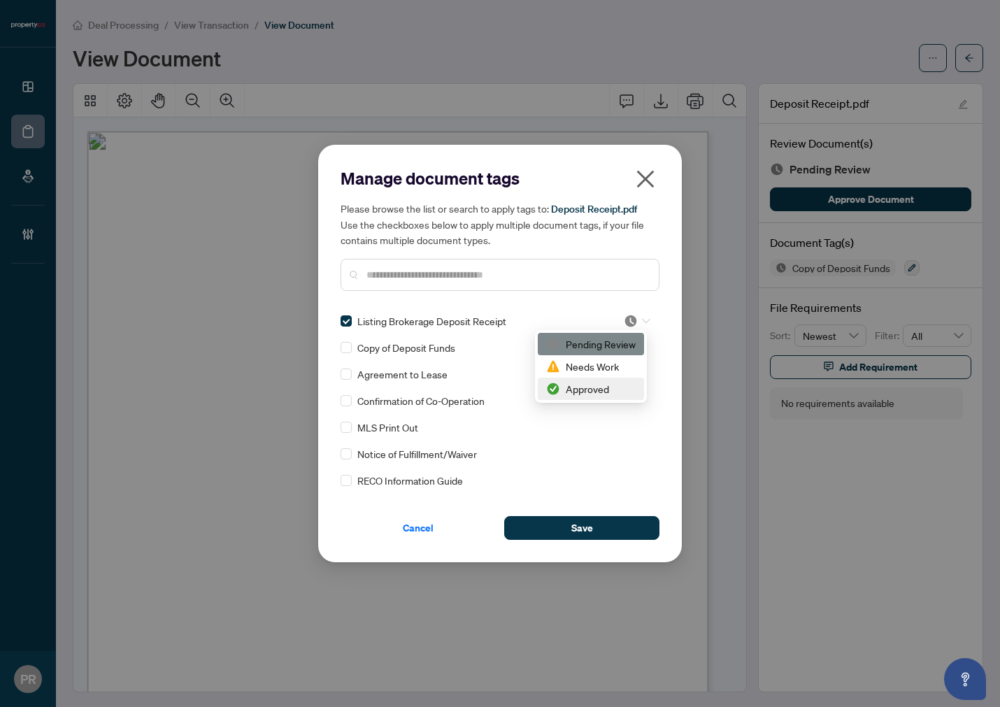
click at [574, 385] on div "Approved" at bounding box center [591, 388] width 90 height 15
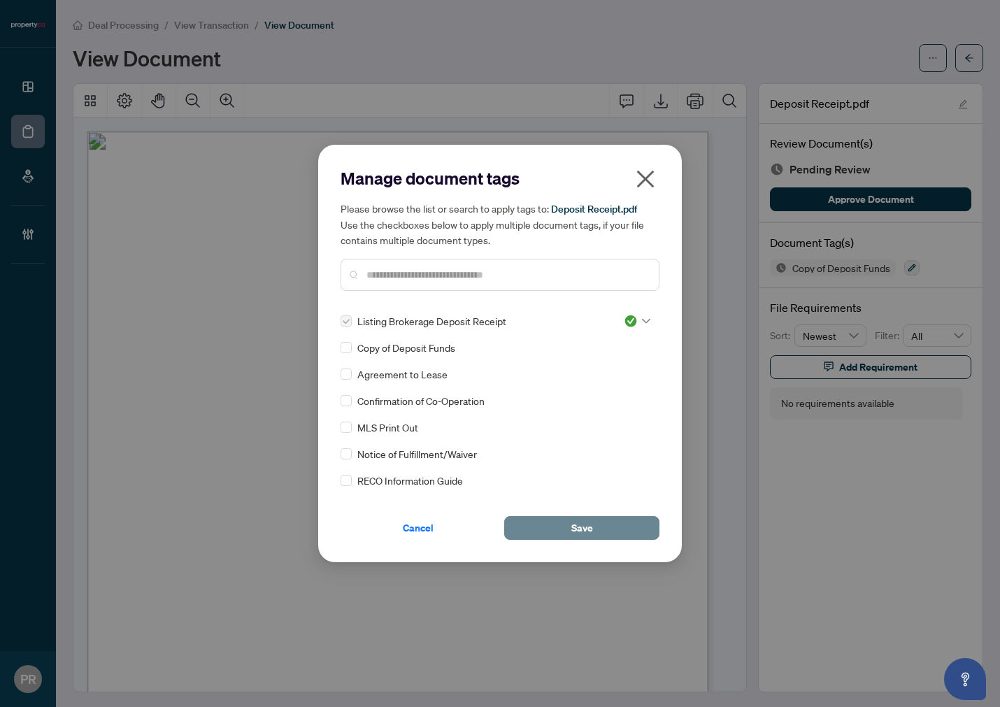
click at [604, 526] on button "Save" at bounding box center [581, 528] width 155 height 24
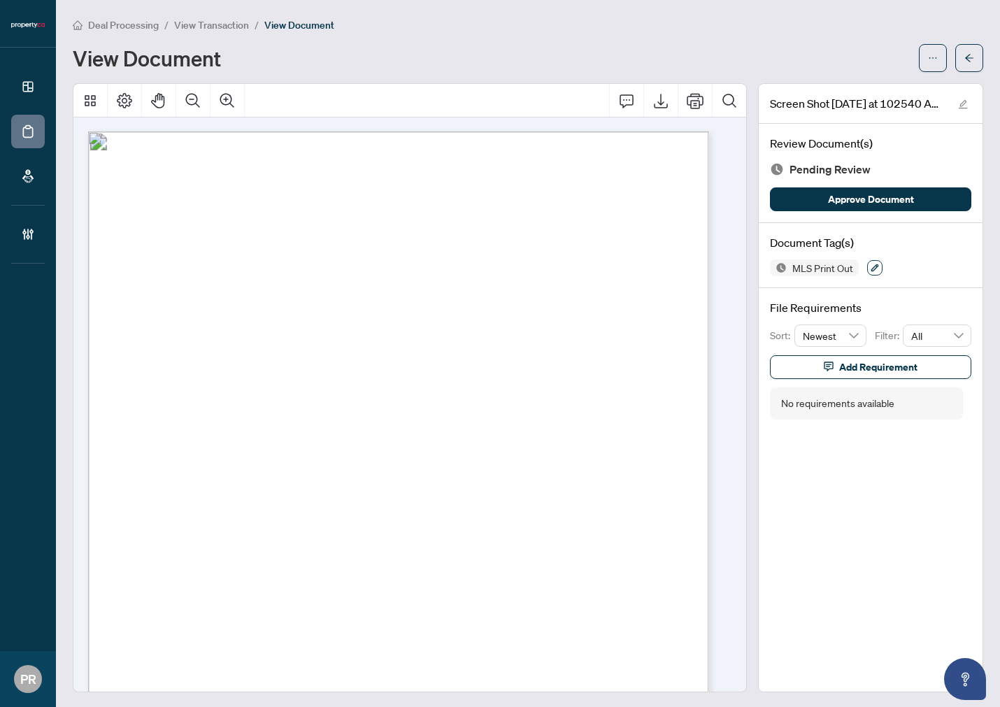
click at [871, 264] on icon "button" at bounding box center [875, 268] width 8 height 8
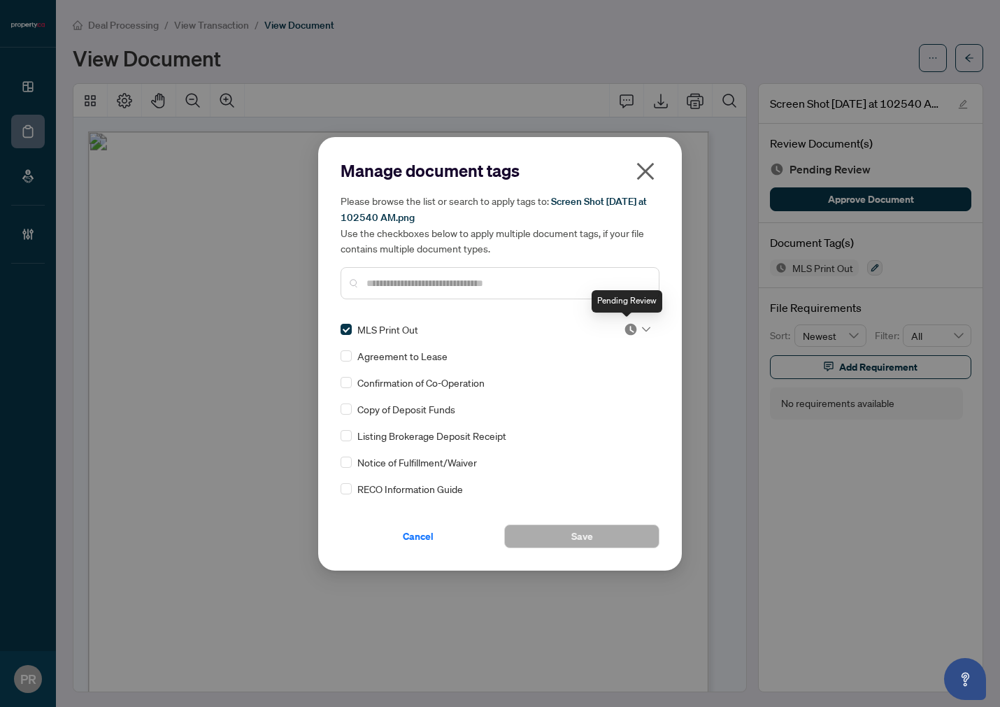
click at [635, 327] on div at bounding box center [637, 330] width 27 height 14
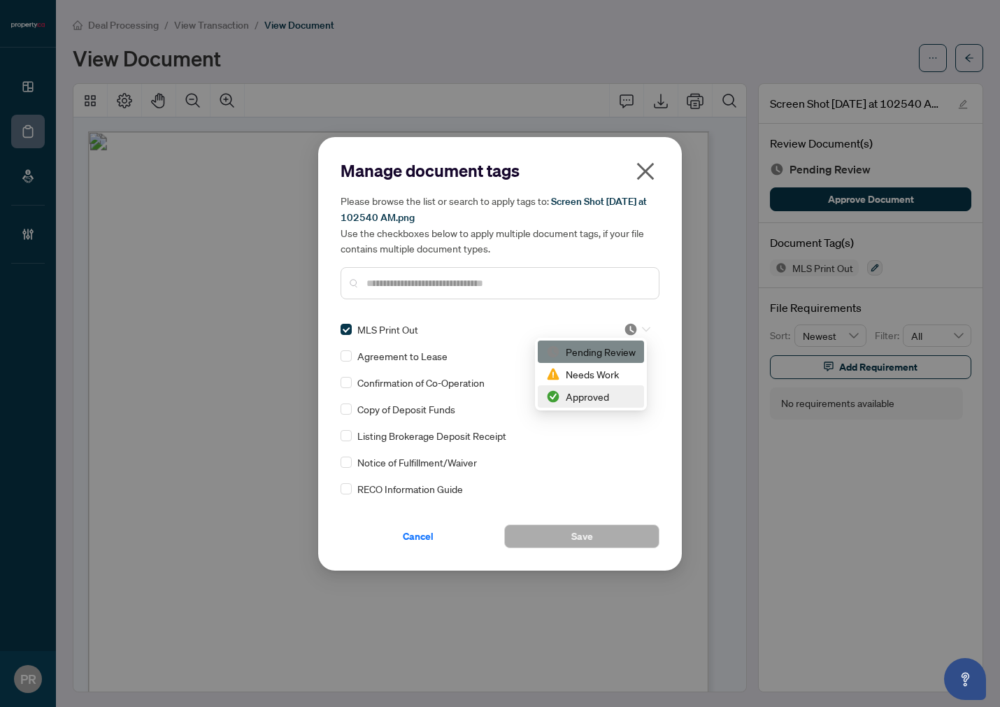
click at [614, 400] on div "Approved" at bounding box center [591, 396] width 90 height 15
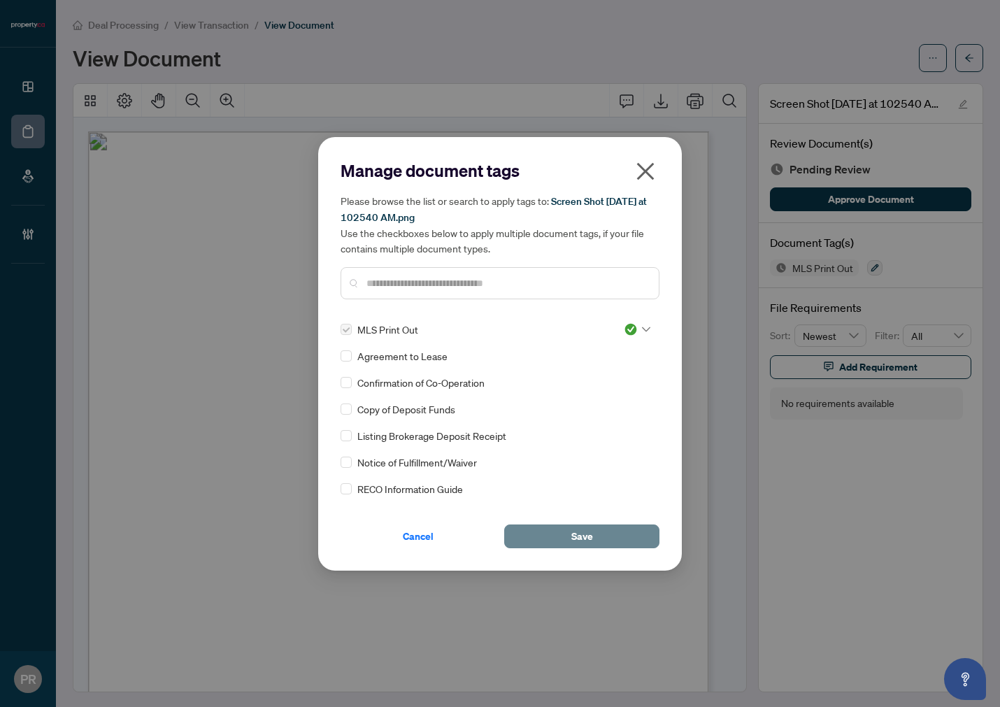
click at [618, 526] on button "Save" at bounding box center [581, 537] width 155 height 24
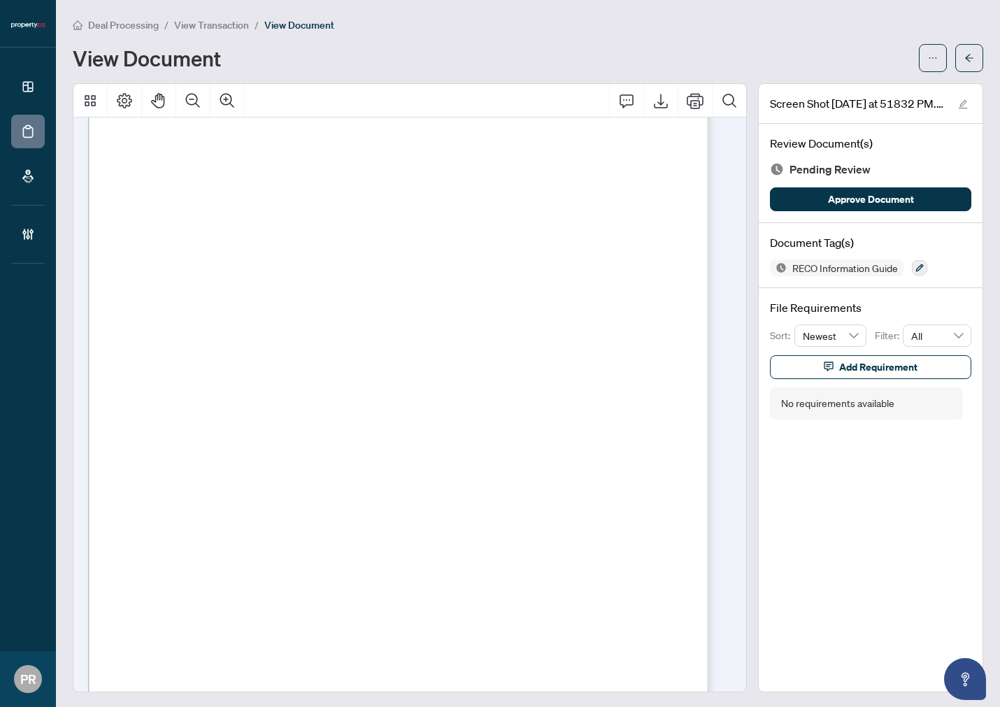
scroll to position [155, 0]
click at [900, 270] on icon "button" at bounding box center [920, 268] width 8 height 8
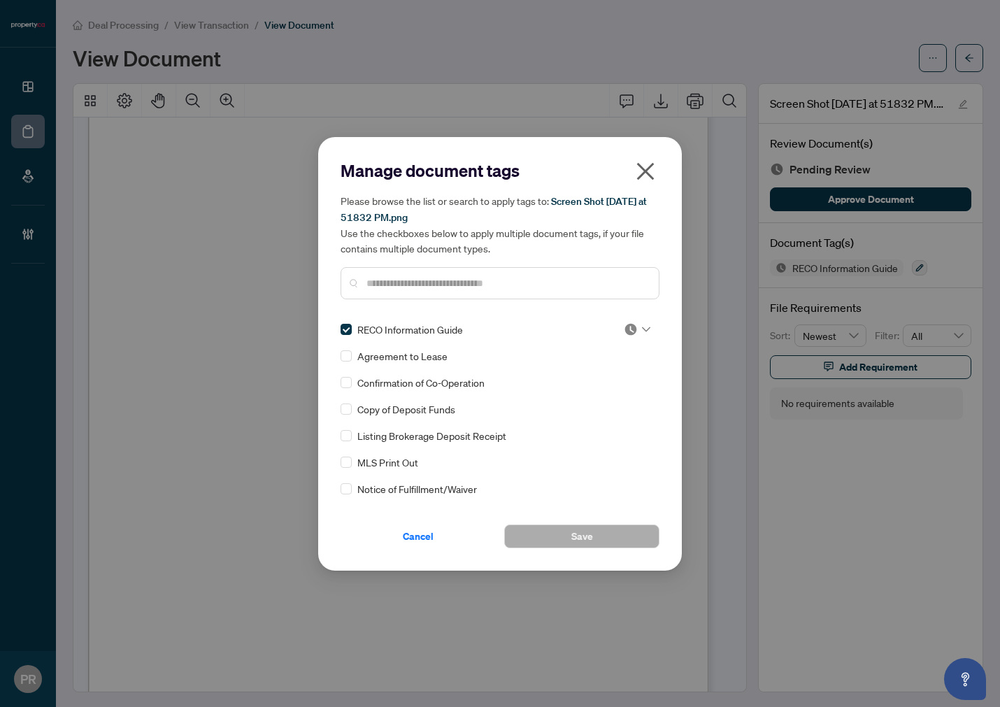
click at [633, 330] on img at bounding box center [631, 330] width 14 height 14
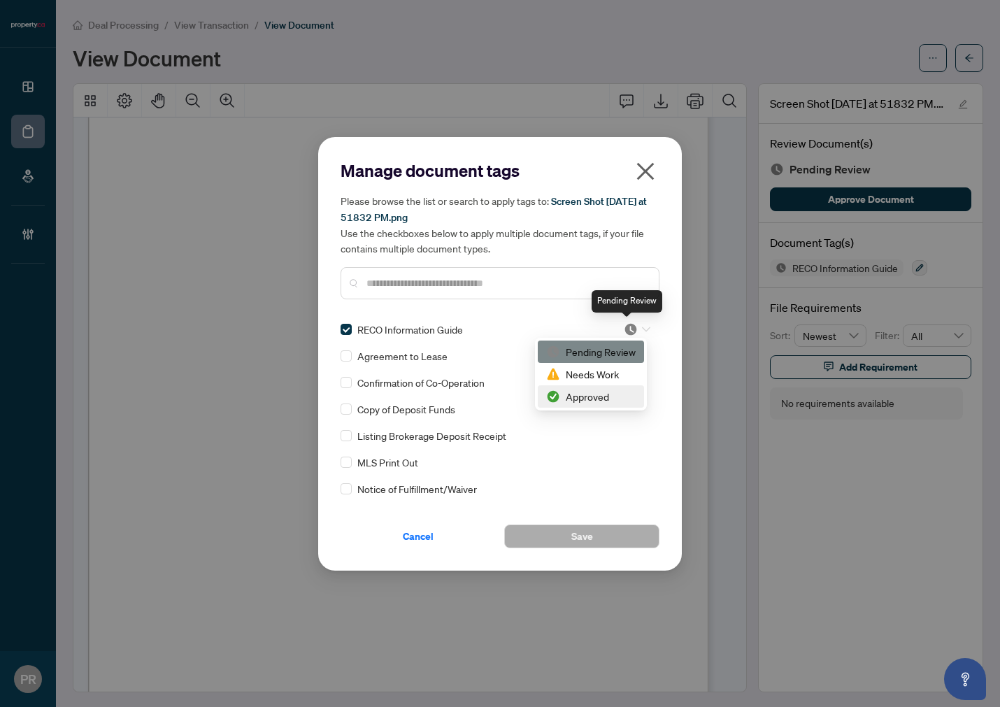
click at [596, 396] on div "Approved" at bounding box center [591, 396] width 90 height 15
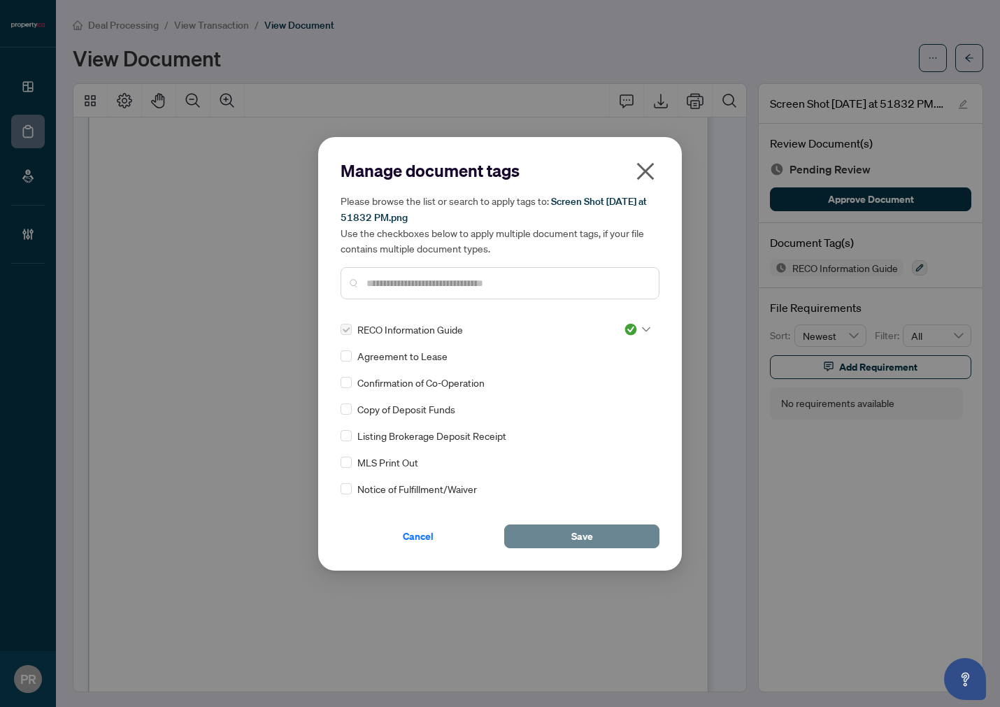
click at [614, 532] on button "Save" at bounding box center [581, 537] width 155 height 24
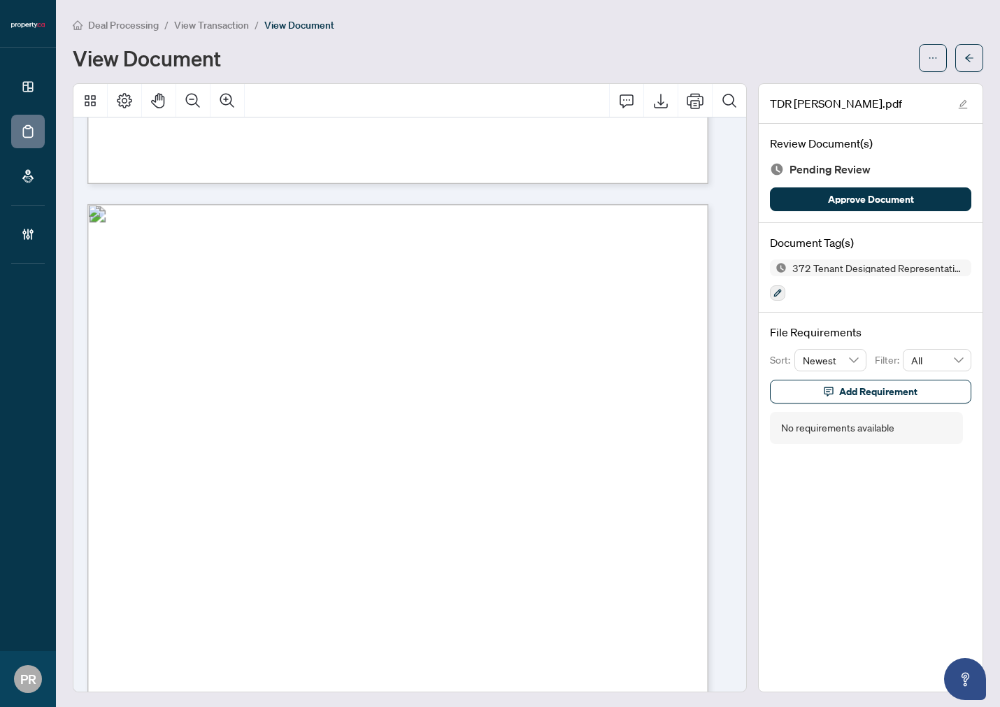
scroll to position [2388, 0]
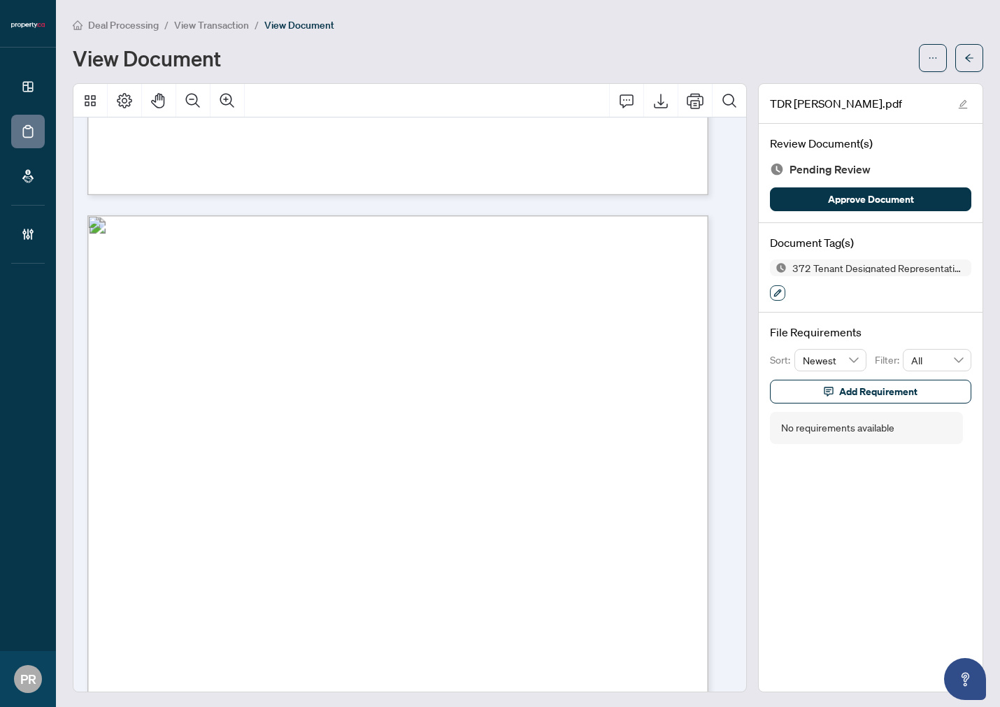
click at [774, 289] on icon "button" at bounding box center [778, 293] width 8 height 8
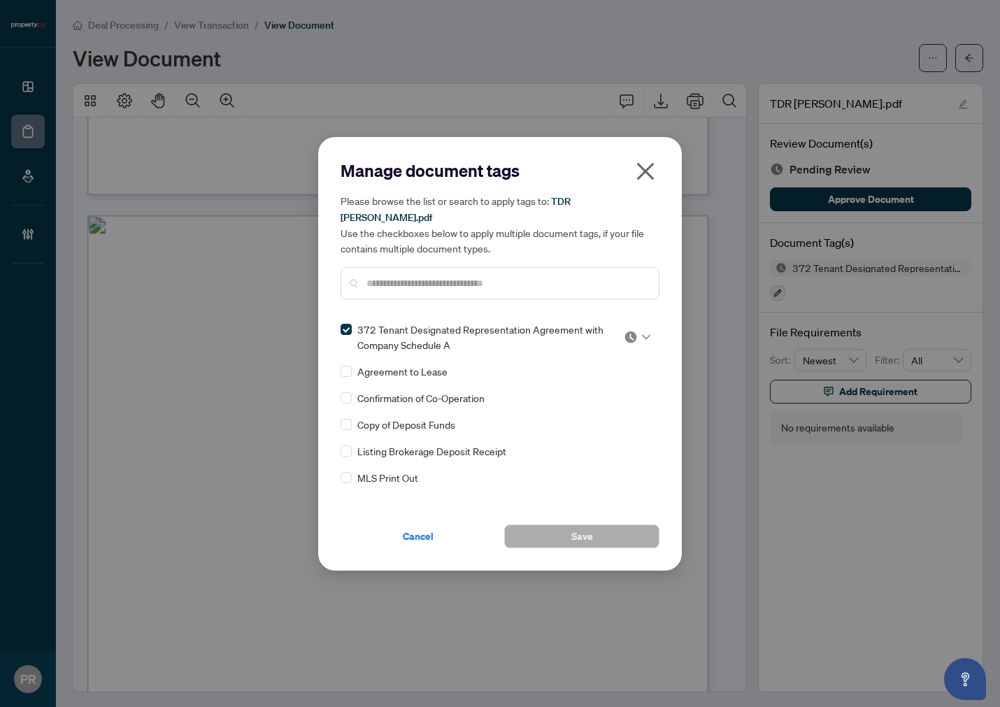
click at [624, 330] on img at bounding box center [631, 337] width 14 height 14
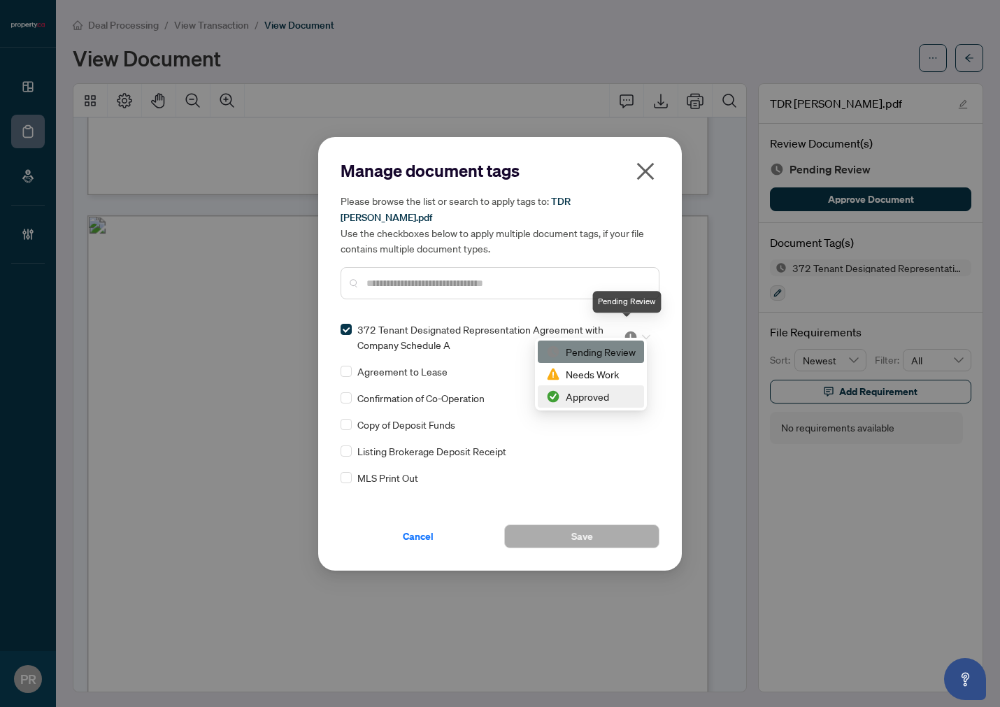
click at [578, 404] on div "Approved" at bounding box center [591, 396] width 90 height 15
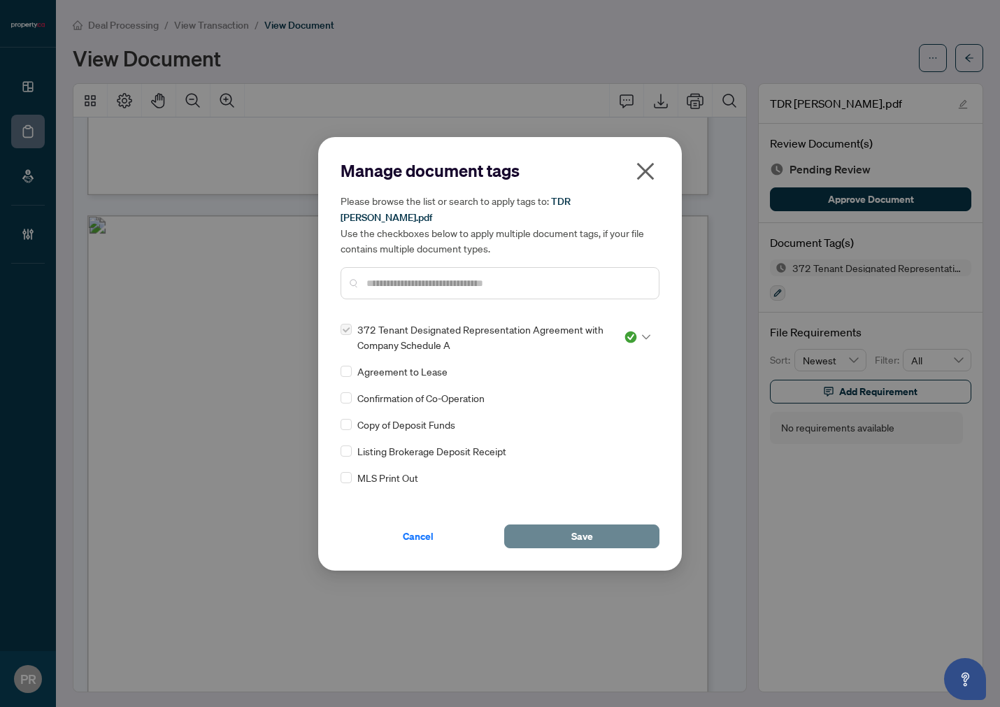
click at [567, 533] on button "Save" at bounding box center [581, 537] width 155 height 24
